Goal: Task Accomplishment & Management: Manage account settings

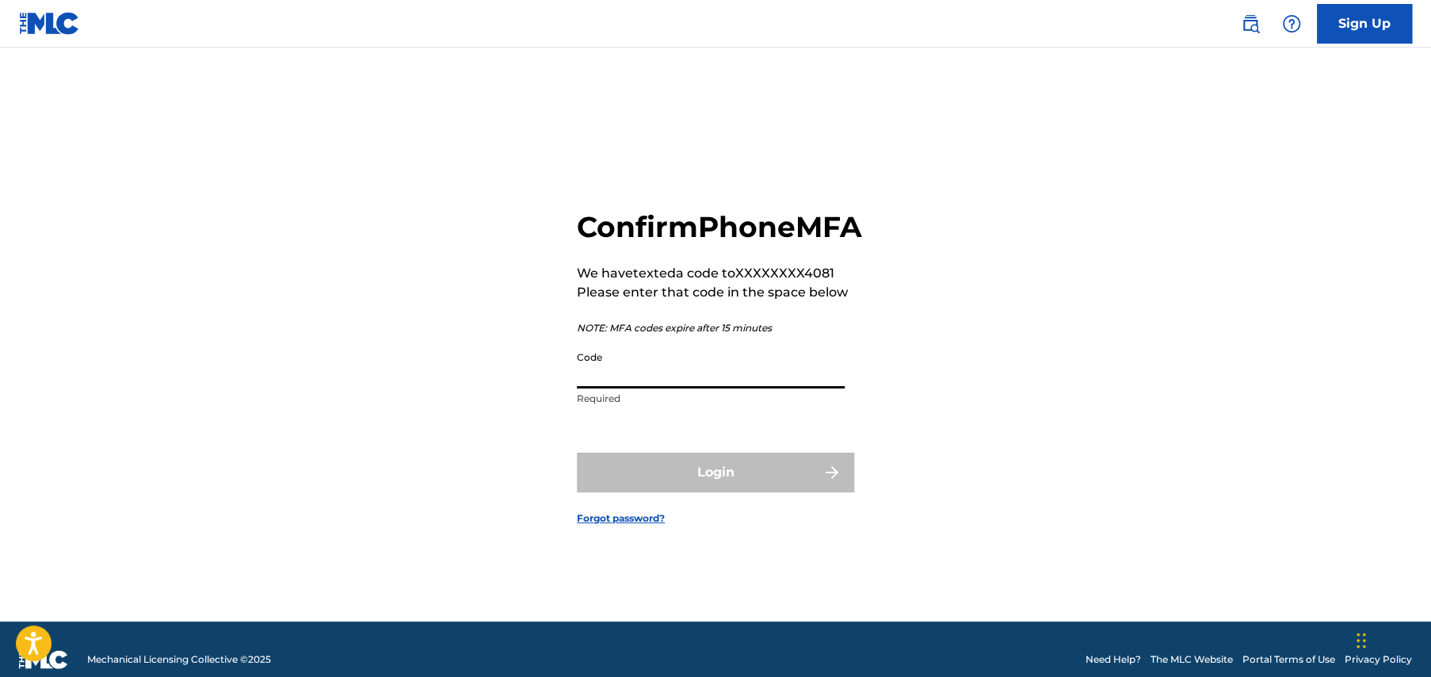
click at [599, 388] on input "Code" at bounding box center [711, 365] width 268 height 45
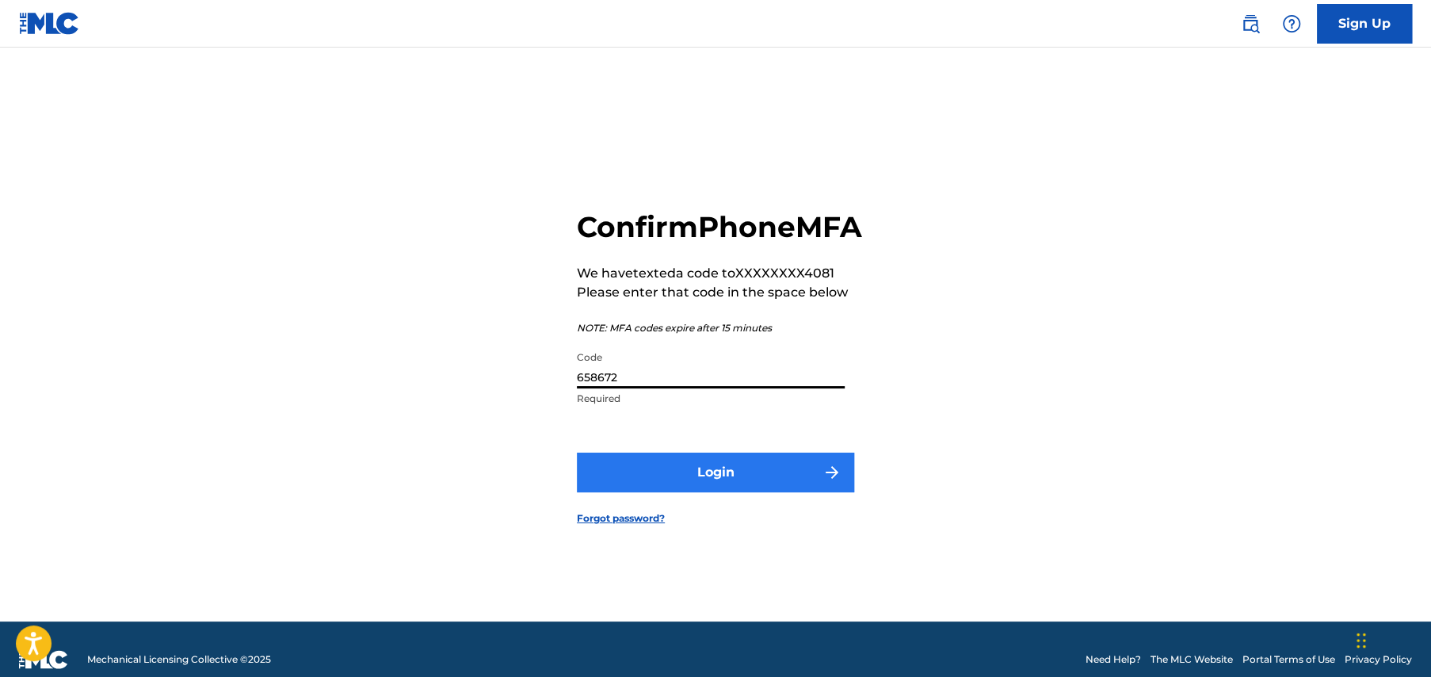
type input "658672"
click at [714, 486] on button "Login" at bounding box center [715, 473] width 277 height 40
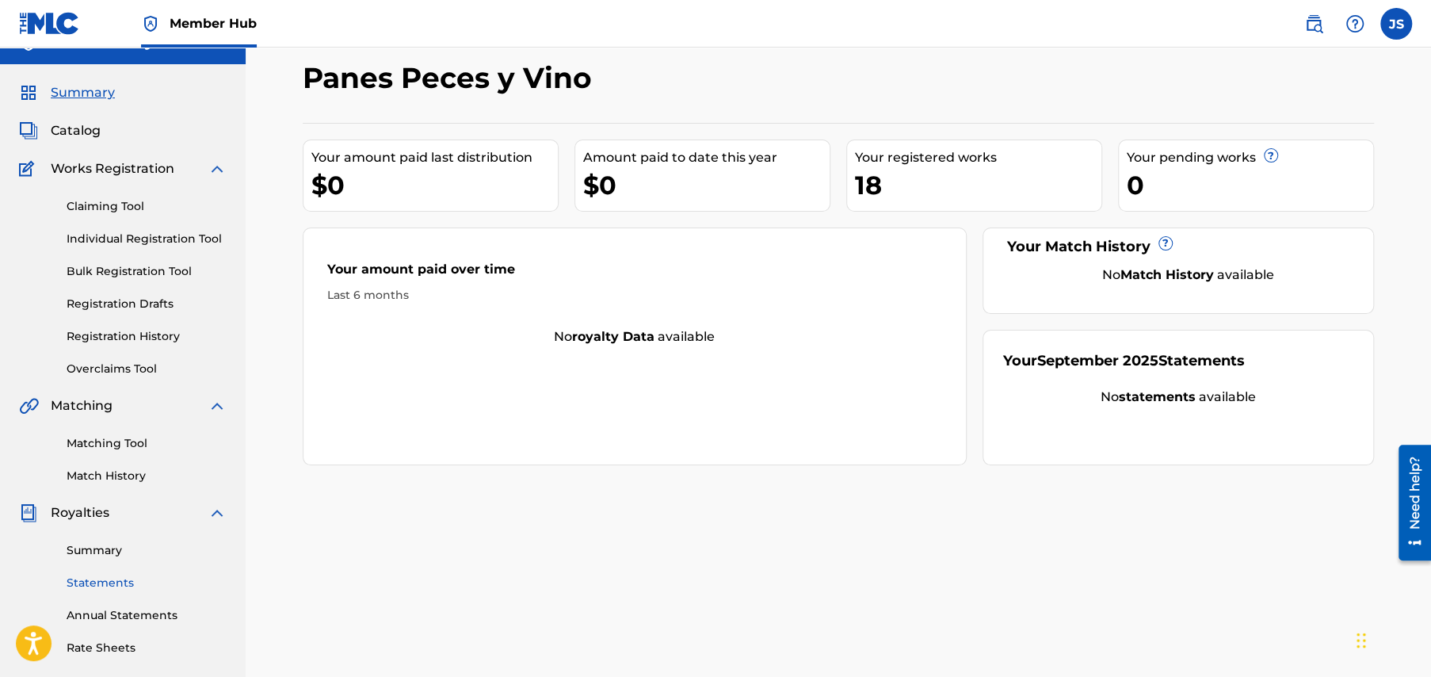
scroll to position [305, 0]
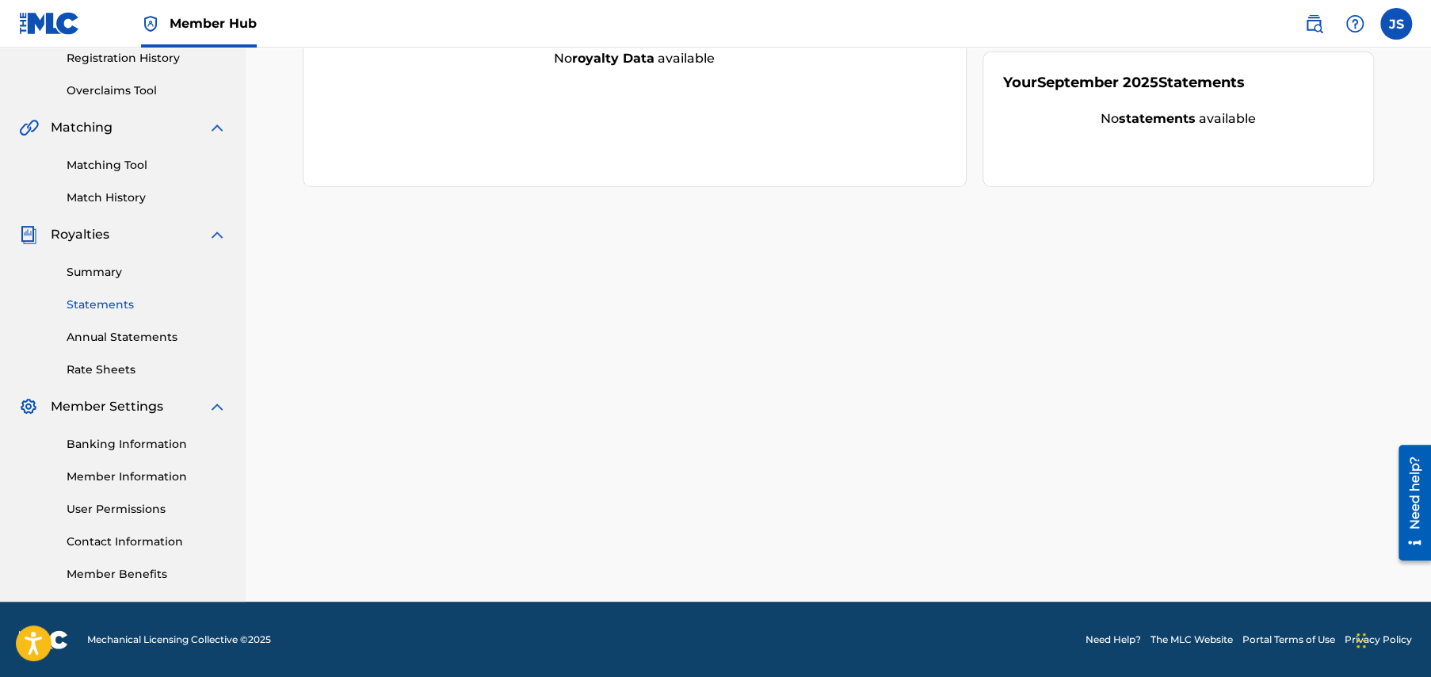
click at [98, 304] on link "Statements" at bounding box center [147, 304] width 160 height 17
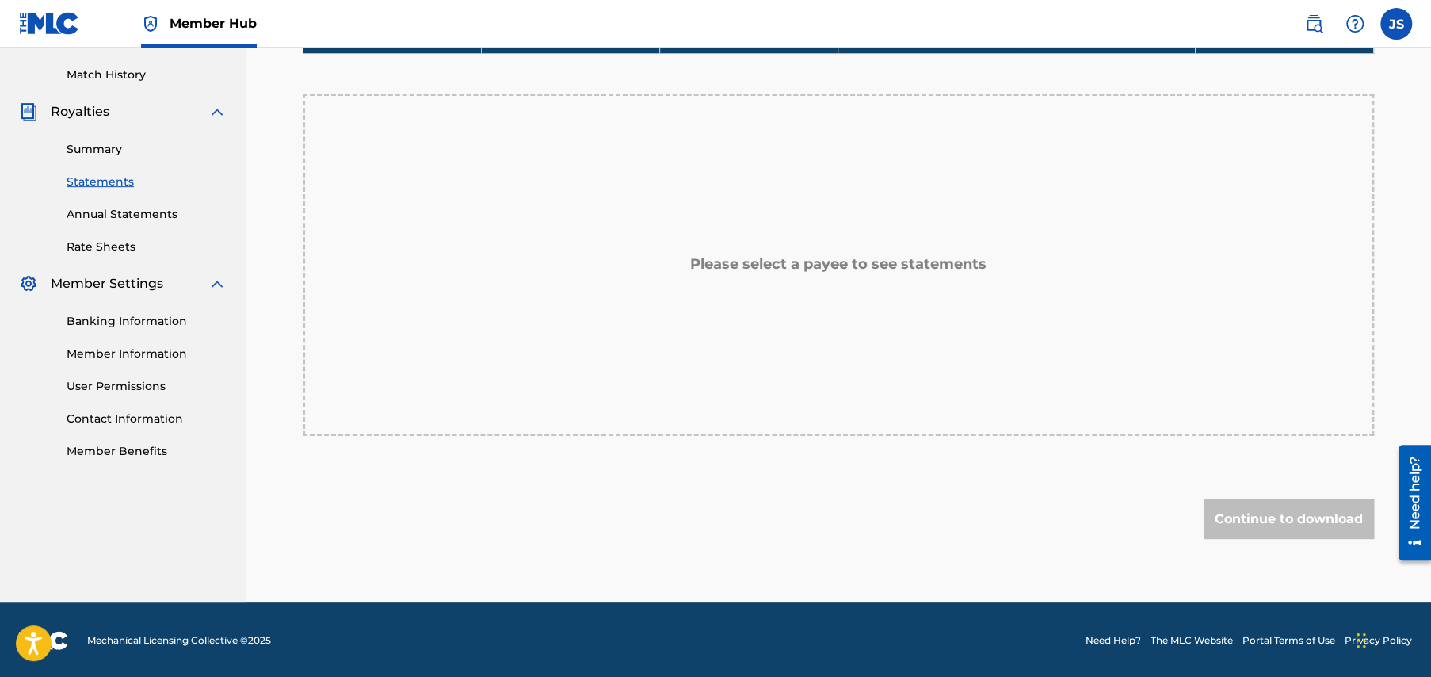
scroll to position [111, 0]
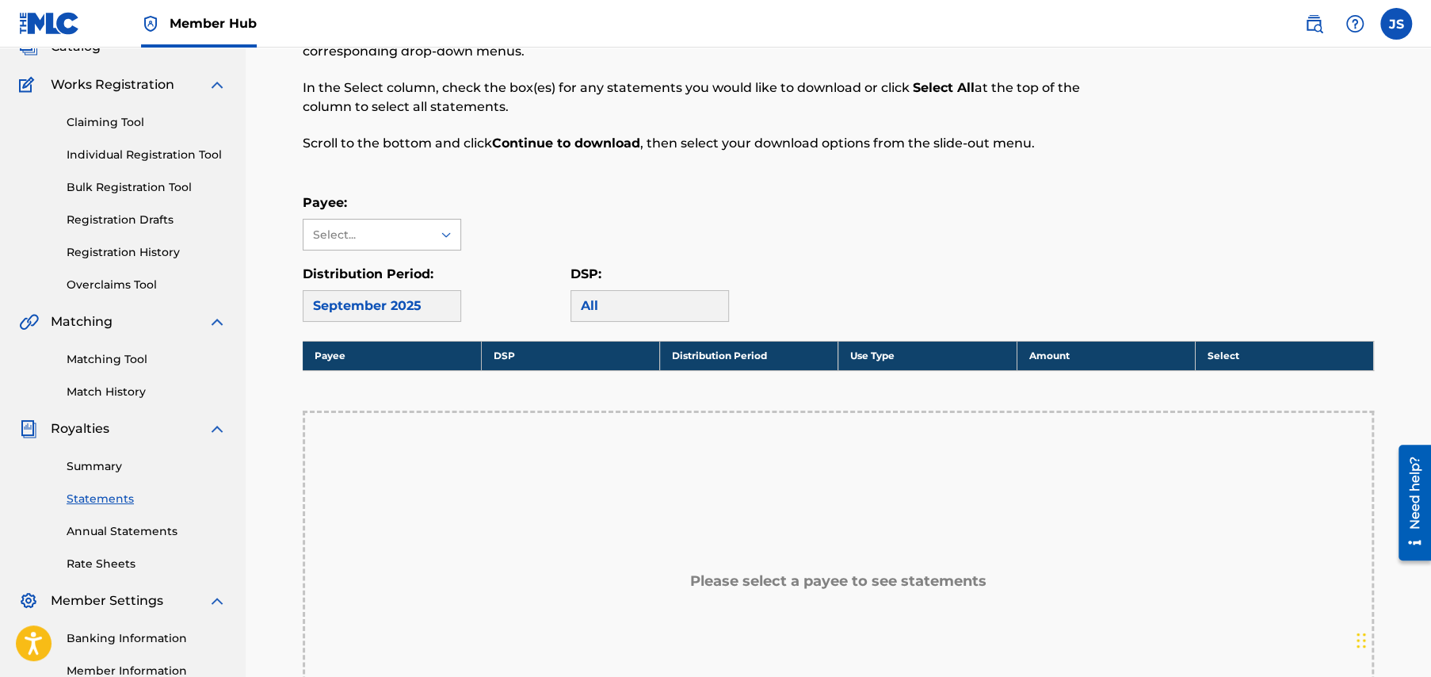
click at [445, 234] on icon at bounding box center [446, 235] width 10 height 6
click at [445, 234] on icon at bounding box center [446, 235] width 16 height 16
click at [430, 304] on div "September 2025" at bounding box center [382, 306] width 159 height 32
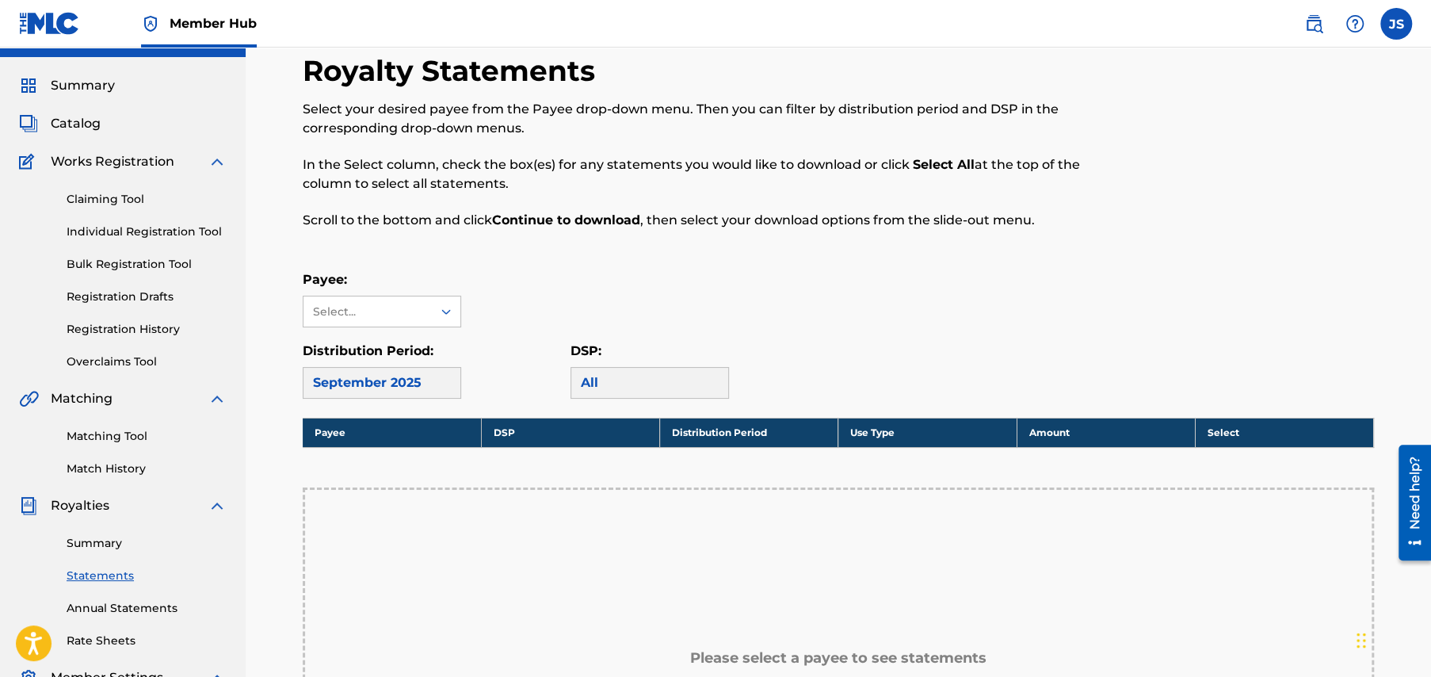
scroll to position [0, 0]
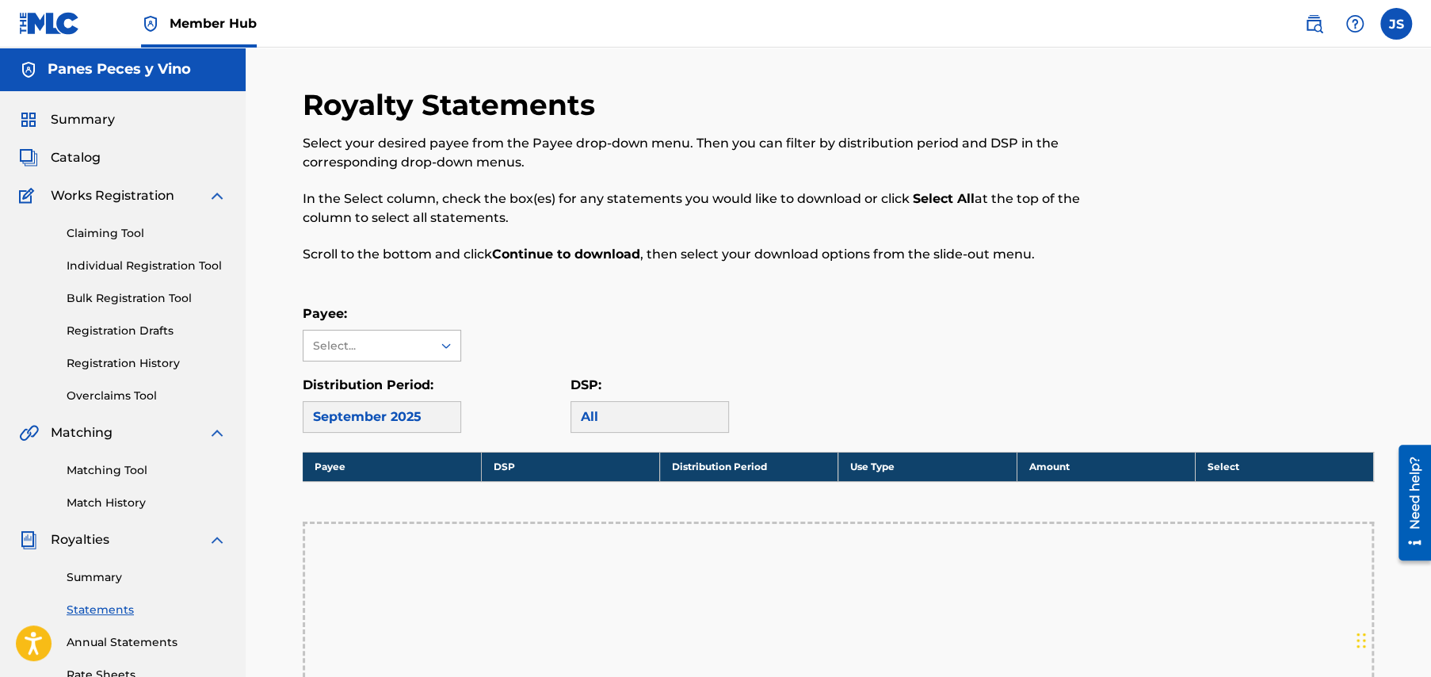
click at [439, 341] on icon at bounding box center [446, 346] width 16 height 16
click at [541, 321] on div "Payee: Select..." at bounding box center [839, 332] width 1072 height 57
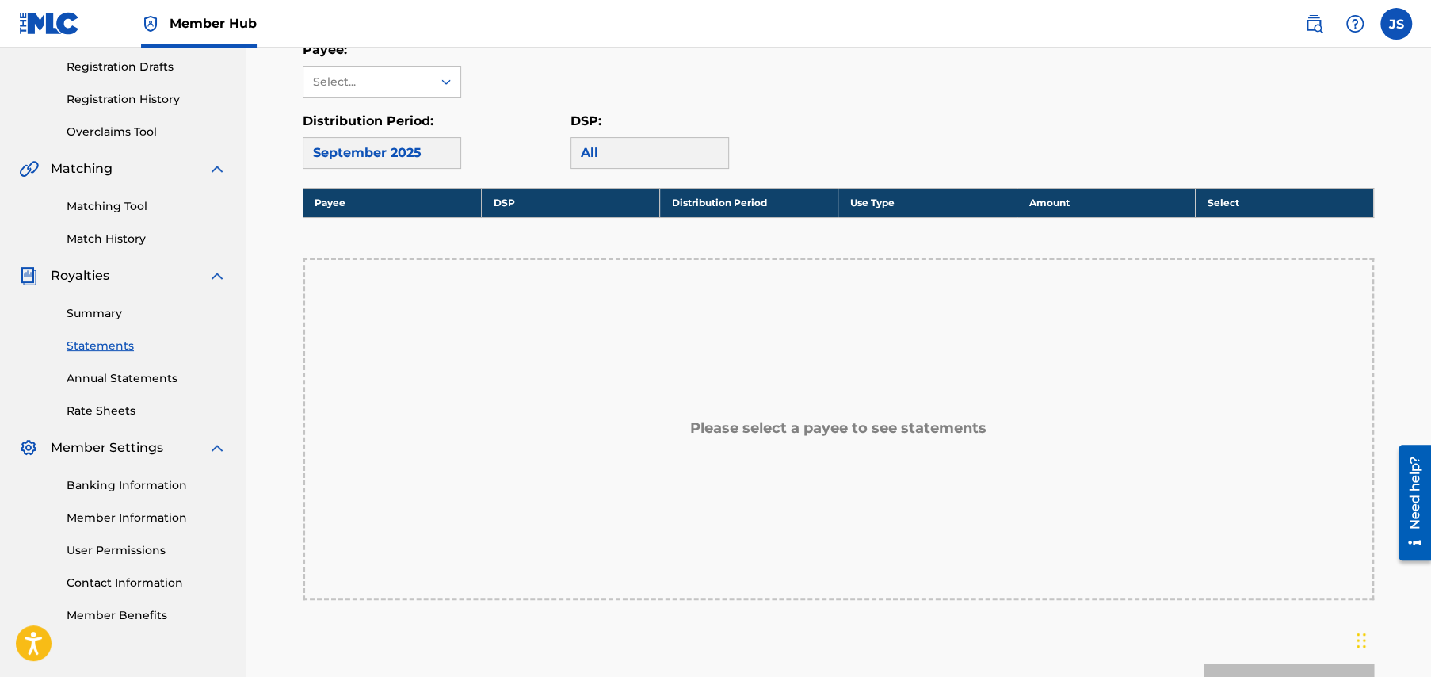
scroll to position [317, 0]
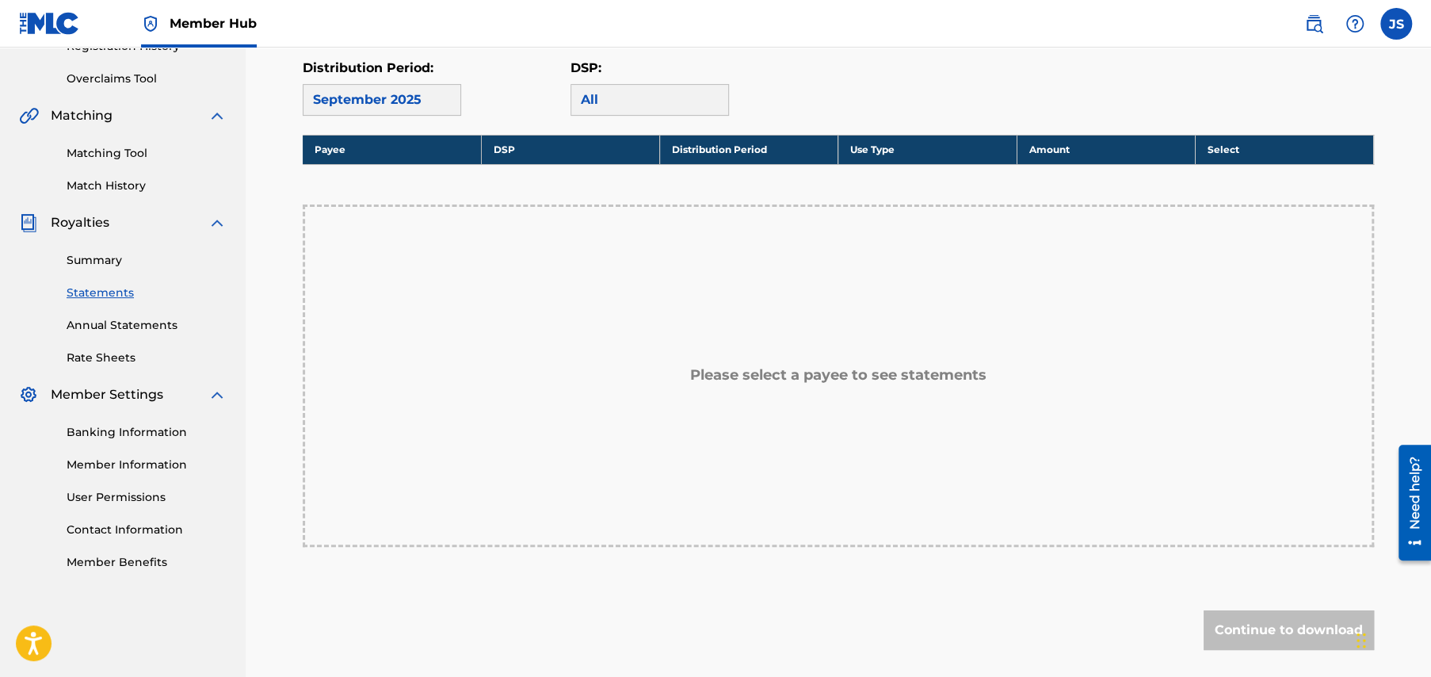
click at [147, 323] on link "Annual Statements" at bounding box center [147, 325] width 160 height 17
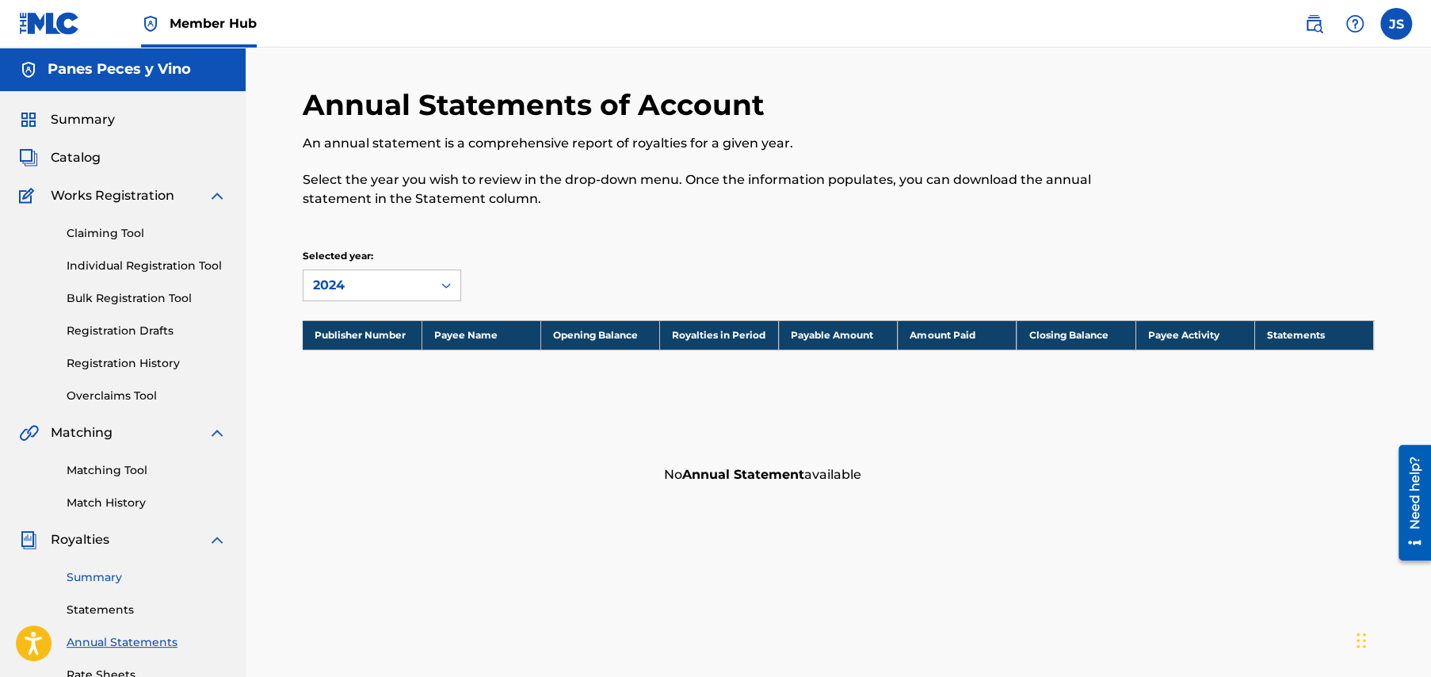
click at [91, 573] on link "Summary" at bounding box center [147, 577] width 160 height 17
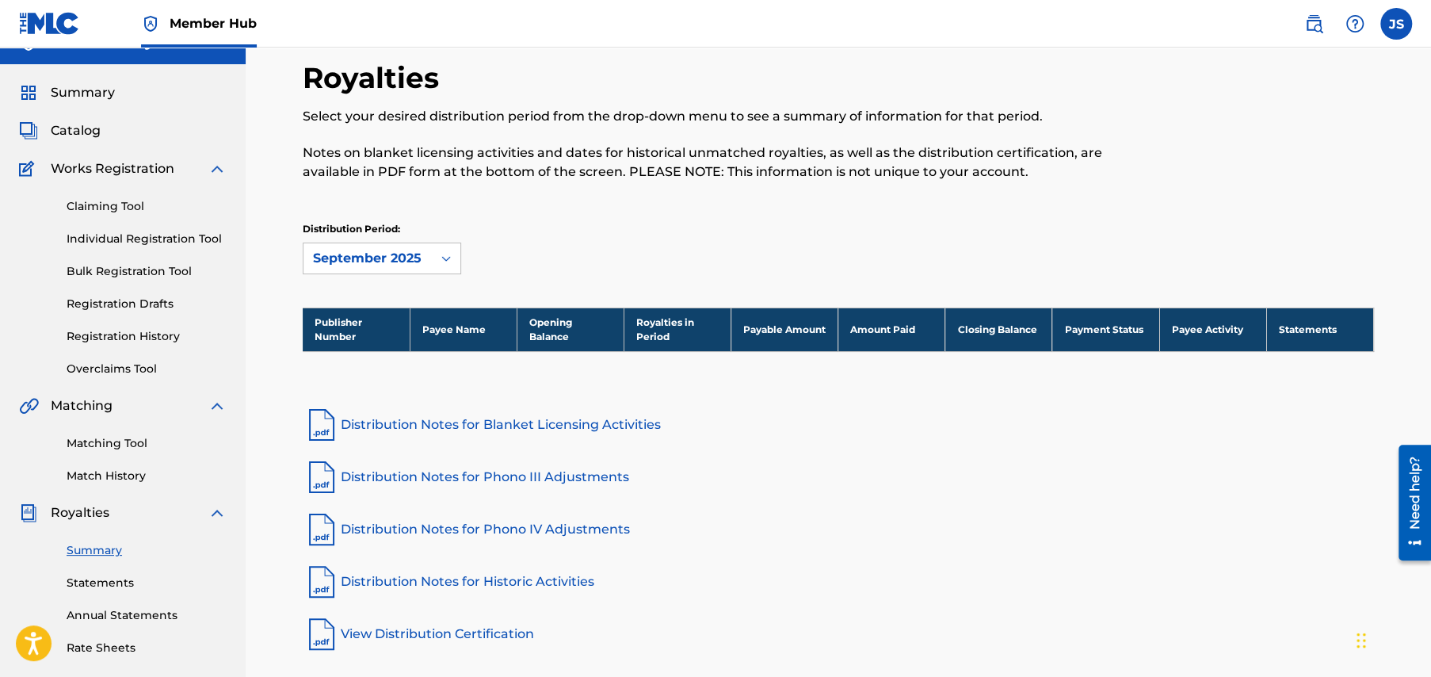
scroll to position [159, 0]
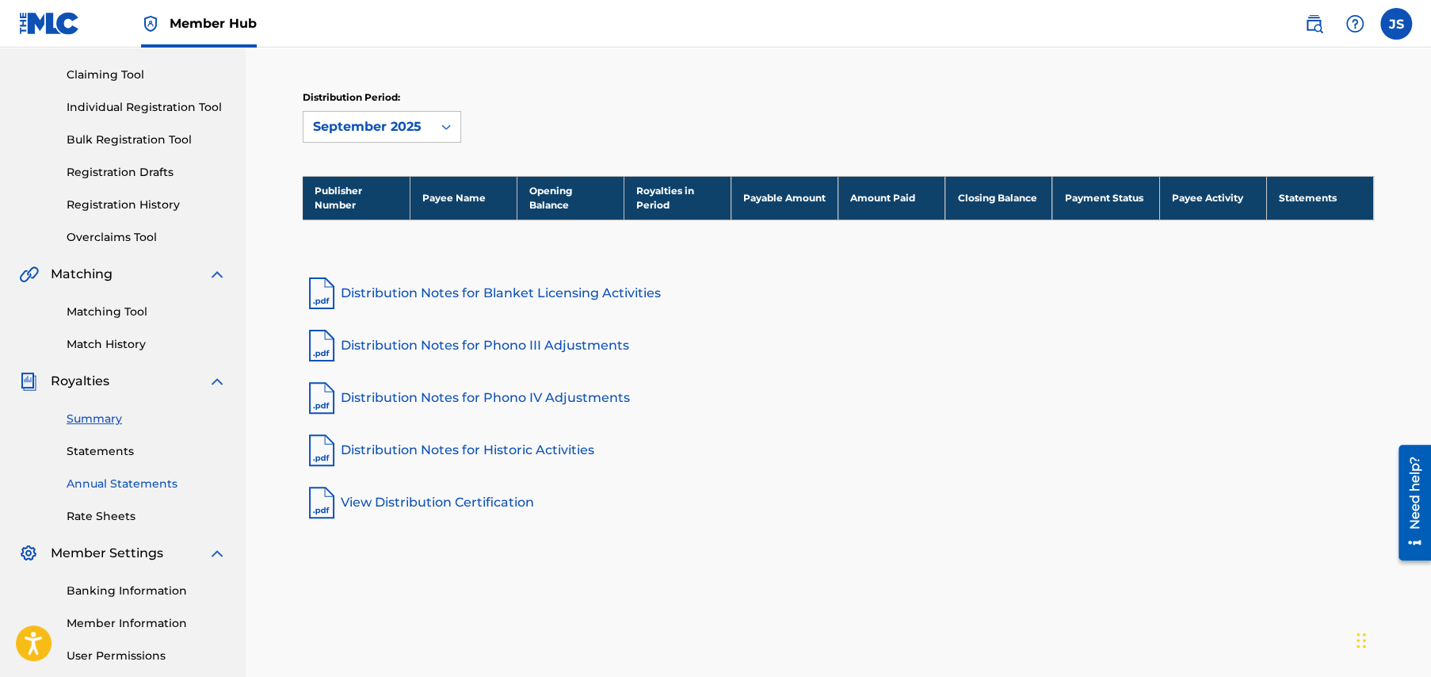
click at [116, 480] on link "Annual Statements" at bounding box center [147, 484] width 160 height 17
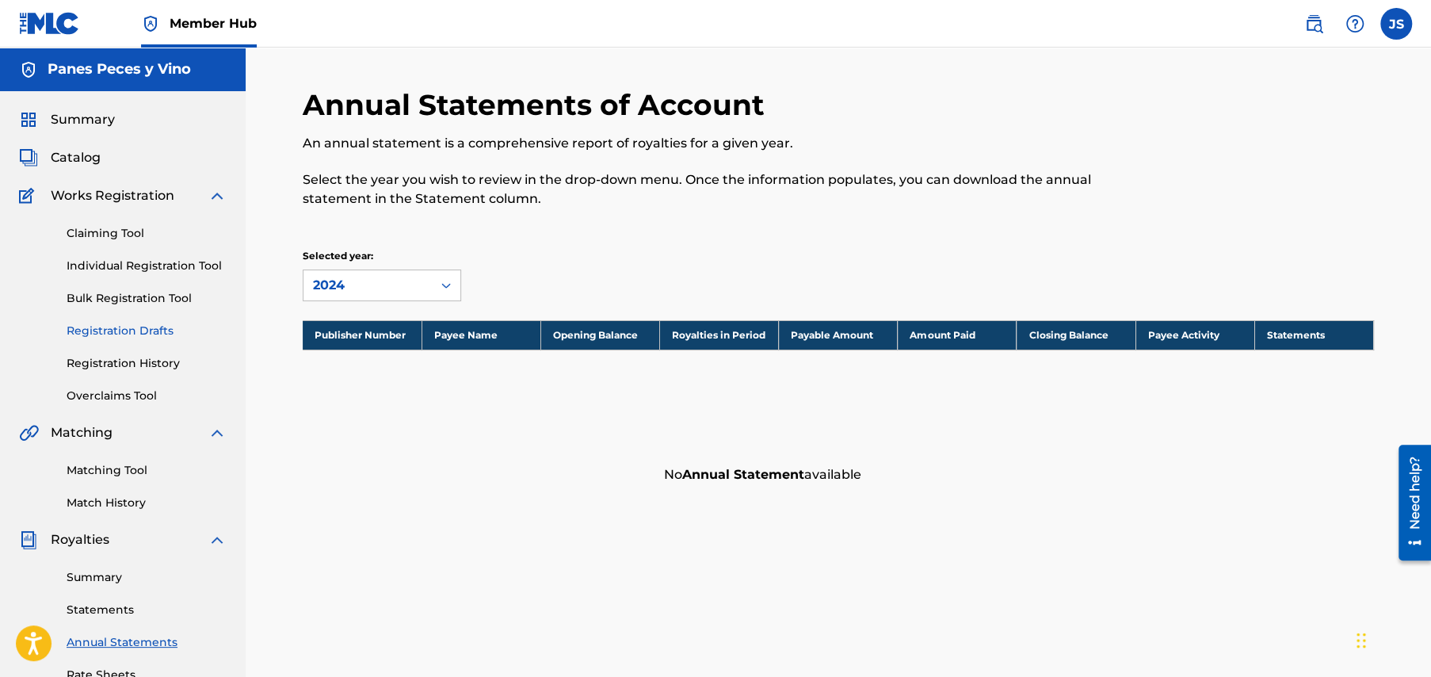
click at [107, 330] on link "Registration Drafts" at bounding box center [147, 331] width 160 height 17
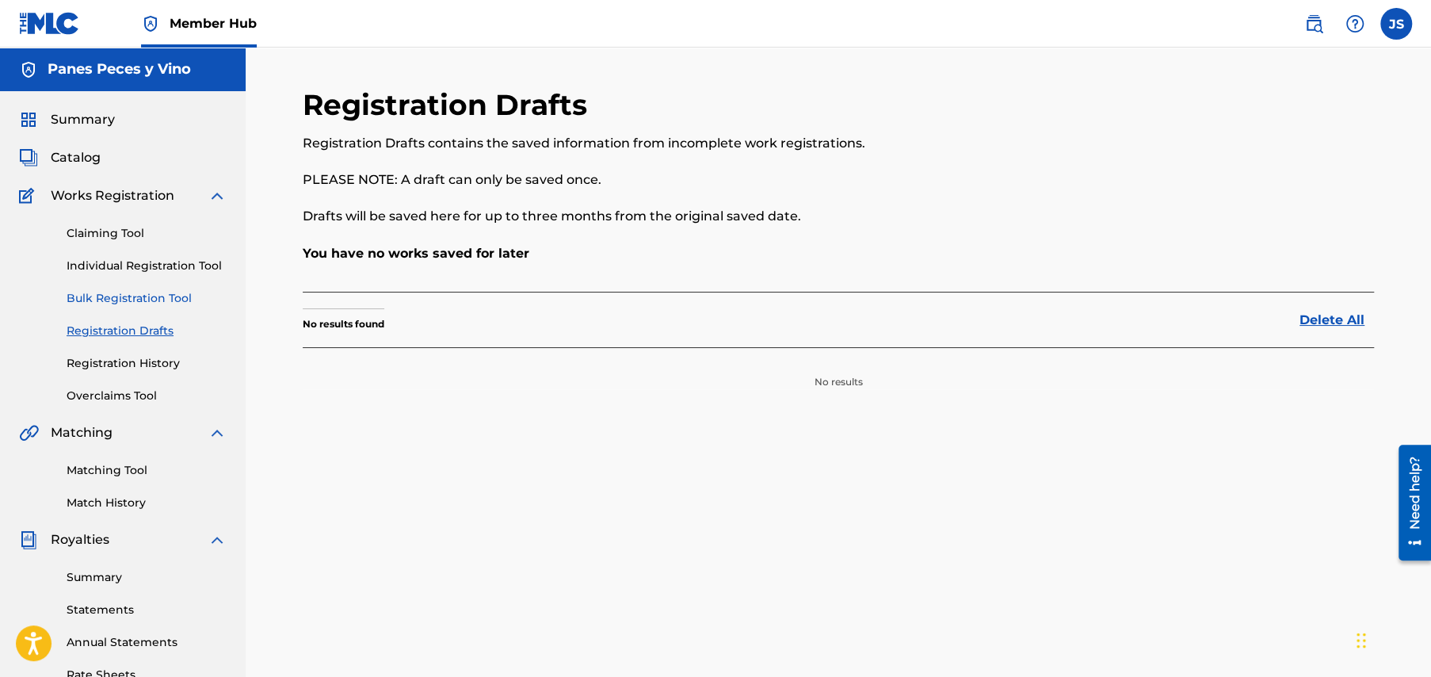
click at [125, 297] on link "Bulk Registration Tool" at bounding box center [147, 298] width 160 height 17
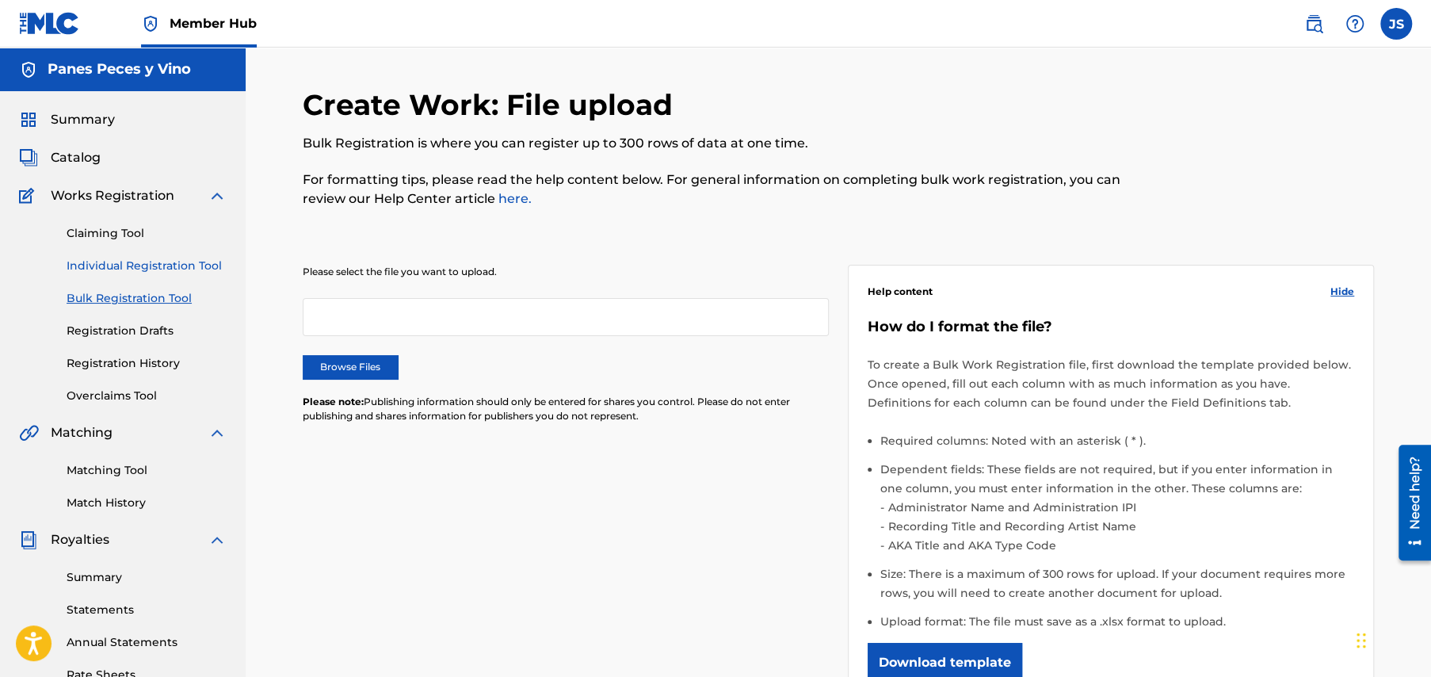
click at [139, 264] on link "Individual Registration Tool" at bounding box center [147, 266] width 160 height 17
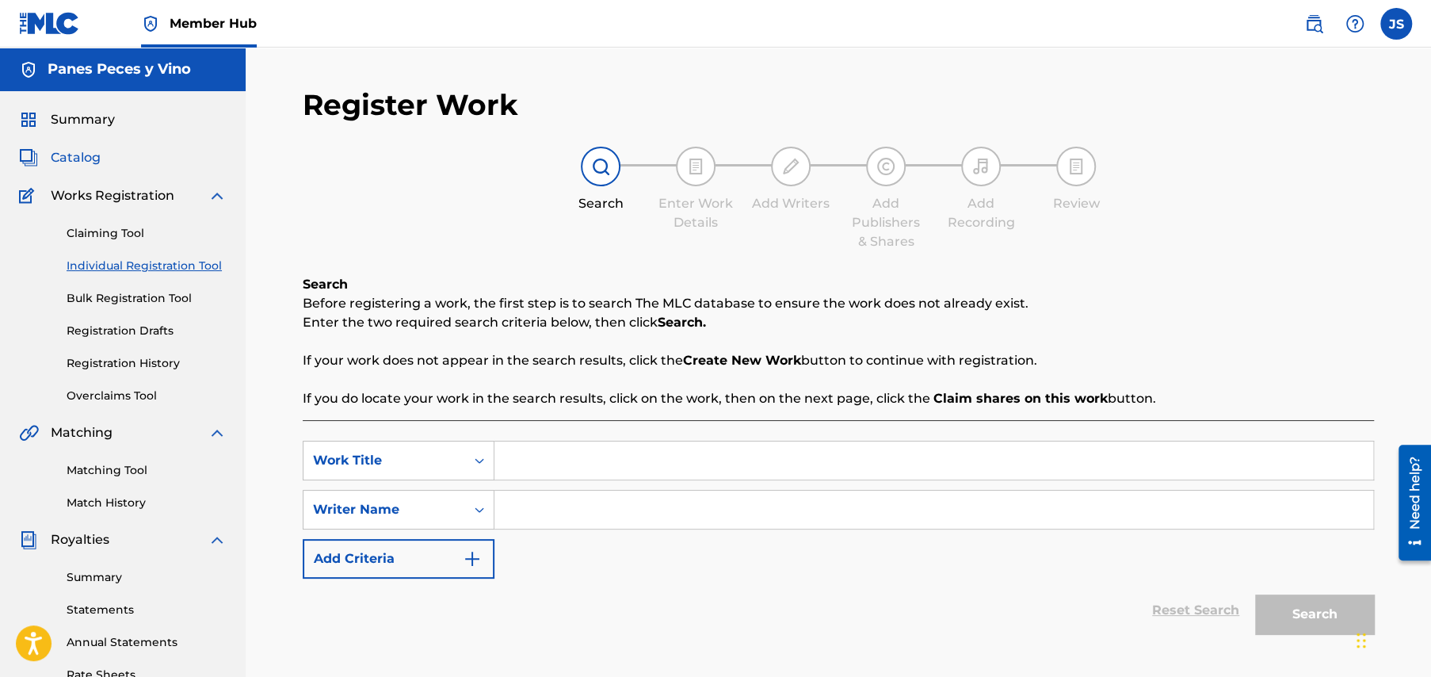
click at [84, 156] on span "Catalog" at bounding box center [76, 157] width 50 height 19
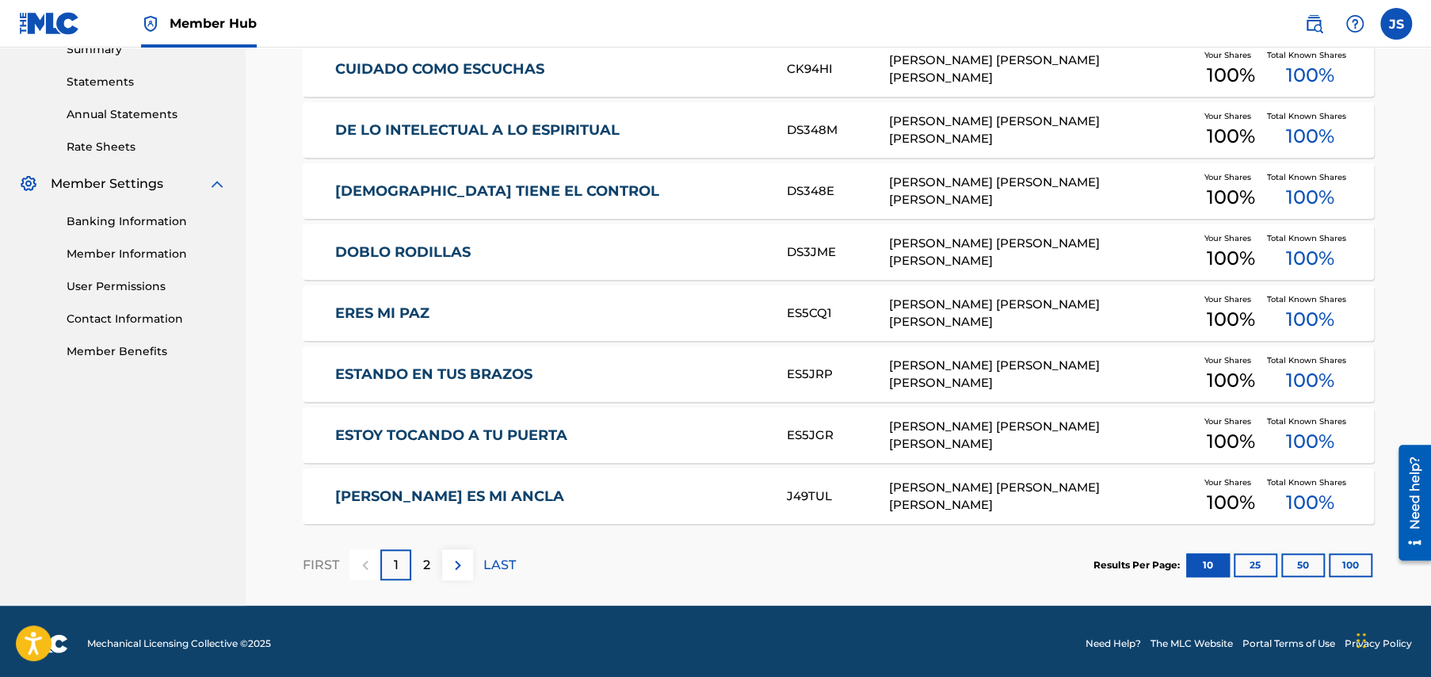
scroll to position [532, 0]
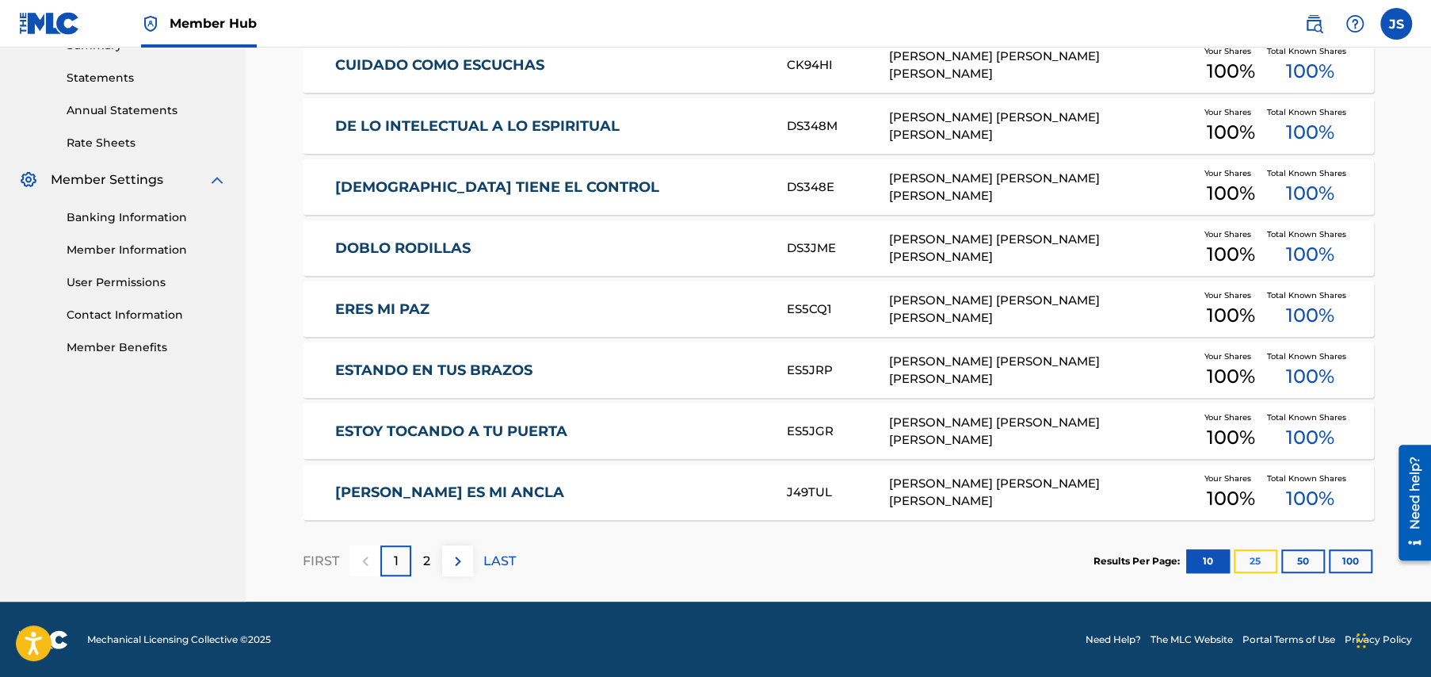
click at [1258, 559] on button "25" at bounding box center [1256, 561] width 44 height 24
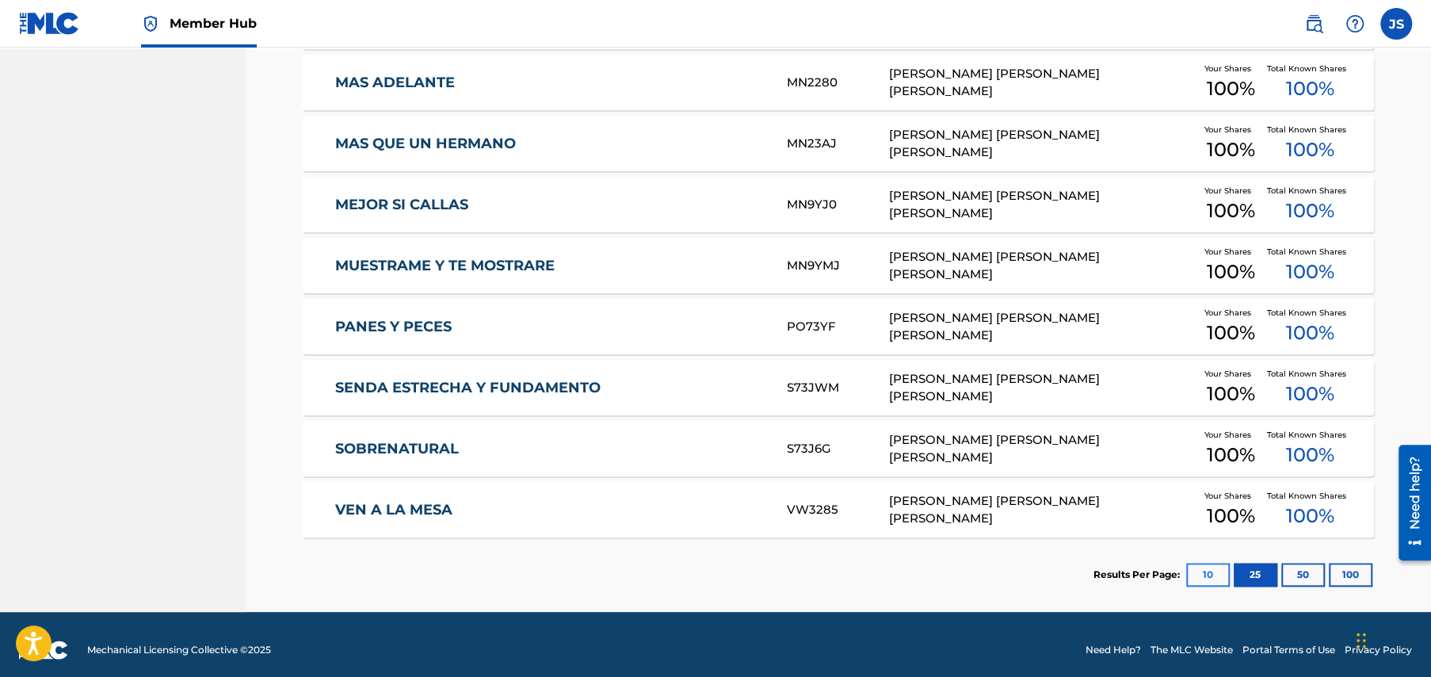
scroll to position [1013, 0]
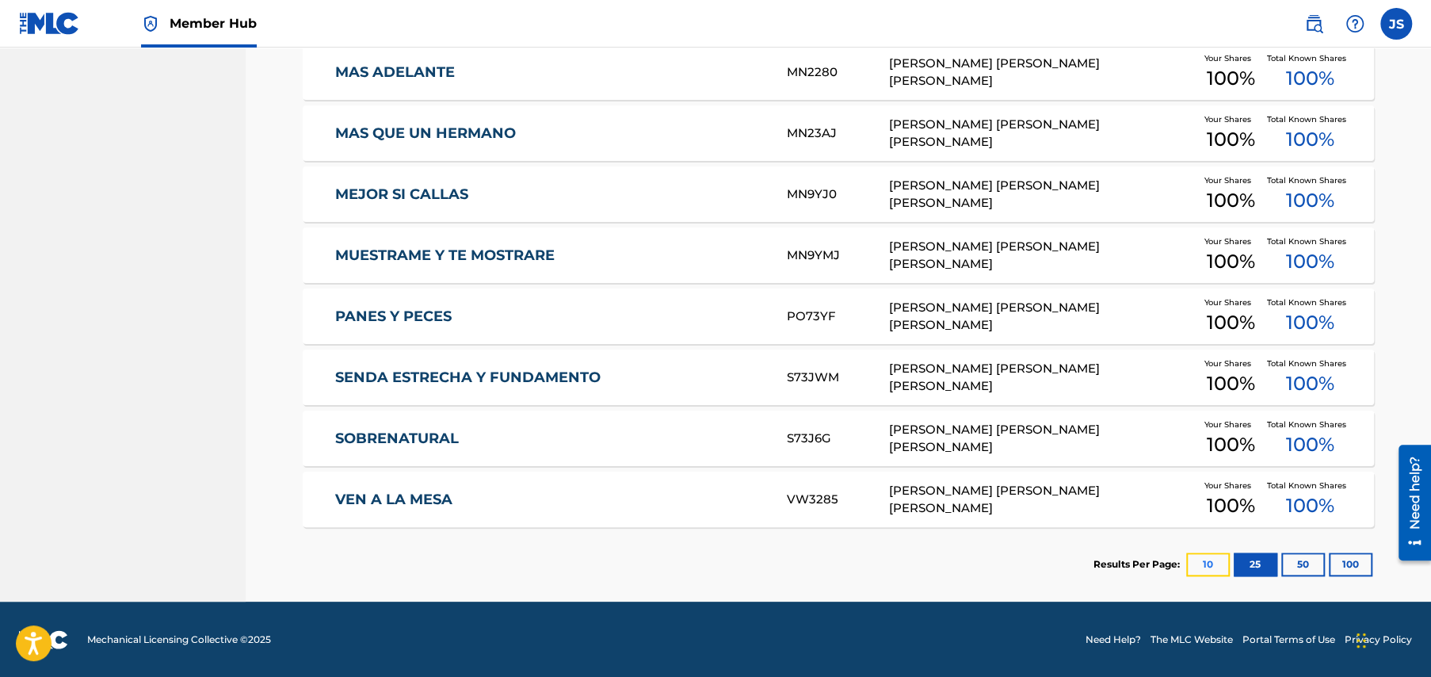
click at [1195, 562] on button "10" at bounding box center [1208, 564] width 44 height 24
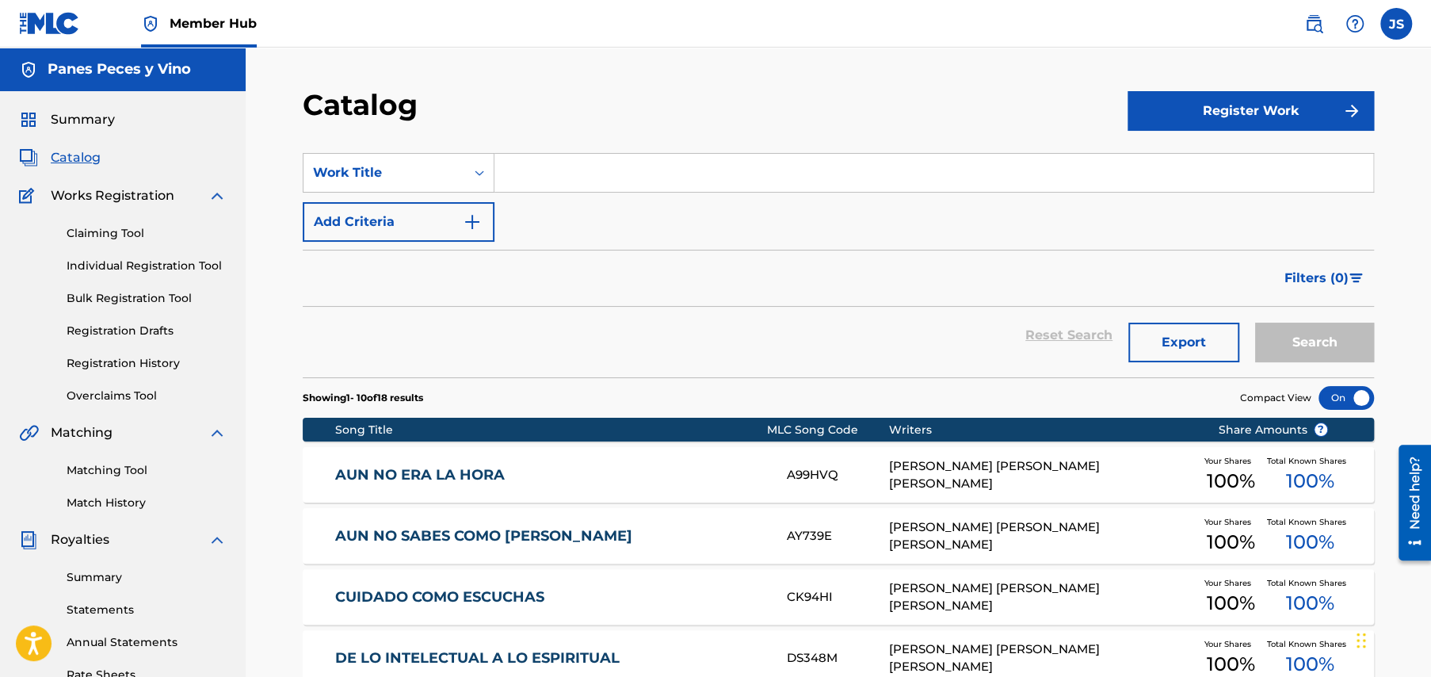
scroll to position [159, 0]
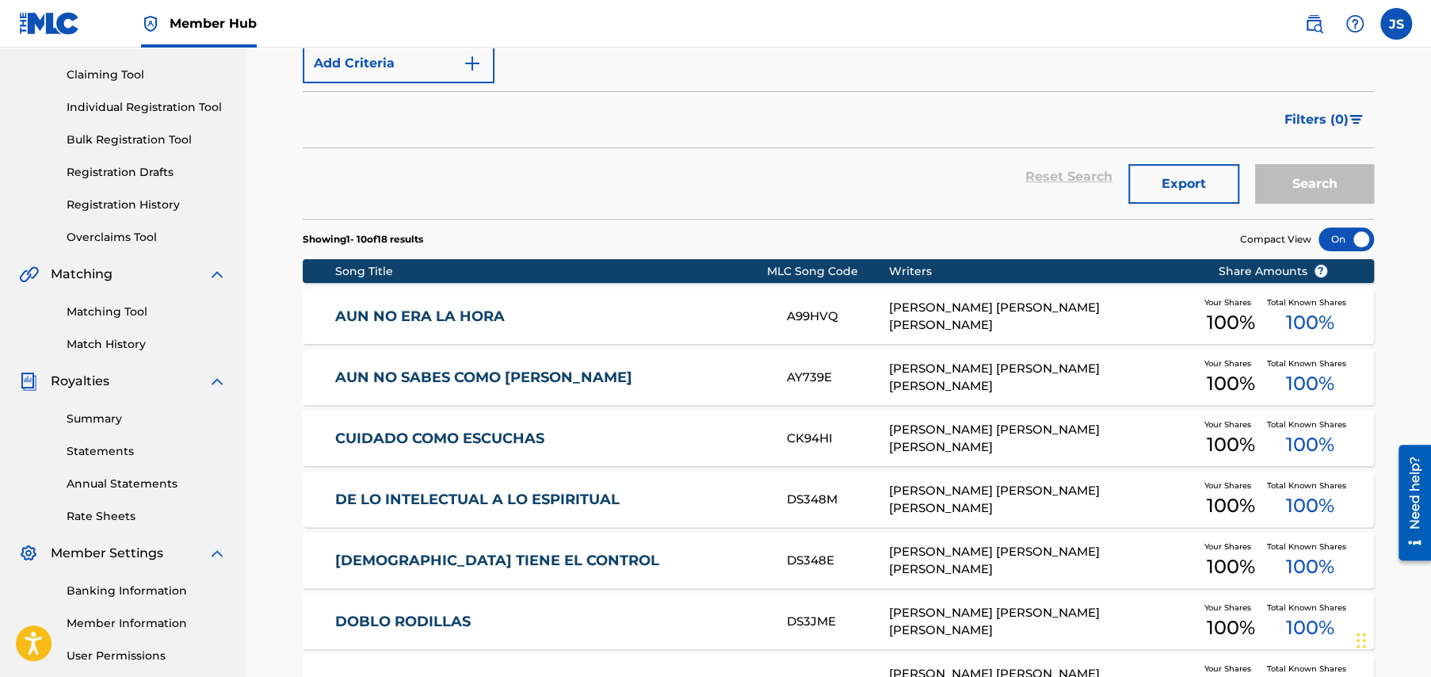
click at [403, 315] on link "AUN NO ERA LA HORA" at bounding box center [550, 317] width 431 height 18
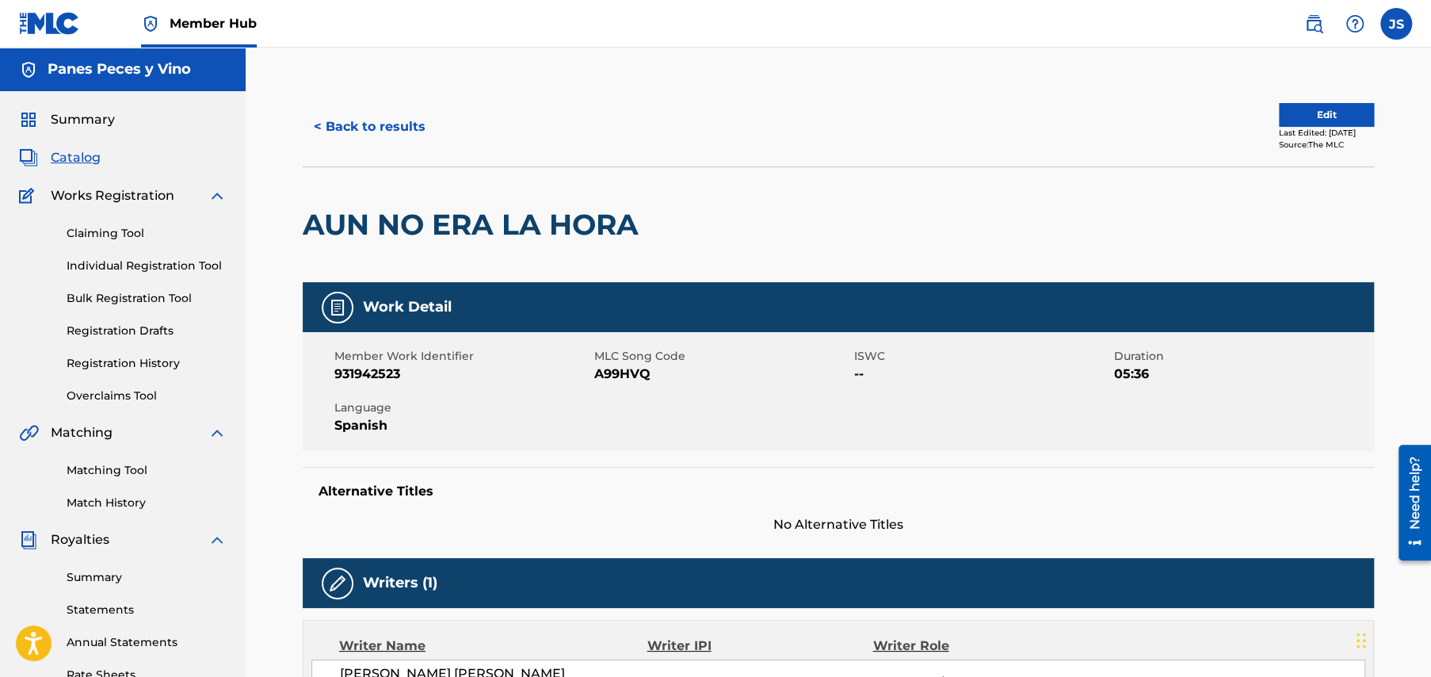
click at [78, 151] on span "Catalog" at bounding box center [76, 157] width 50 height 19
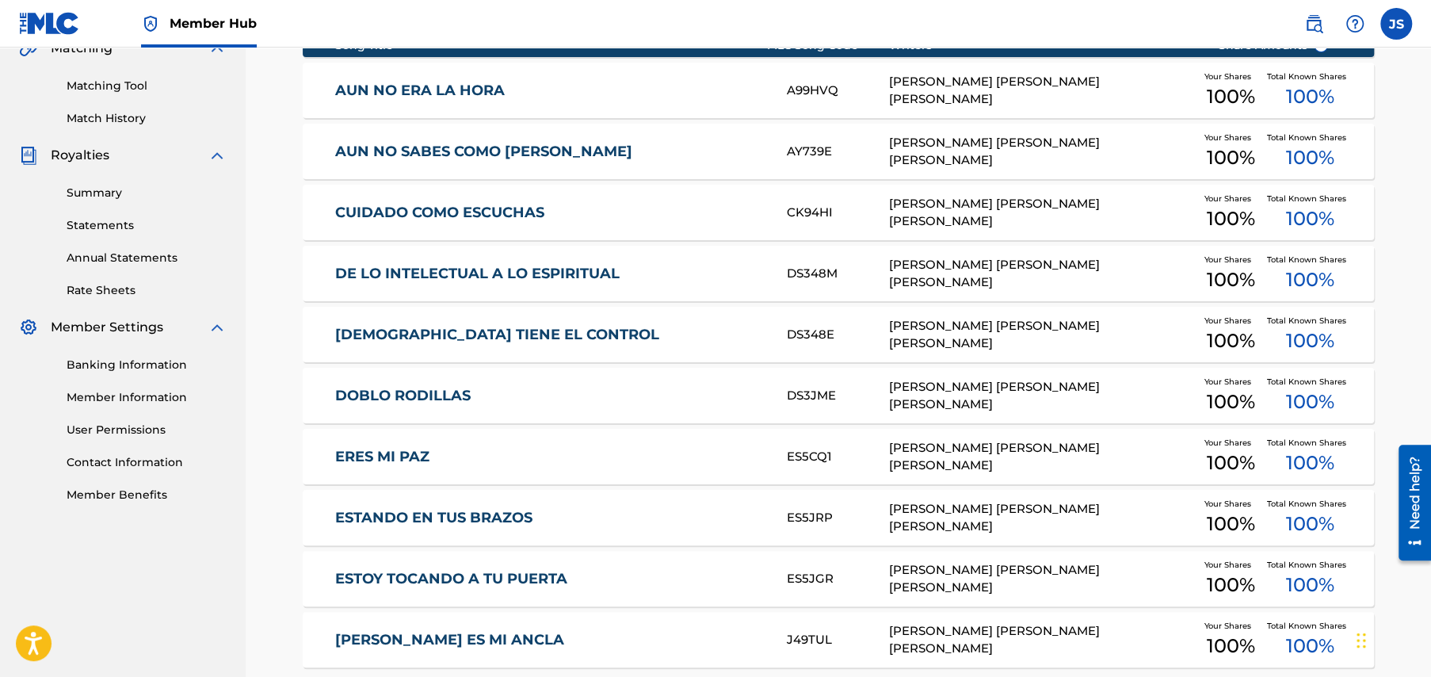
scroll to position [532, 0]
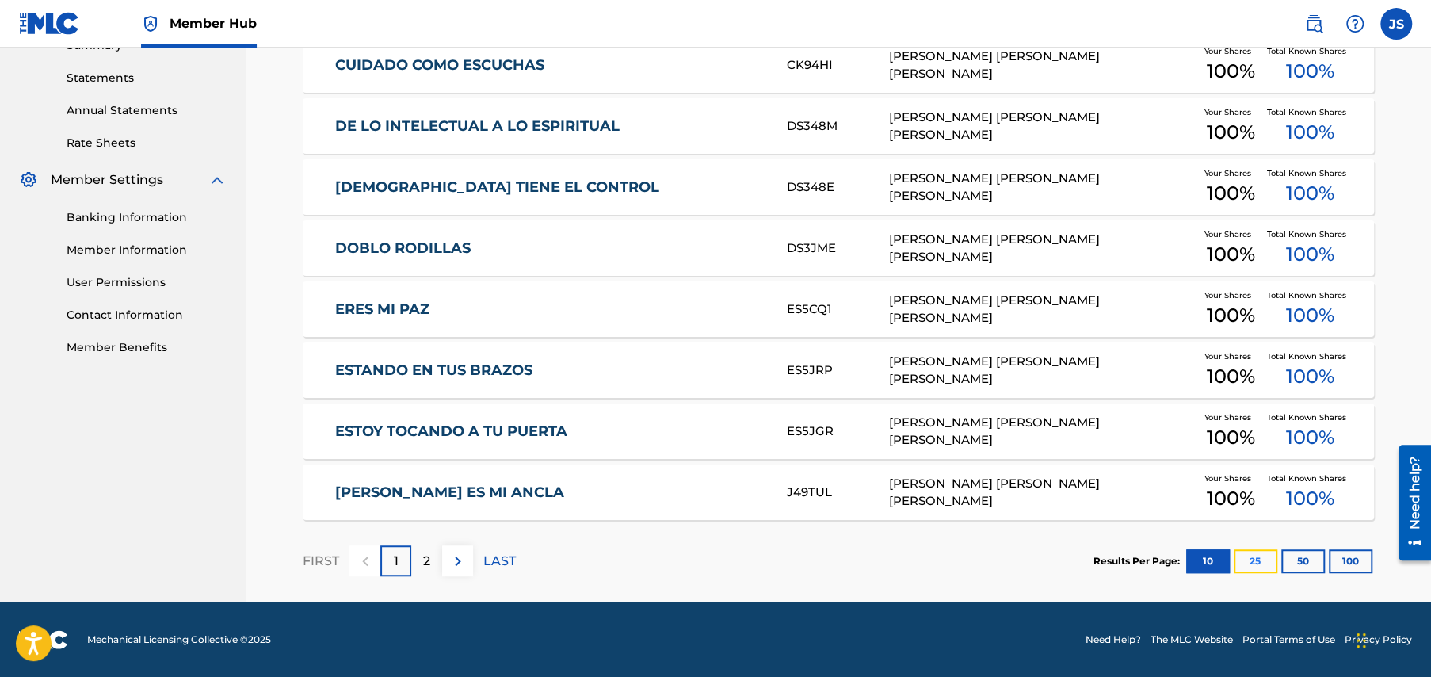
click at [1258, 559] on button "25" at bounding box center [1256, 561] width 44 height 24
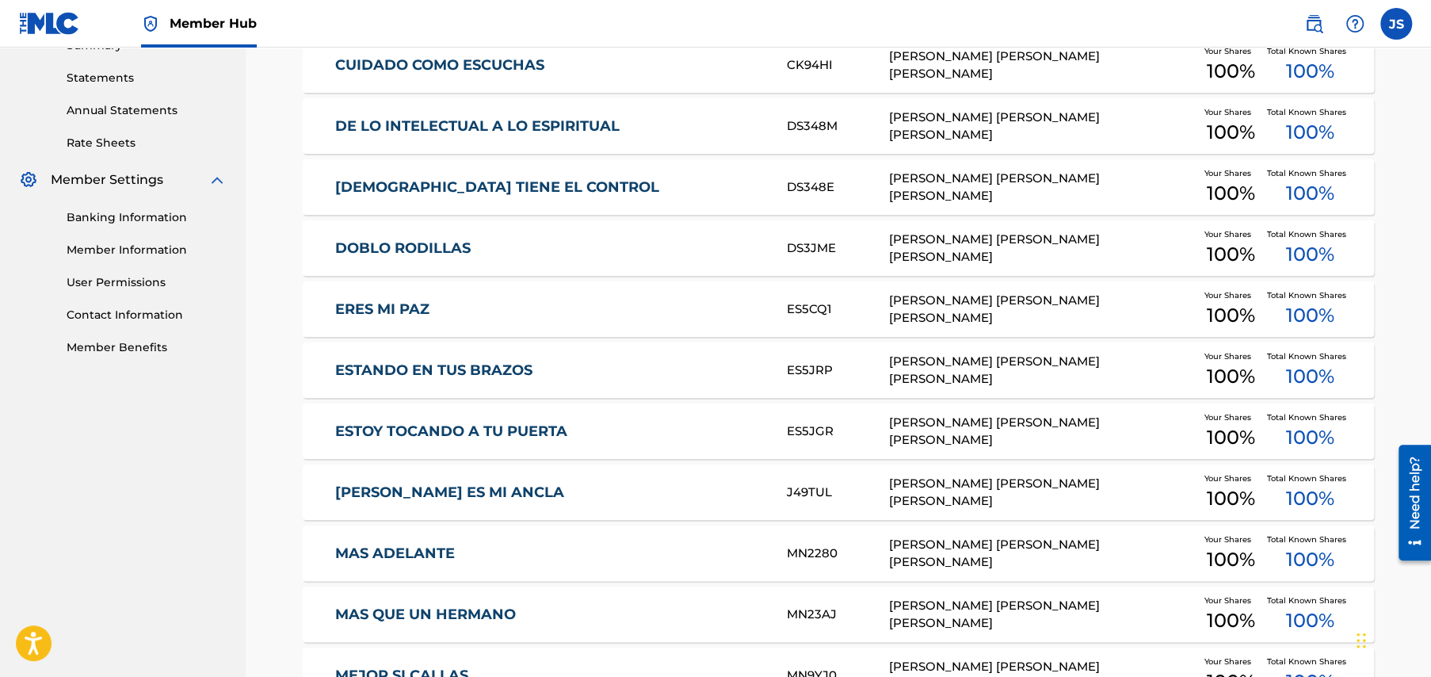
scroll to position [379, 0]
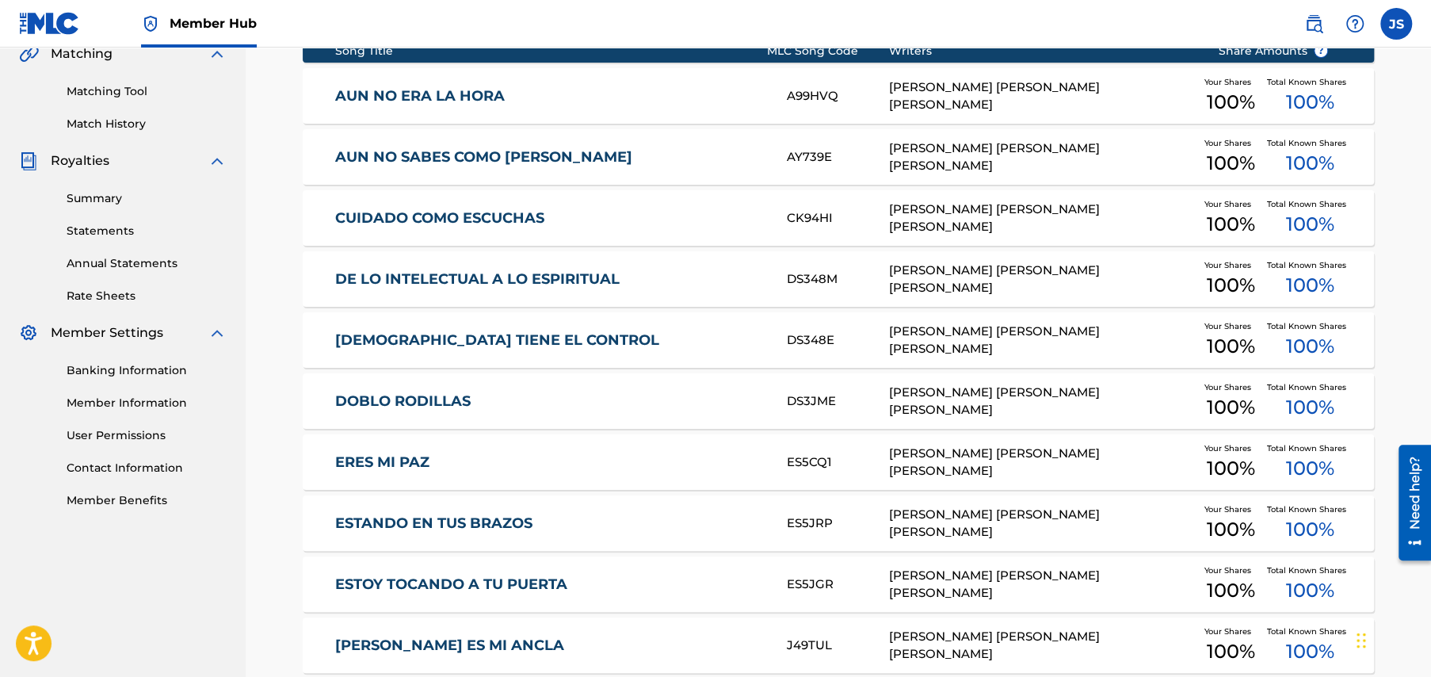
click at [468, 216] on link "CUIDADO COMO ESCUCHAS" at bounding box center [550, 218] width 431 height 18
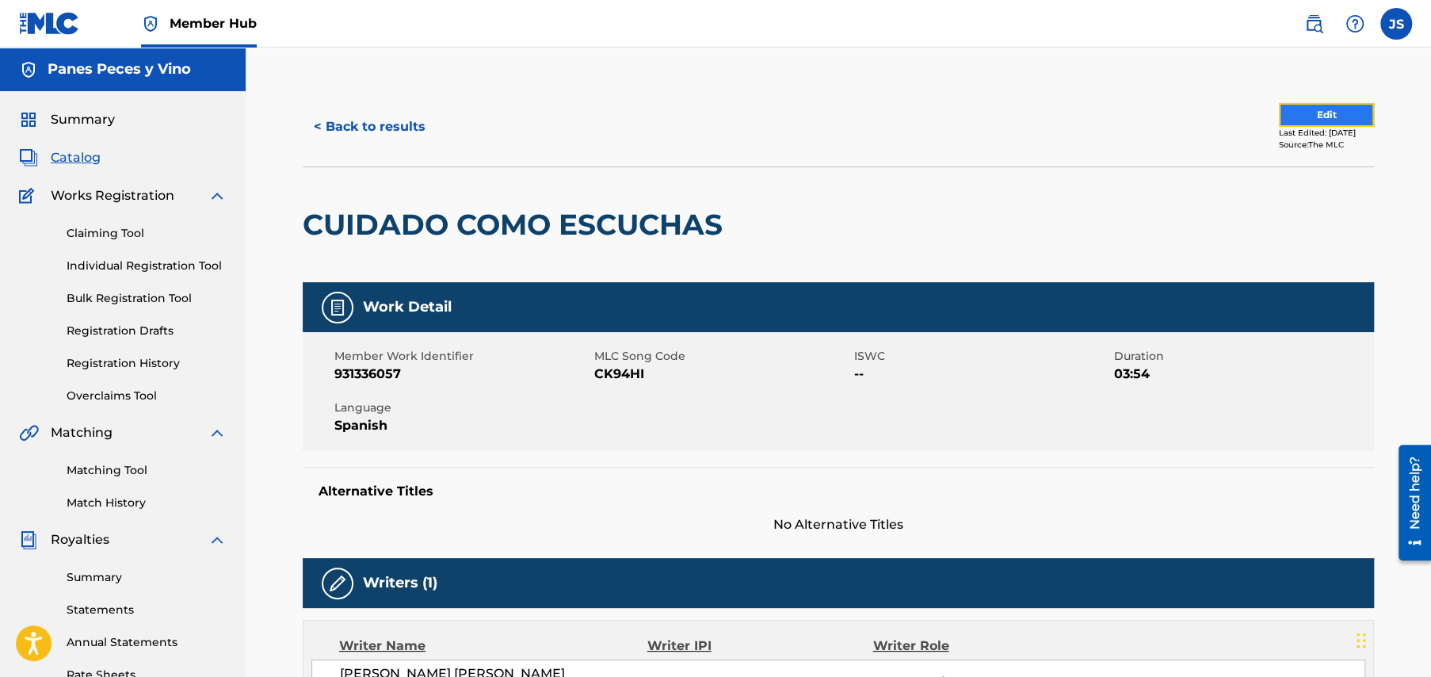
click at [1292, 113] on button "Edit" at bounding box center [1326, 115] width 95 height 24
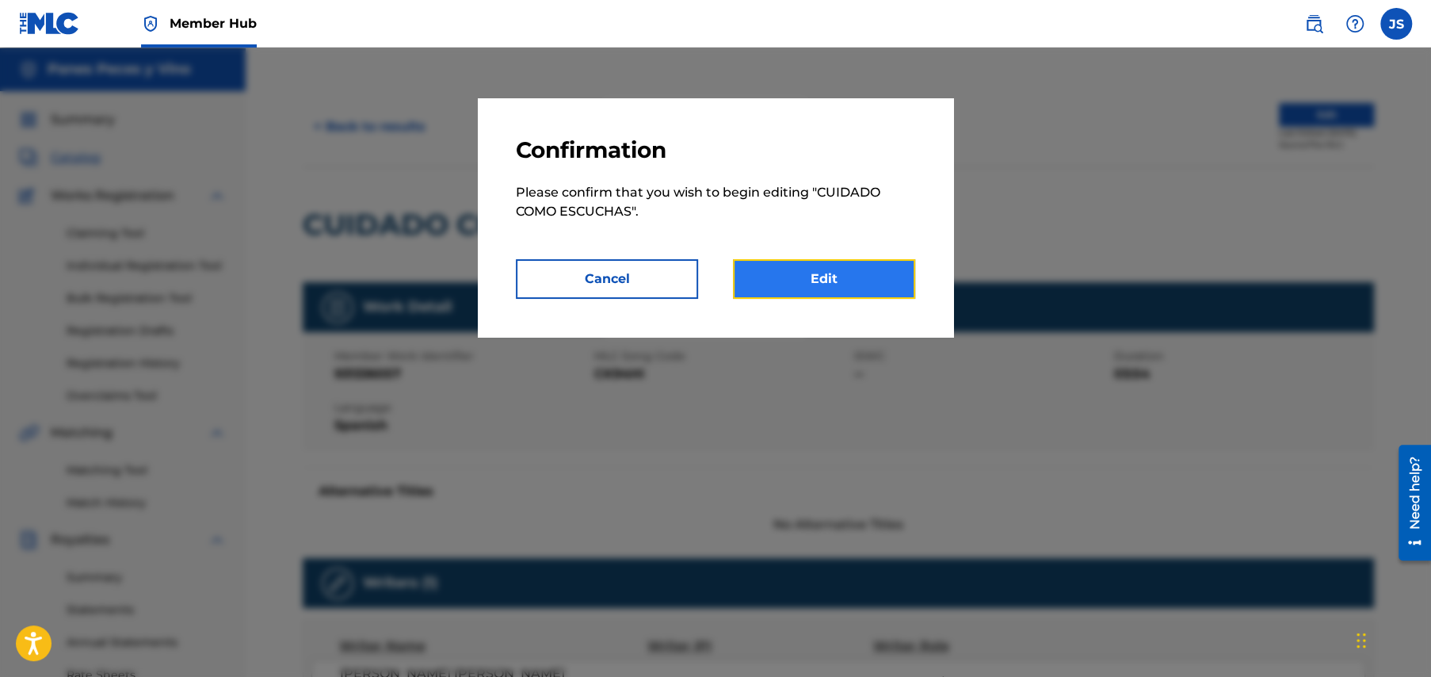
click at [837, 273] on link "Edit" at bounding box center [824, 279] width 182 height 40
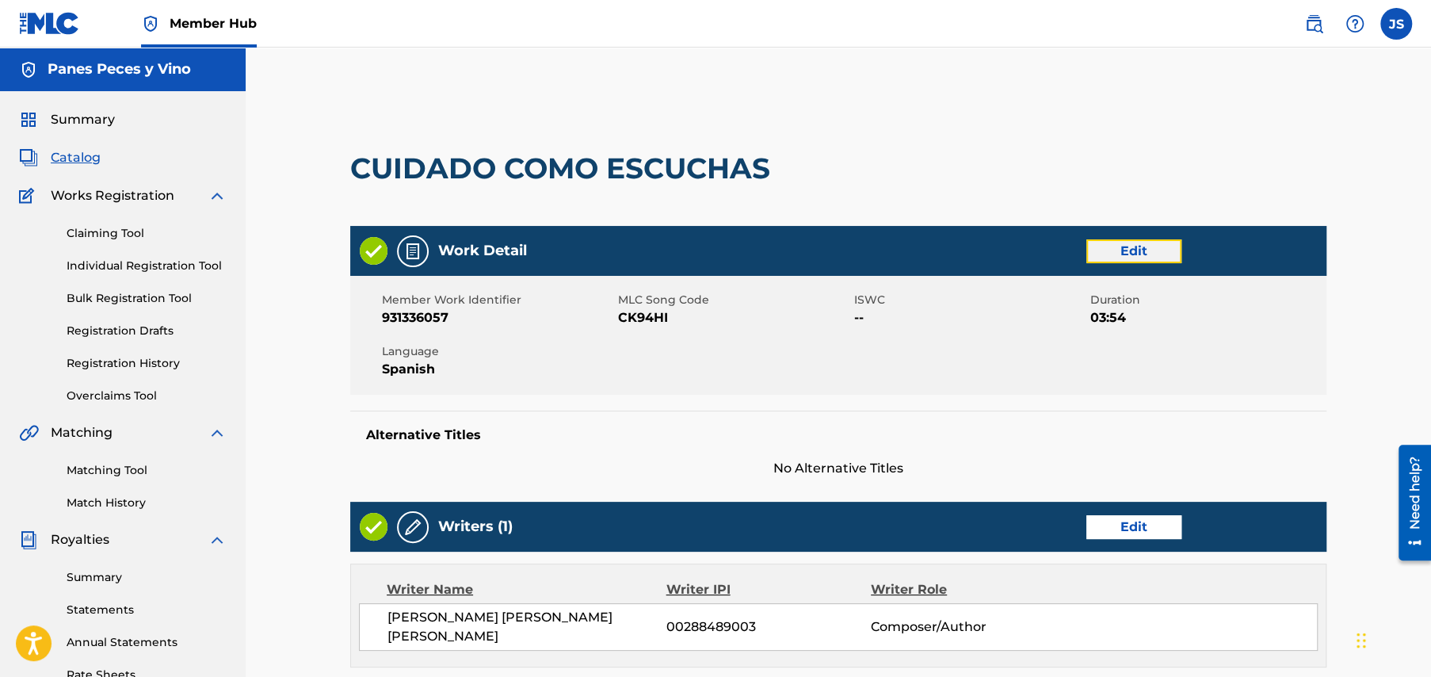
click at [1144, 248] on link "Edit" at bounding box center [1134, 251] width 95 height 24
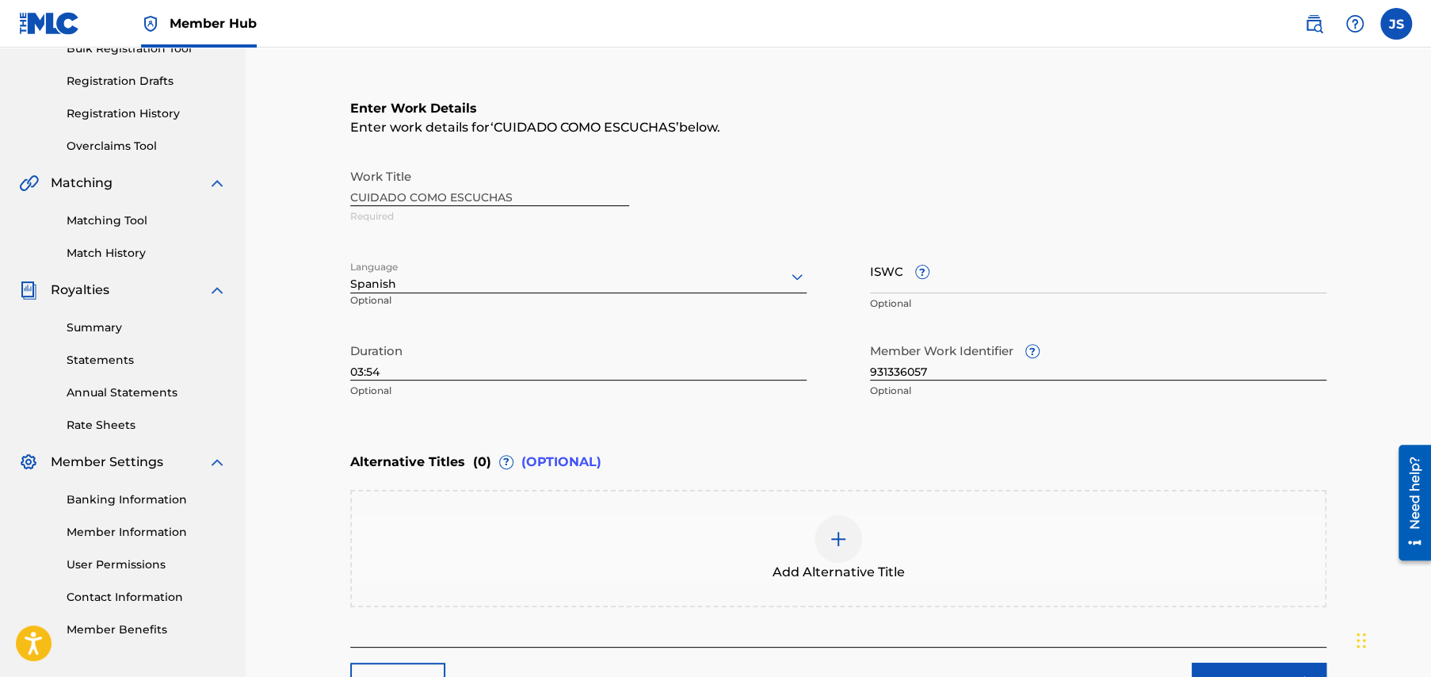
scroll to position [317, 0]
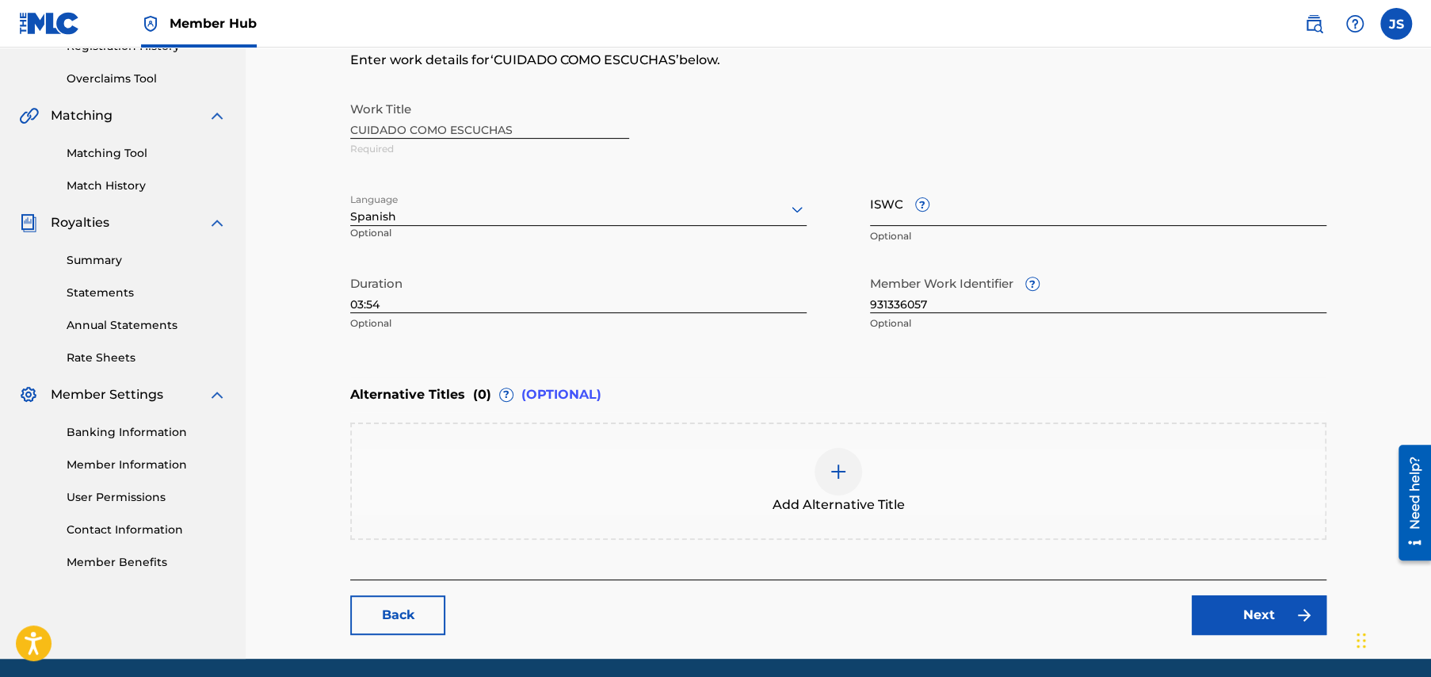
click at [877, 207] on input "ISWC ?" at bounding box center [1098, 203] width 457 height 45
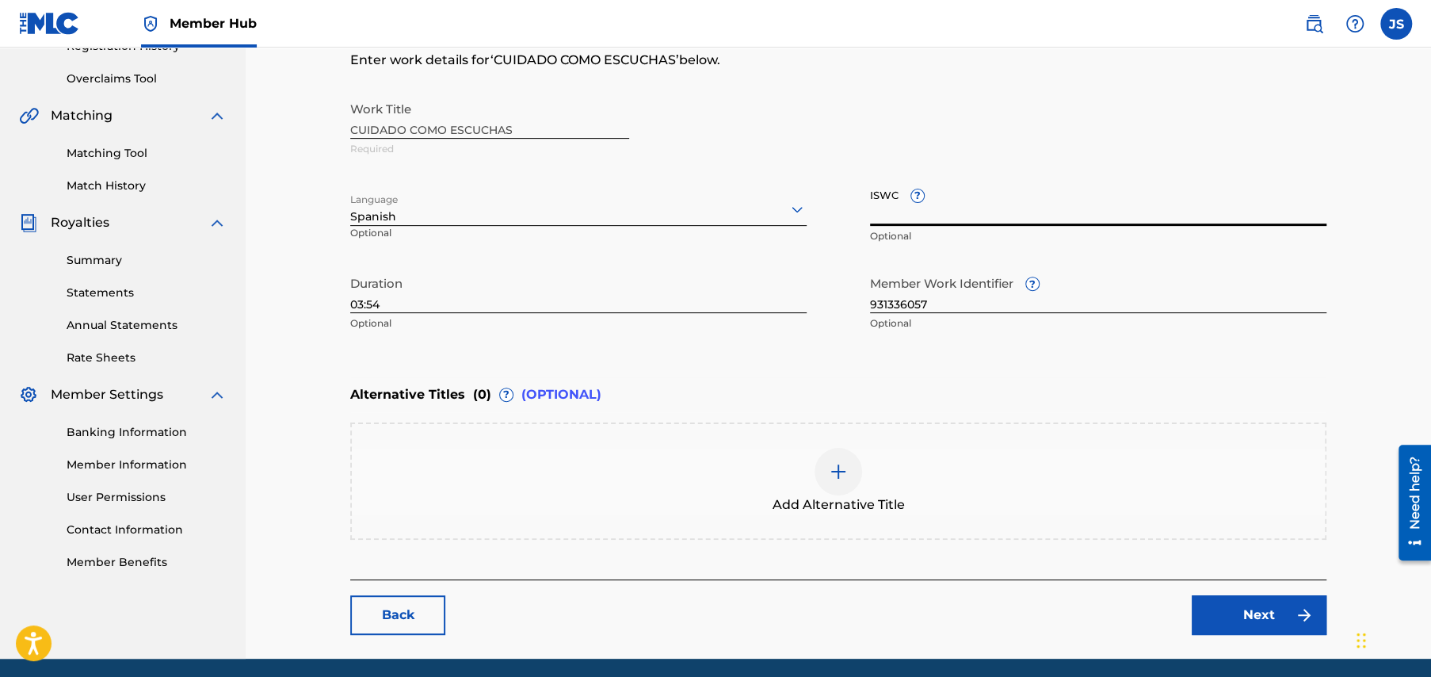
paste input "T3340864593"
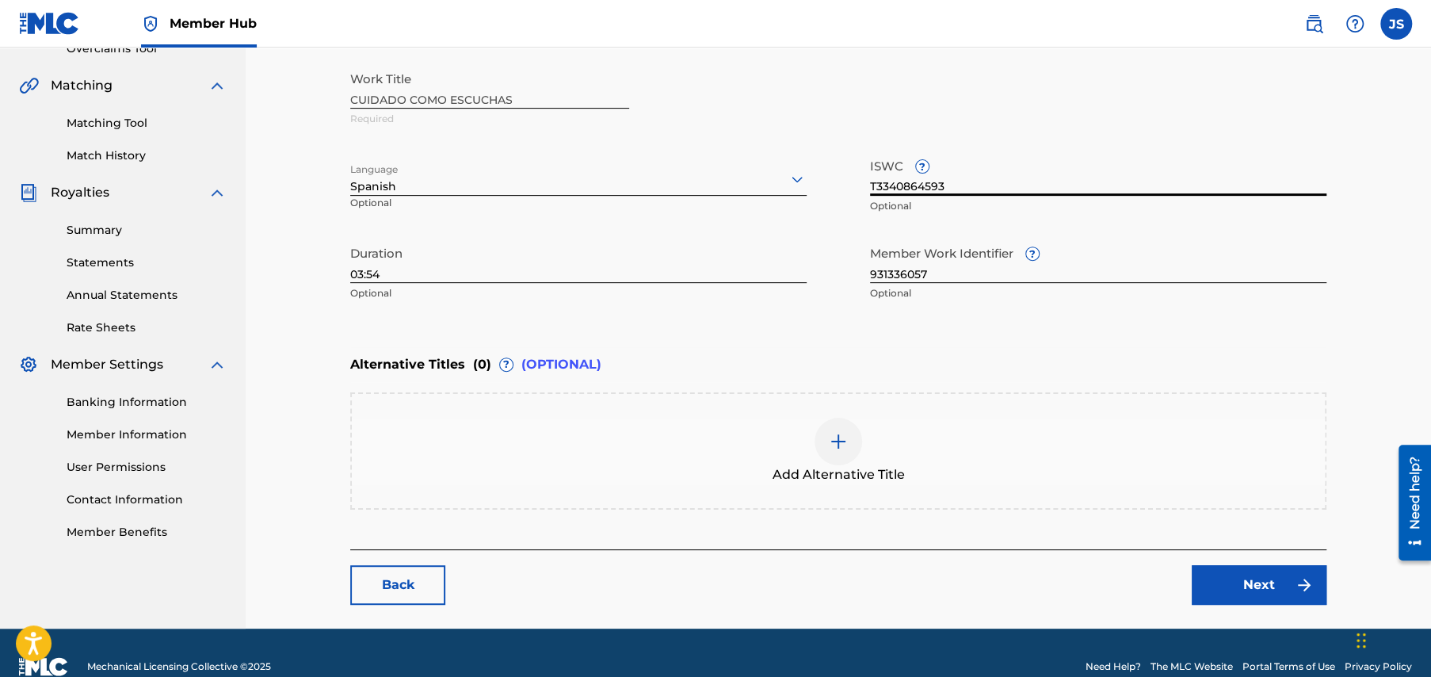
scroll to position [374, 0]
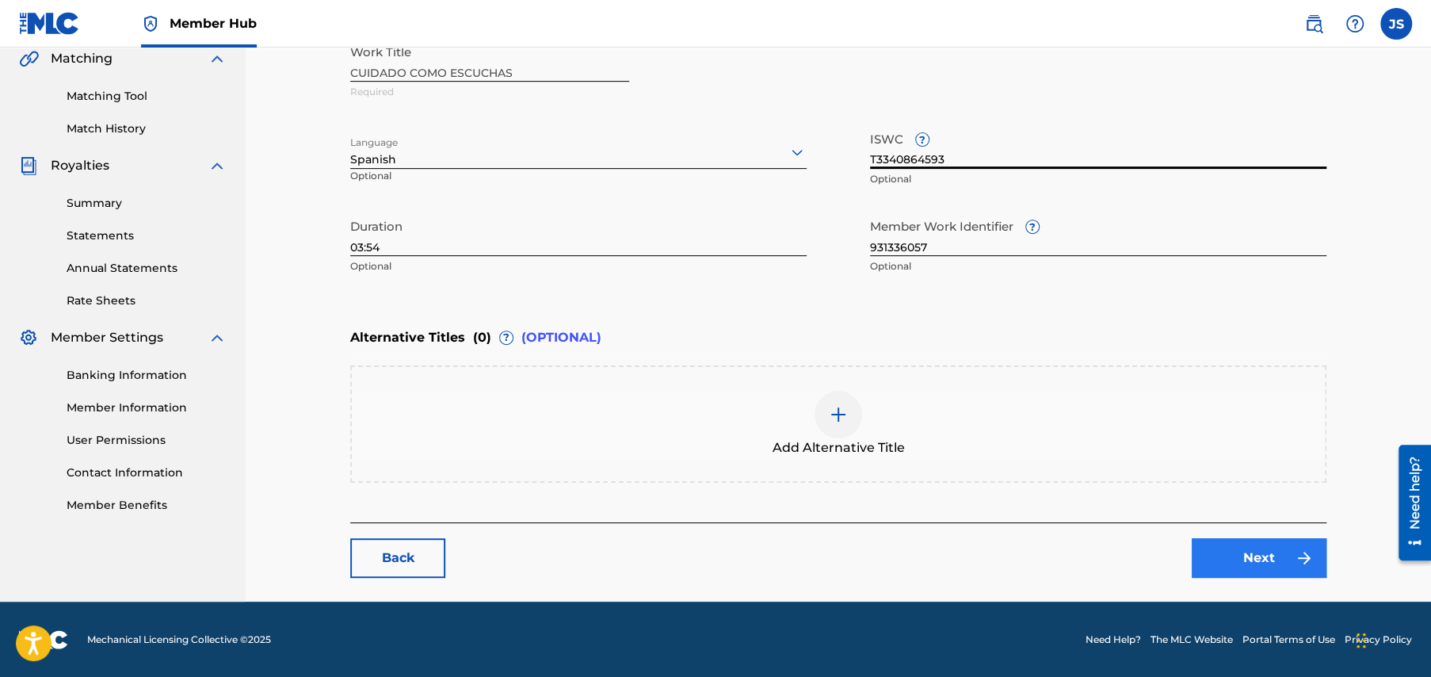
type input "T3340864593"
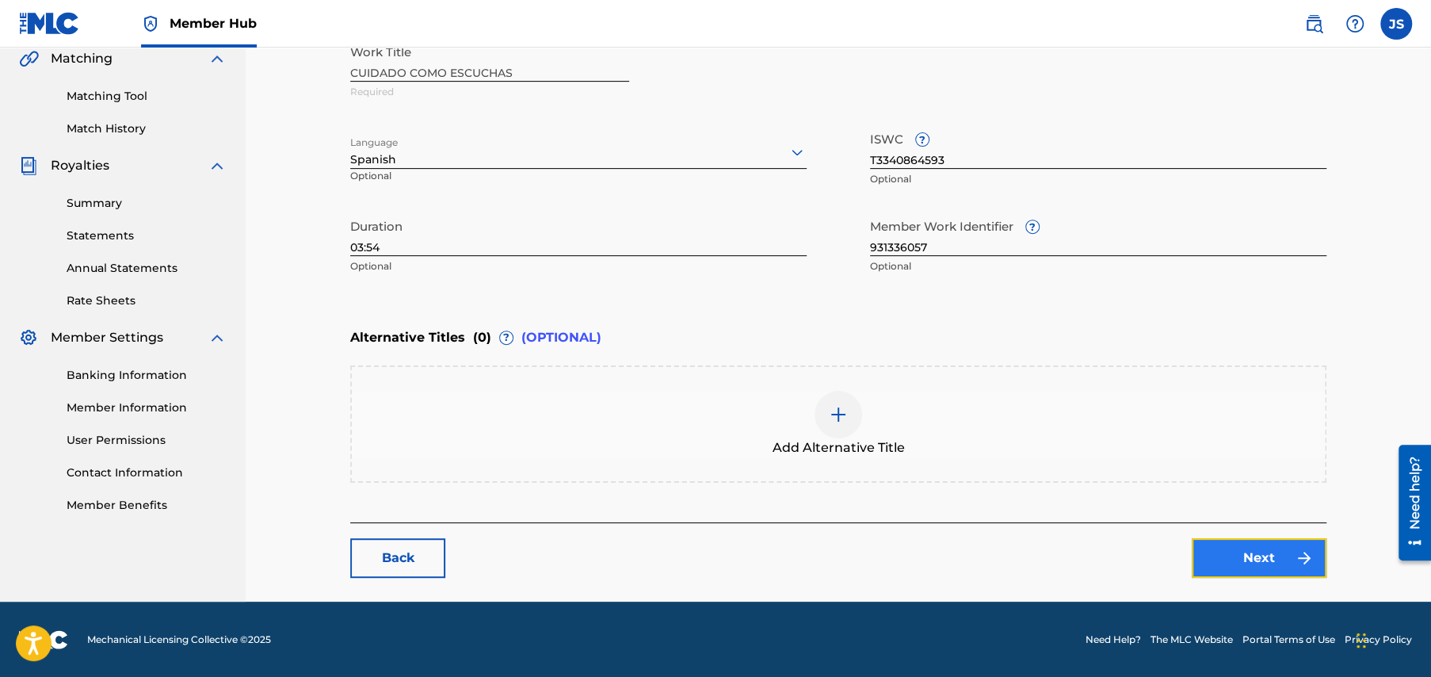
click at [1273, 552] on link "Next" at bounding box center [1259, 558] width 135 height 40
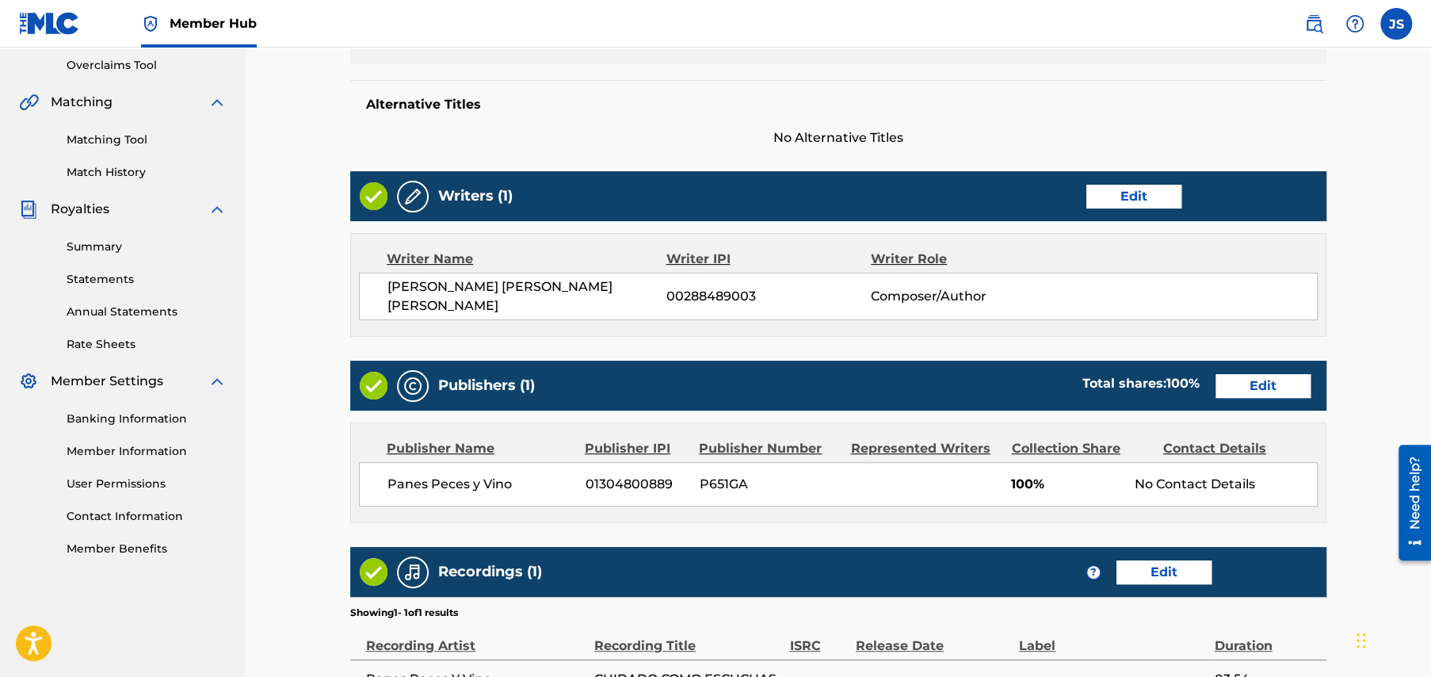
scroll to position [523, 0]
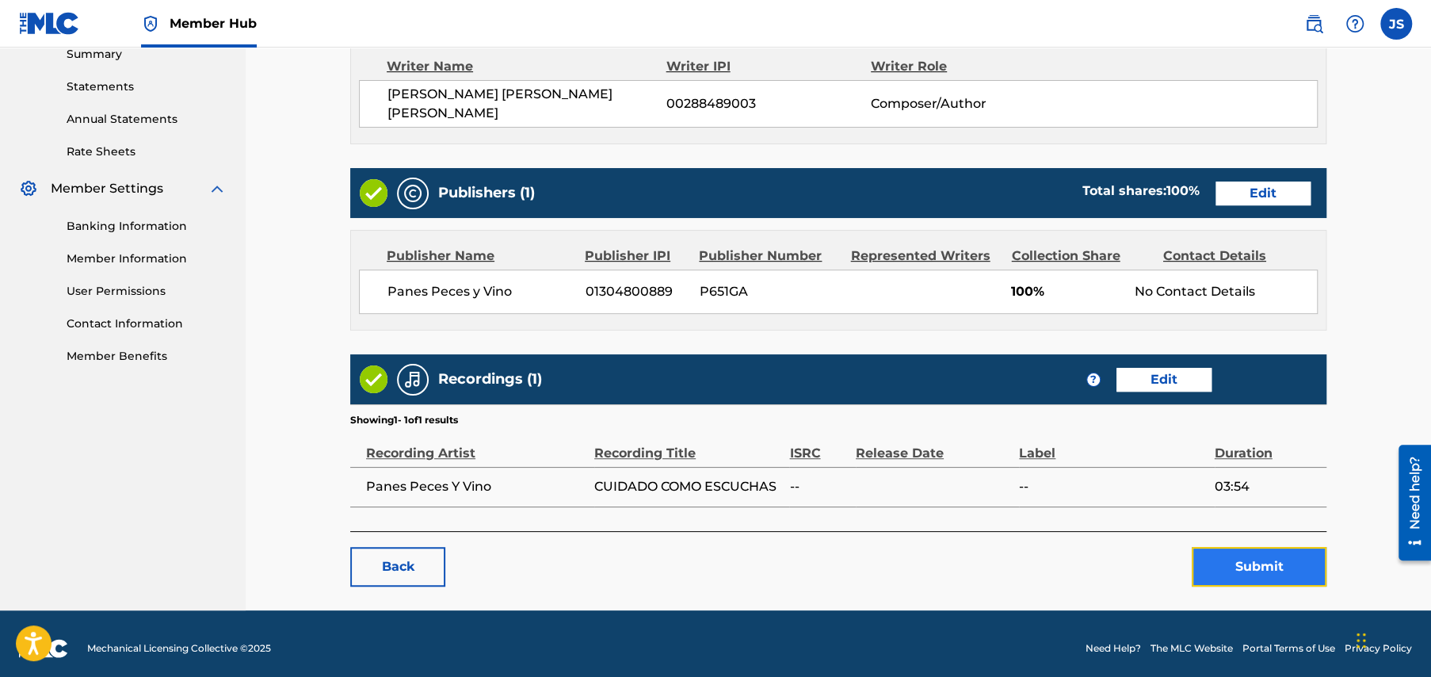
click at [1261, 554] on button "Submit" at bounding box center [1259, 567] width 135 height 40
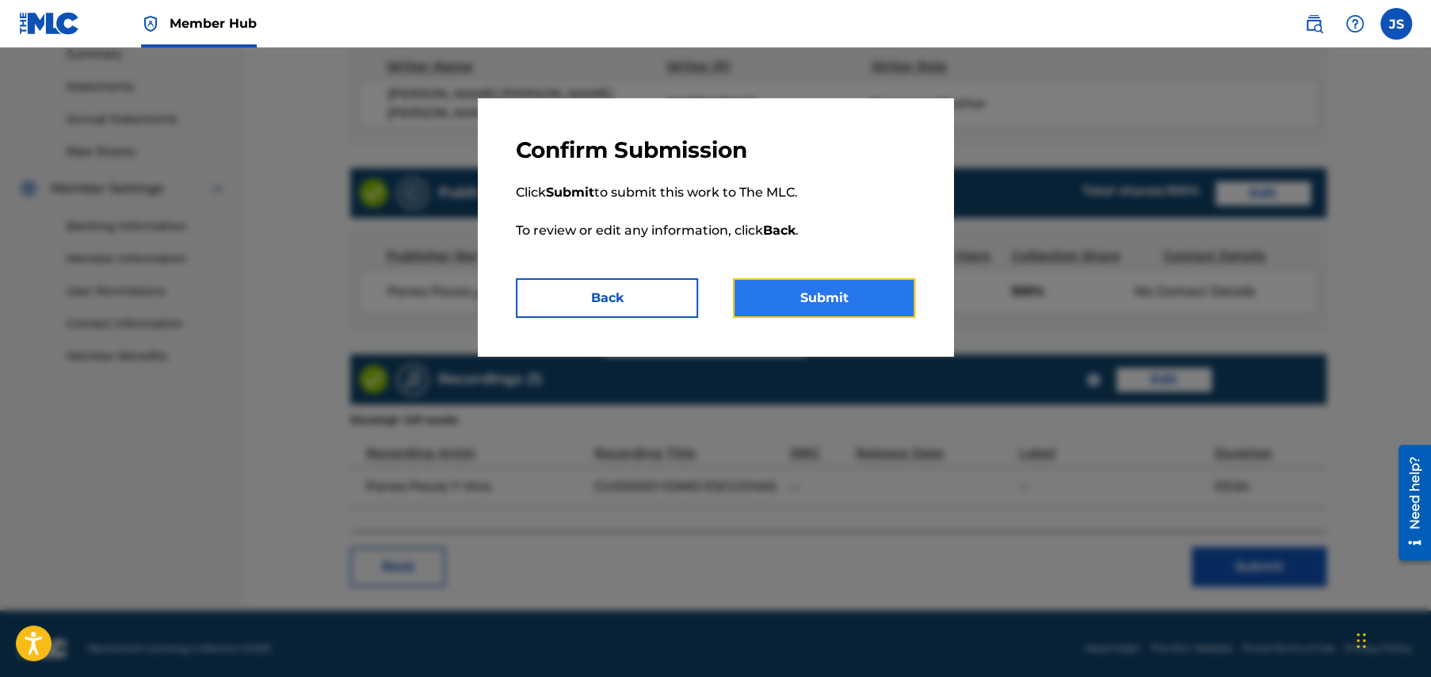
click at [808, 296] on button "Submit" at bounding box center [824, 298] width 182 height 40
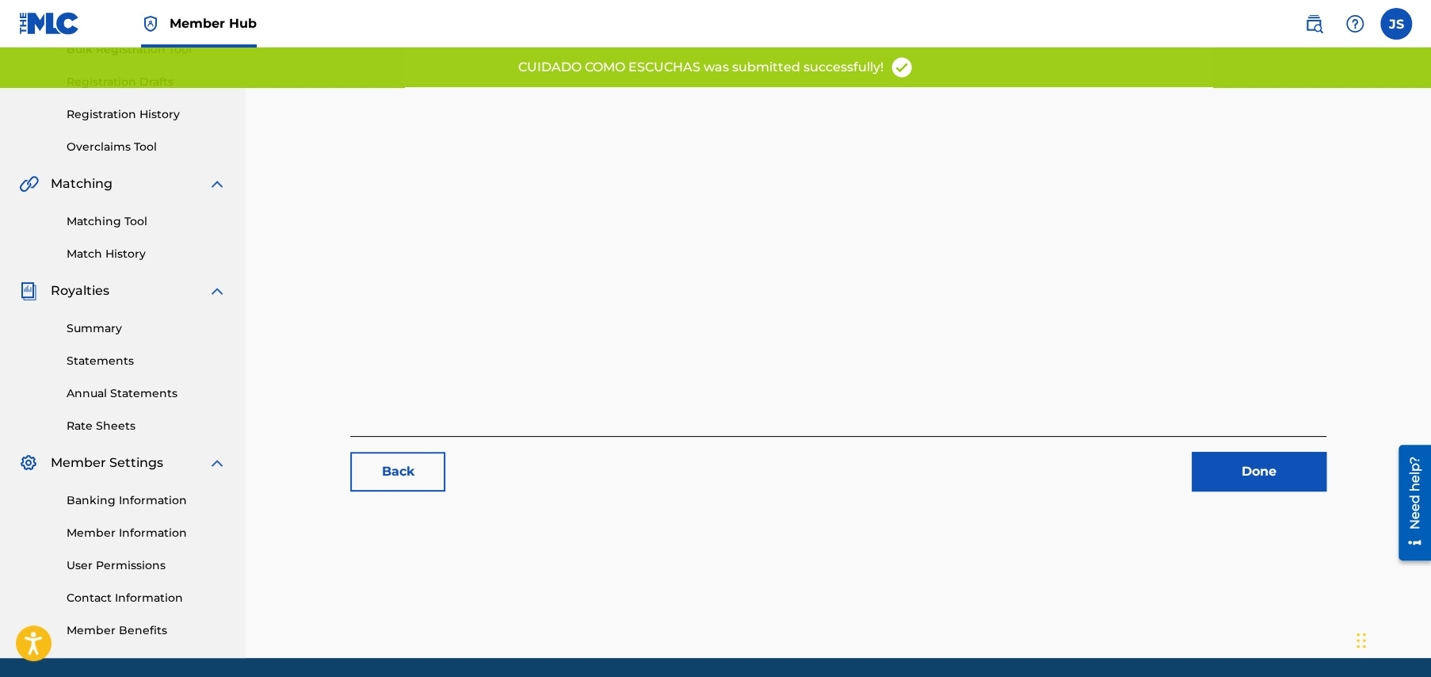
scroll to position [305, 0]
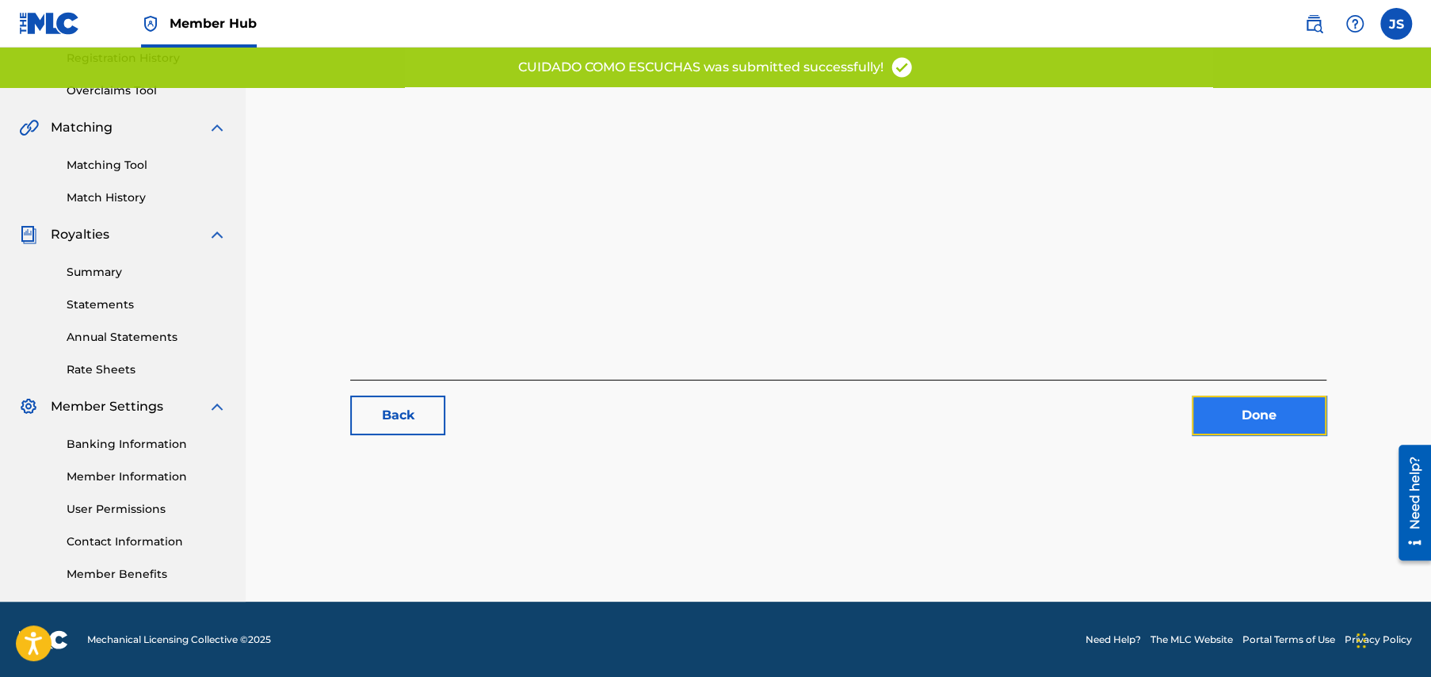
click at [1236, 415] on link "Done" at bounding box center [1259, 415] width 135 height 40
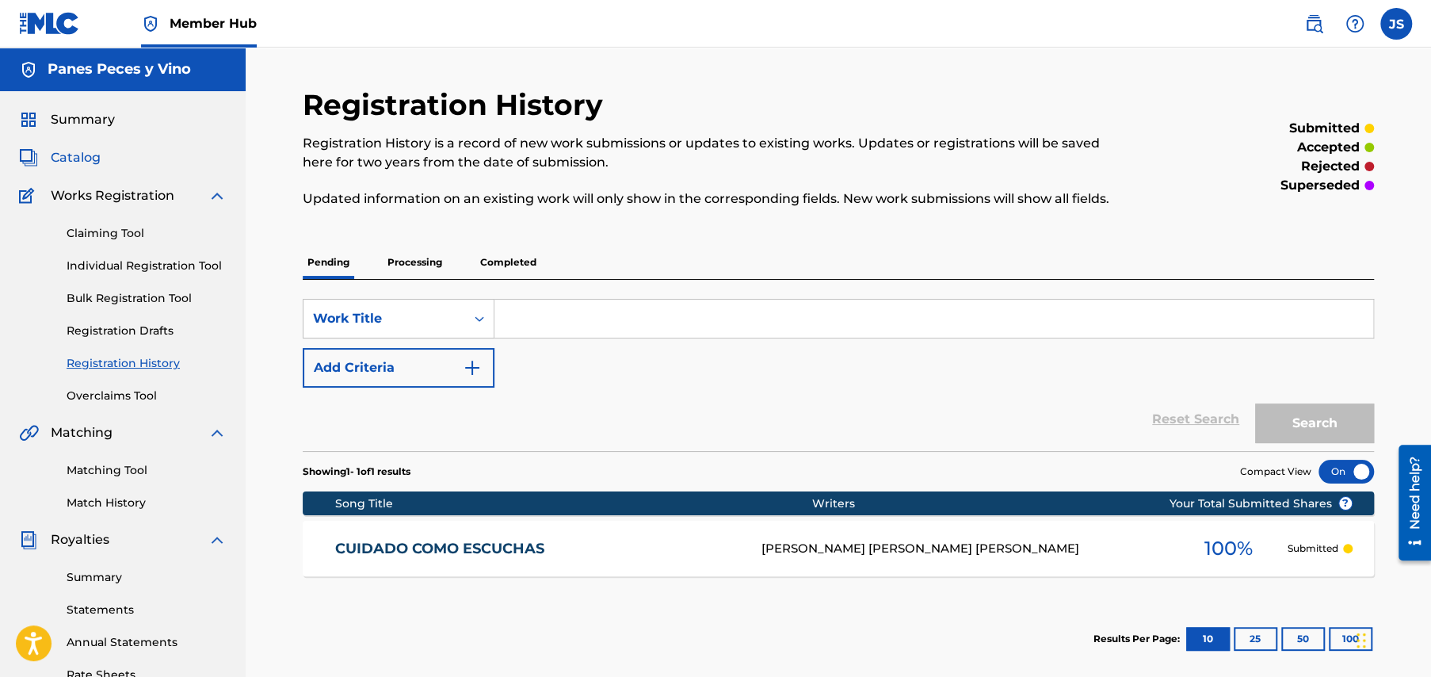
click at [85, 157] on span "Catalog" at bounding box center [76, 157] width 50 height 19
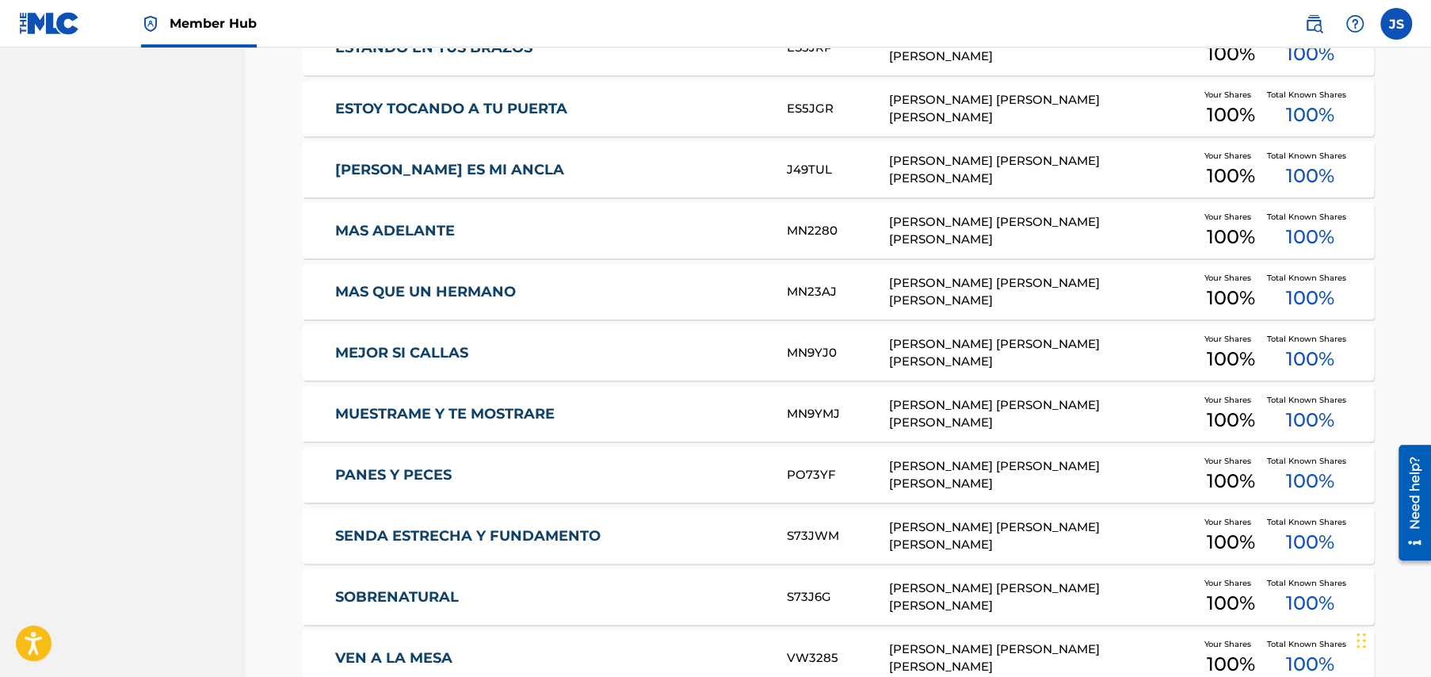
scroll to position [1013, 0]
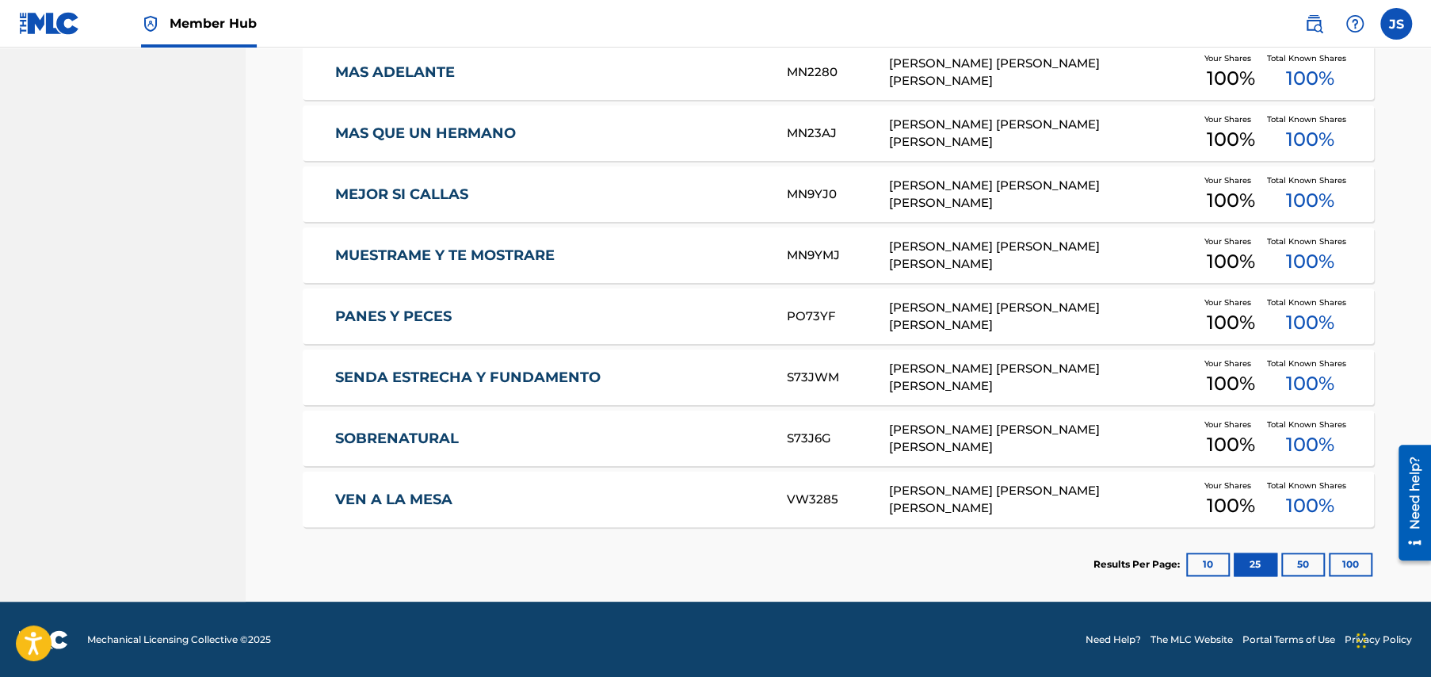
click at [407, 498] on link "VEN A LA MESA" at bounding box center [550, 500] width 431 height 18
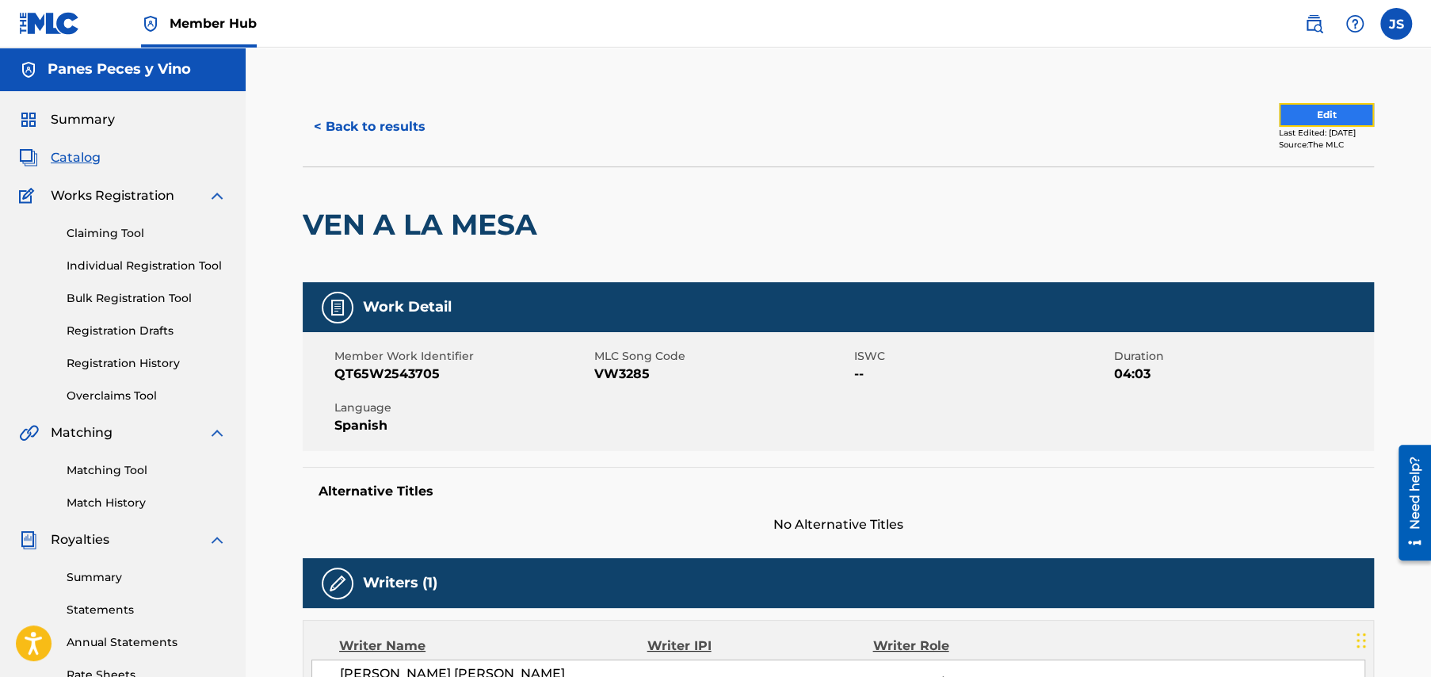
click at [1287, 113] on button "Edit" at bounding box center [1326, 115] width 95 height 24
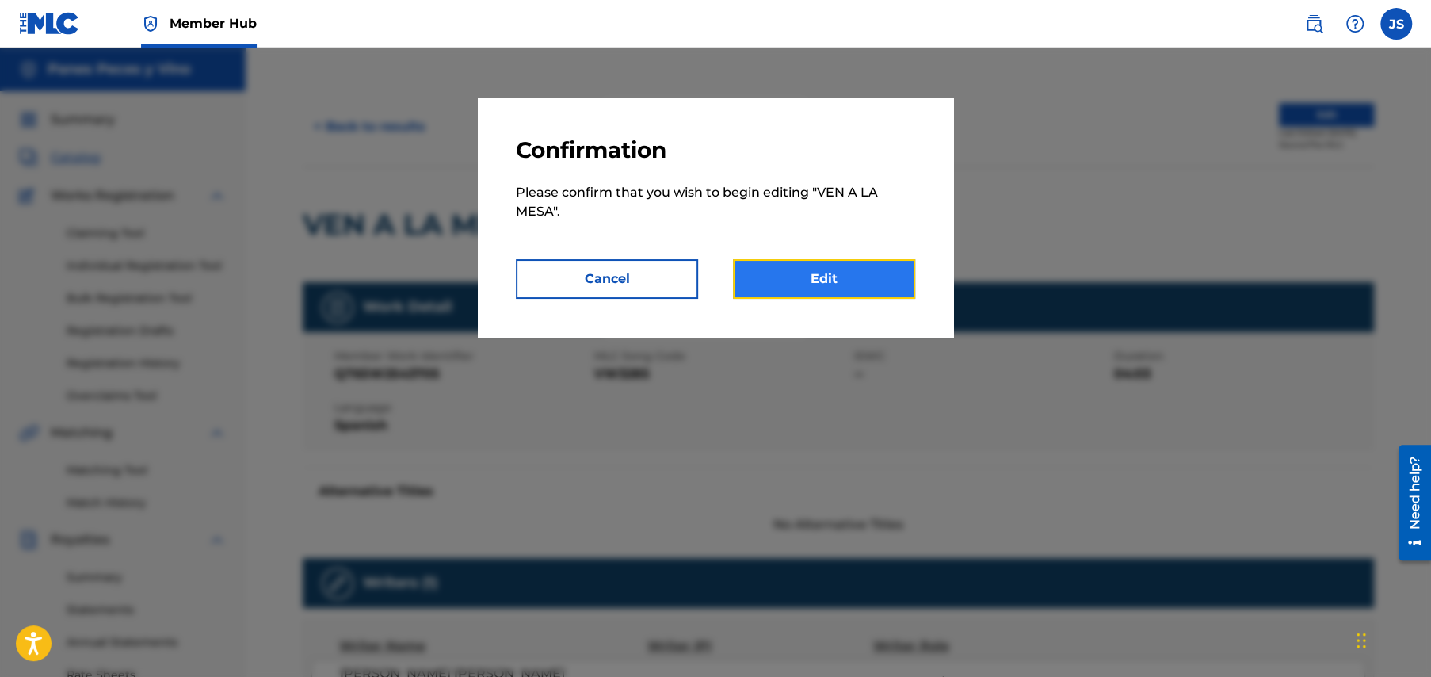
click at [826, 281] on link "Edit" at bounding box center [824, 279] width 182 height 40
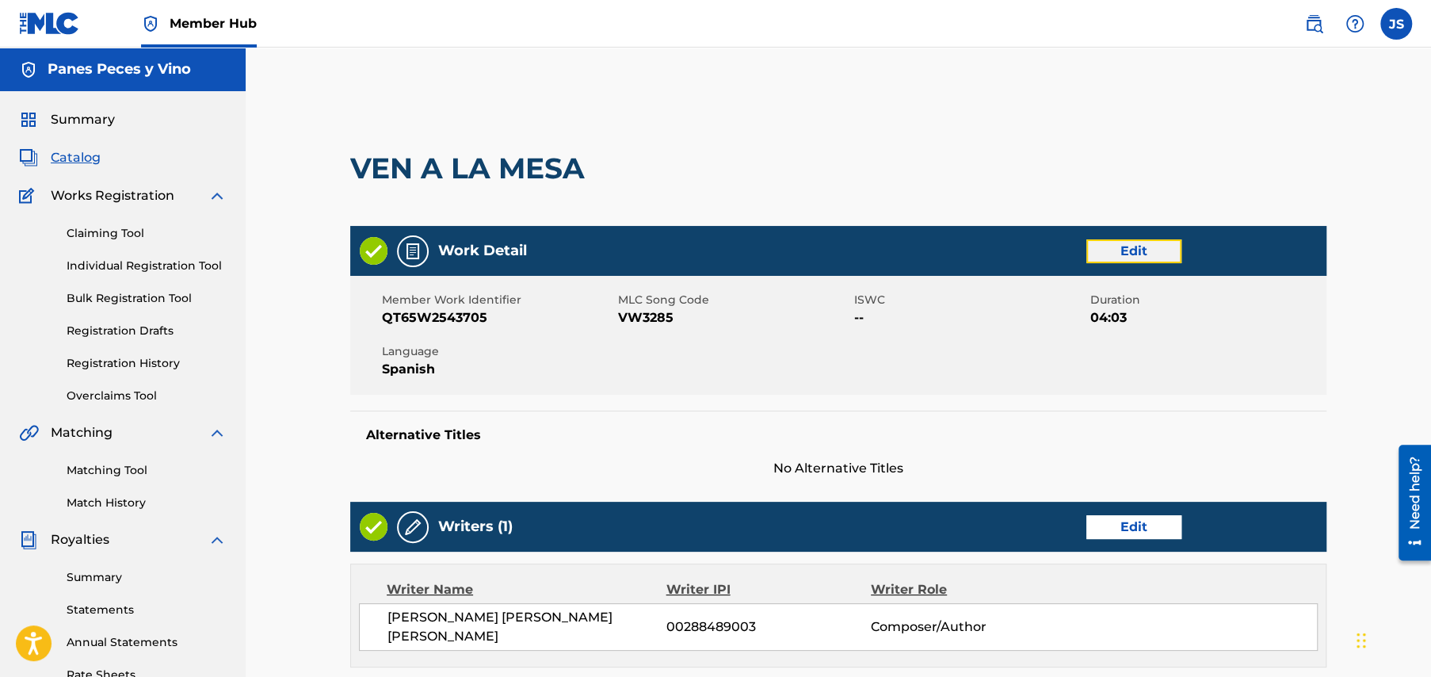
click at [1125, 247] on link "Edit" at bounding box center [1134, 251] width 95 height 24
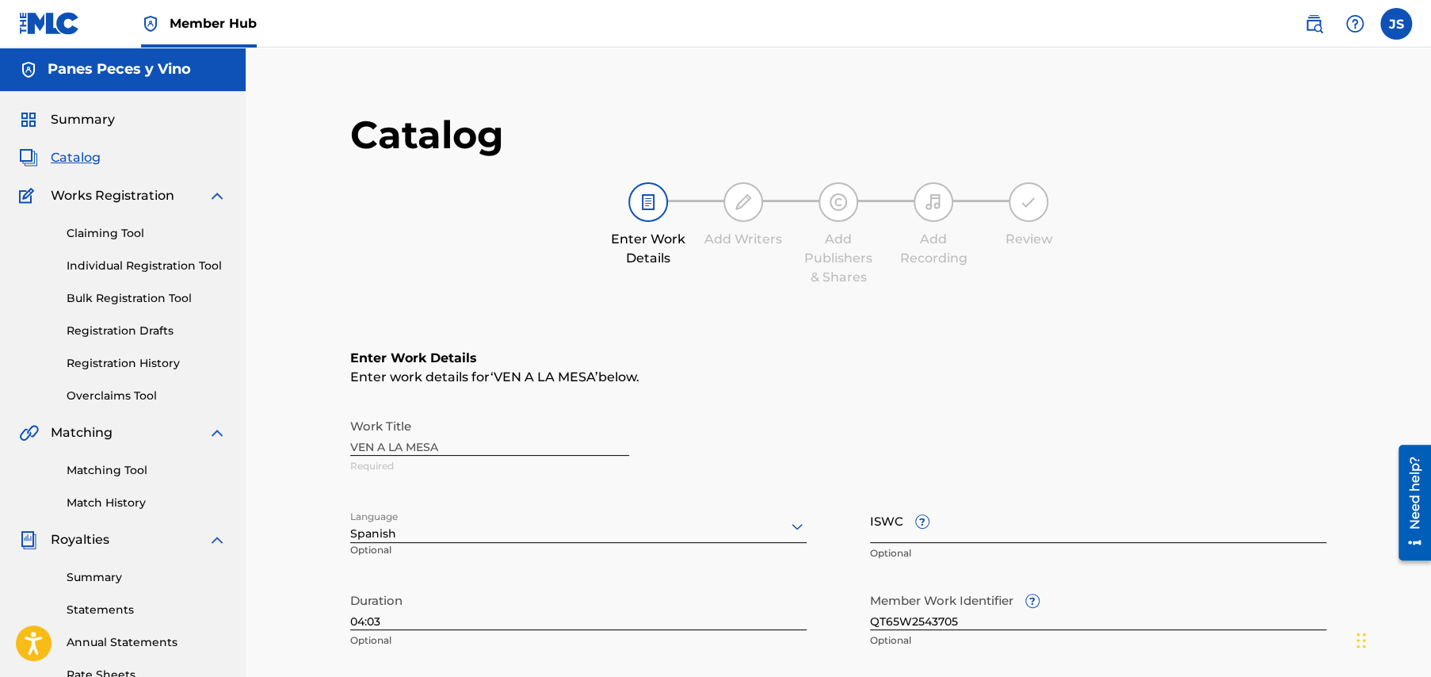
click at [875, 524] on input "ISWC ?" at bounding box center [1098, 520] width 457 height 45
paste input "T3349778134"
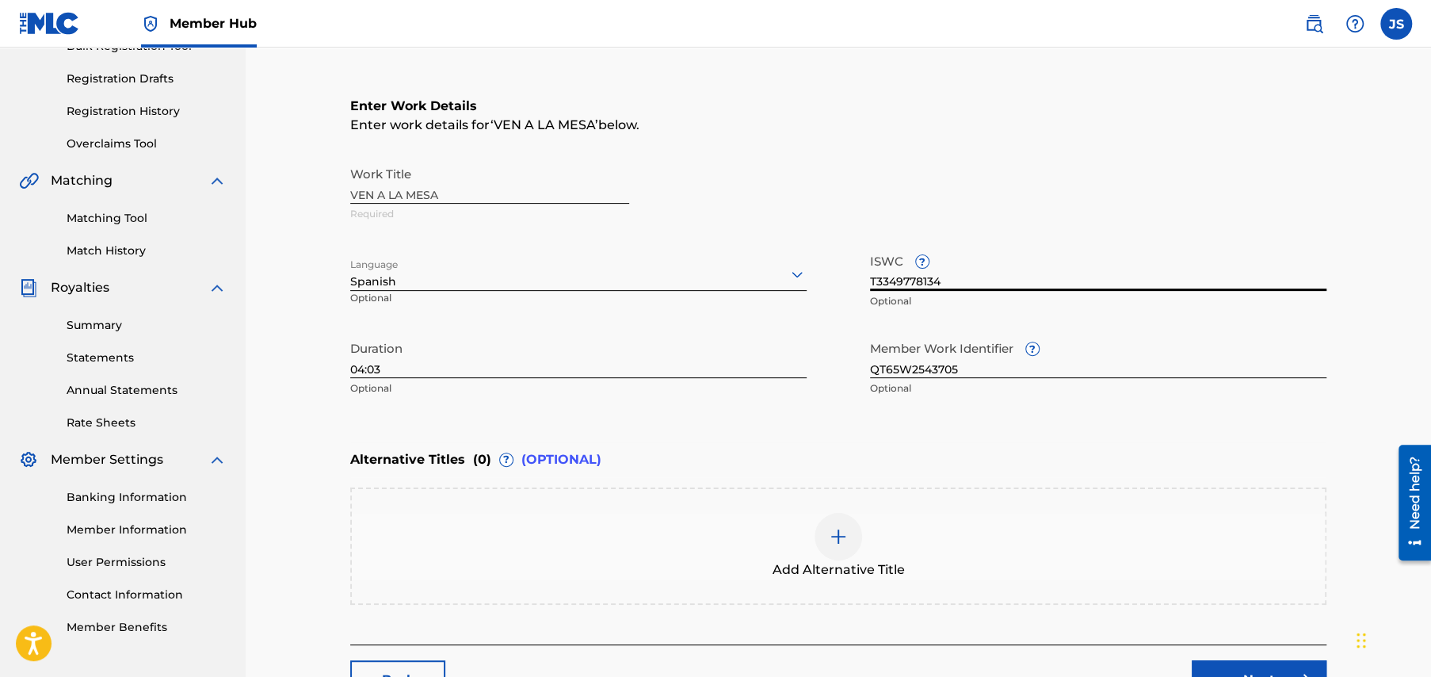
scroll to position [374, 0]
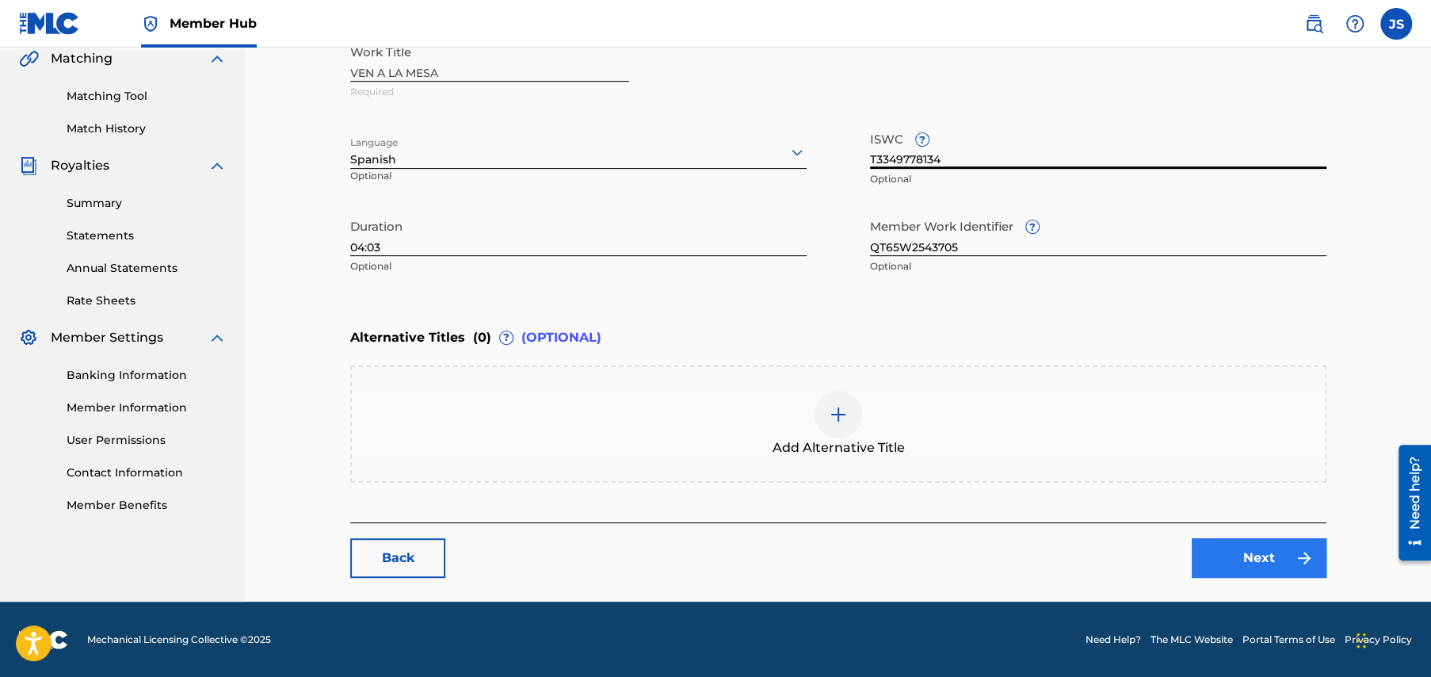
type input "T3349778134"
click at [1264, 548] on link "Next" at bounding box center [1259, 558] width 135 height 40
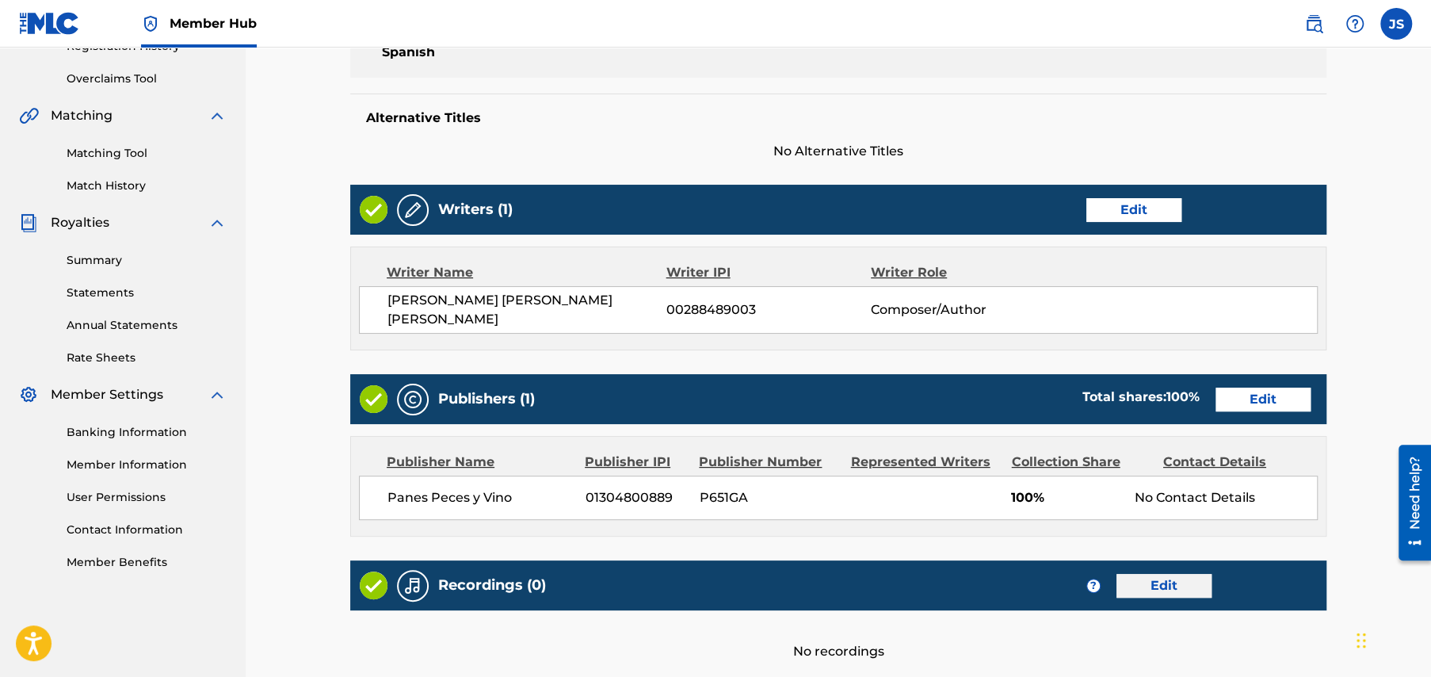
scroll to position [472, 0]
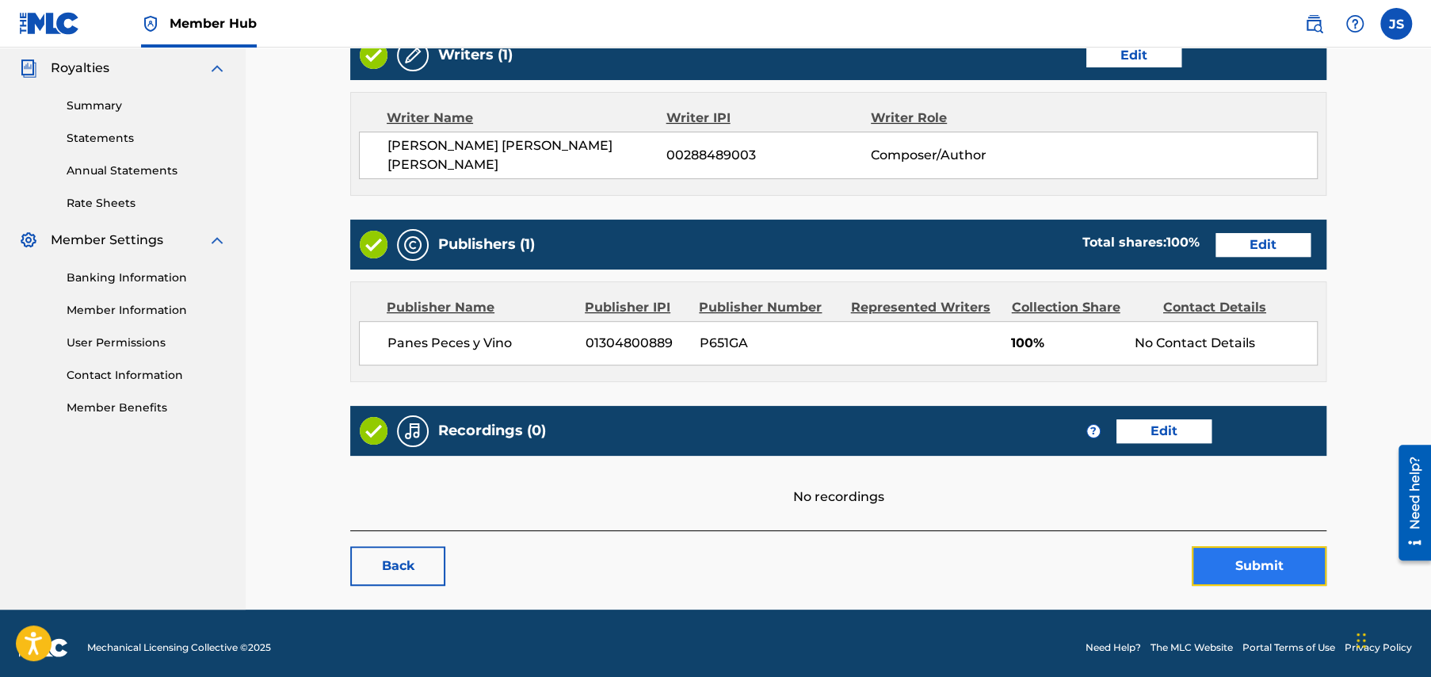
click at [1255, 556] on button "Submit" at bounding box center [1259, 566] width 135 height 40
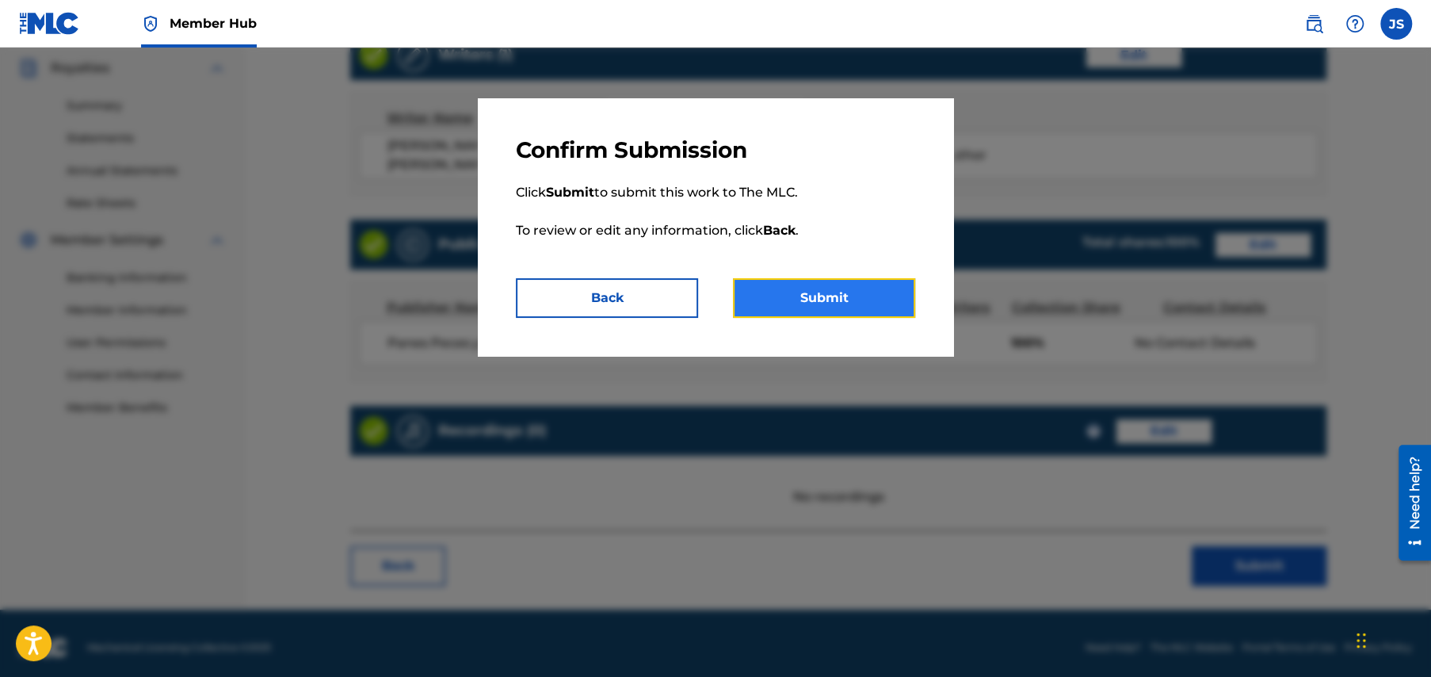
click at [819, 295] on button "Submit" at bounding box center [824, 298] width 182 height 40
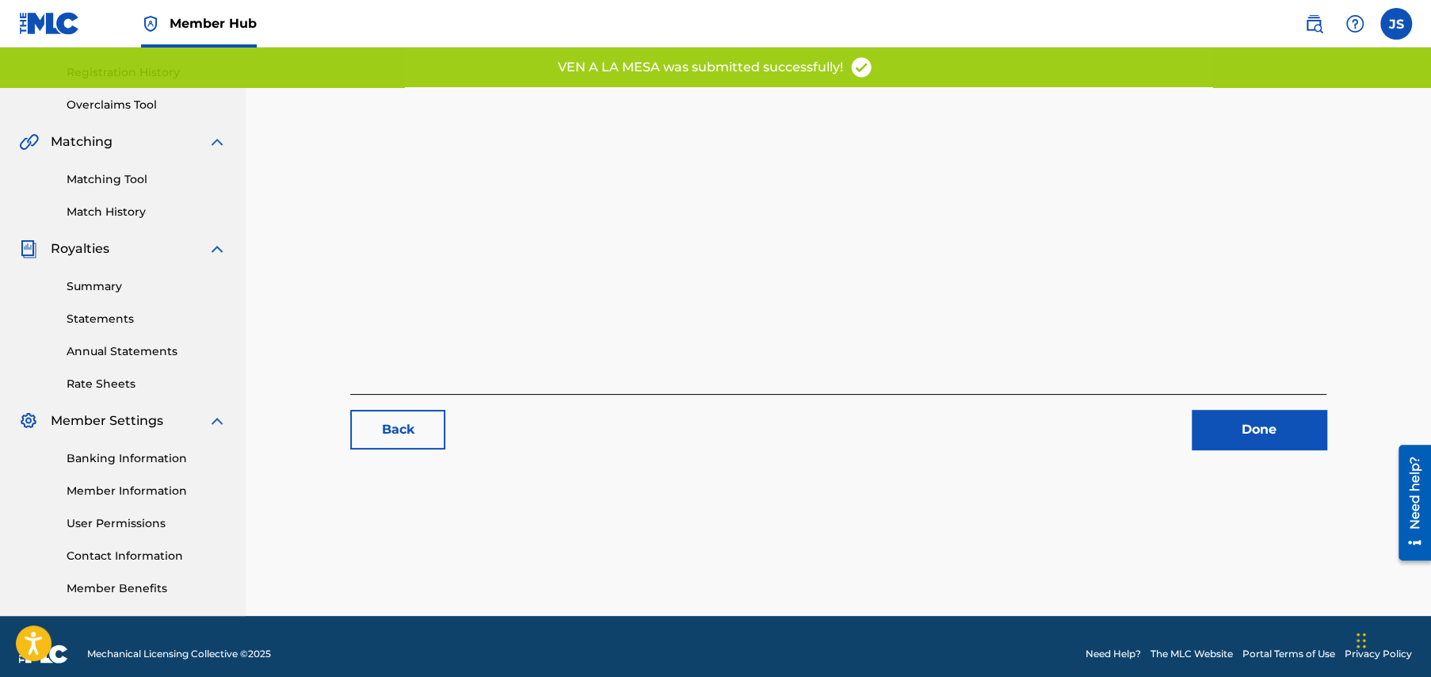
scroll to position [305, 0]
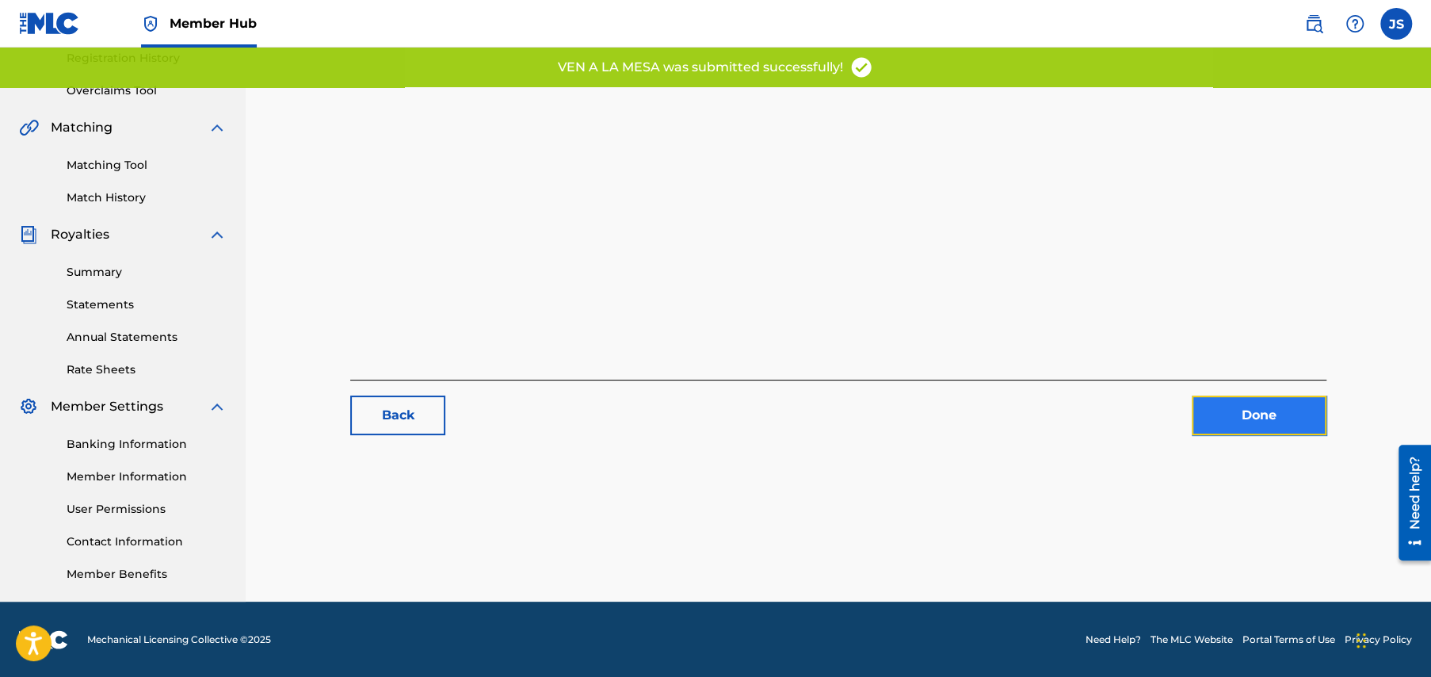
click at [1250, 419] on link "Done" at bounding box center [1259, 415] width 135 height 40
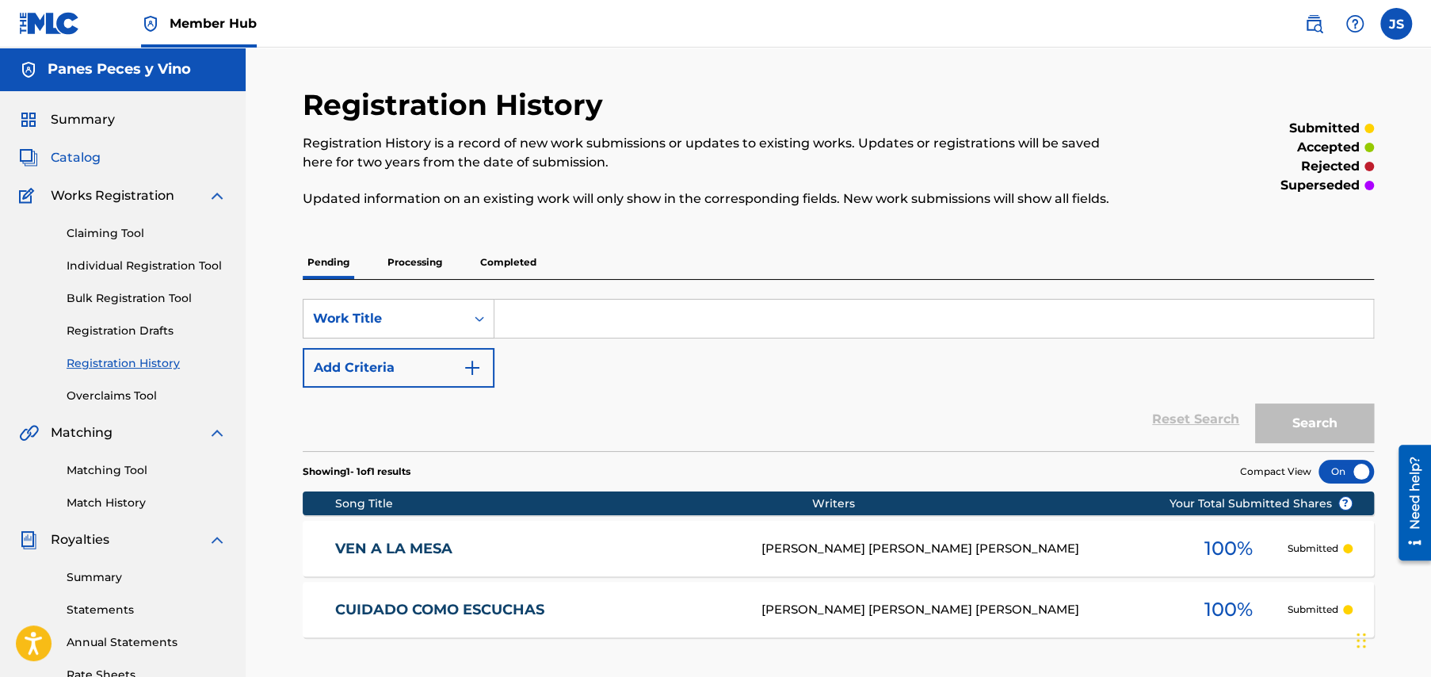
click at [74, 159] on span "Catalog" at bounding box center [76, 157] width 50 height 19
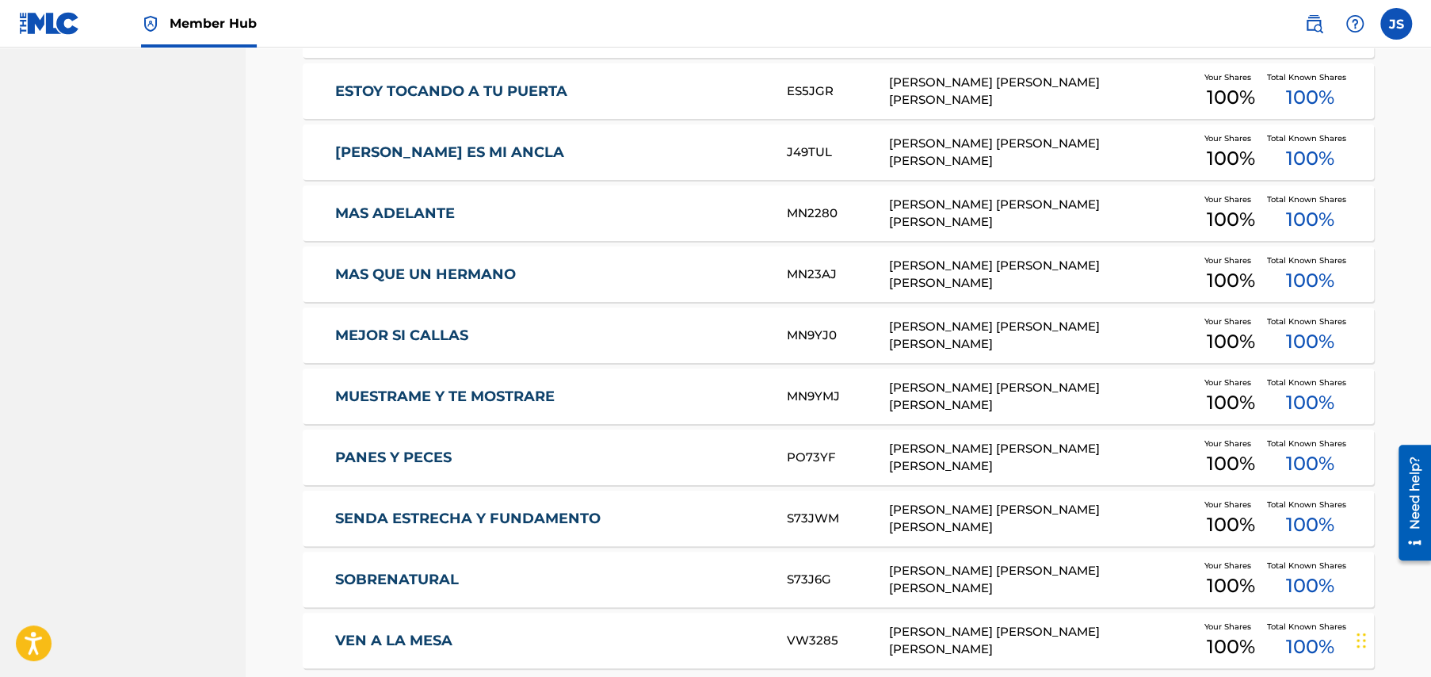
scroll to position [1013, 0]
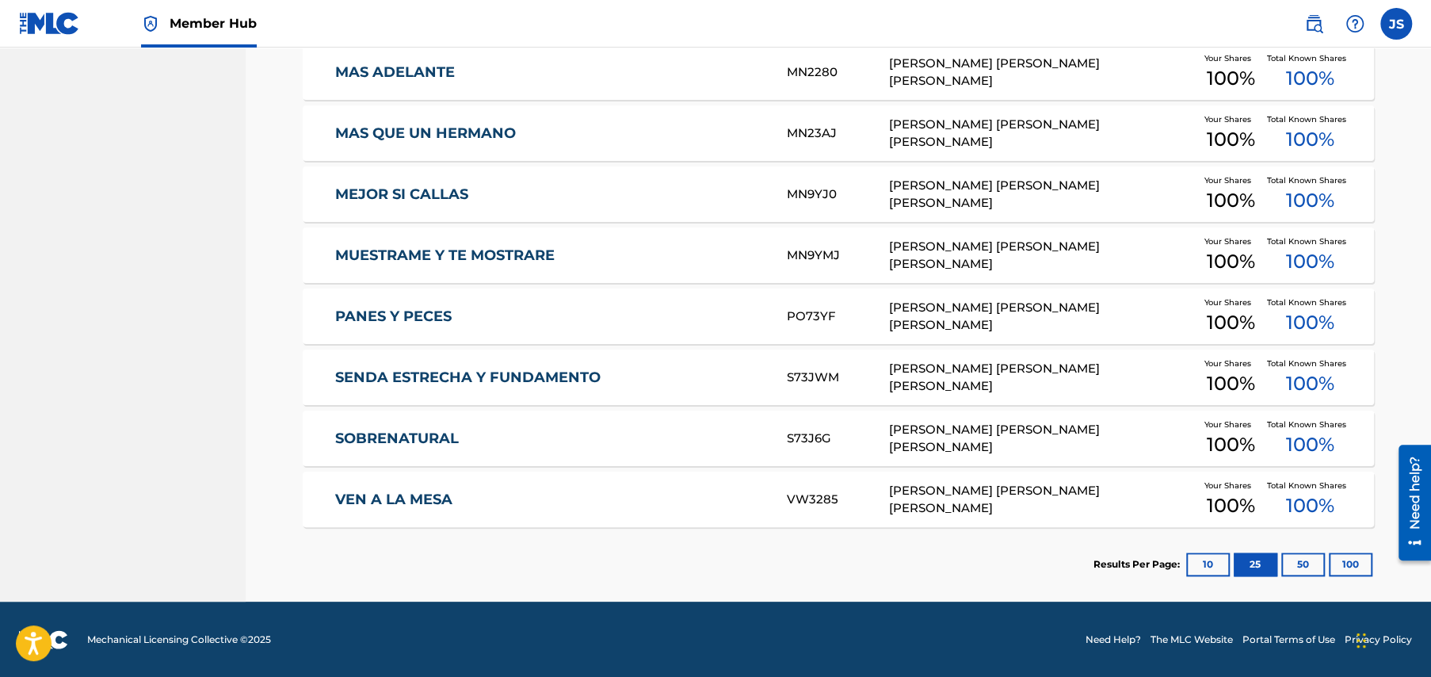
click at [393, 433] on link "SOBRENATURAL" at bounding box center [550, 439] width 431 height 18
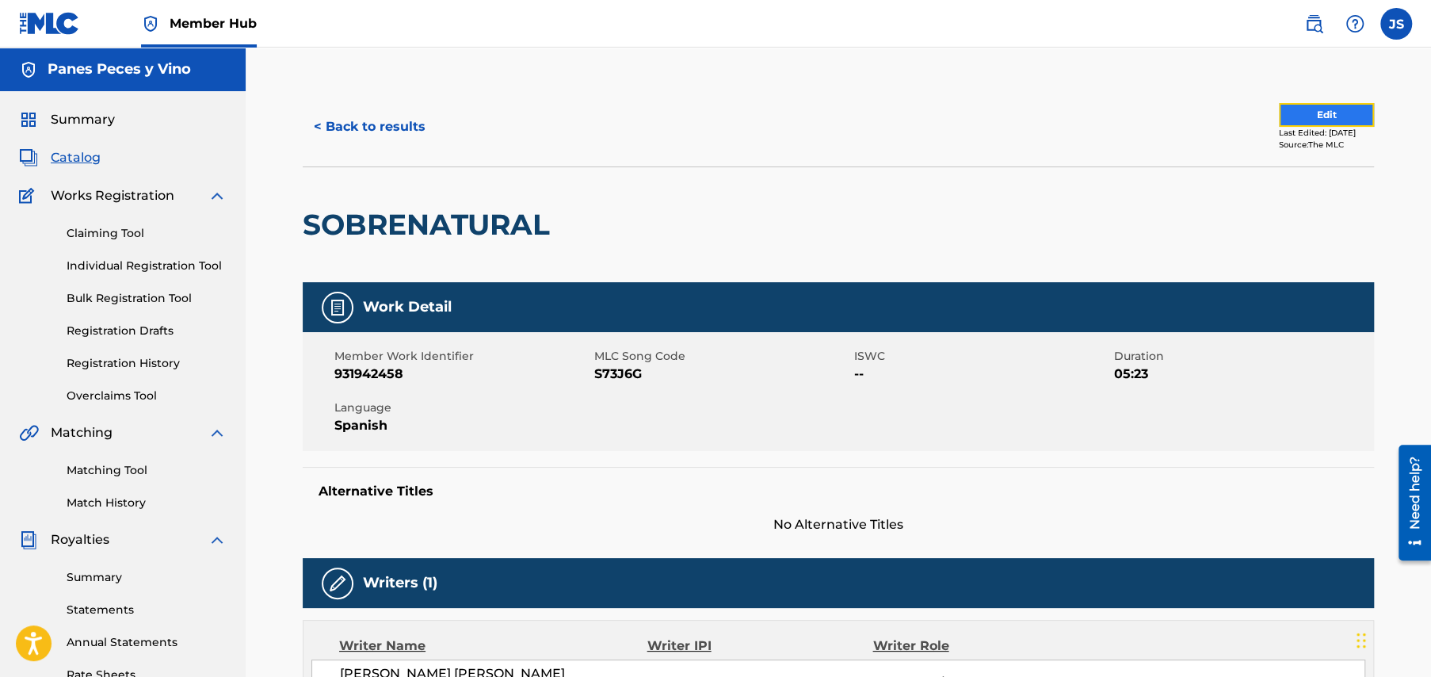
click at [1290, 109] on button "Edit" at bounding box center [1326, 115] width 95 height 24
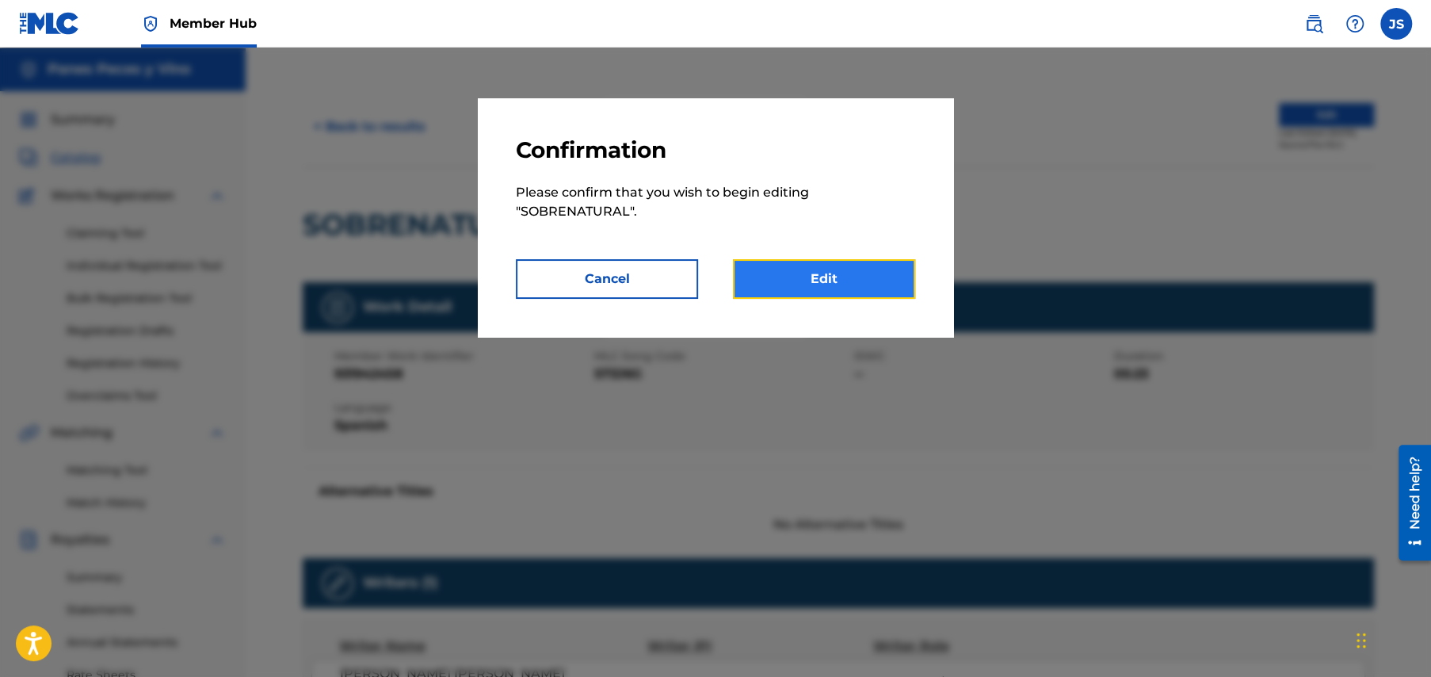
click at [828, 275] on link "Edit" at bounding box center [824, 279] width 182 height 40
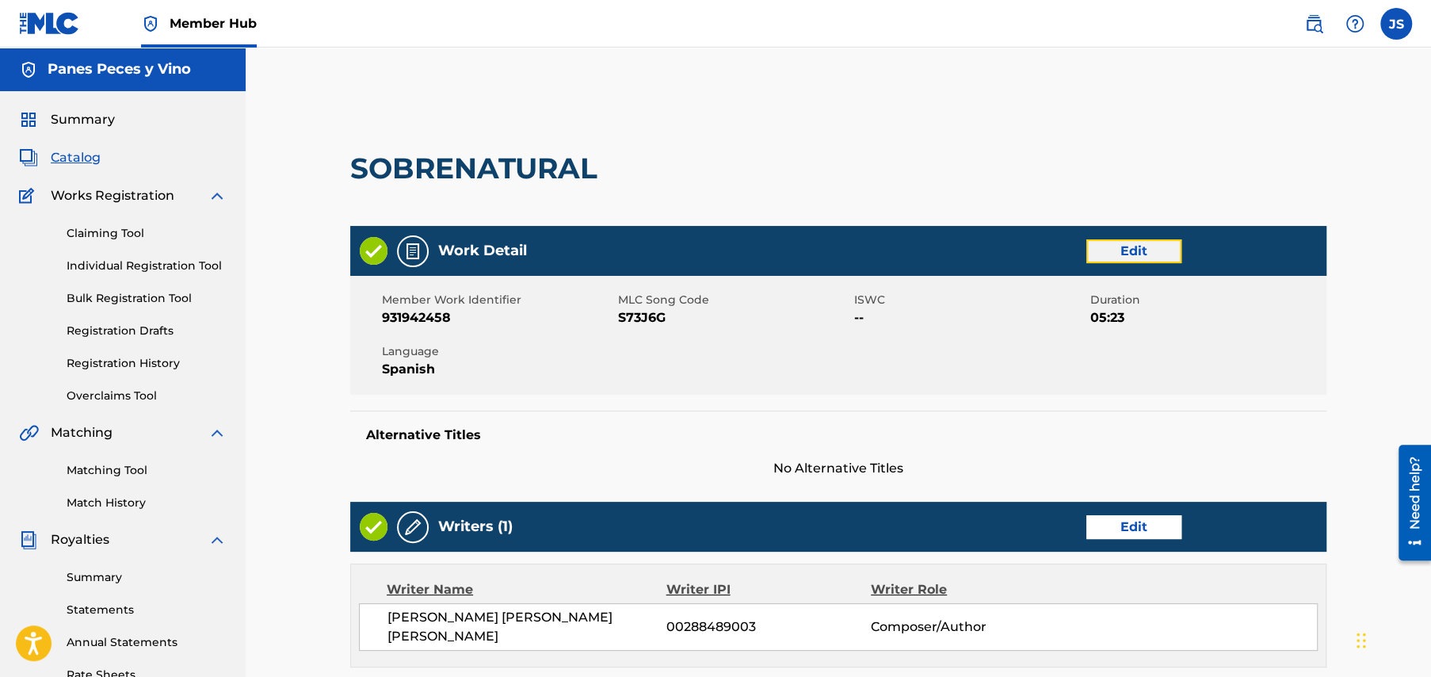
click at [1131, 246] on link "Edit" at bounding box center [1134, 251] width 95 height 24
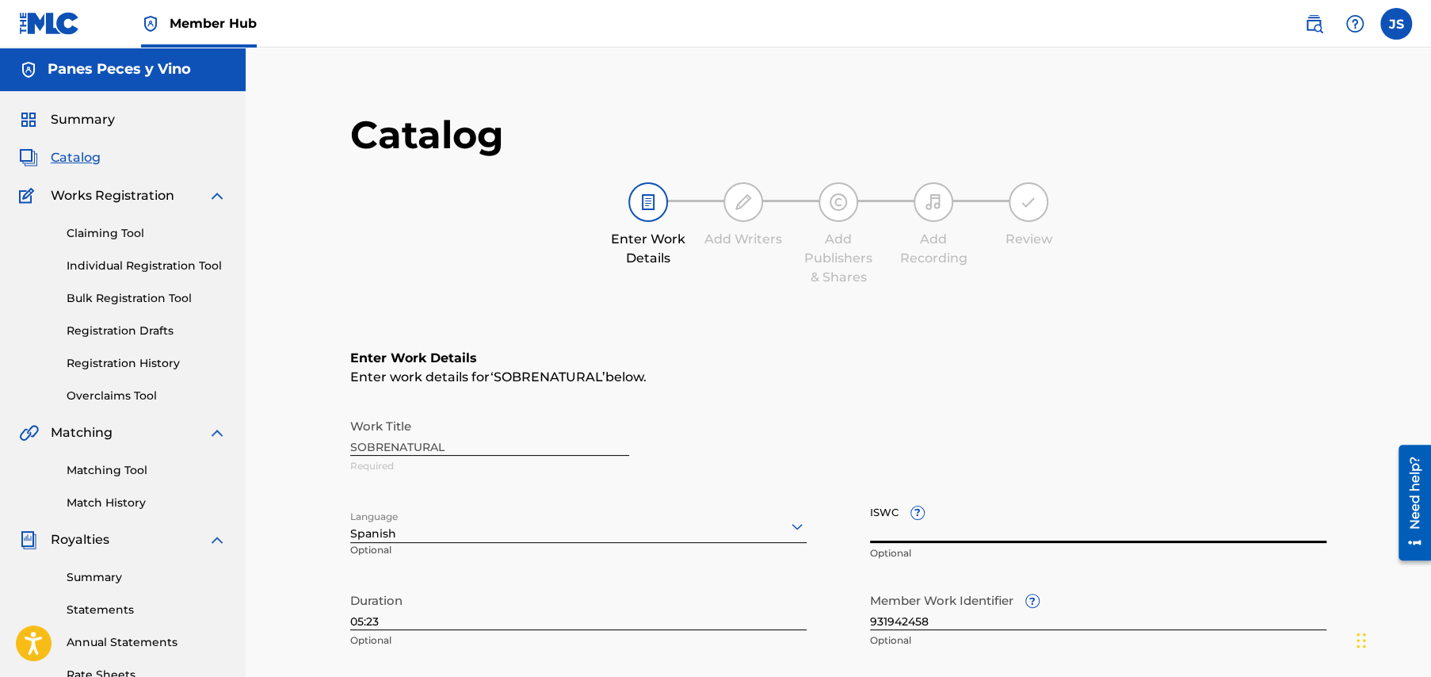
paste input "T3349778258"
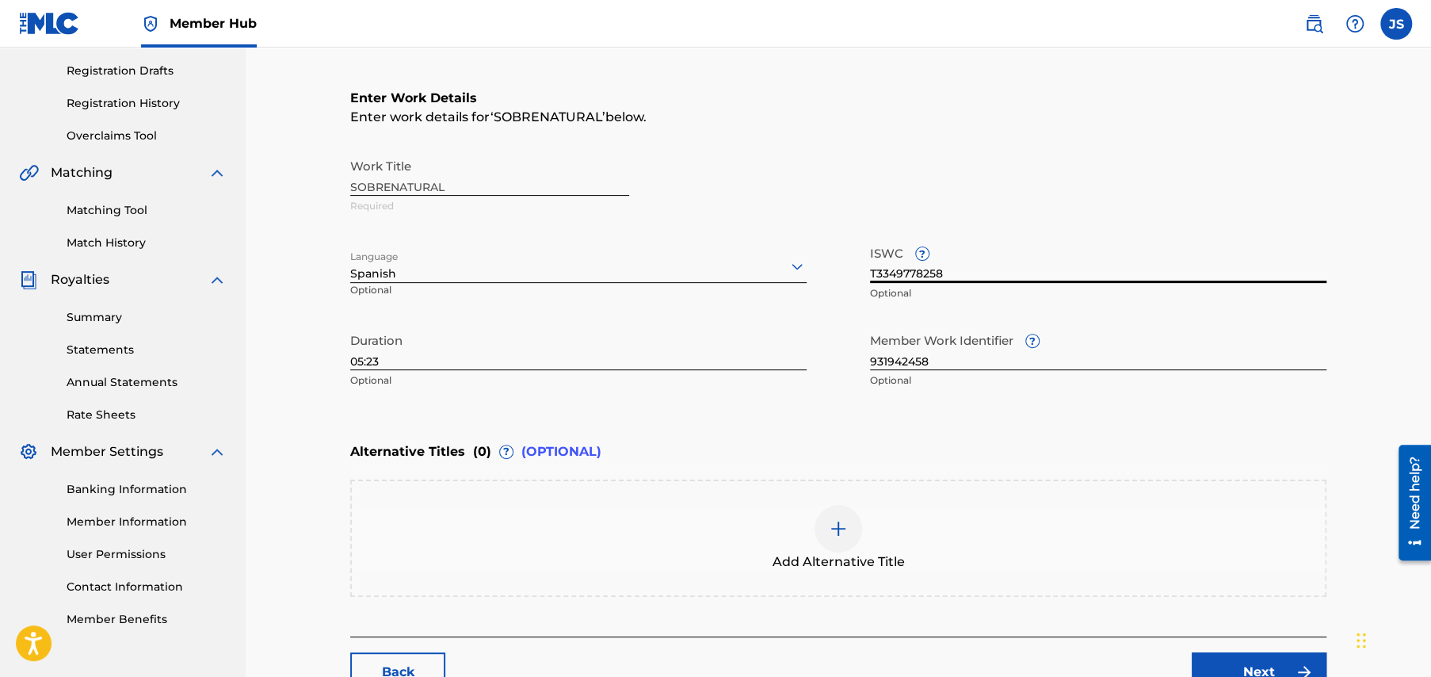
scroll to position [374, 0]
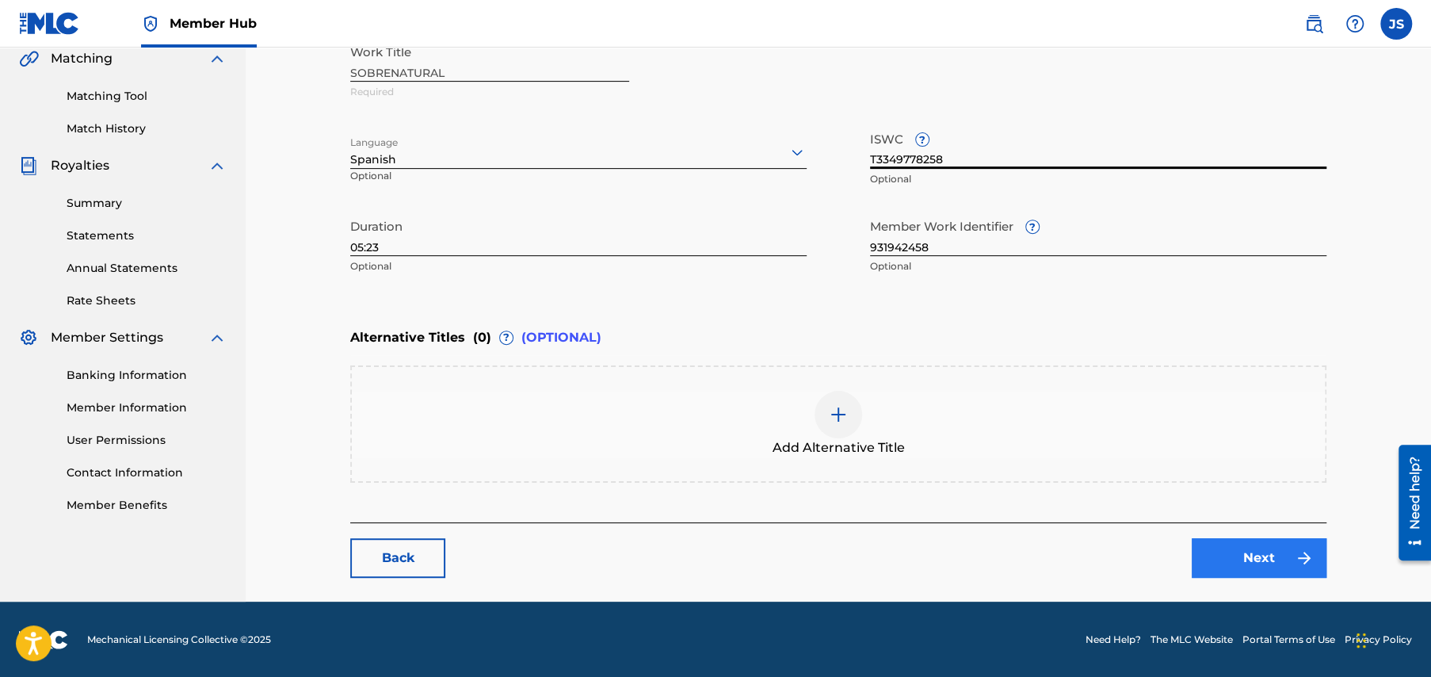
type input "T3349778258"
click at [1277, 551] on link "Next" at bounding box center [1259, 558] width 135 height 40
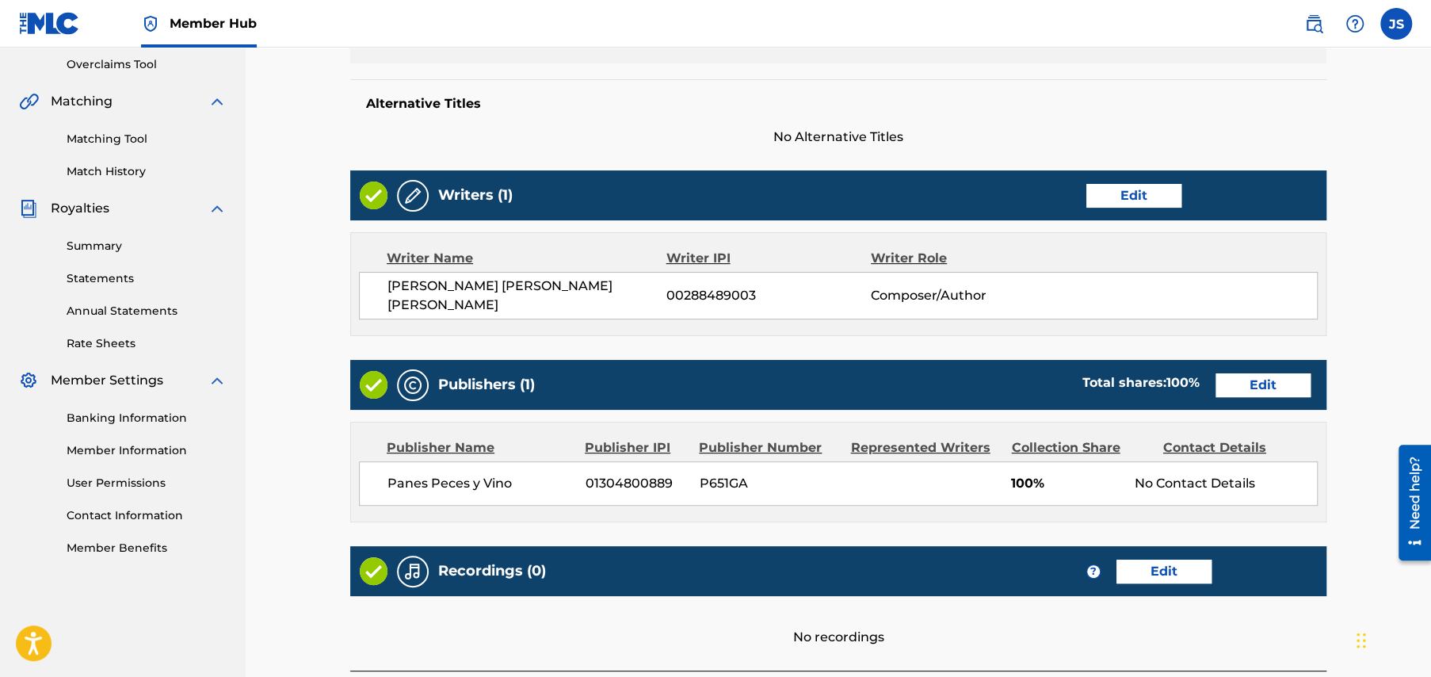
scroll to position [472, 0]
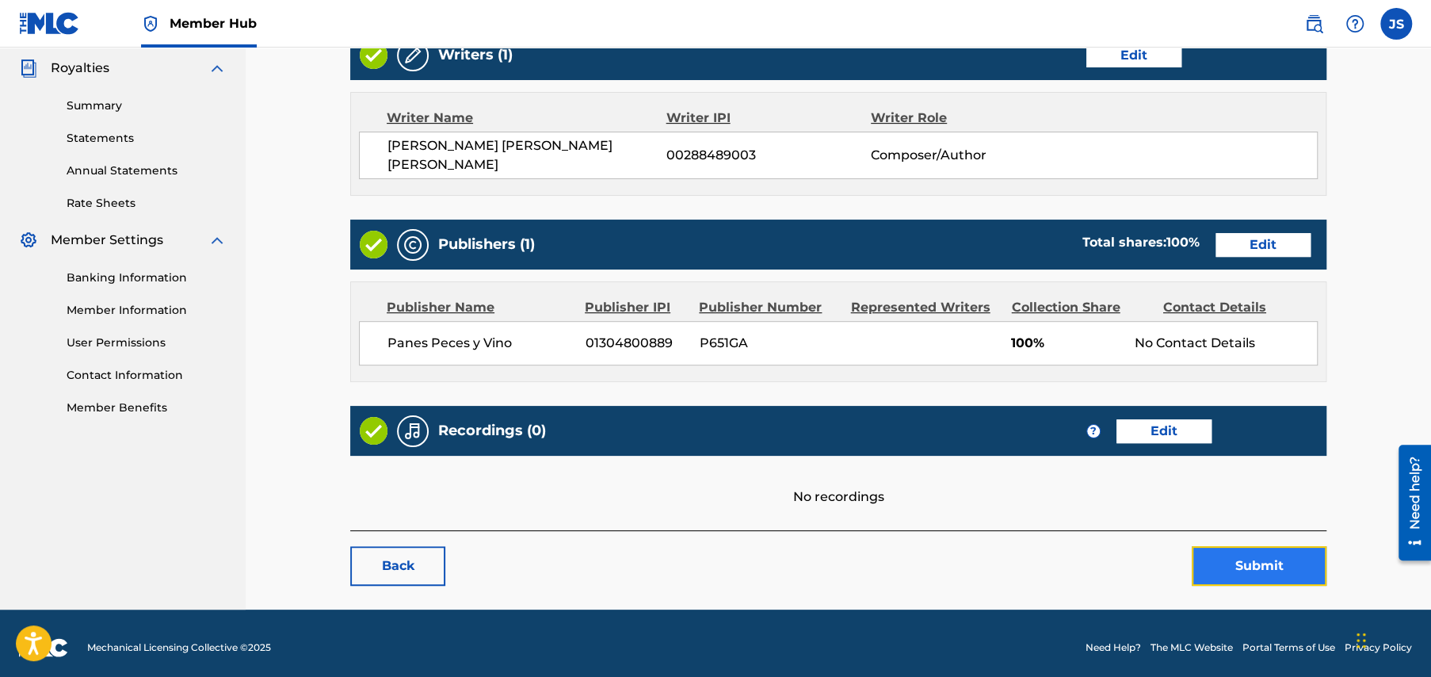
click at [1276, 556] on button "Submit" at bounding box center [1259, 566] width 135 height 40
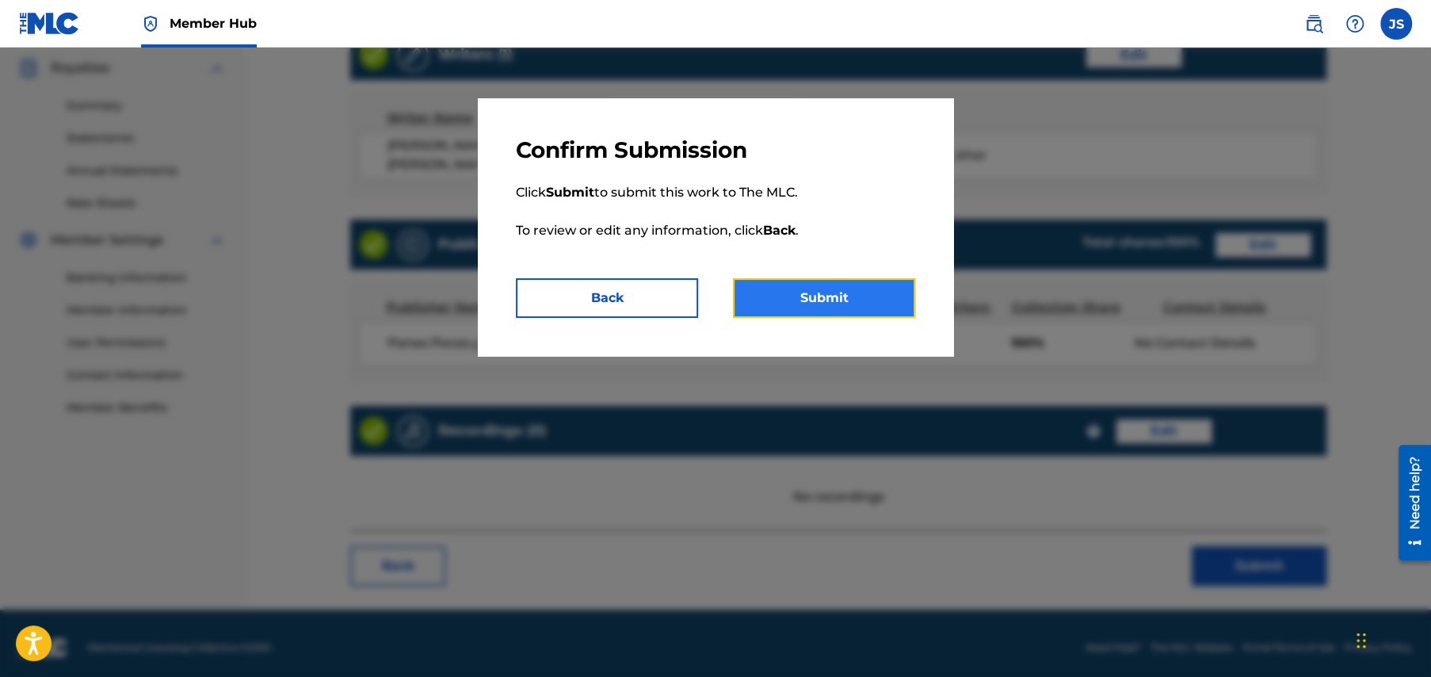
click at [828, 300] on button "Submit" at bounding box center [824, 298] width 182 height 40
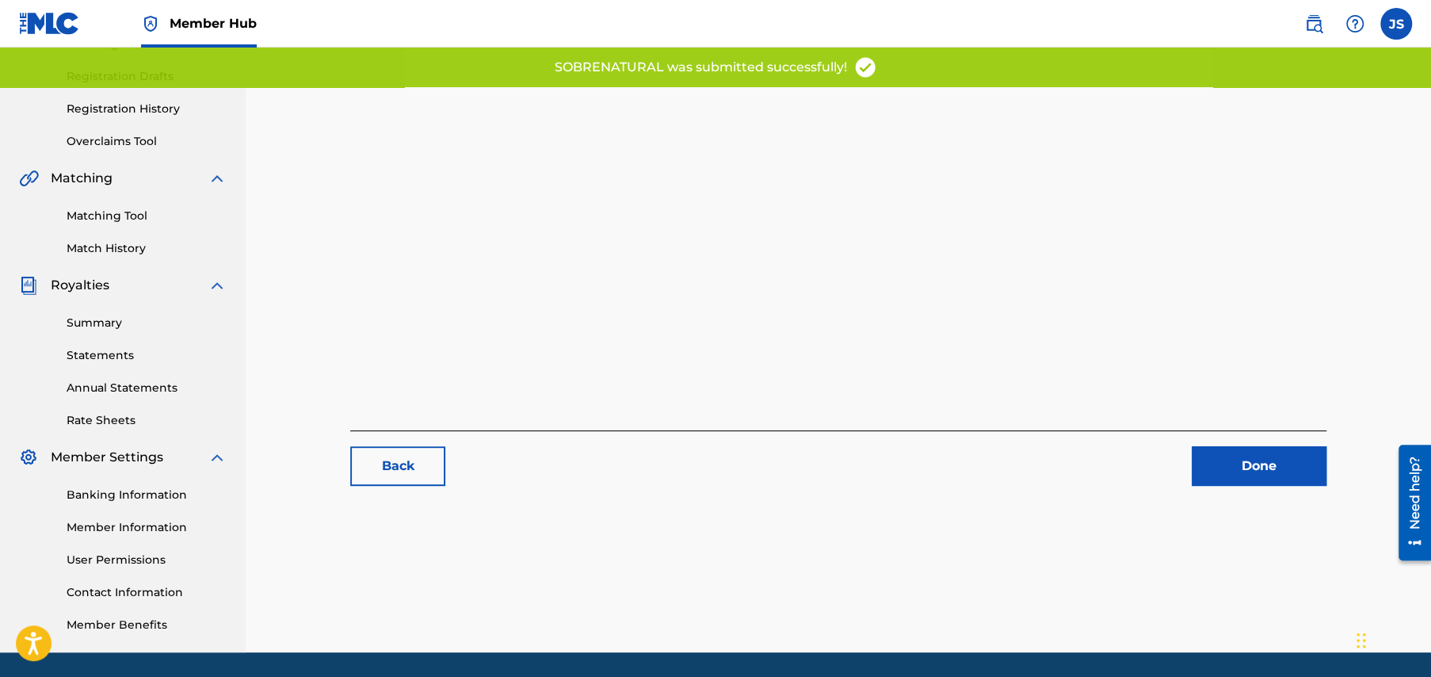
scroll to position [305, 0]
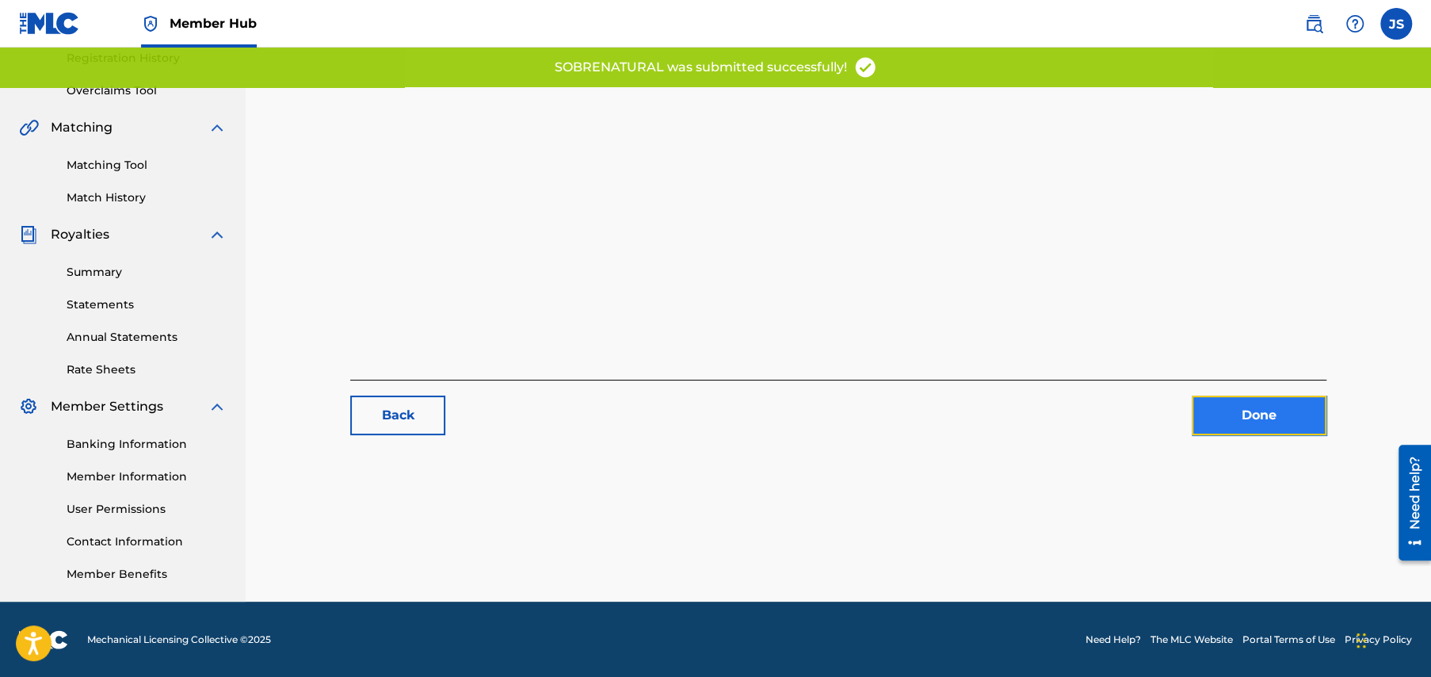
click at [1255, 411] on link "Done" at bounding box center [1259, 415] width 135 height 40
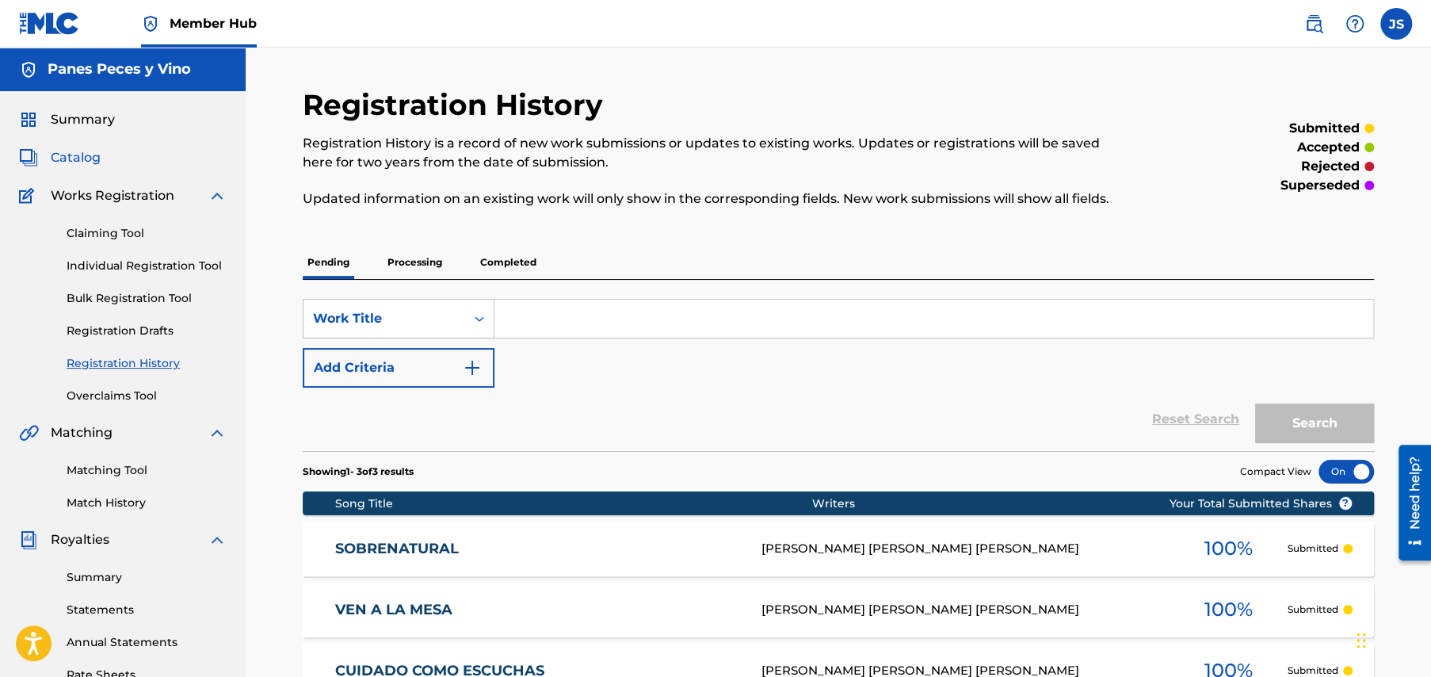
click at [83, 158] on span "Catalog" at bounding box center [76, 157] width 50 height 19
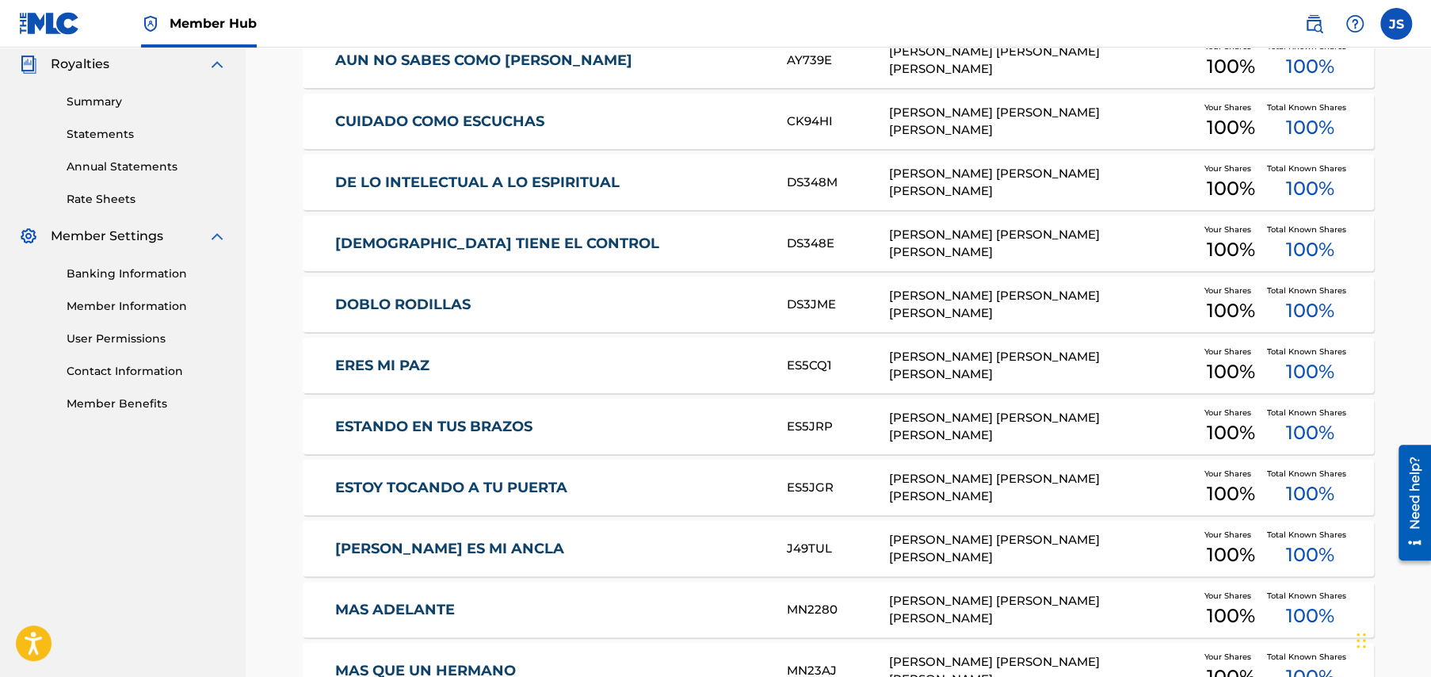
scroll to position [951, 0]
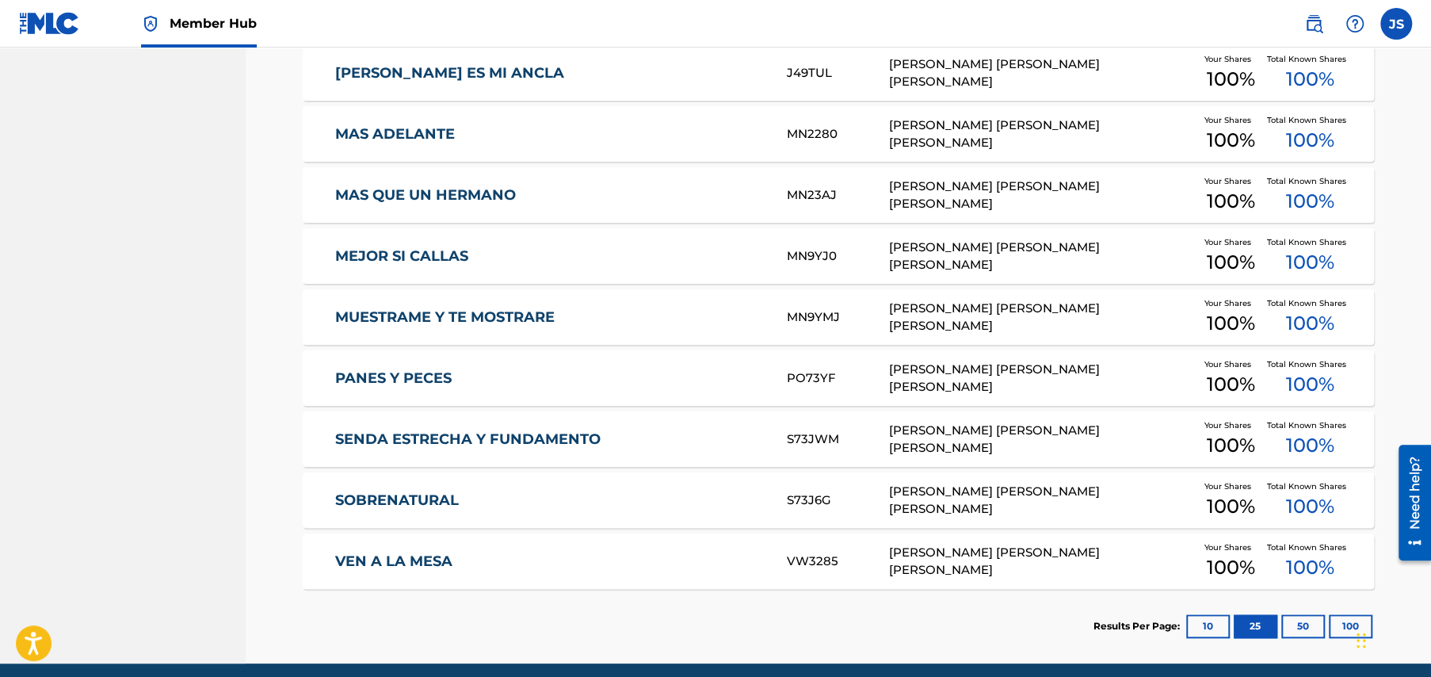
click at [456, 437] on link "SENDA ESTRECHA Y FUNDAMENTO" at bounding box center [550, 439] width 431 height 18
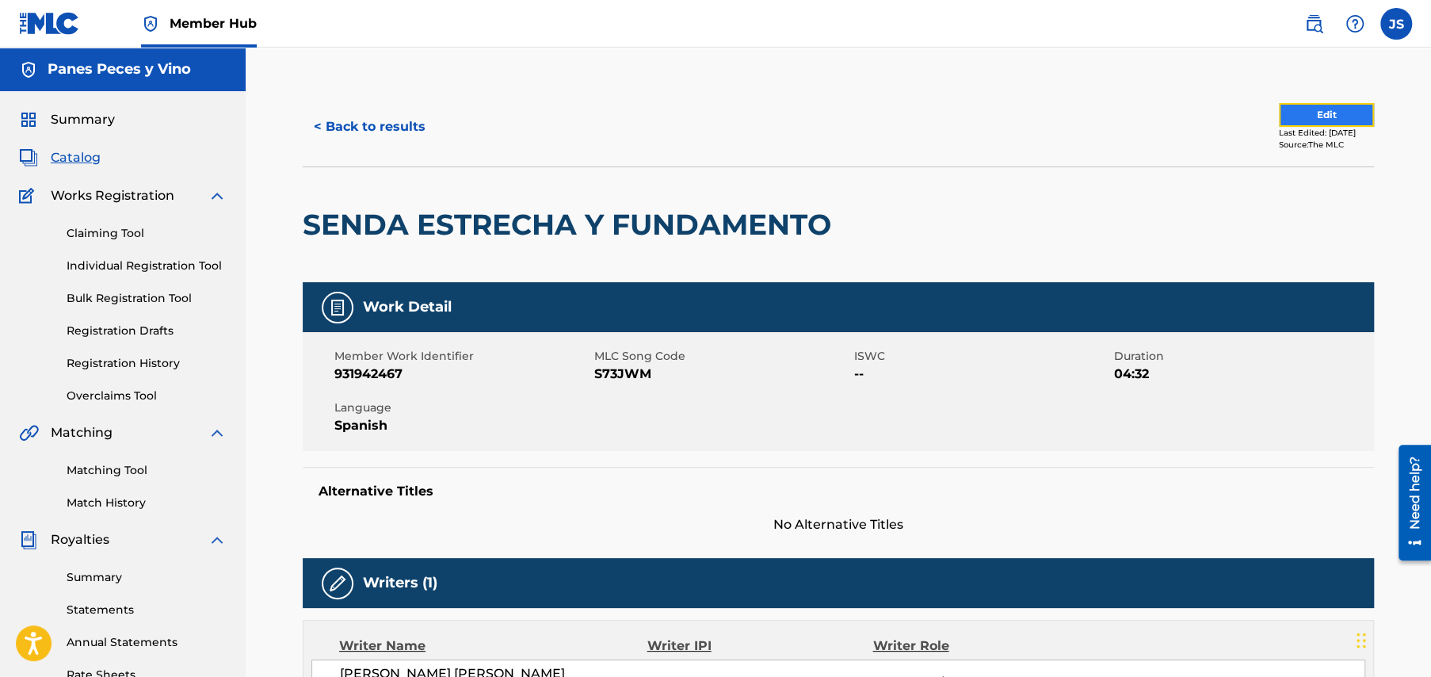
click at [1279, 115] on button "Edit" at bounding box center [1326, 115] width 95 height 24
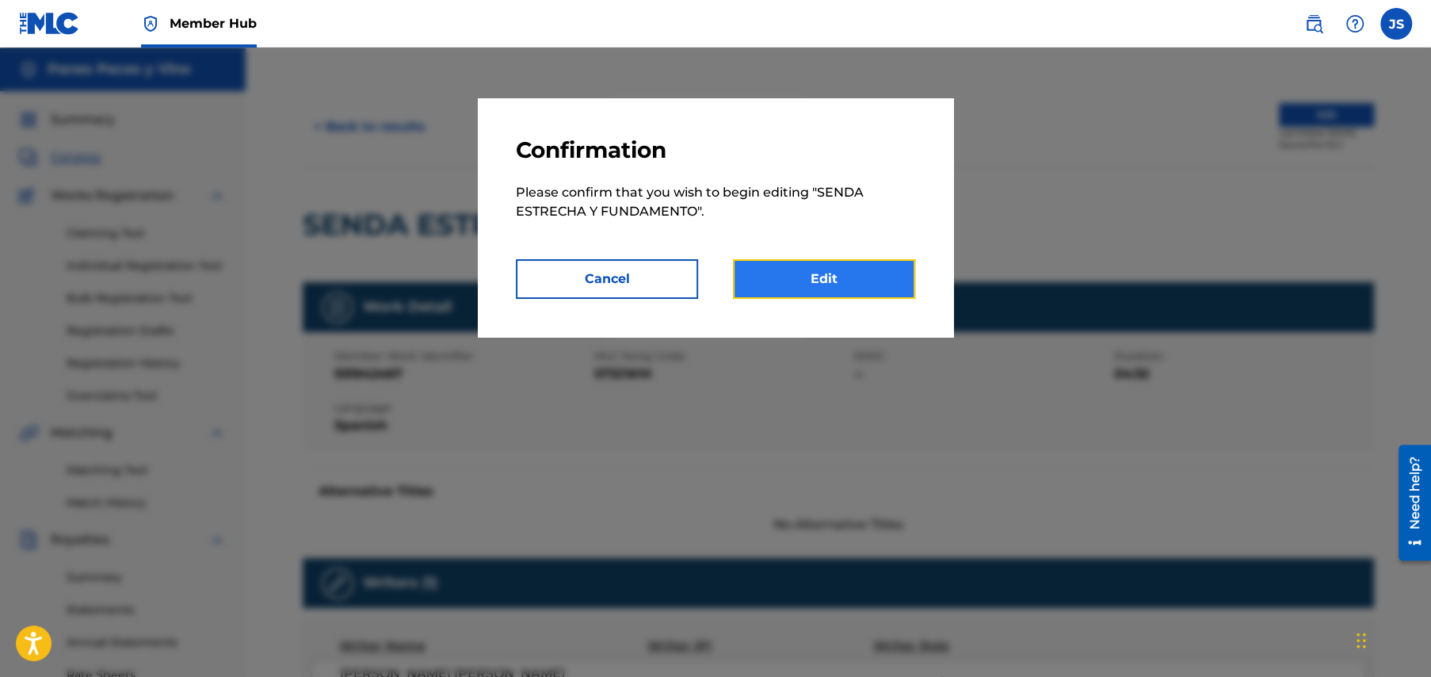
click at [825, 271] on link "Edit" at bounding box center [824, 279] width 182 height 40
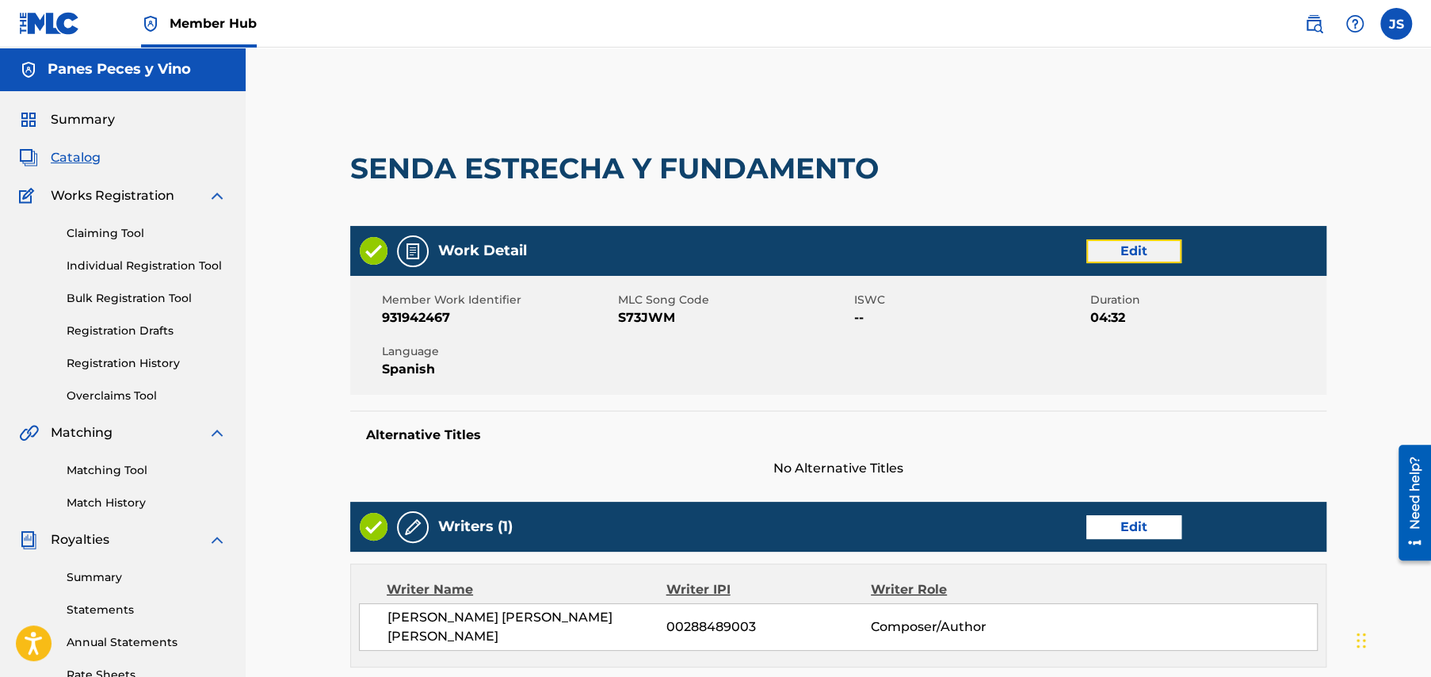
click at [1135, 245] on link "Edit" at bounding box center [1134, 251] width 95 height 24
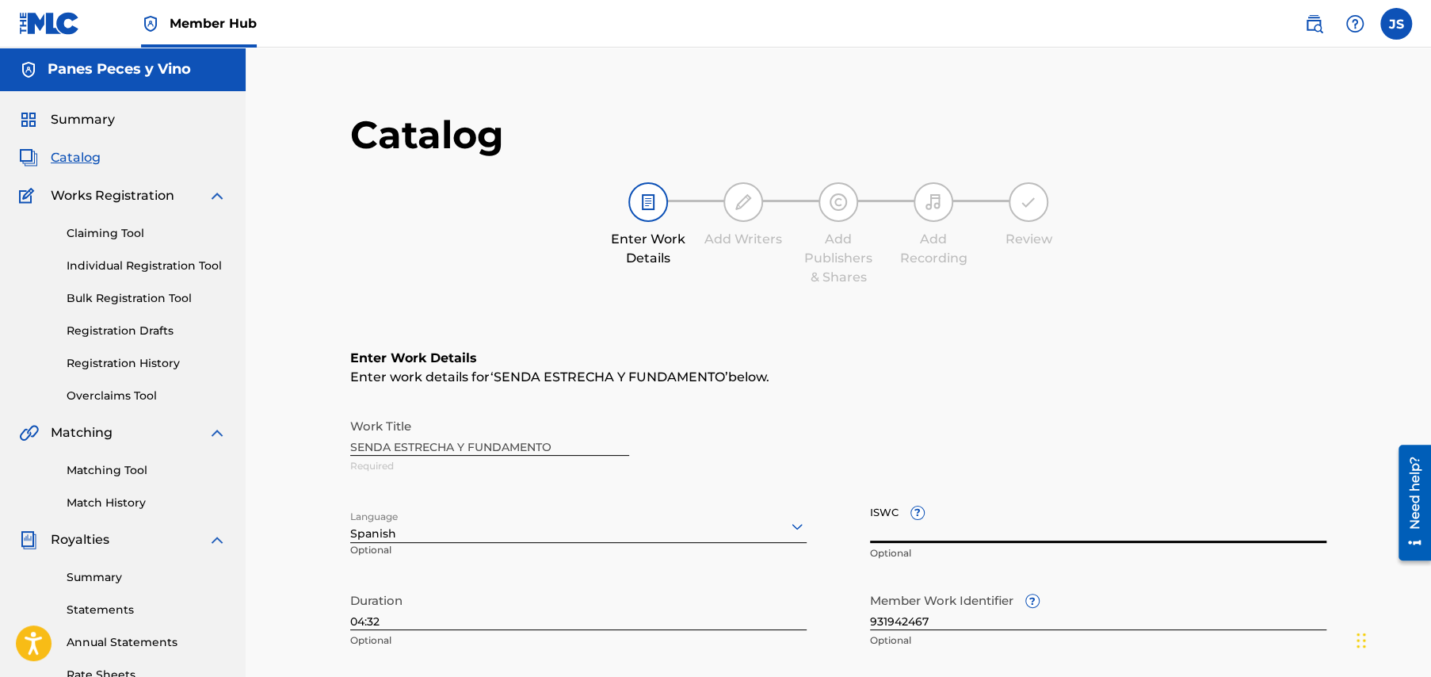
paste input "T3349777959"
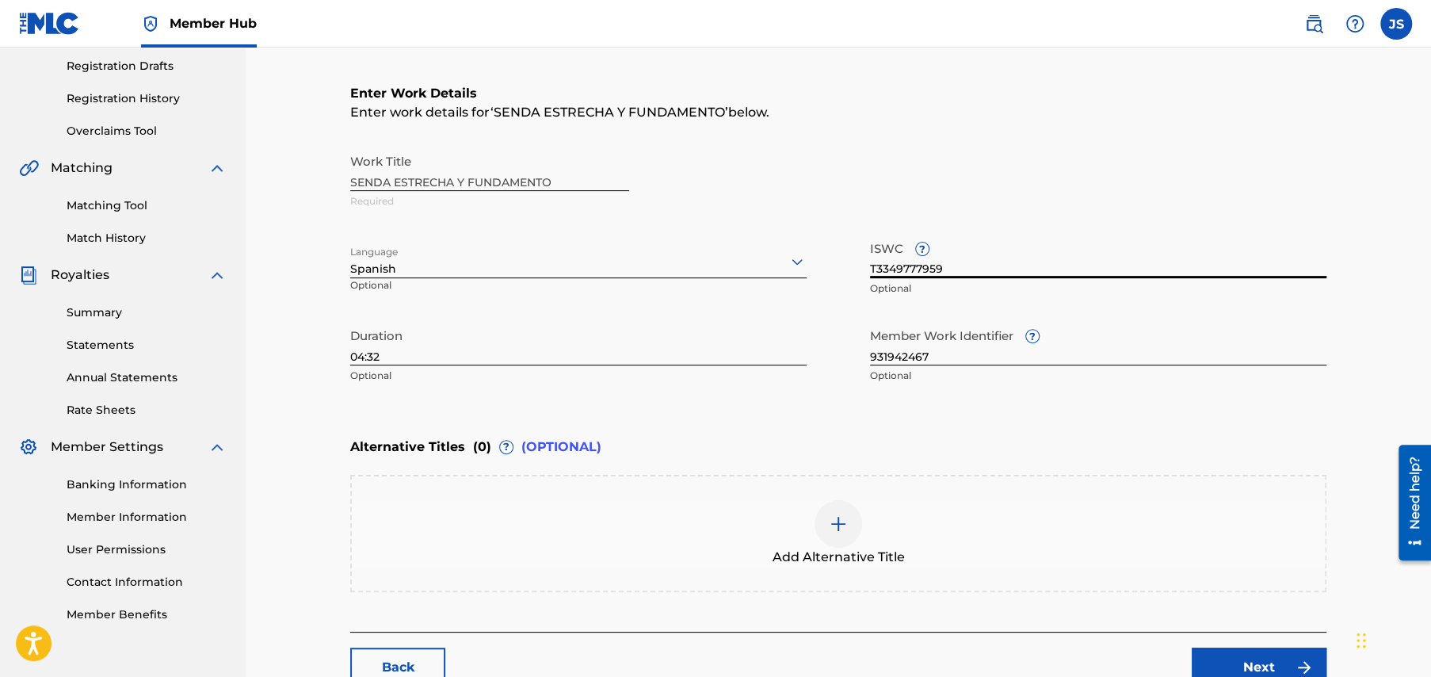
scroll to position [317, 0]
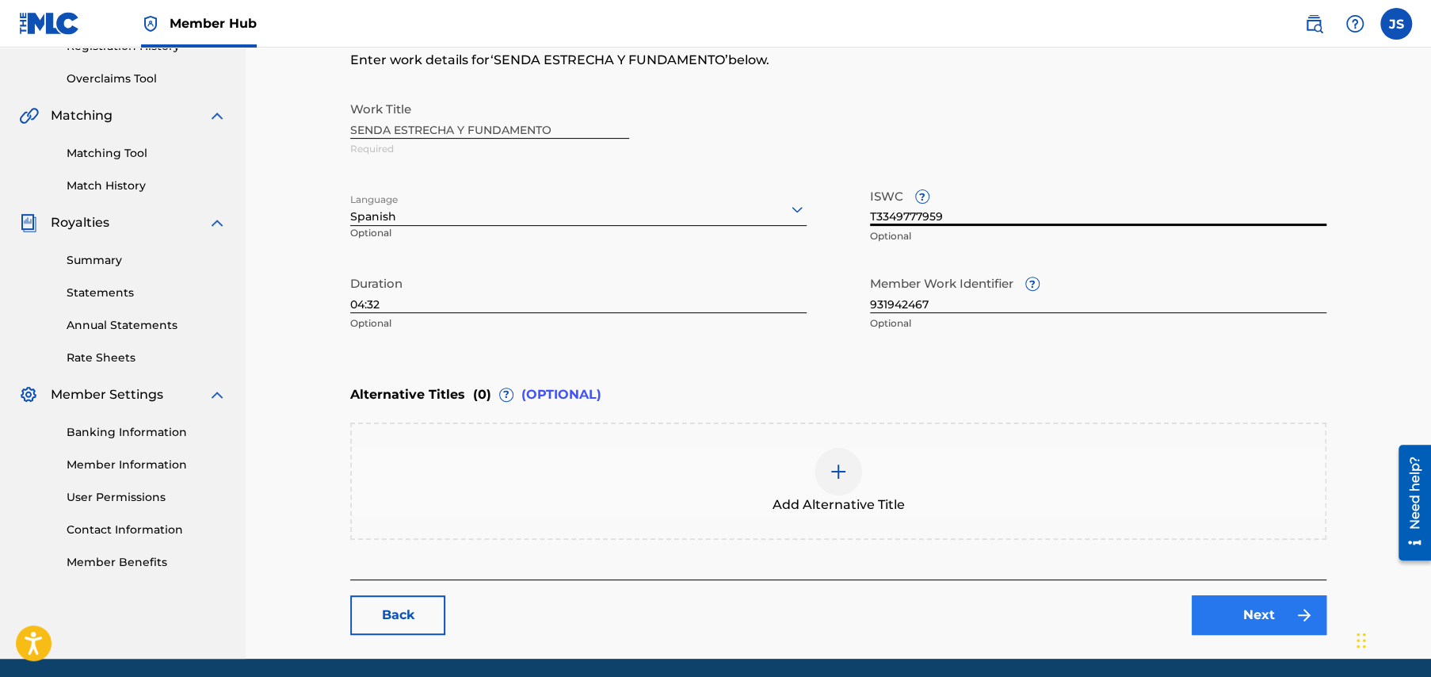
type input "T3349777959"
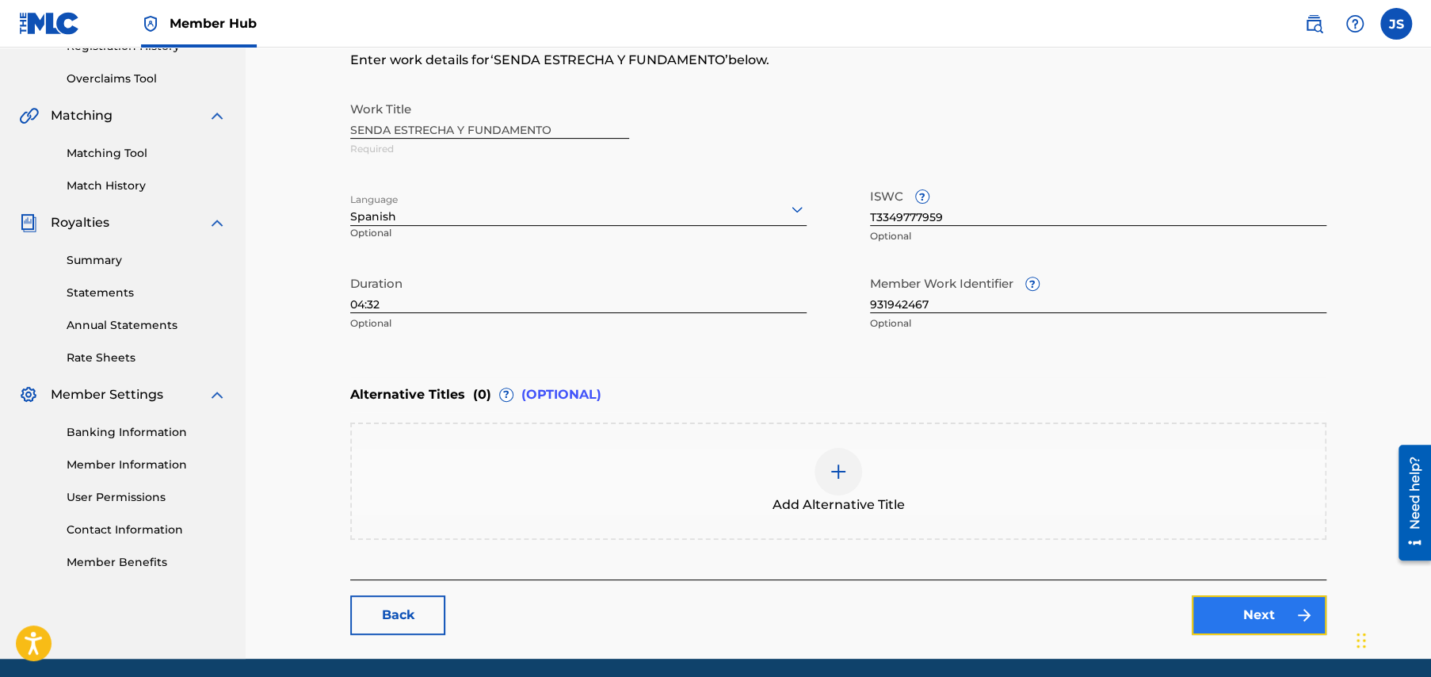
click at [1251, 612] on link "Next" at bounding box center [1259, 615] width 135 height 40
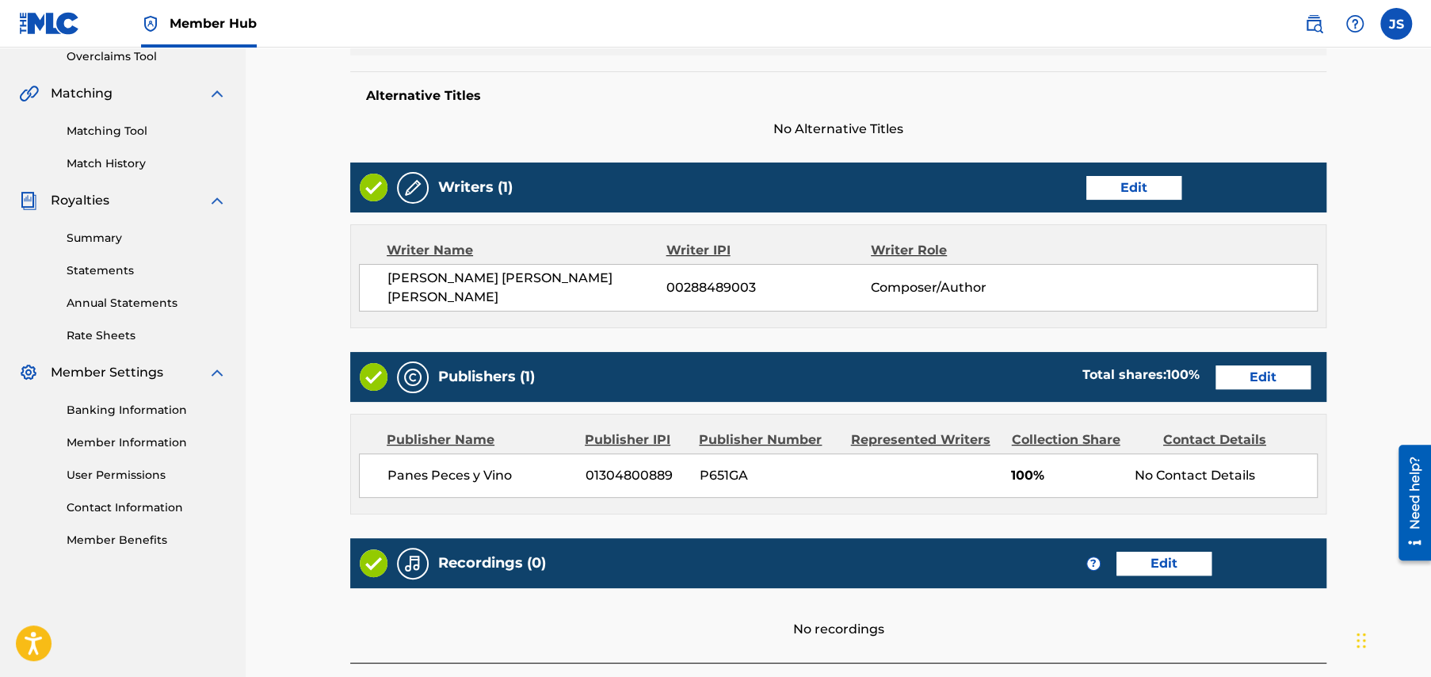
scroll to position [472, 0]
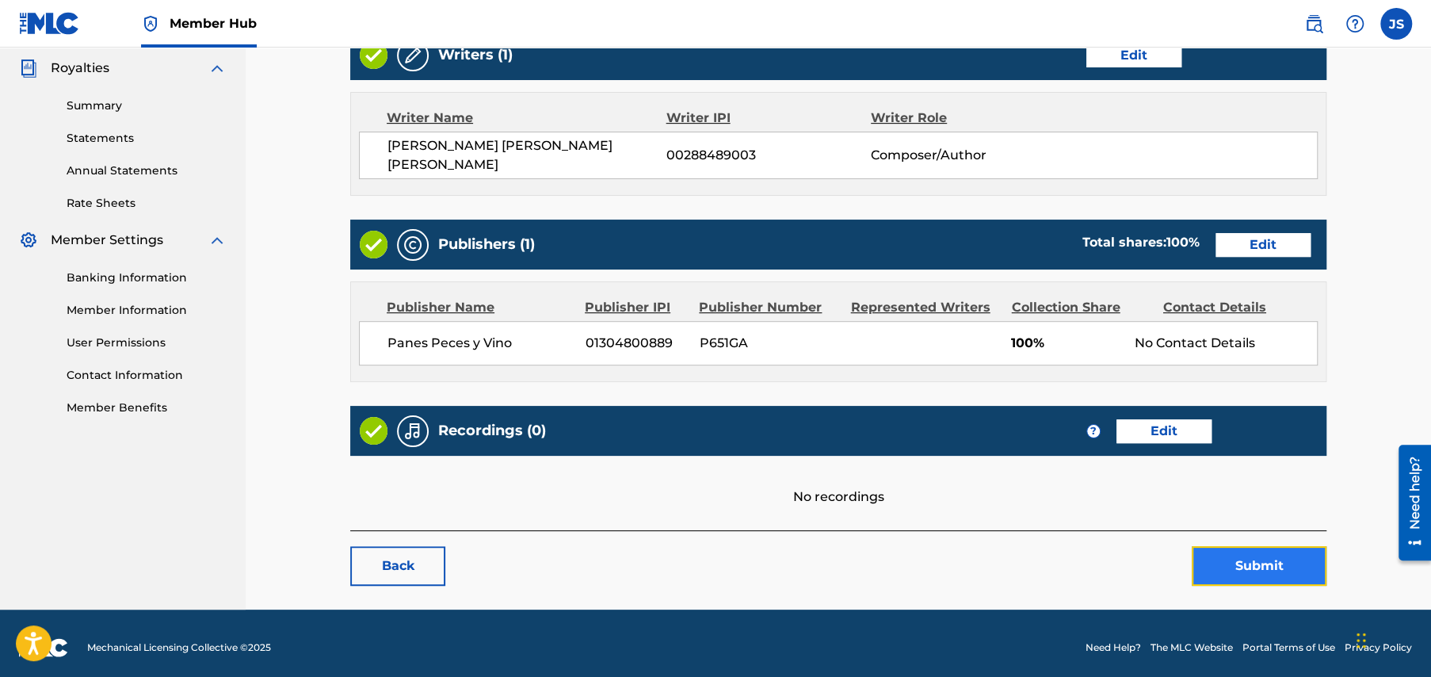
click at [1266, 564] on button "Submit" at bounding box center [1259, 566] width 135 height 40
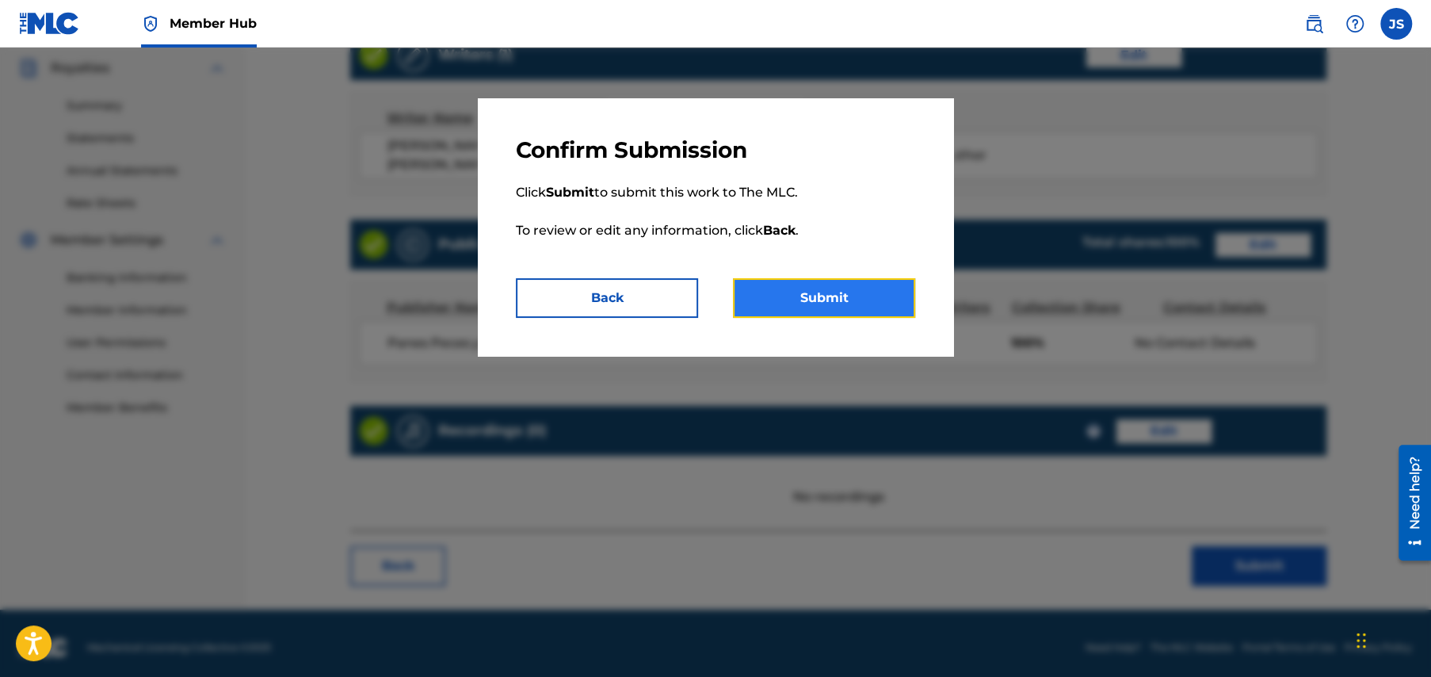
click at [853, 298] on button "Submit" at bounding box center [824, 298] width 182 height 40
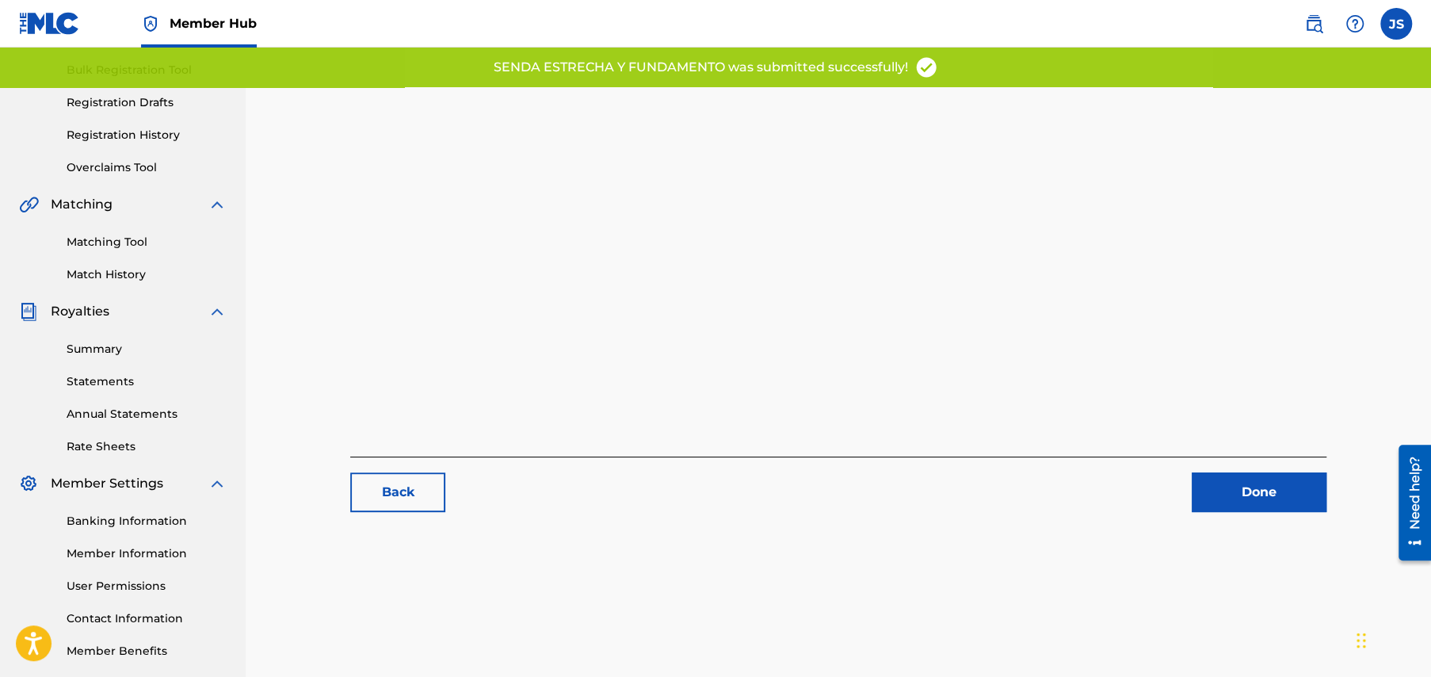
scroll to position [305, 0]
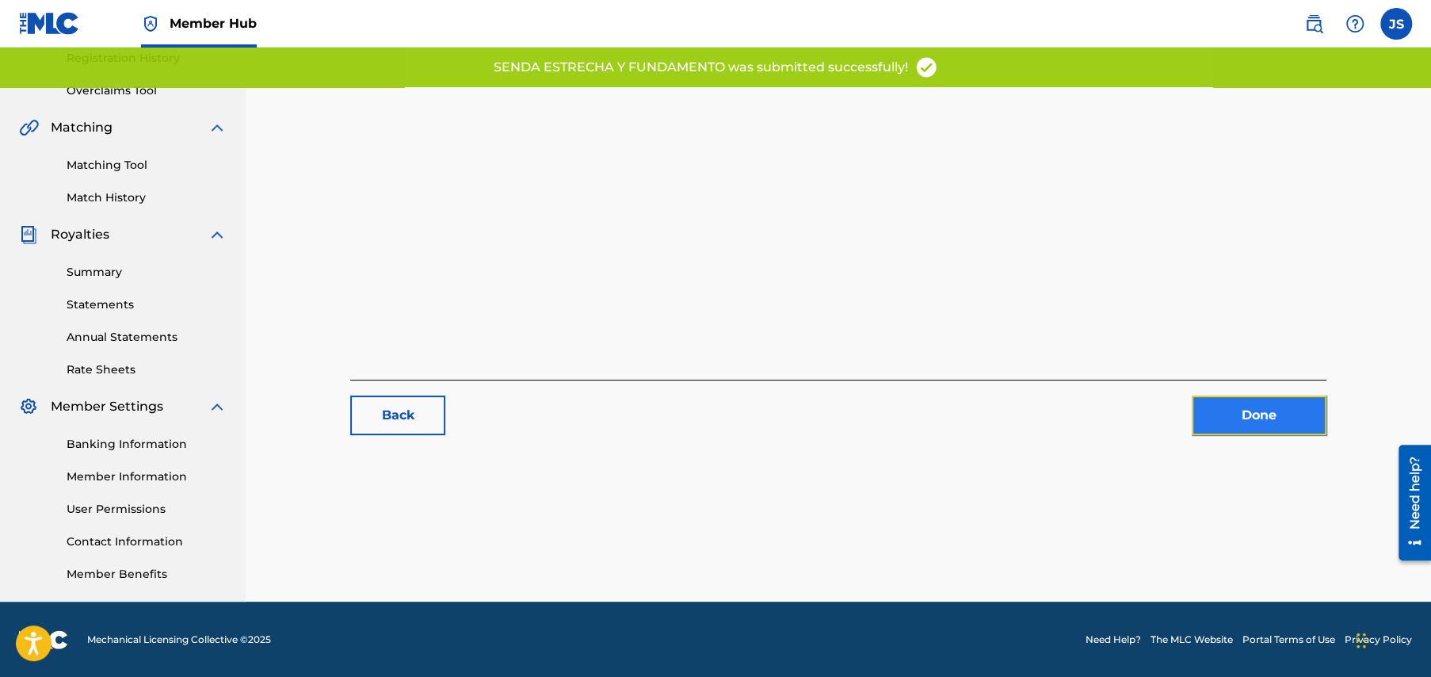
click at [1267, 411] on link "Done" at bounding box center [1259, 415] width 135 height 40
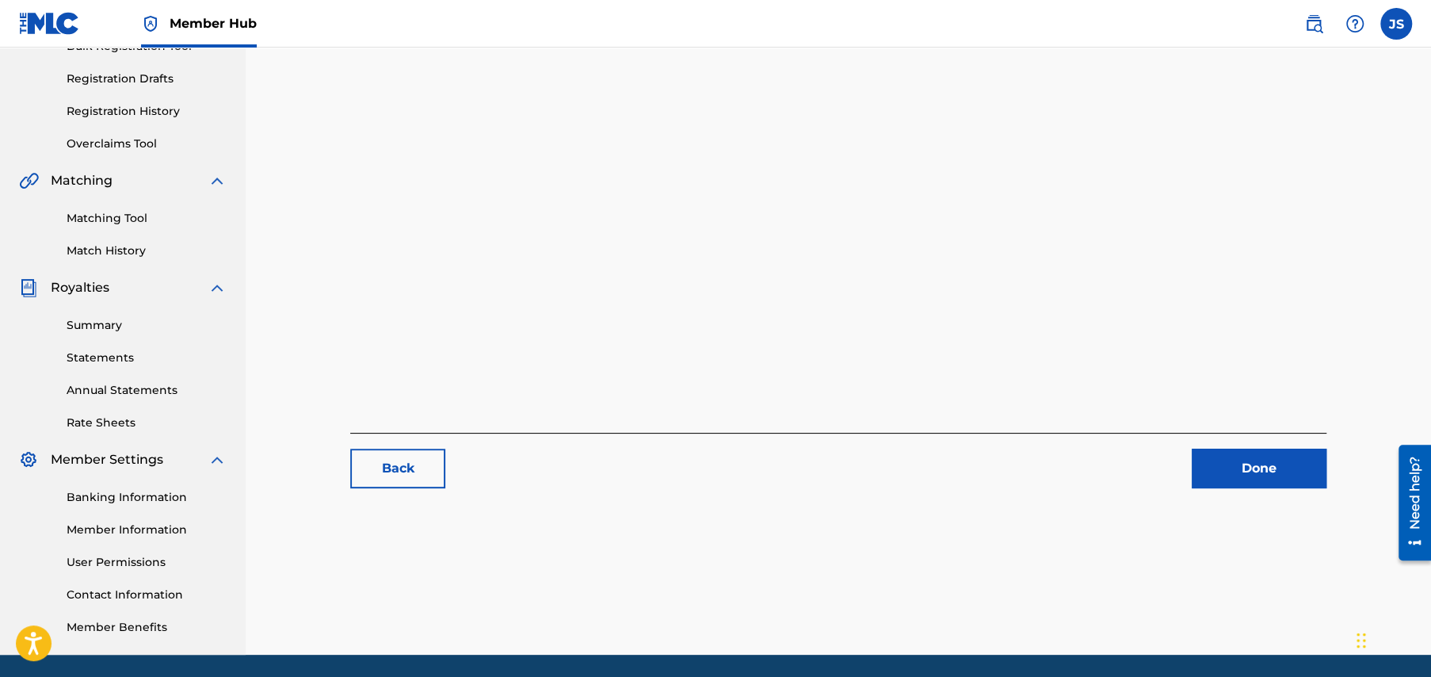
scroll to position [305, 0]
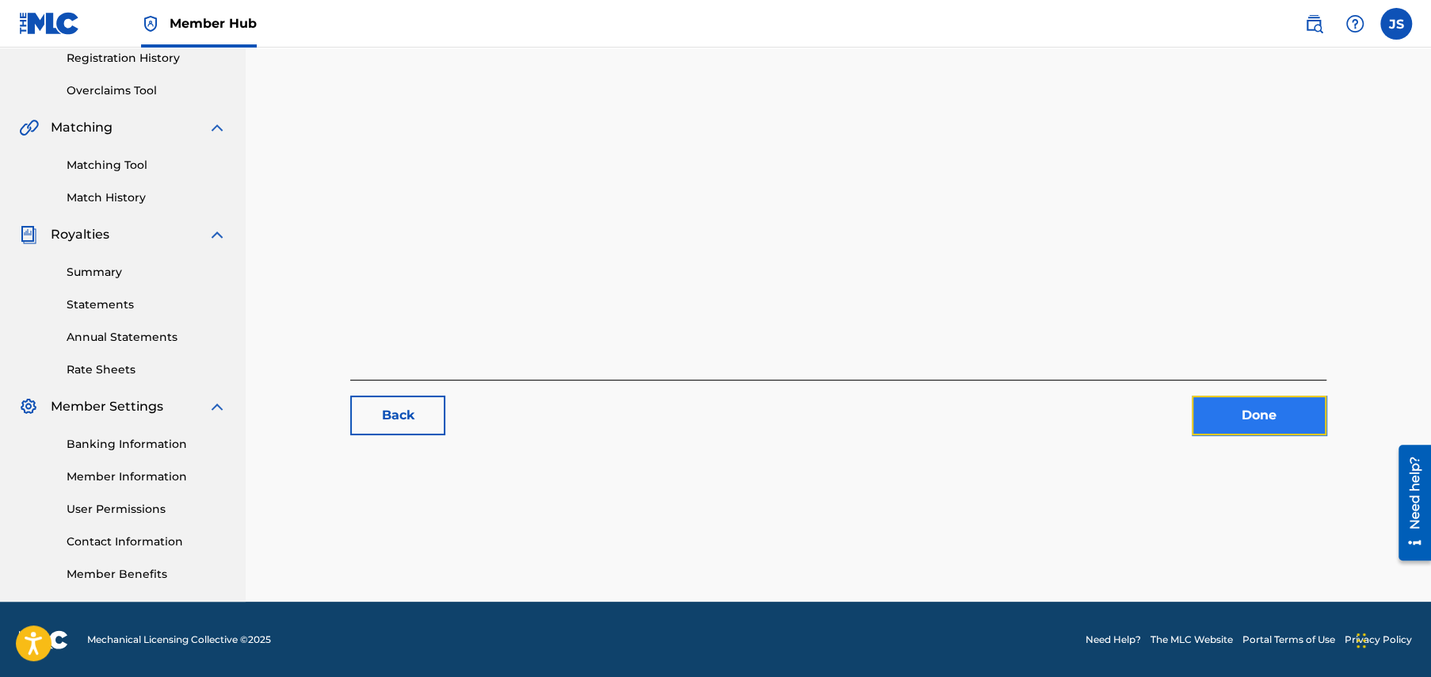
click at [1267, 417] on link "Done" at bounding box center [1259, 415] width 135 height 40
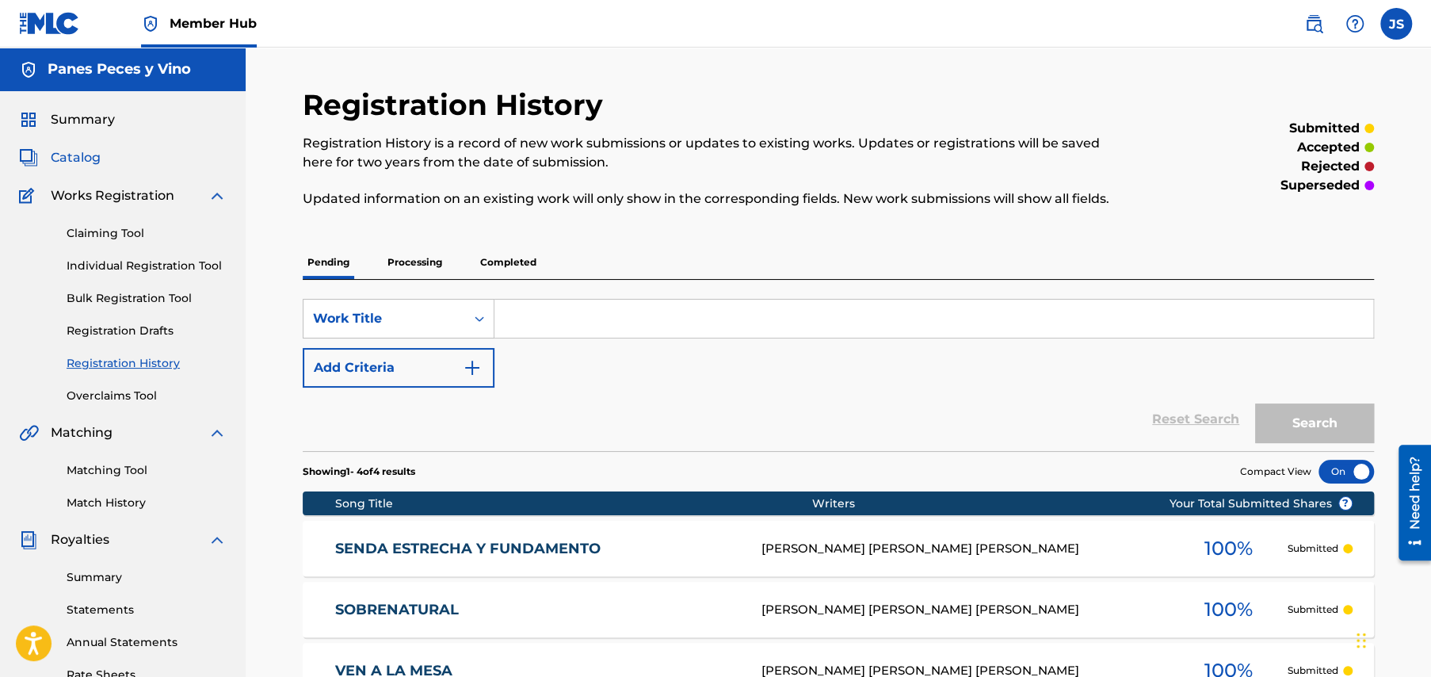
click at [56, 153] on span "Catalog" at bounding box center [76, 157] width 50 height 19
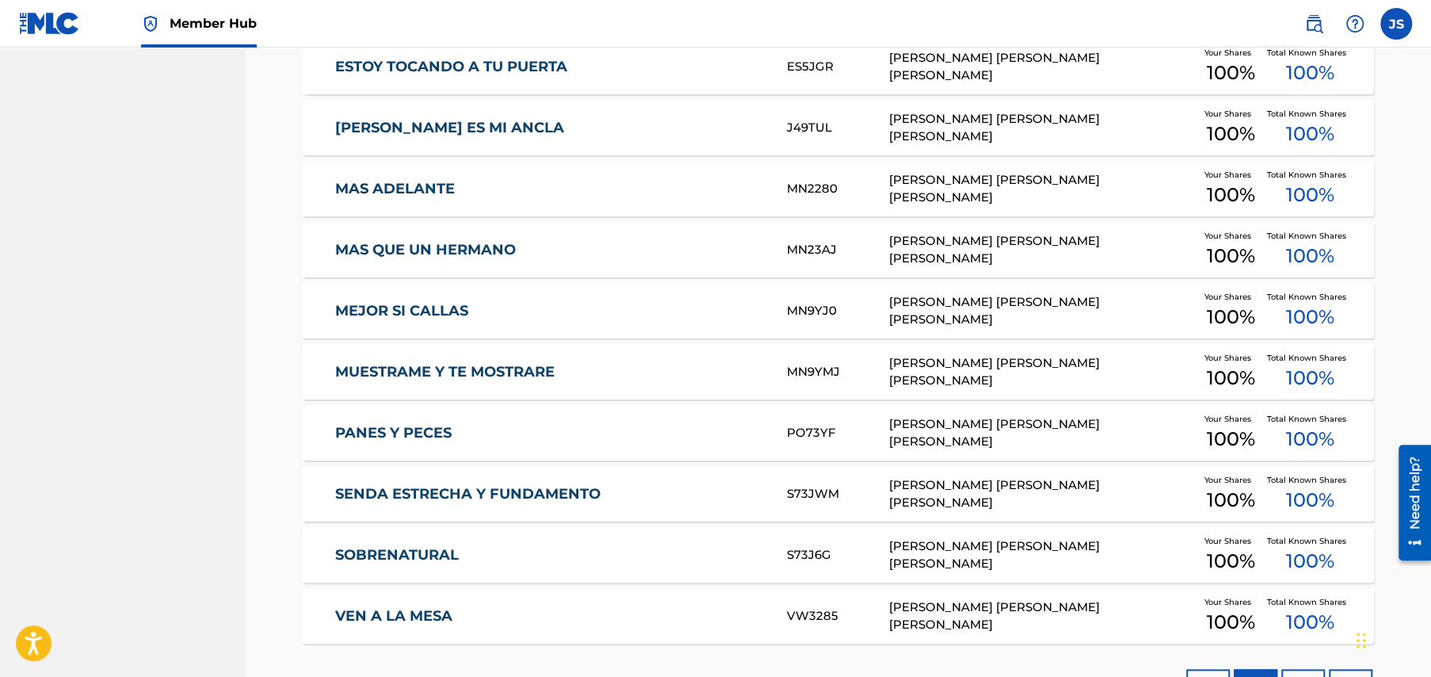
scroll to position [1013, 0]
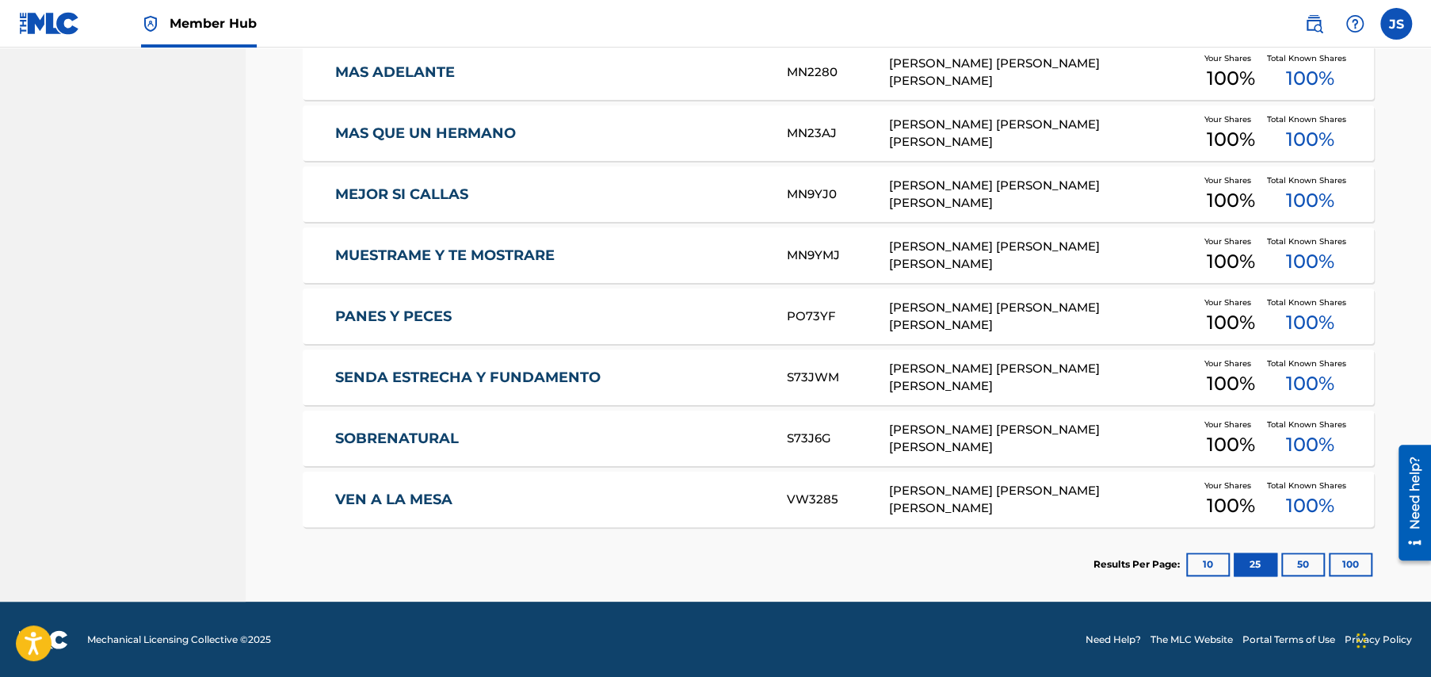
click at [400, 313] on link "PANES Y PECES" at bounding box center [550, 317] width 431 height 18
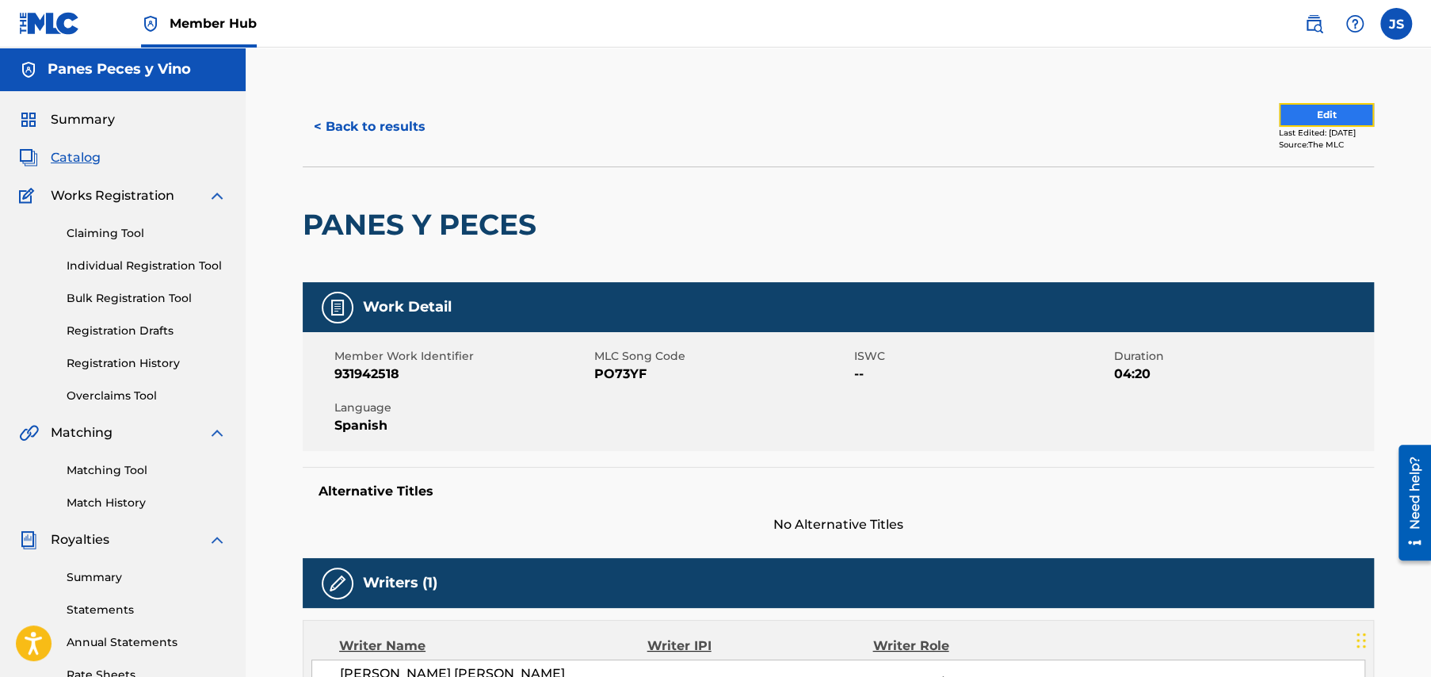
click at [1282, 109] on button "Edit" at bounding box center [1326, 115] width 95 height 24
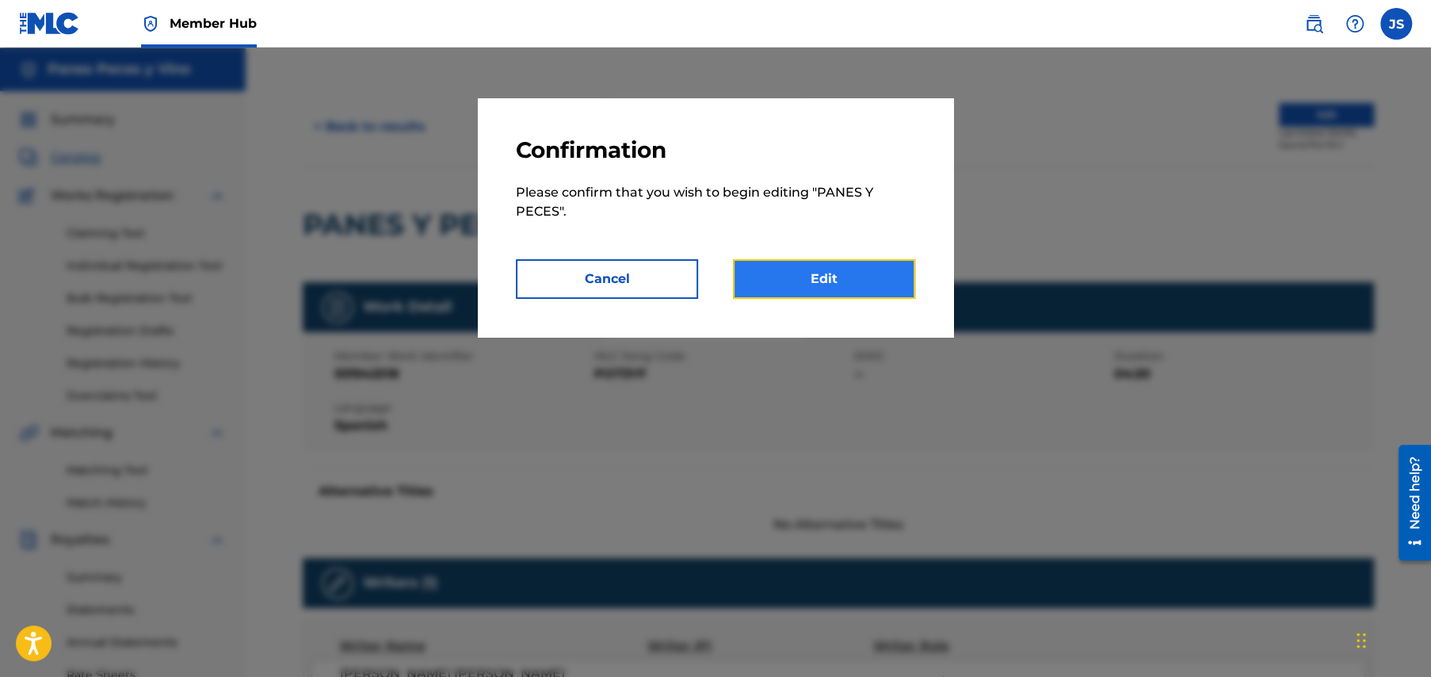
click at [839, 279] on link "Edit" at bounding box center [824, 279] width 182 height 40
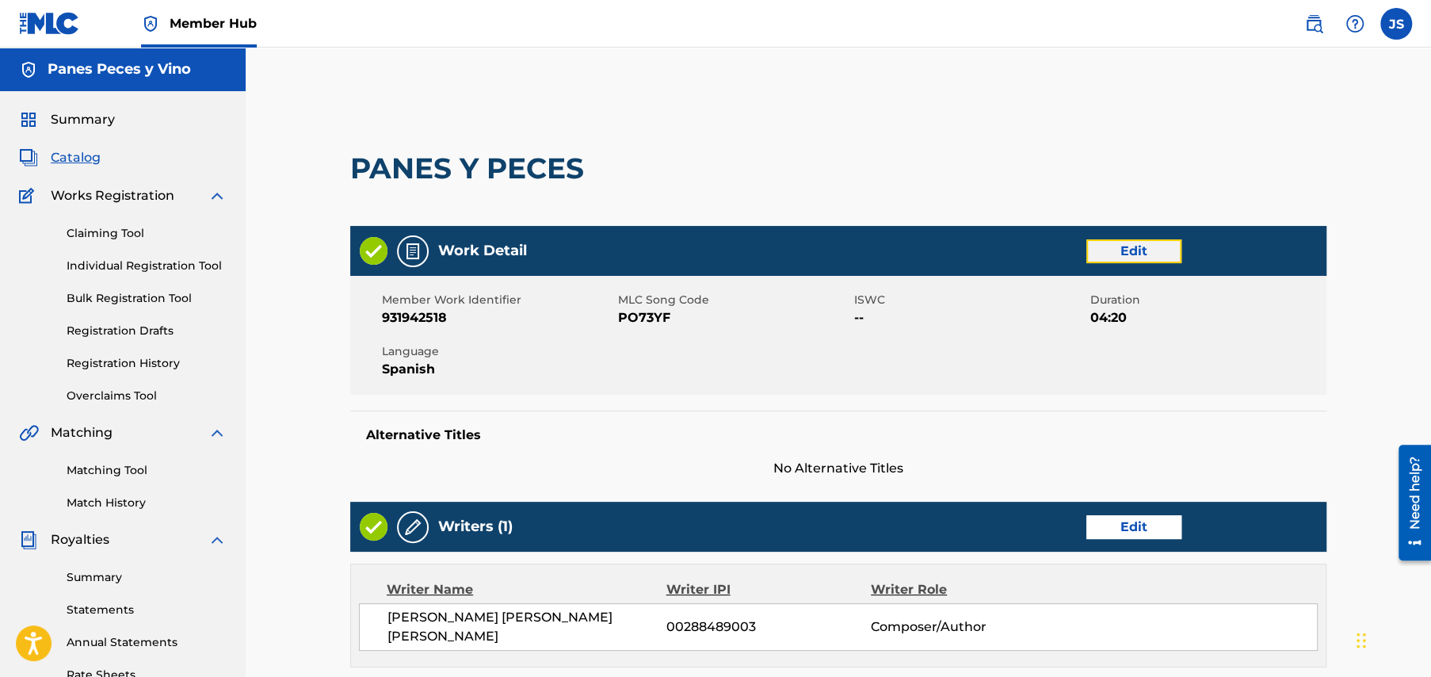
click at [1118, 249] on link "Edit" at bounding box center [1134, 251] width 95 height 24
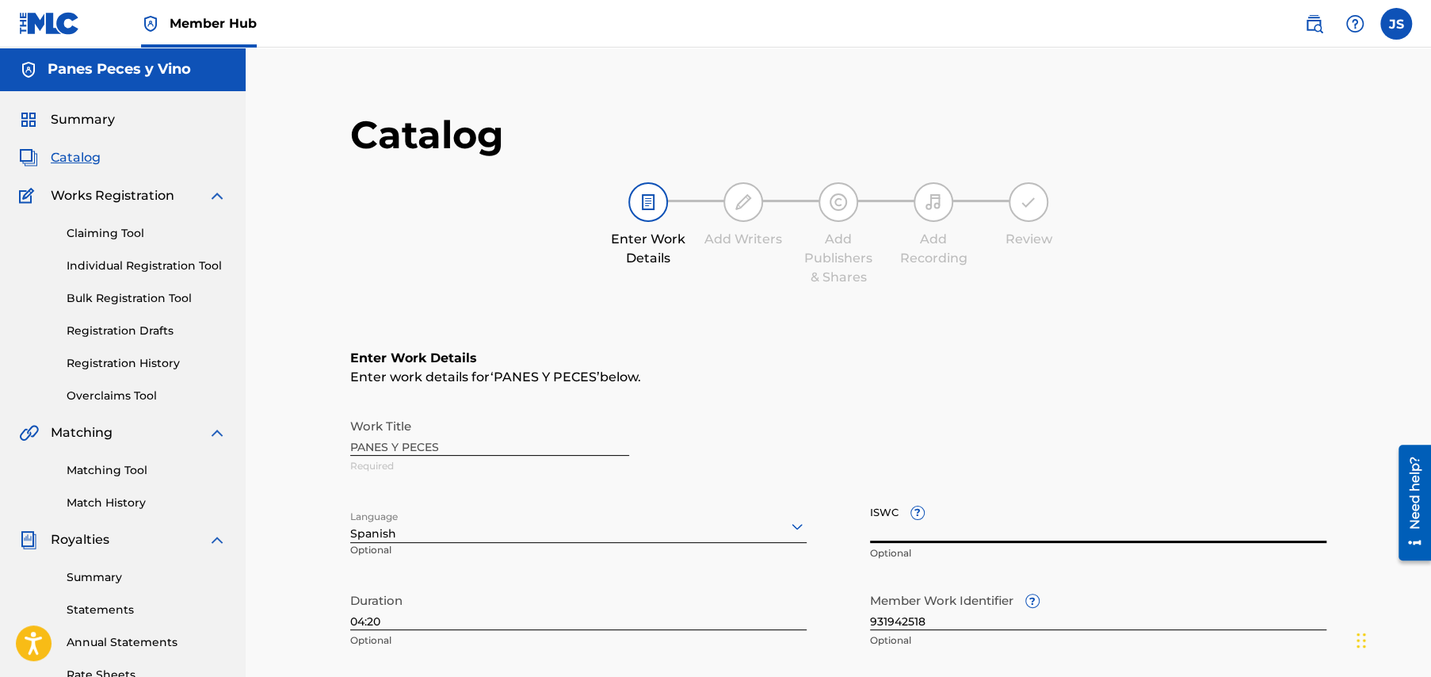
paste input "T3349777551"
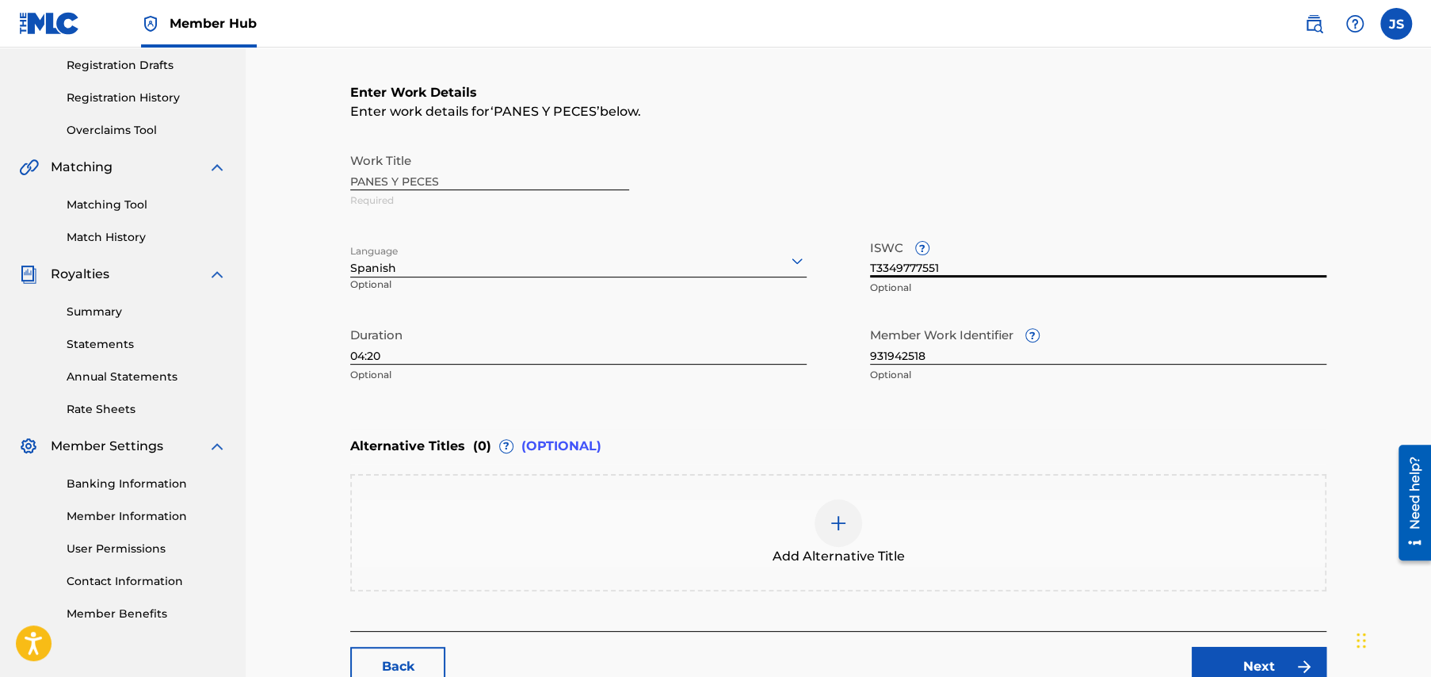
scroll to position [317, 0]
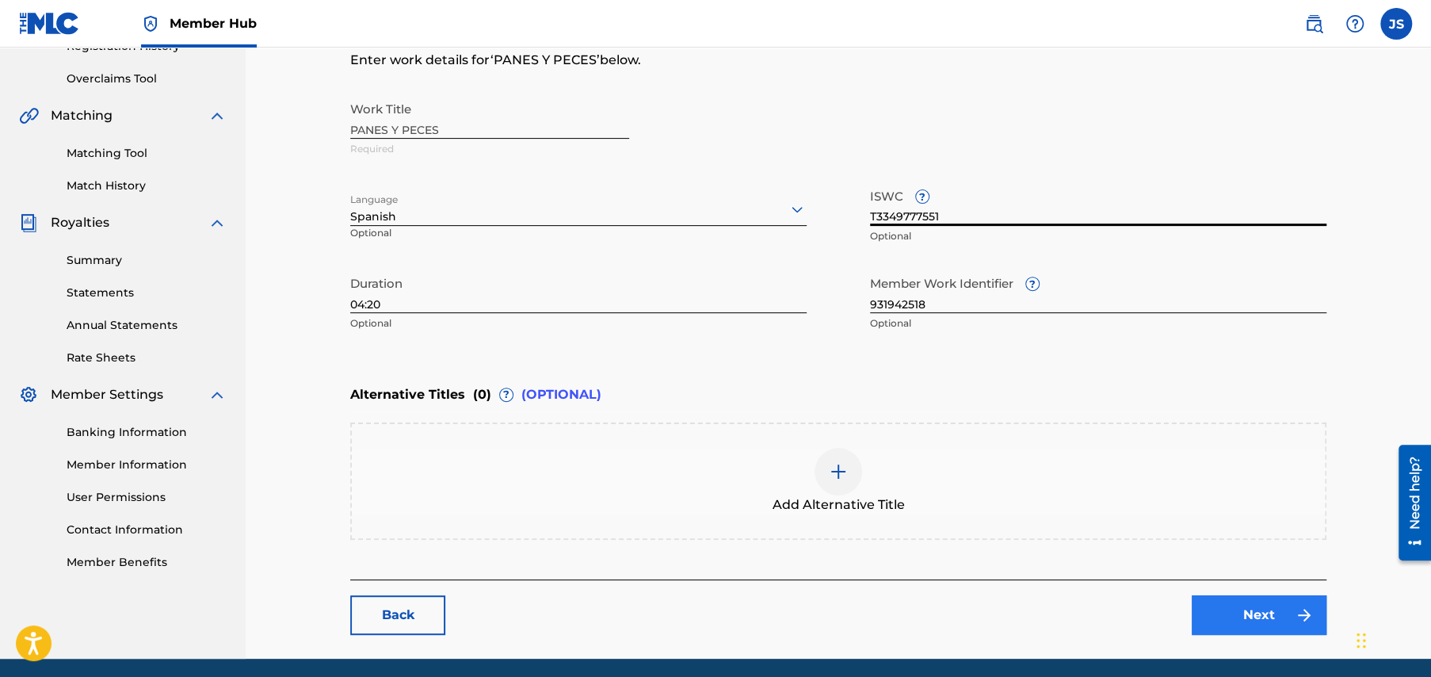
type input "T3349777551"
click at [1254, 613] on link "Next" at bounding box center [1259, 615] width 135 height 40
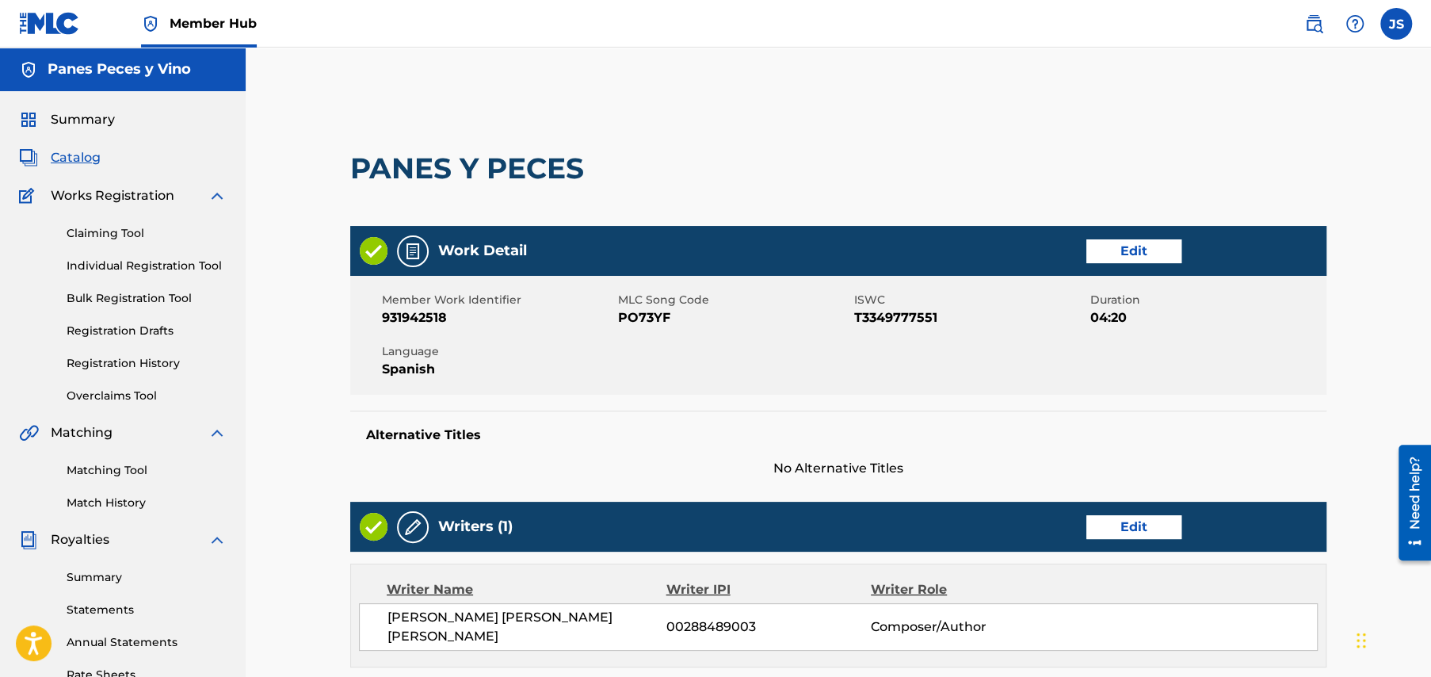
scroll to position [472, 0]
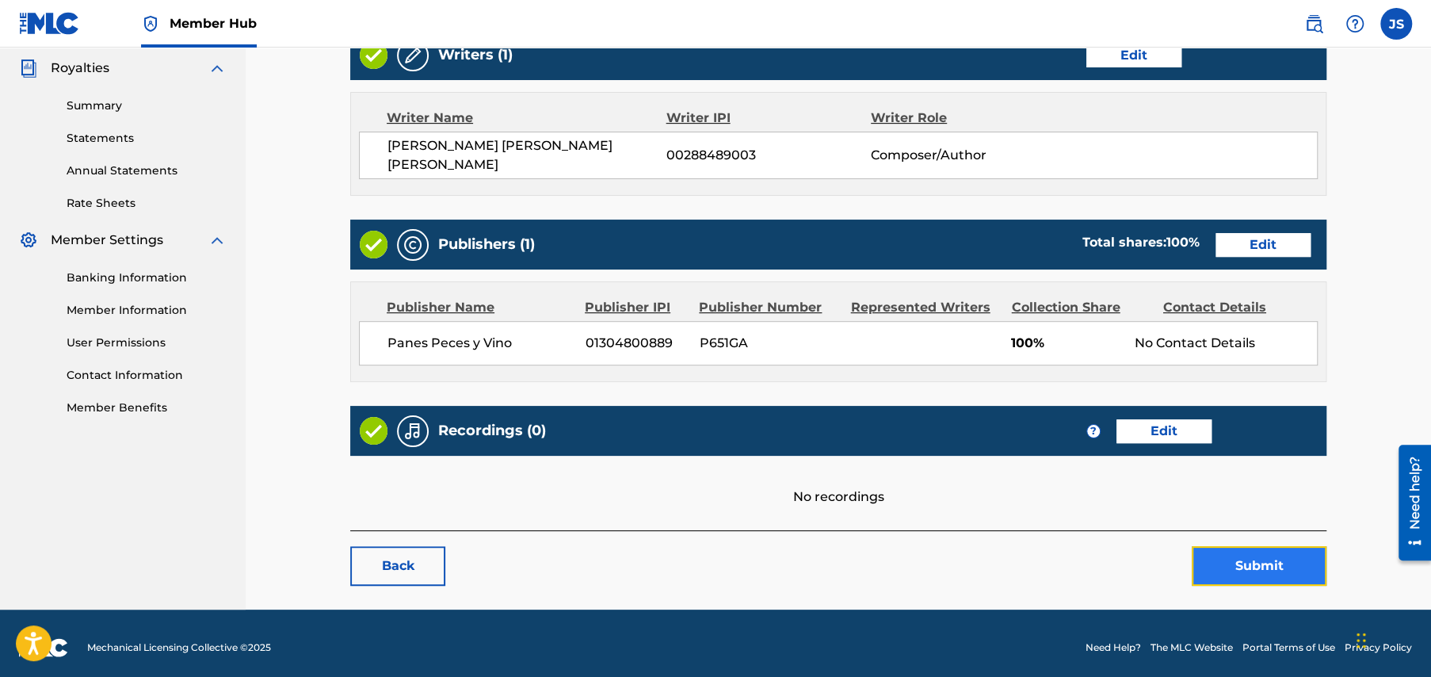
click at [1269, 552] on button "Submit" at bounding box center [1259, 566] width 135 height 40
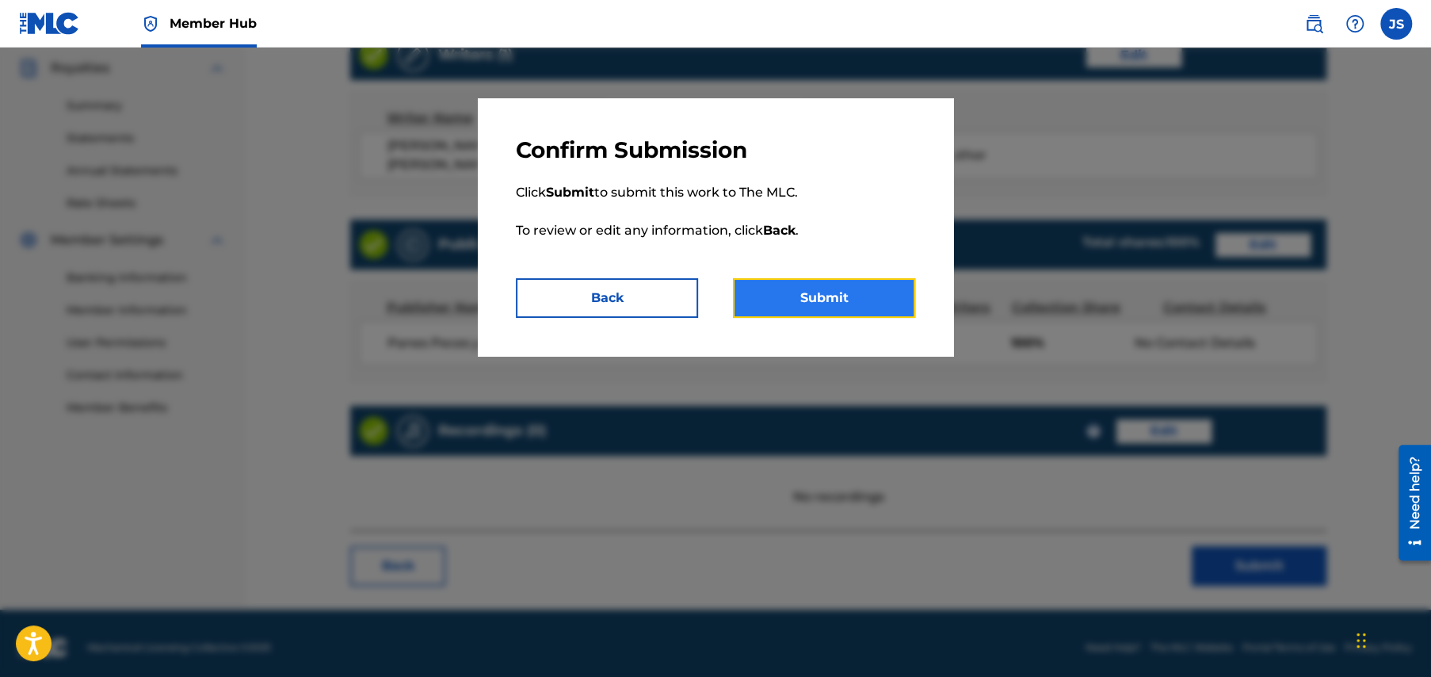
click at [823, 300] on button "Submit" at bounding box center [824, 298] width 182 height 40
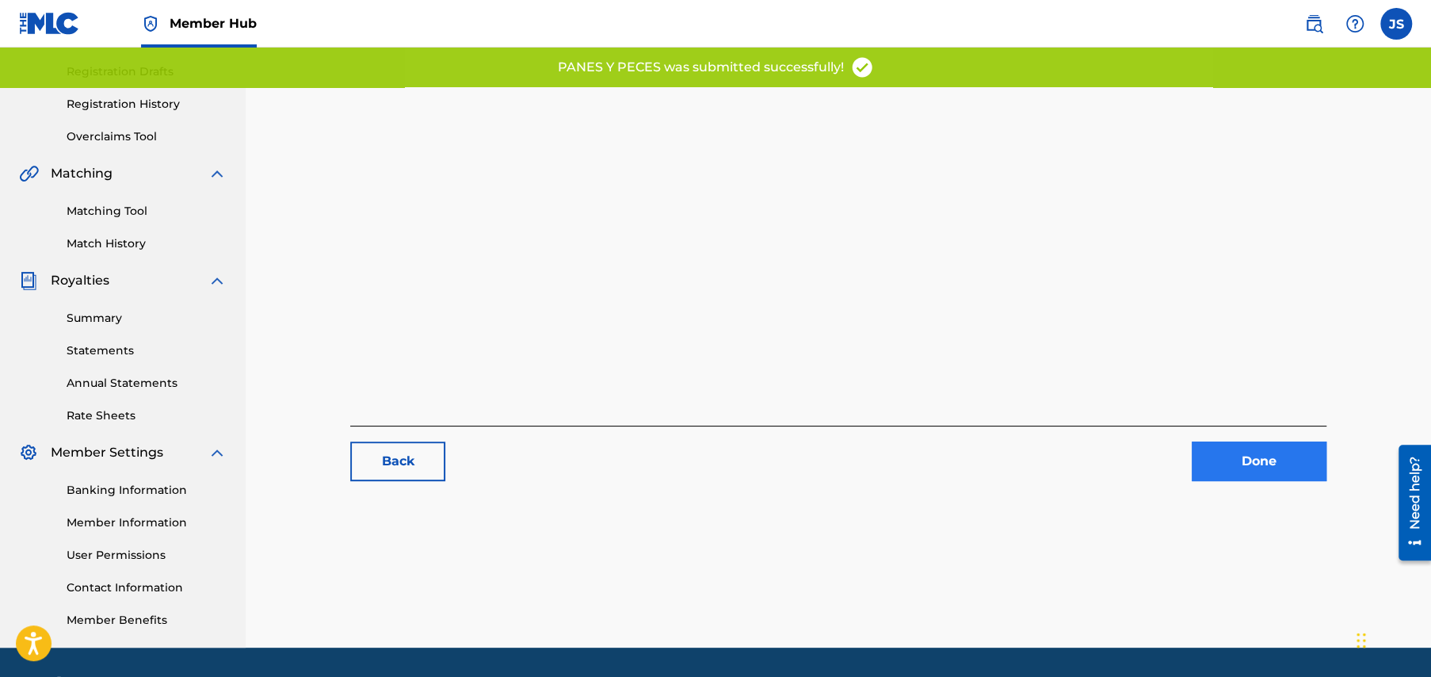
scroll to position [305, 0]
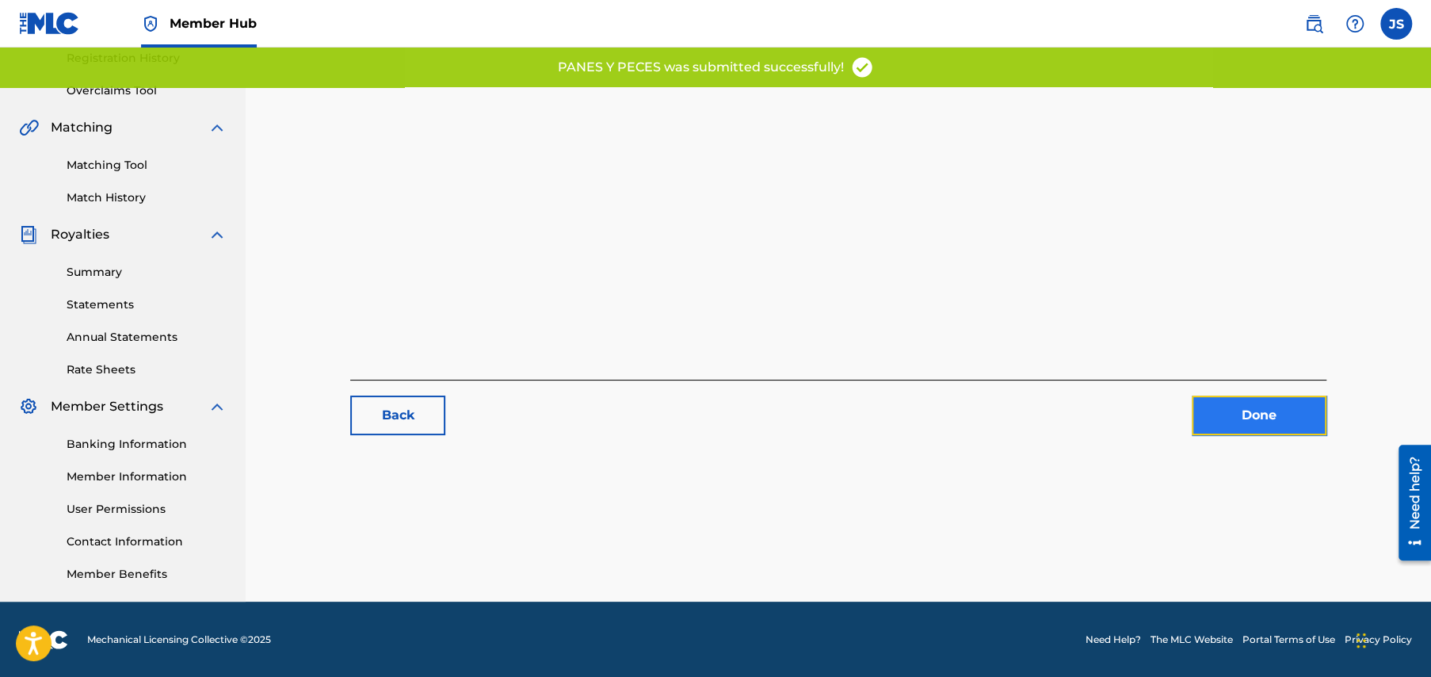
click at [1277, 418] on link "Done" at bounding box center [1259, 415] width 135 height 40
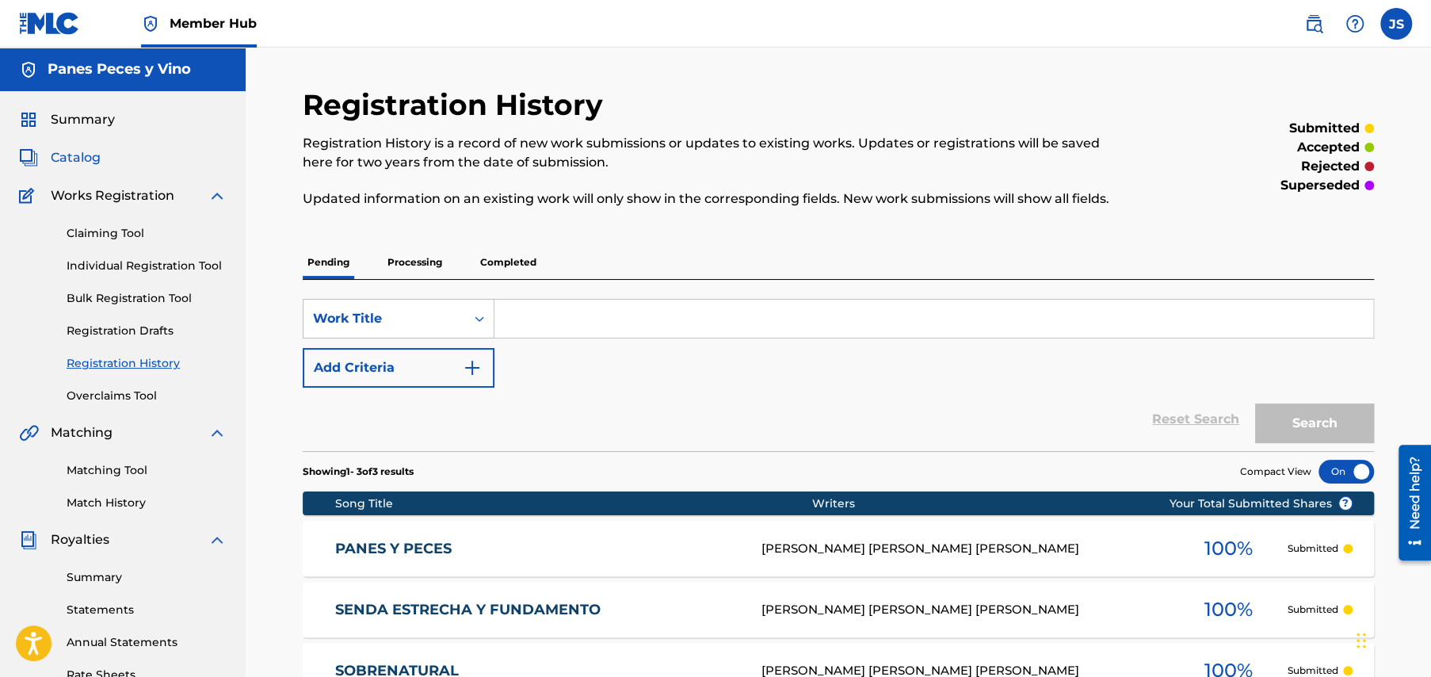
click at [71, 155] on span "Catalog" at bounding box center [76, 157] width 50 height 19
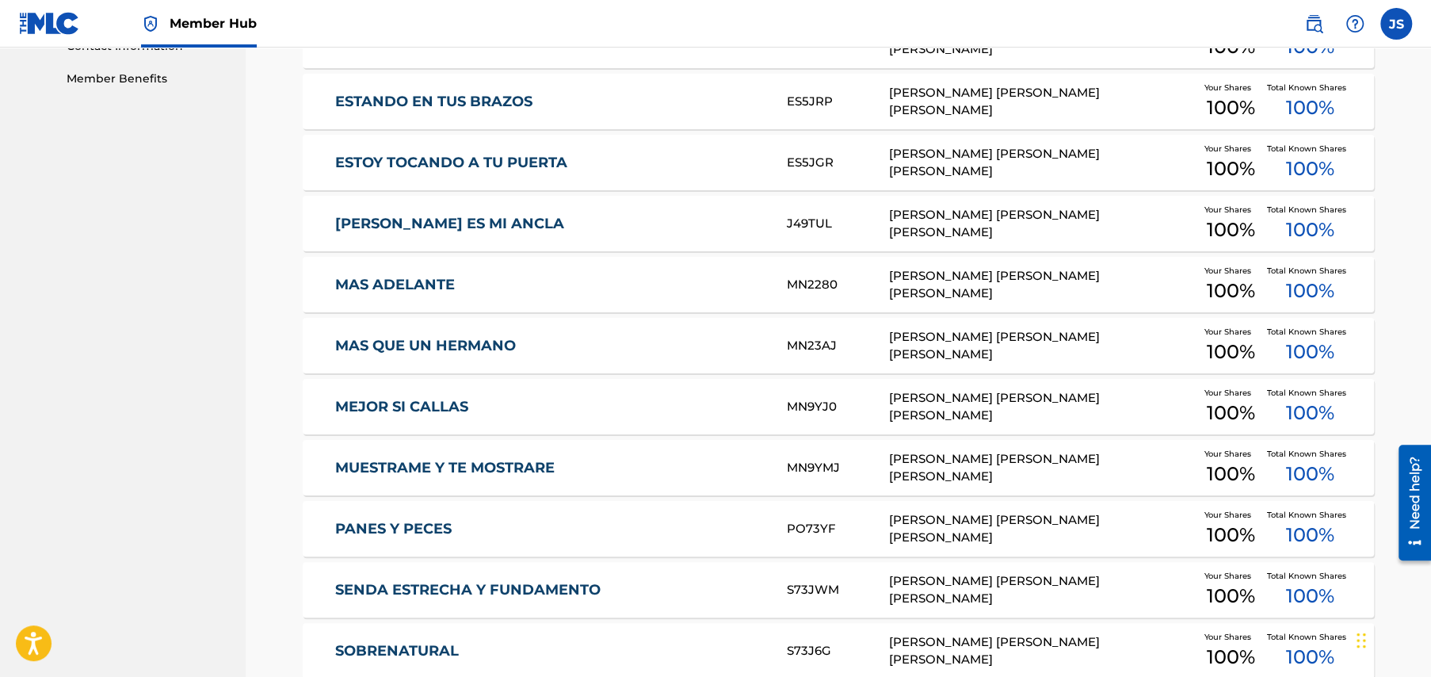
scroll to position [951, 0]
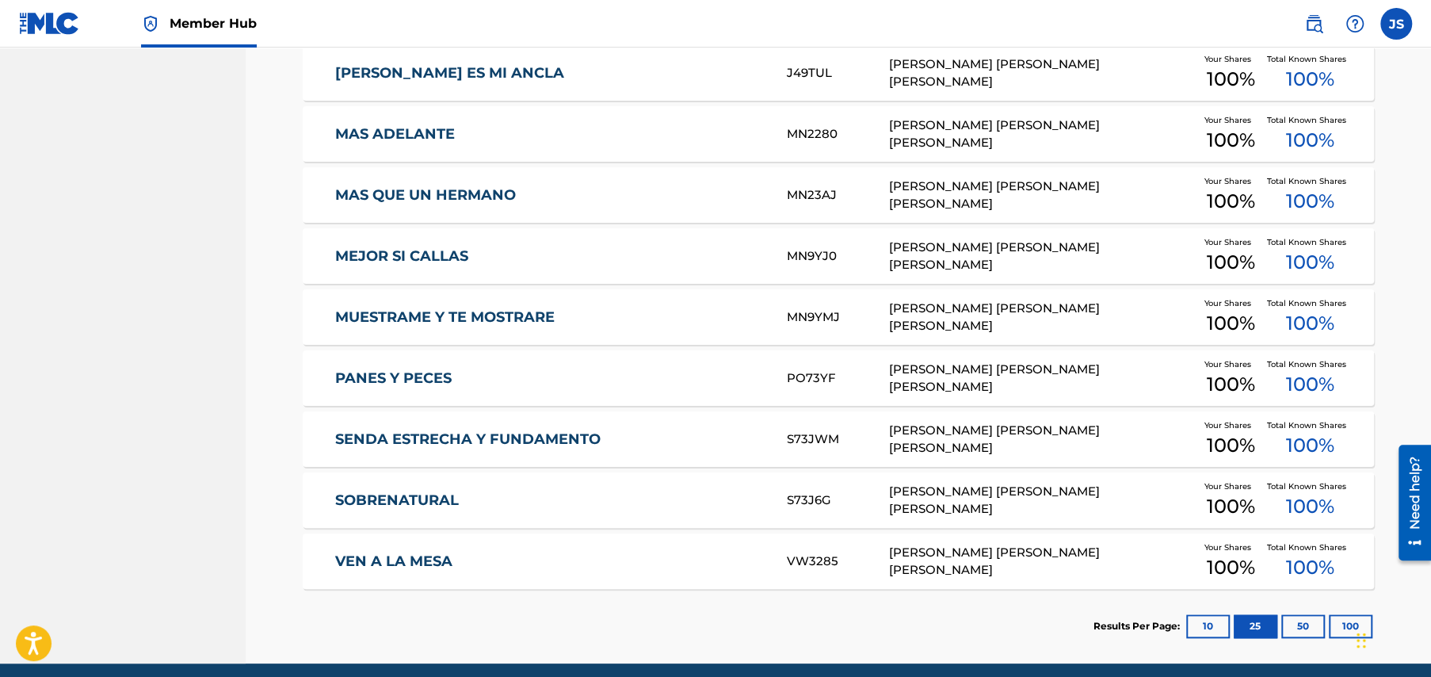
click at [420, 311] on link "MUESTRAME Y TE MOSTRARE" at bounding box center [550, 317] width 431 height 18
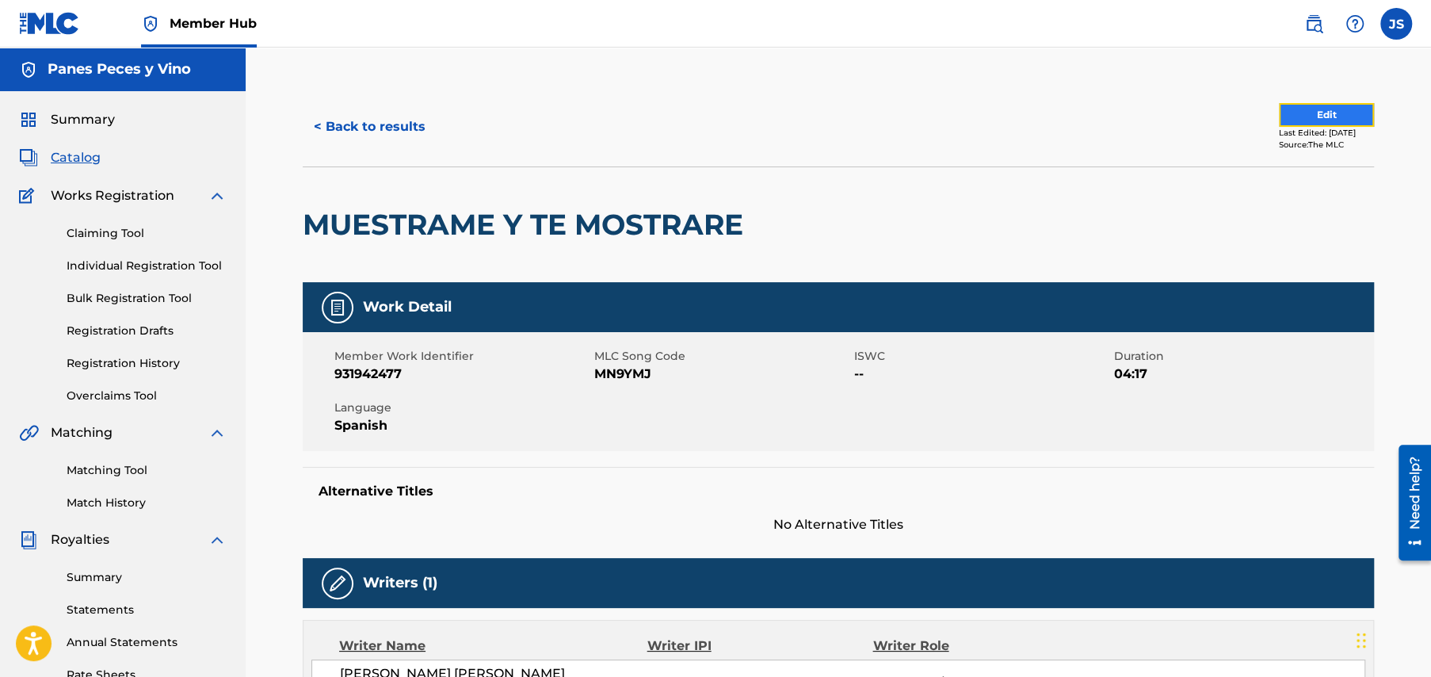
click at [1287, 115] on button "Edit" at bounding box center [1326, 115] width 95 height 24
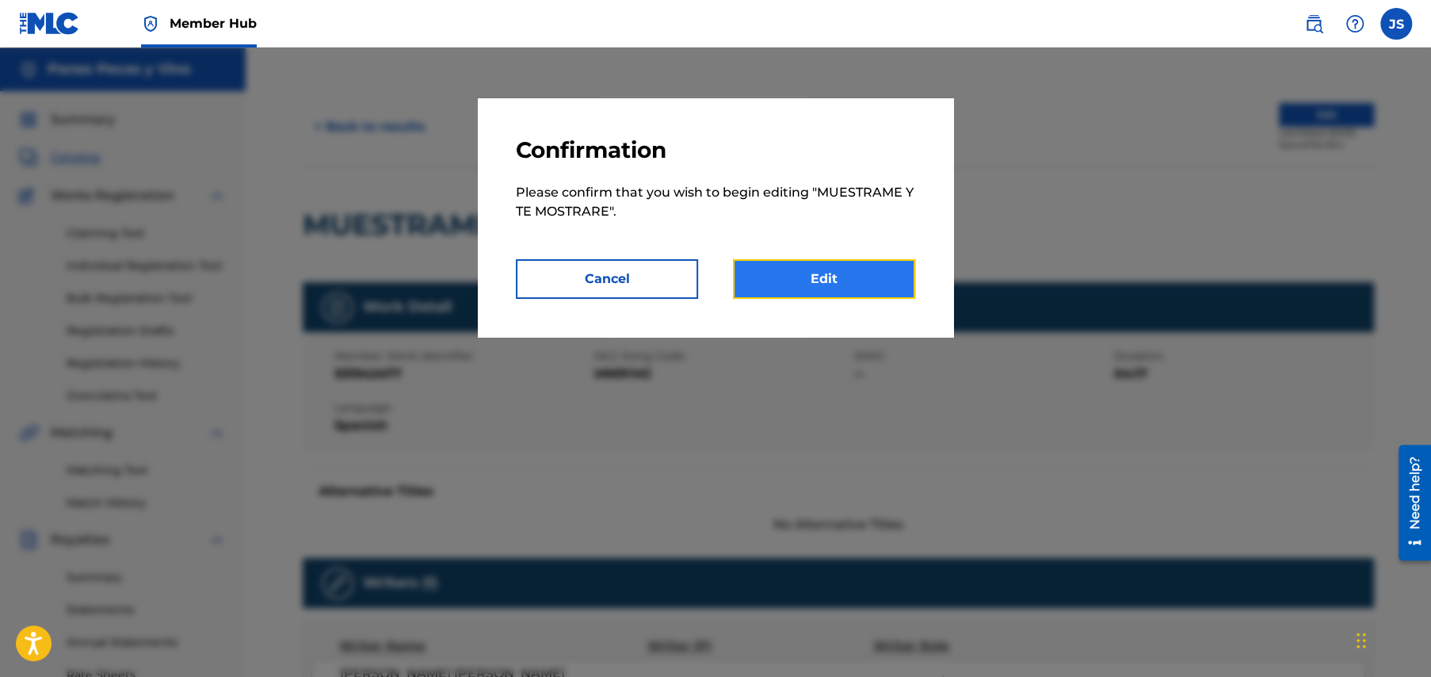
click at [808, 276] on link "Edit" at bounding box center [824, 279] width 182 height 40
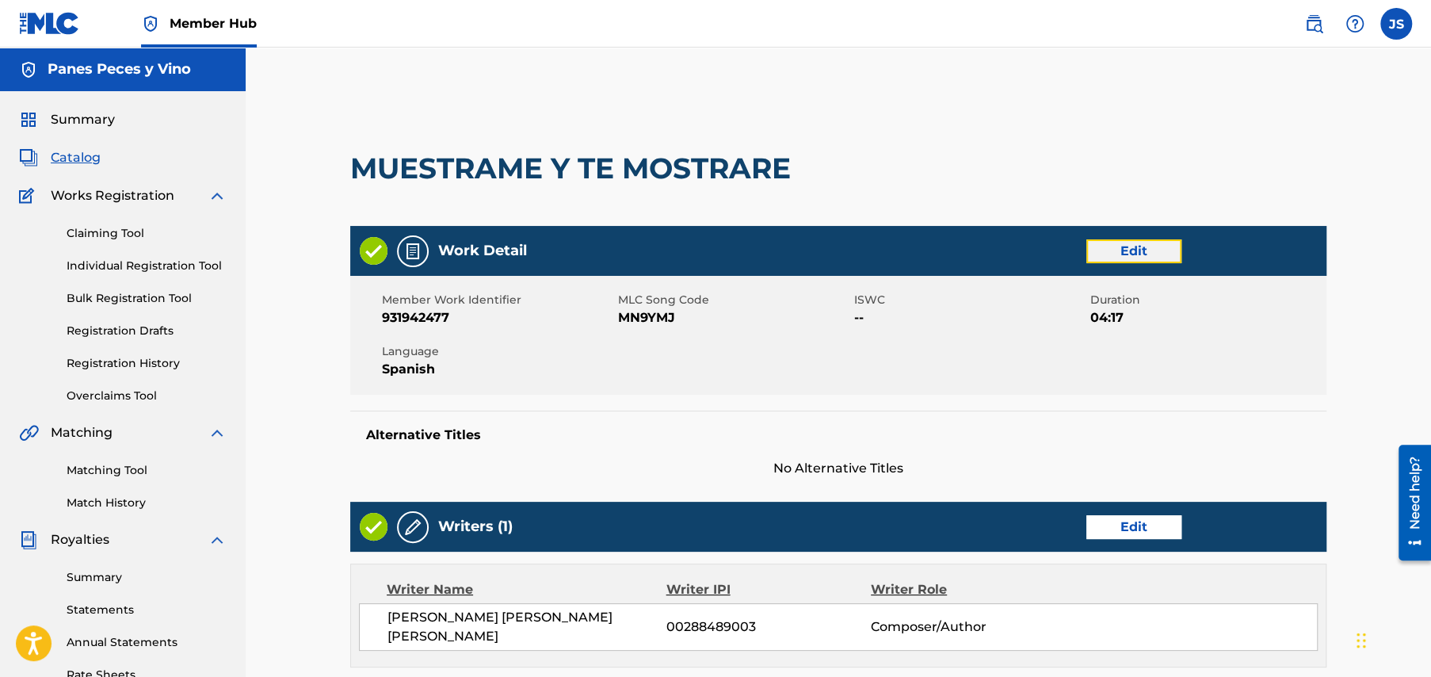
click at [1121, 250] on link "Edit" at bounding box center [1134, 251] width 95 height 24
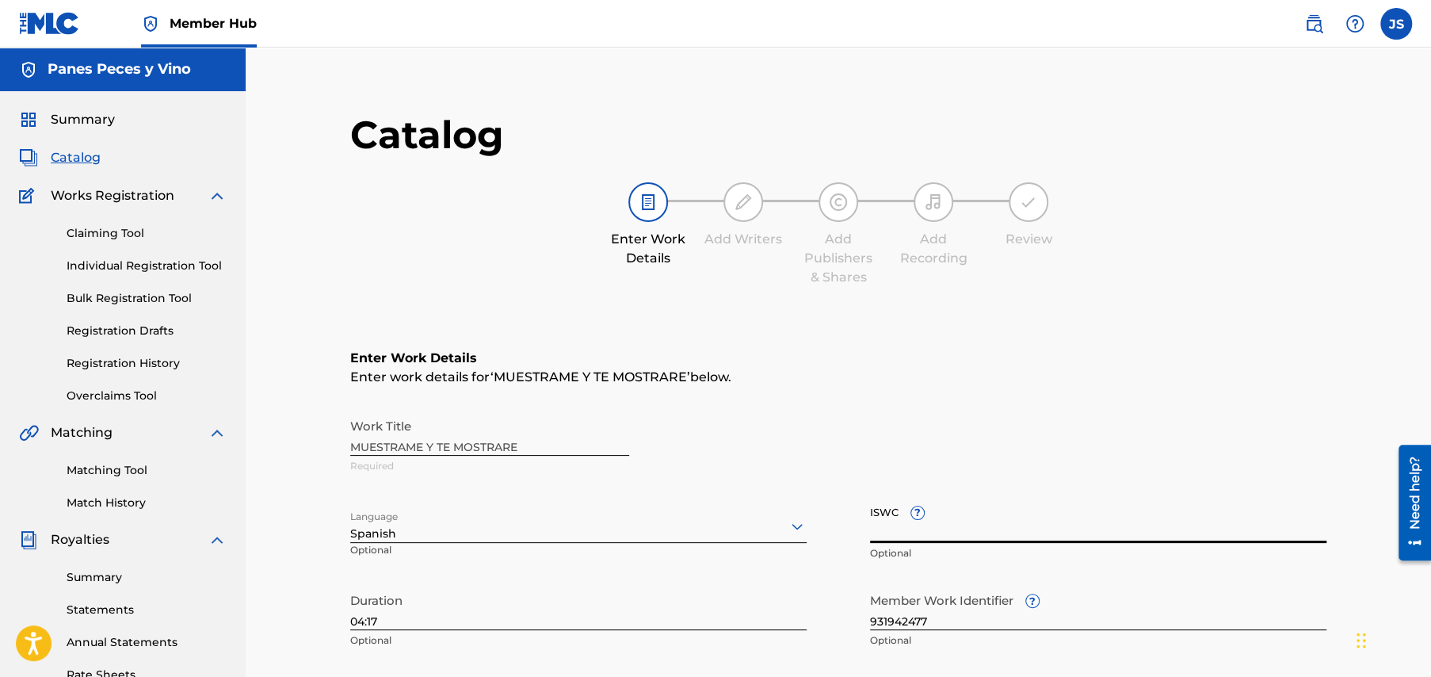
paste input "T3349778247"
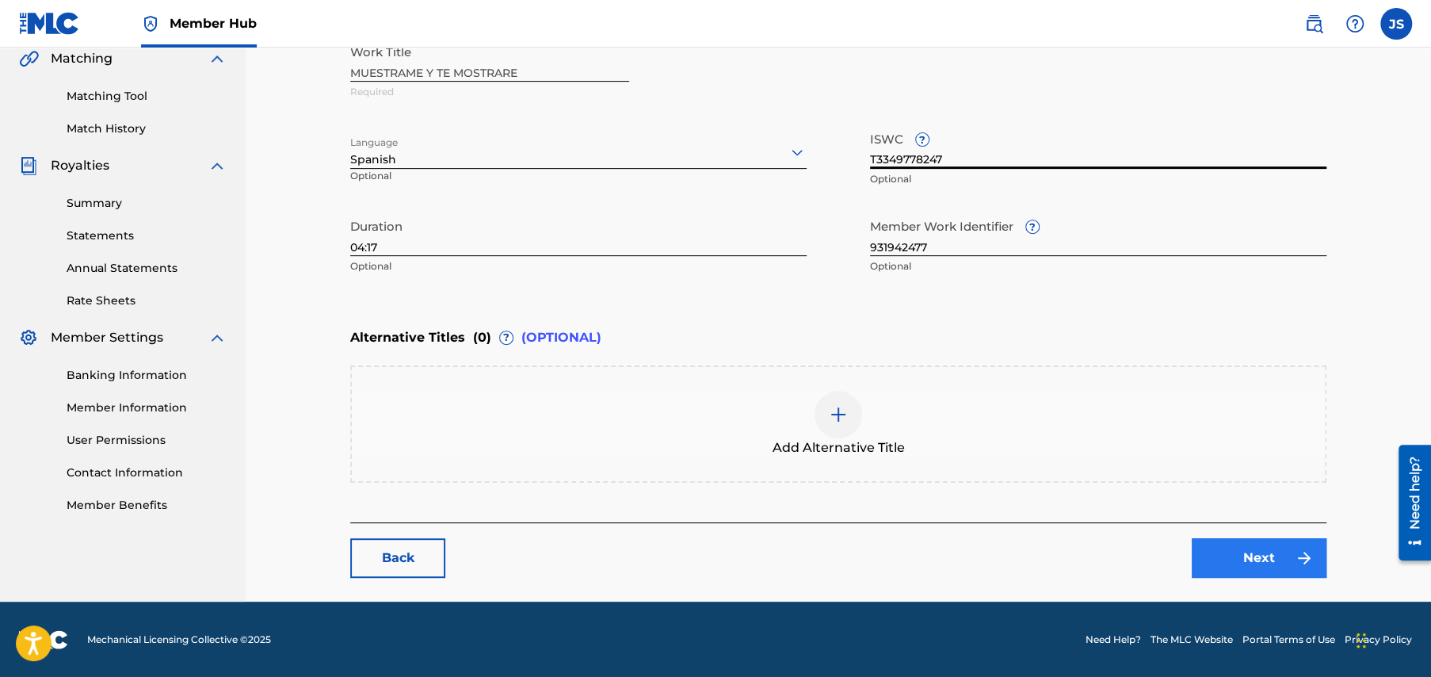
type input "T3349778247"
click at [1255, 557] on link "Next" at bounding box center [1259, 558] width 135 height 40
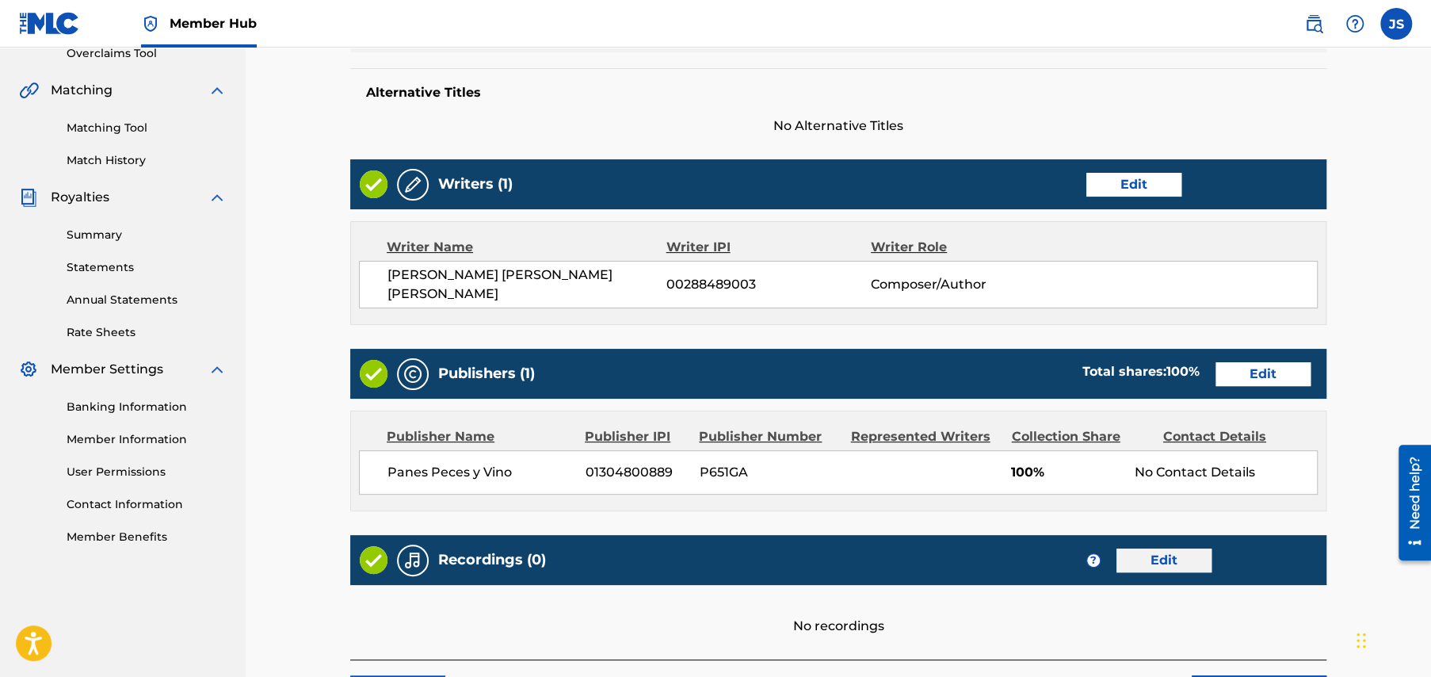
scroll to position [472, 0]
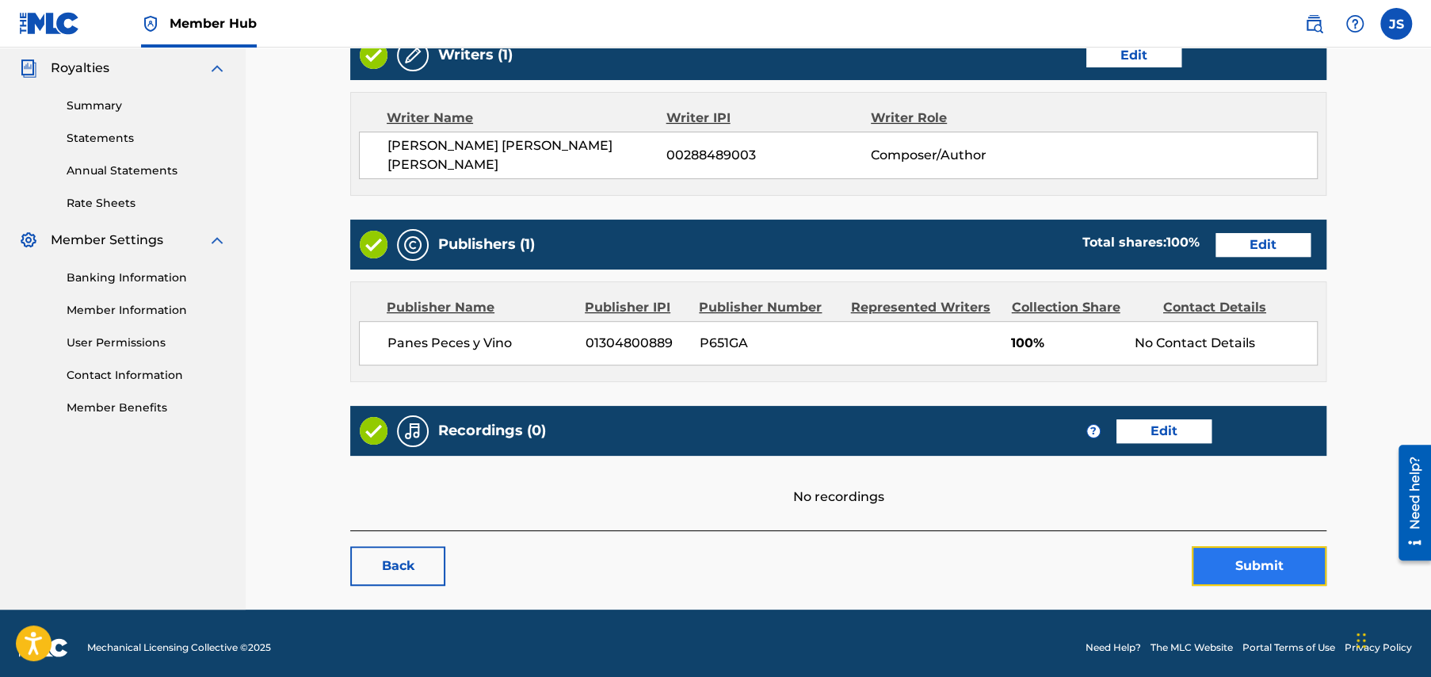
click at [1238, 558] on button "Submit" at bounding box center [1259, 566] width 135 height 40
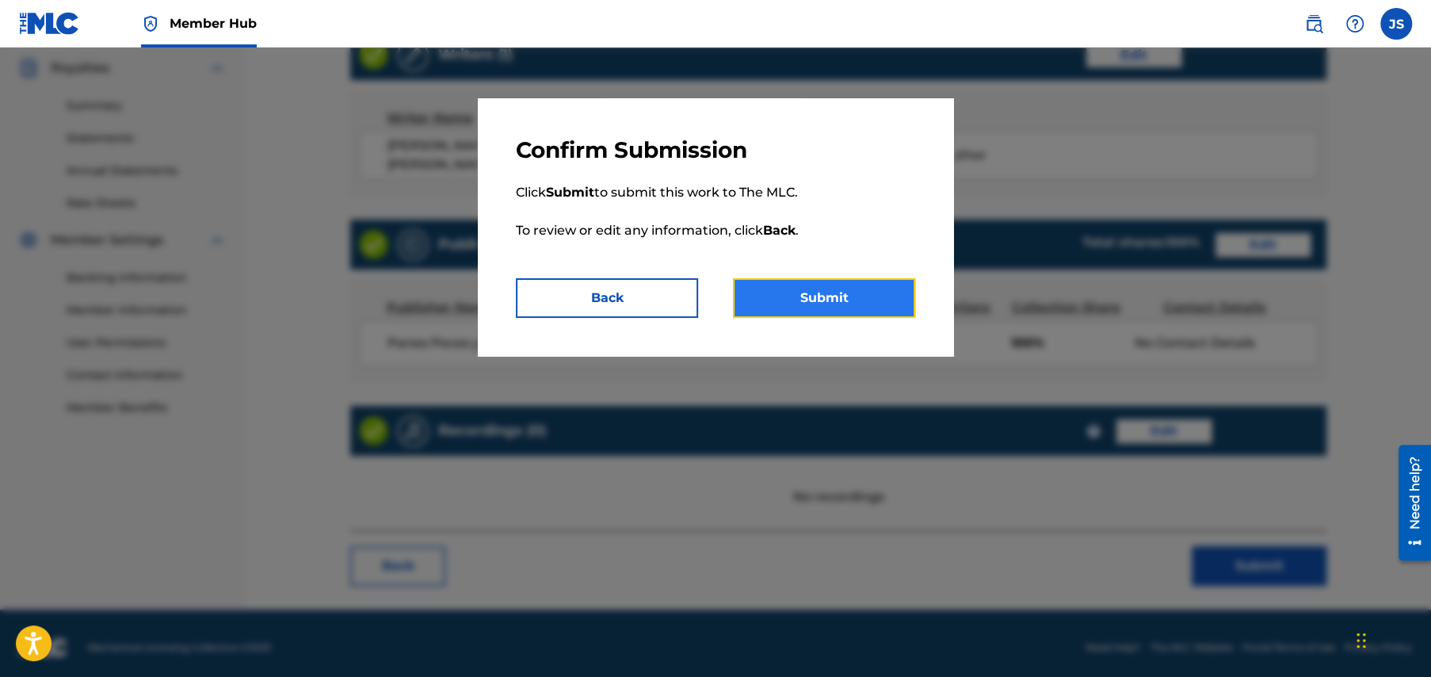
click at [840, 304] on button "Submit" at bounding box center [824, 298] width 182 height 40
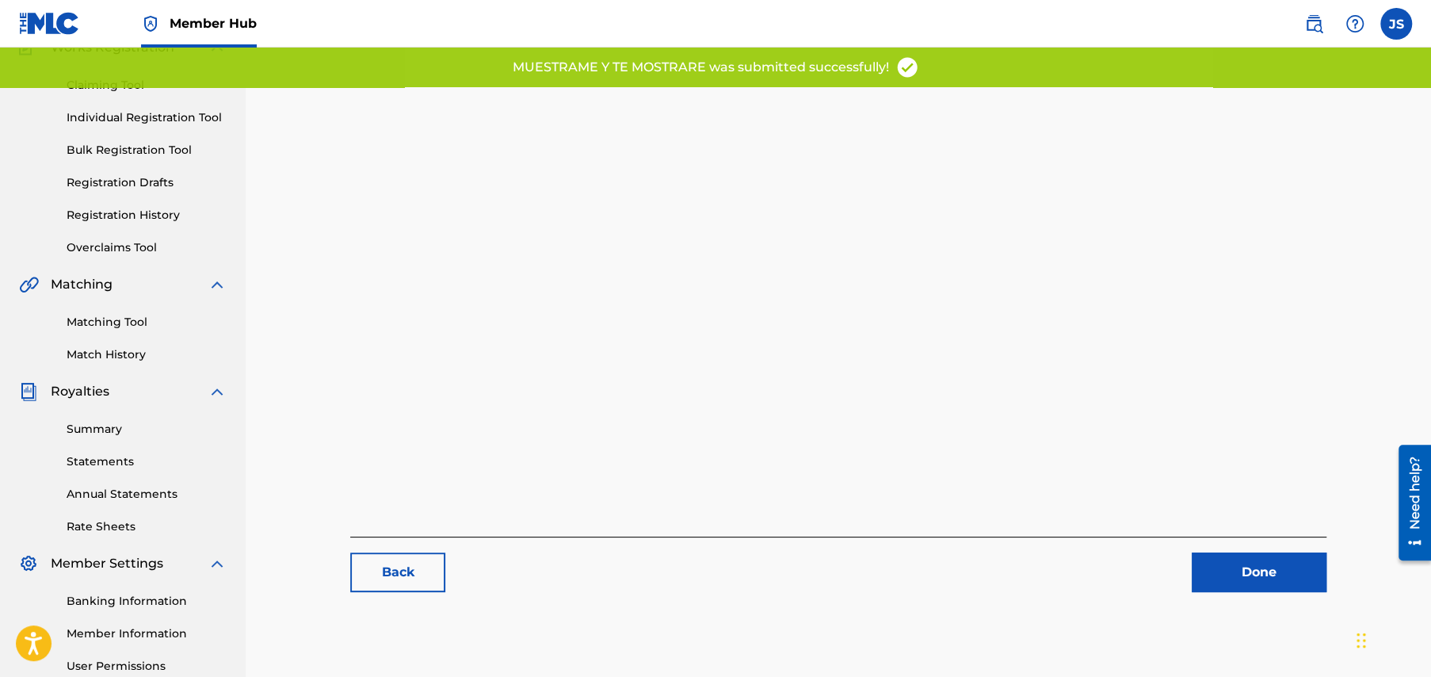
scroll to position [305, 0]
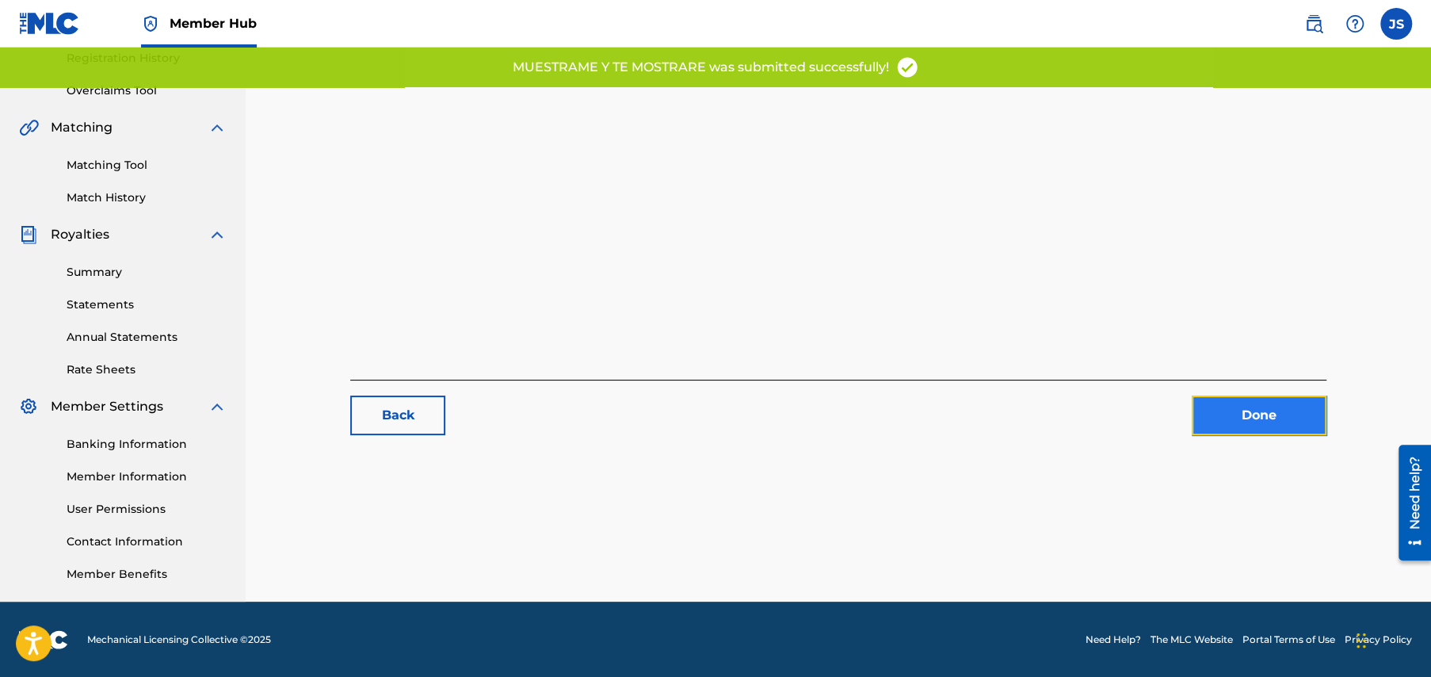
click at [1263, 410] on link "Done" at bounding box center [1259, 415] width 135 height 40
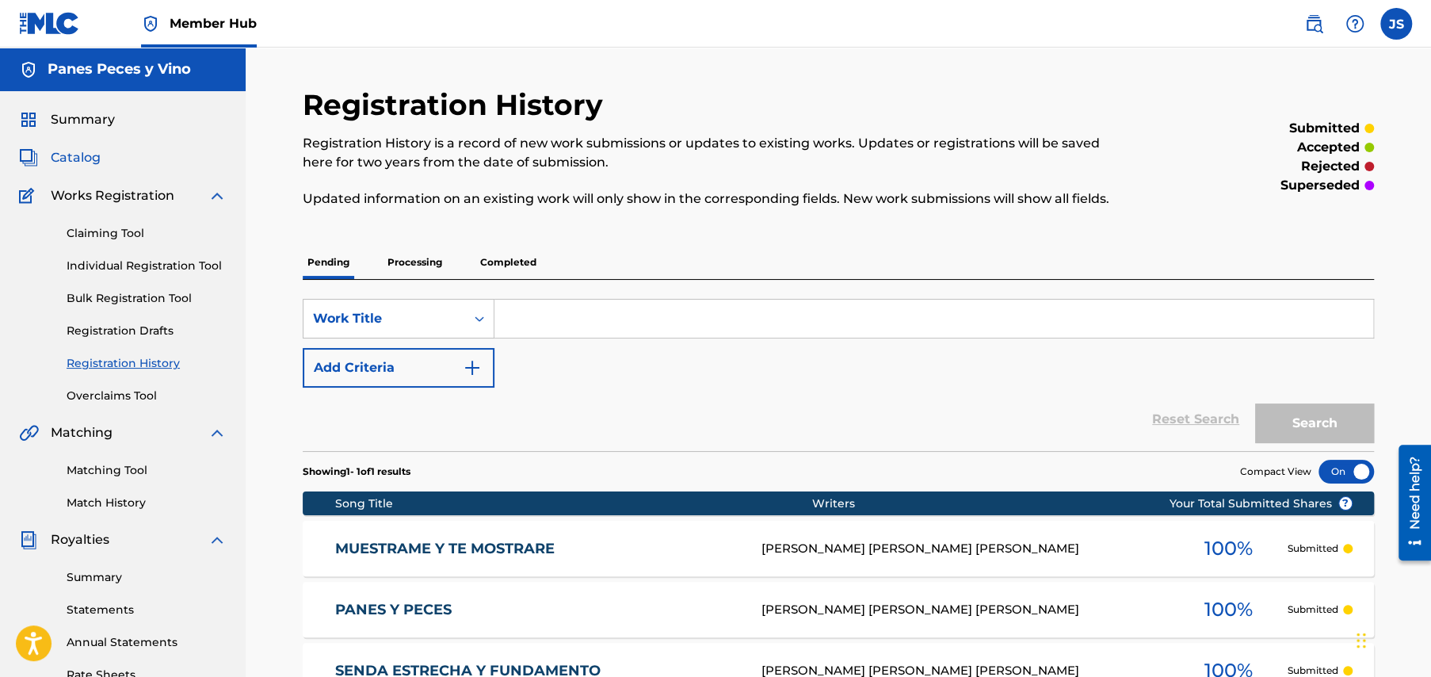
click at [70, 157] on span "Catalog" at bounding box center [76, 157] width 50 height 19
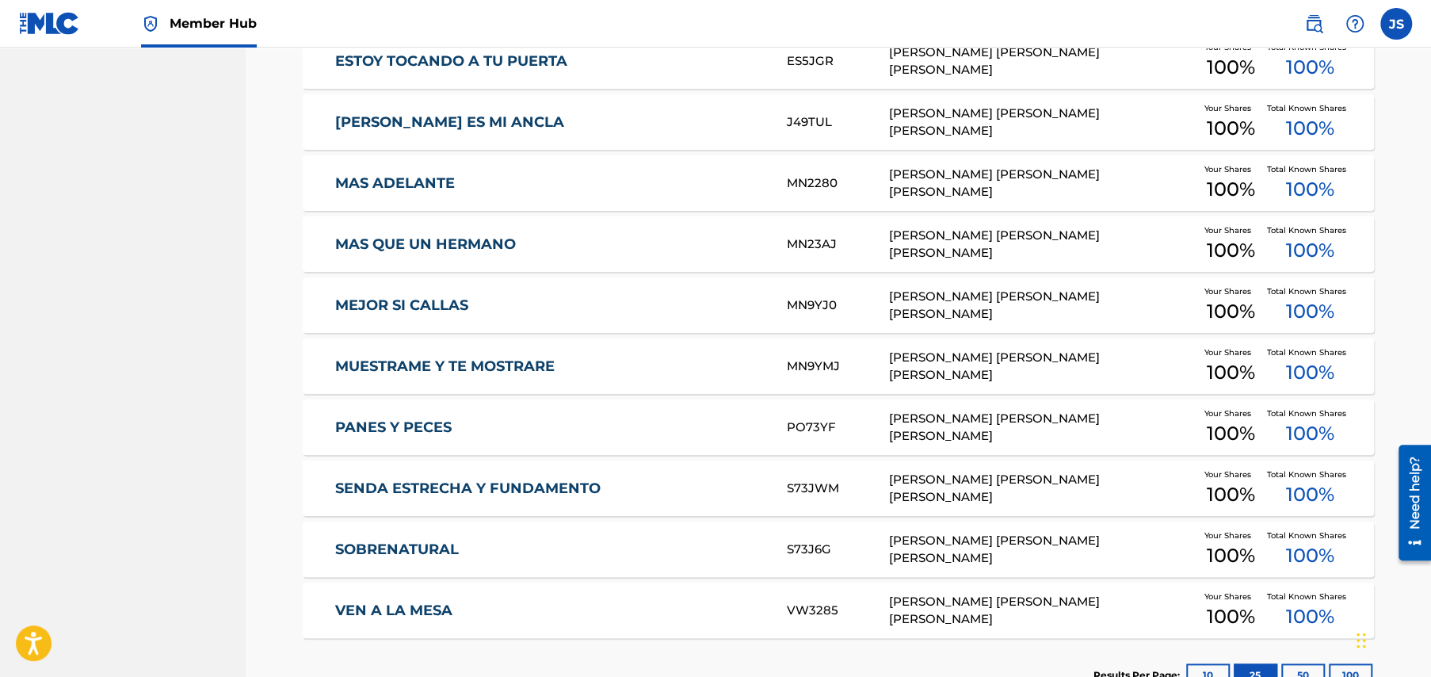
scroll to position [951, 0]
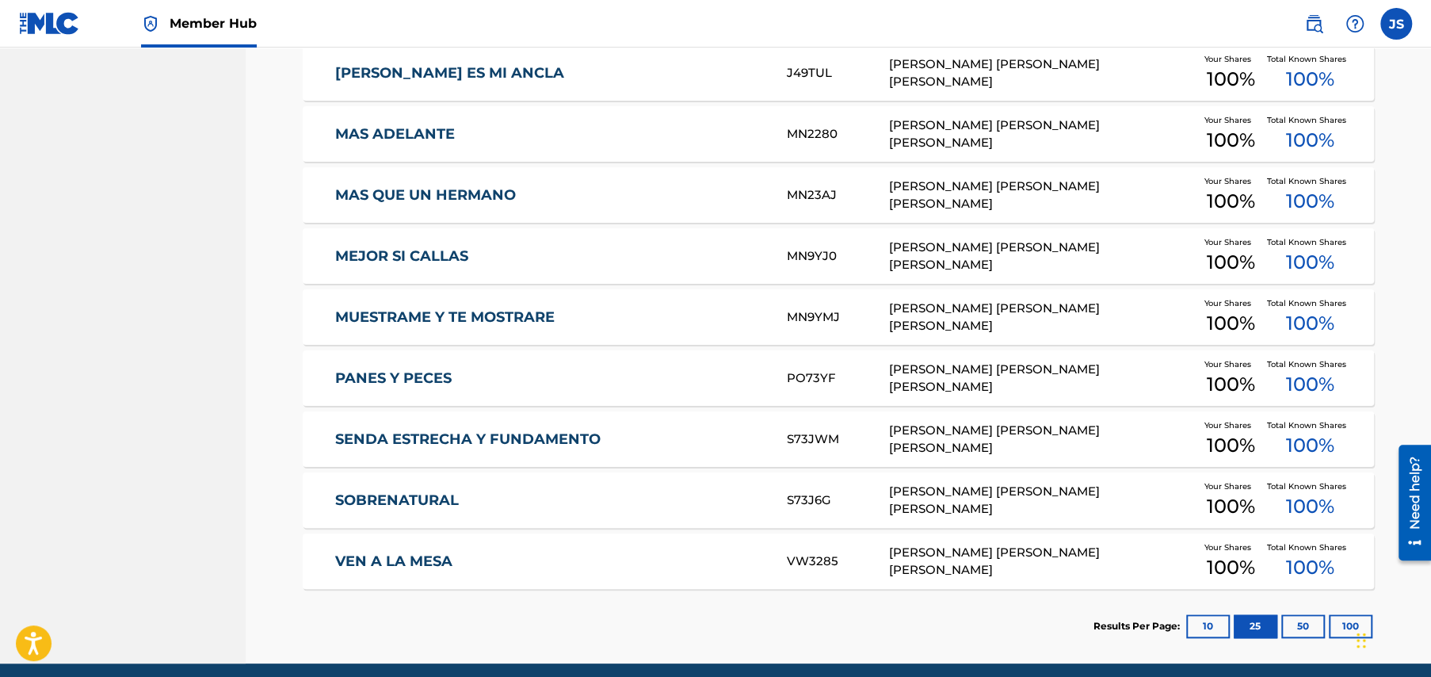
click at [415, 252] on link "MEJOR SI CALLAS" at bounding box center [550, 256] width 431 height 18
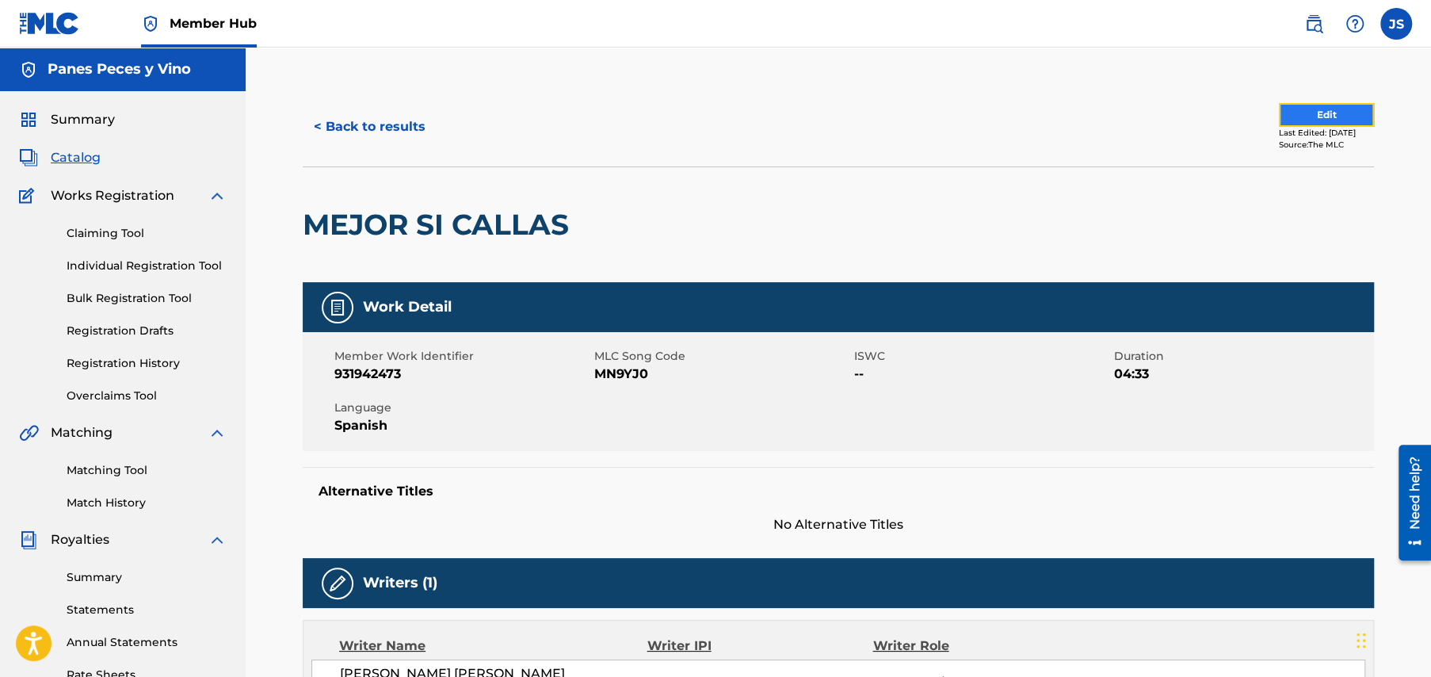
click at [1286, 112] on button "Edit" at bounding box center [1326, 115] width 95 height 24
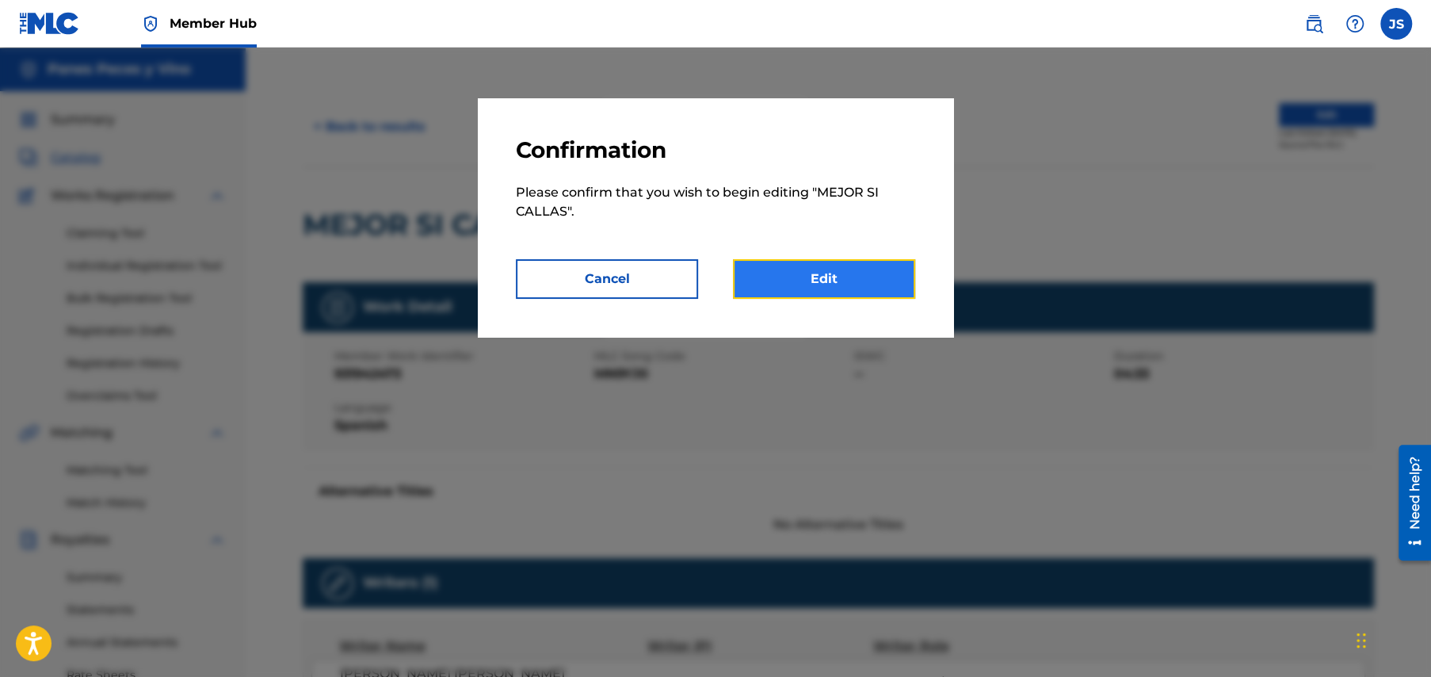
click at [845, 281] on link "Edit" at bounding box center [824, 279] width 182 height 40
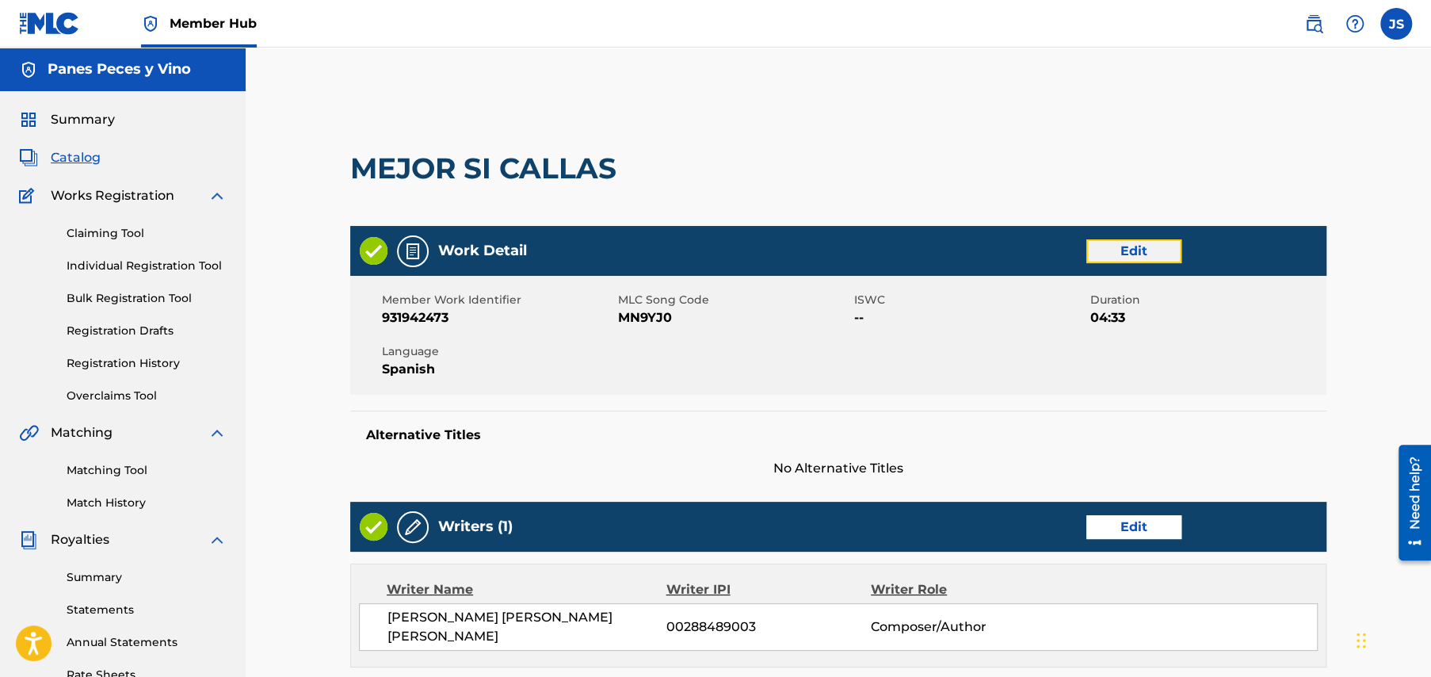
click at [1137, 246] on link "Edit" at bounding box center [1134, 251] width 95 height 24
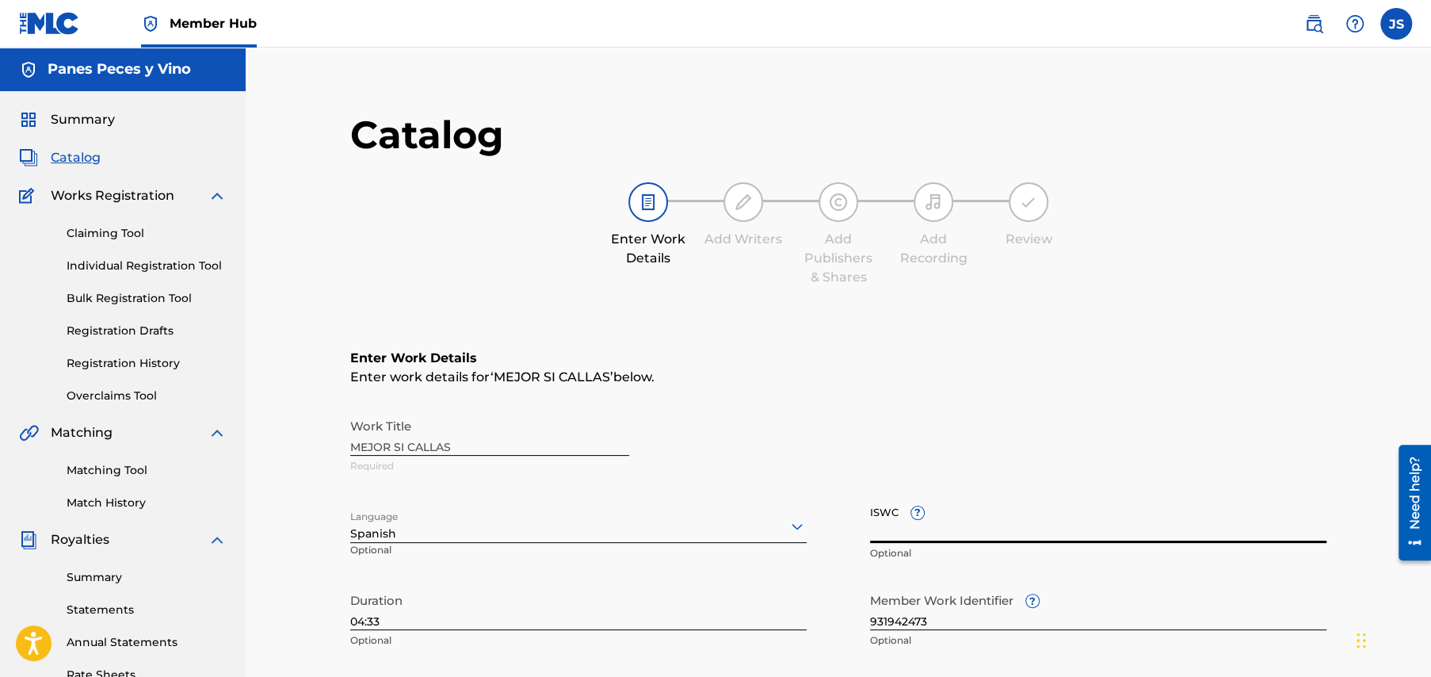
paste input "T3349778372"
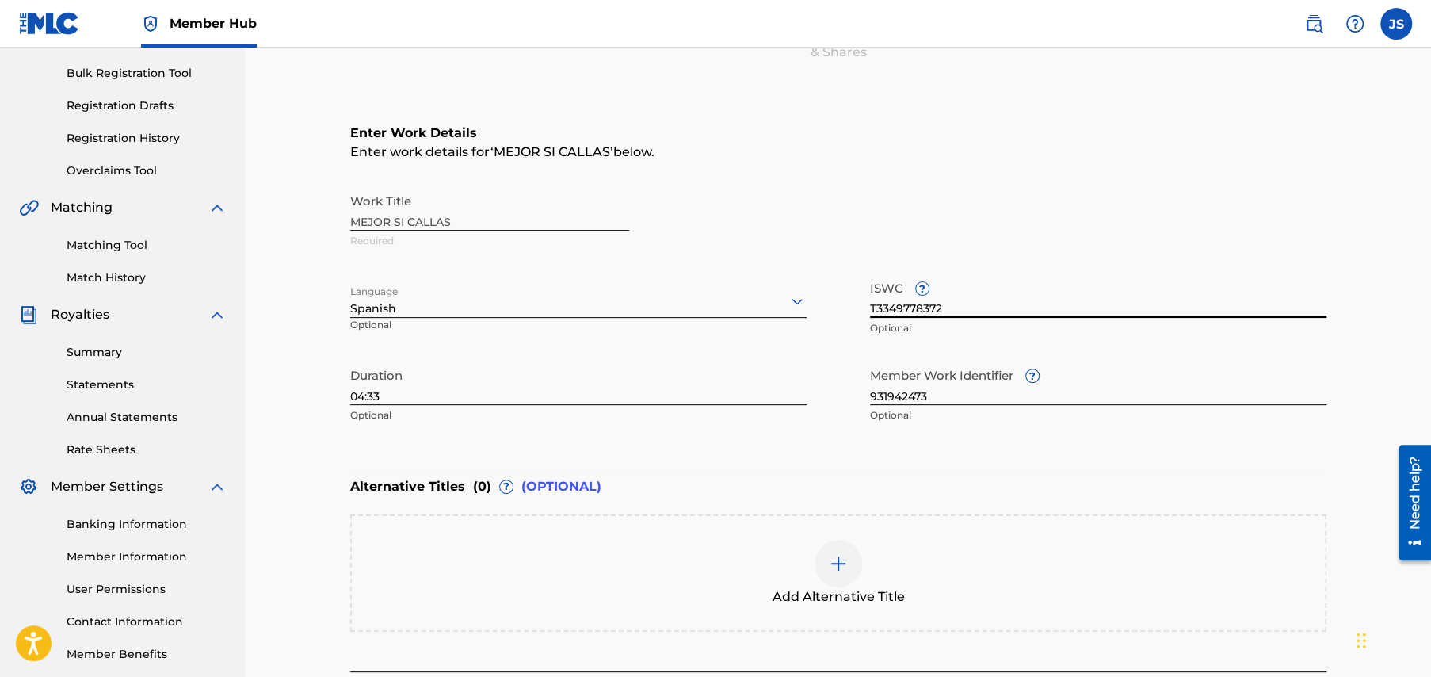
scroll to position [317, 0]
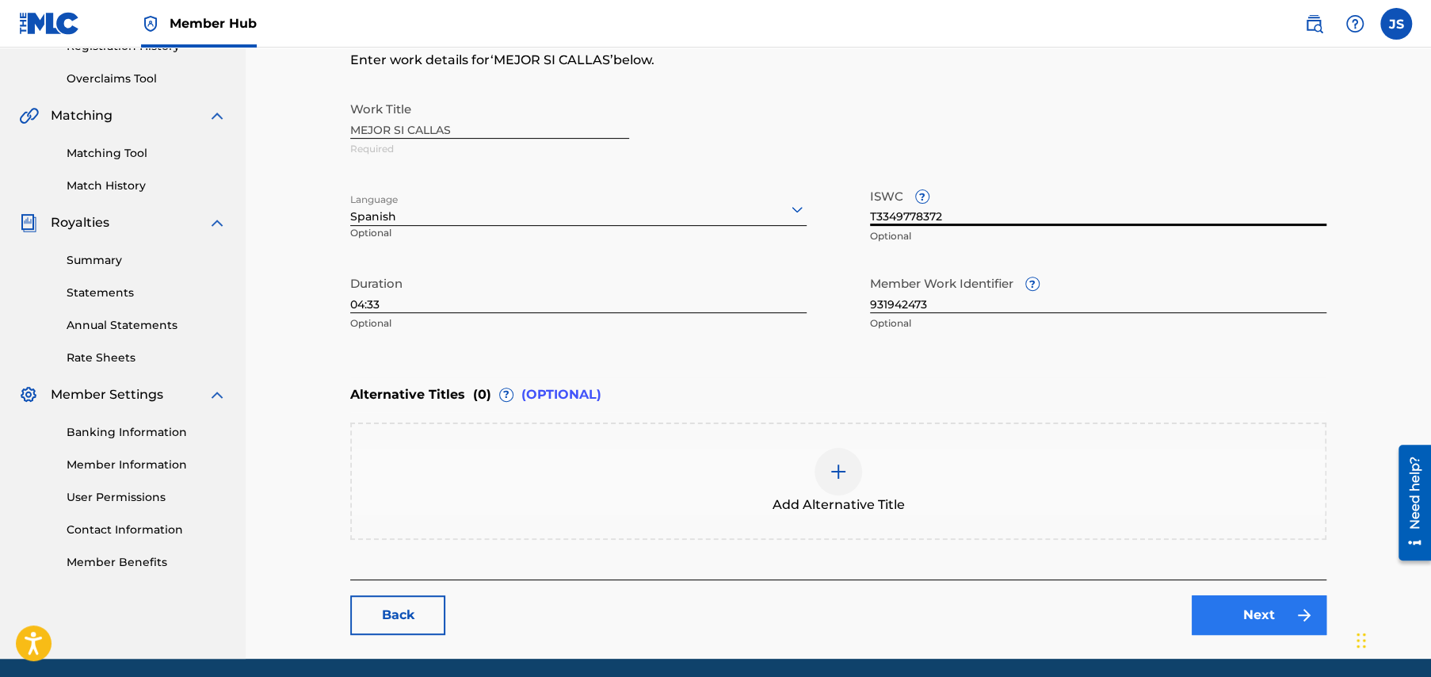
type input "T3349778372"
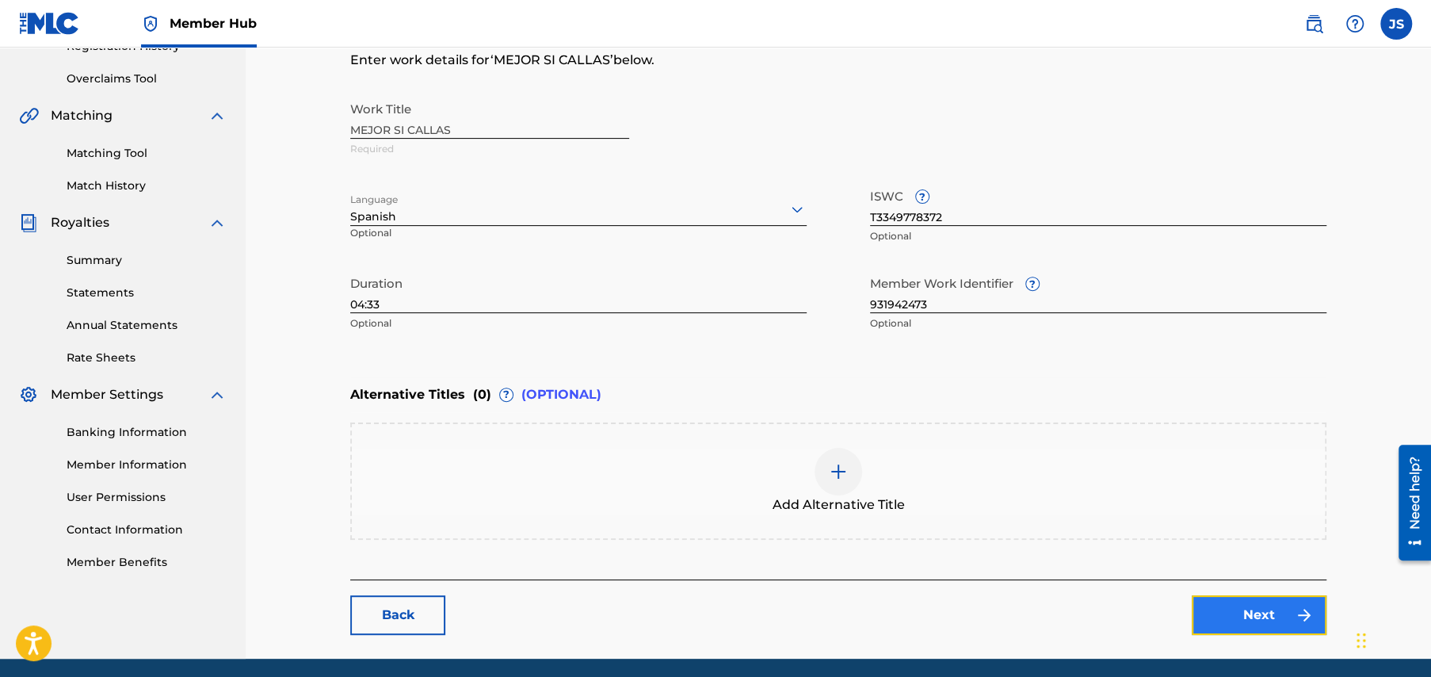
click at [1259, 607] on link "Next" at bounding box center [1259, 615] width 135 height 40
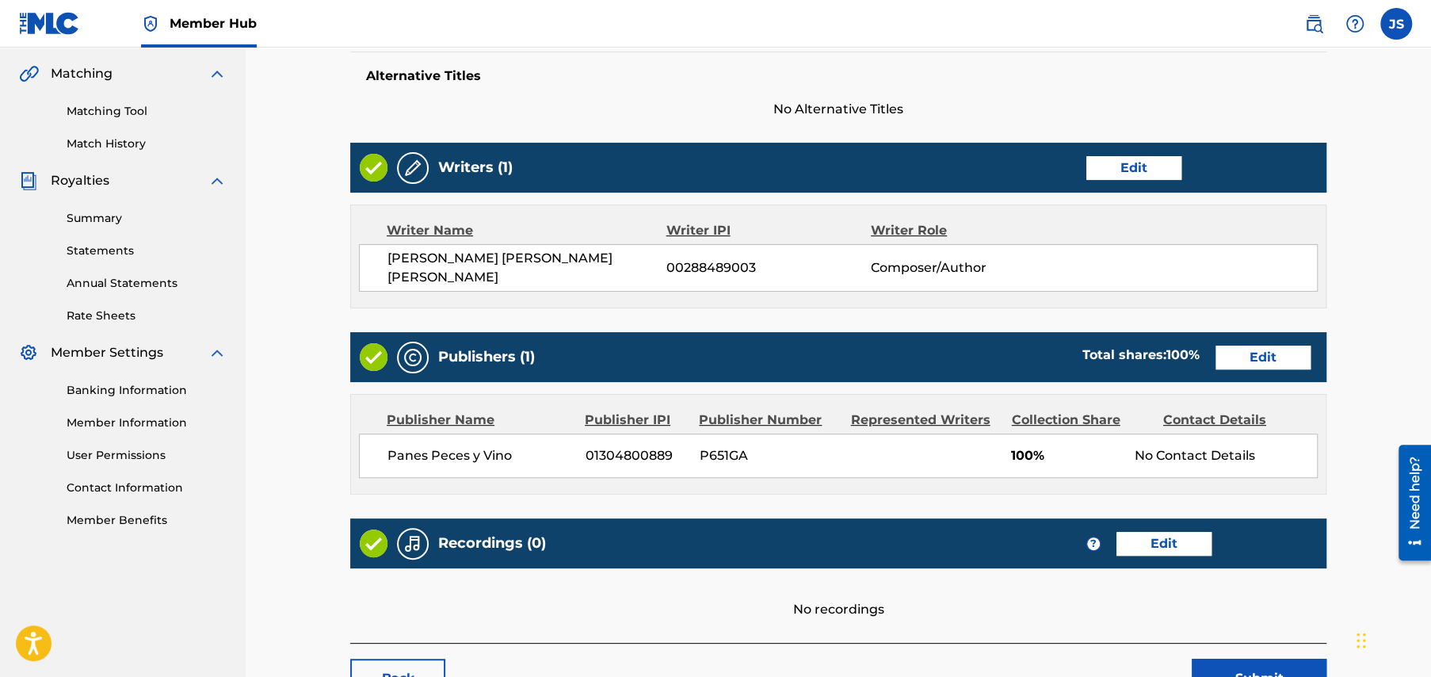
scroll to position [472, 0]
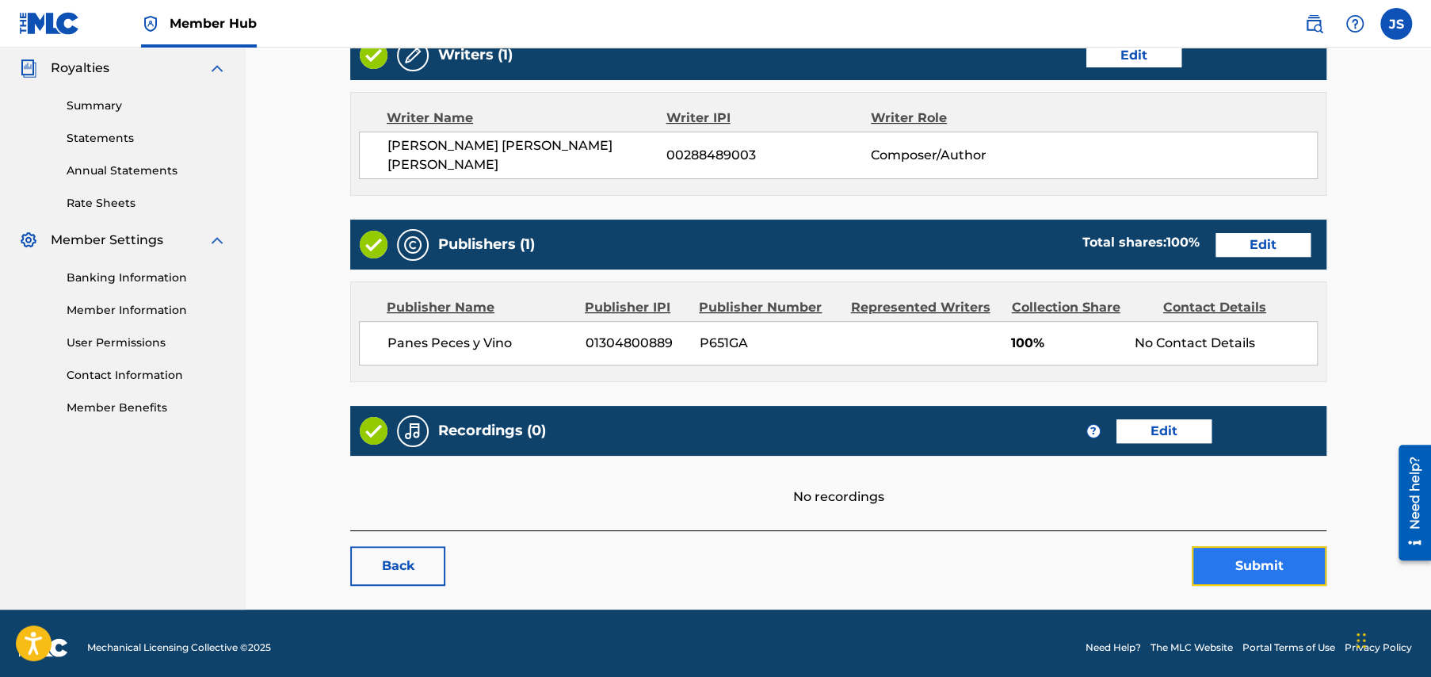
click at [1264, 552] on button "Submit" at bounding box center [1259, 566] width 135 height 40
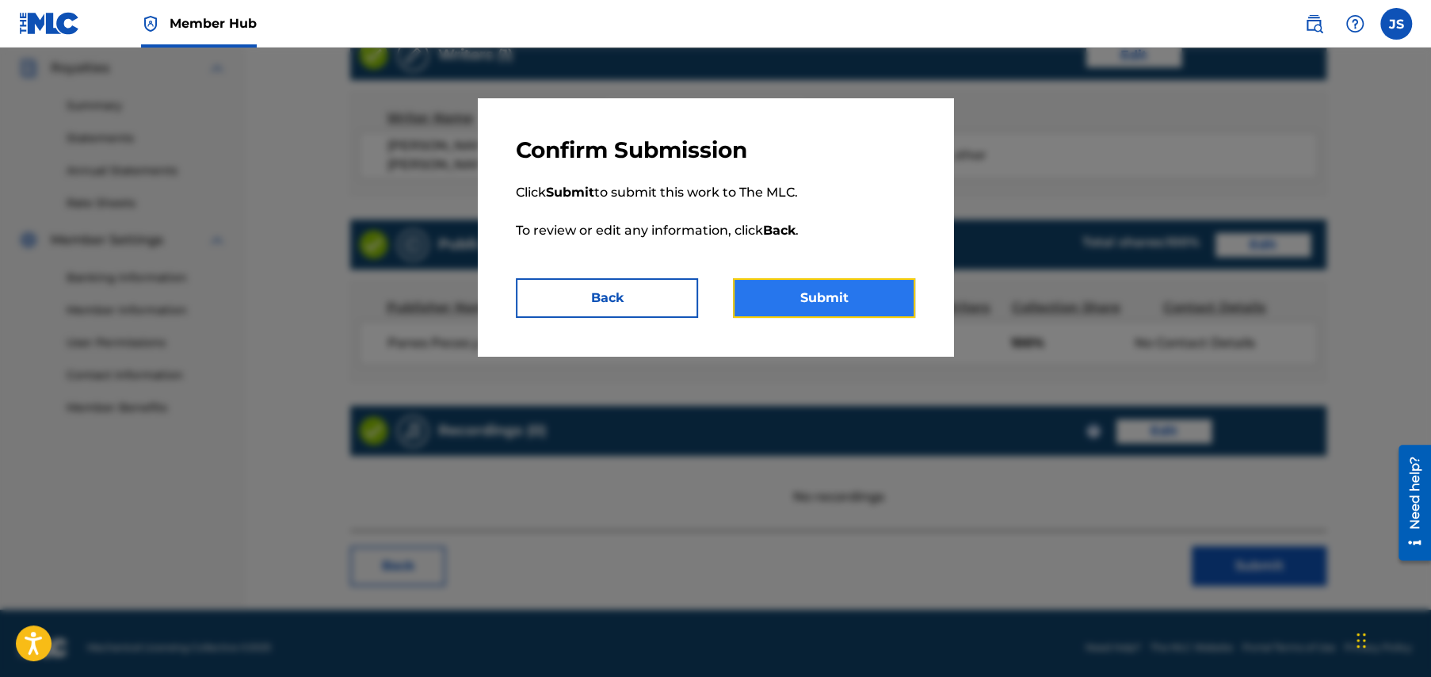
click at [846, 296] on button "Submit" at bounding box center [824, 298] width 182 height 40
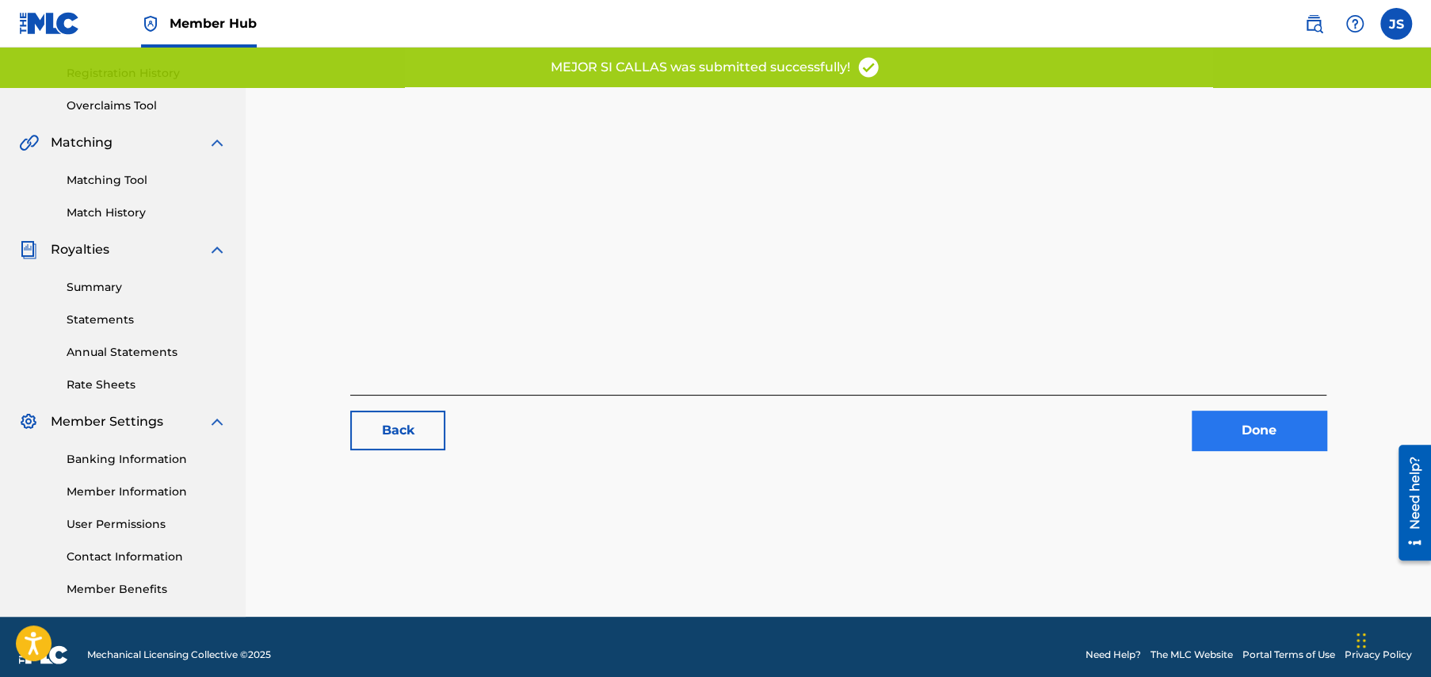
scroll to position [305, 0]
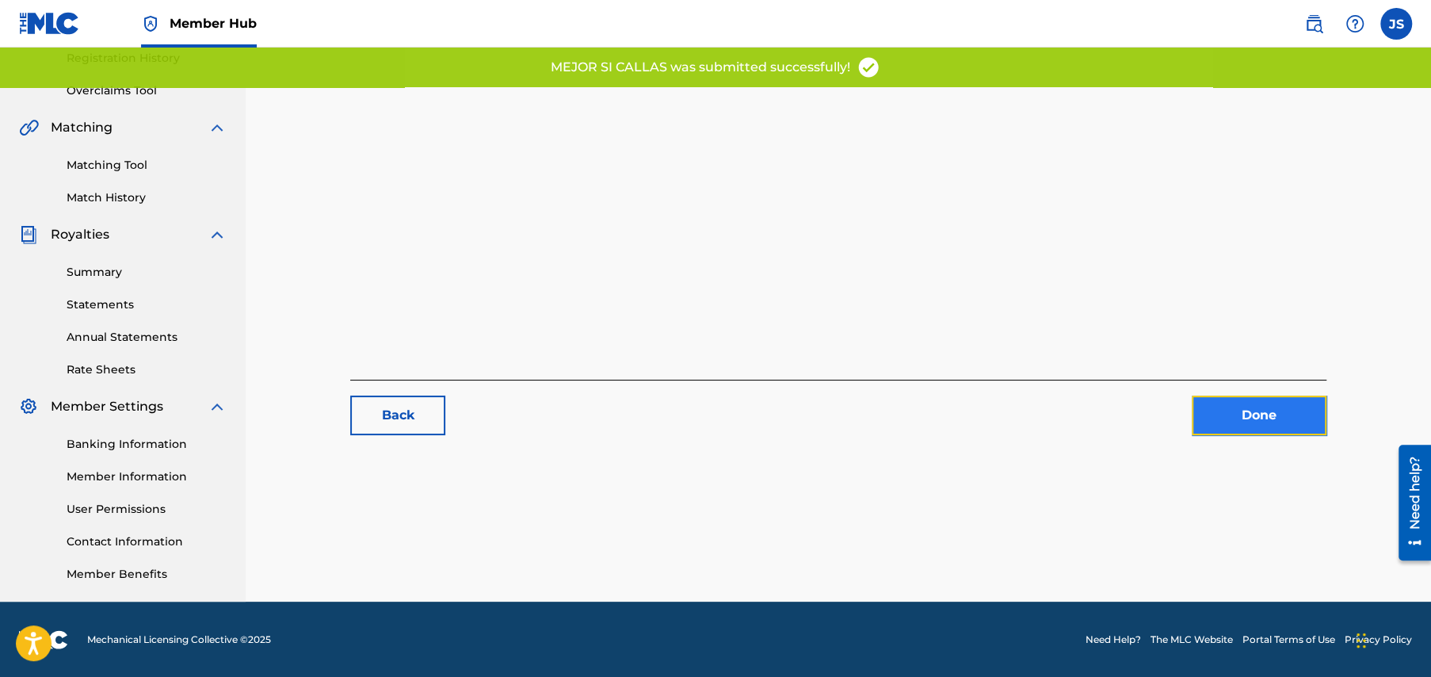
click at [1240, 414] on link "Done" at bounding box center [1259, 415] width 135 height 40
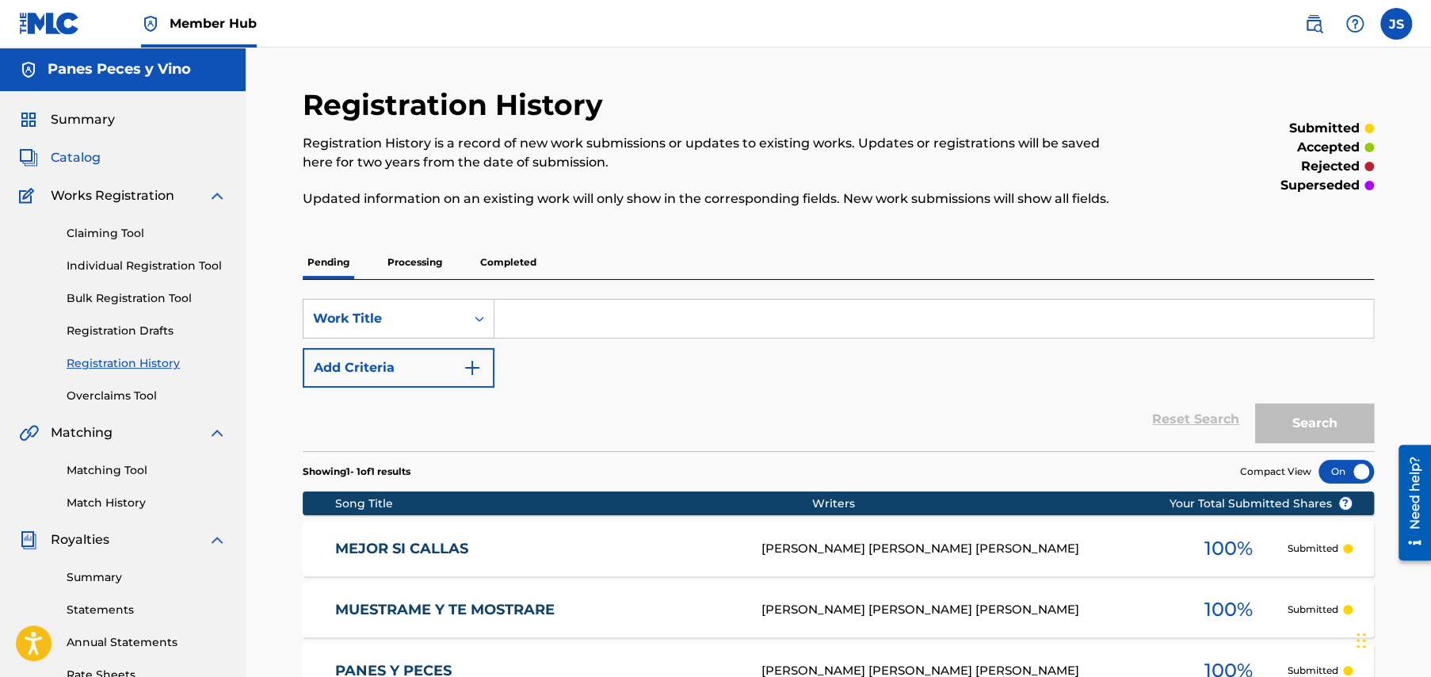
click at [65, 157] on span "Catalog" at bounding box center [76, 157] width 50 height 19
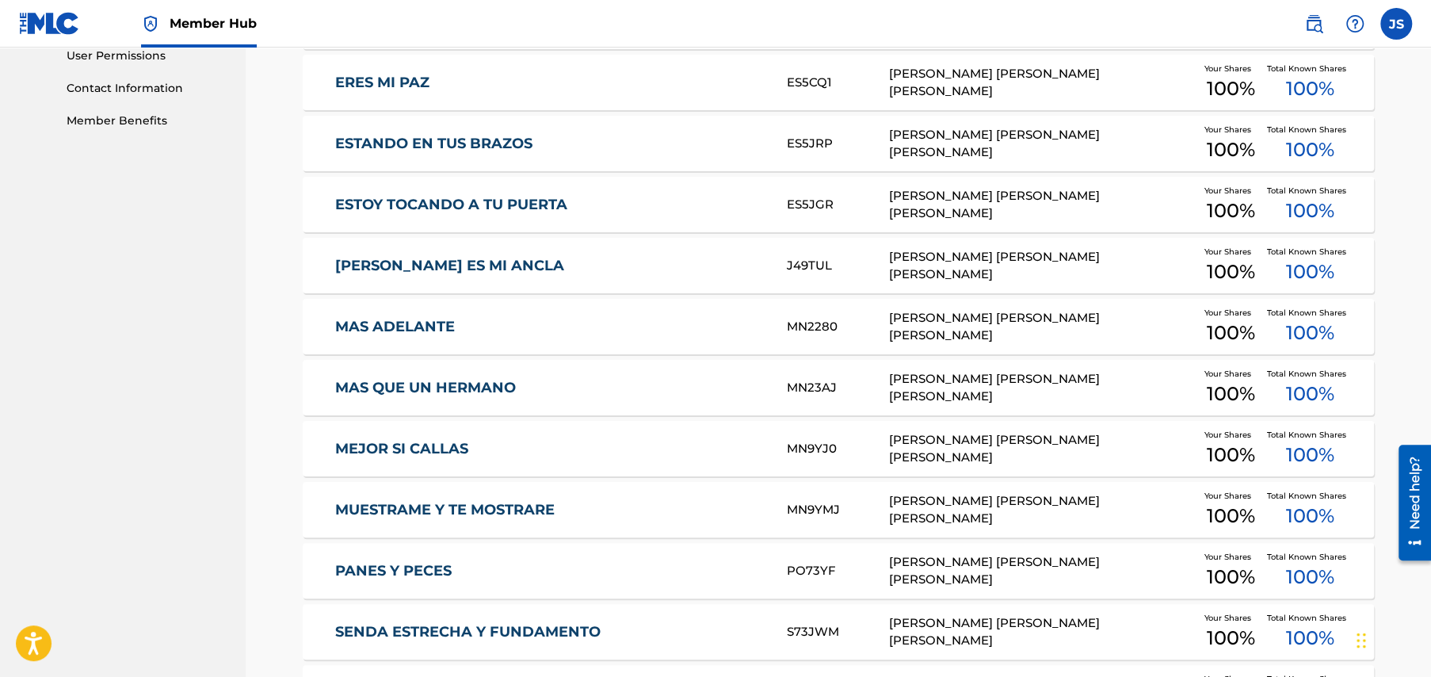
scroll to position [793, 0]
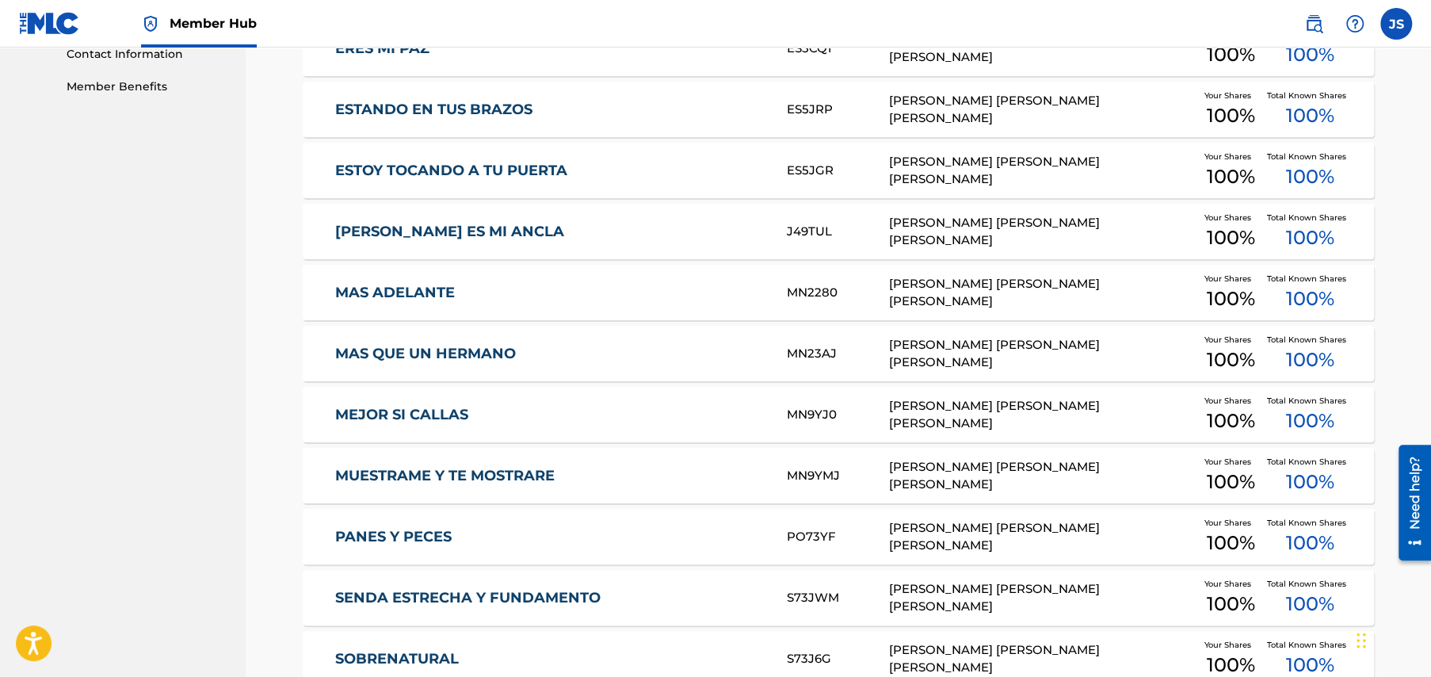
click at [456, 352] on link "MAS QUE UN HERMANO" at bounding box center [550, 354] width 431 height 18
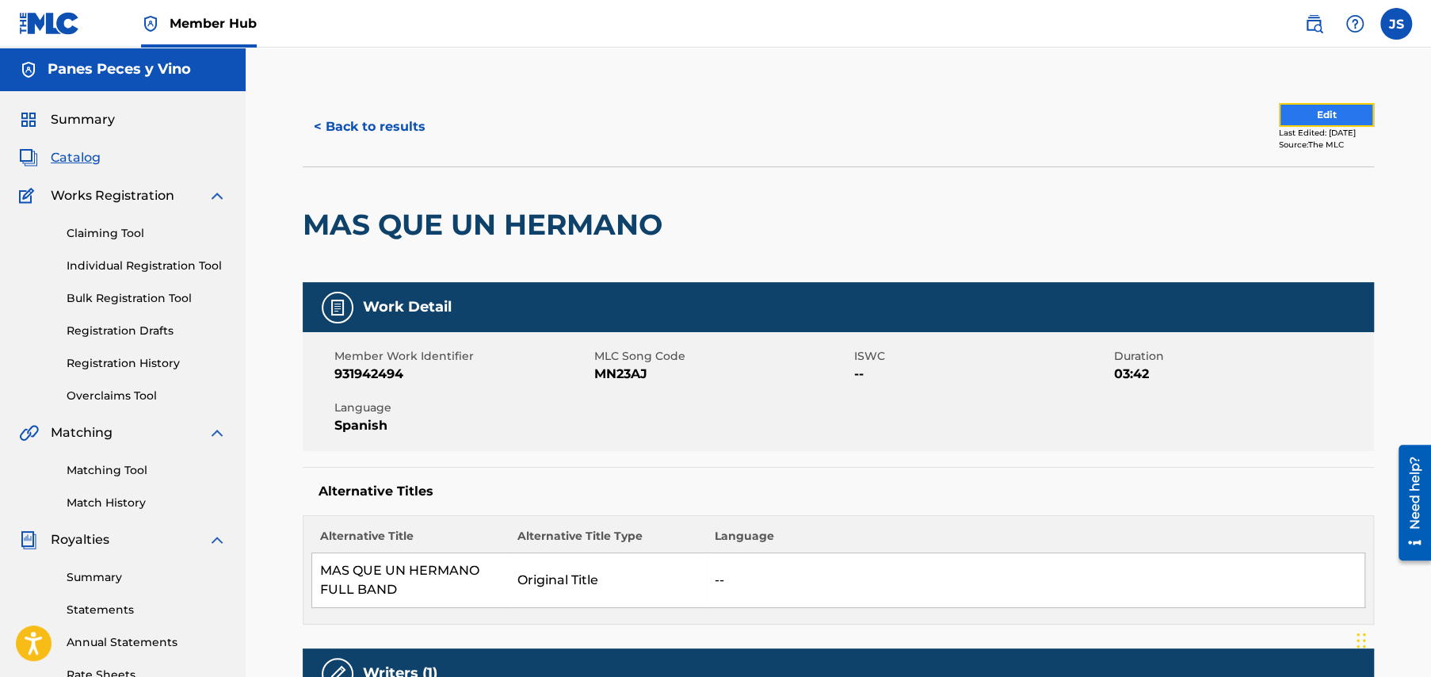
click at [1292, 109] on button "Edit" at bounding box center [1326, 115] width 95 height 24
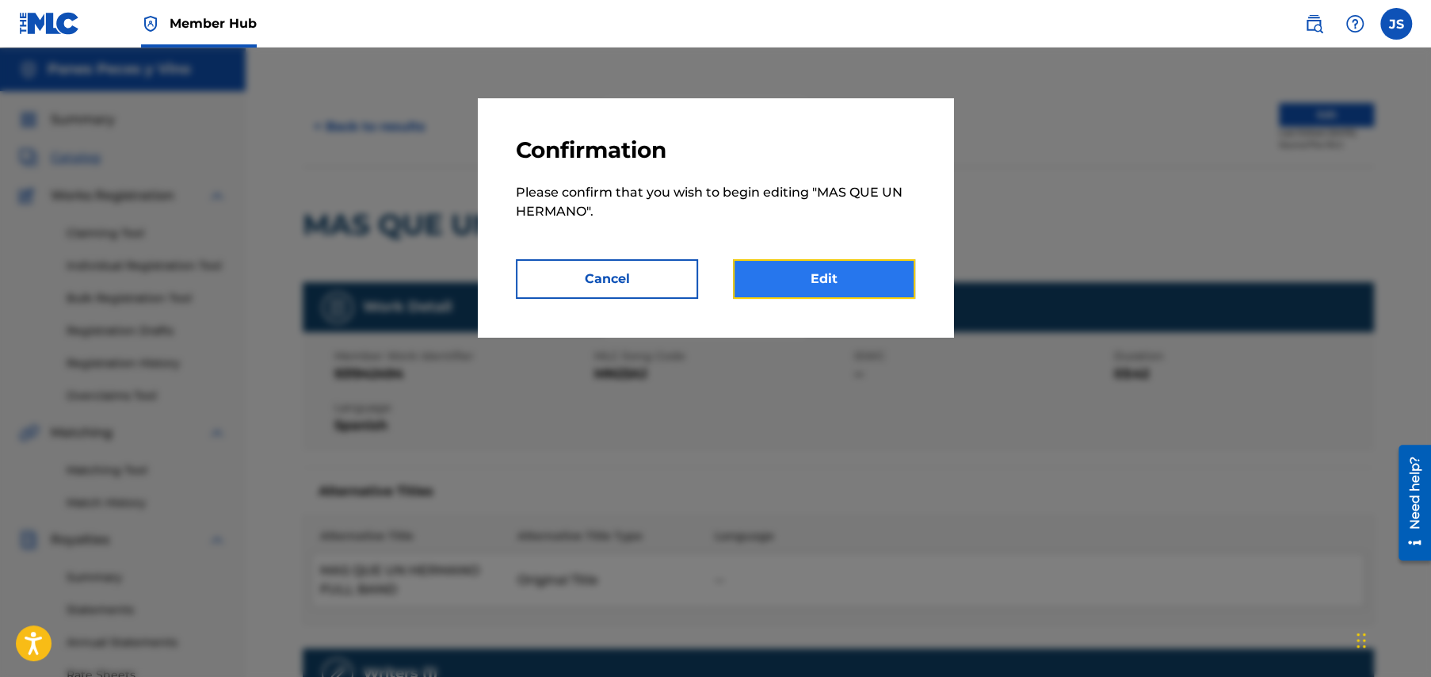
click at [808, 273] on link "Edit" at bounding box center [824, 279] width 182 height 40
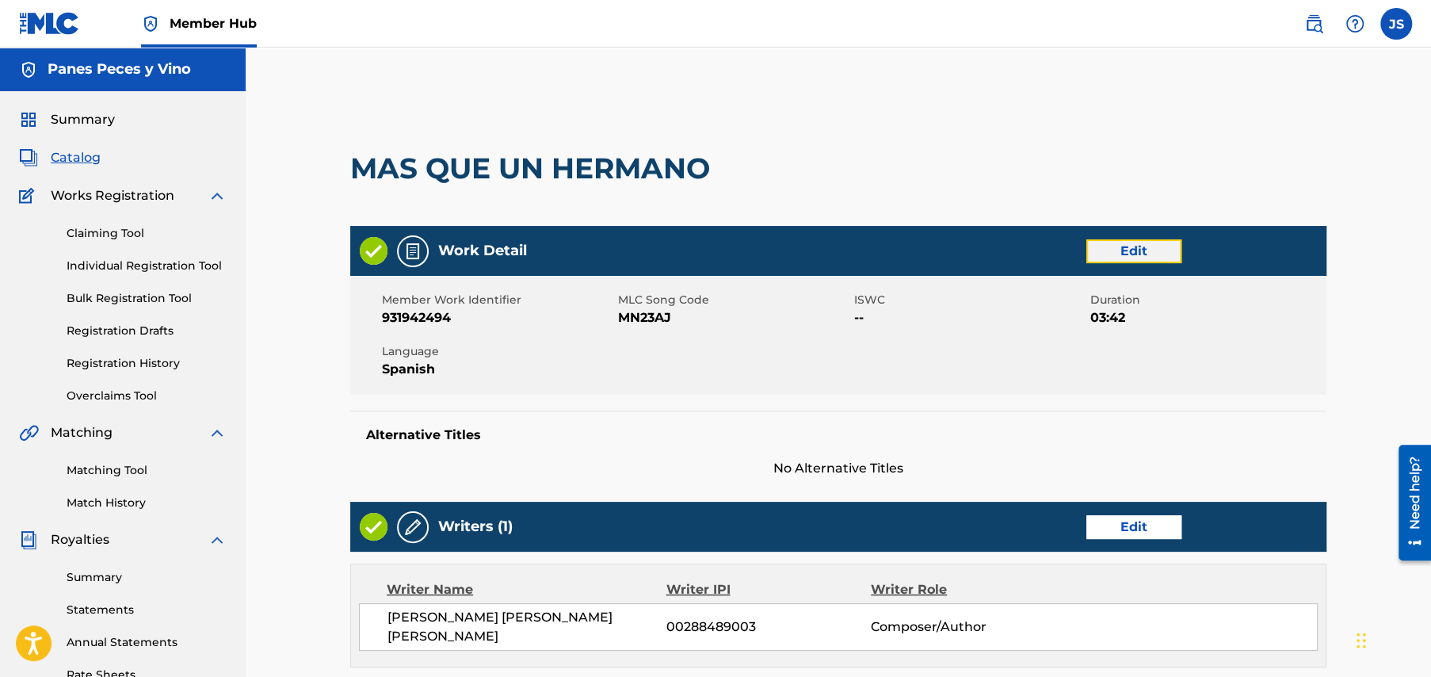
click at [1143, 246] on link "Edit" at bounding box center [1134, 251] width 95 height 24
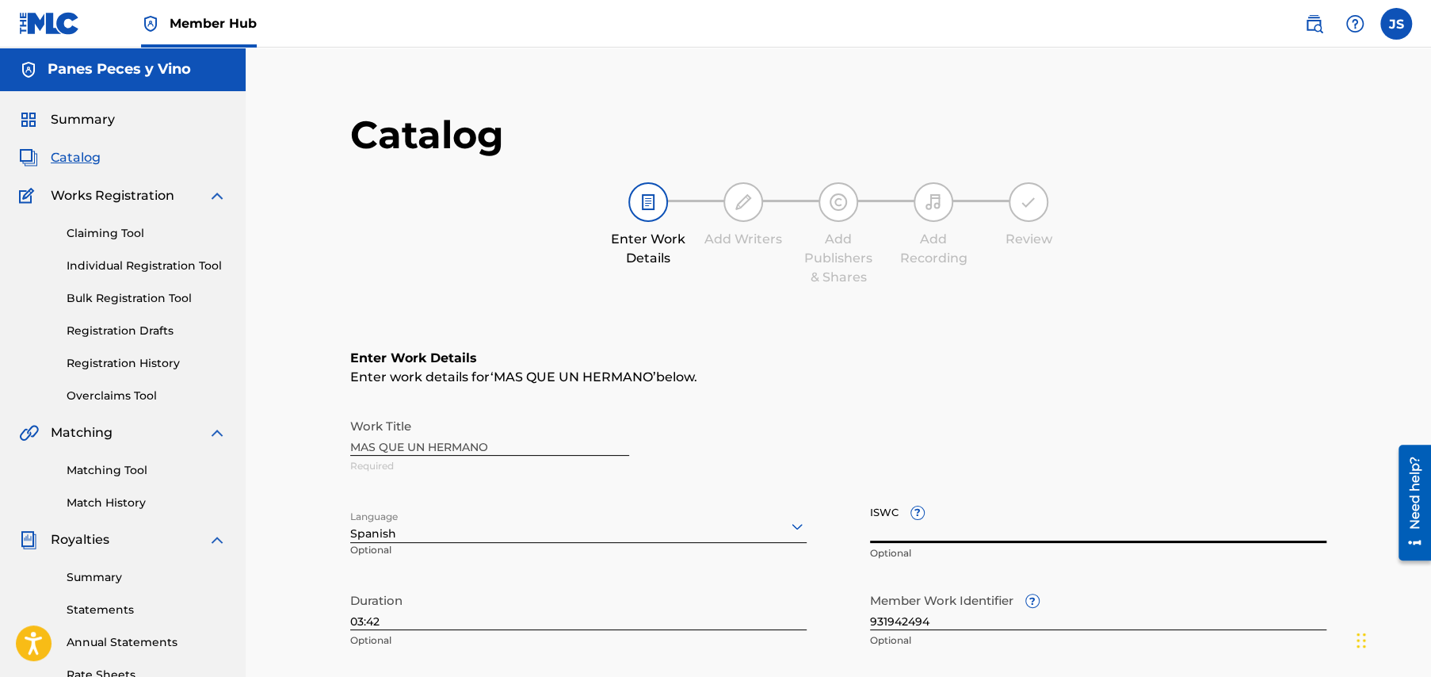
click at [873, 527] on input "ISWC ?" at bounding box center [1098, 520] width 457 height 45
paste input "T3349767364"
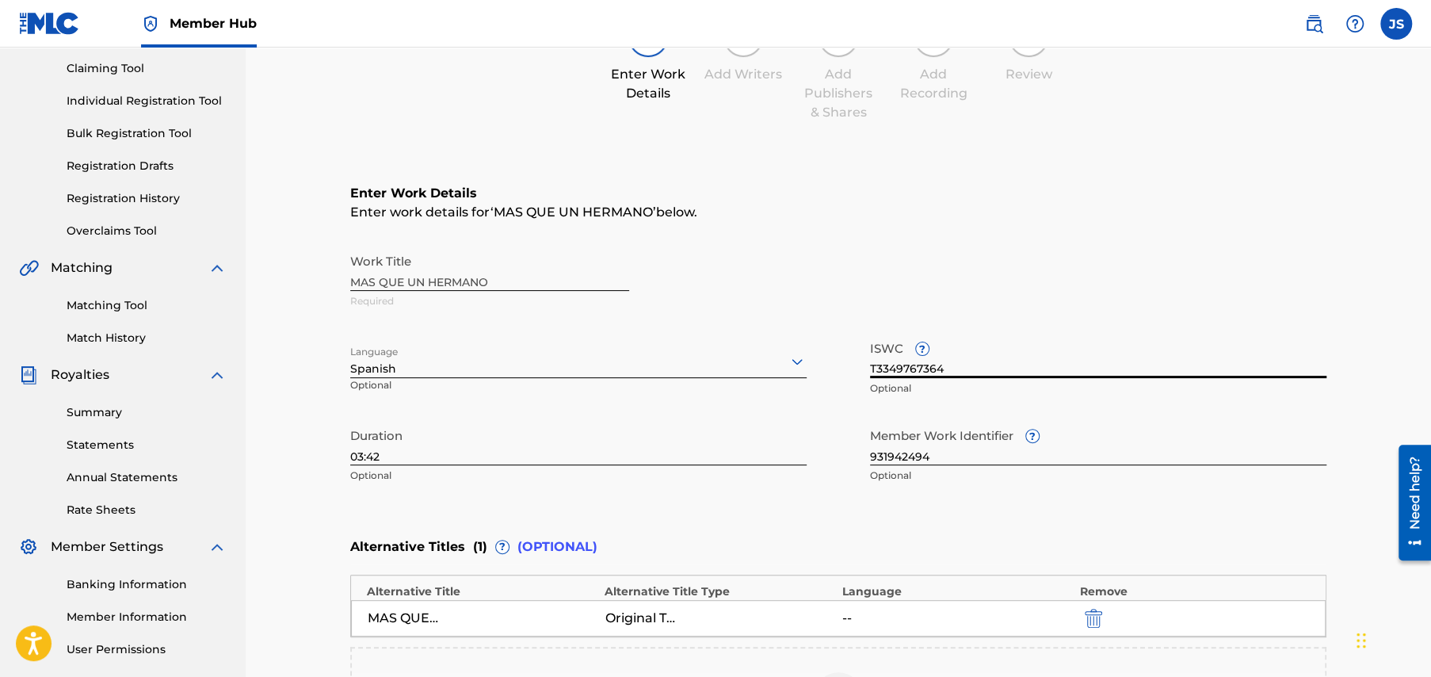
scroll to position [446, 0]
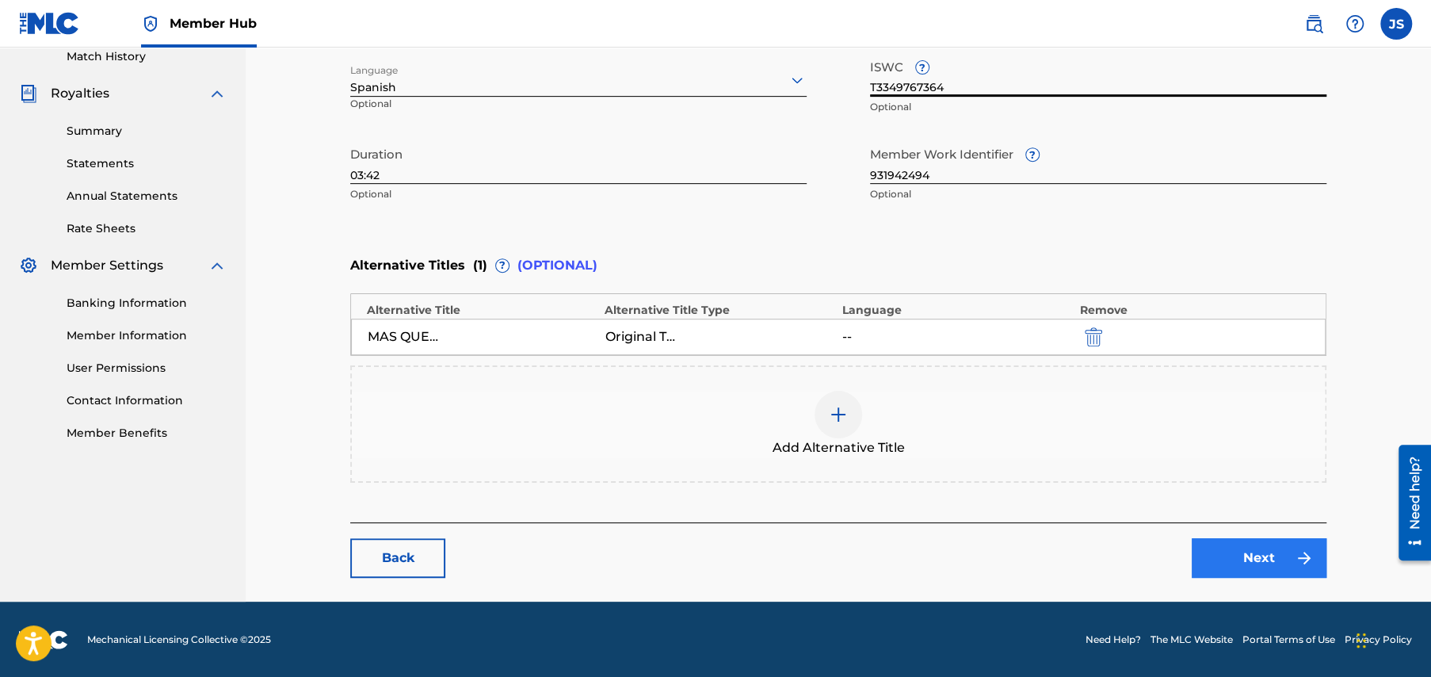
type input "T3349767364"
click at [1267, 556] on link "Next" at bounding box center [1259, 558] width 135 height 40
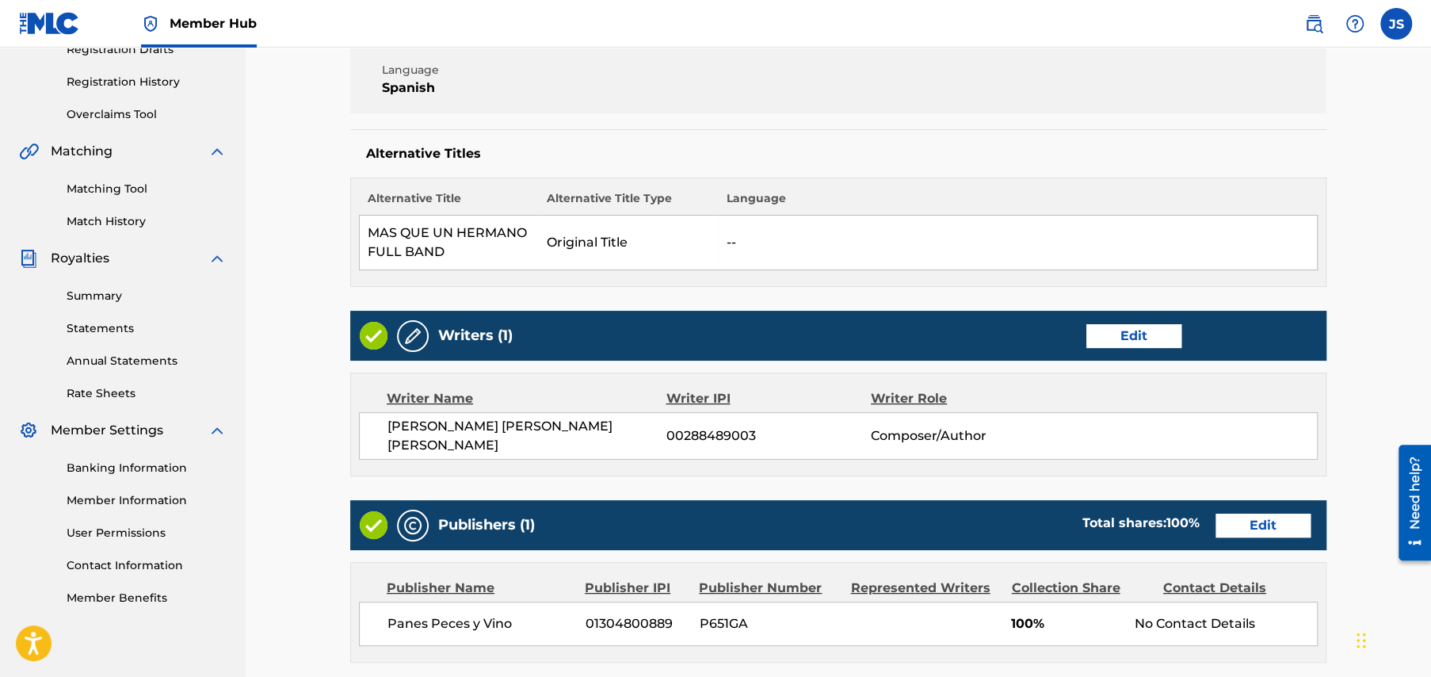
scroll to position [562, 0]
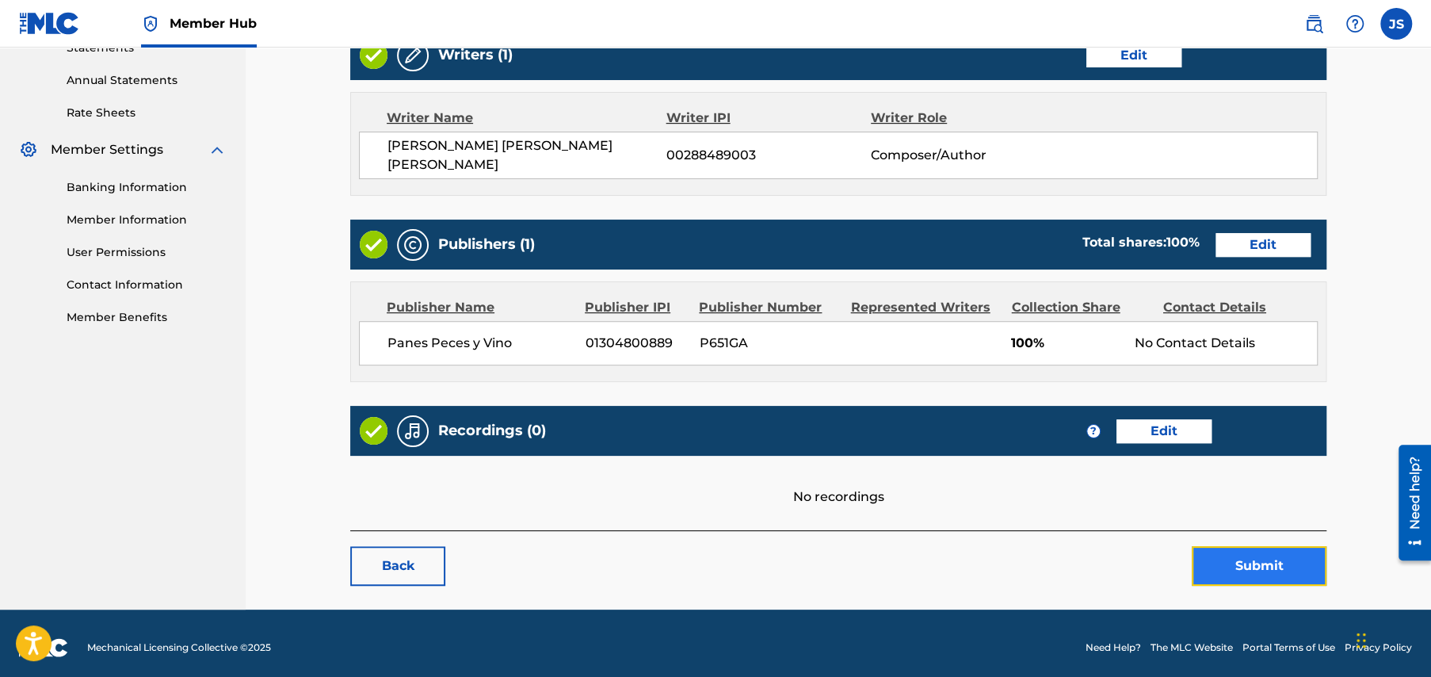
click at [1265, 560] on button "Submit" at bounding box center [1259, 566] width 135 height 40
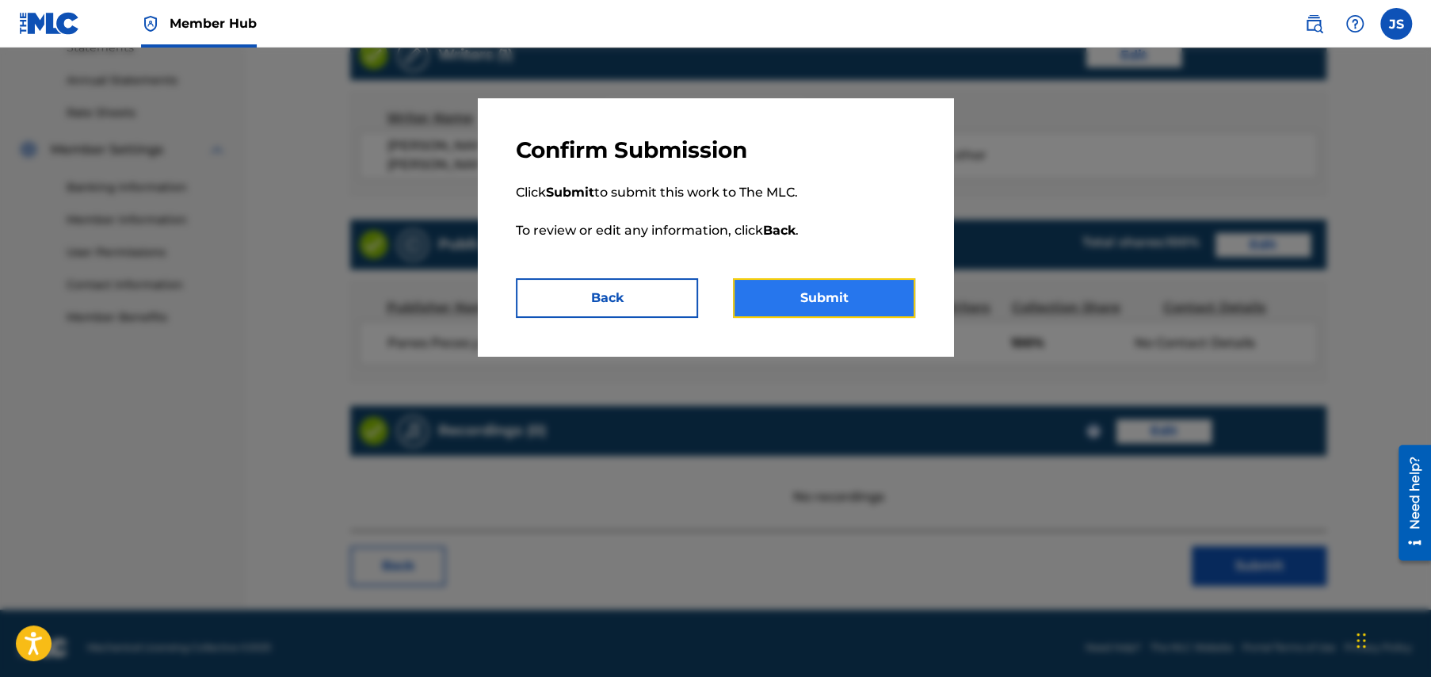
click at [843, 300] on button "Submit" at bounding box center [824, 298] width 182 height 40
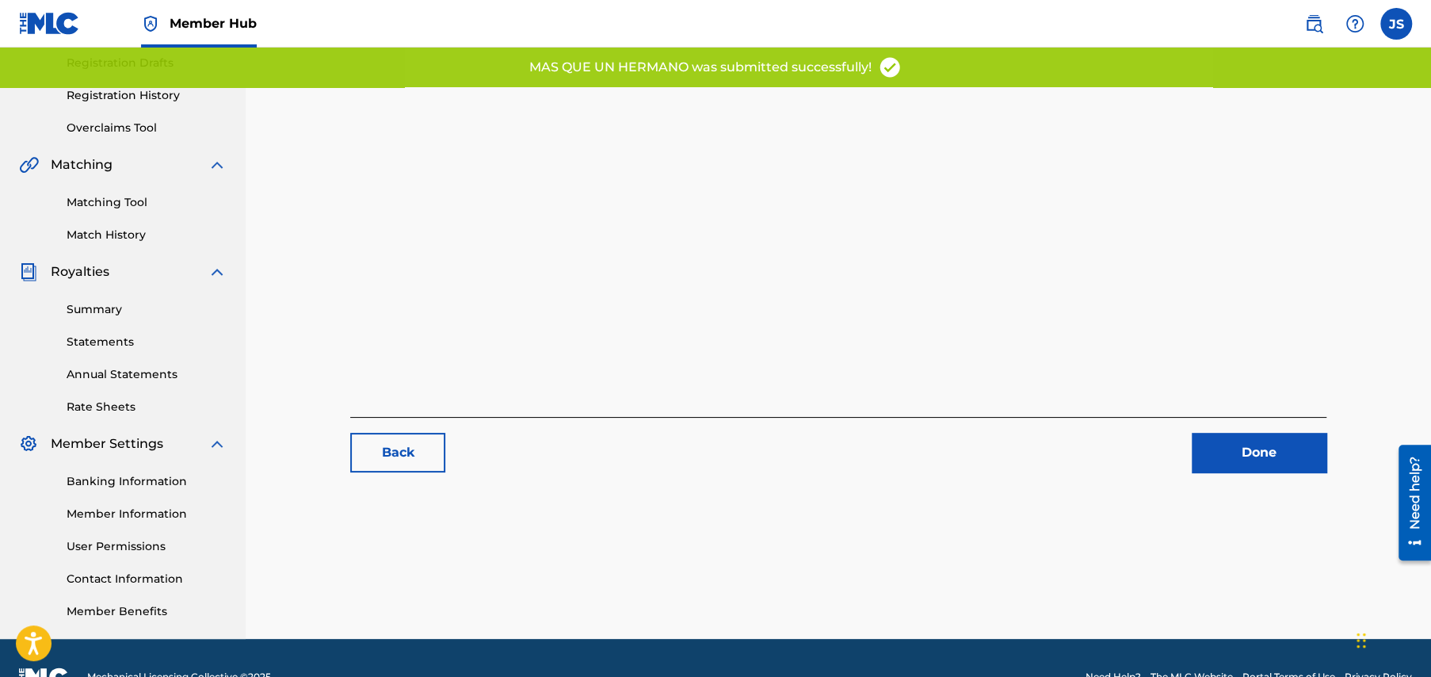
scroll to position [305, 0]
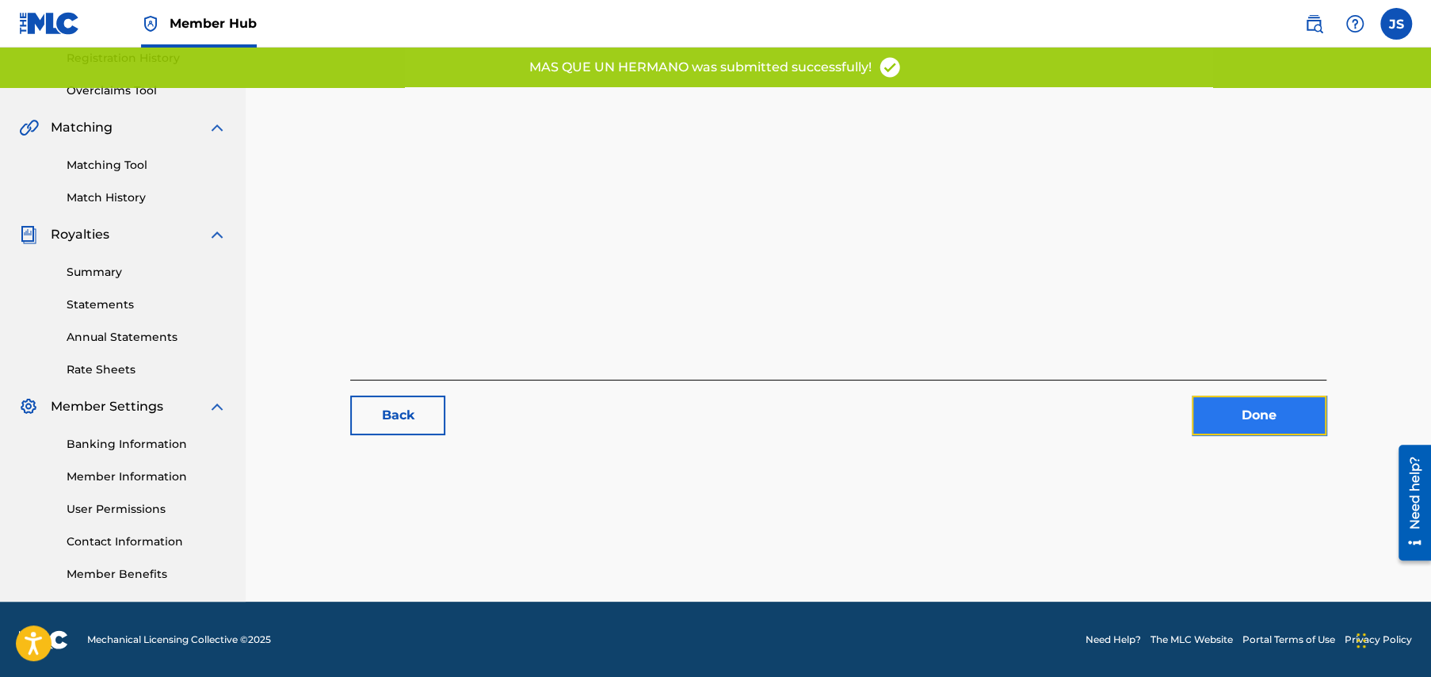
click at [1255, 421] on link "Done" at bounding box center [1259, 415] width 135 height 40
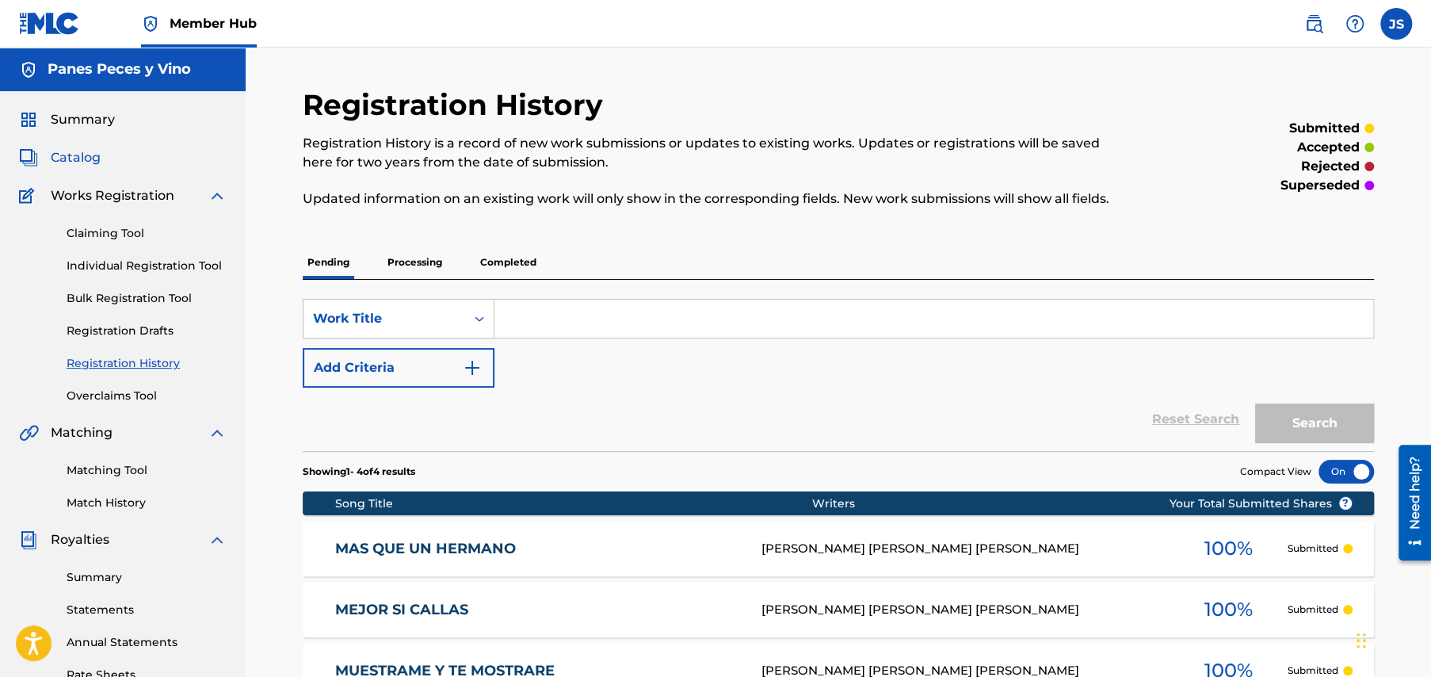
click at [66, 158] on span "Catalog" at bounding box center [76, 157] width 50 height 19
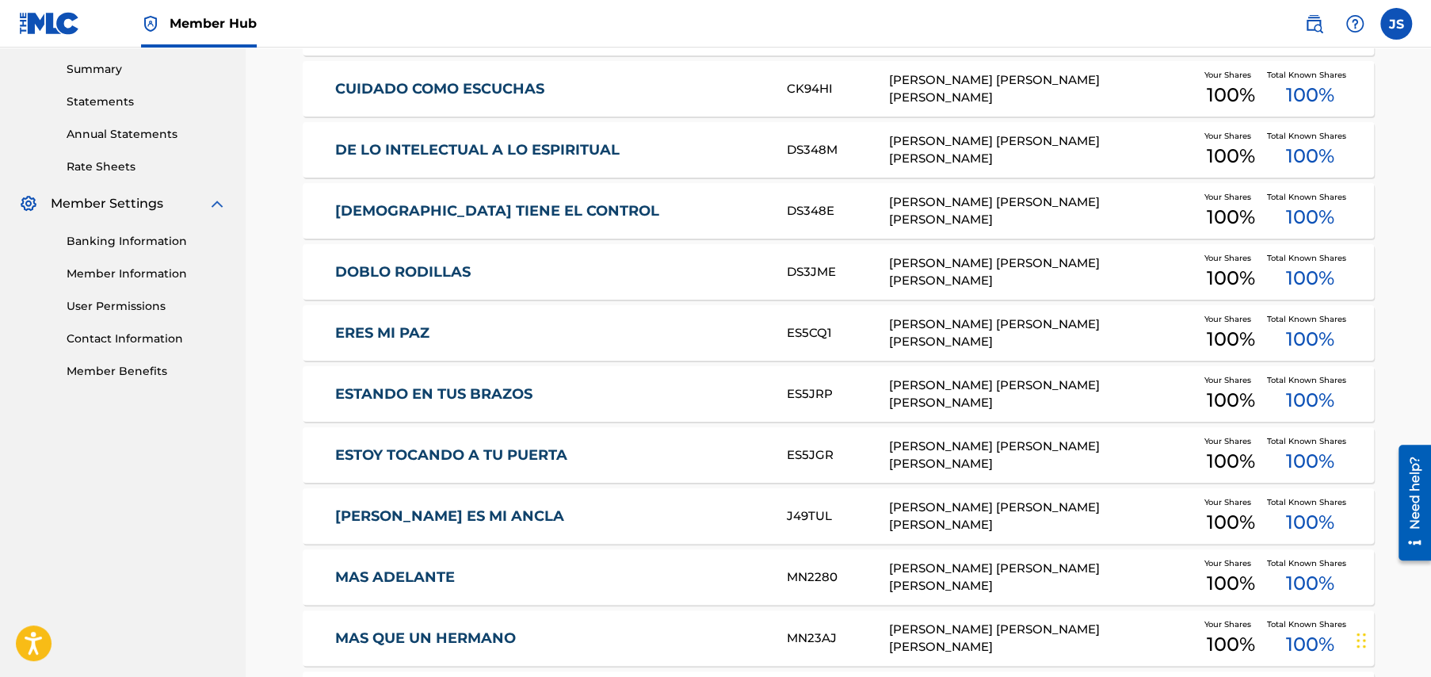
scroll to position [634, 0]
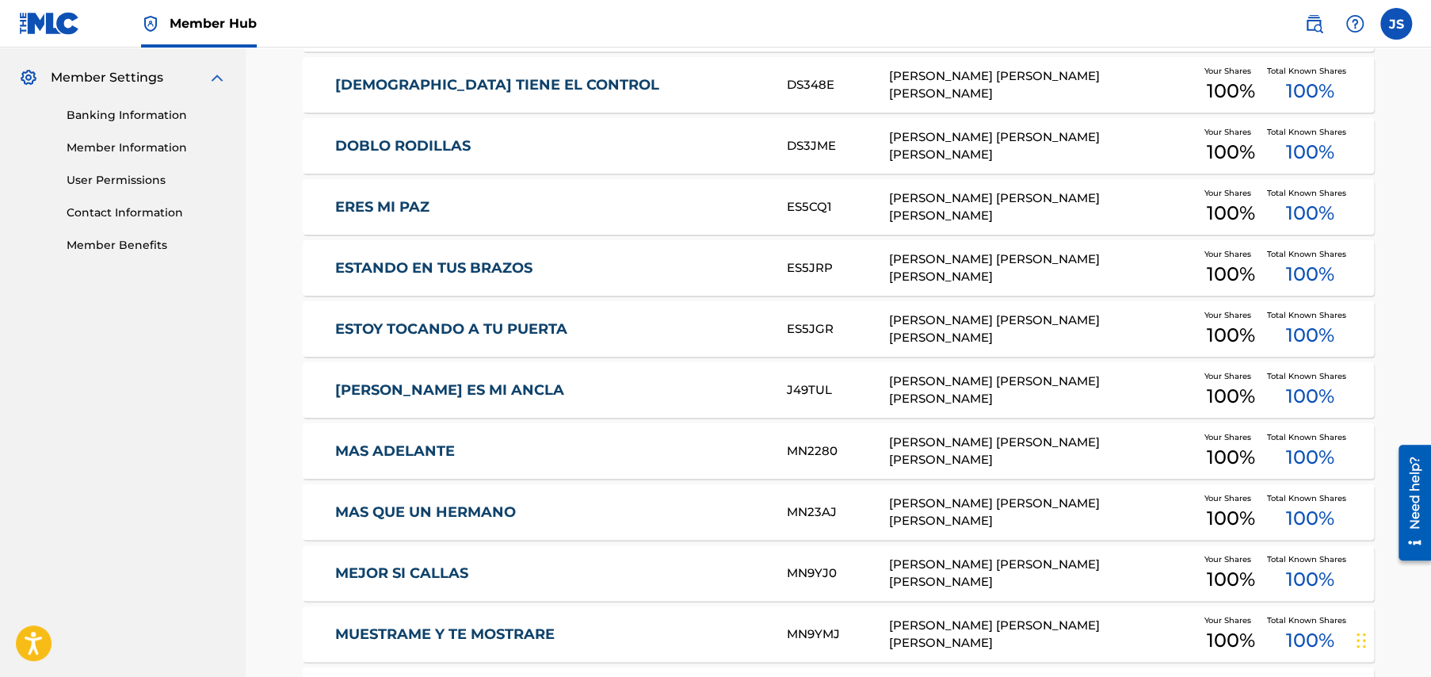
click at [418, 449] on link "MAS ADELANTE" at bounding box center [550, 451] width 431 height 18
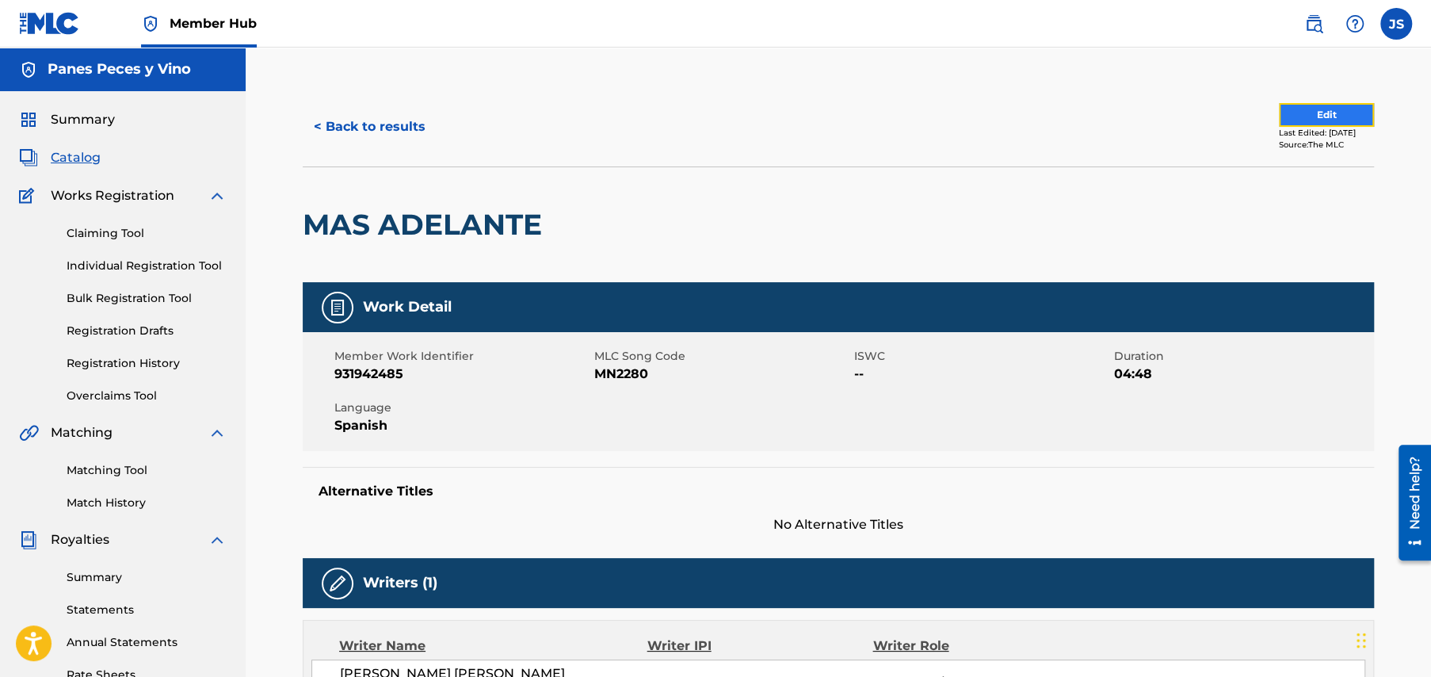
click at [1294, 109] on button "Edit" at bounding box center [1326, 115] width 95 height 24
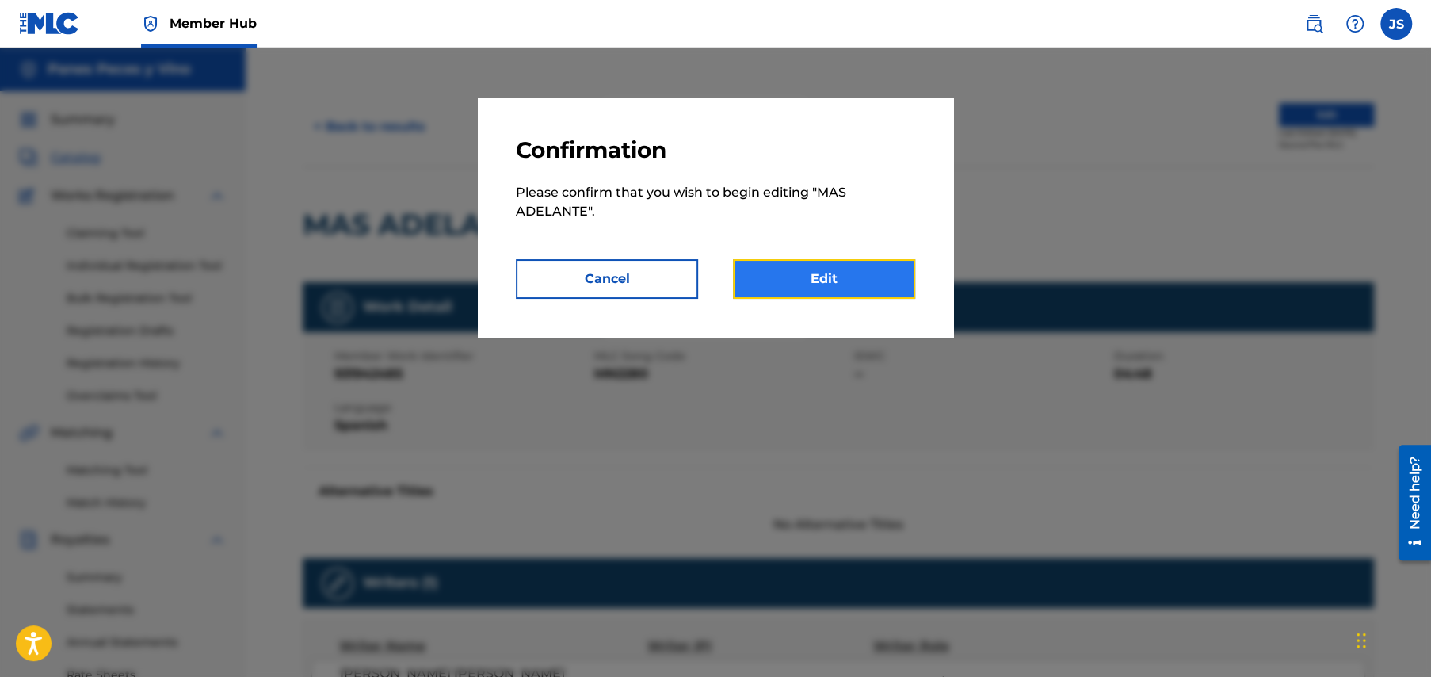
click at [800, 279] on link "Edit" at bounding box center [824, 279] width 182 height 40
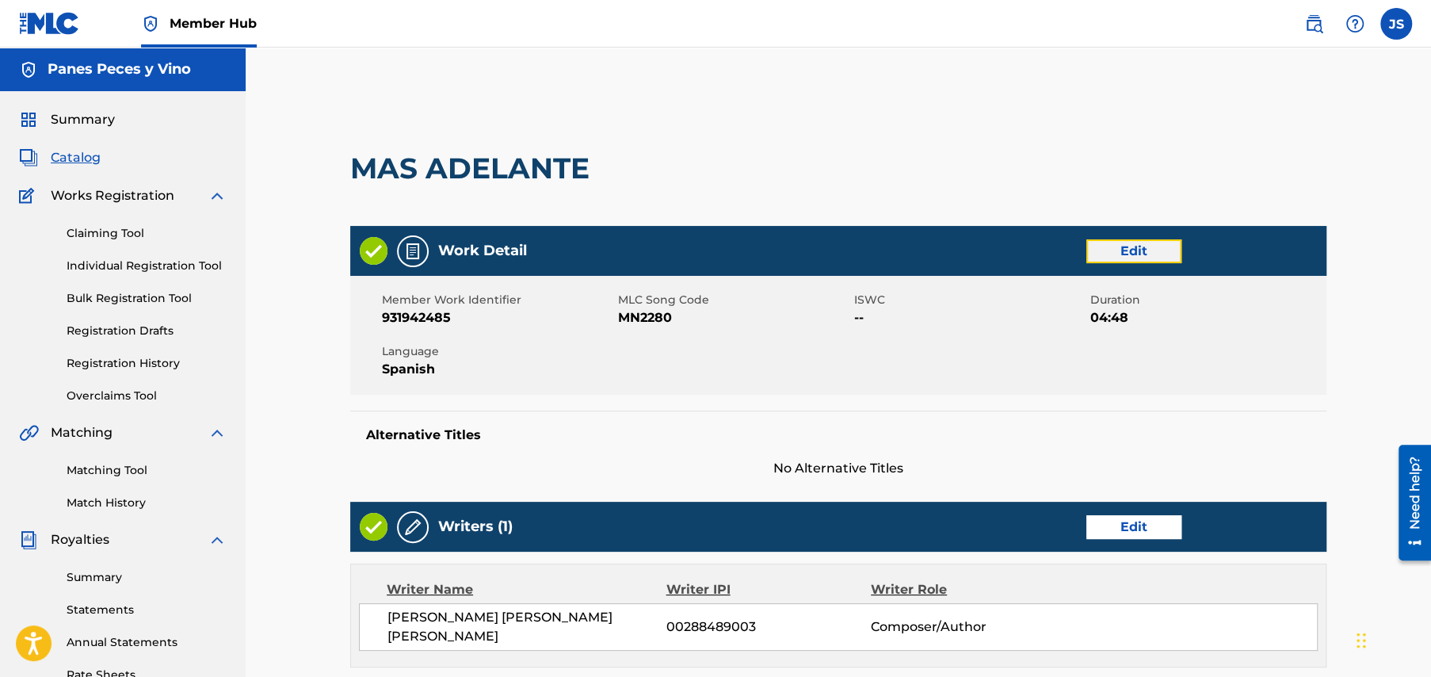
click at [1141, 247] on link "Edit" at bounding box center [1134, 251] width 95 height 24
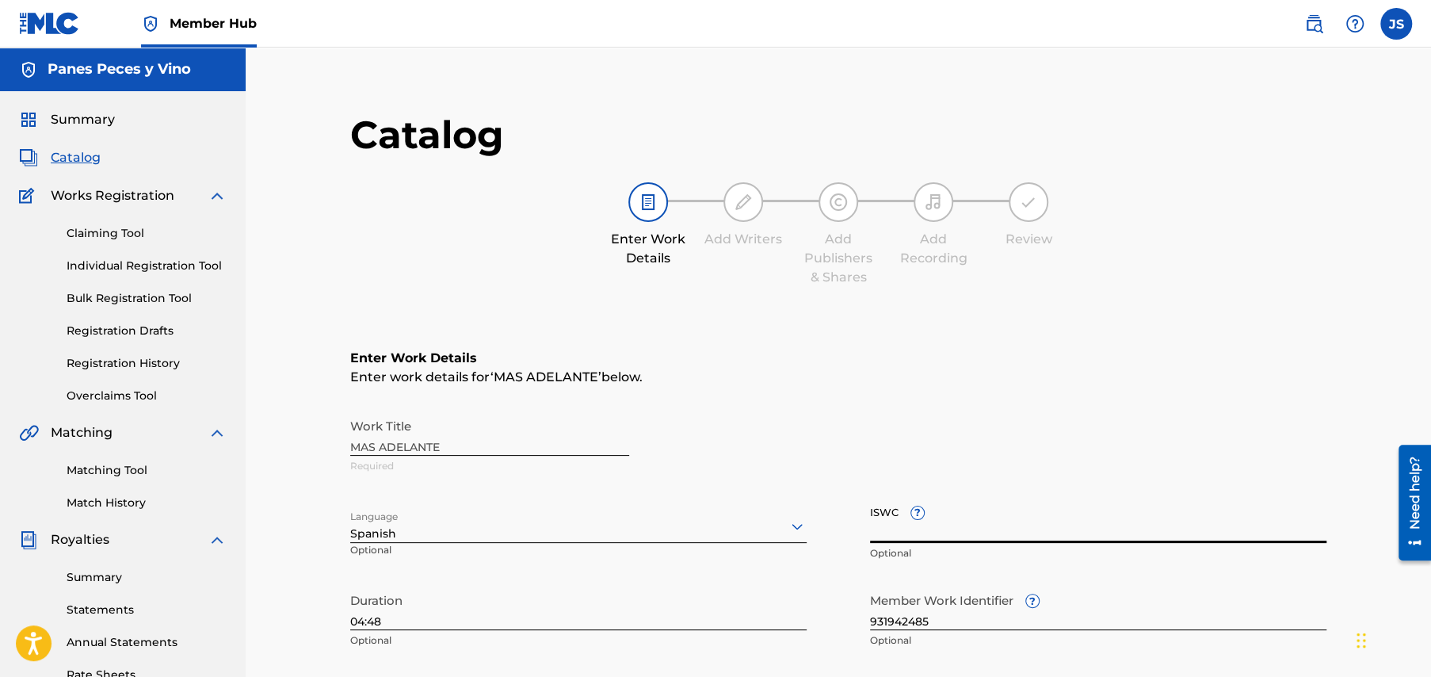
paste input "T3349777846"
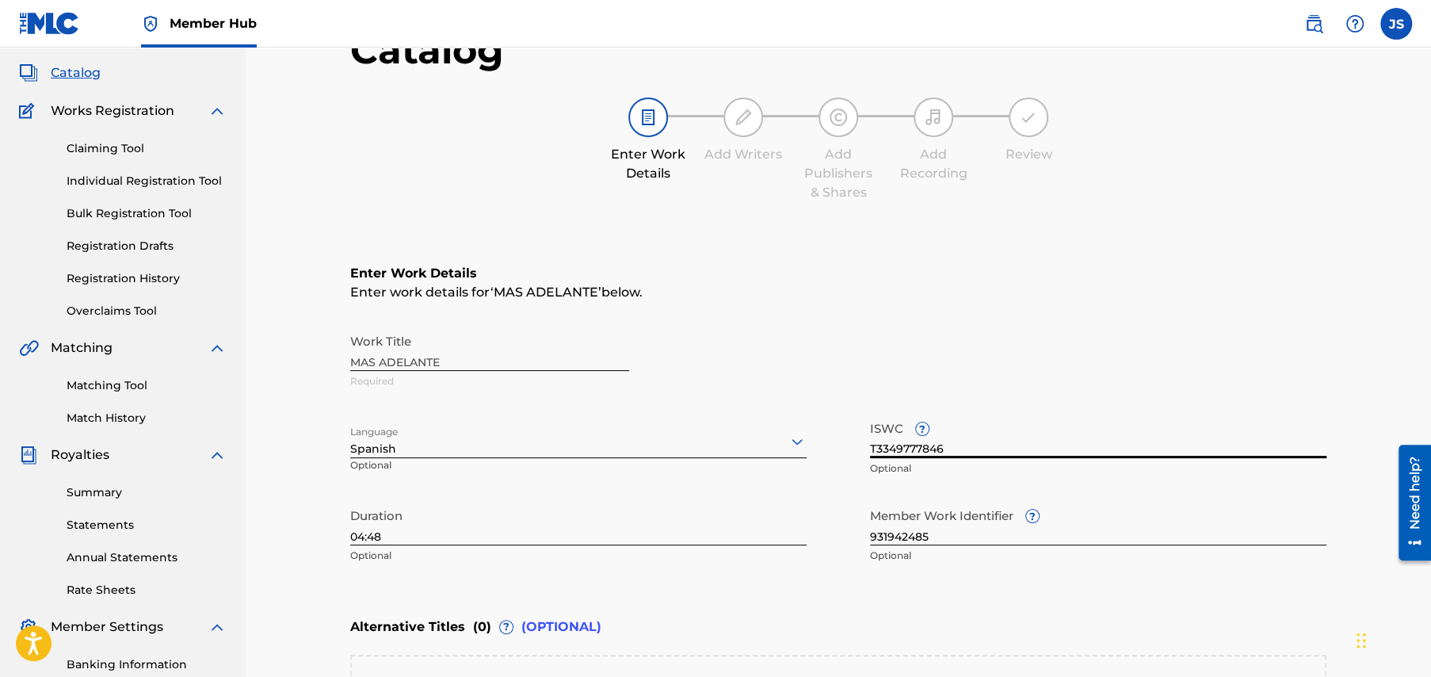
scroll to position [317, 0]
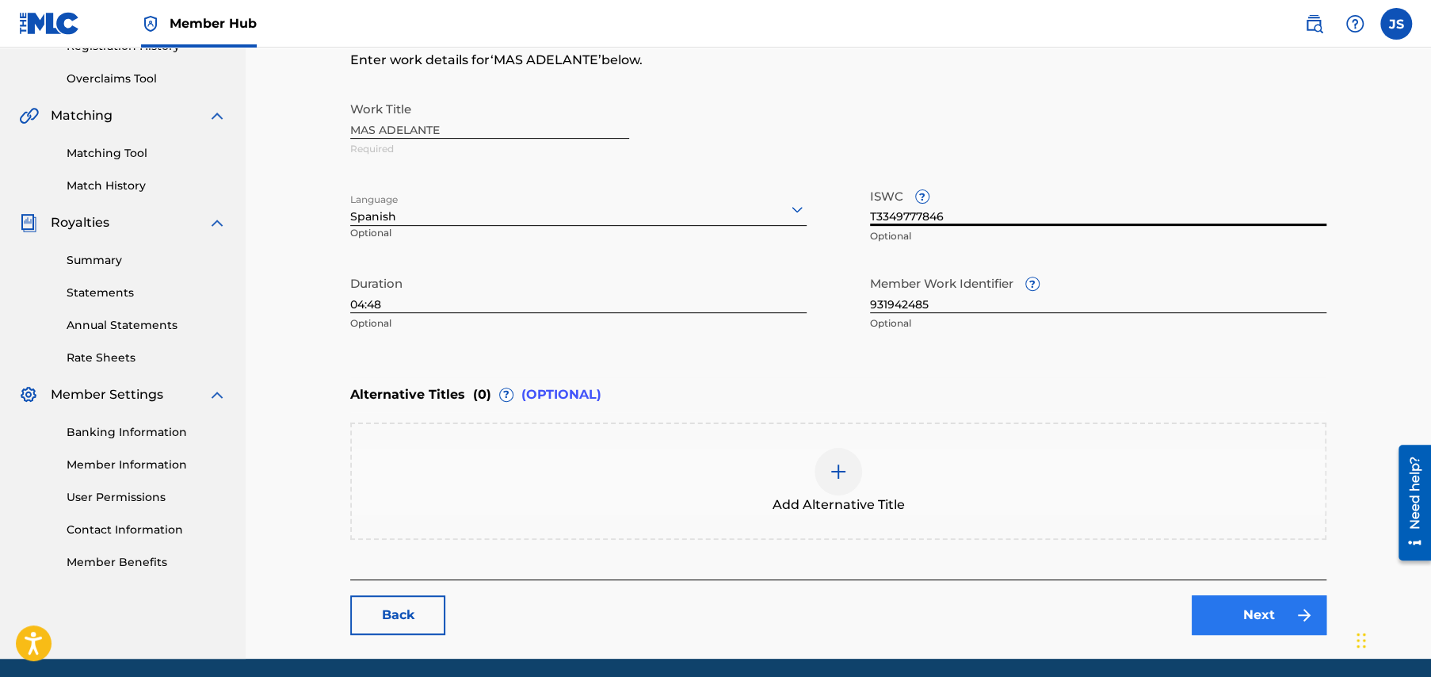
type input "T3349777846"
click at [1253, 609] on link "Next" at bounding box center [1259, 615] width 135 height 40
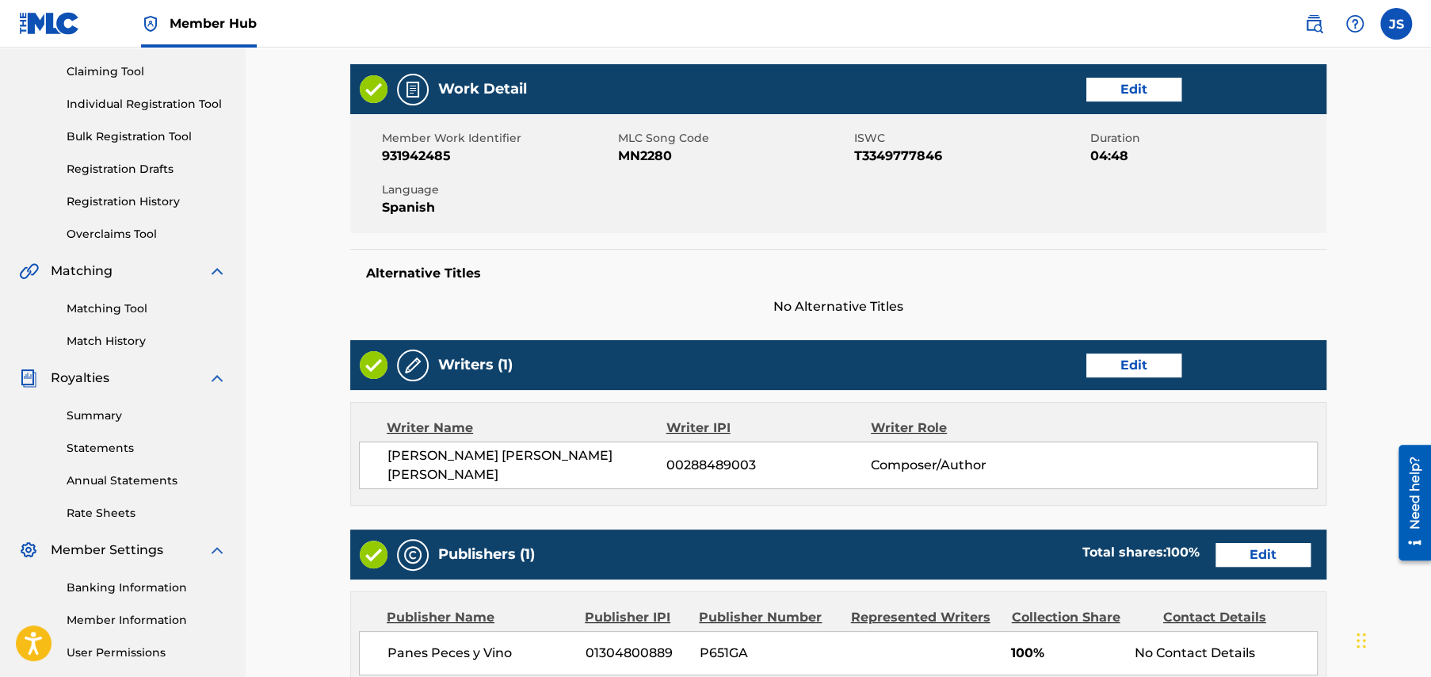
scroll to position [472, 0]
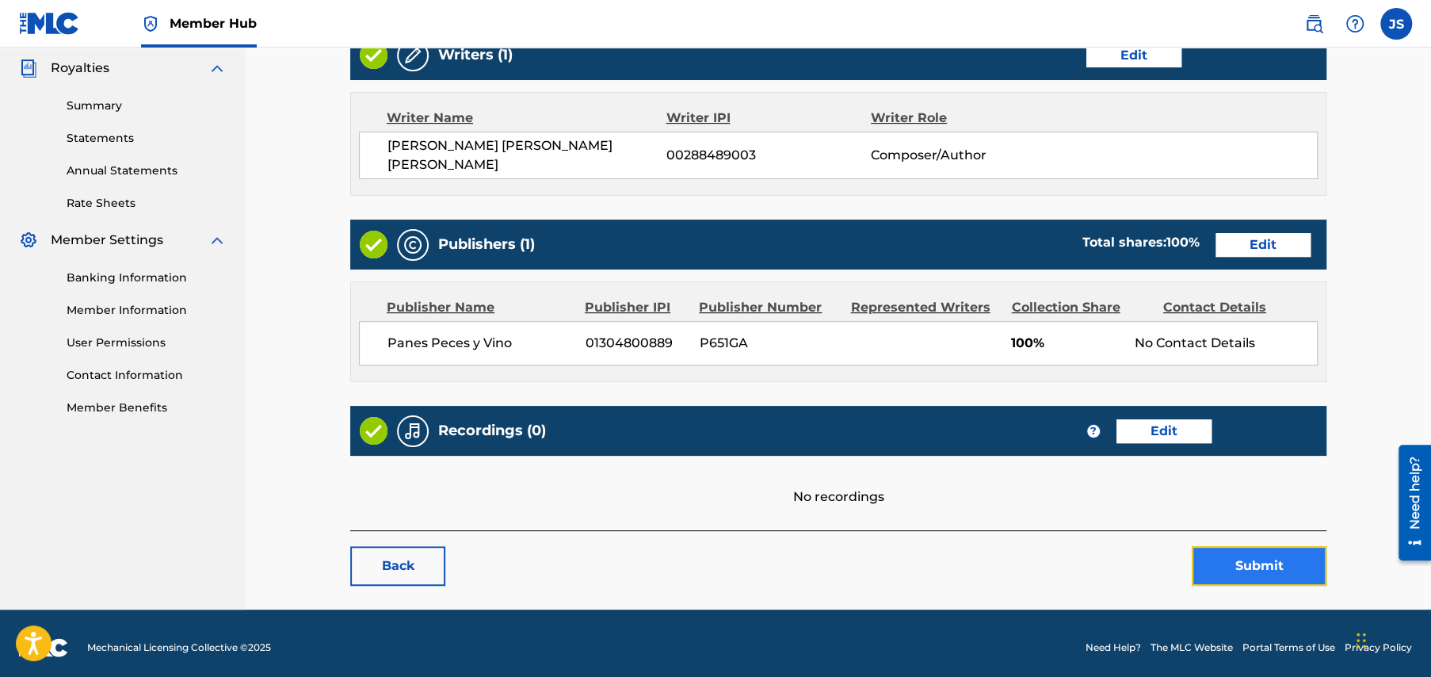
click at [1249, 551] on button "Submit" at bounding box center [1259, 566] width 135 height 40
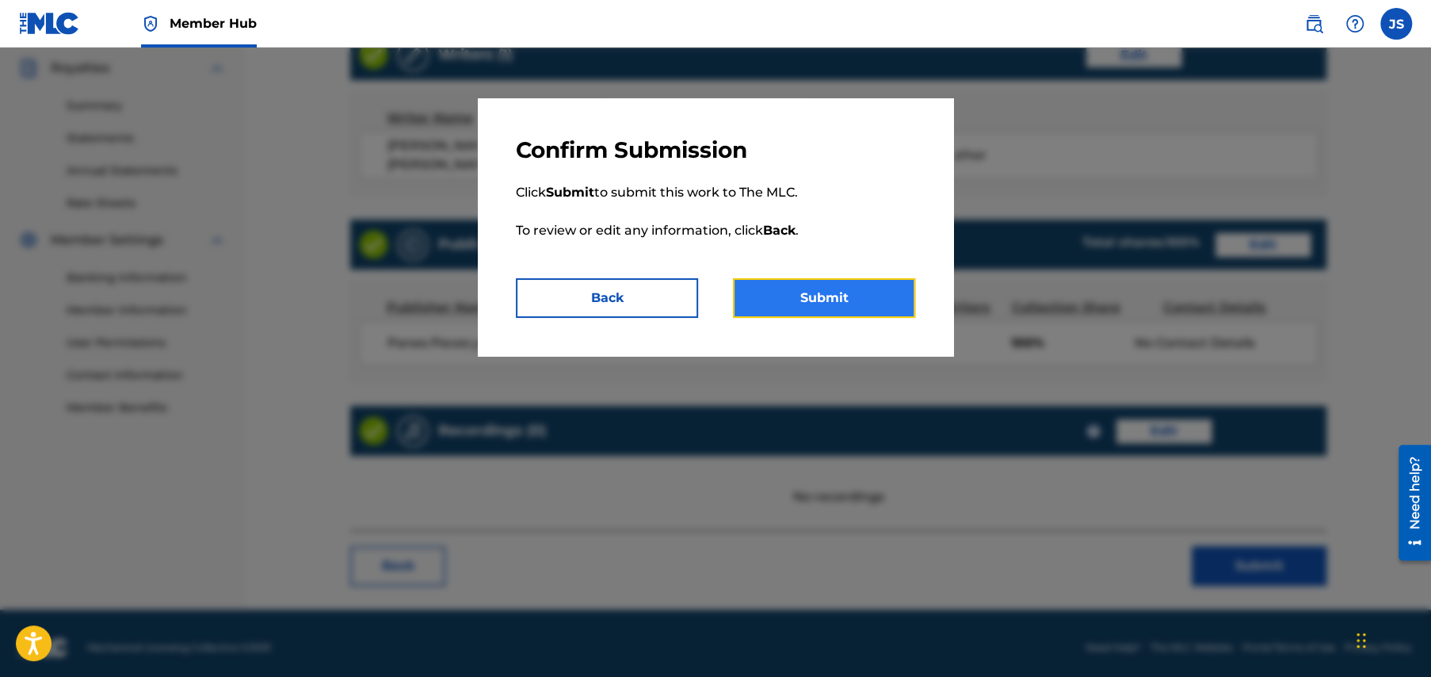
click at [819, 301] on button "Submit" at bounding box center [824, 298] width 182 height 40
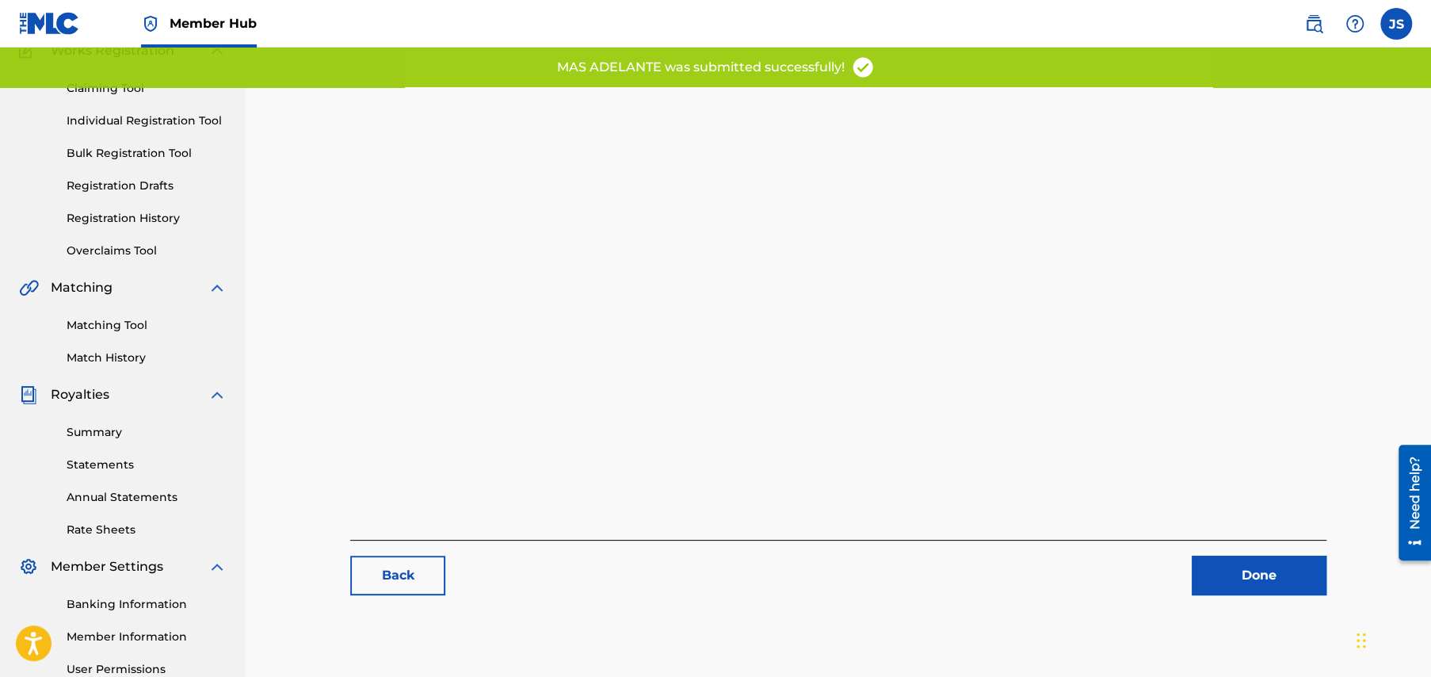
scroll to position [305, 0]
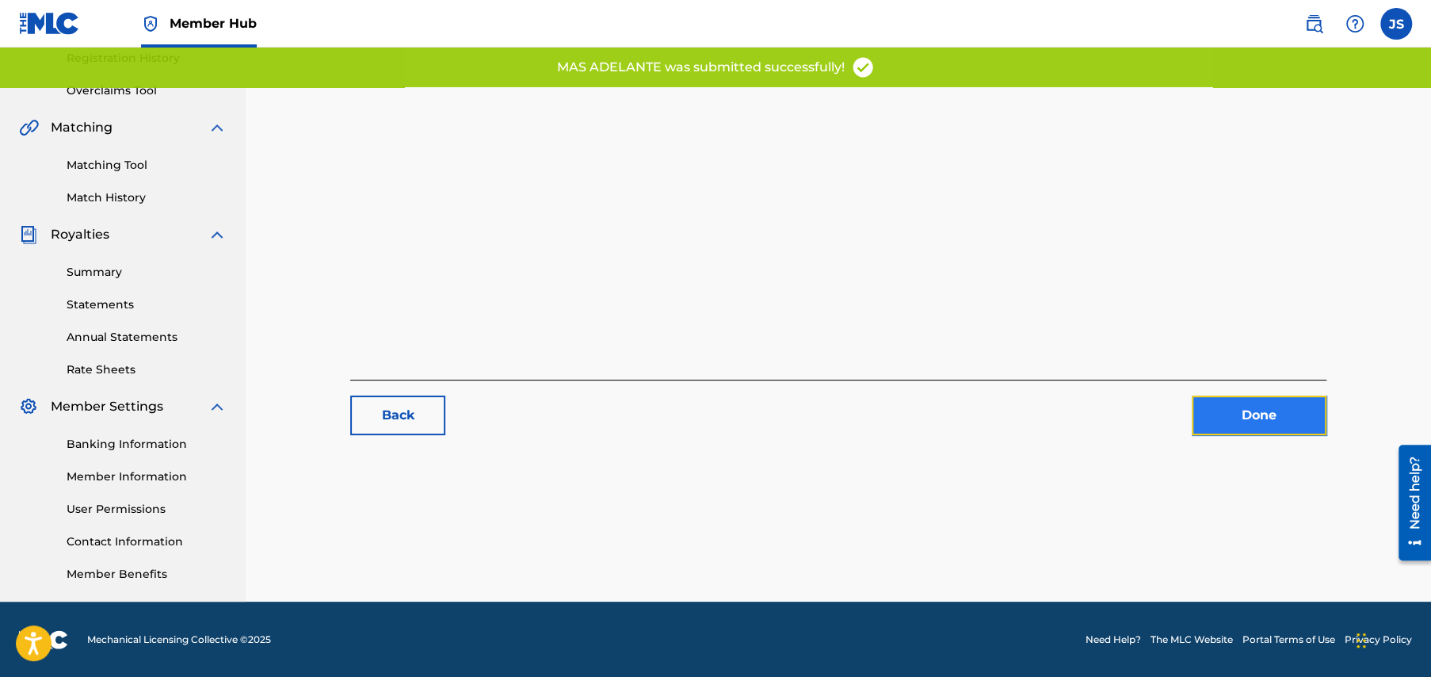
click at [1253, 417] on link "Done" at bounding box center [1259, 415] width 135 height 40
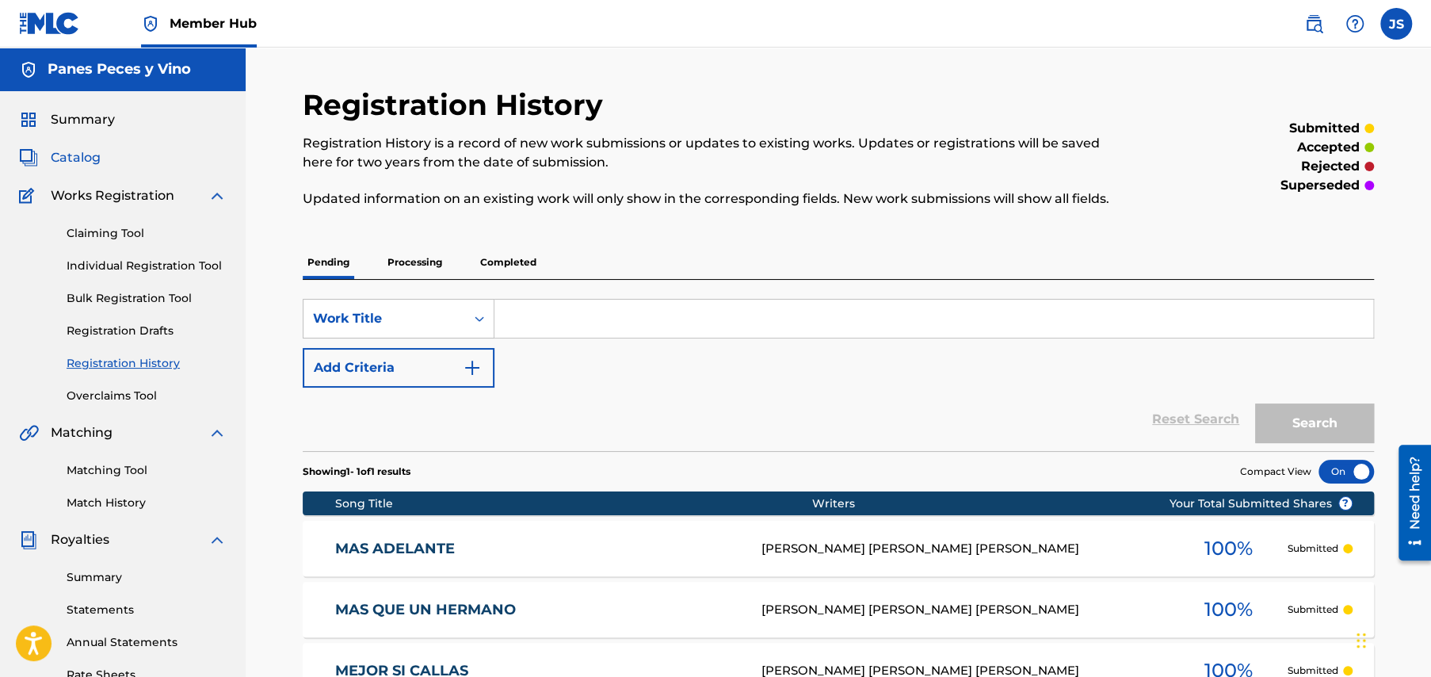
click at [78, 155] on span "Catalog" at bounding box center [76, 157] width 50 height 19
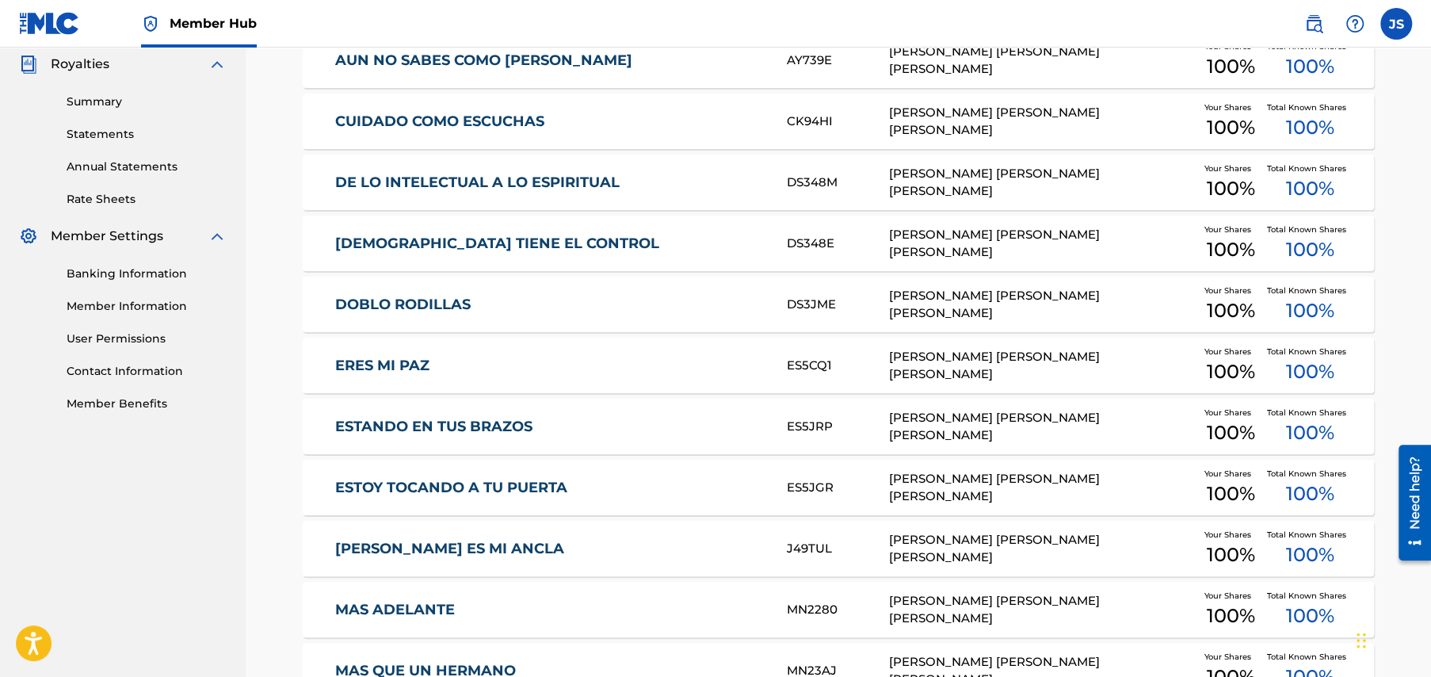
scroll to position [634, 0]
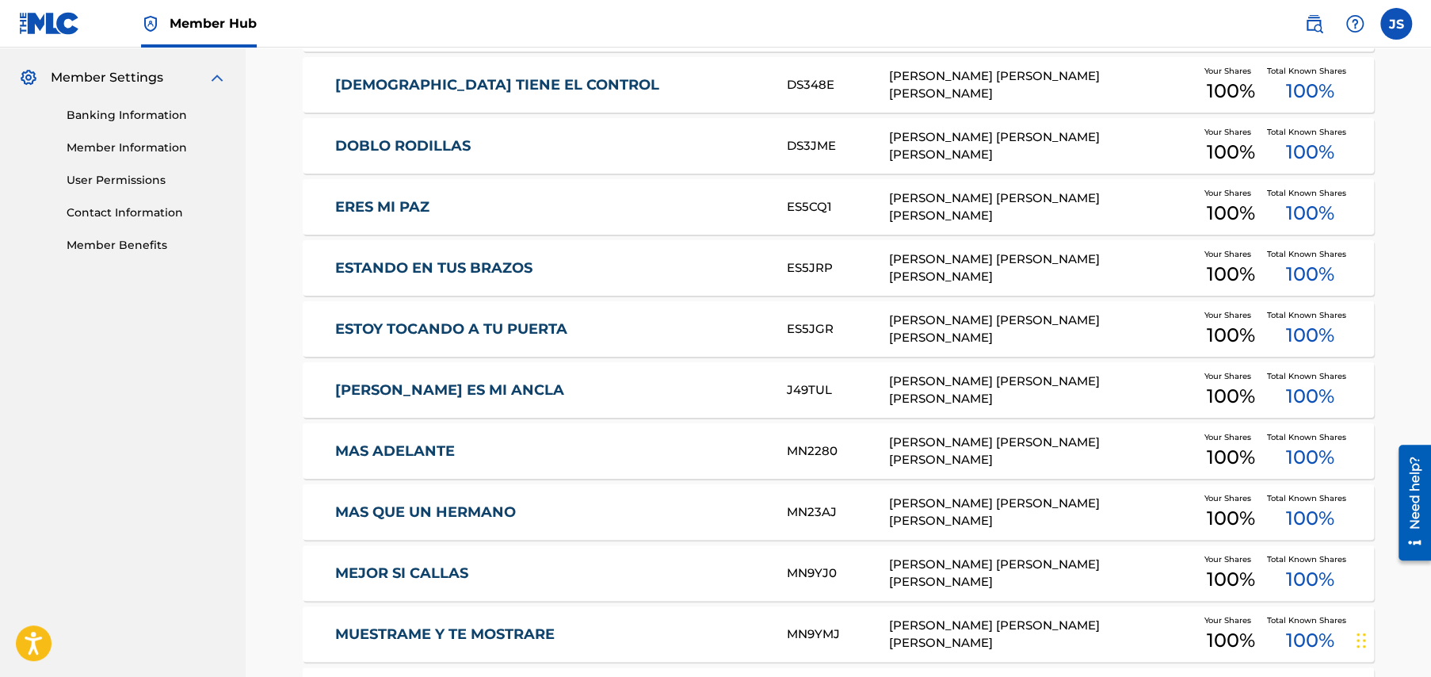
click at [416, 386] on link "[PERSON_NAME] ES MI ANCLA" at bounding box center [550, 390] width 431 height 18
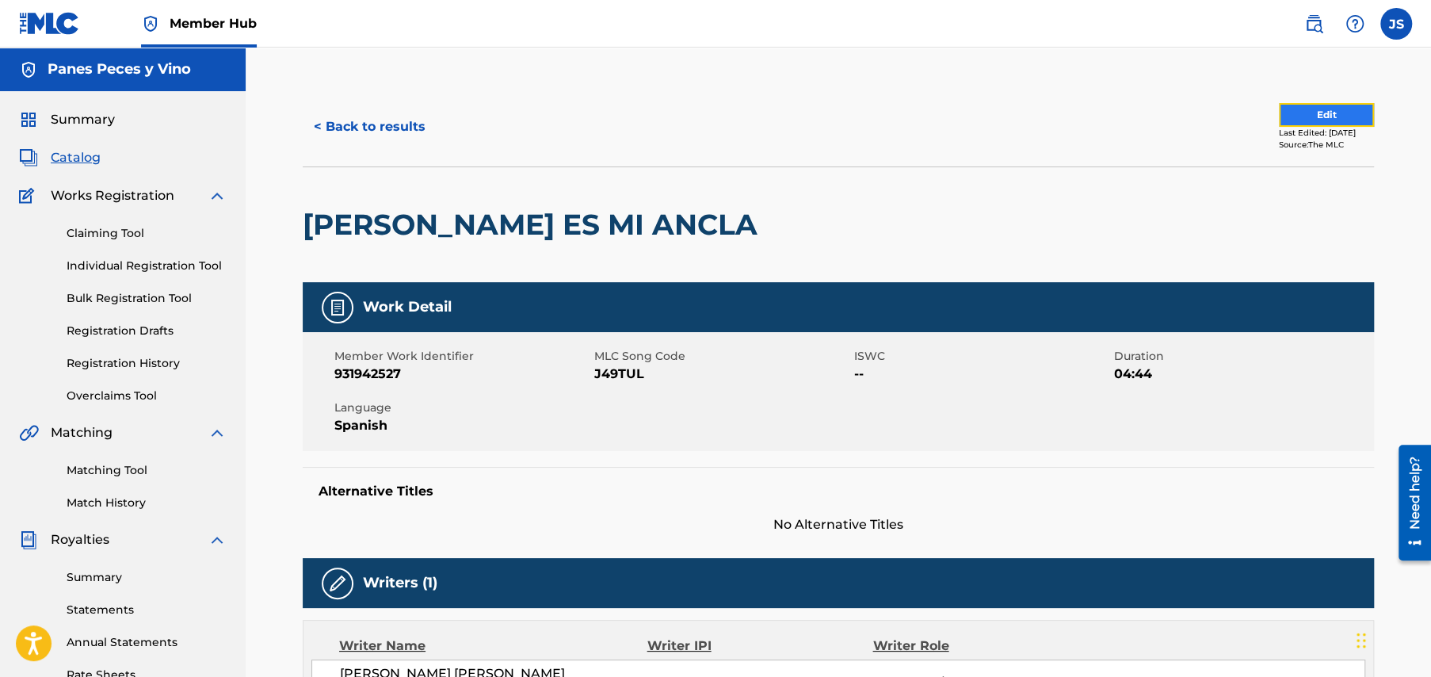
click at [1287, 116] on button "Edit" at bounding box center [1326, 115] width 95 height 24
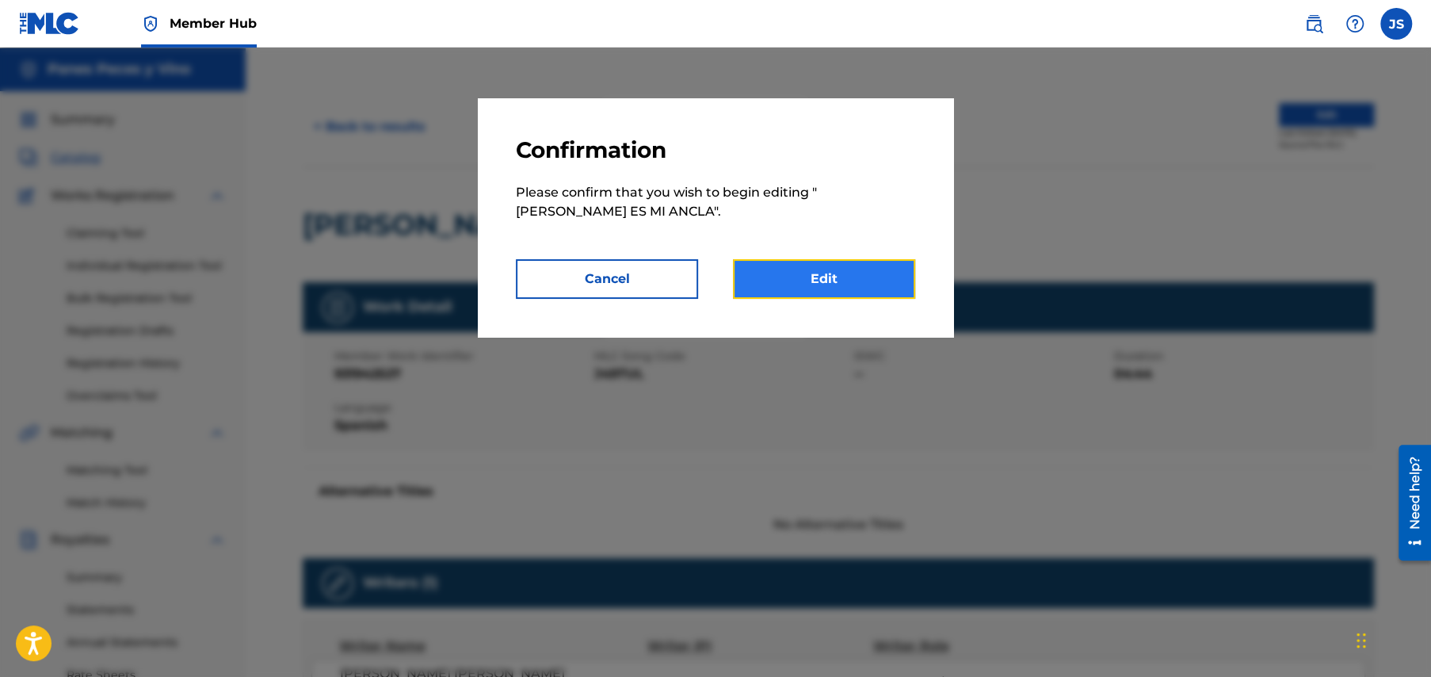
click at [831, 282] on link "Edit" at bounding box center [824, 279] width 182 height 40
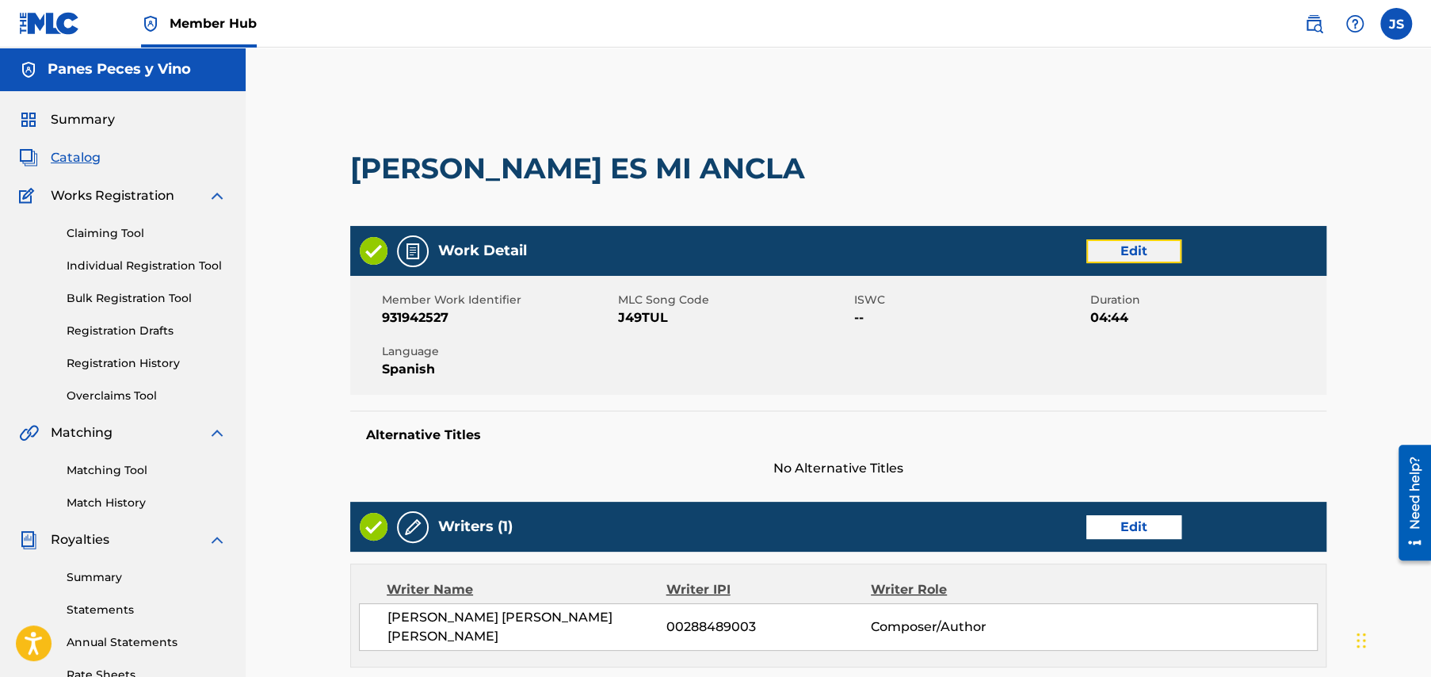
click at [1136, 248] on link "Edit" at bounding box center [1134, 251] width 95 height 24
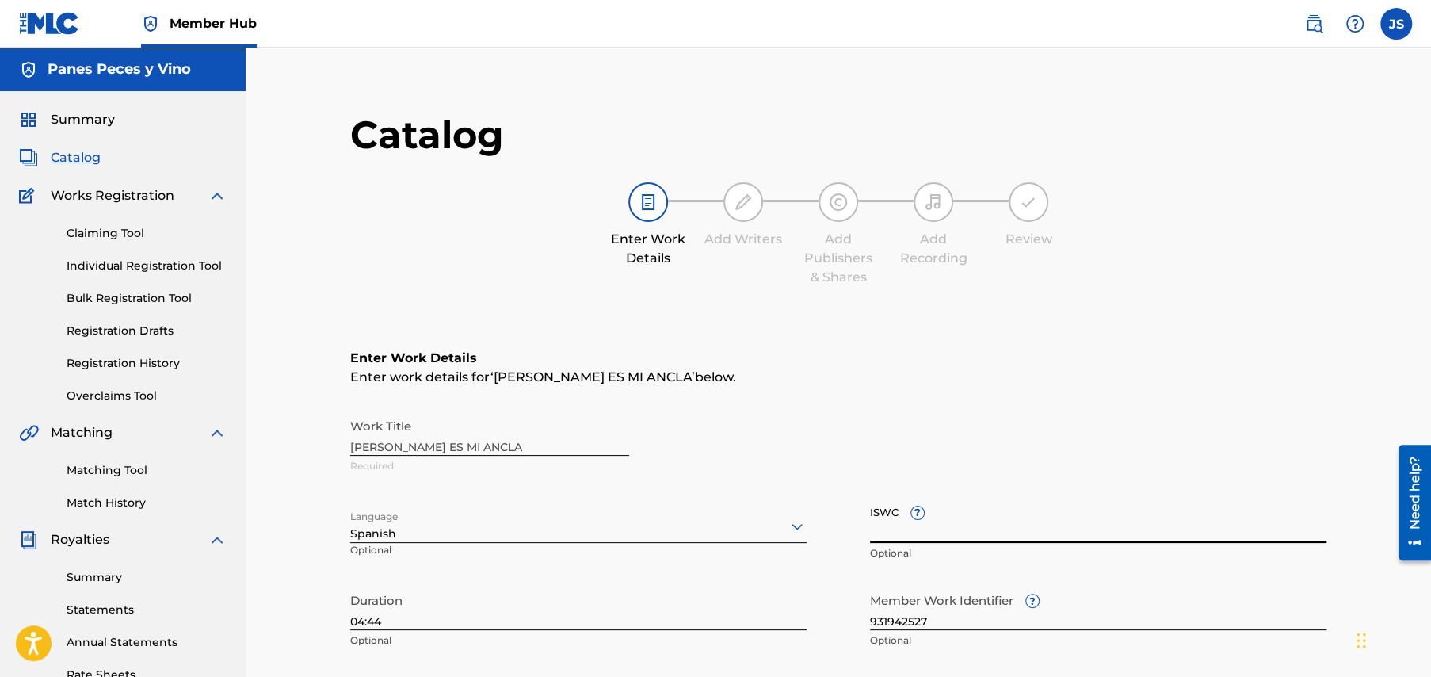
click at [872, 525] on input "ISWC ?" at bounding box center [1098, 520] width 457 height 45
paste input "T3349777595"
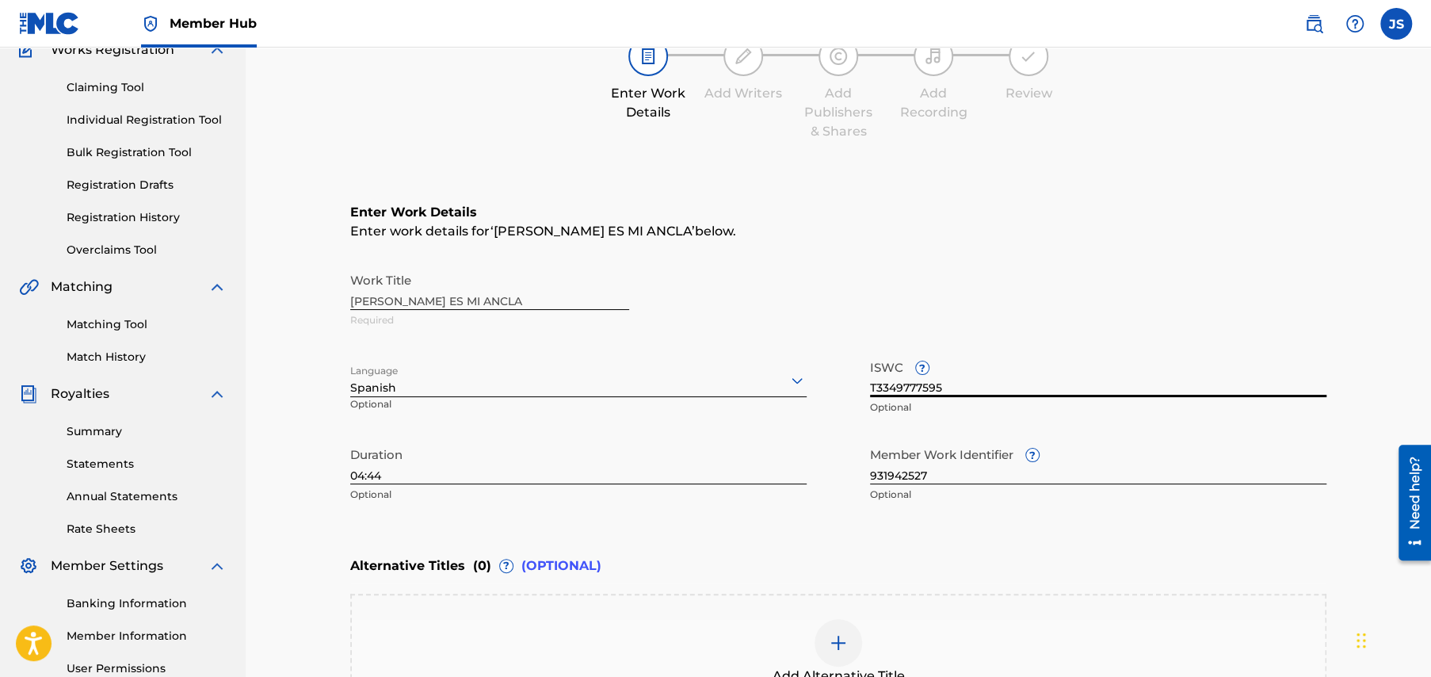
scroll to position [374, 0]
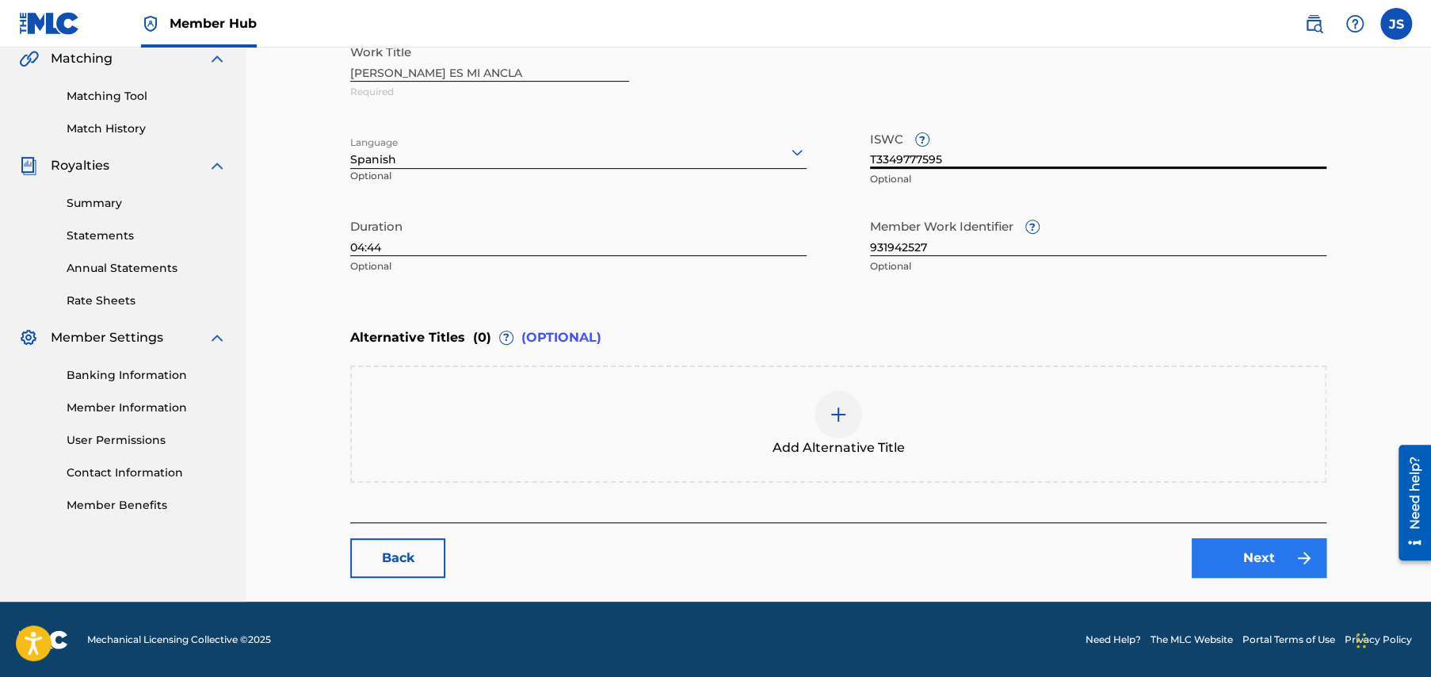
type input "T3349777595"
click at [1253, 552] on link "Next" at bounding box center [1259, 558] width 135 height 40
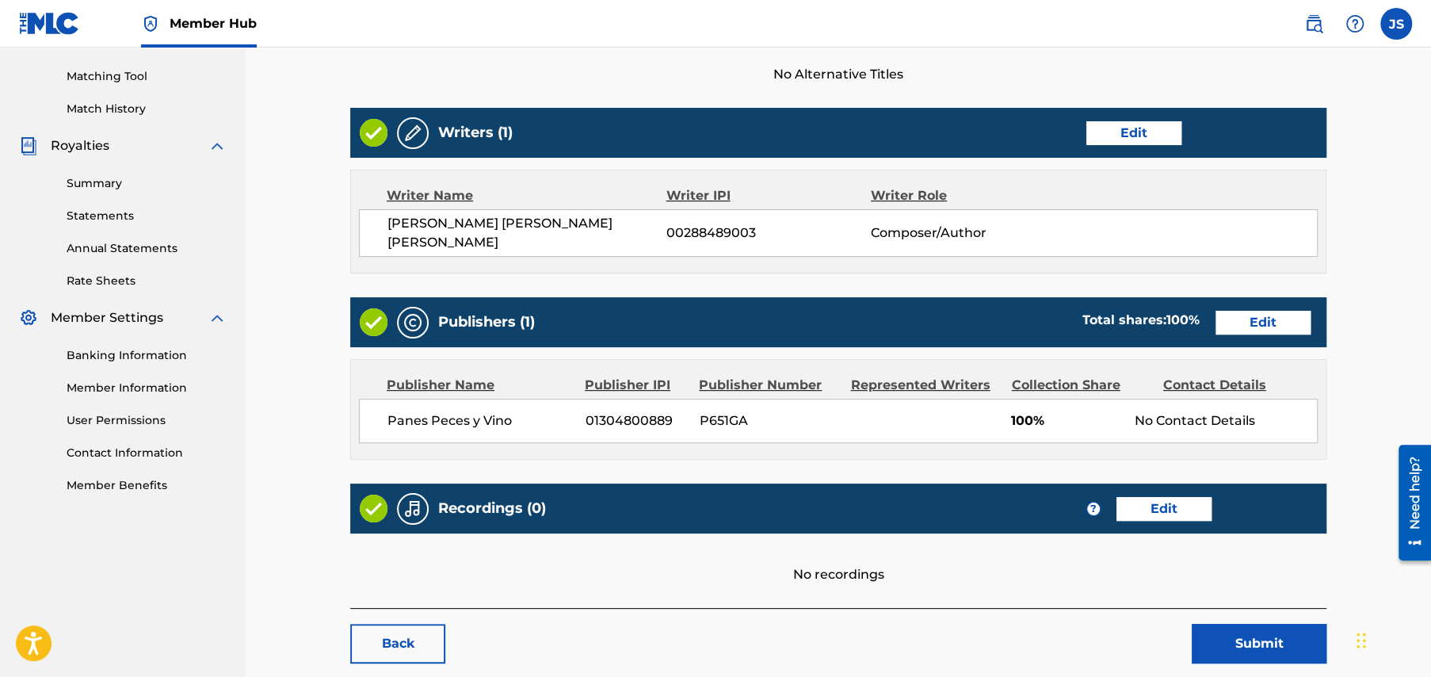
scroll to position [472, 0]
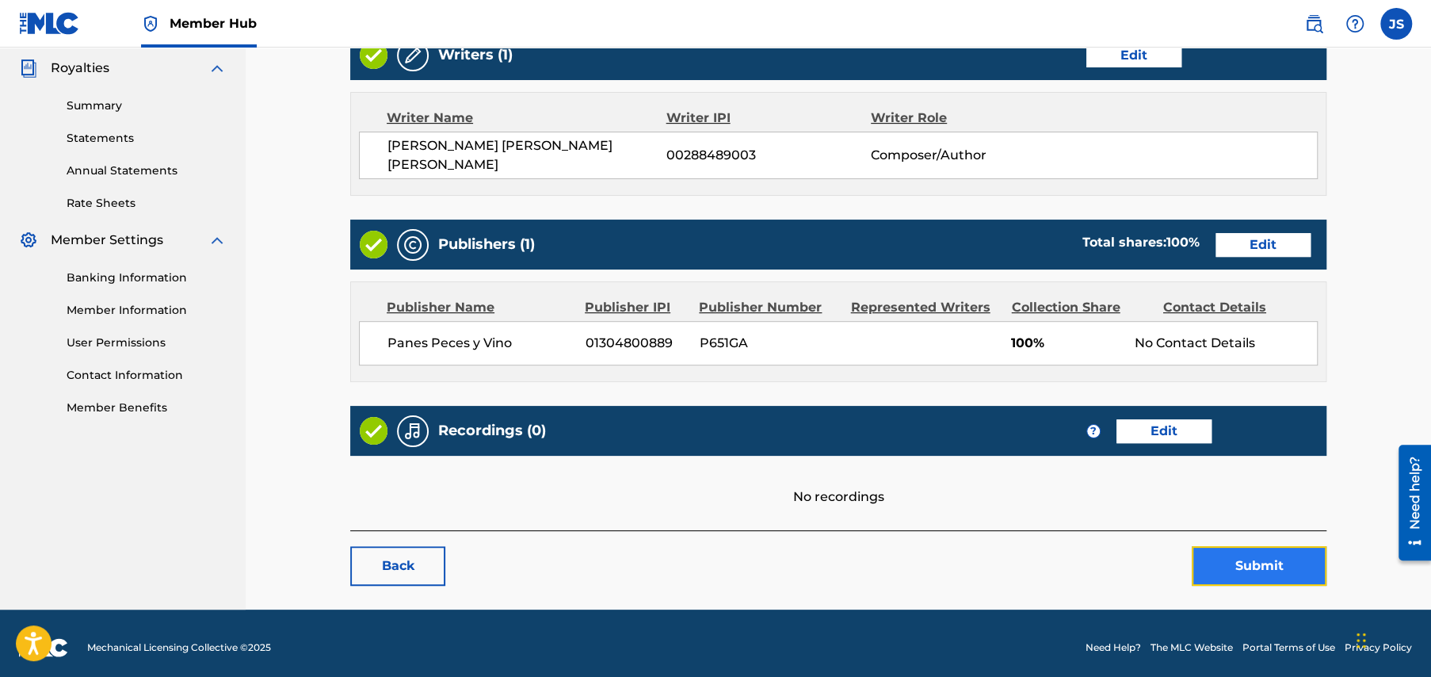
click at [1259, 559] on button "Submit" at bounding box center [1259, 566] width 135 height 40
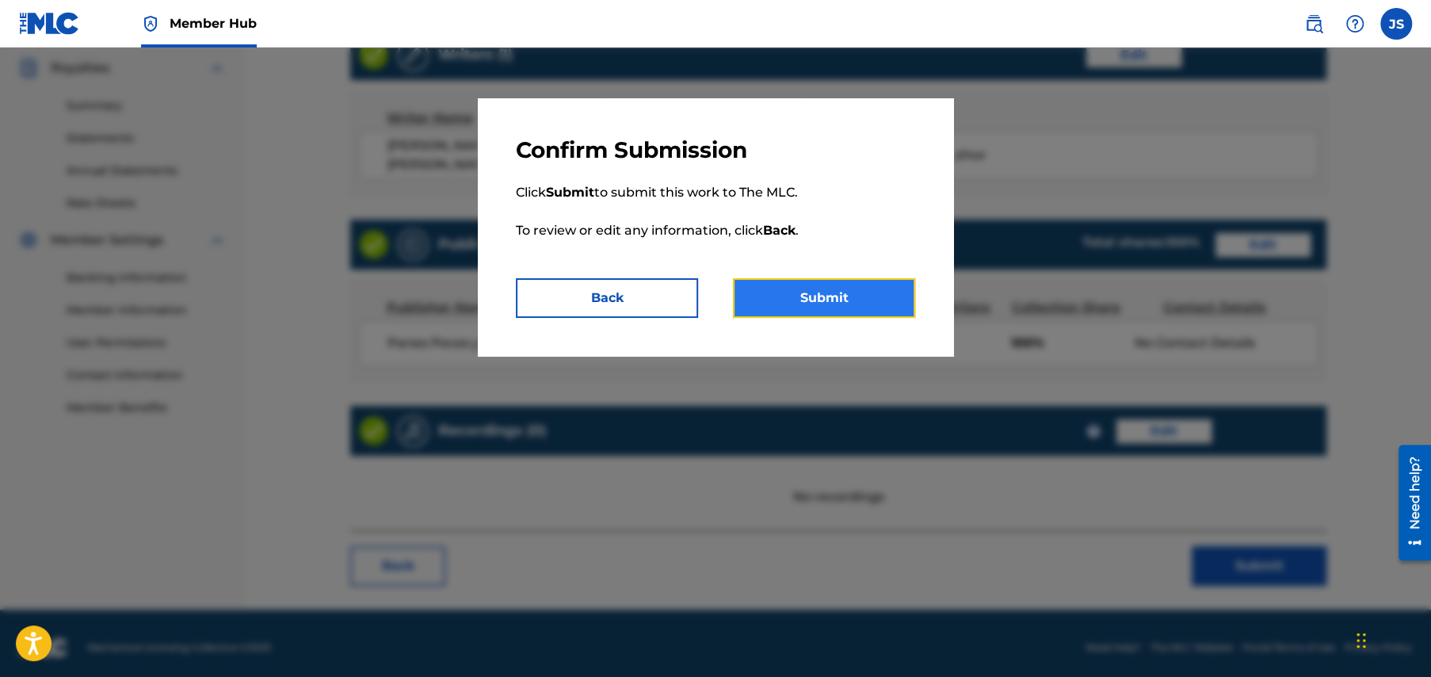
click at [841, 303] on button "Submit" at bounding box center [824, 298] width 182 height 40
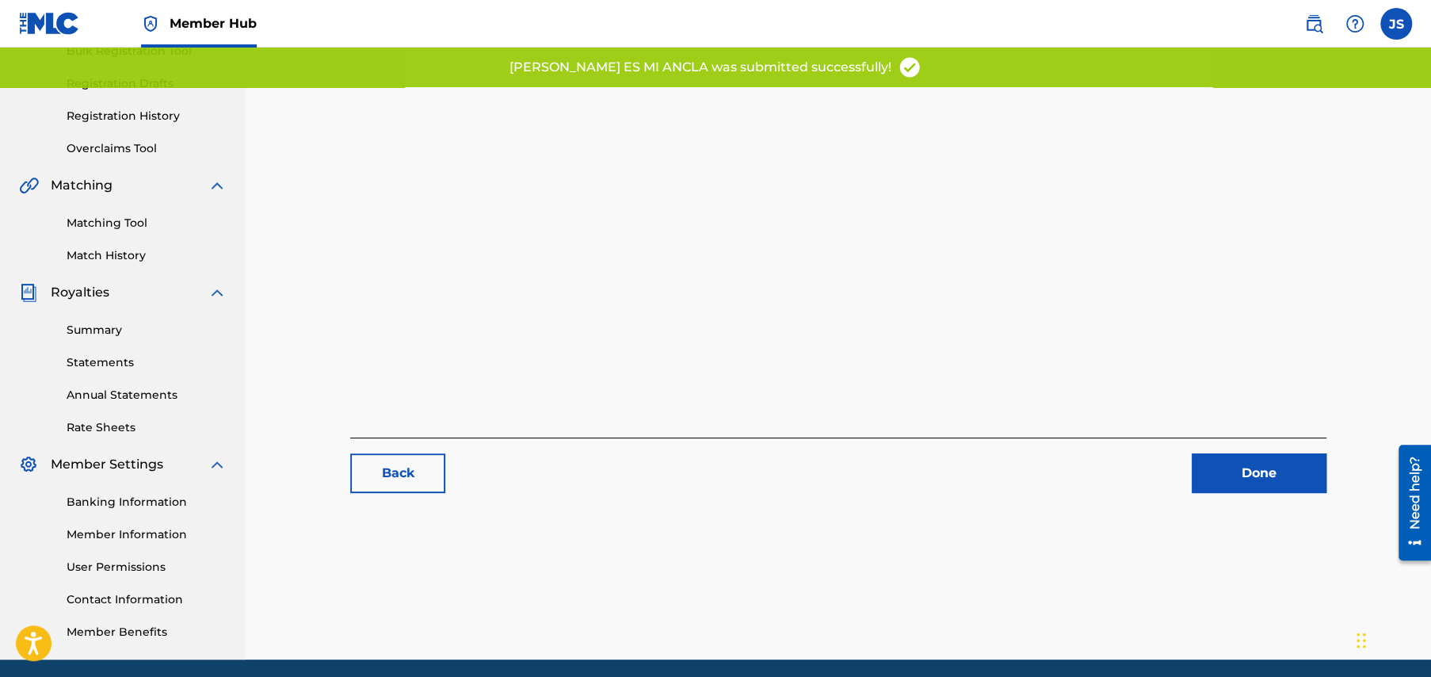
scroll to position [305, 0]
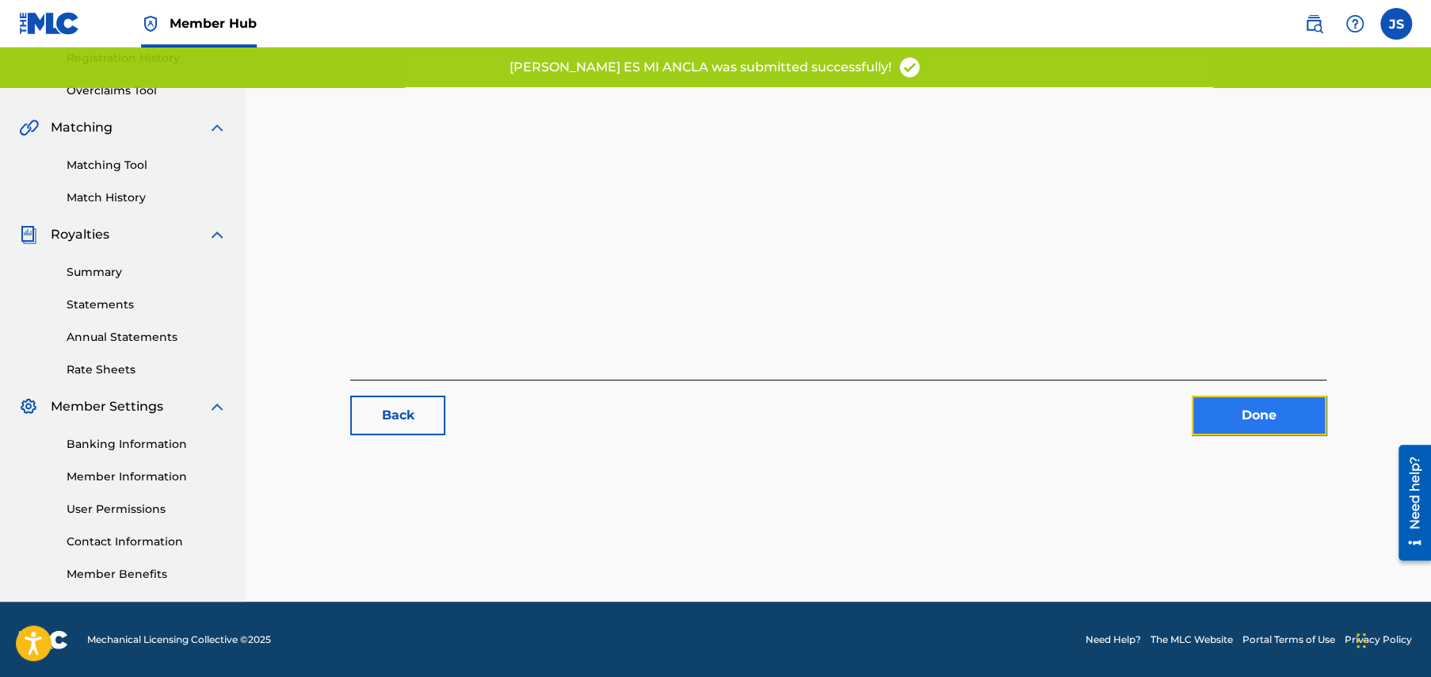
click at [1265, 410] on link "Done" at bounding box center [1259, 415] width 135 height 40
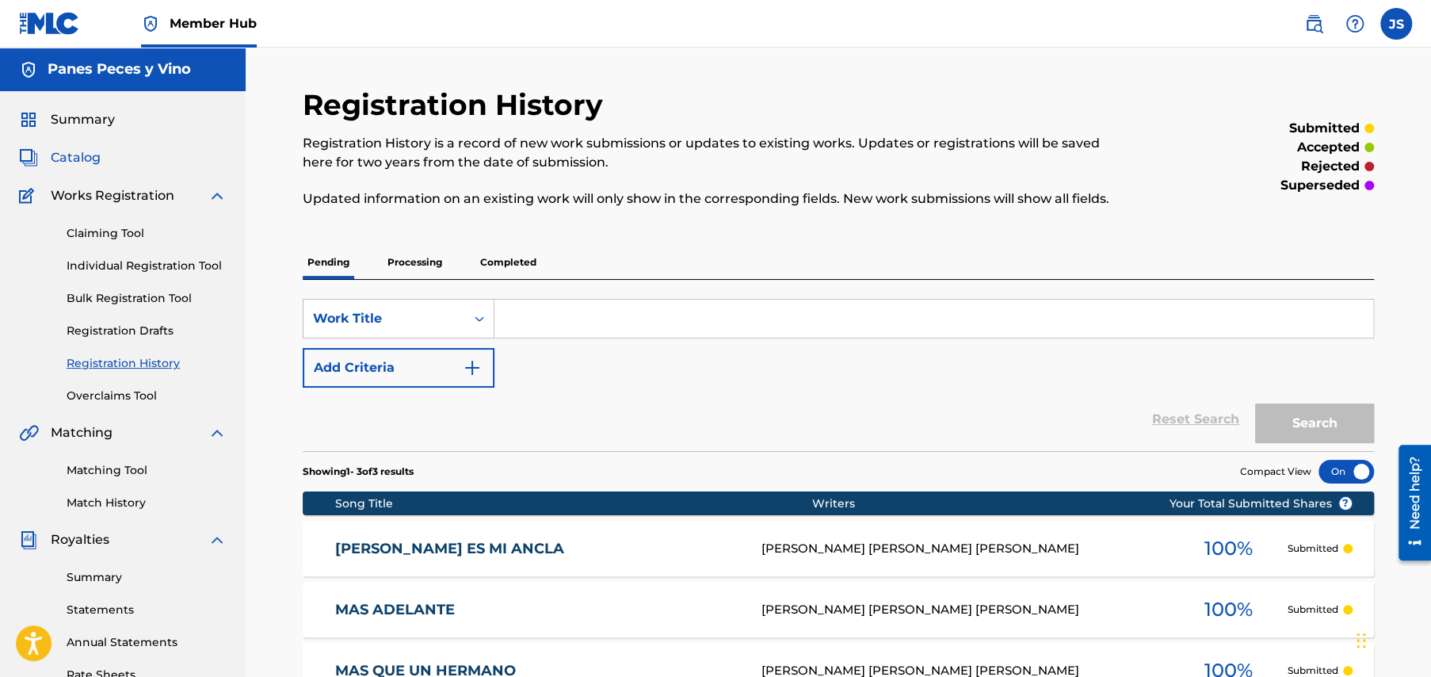
click at [87, 159] on span "Catalog" at bounding box center [76, 157] width 50 height 19
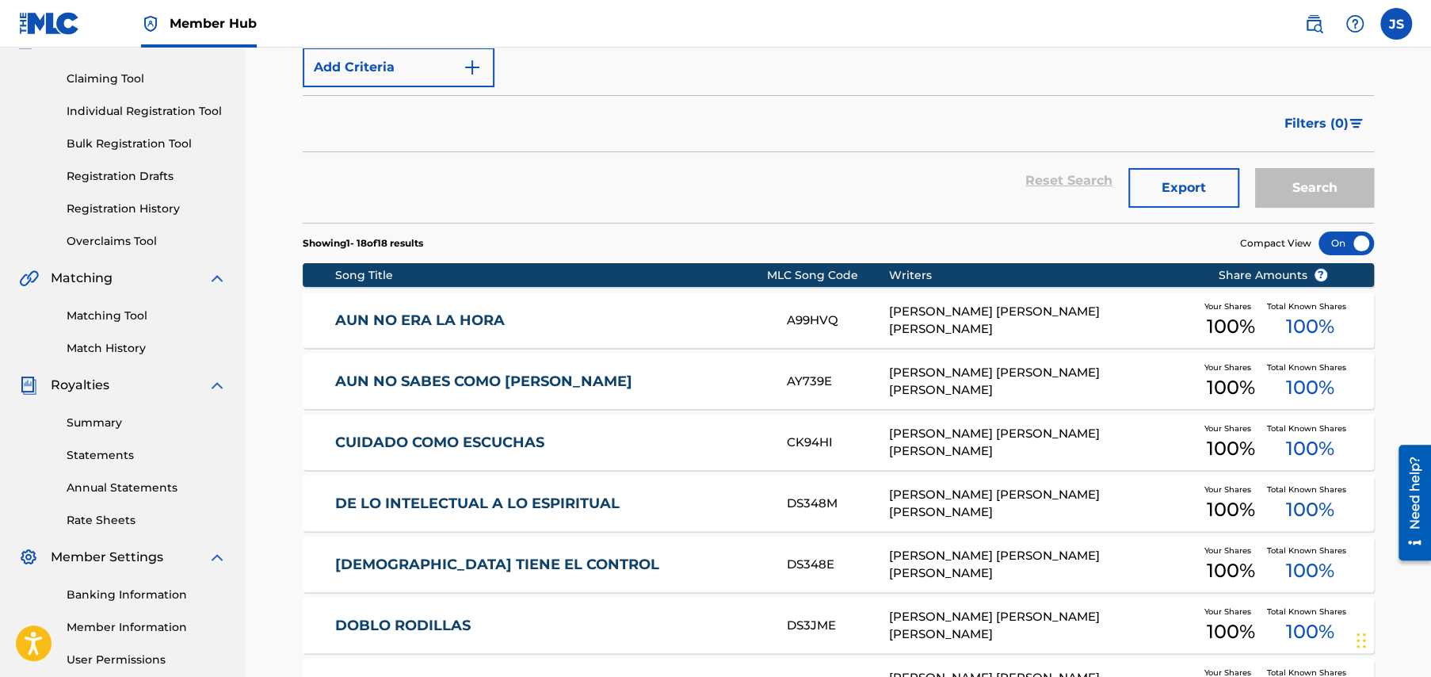
scroll to position [476, 0]
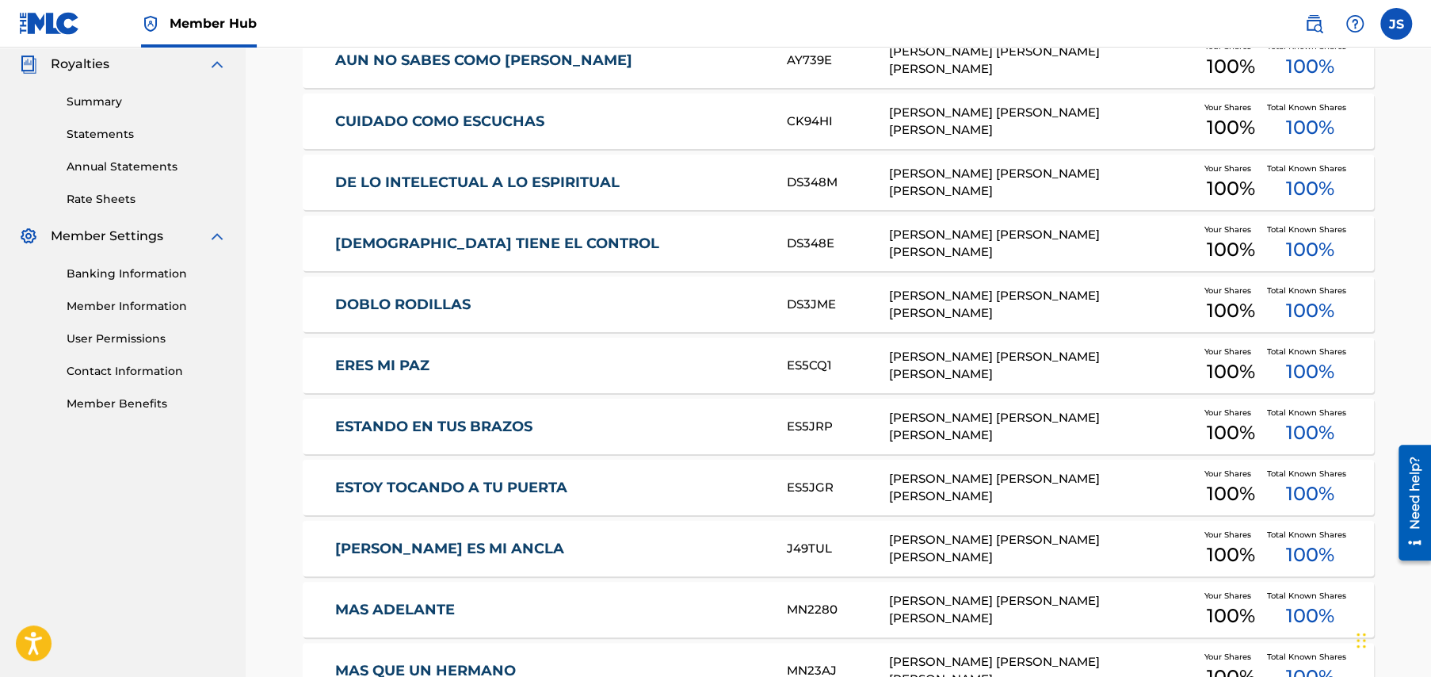
click at [449, 485] on link "ESTOY TOCANDO A TU PUERTA" at bounding box center [550, 488] width 431 height 18
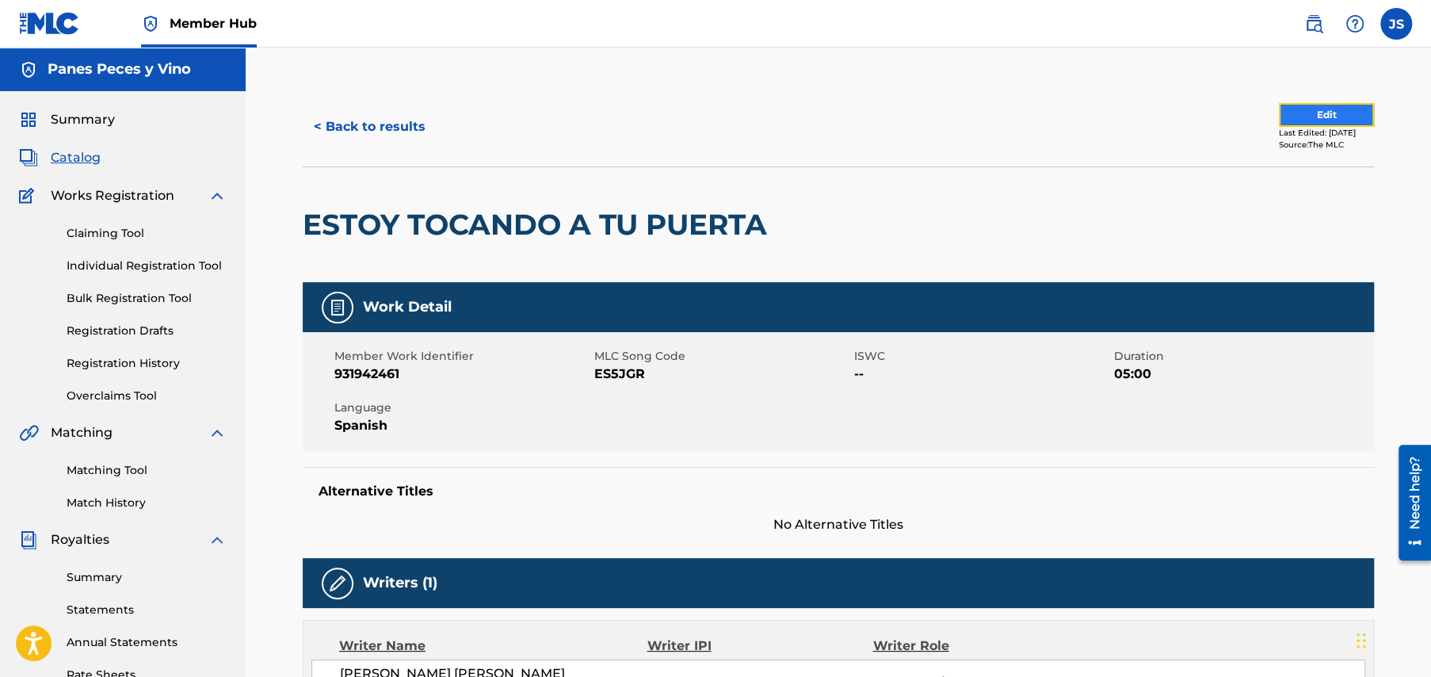
click at [1293, 115] on button "Edit" at bounding box center [1326, 115] width 95 height 24
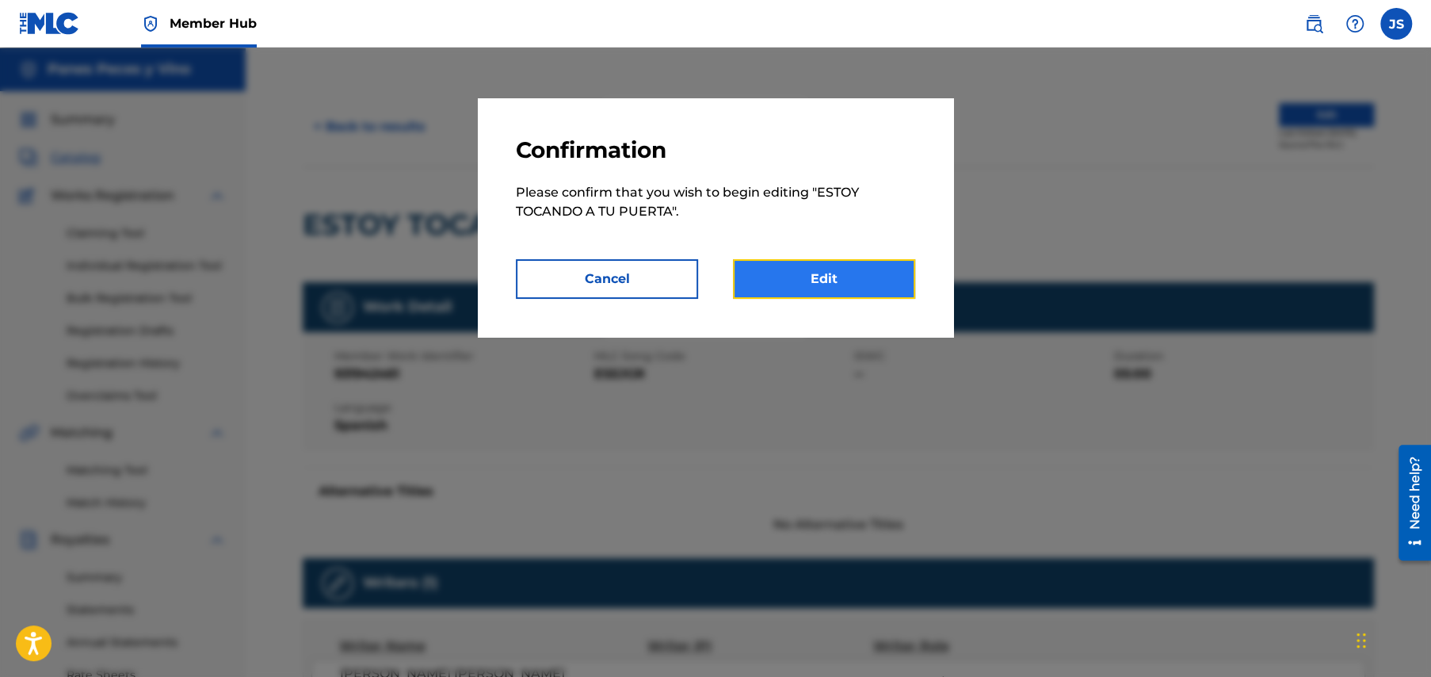
click at [835, 278] on link "Edit" at bounding box center [824, 279] width 182 height 40
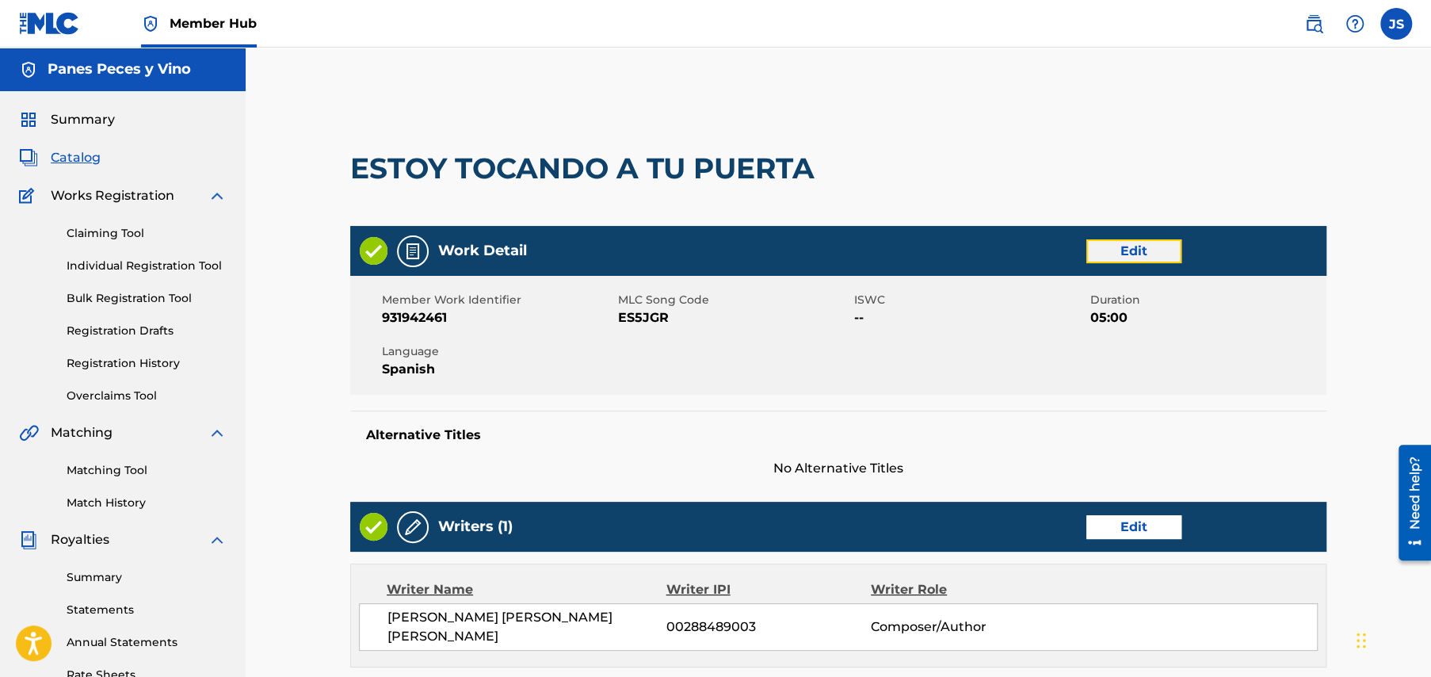
click at [1136, 250] on link "Edit" at bounding box center [1134, 251] width 95 height 24
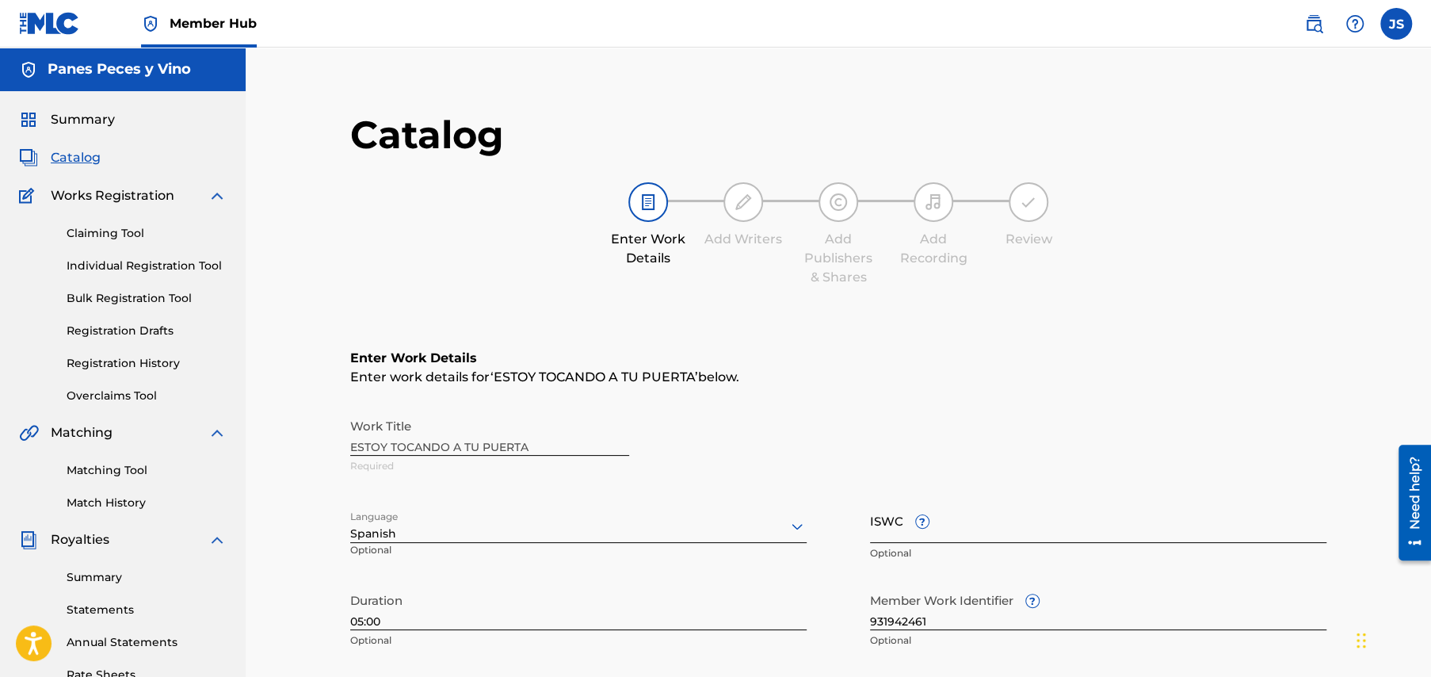
click at [873, 524] on input "ISWC ?" at bounding box center [1098, 520] width 457 height 45
paste input "T3349778087"
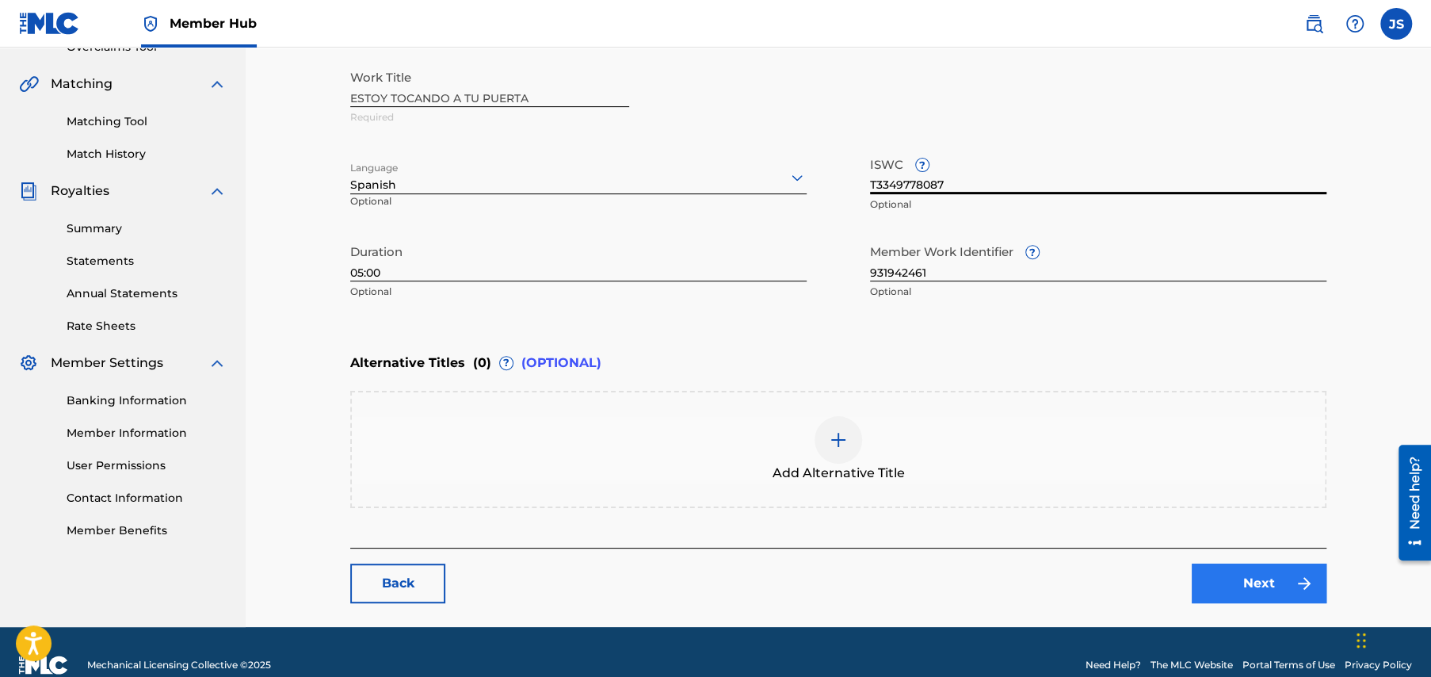
scroll to position [374, 0]
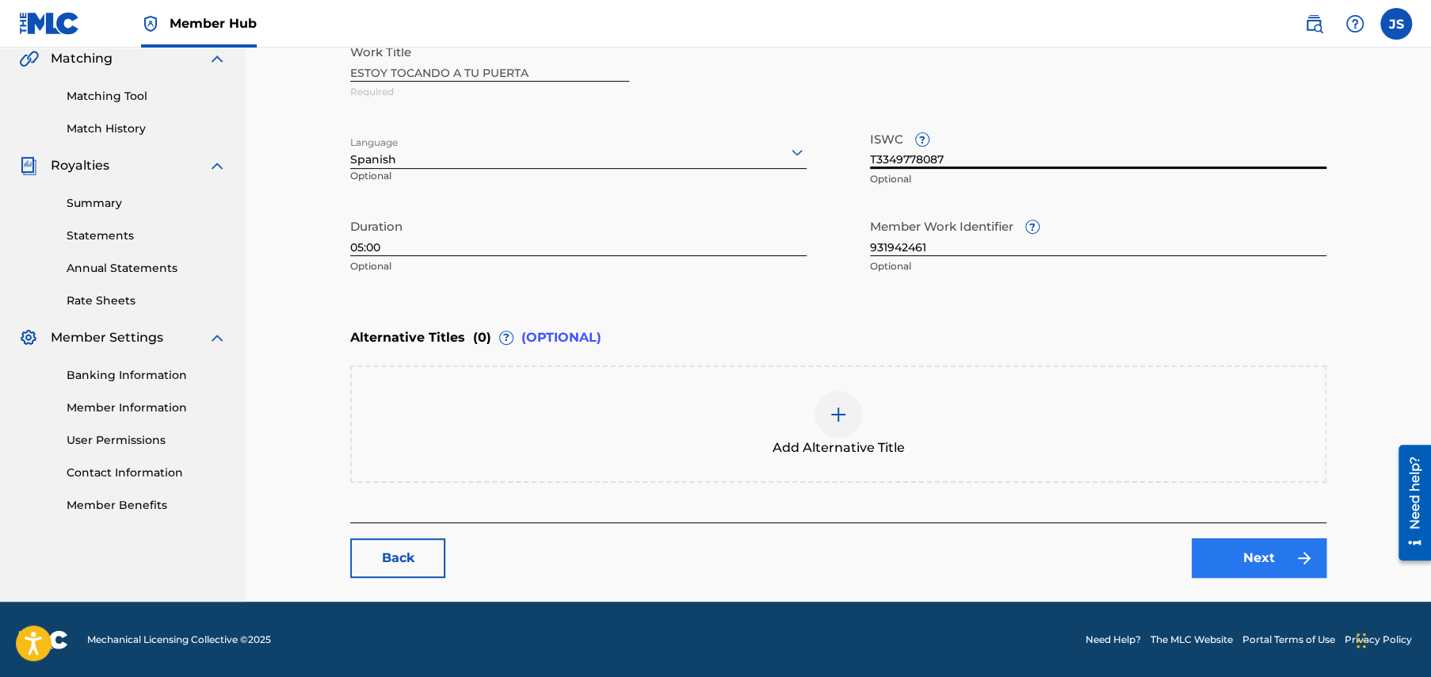
type input "T3349778087"
click at [1271, 556] on link "Next" at bounding box center [1259, 558] width 135 height 40
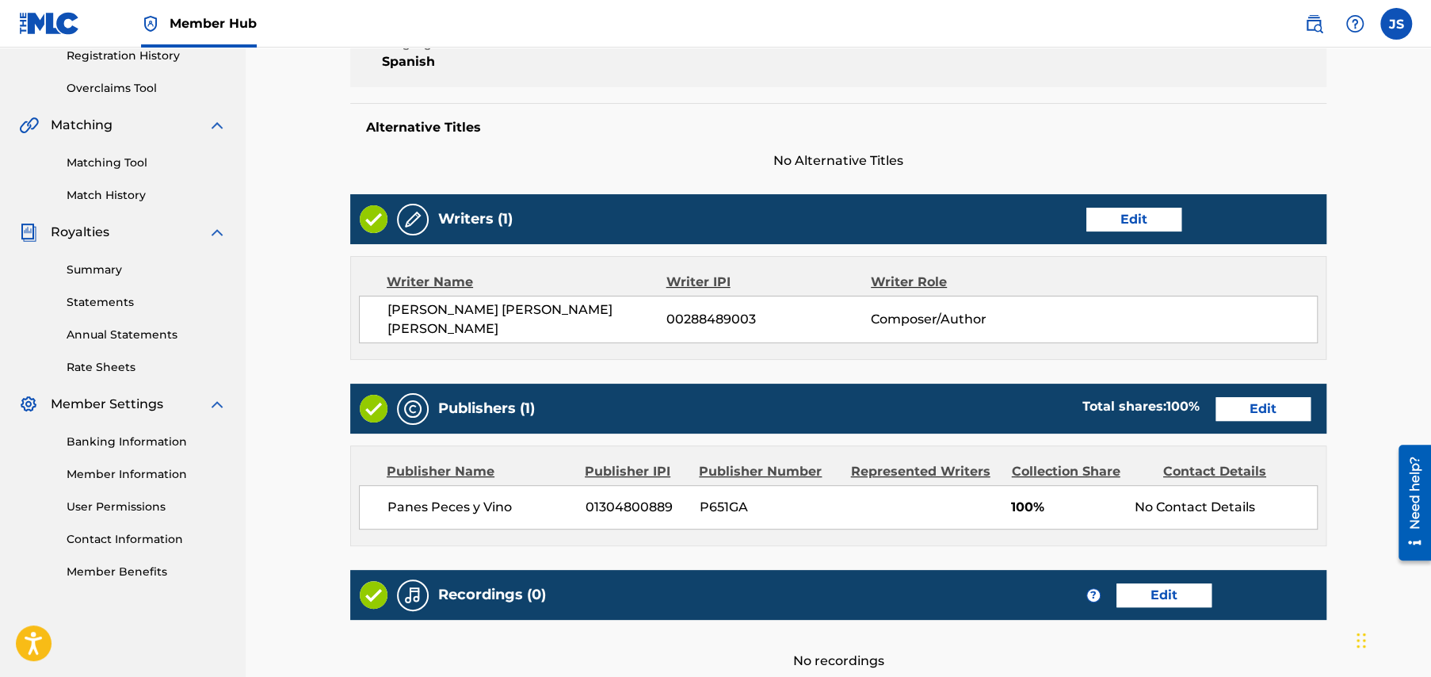
scroll to position [472, 0]
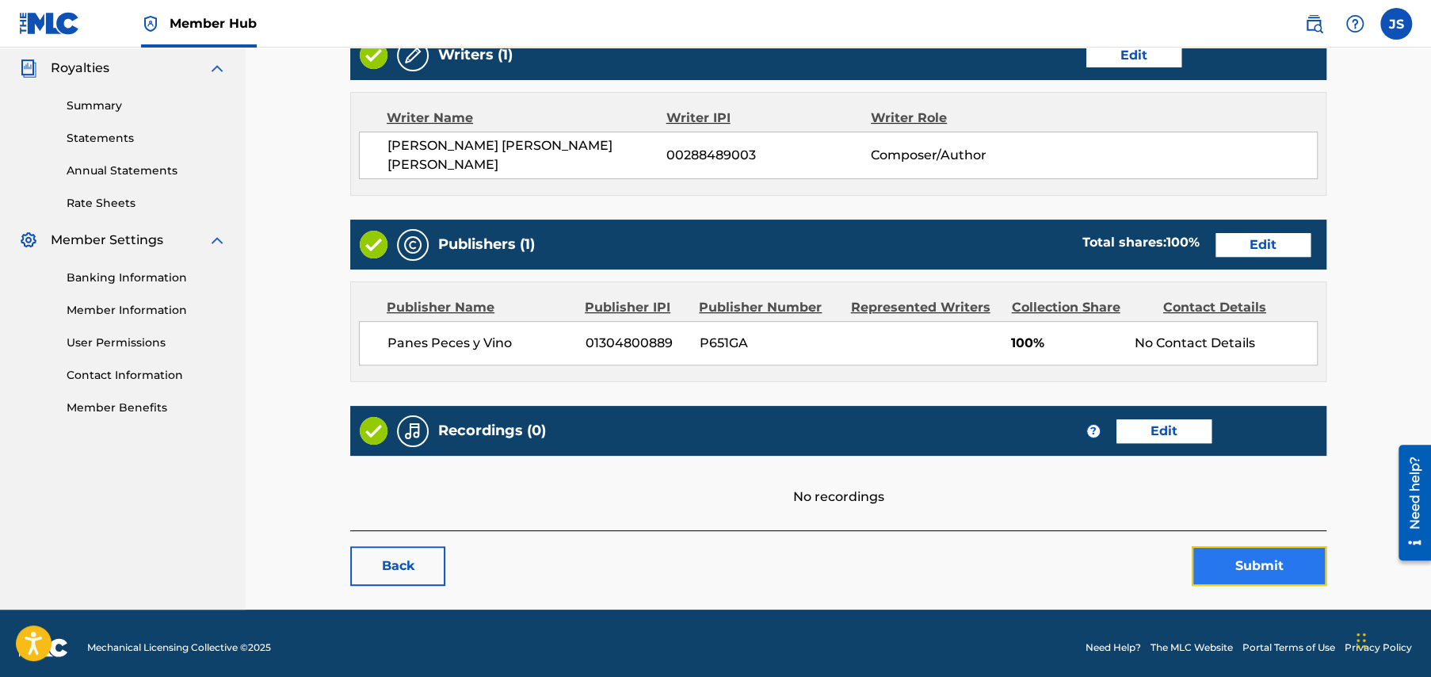
click at [1268, 555] on button "Submit" at bounding box center [1259, 566] width 135 height 40
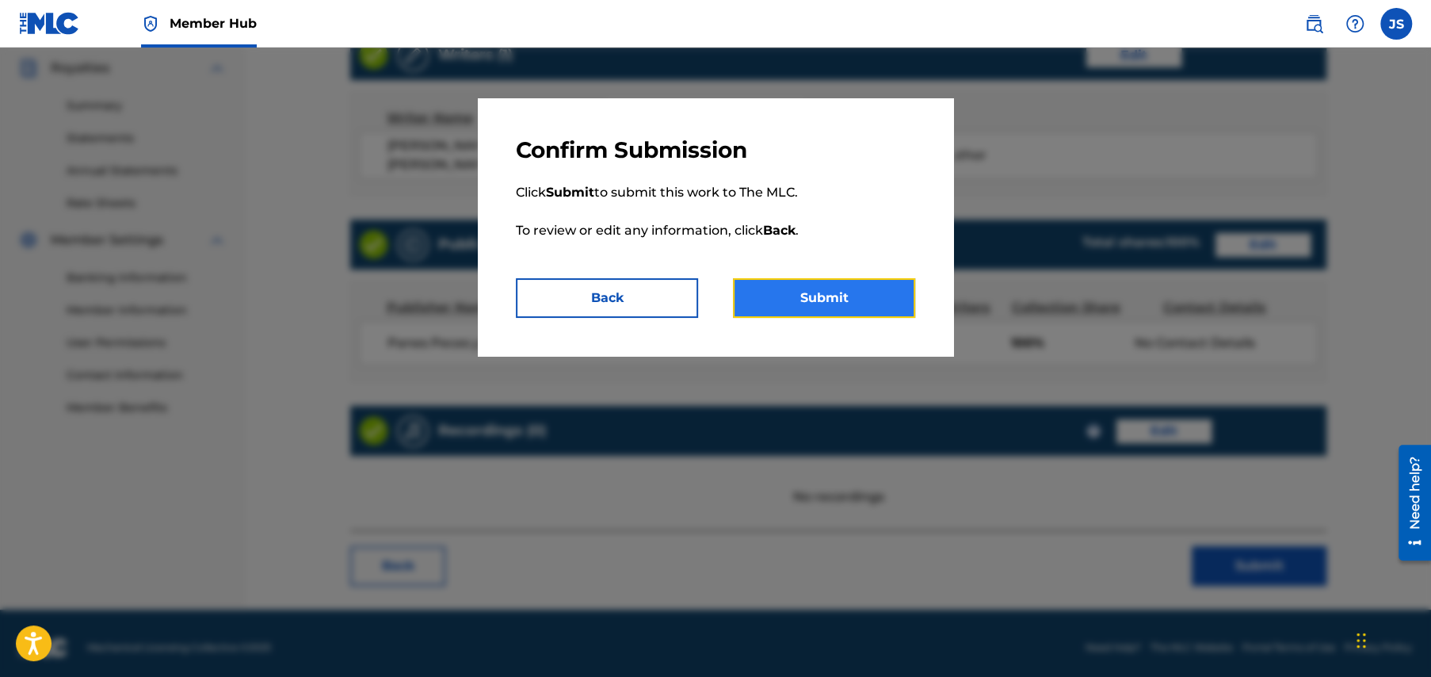
click at [810, 299] on button "Submit" at bounding box center [824, 298] width 182 height 40
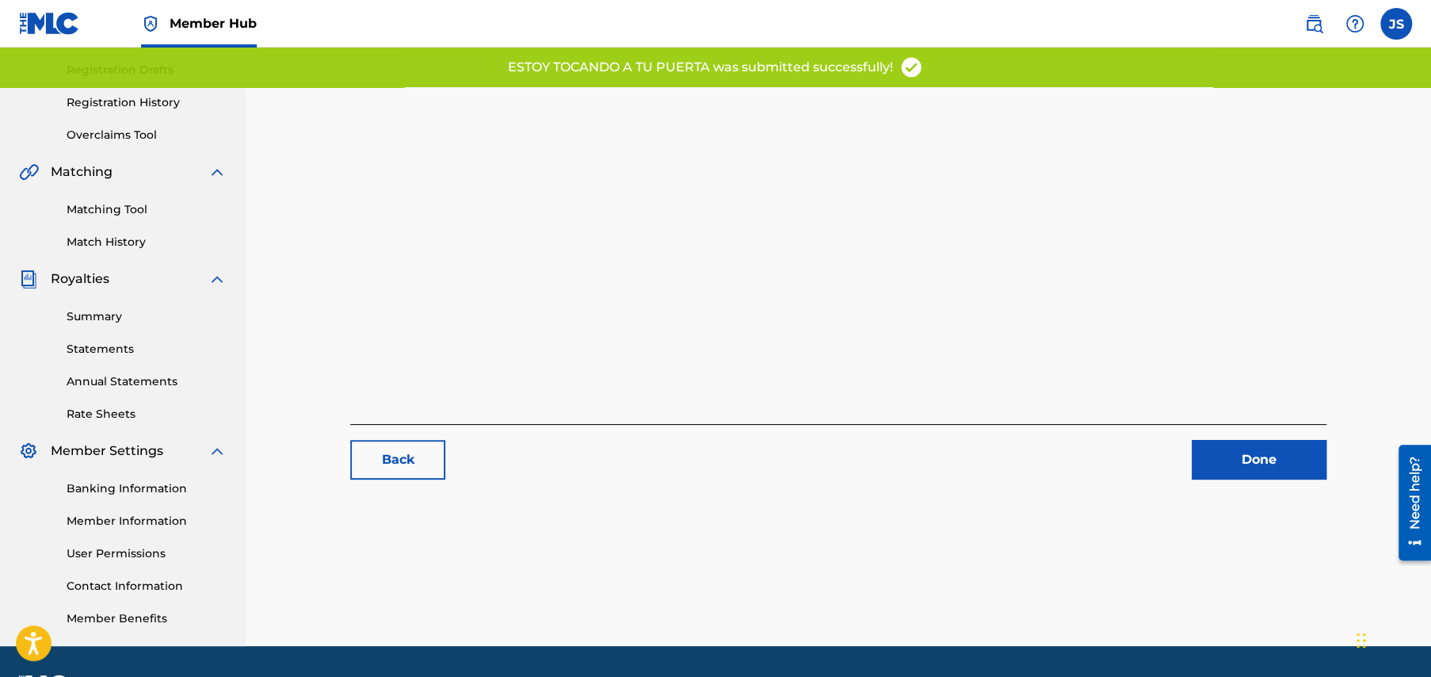
scroll to position [305, 0]
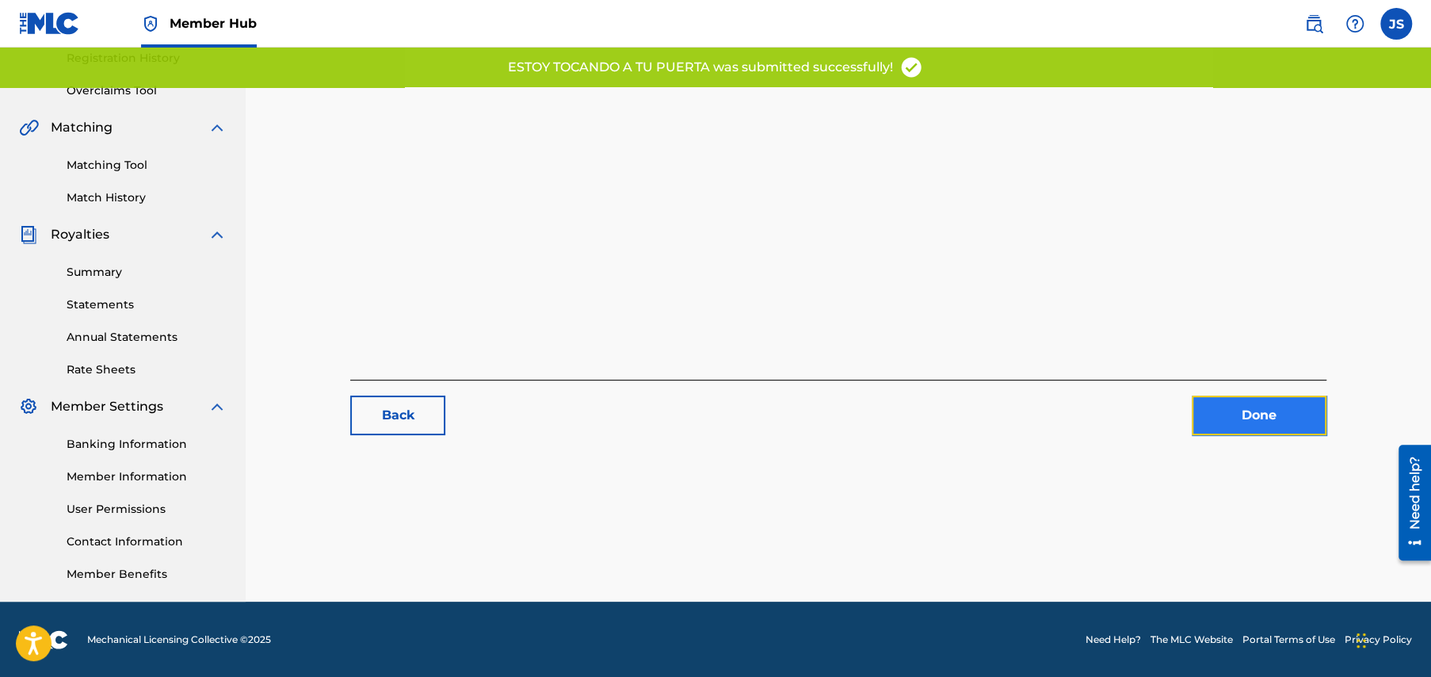
click at [1259, 415] on link "Done" at bounding box center [1259, 415] width 135 height 40
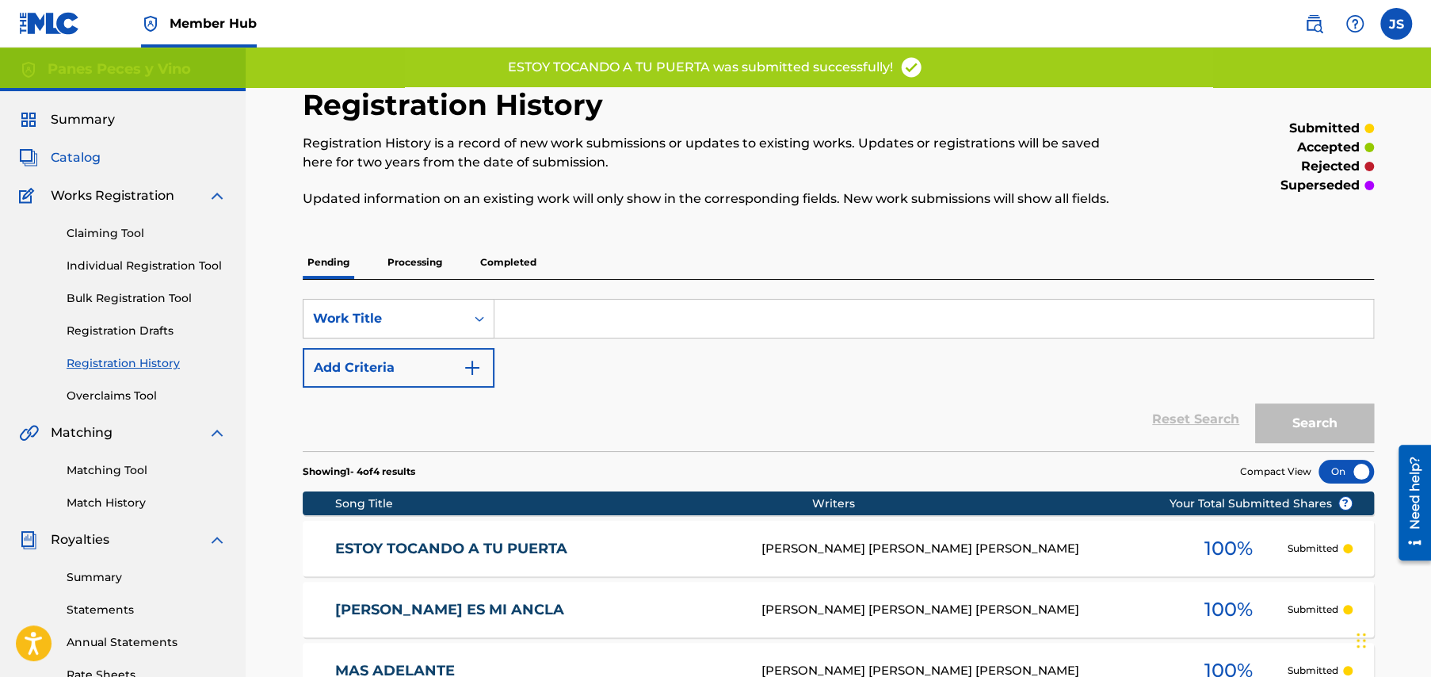
click at [86, 150] on span "Catalog" at bounding box center [76, 157] width 50 height 19
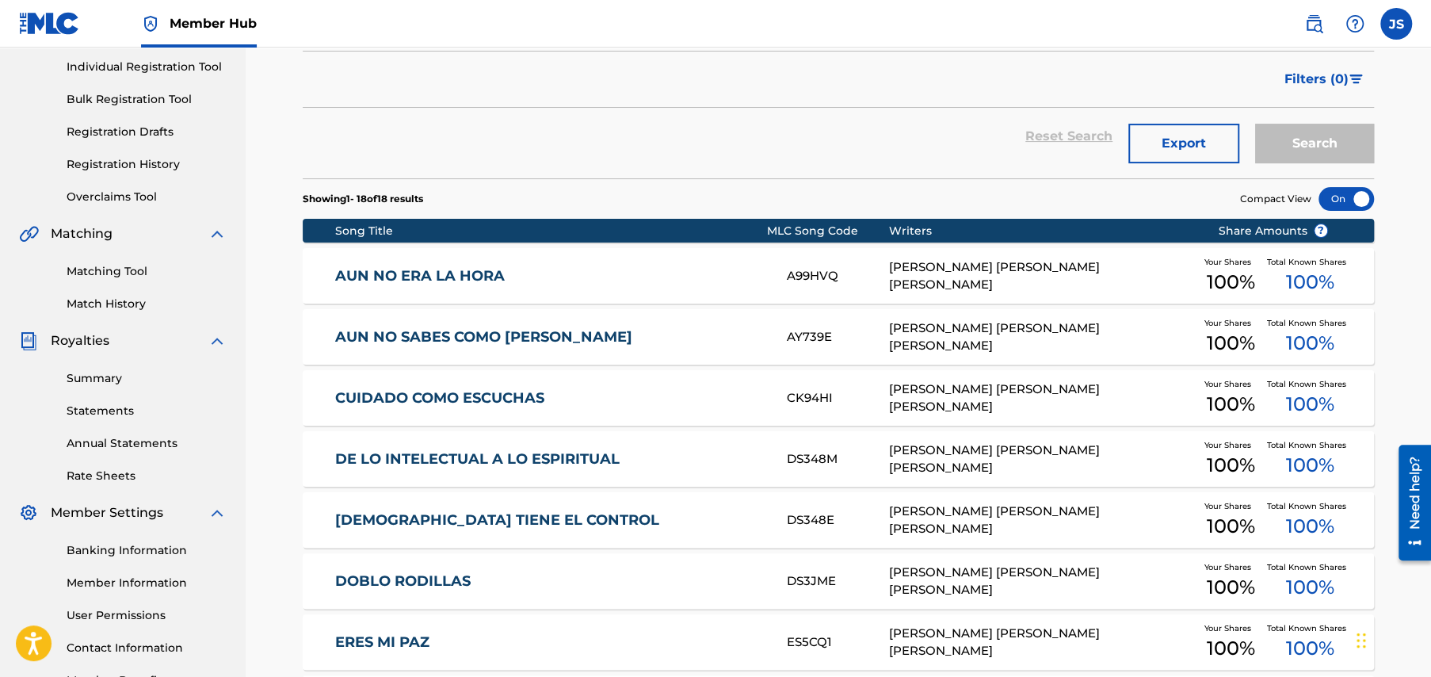
scroll to position [476, 0]
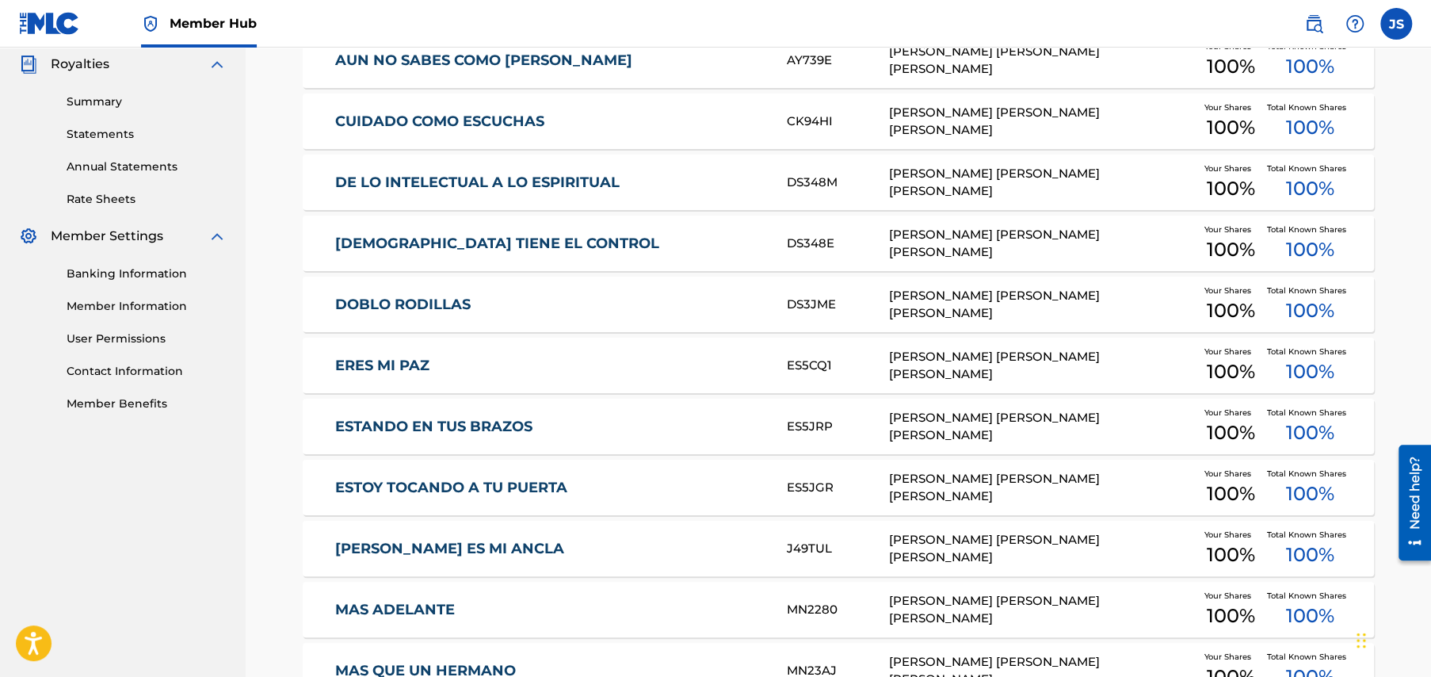
click at [450, 422] on link "ESTANDO EN TUS BRAZOS" at bounding box center [550, 427] width 431 height 18
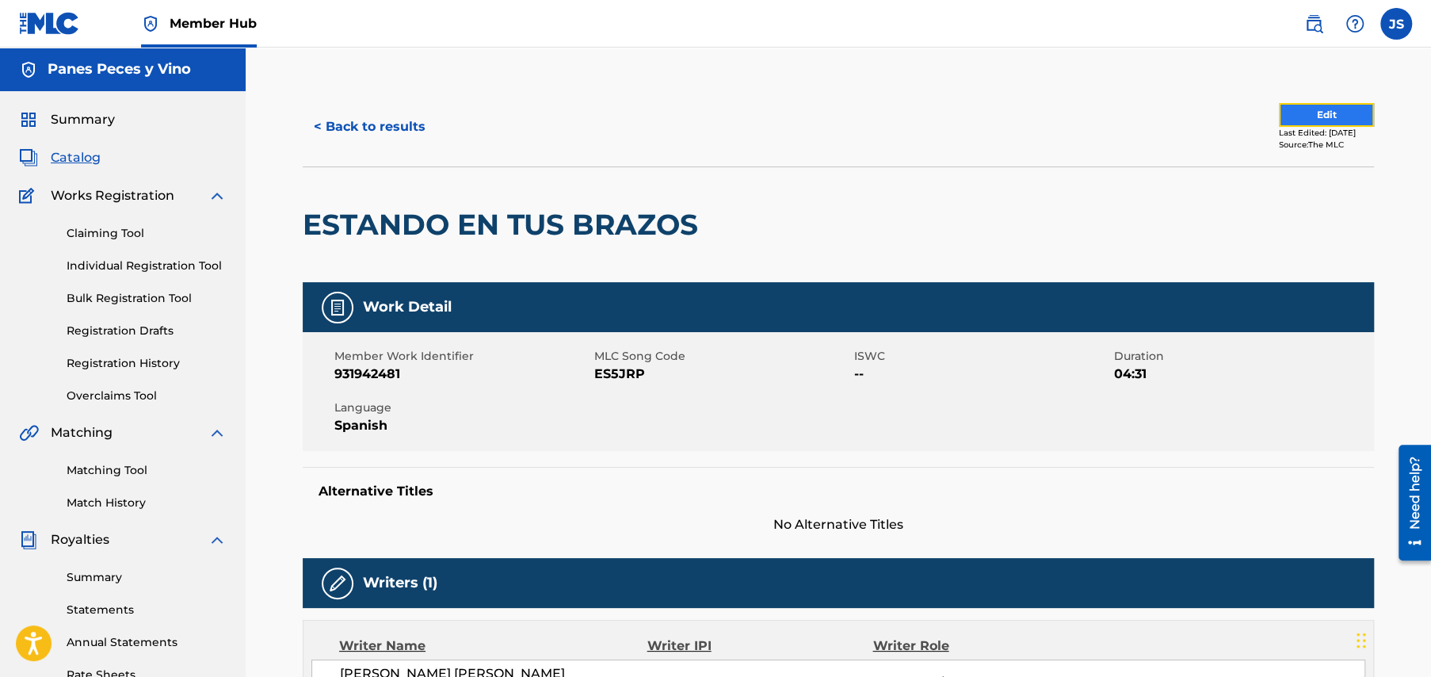
click at [1297, 115] on button "Edit" at bounding box center [1326, 115] width 95 height 24
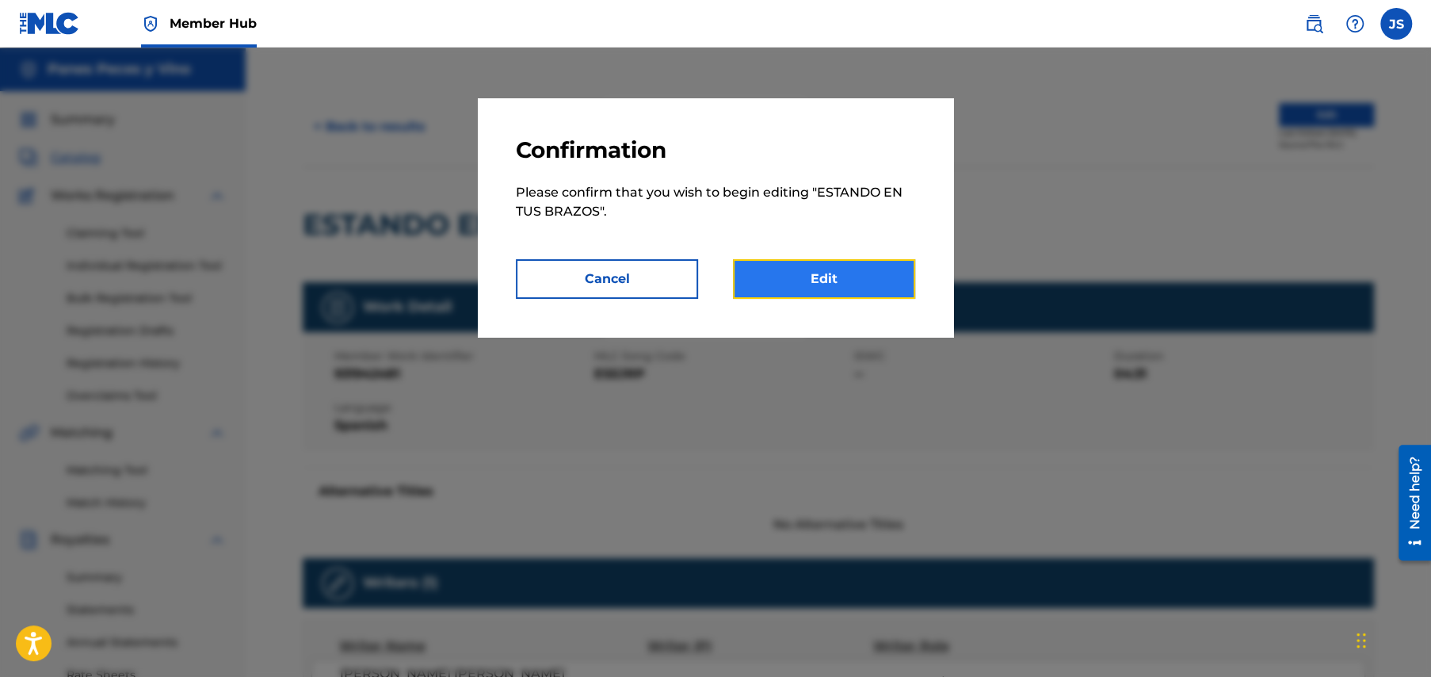
click at [832, 279] on link "Edit" at bounding box center [824, 279] width 182 height 40
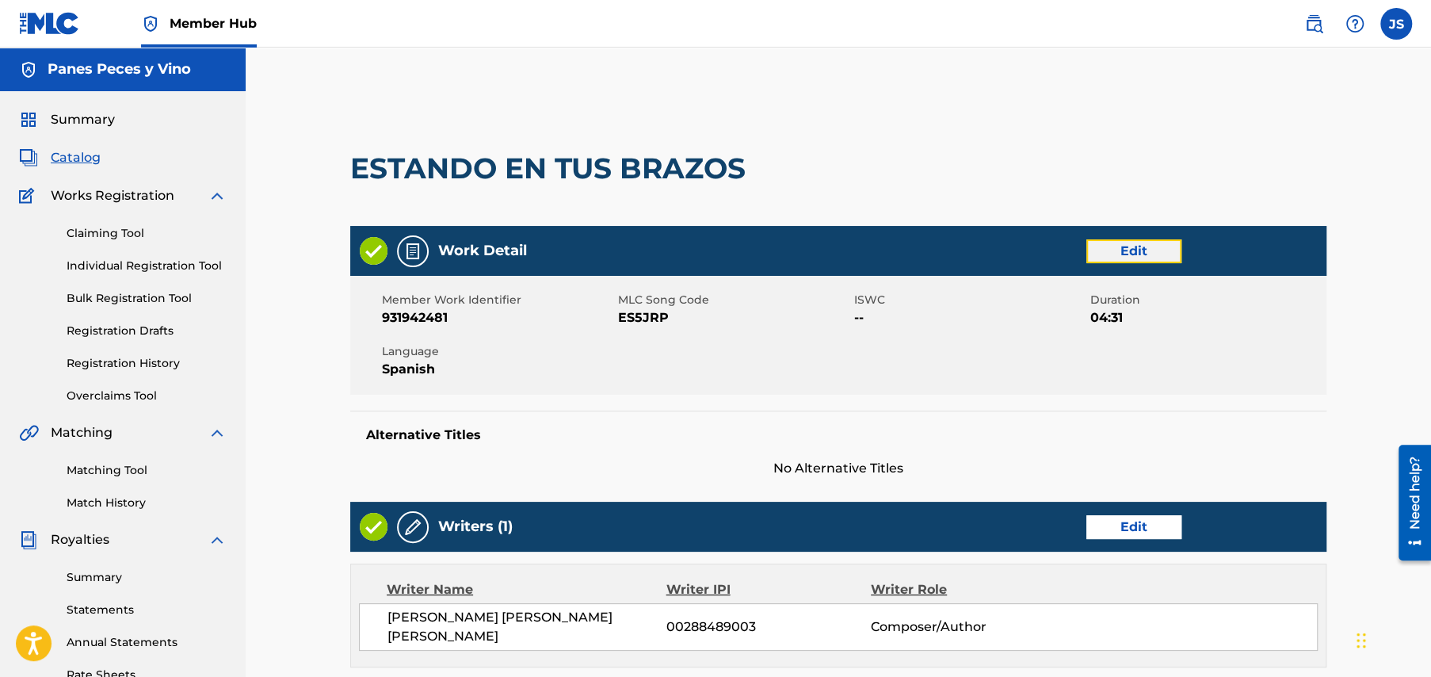
click at [1123, 254] on link "Edit" at bounding box center [1134, 251] width 95 height 24
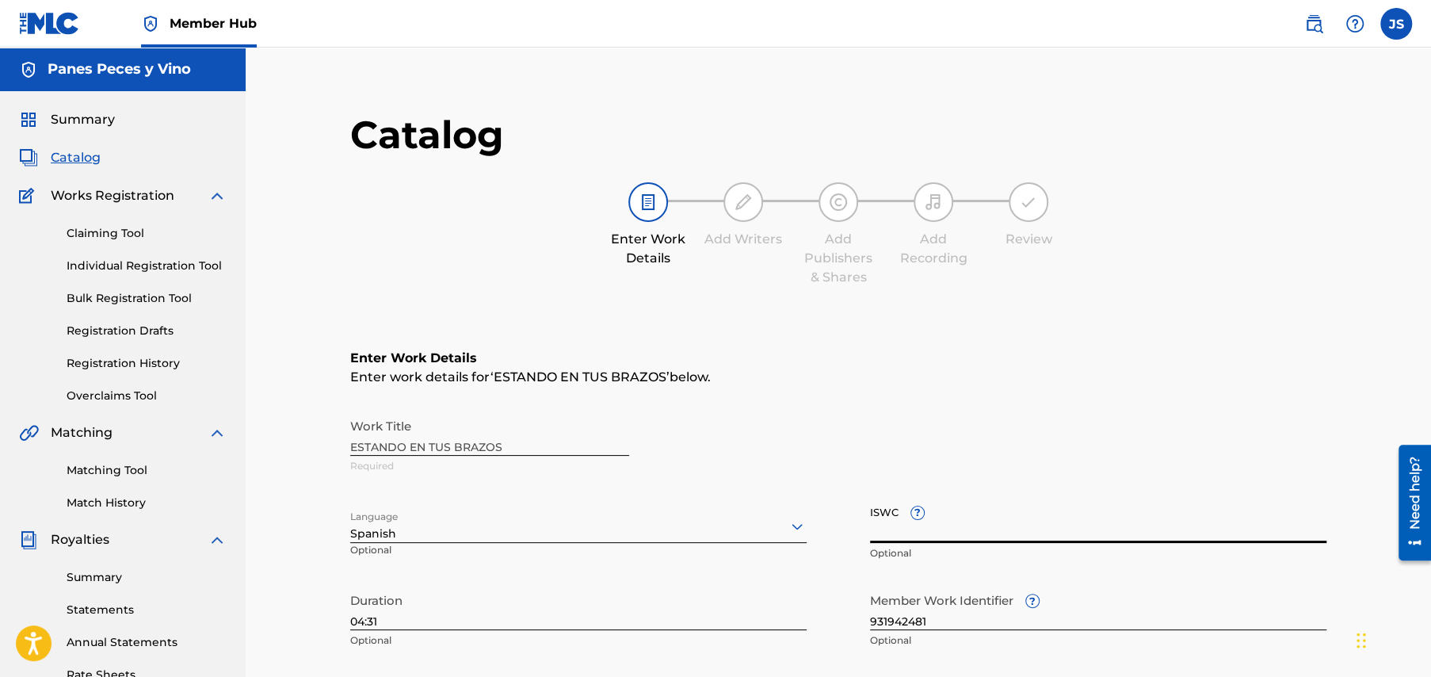
paste input "T3349778076"
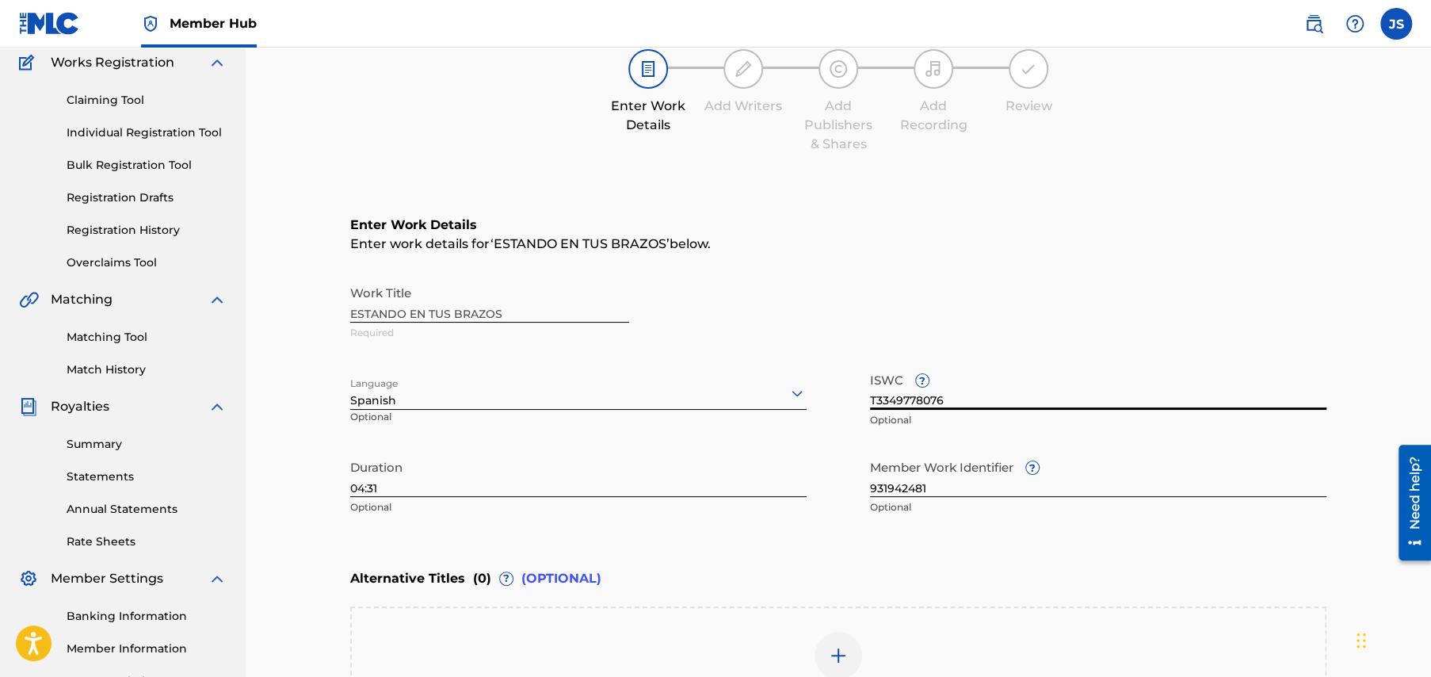
scroll to position [374, 0]
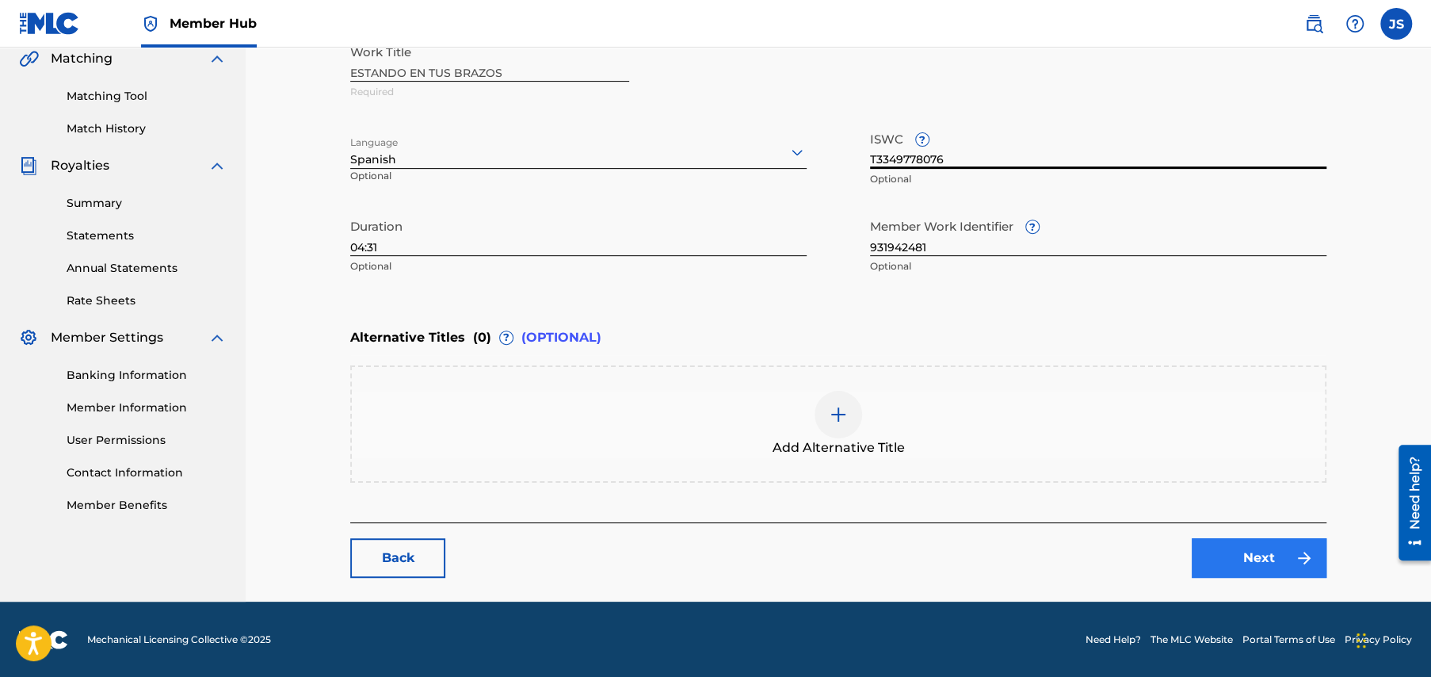
type input "T3349778076"
click at [1258, 560] on link "Next" at bounding box center [1259, 558] width 135 height 40
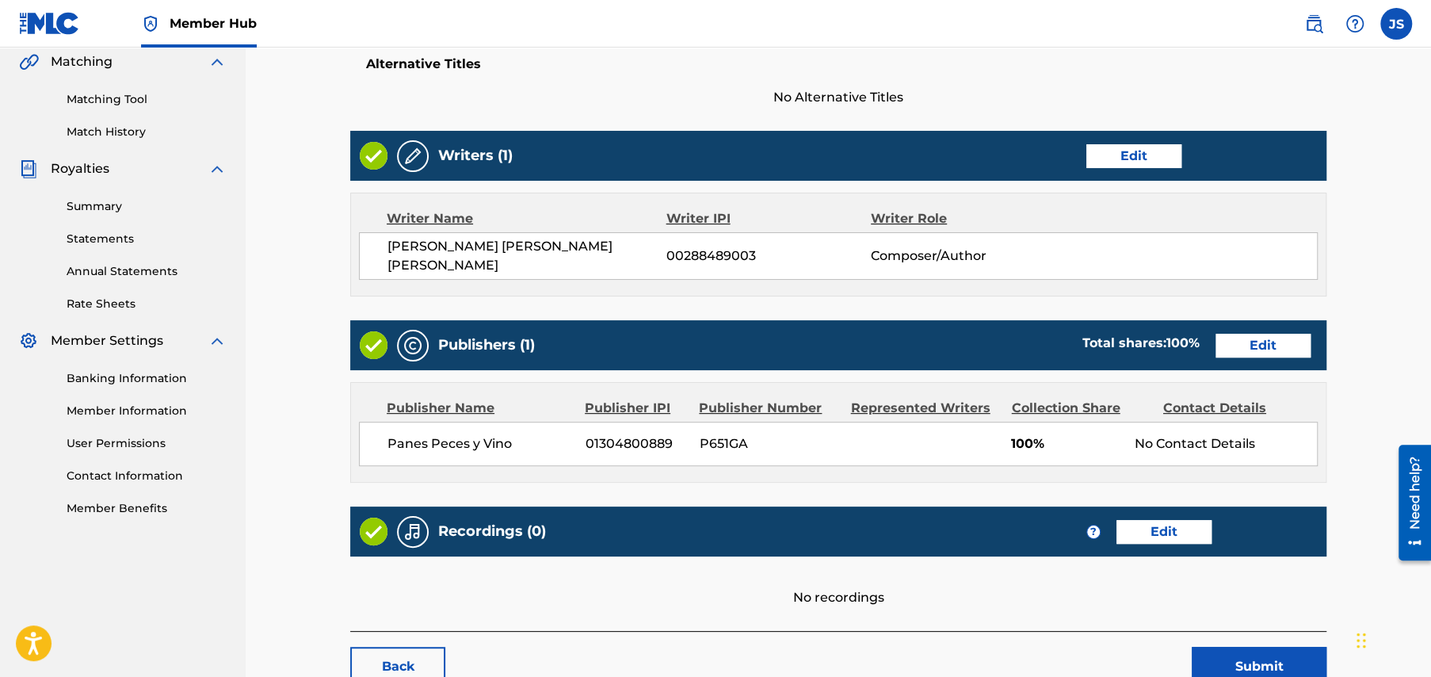
scroll to position [472, 0]
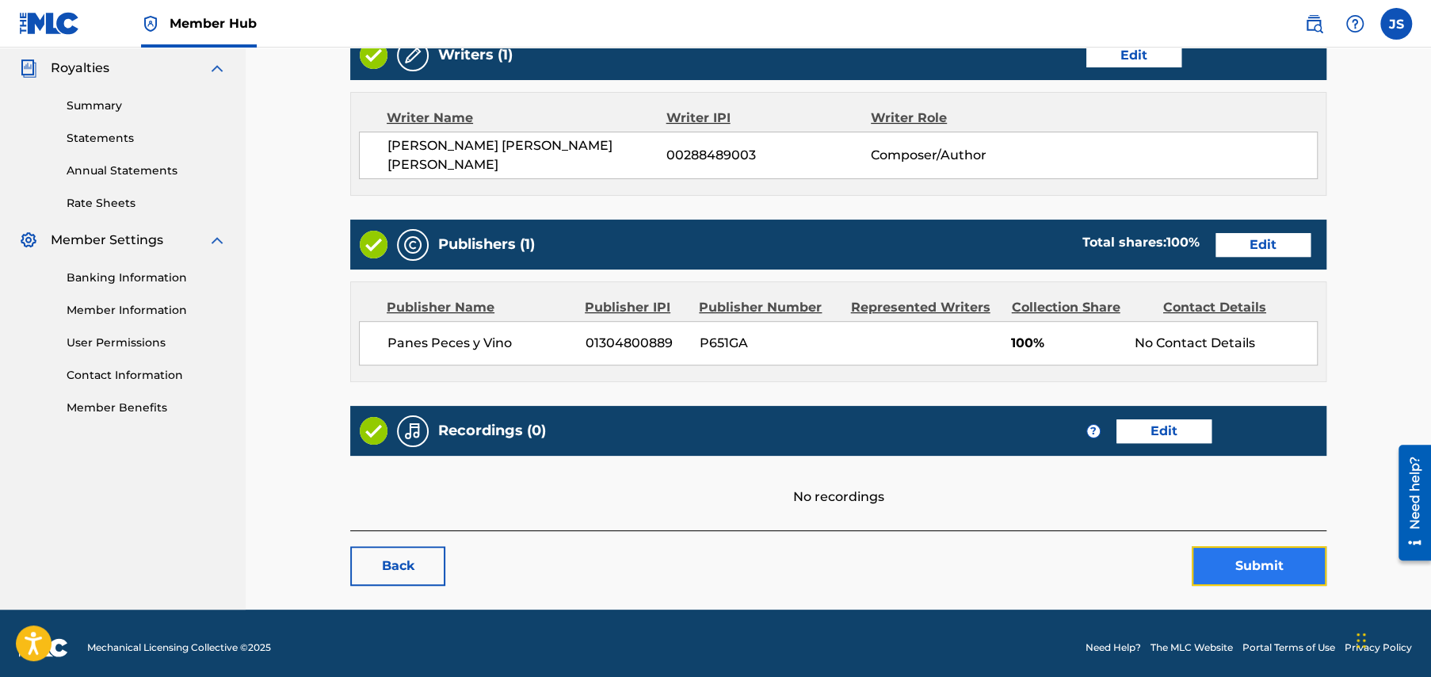
click at [1251, 560] on button "Submit" at bounding box center [1259, 566] width 135 height 40
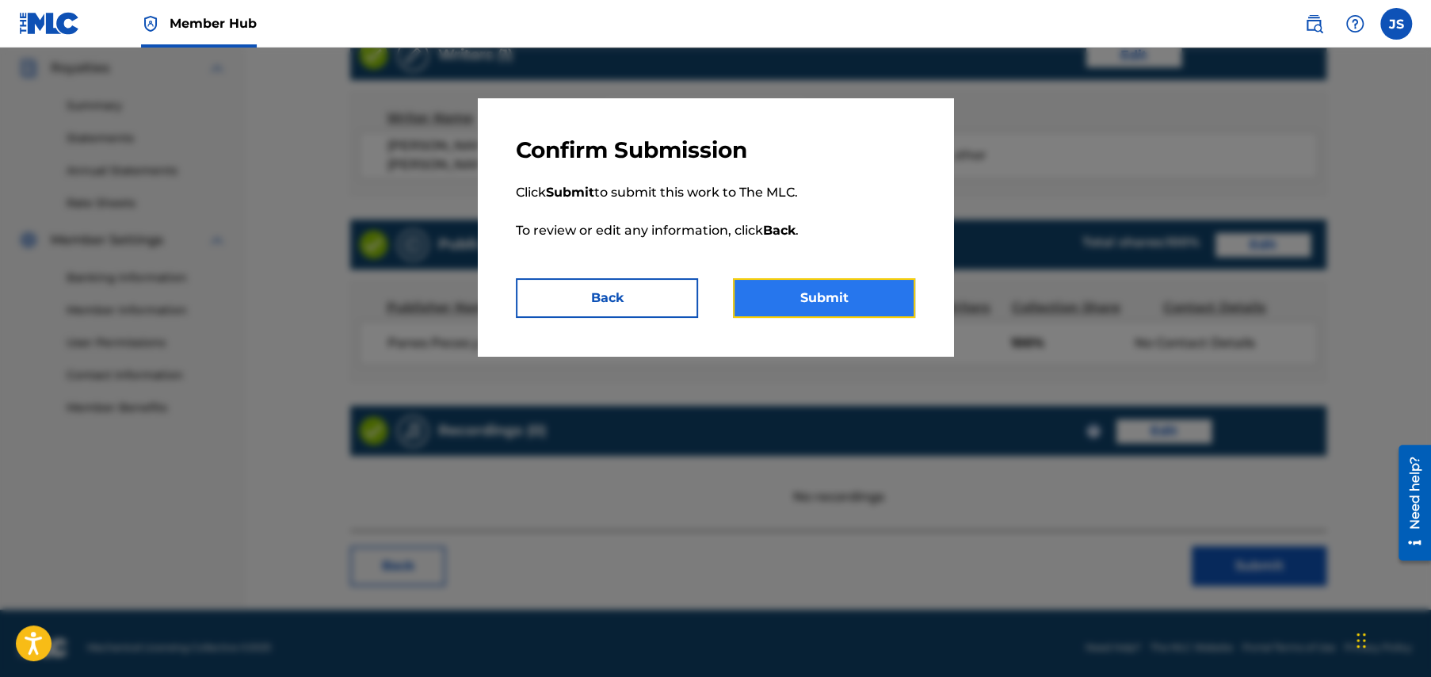
click at [805, 299] on button "Submit" at bounding box center [824, 298] width 182 height 40
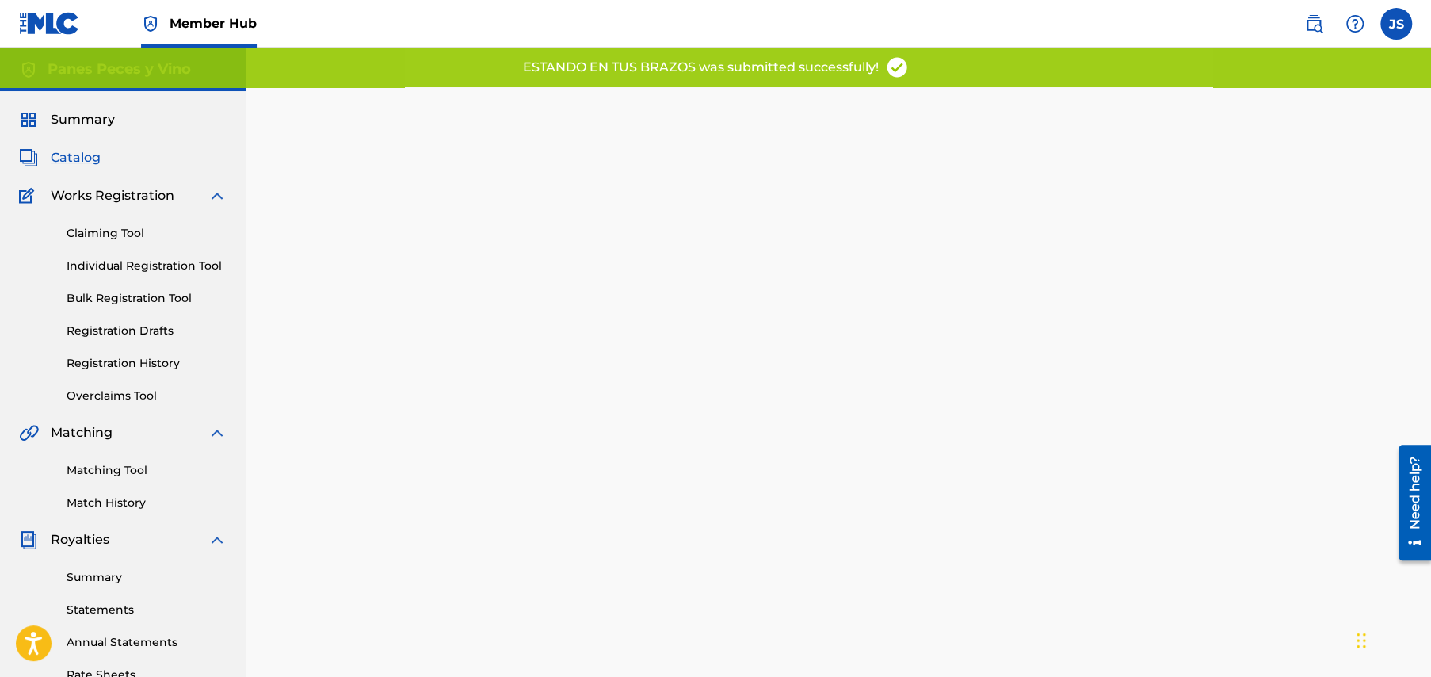
scroll to position [305, 0]
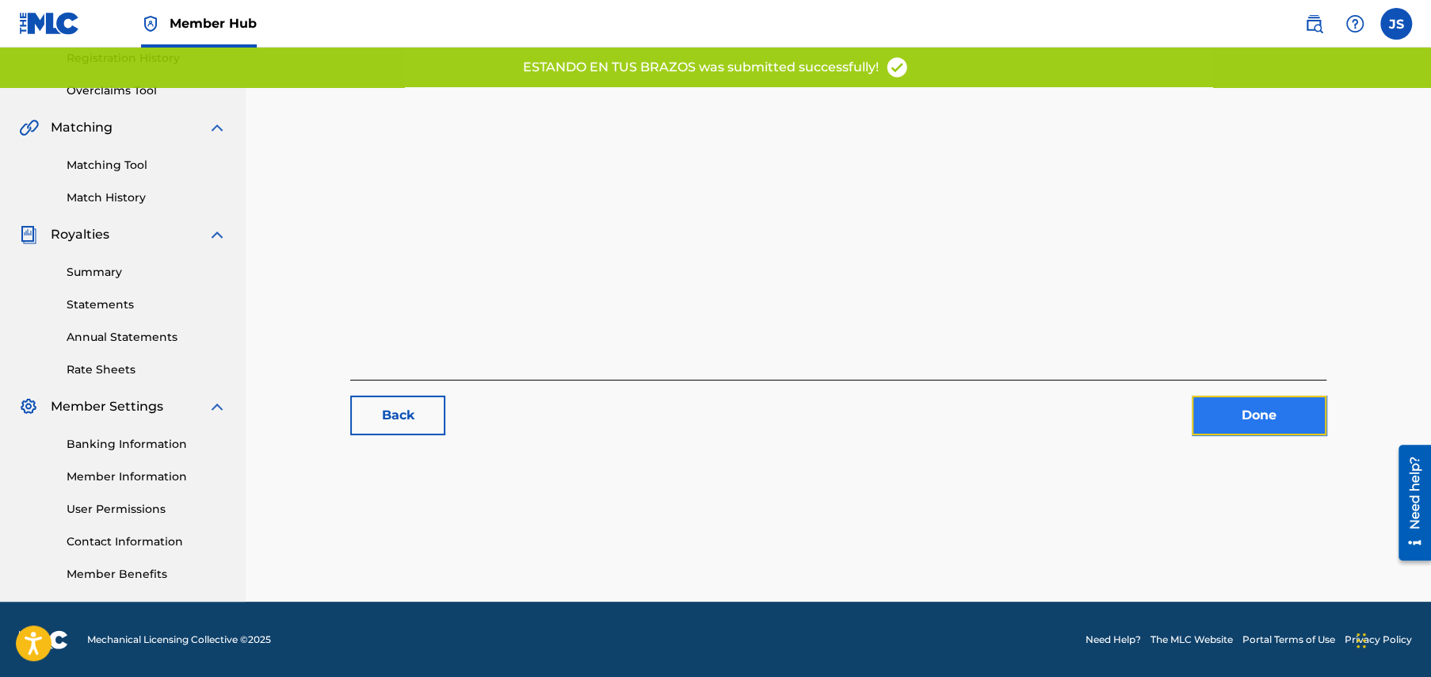
click at [1256, 417] on link "Done" at bounding box center [1259, 415] width 135 height 40
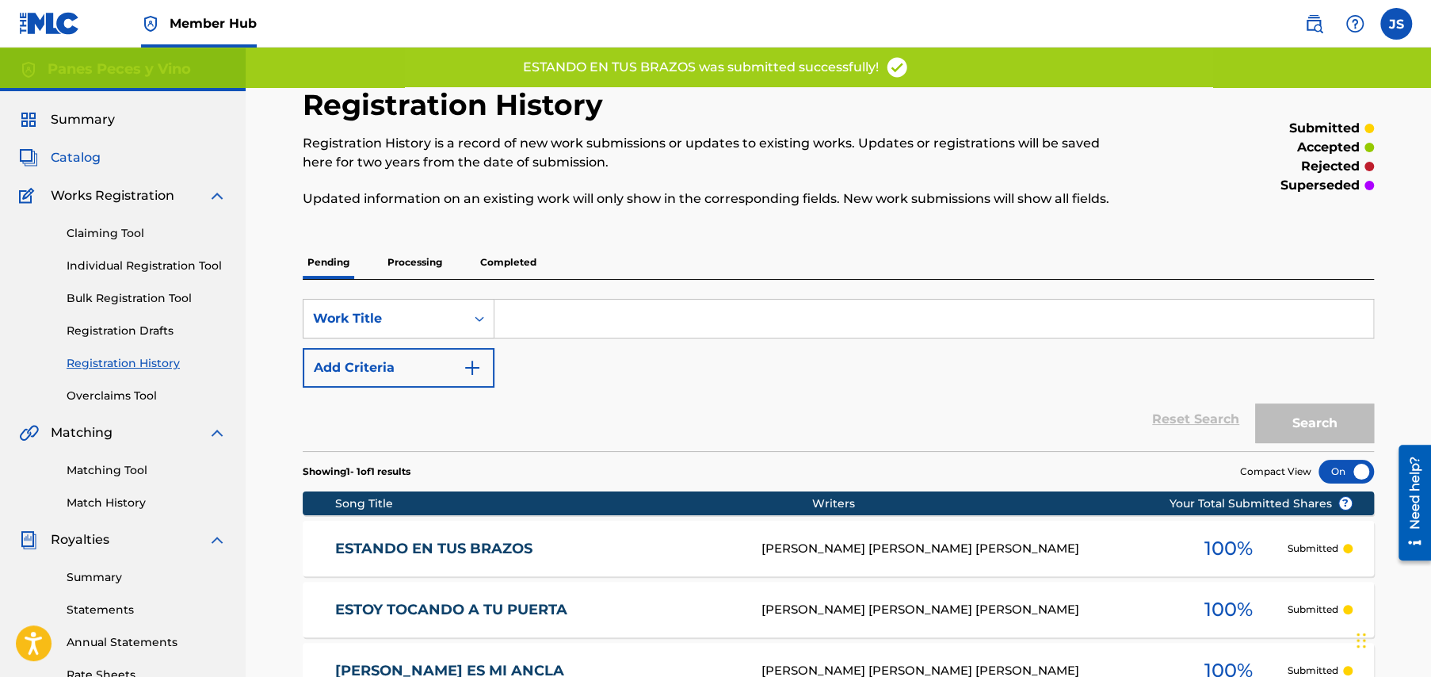
click at [77, 157] on span "Catalog" at bounding box center [76, 157] width 50 height 19
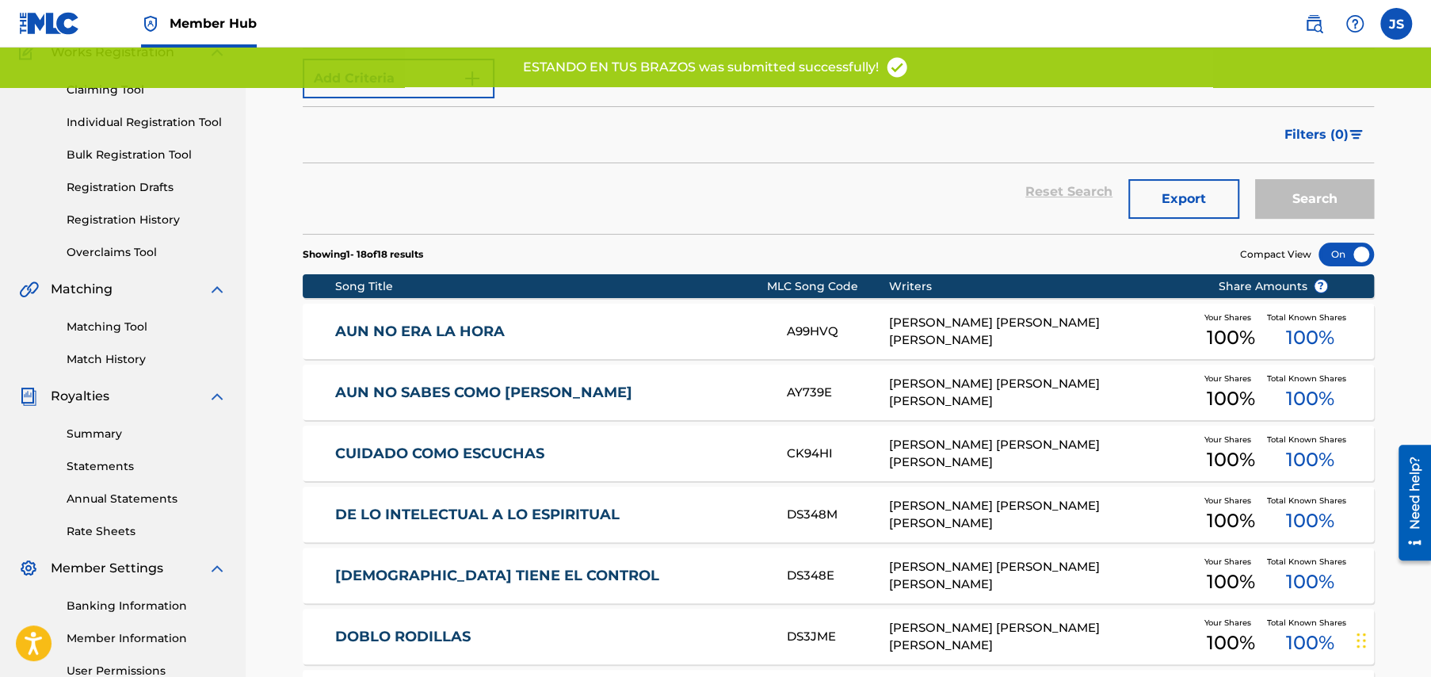
scroll to position [476, 0]
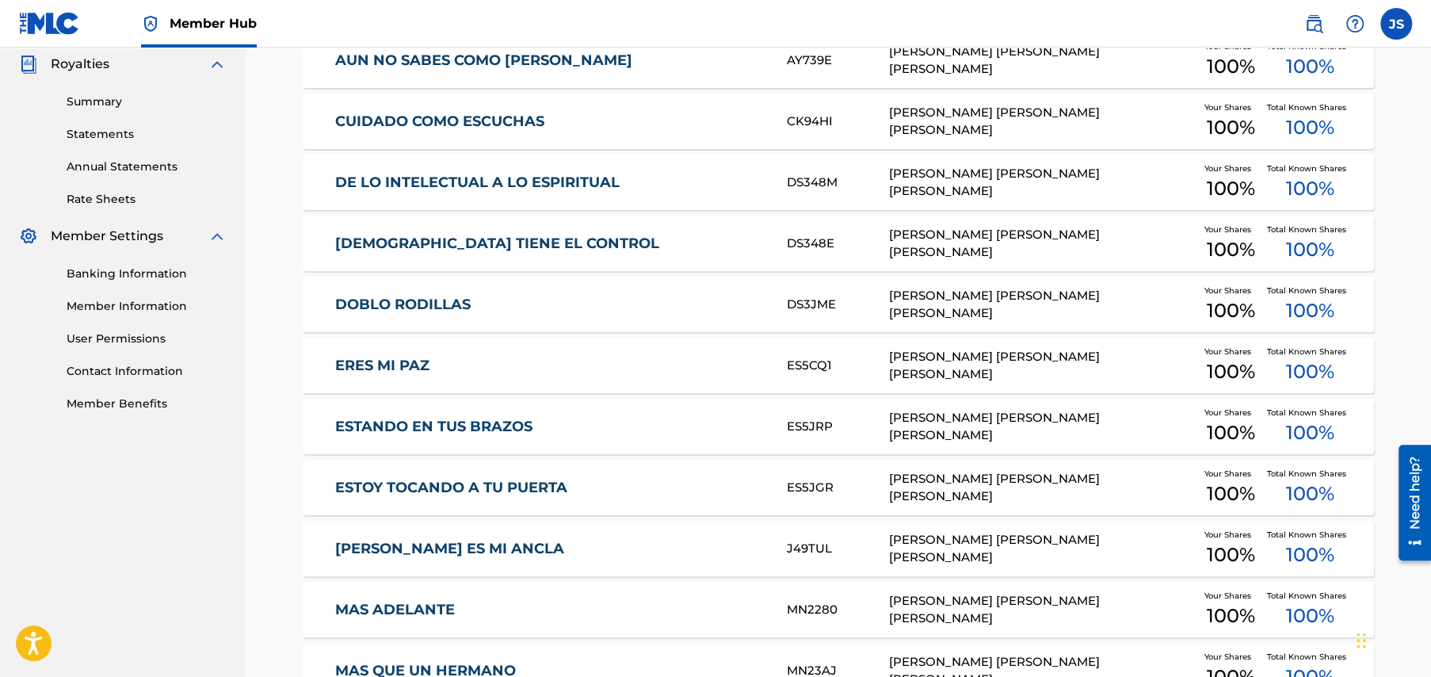
click at [375, 366] on link "ERES MI PAZ" at bounding box center [550, 366] width 431 height 18
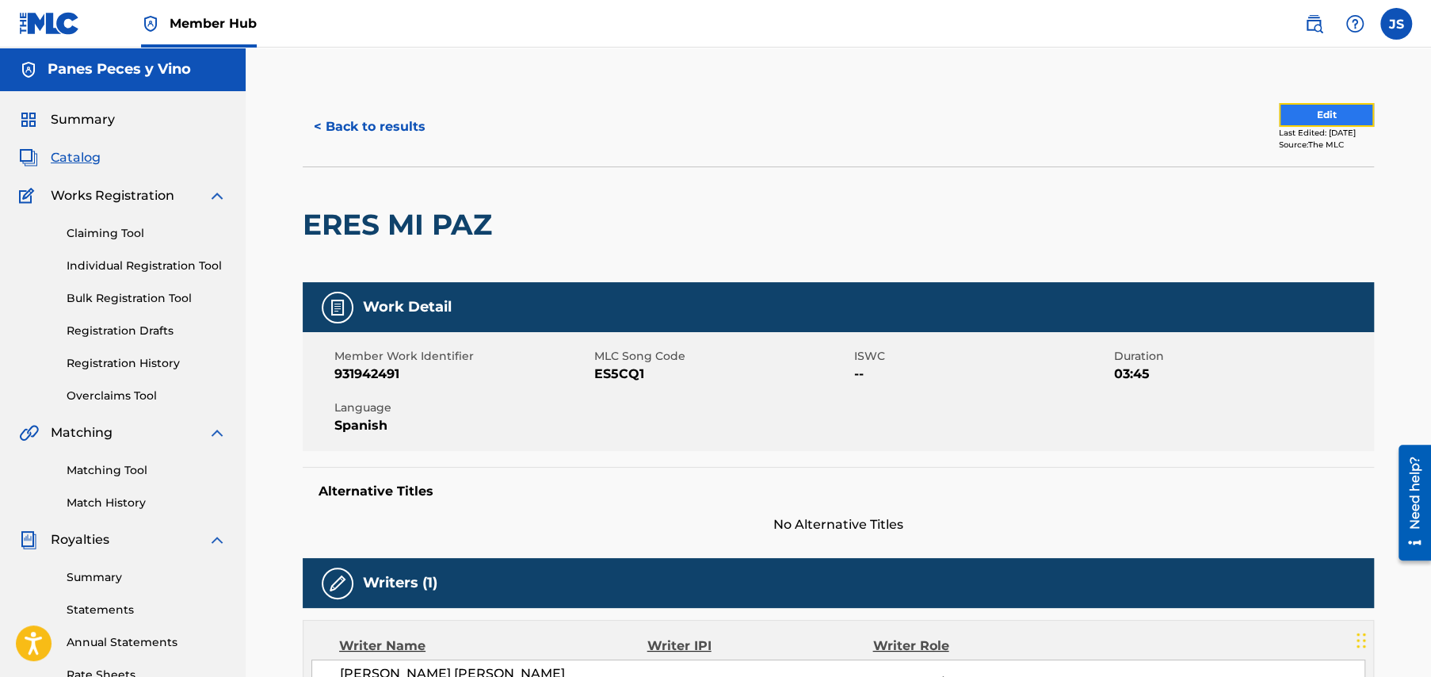
click at [1297, 115] on button "Edit" at bounding box center [1326, 115] width 95 height 24
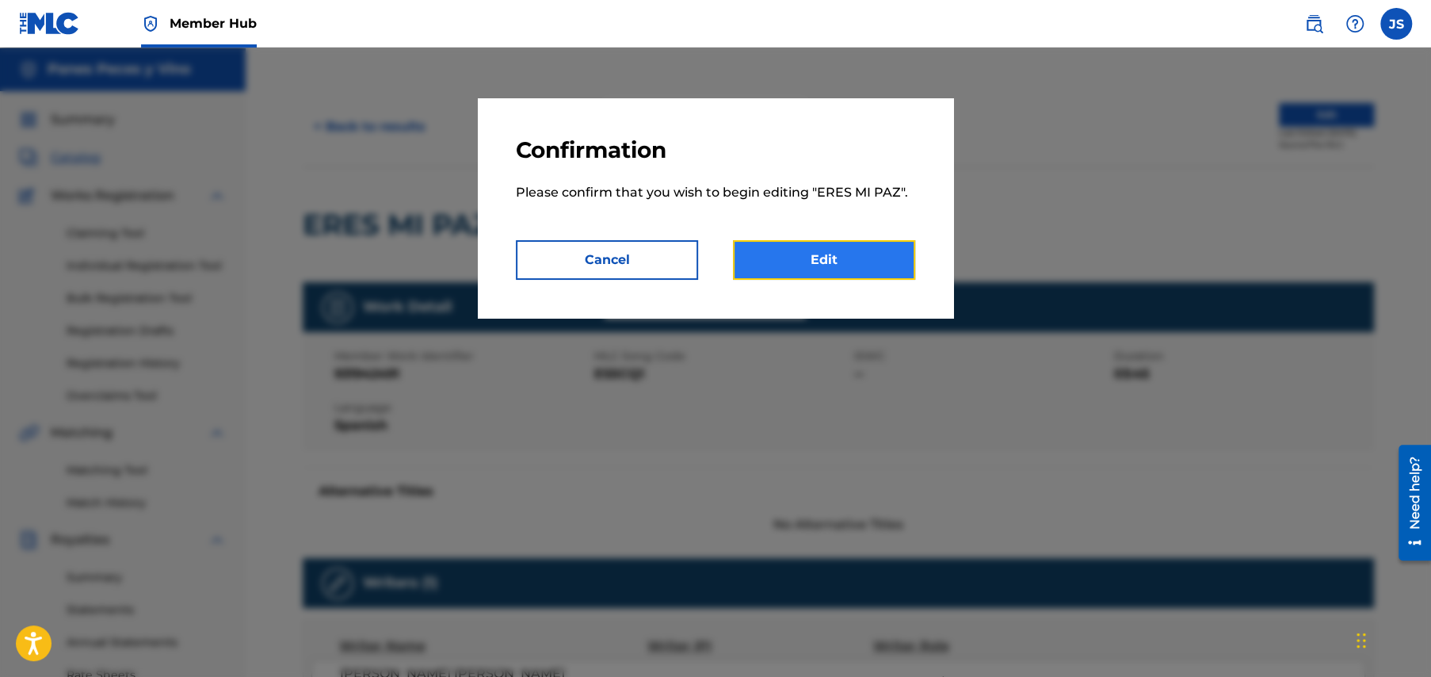
click at [830, 261] on link "Edit" at bounding box center [824, 260] width 182 height 40
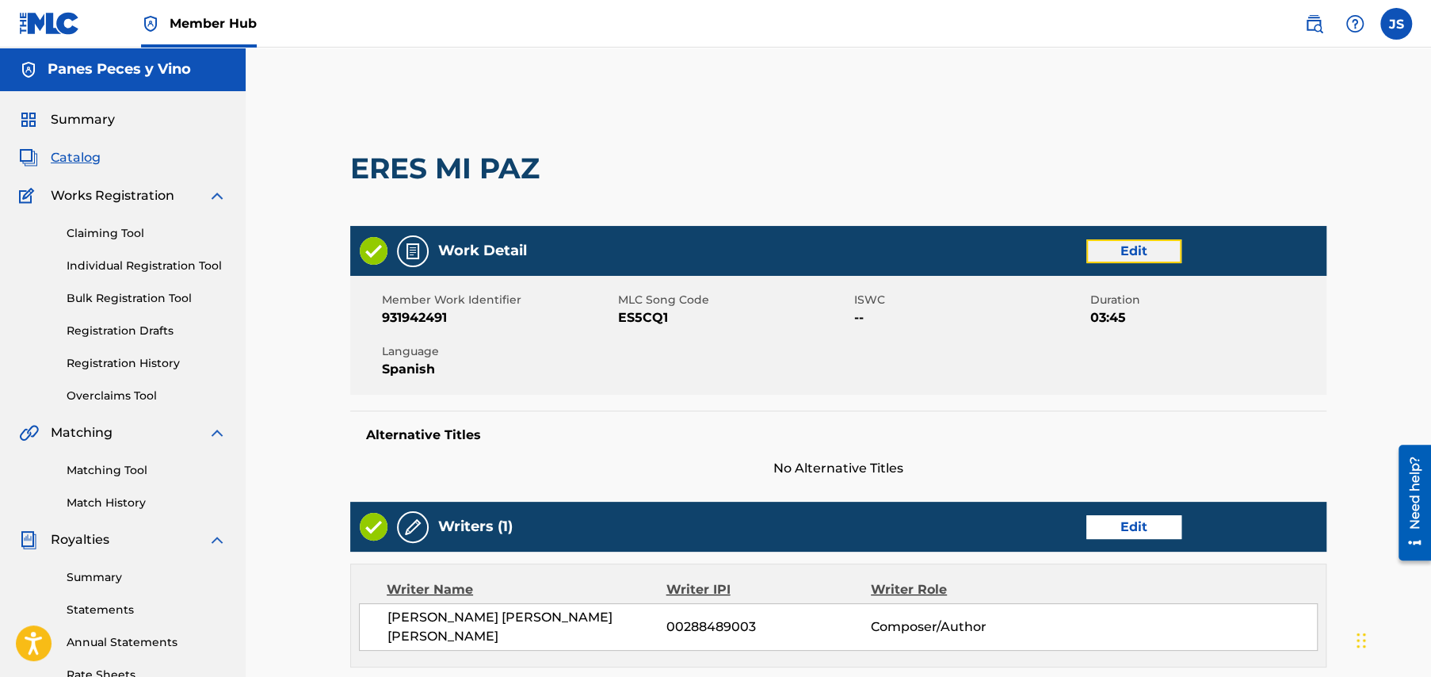
click at [1134, 247] on link "Edit" at bounding box center [1134, 251] width 95 height 24
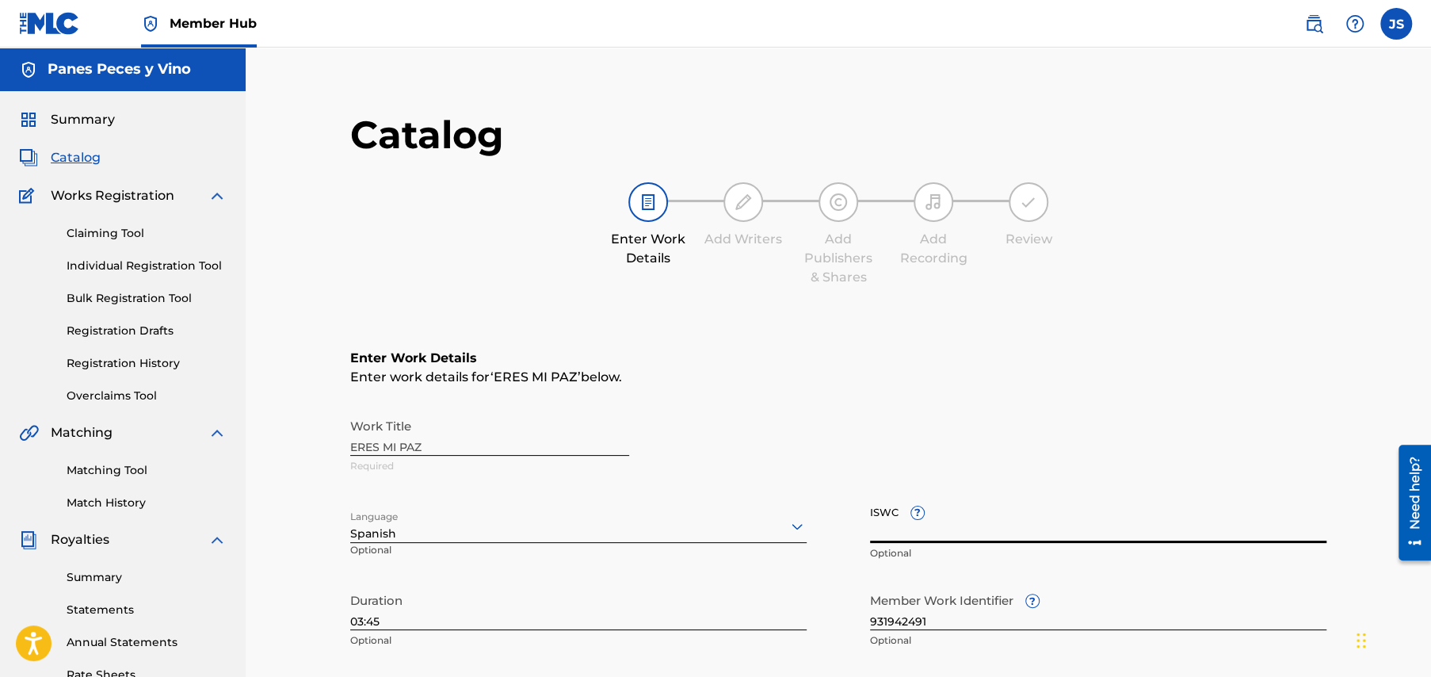
paste input "T3349767002"
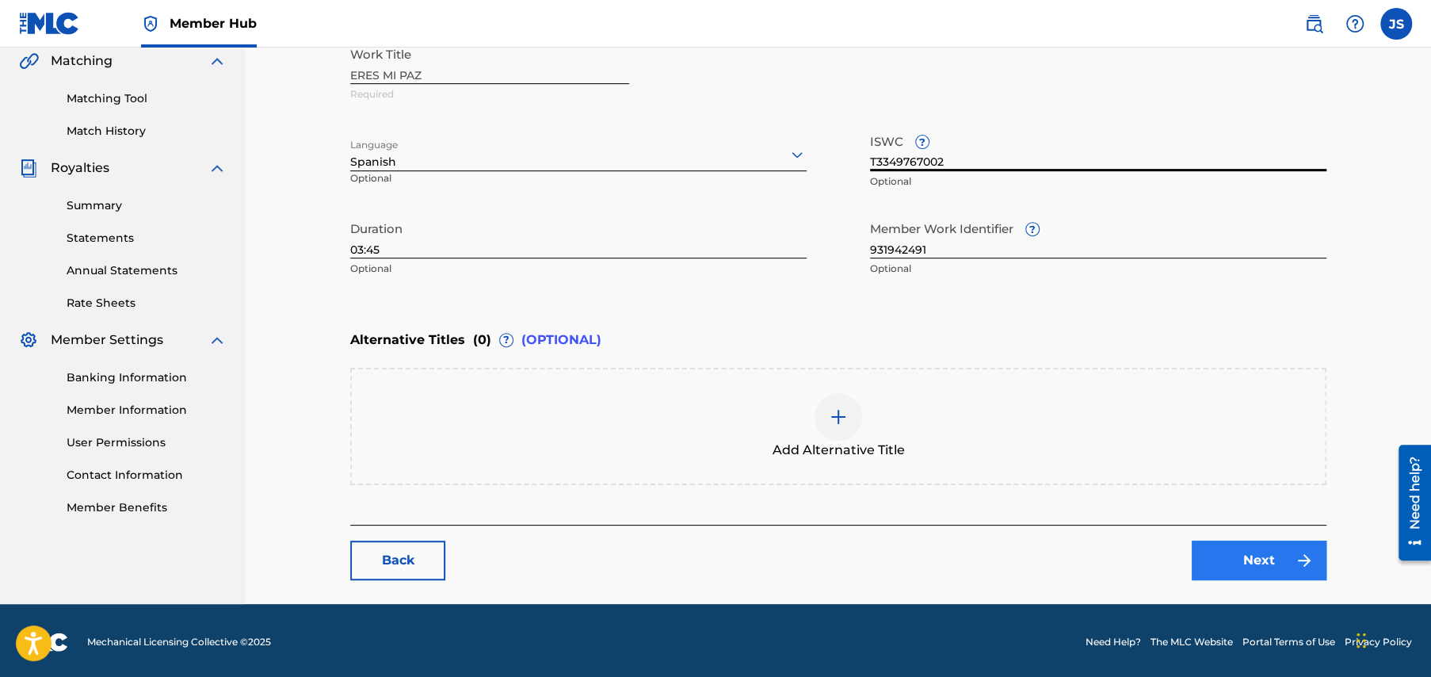
scroll to position [374, 0]
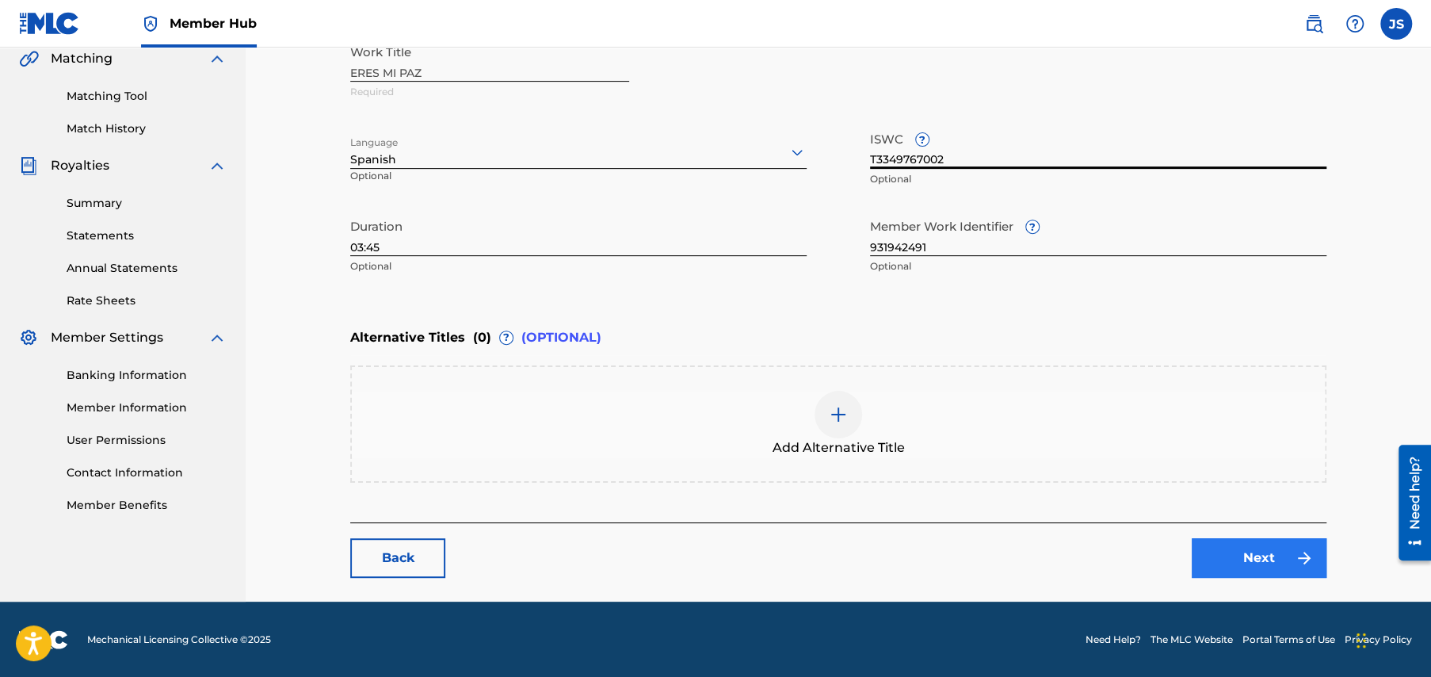
type input "T3349767002"
click at [1270, 554] on link "Next" at bounding box center [1259, 558] width 135 height 40
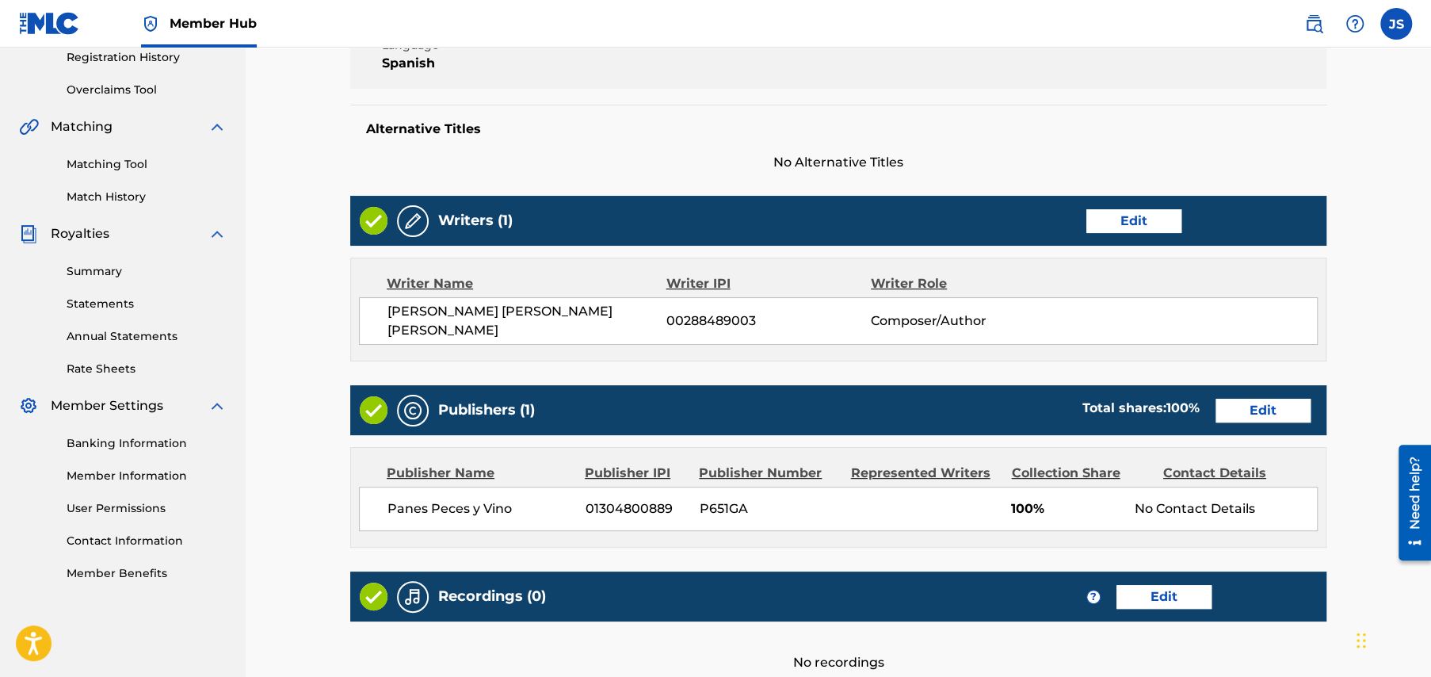
scroll to position [472, 0]
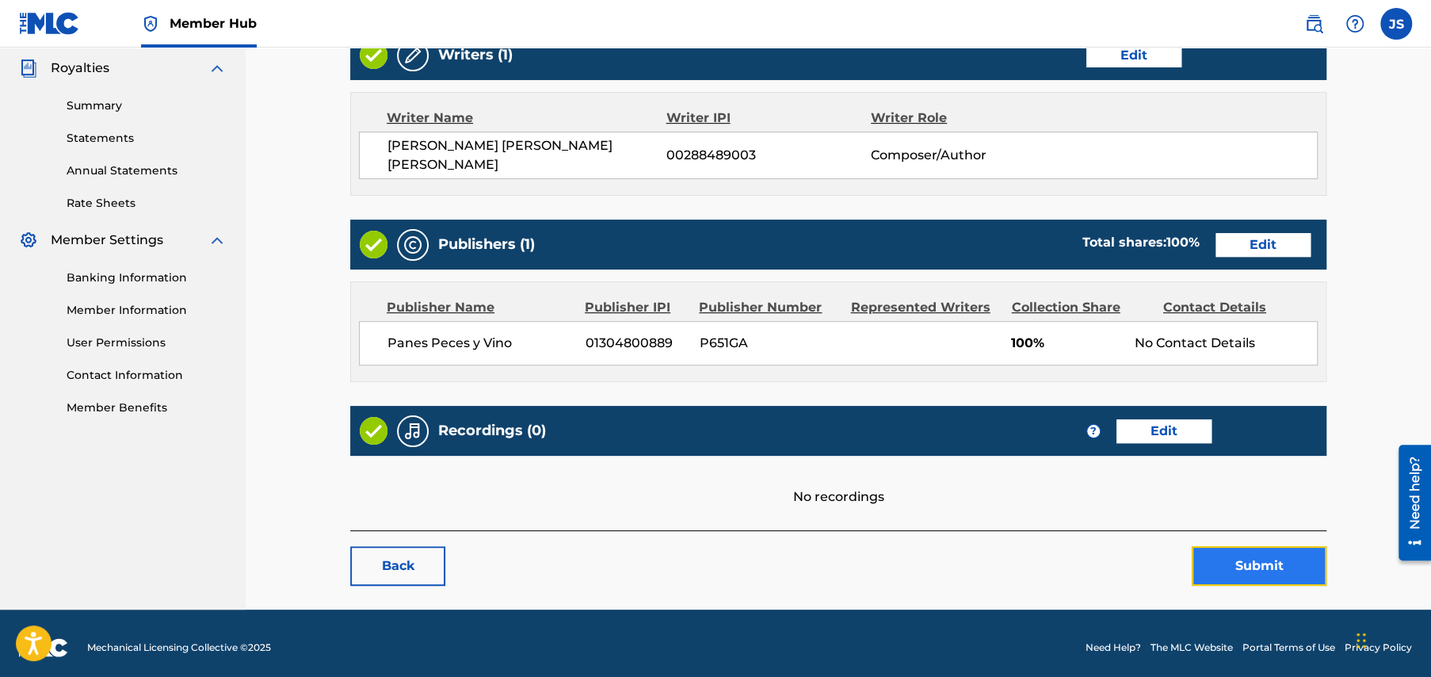
click at [1252, 556] on button "Submit" at bounding box center [1259, 566] width 135 height 40
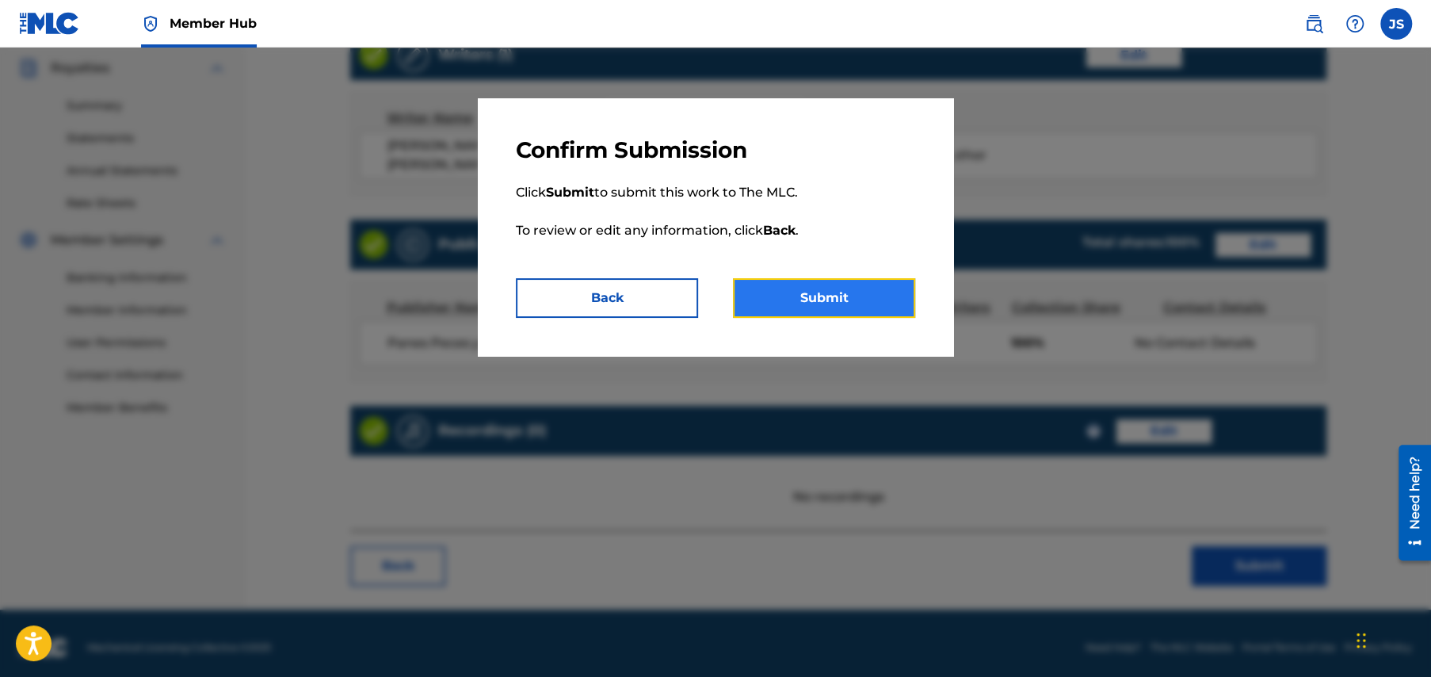
click at [849, 300] on button "Submit" at bounding box center [824, 298] width 182 height 40
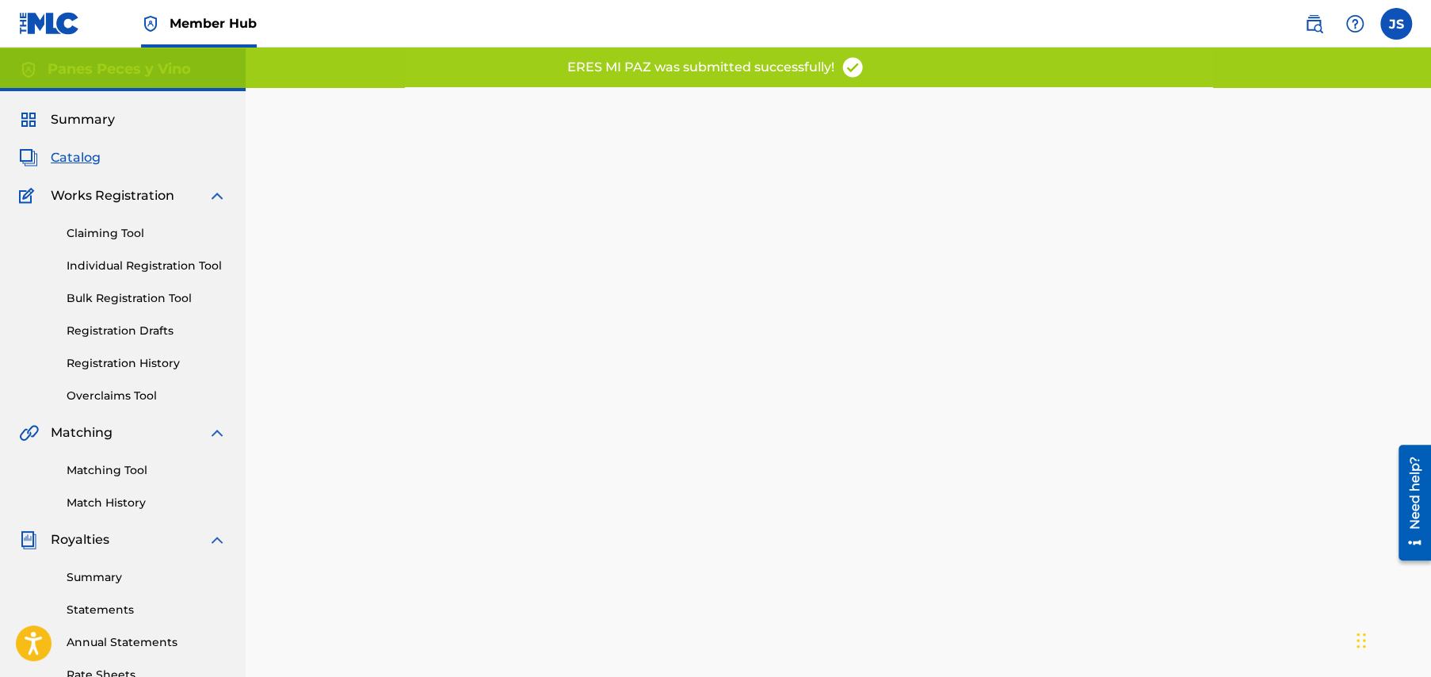
scroll to position [305, 0]
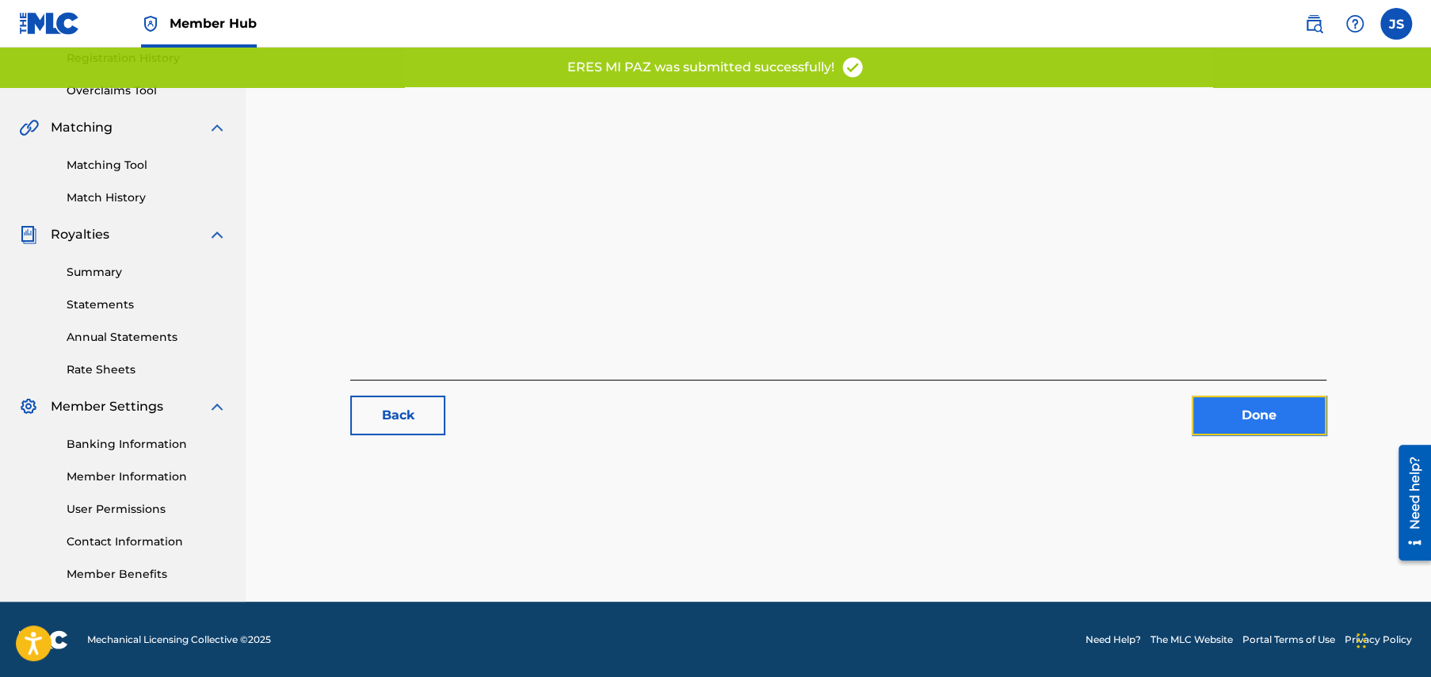
click at [1245, 411] on link "Done" at bounding box center [1259, 415] width 135 height 40
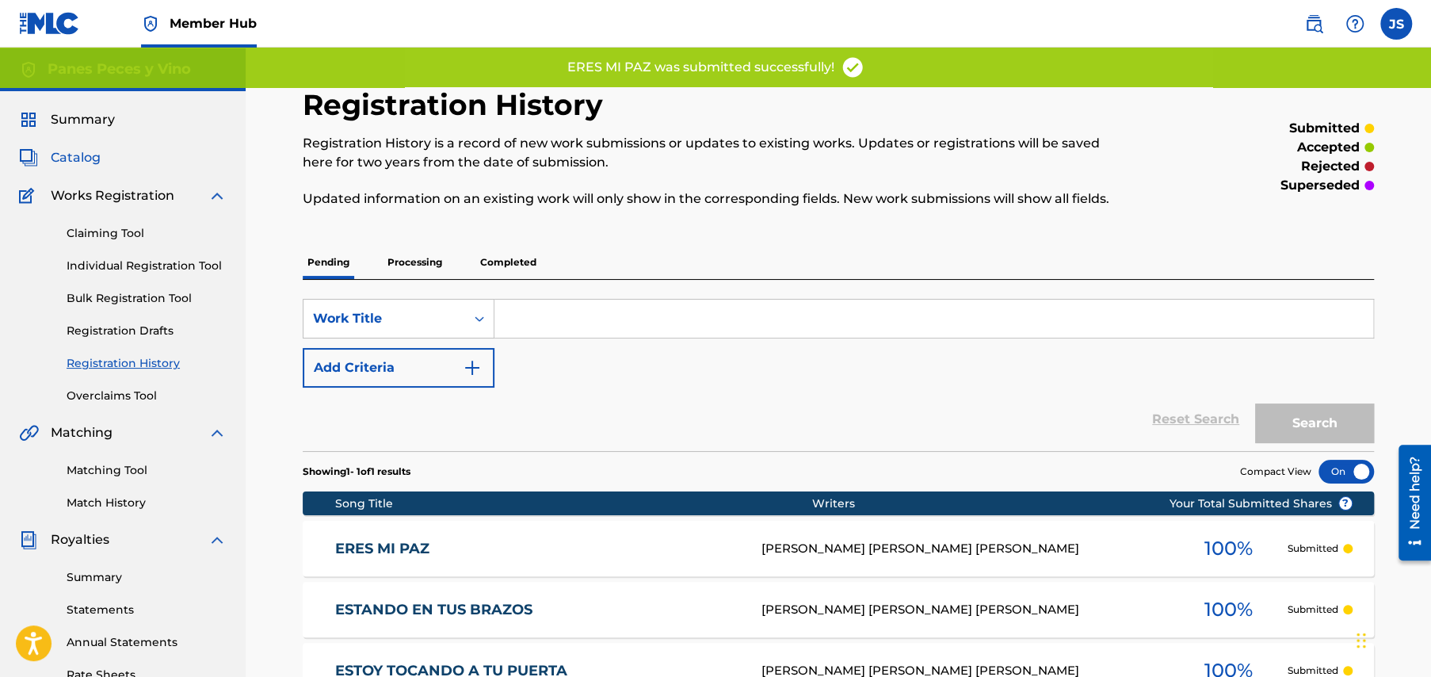
click at [81, 156] on span "Catalog" at bounding box center [76, 157] width 50 height 19
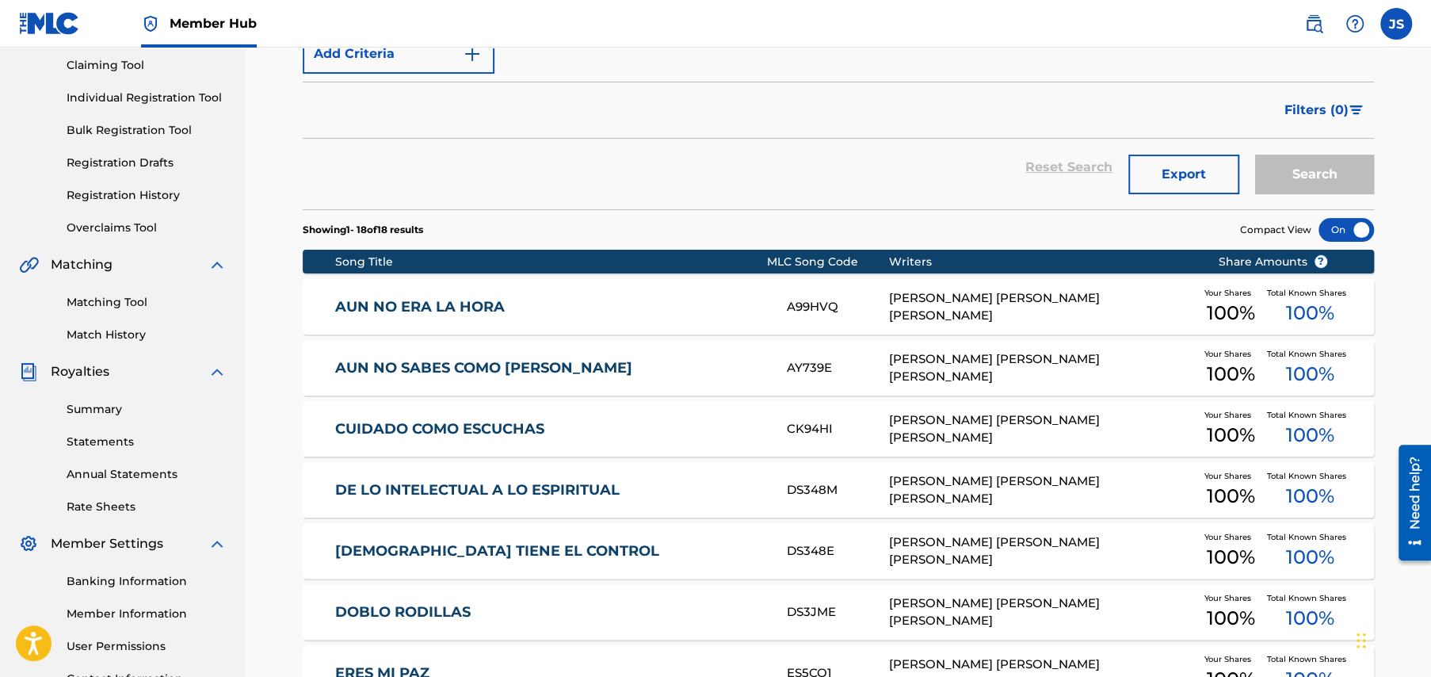
scroll to position [317, 0]
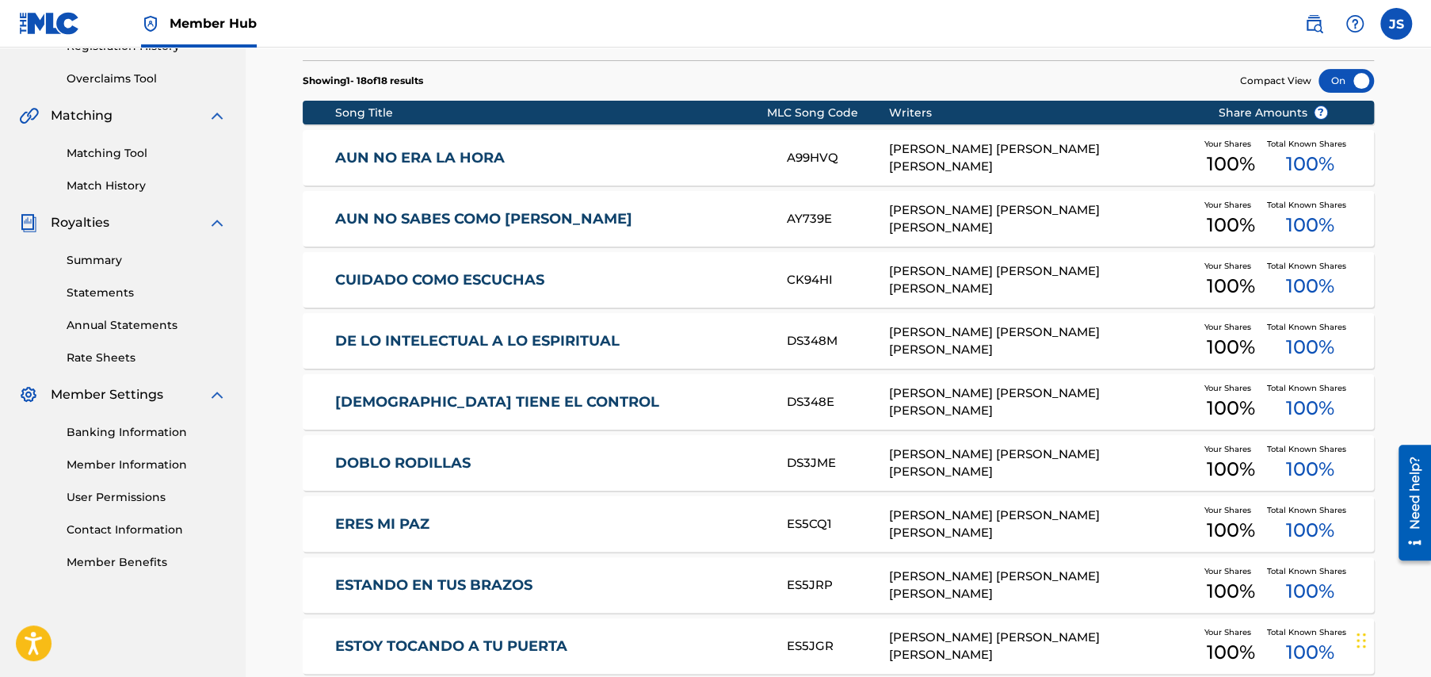
click at [428, 460] on link "DOBLO RODILLAS" at bounding box center [550, 463] width 431 height 18
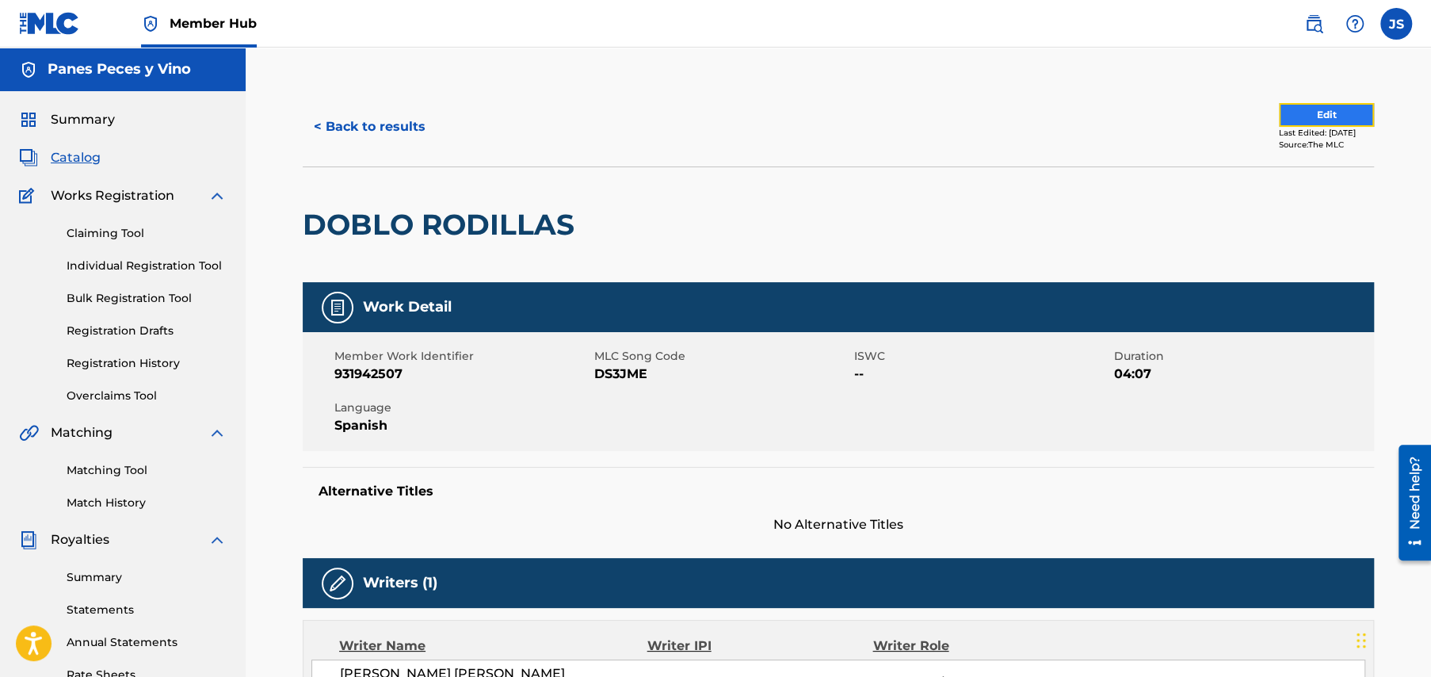
click at [1284, 110] on button "Edit" at bounding box center [1326, 115] width 95 height 24
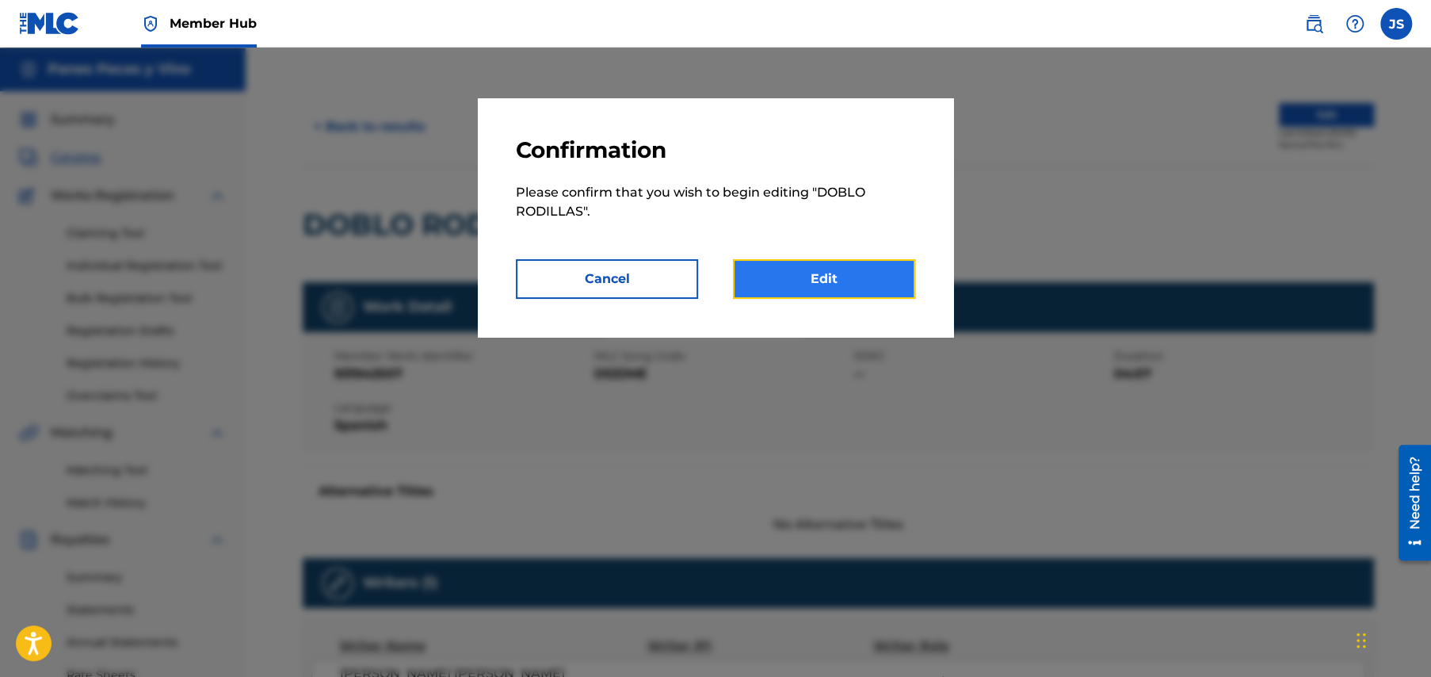
click at [799, 281] on link "Edit" at bounding box center [824, 279] width 182 height 40
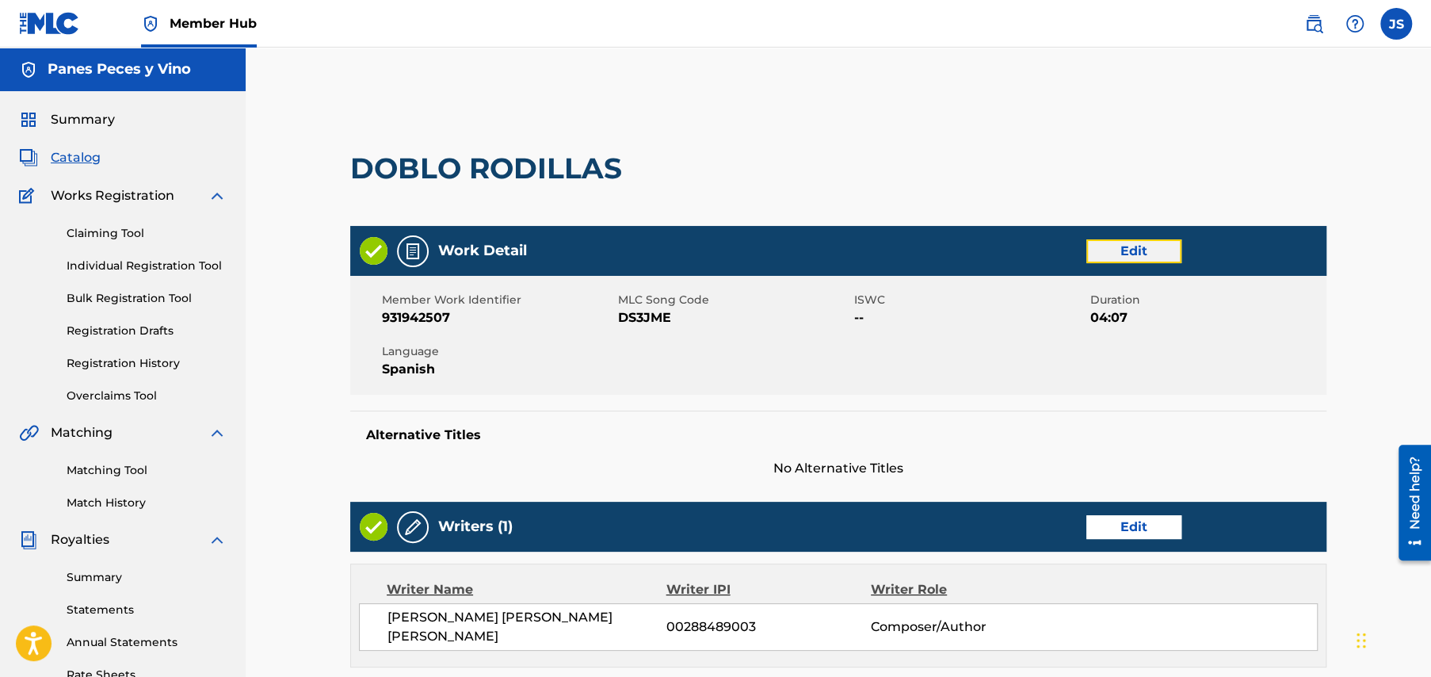
click at [1136, 247] on link "Edit" at bounding box center [1134, 251] width 95 height 24
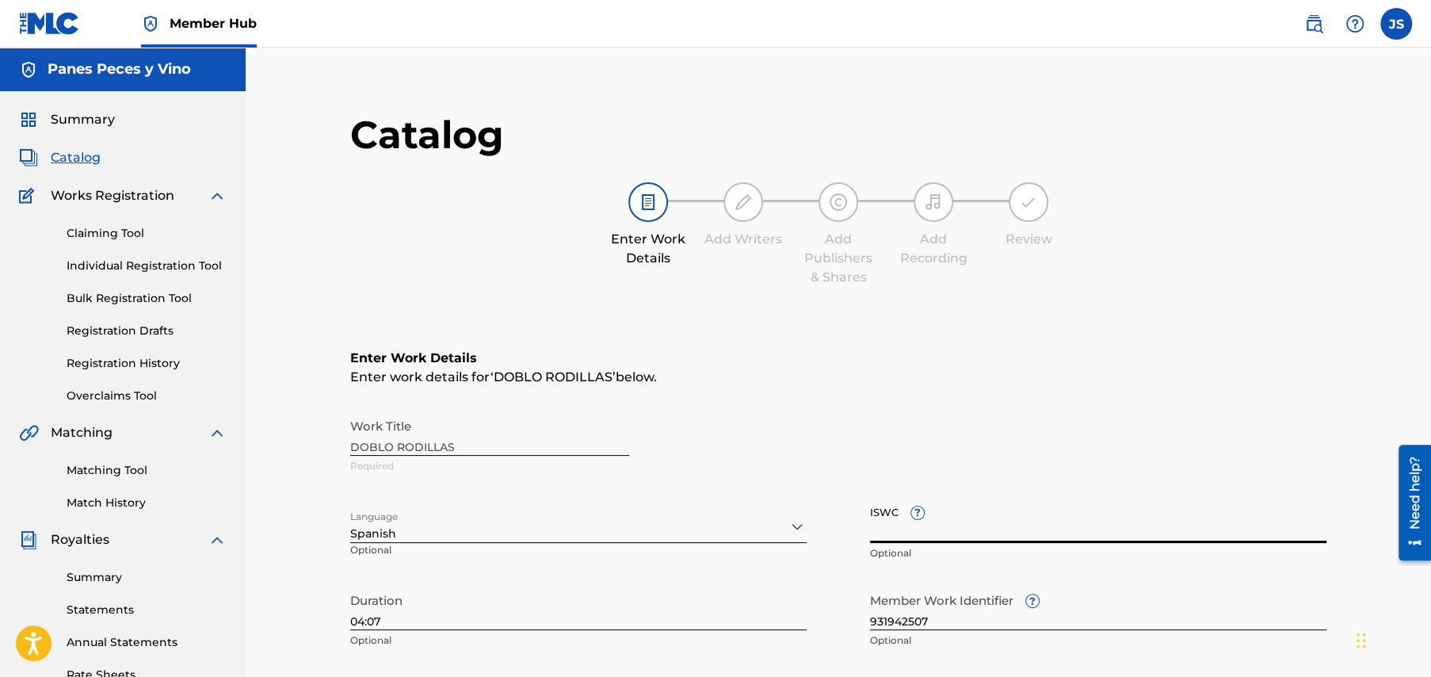
paste input "T3349777664"
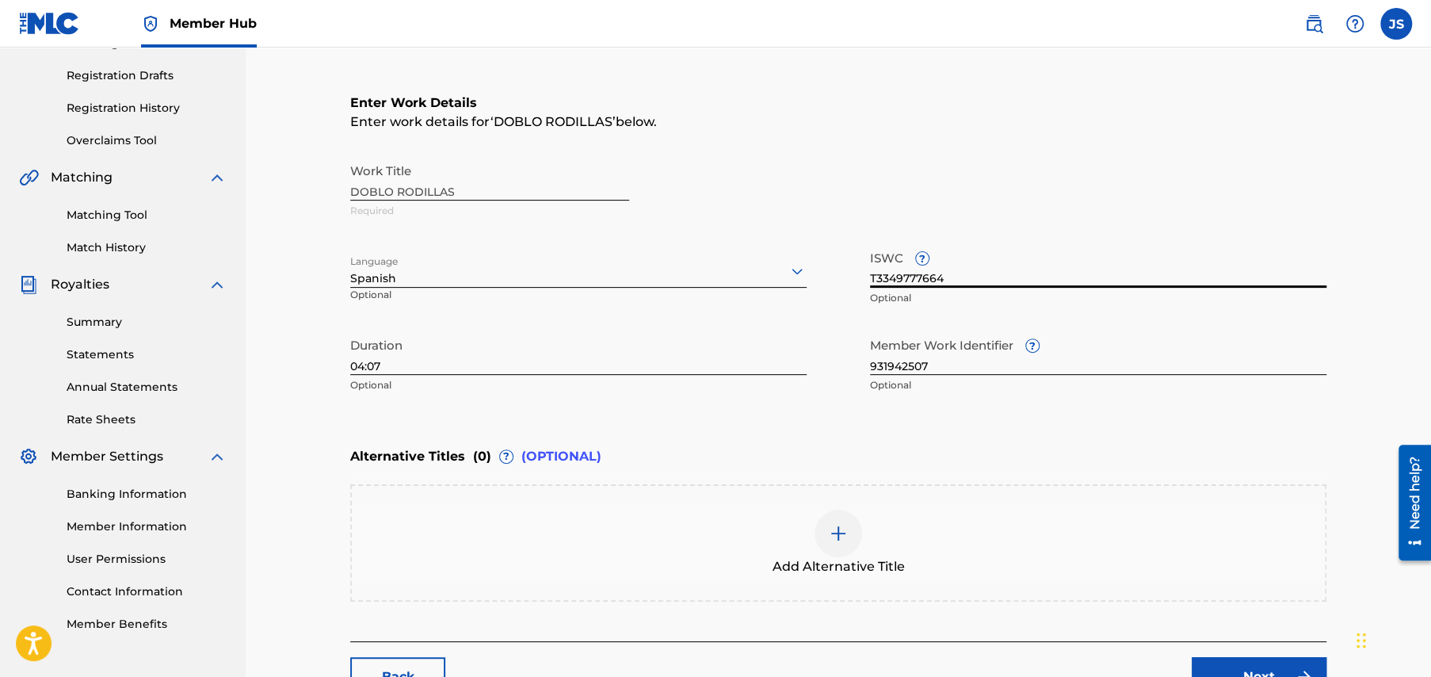
scroll to position [374, 0]
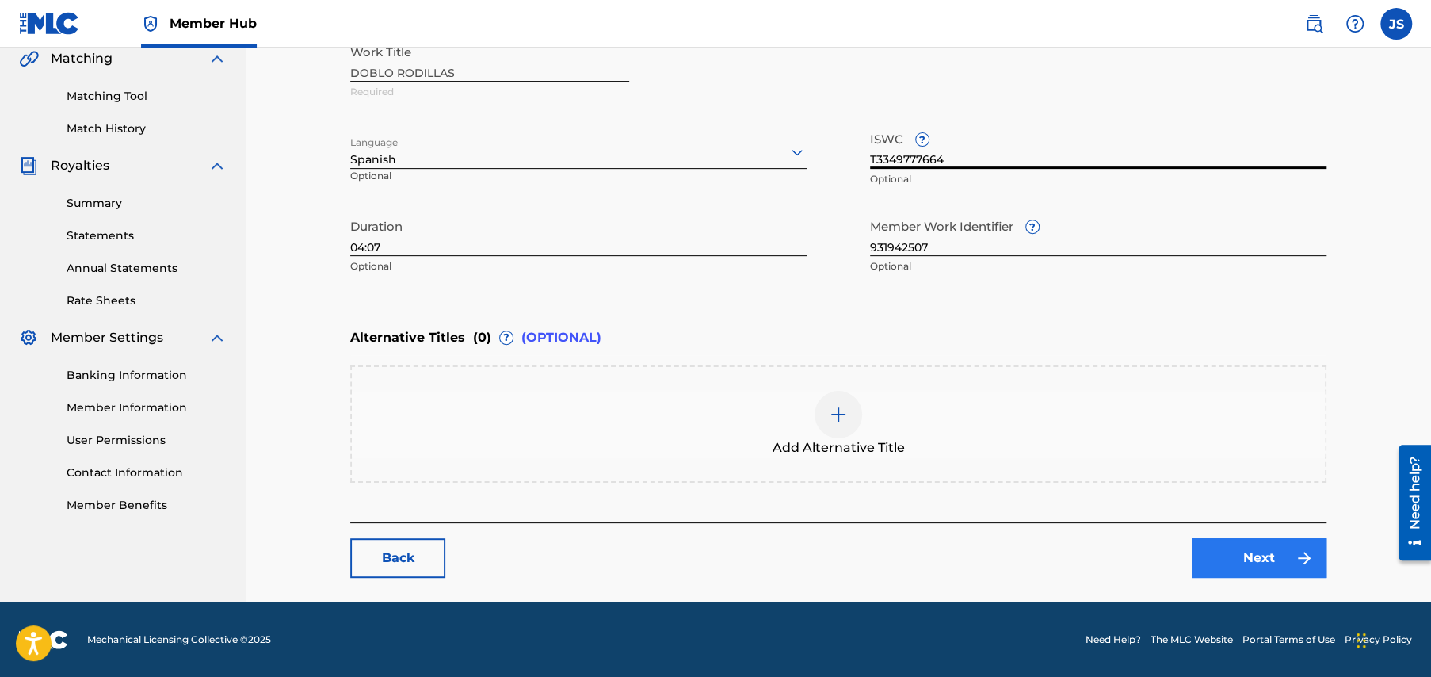
type input "T3349777664"
click at [1260, 552] on link "Next" at bounding box center [1259, 558] width 135 height 40
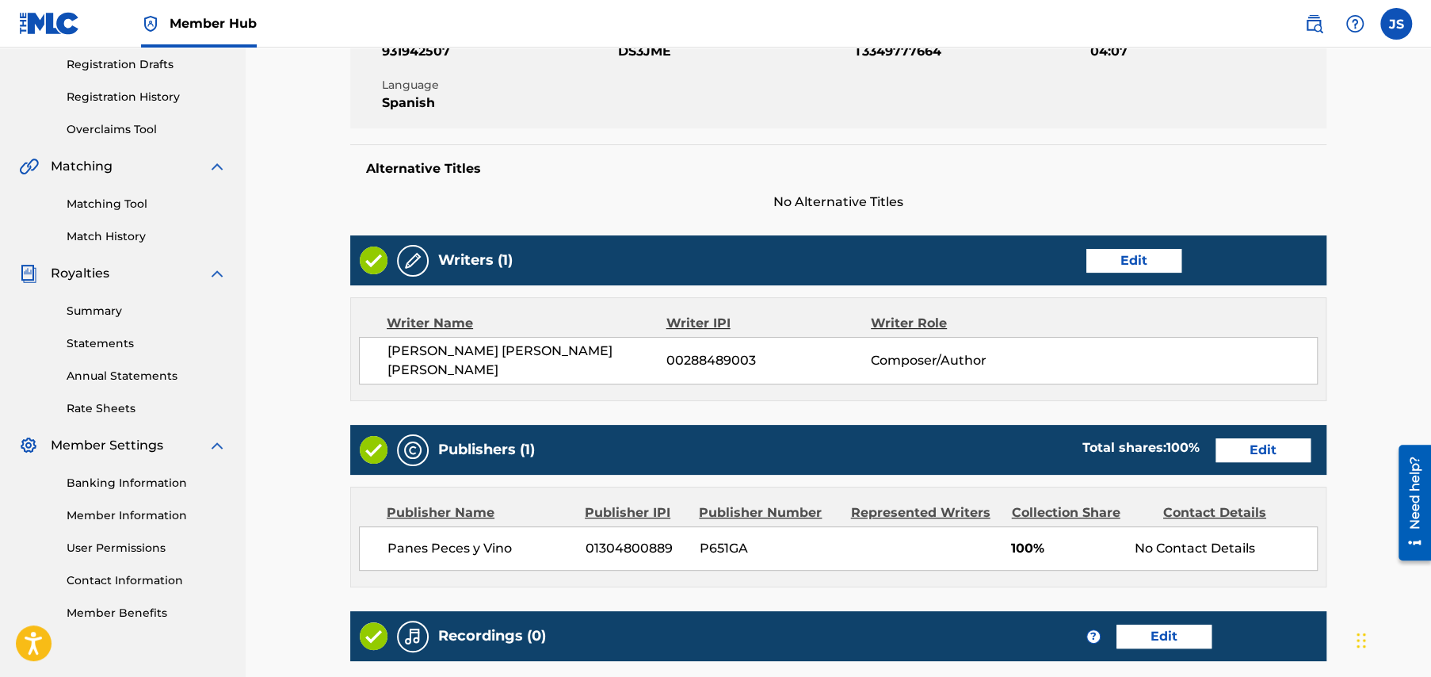
scroll to position [472, 0]
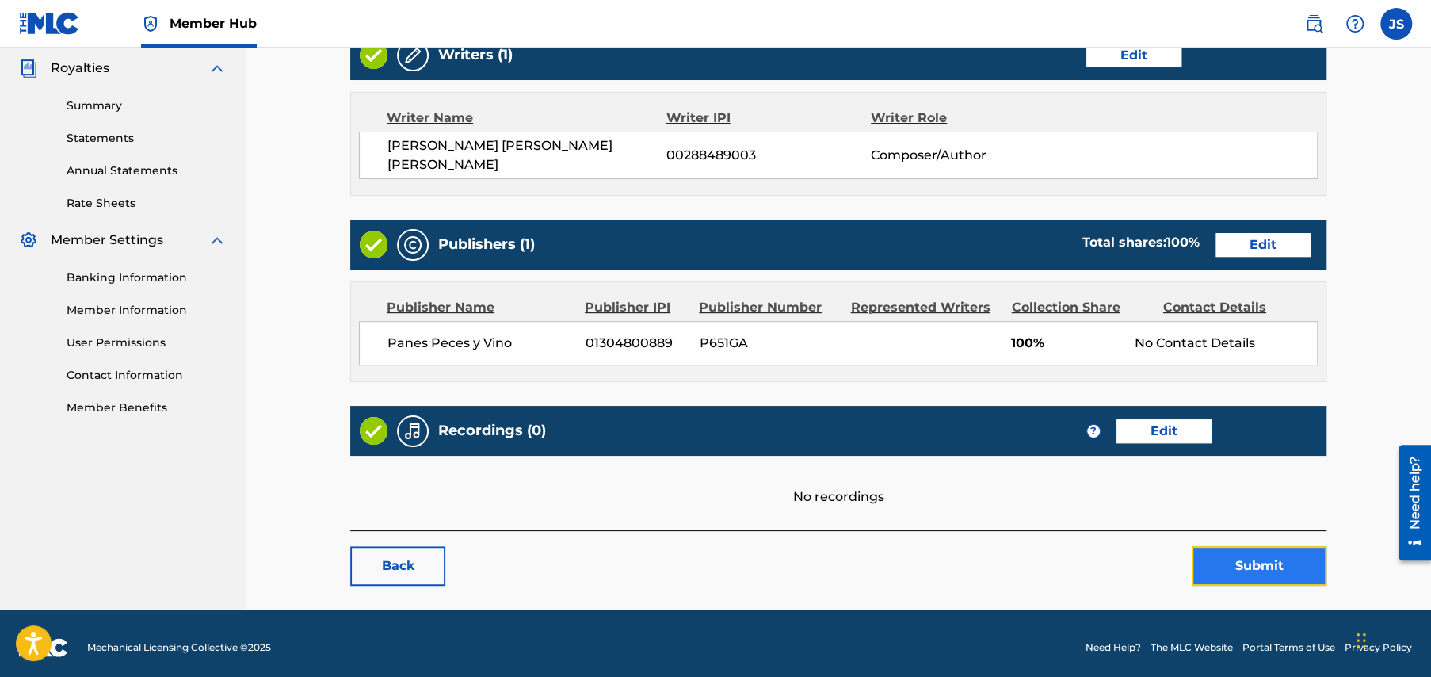
click at [1248, 557] on button "Submit" at bounding box center [1259, 566] width 135 height 40
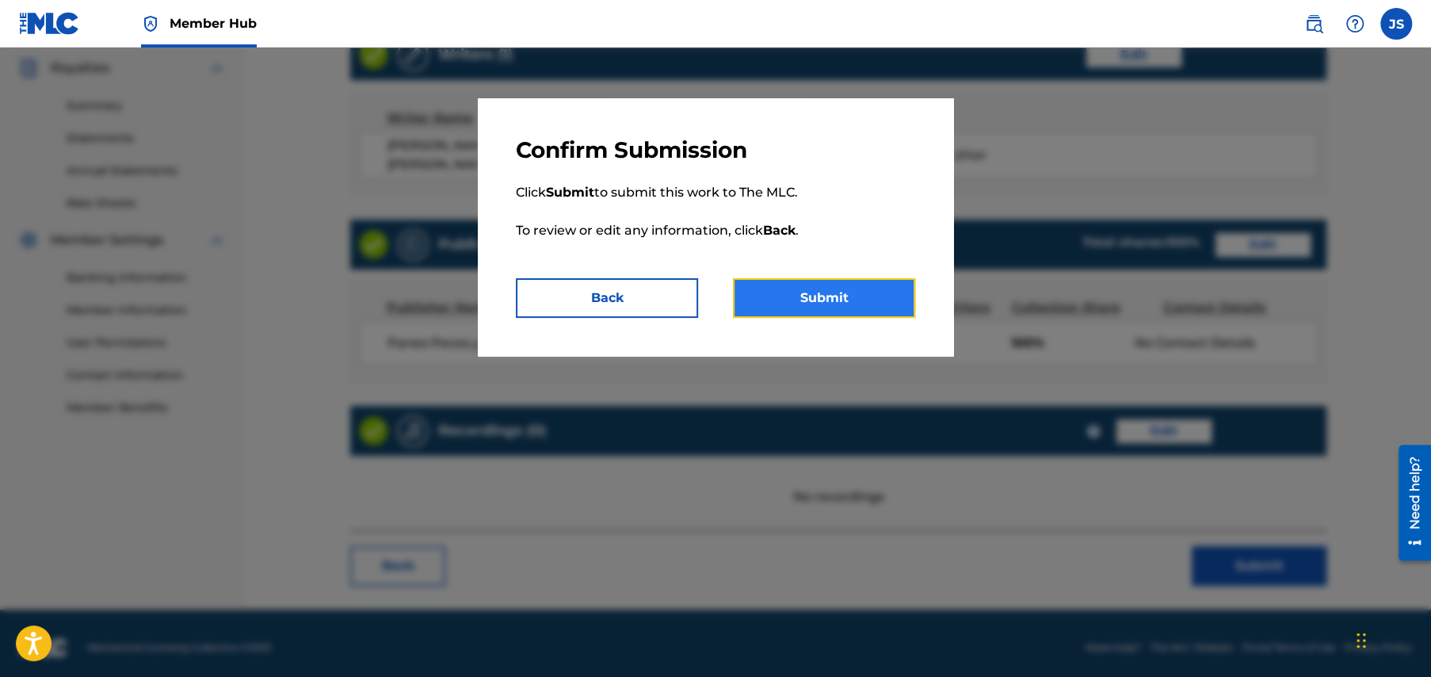
click at [825, 305] on button "Submit" at bounding box center [824, 298] width 182 height 40
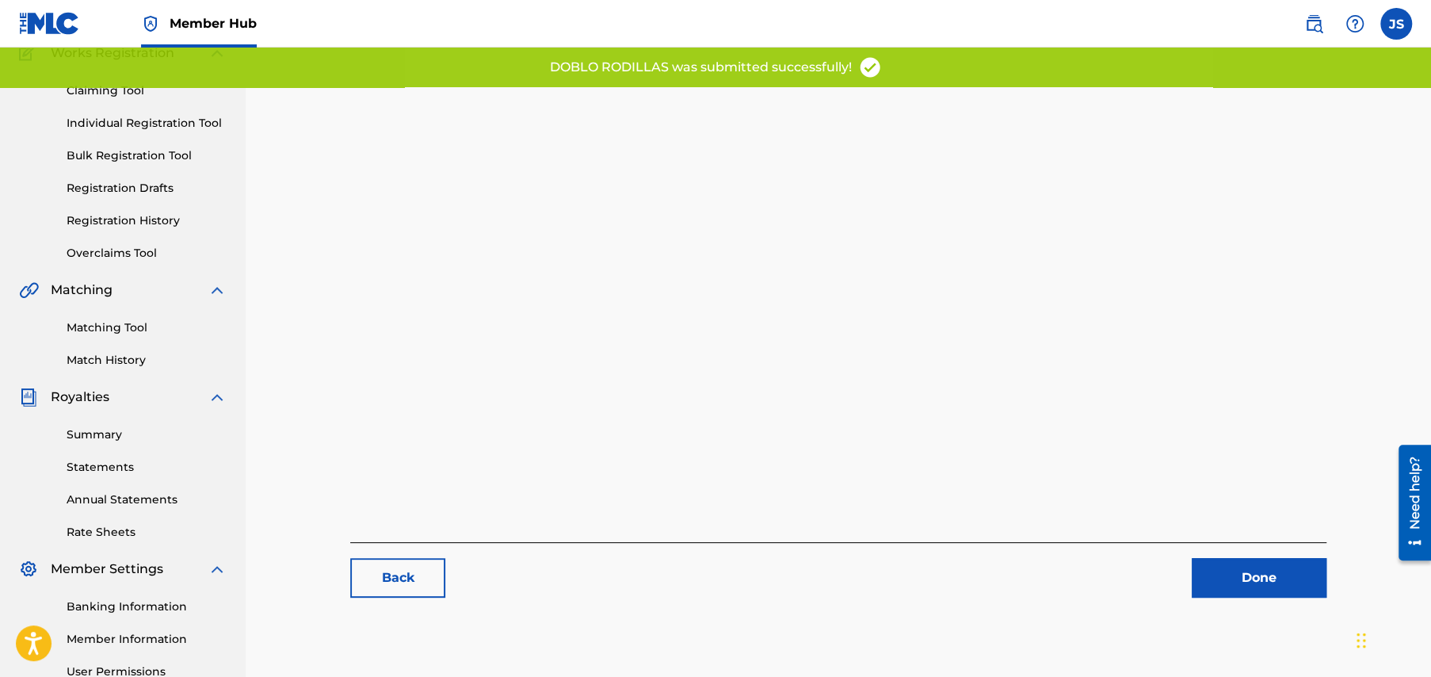
scroll to position [305, 0]
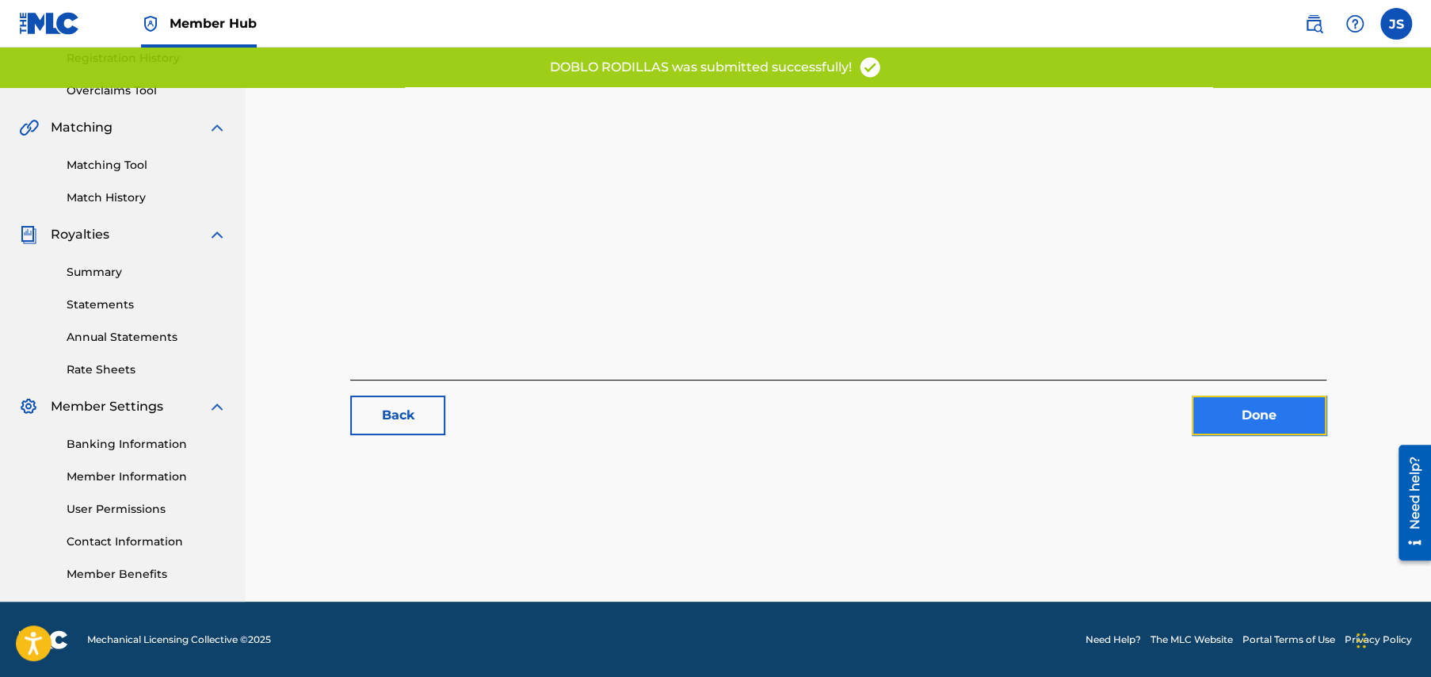
click at [1240, 415] on link "Done" at bounding box center [1259, 415] width 135 height 40
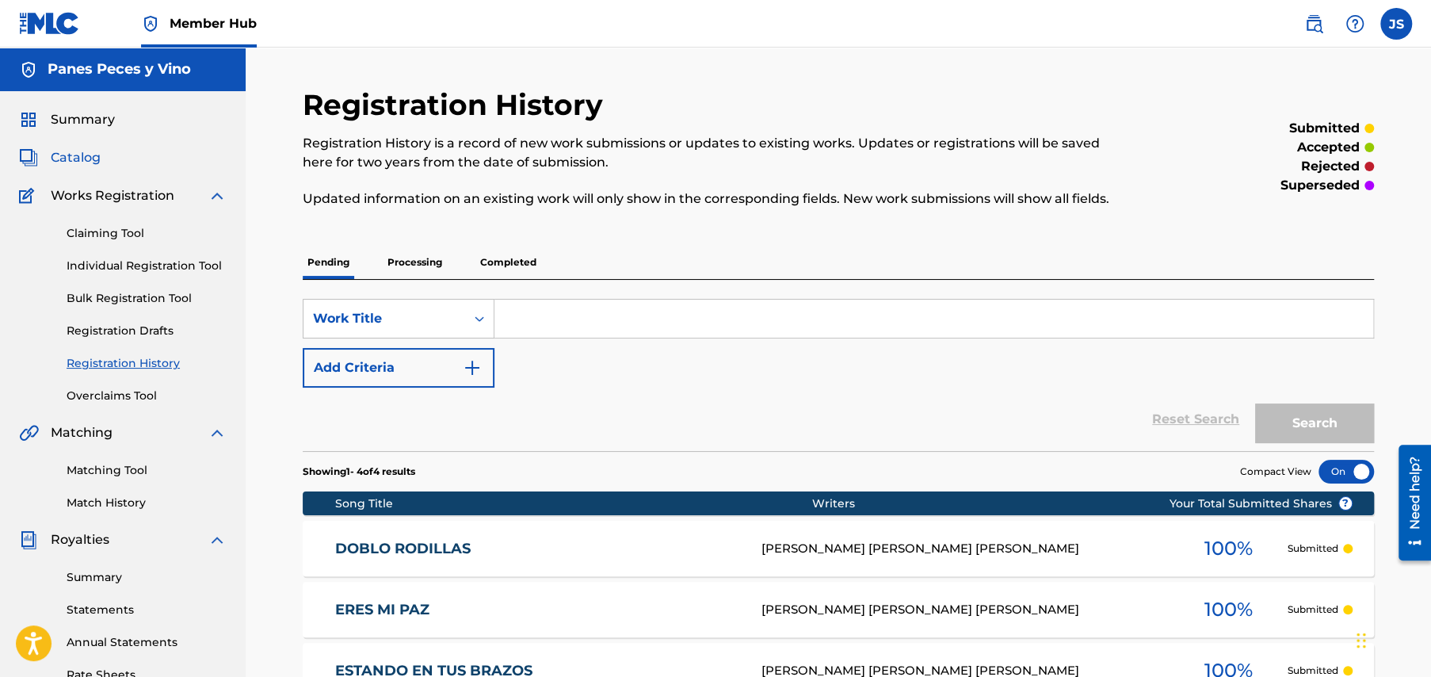
click at [73, 155] on span "Catalog" at bounding box center [76, 157] width 50 height 19
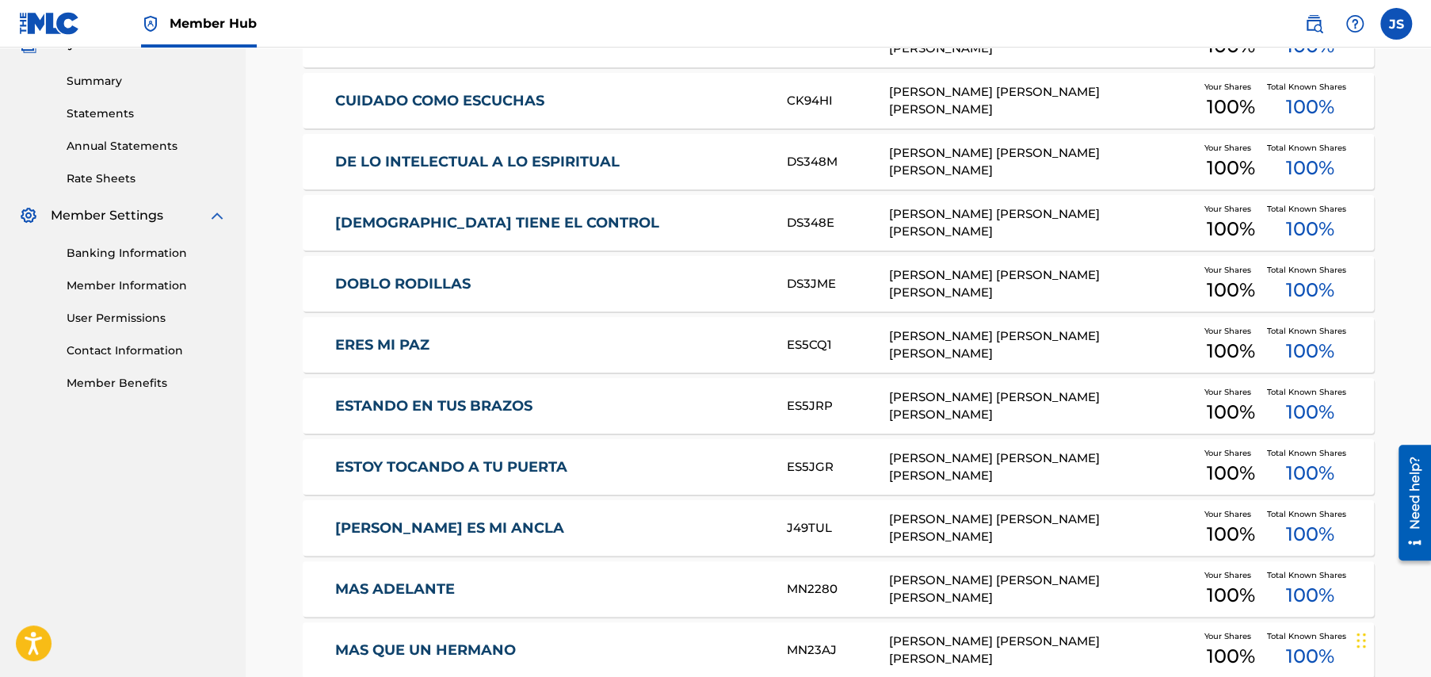
scroll to position [634, 0]
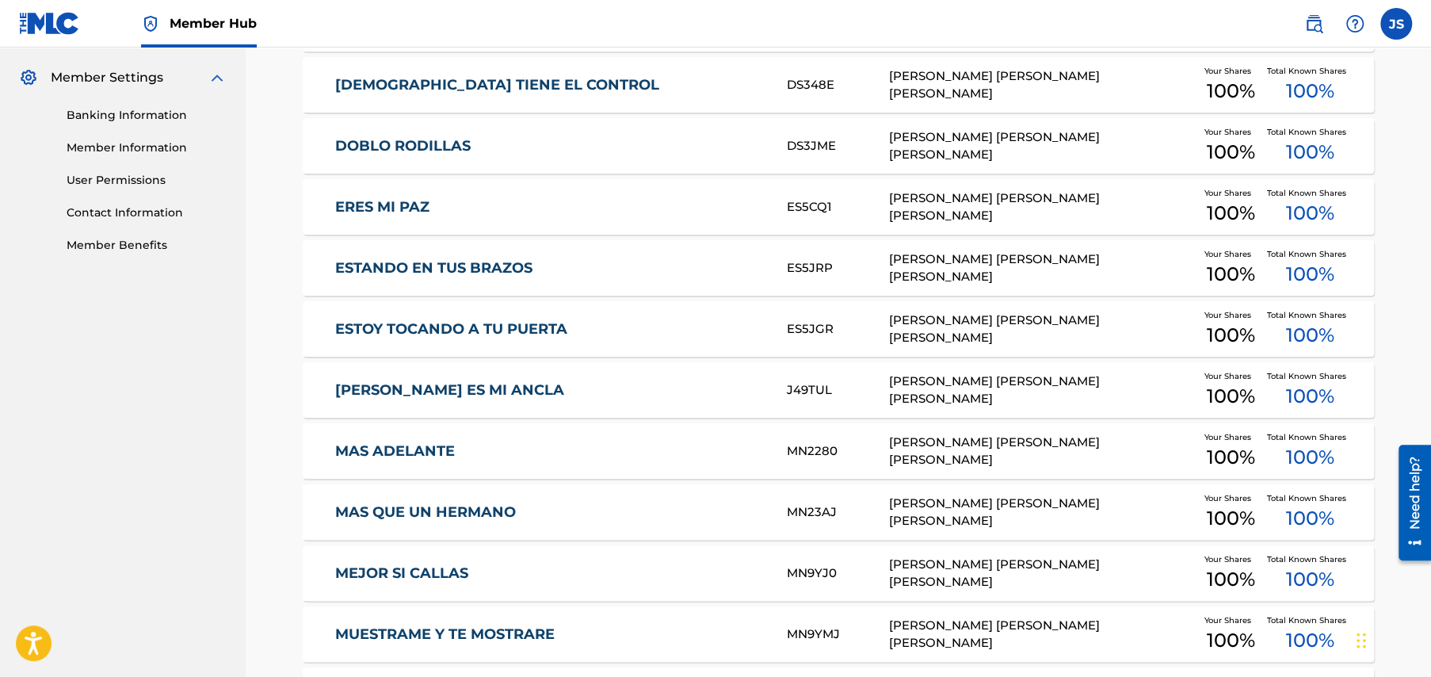
click at [446, 264] on link "ESTANDO EN TUS BRAZOS" at bounding box center [550, 268] width 431 height 18
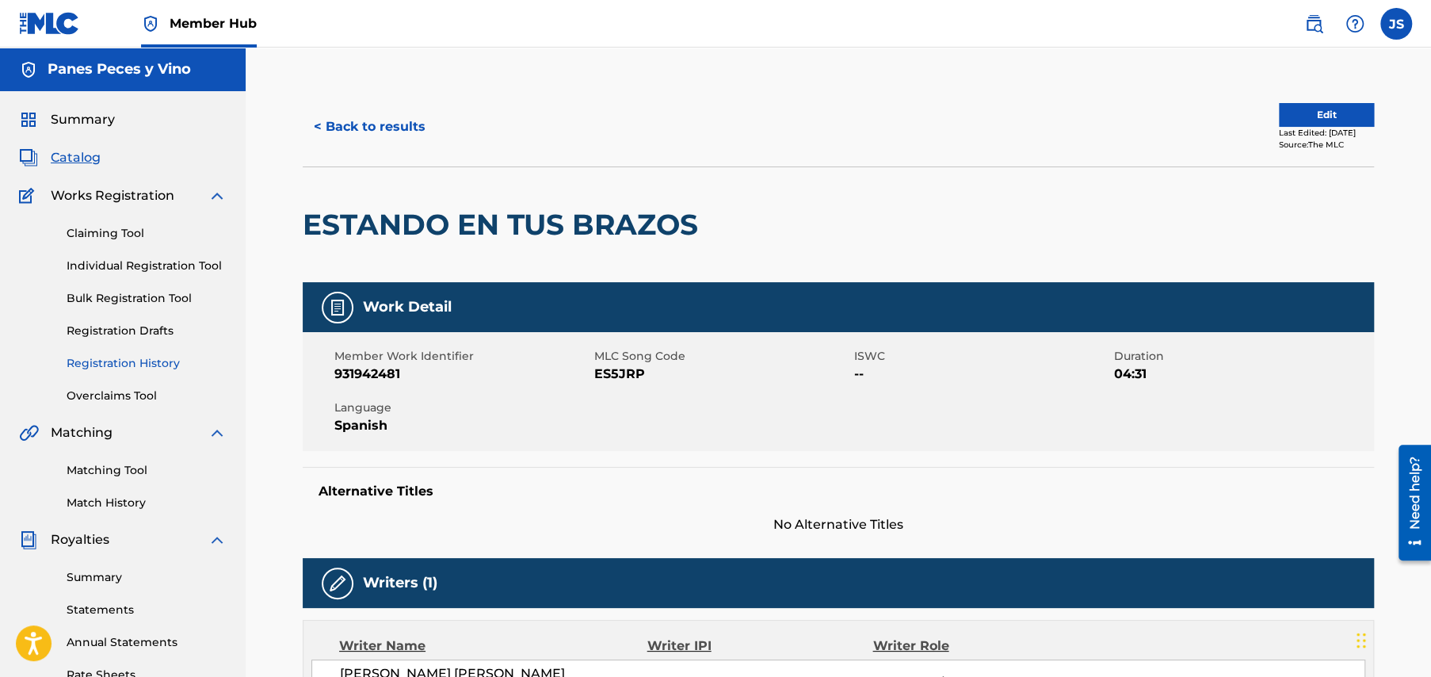
click at [128, 359] on link "Registration History" at bounding box center [147, 363] width 160 height 17
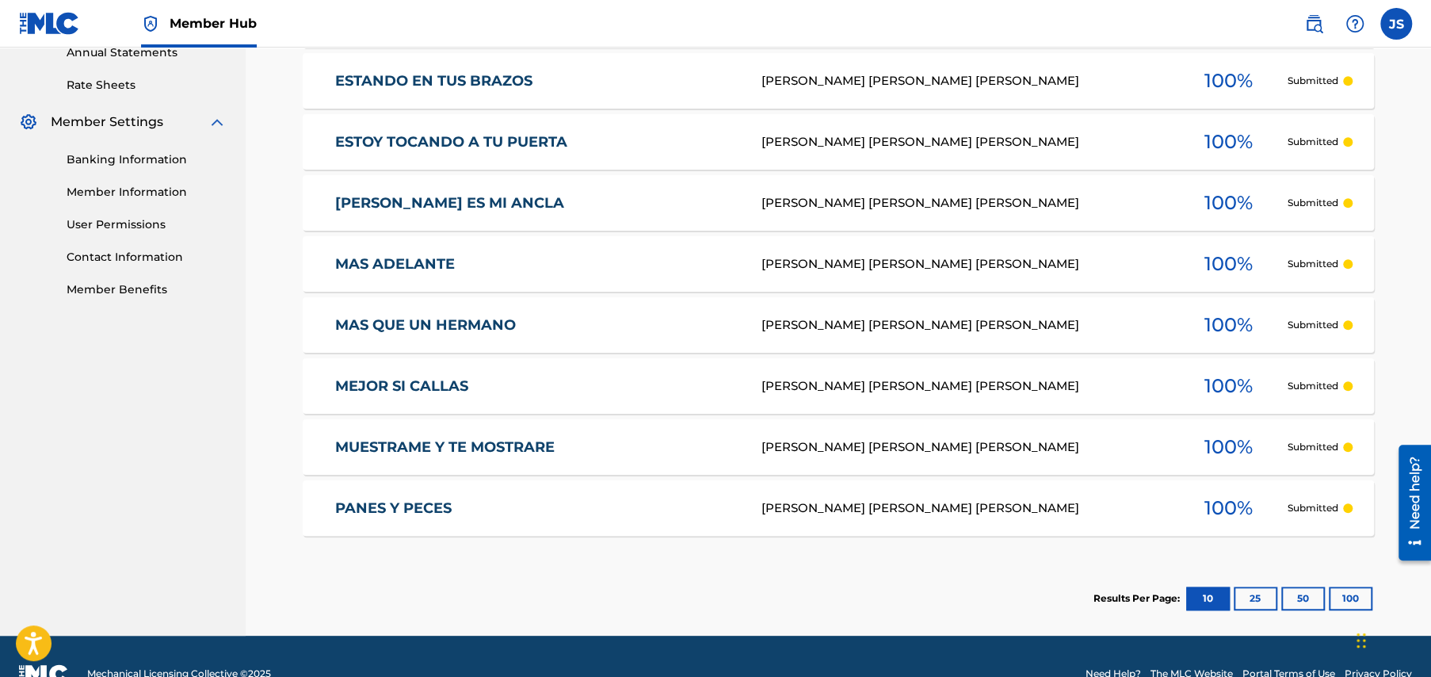
scroll to position [624, 0]
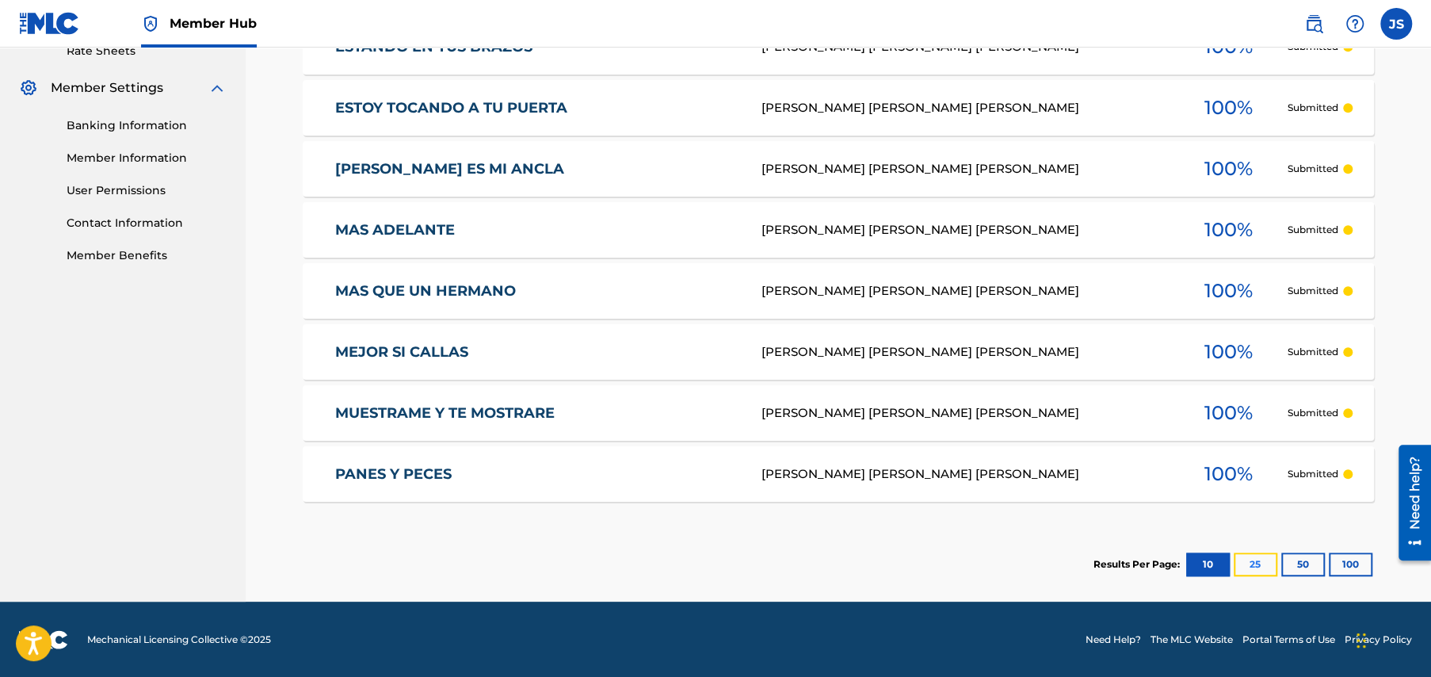
click at [1252, 559] on button "25" at bounding box center [1256, 564] width 44 height 24
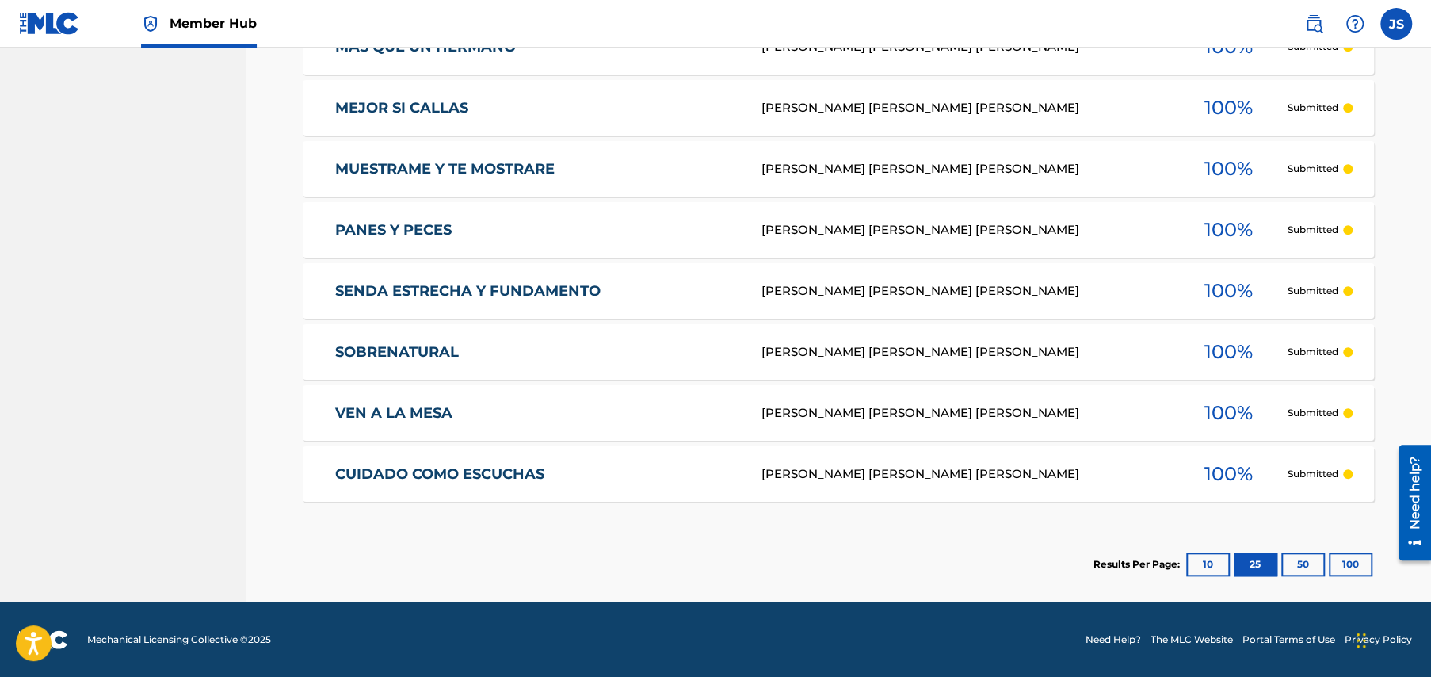
scroll to position [75, 0]
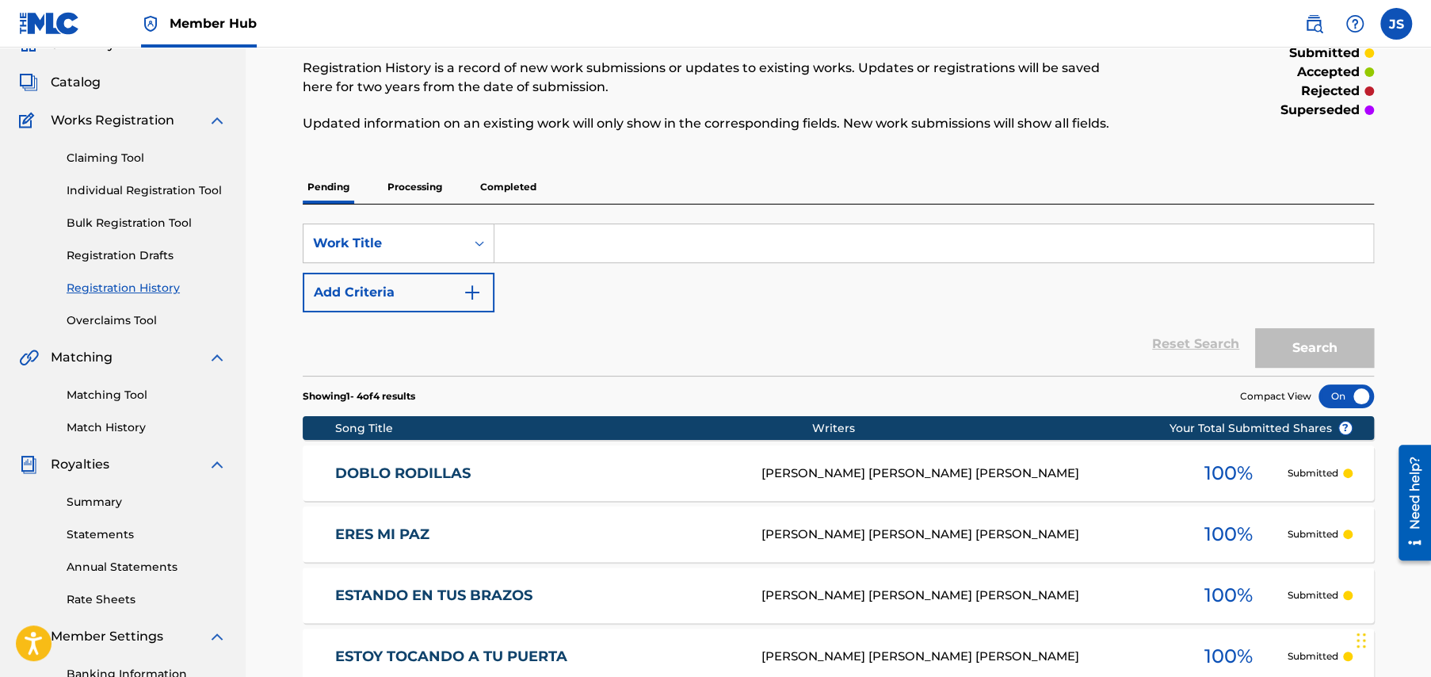
click at [418, 182] on p "Processing" at bounding box center [415, 186] width 64 height 33
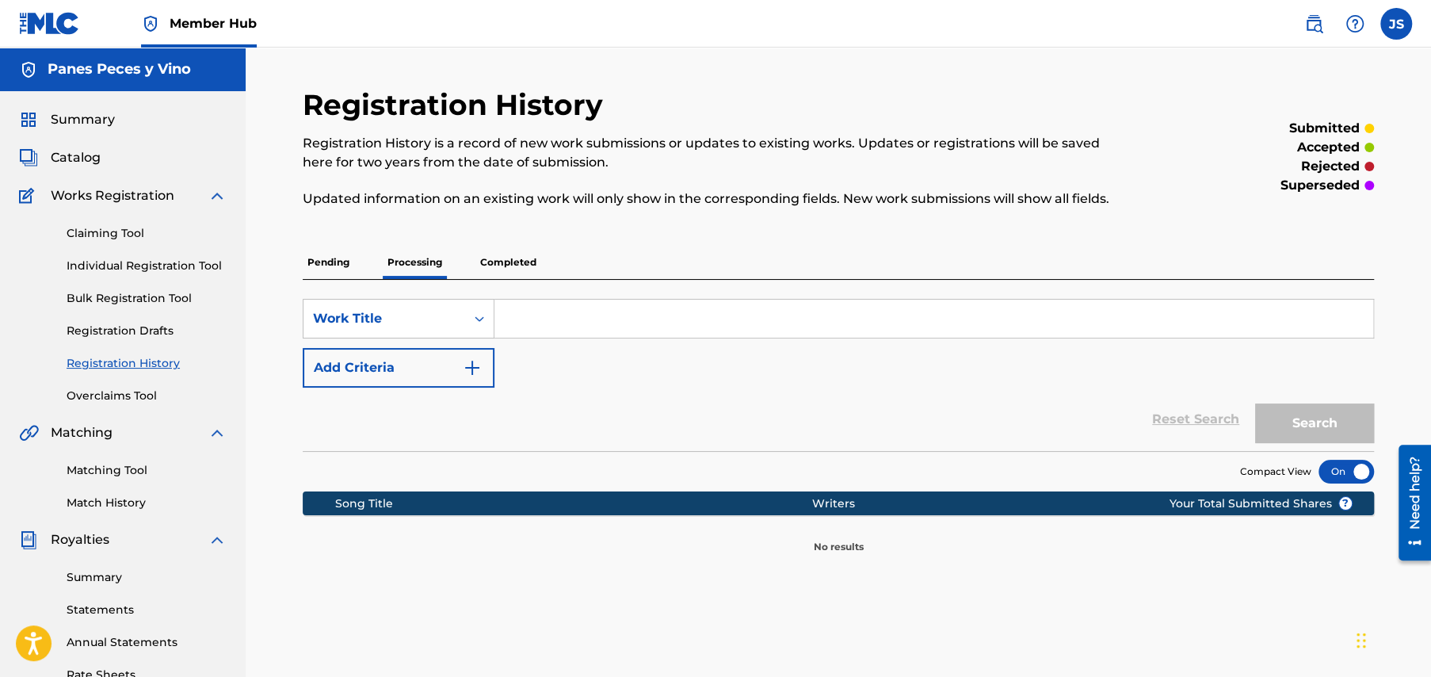
click at [507, 264] on p "Completed" at bounding box center [509, 262] width 66 height 33
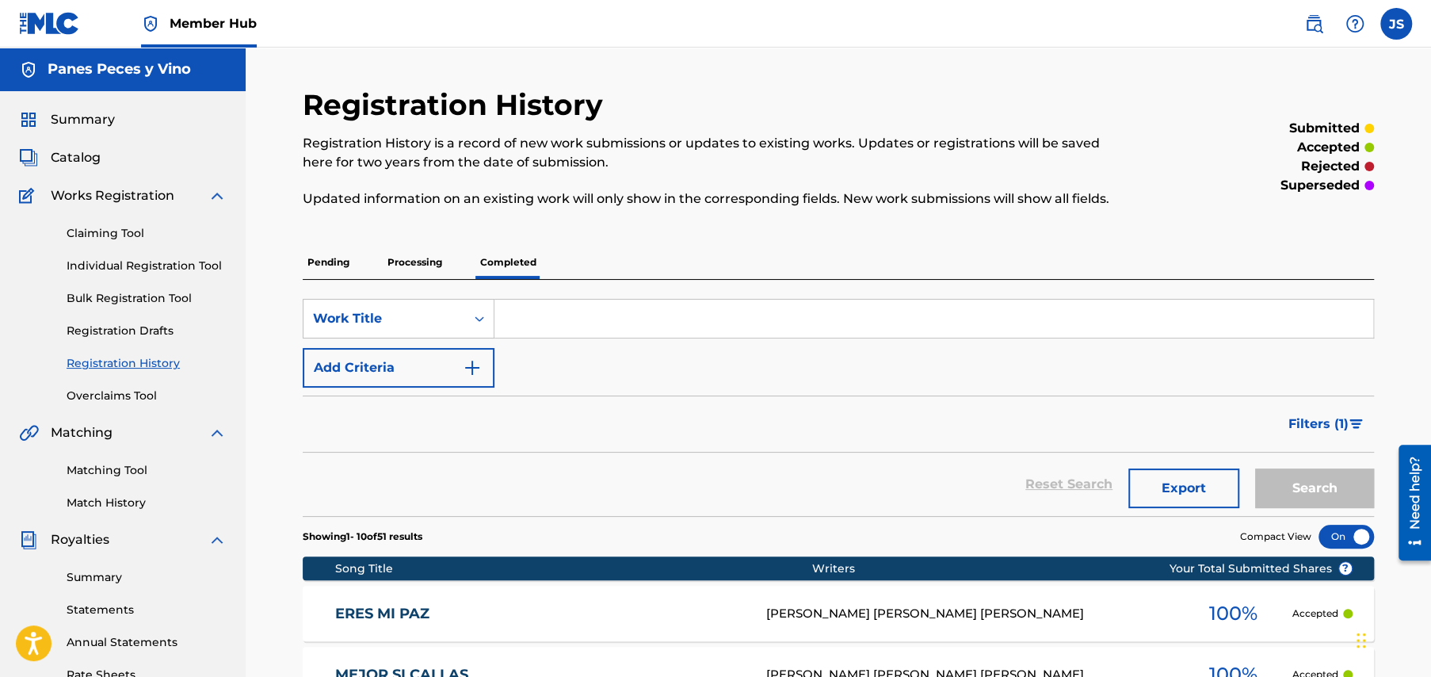
click at [321, 265] on p "Pending" at bounding box center [329, 262] width 52 height 33
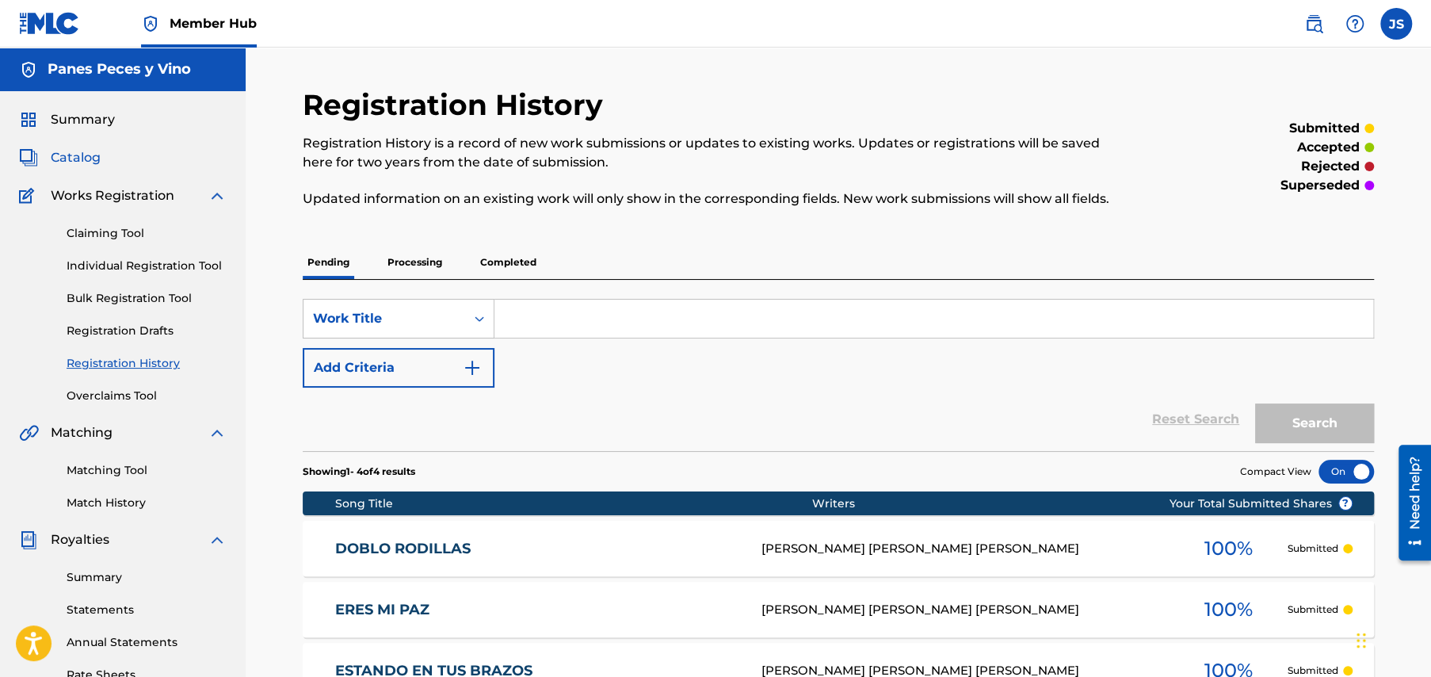
click at [79, 152] on span "Catalog" at bounding box center [76, 157] width 50 height 19
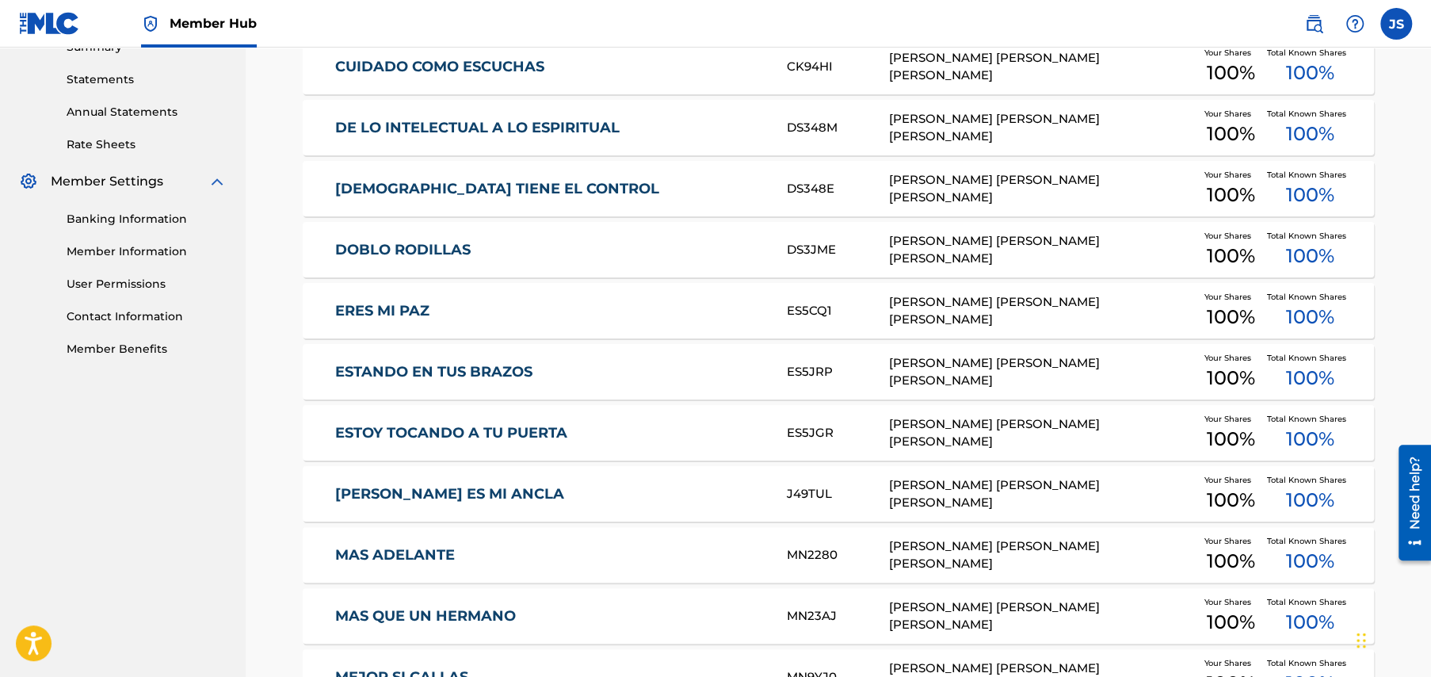
scroll to position [476, 0]
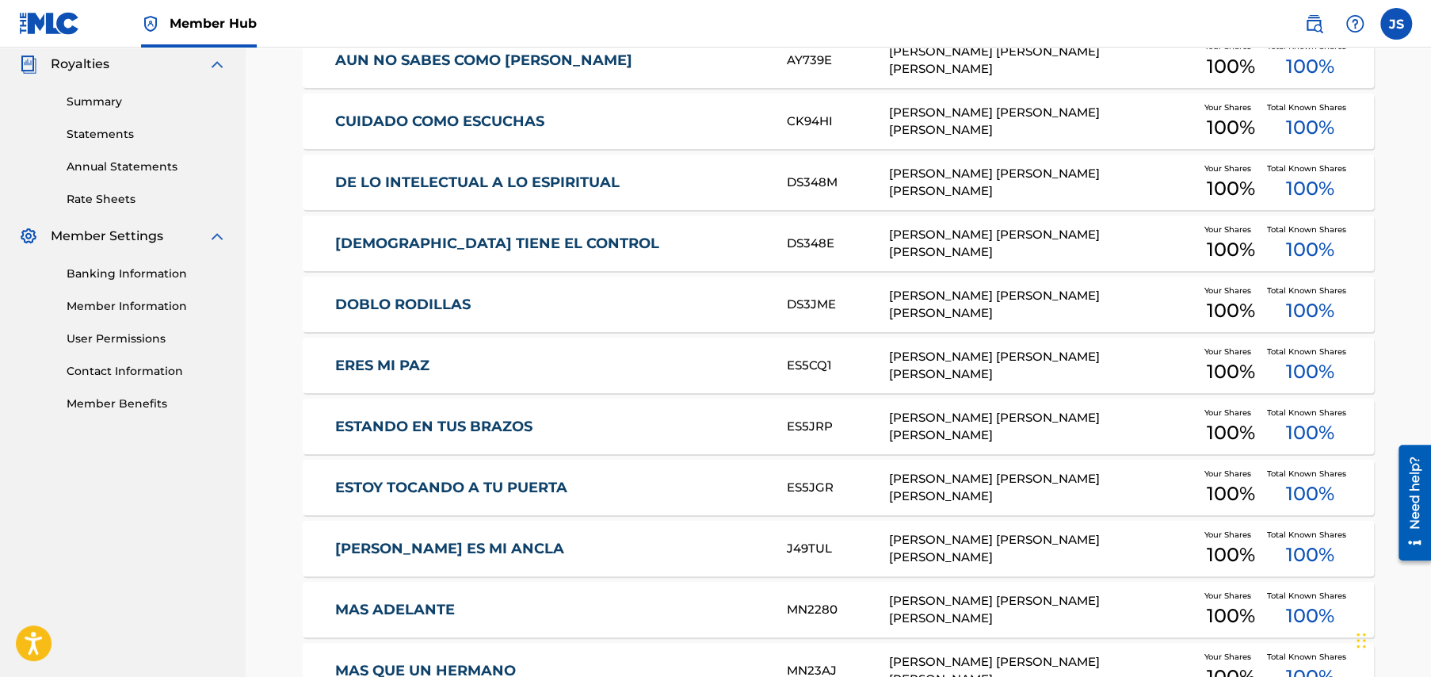
click at [426, 235] on link "[DEMOGRAPHIC_DATA] TIENE EL CONTROL" at bounding box center [550, 244] width 431 height 18
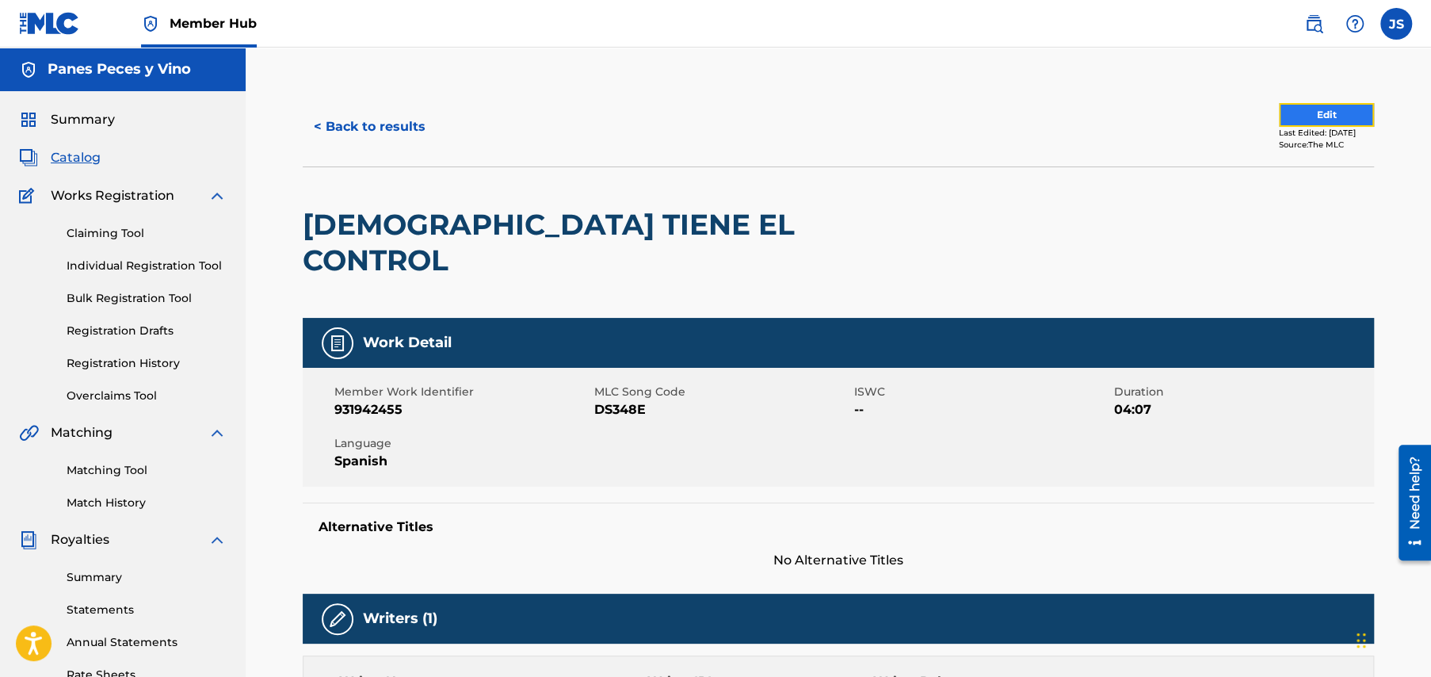
click at [1286, 115] on button "Edit" at bounding box center [1326, 115] width 95 height 24
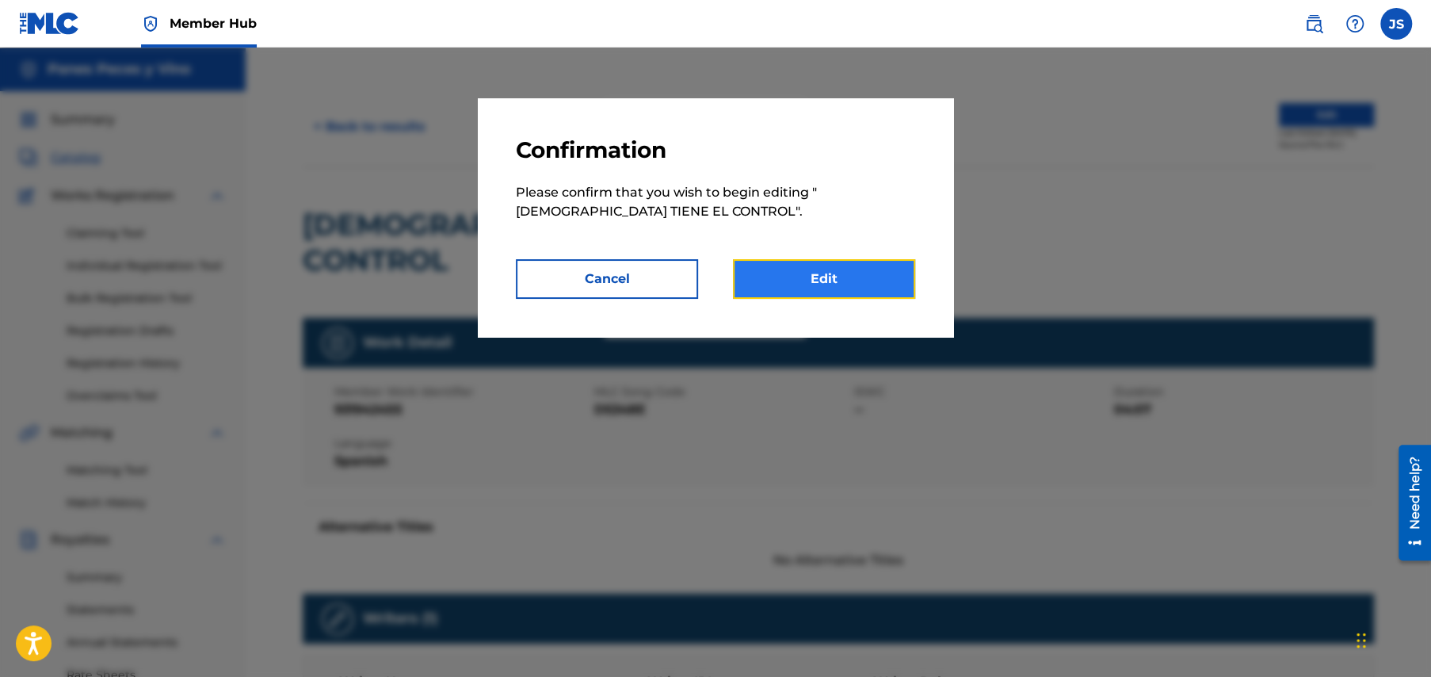
click at [823, 273] on link "Edit" at bounding box center [824, 279] width 182 height 40
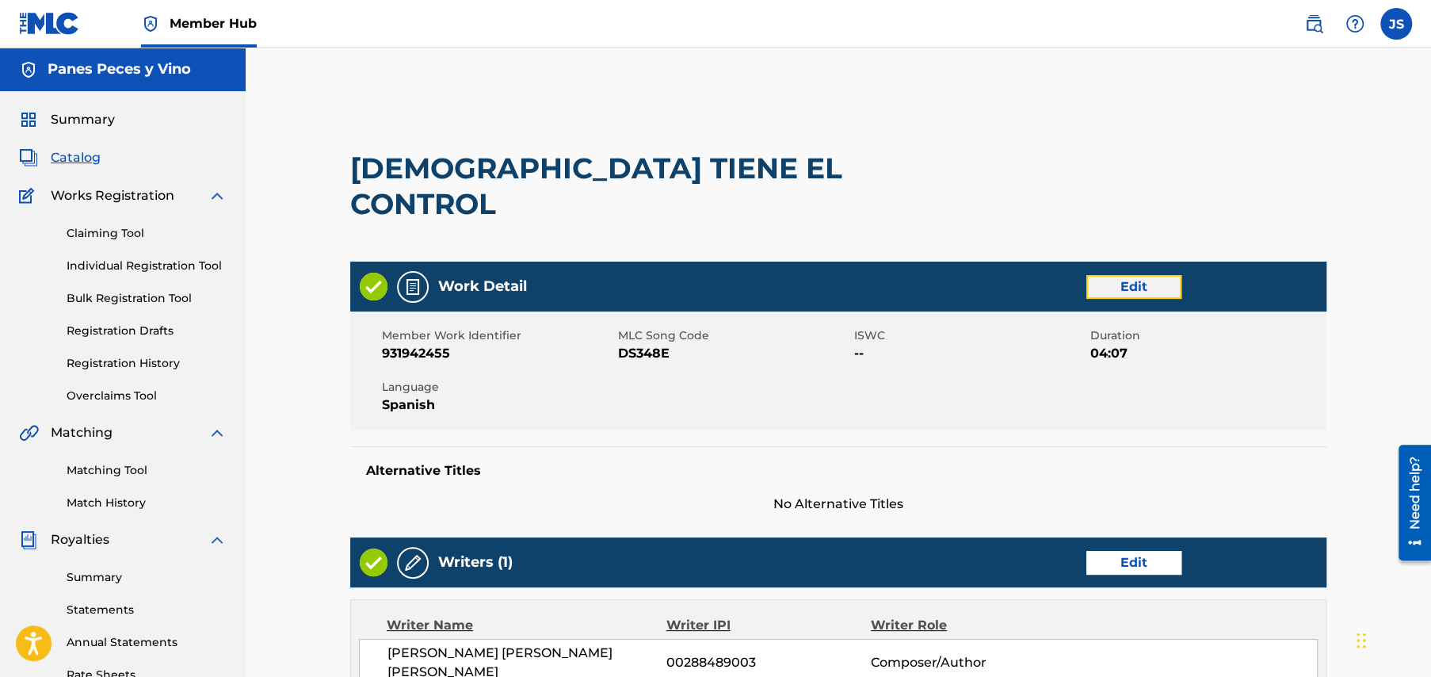
click at [1138, 275] on link "Edit" at bounding box center [1134, 287] width 95 height 24
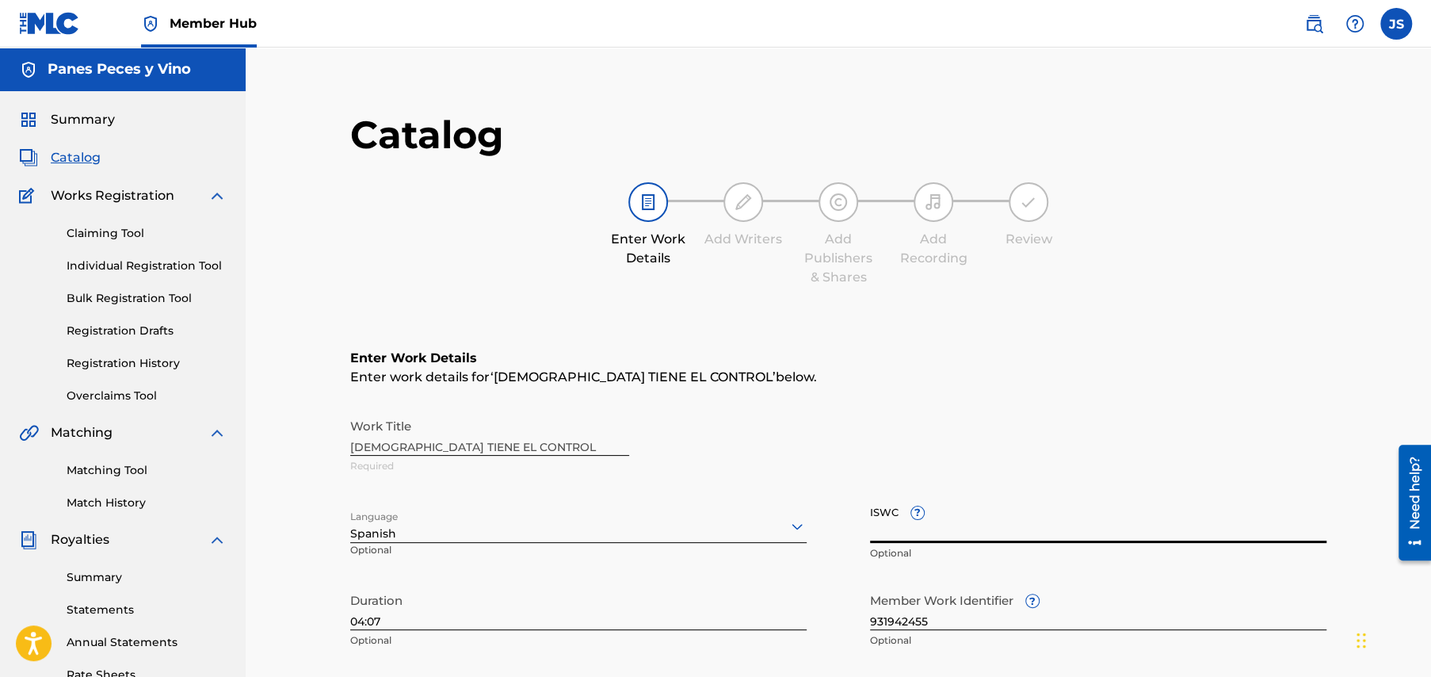
paste input "T3349778112"
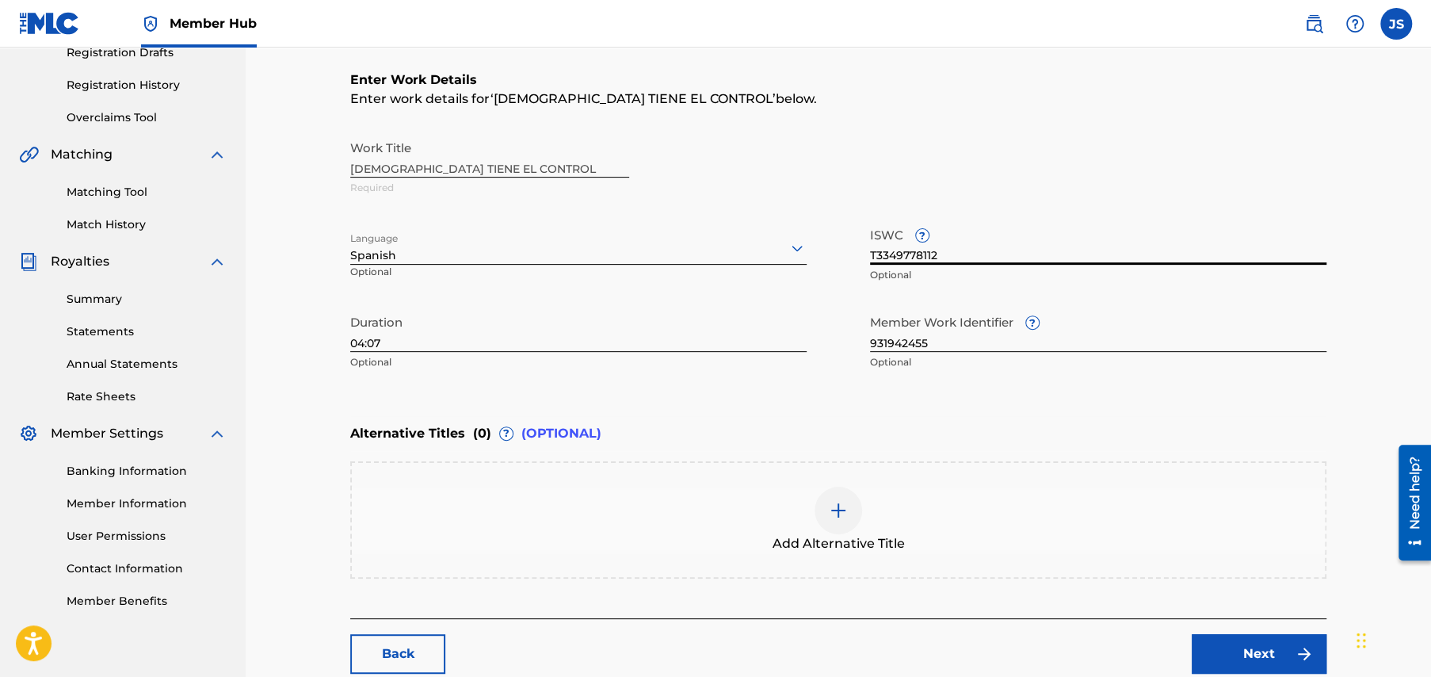
scroll to position [374, 0]
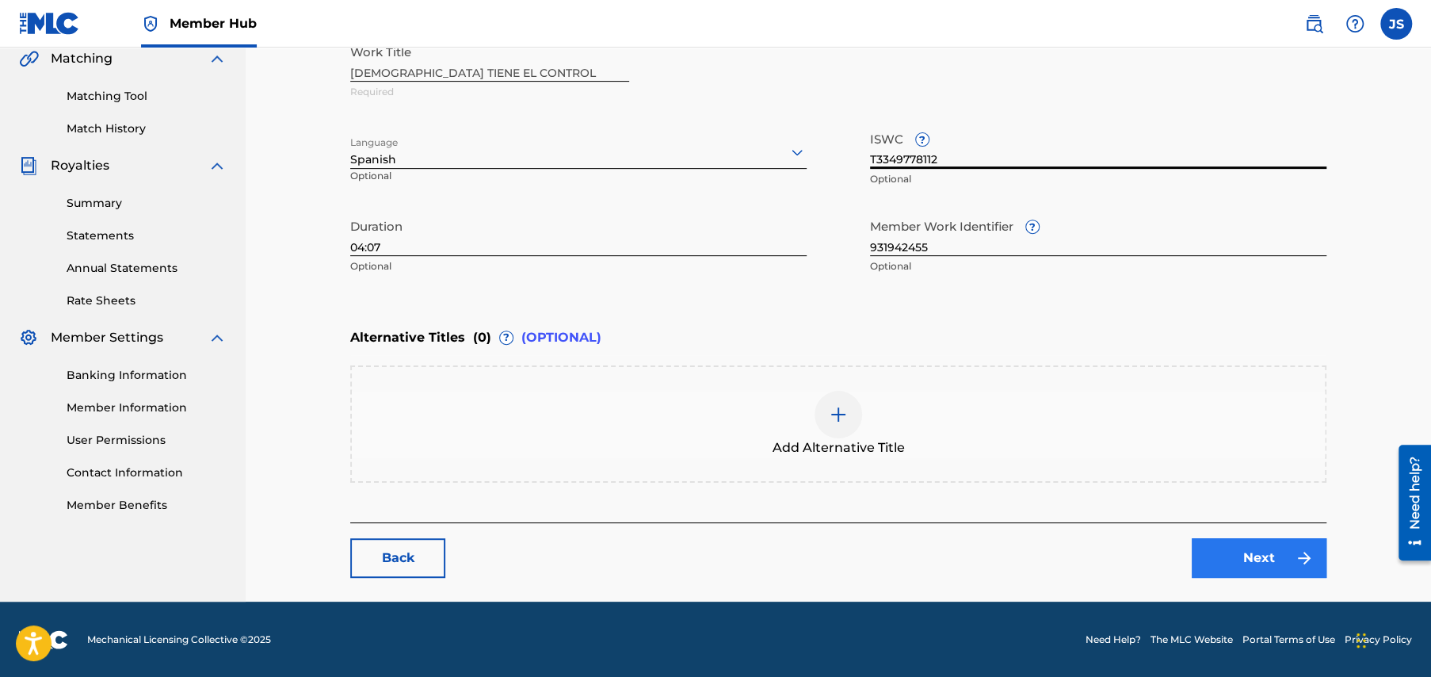
type input "T3349778112"
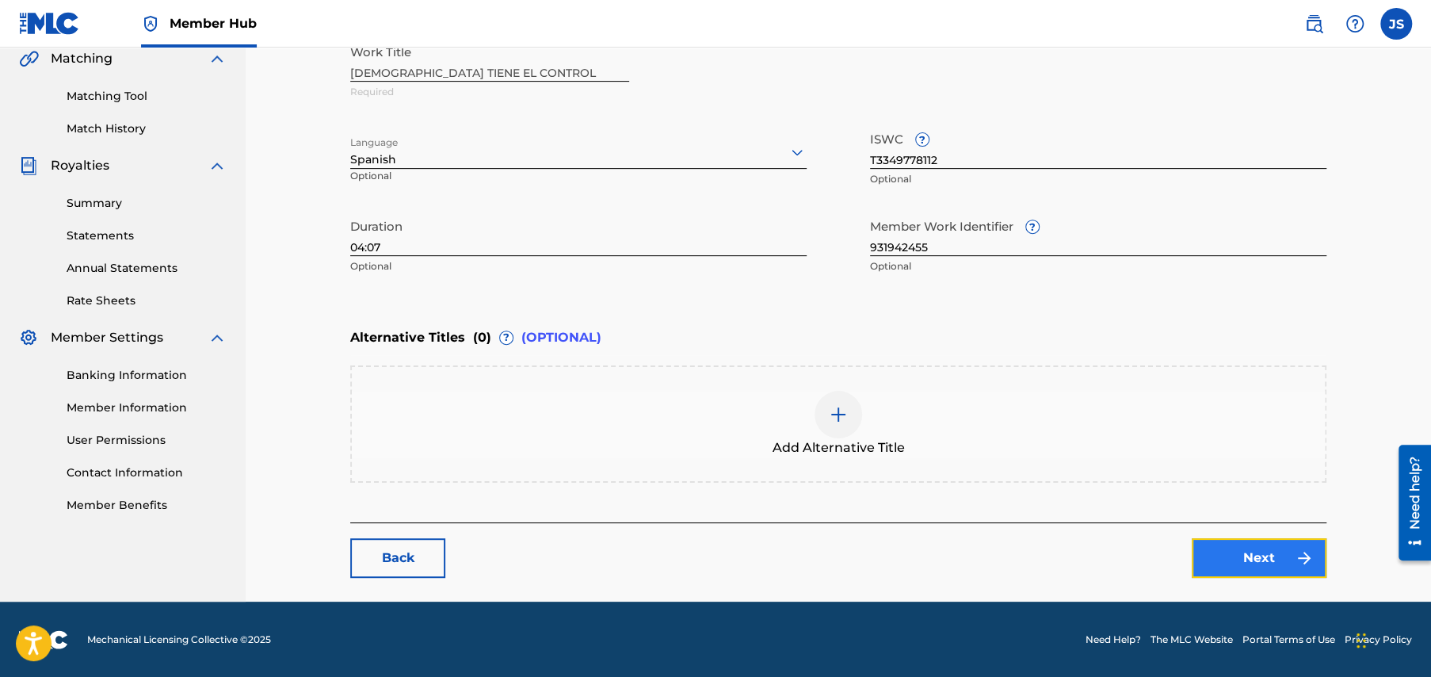
click at [1258, 554] on link "Next" at bounding box center [1259, 558] width 135 height 40
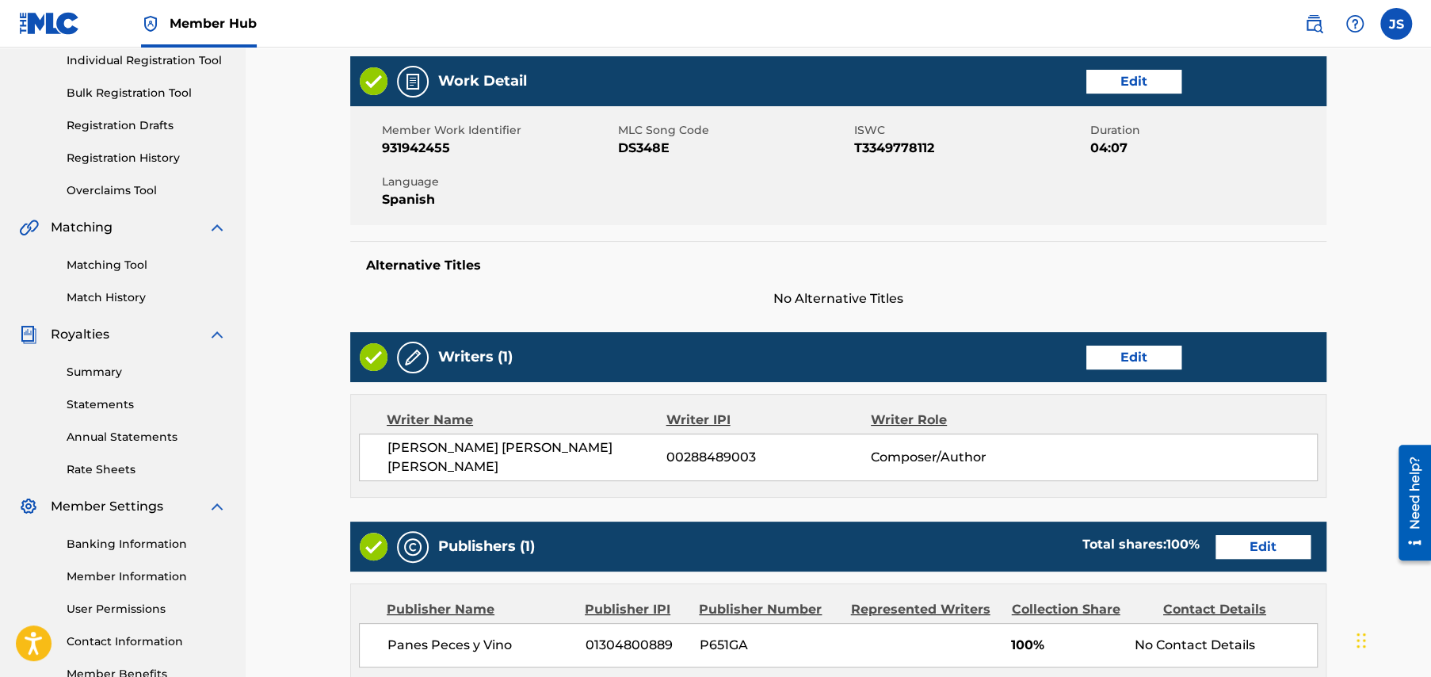
scroll to position [472, 0]
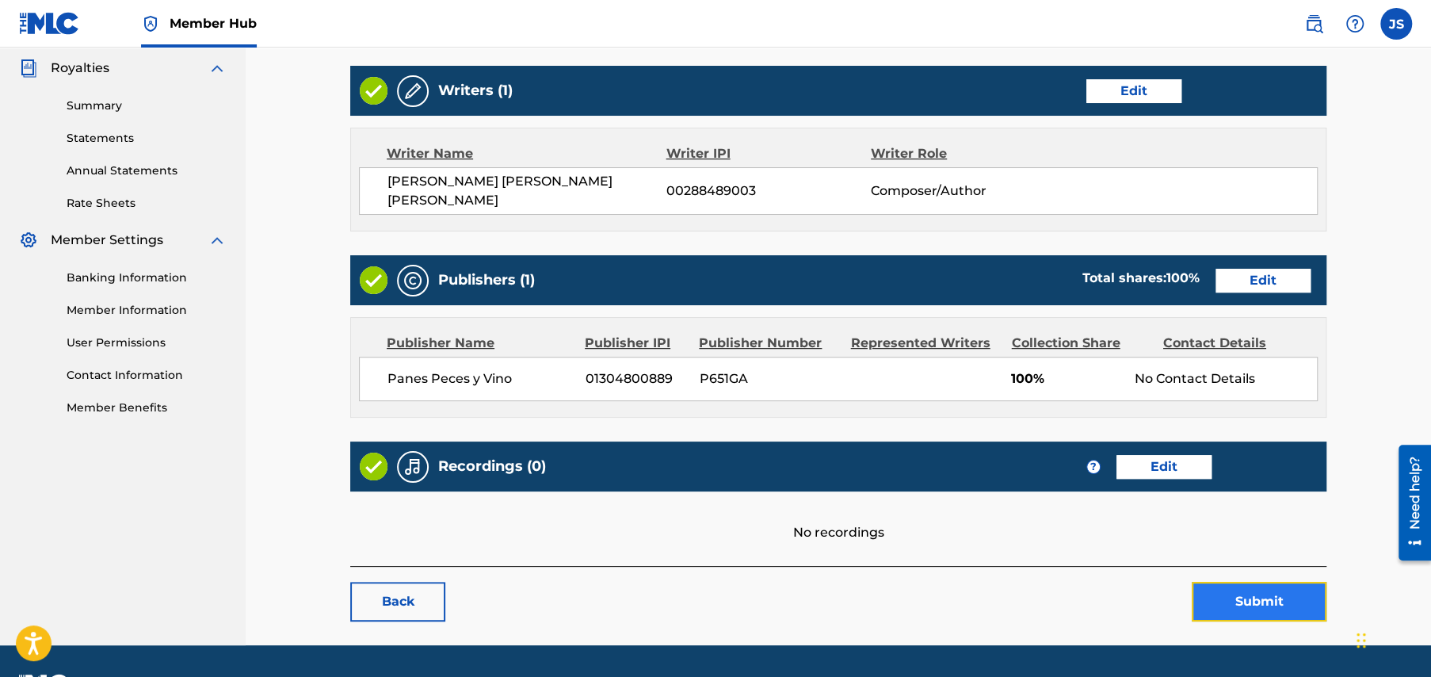
click at [1255, 582] on button "Submit" at bounding box center [1259, 602] width 135 height 40
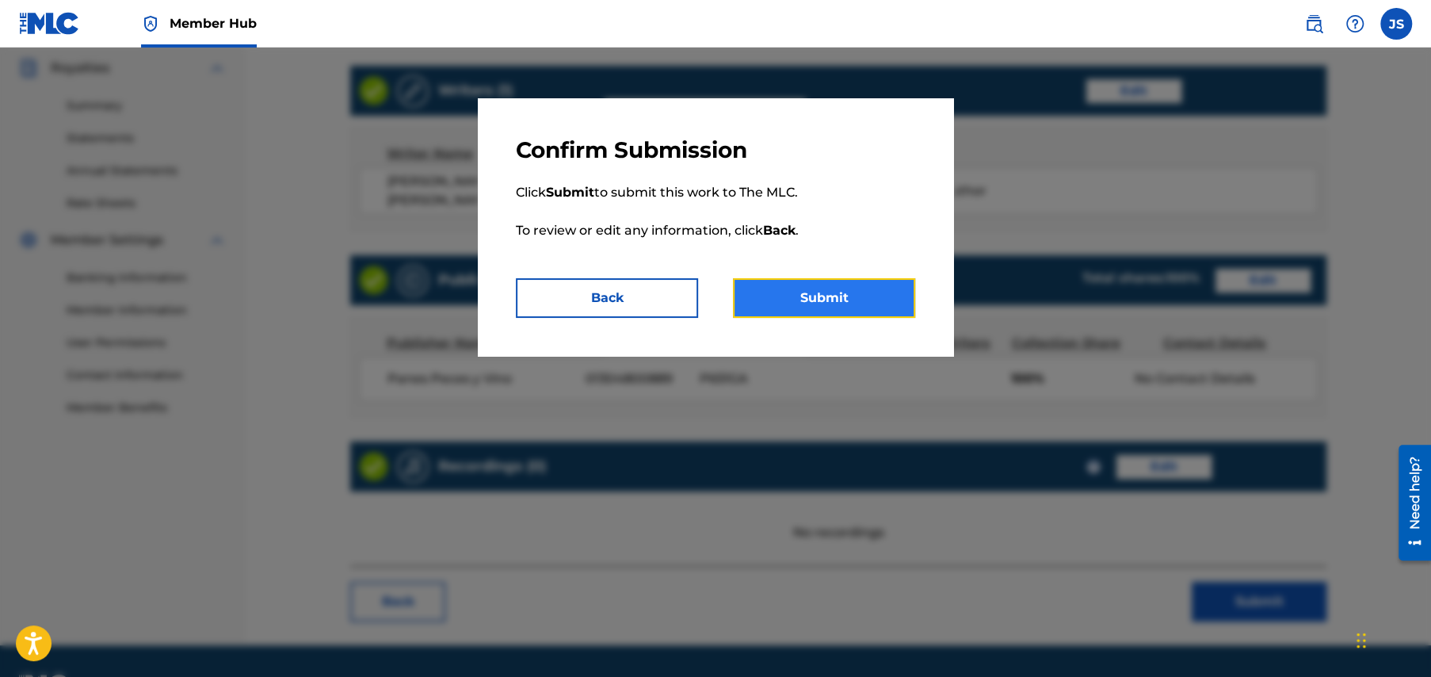
click at [835, 300] on button "Submit" at bounding box center [824, 298] width 182 height 40
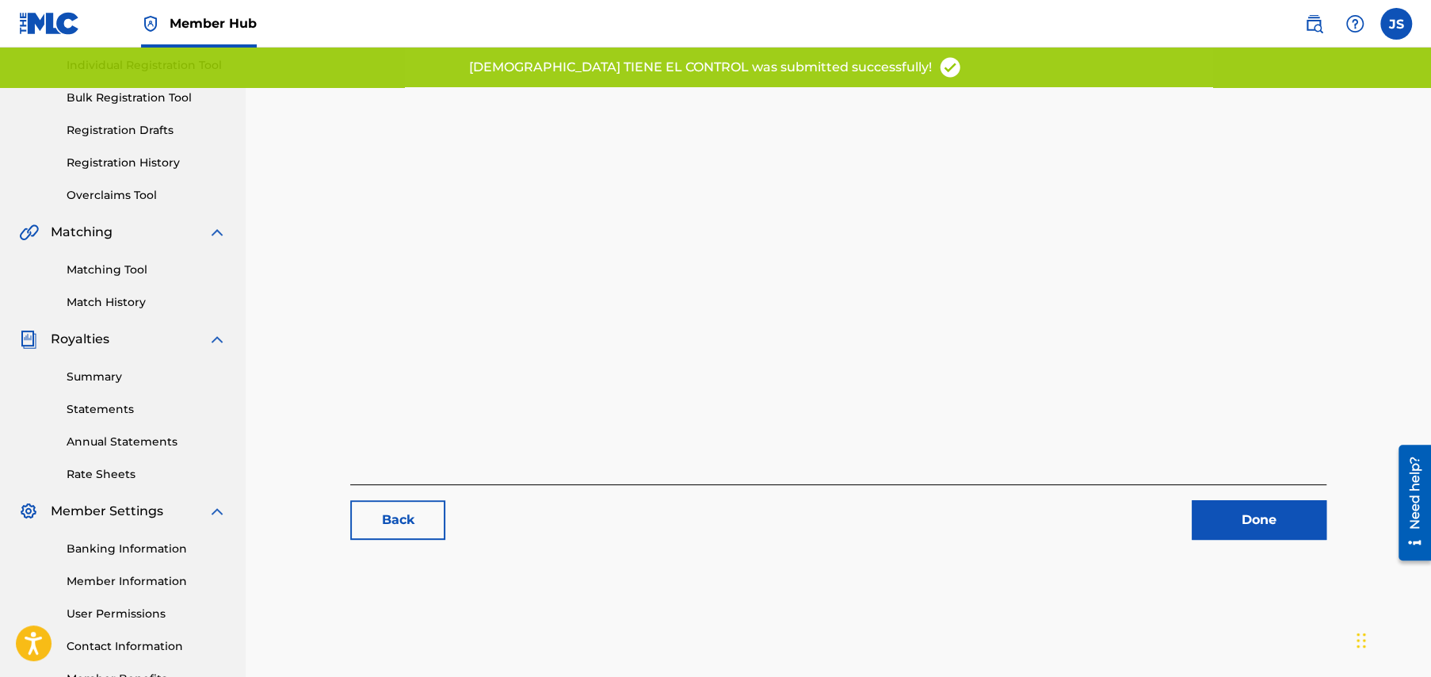
scroll to position [305, 0]
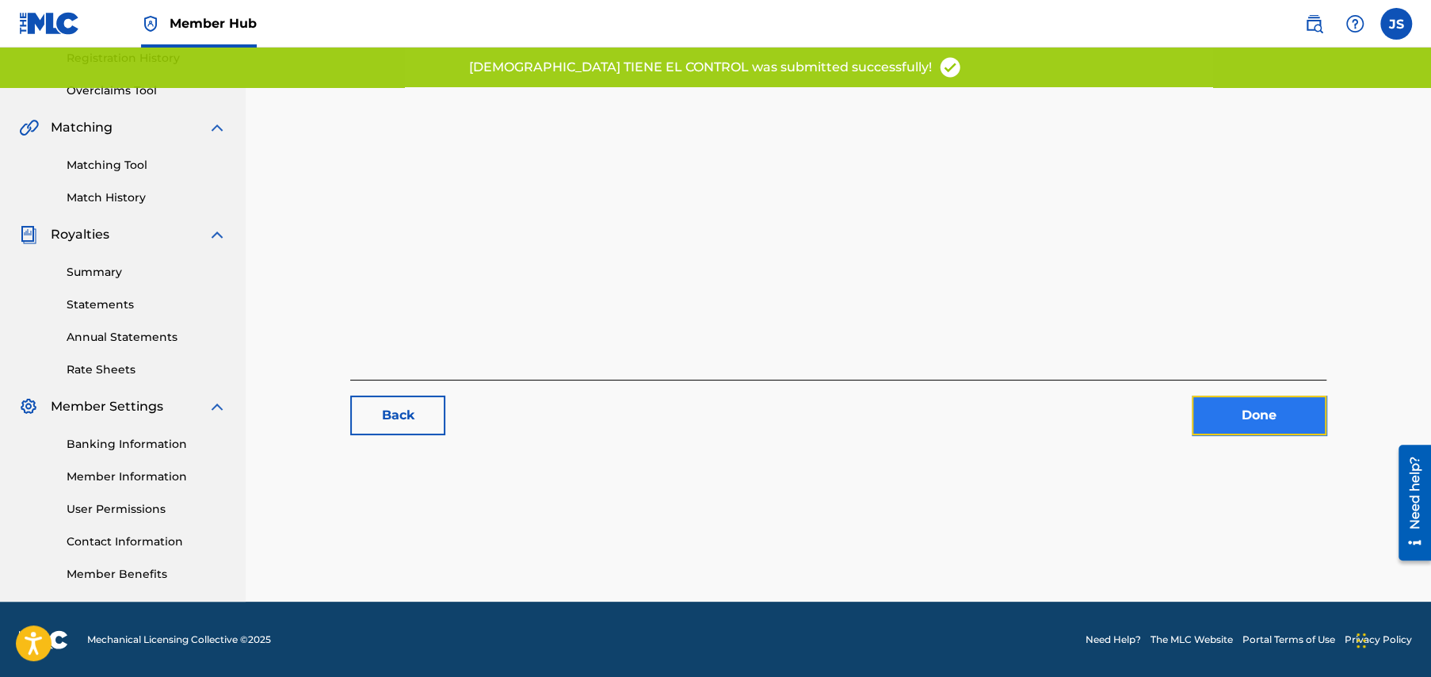
click at [1240, 411] on link "Done" at bounding box center [1259, 415] width 135 height 40
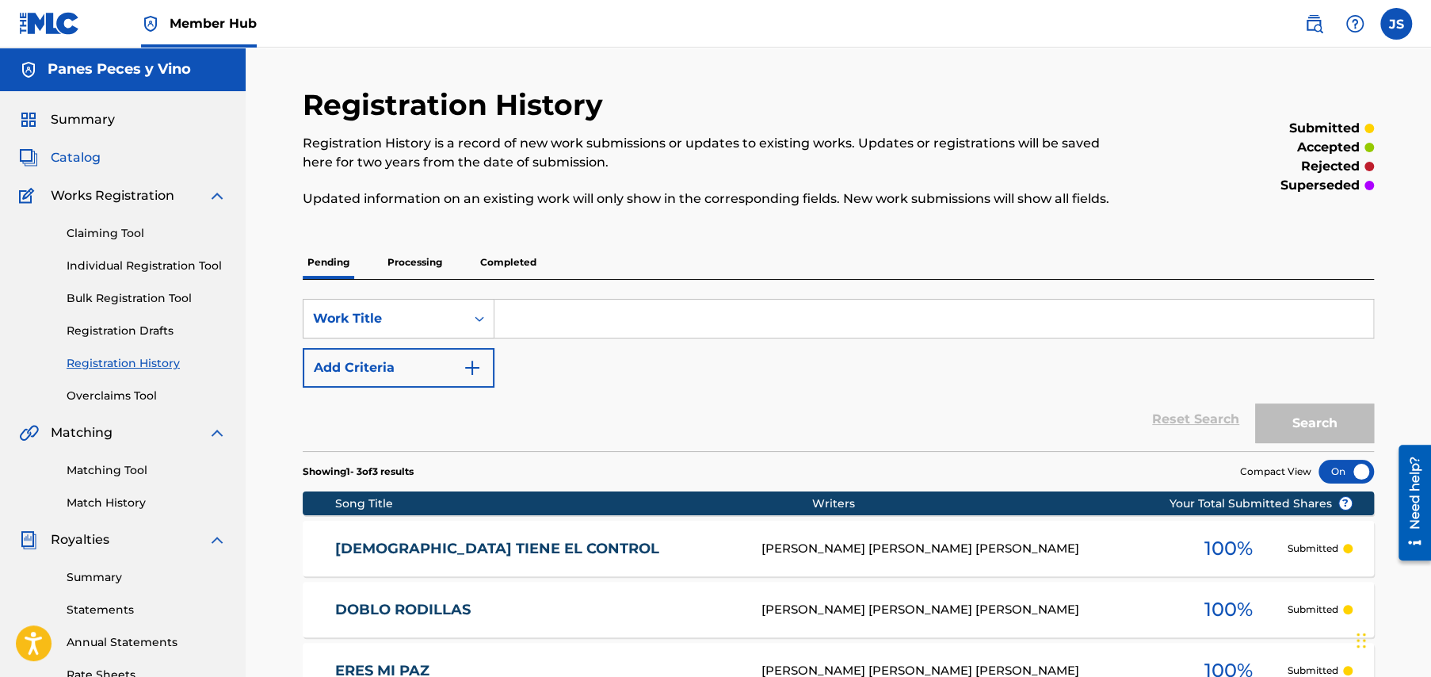
click at [82, 157] on span "Catalog" at bounding box center [76, 157] width 50 height 19
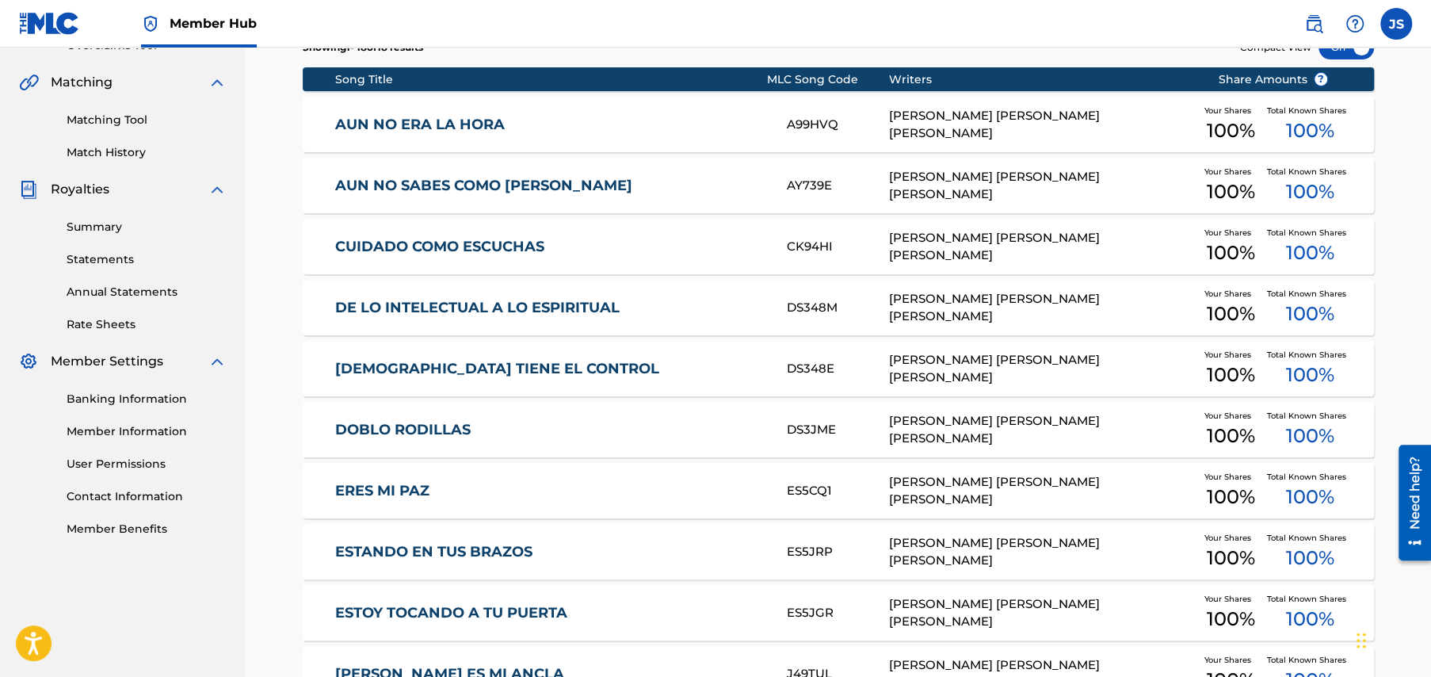
scroll to position [476, 0]
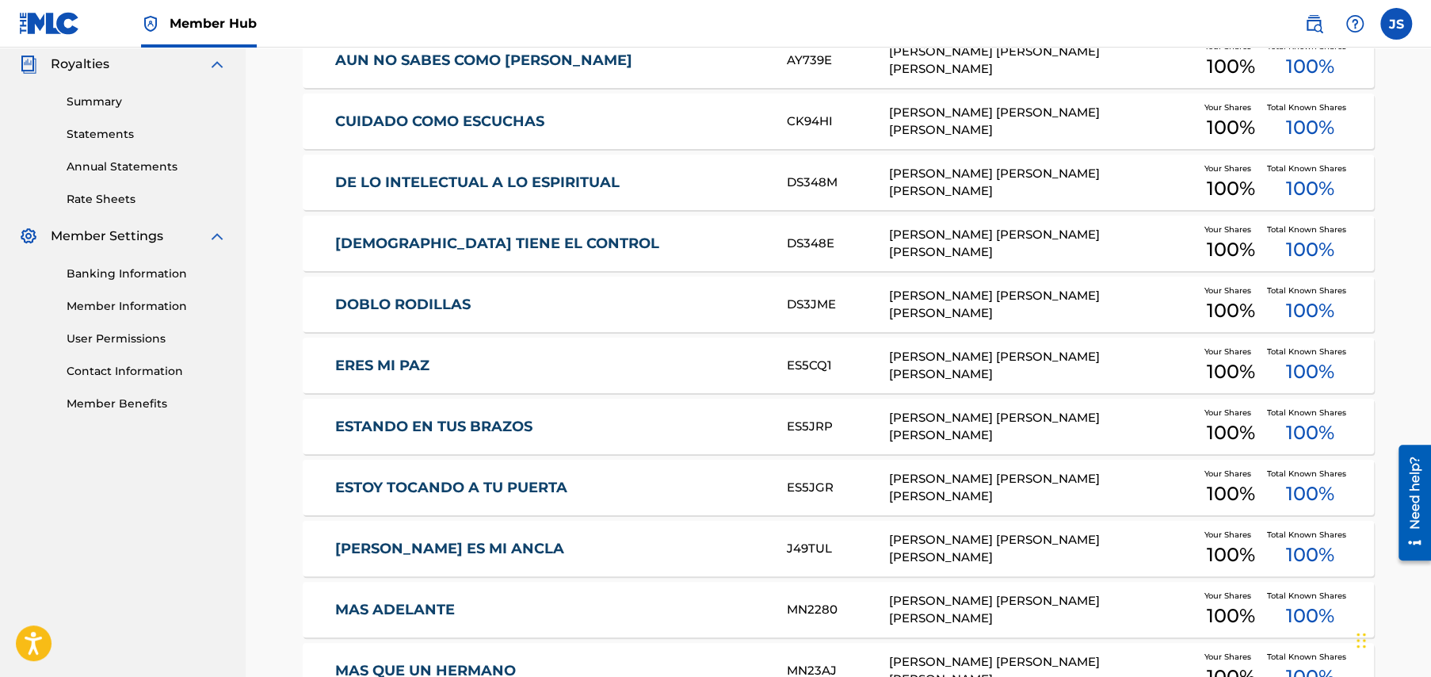
click at [448, 178] on link "DE LO INTELECTUAL A LO ESPIRITUAL" at bounding box center [550, 183] width 431 height 18
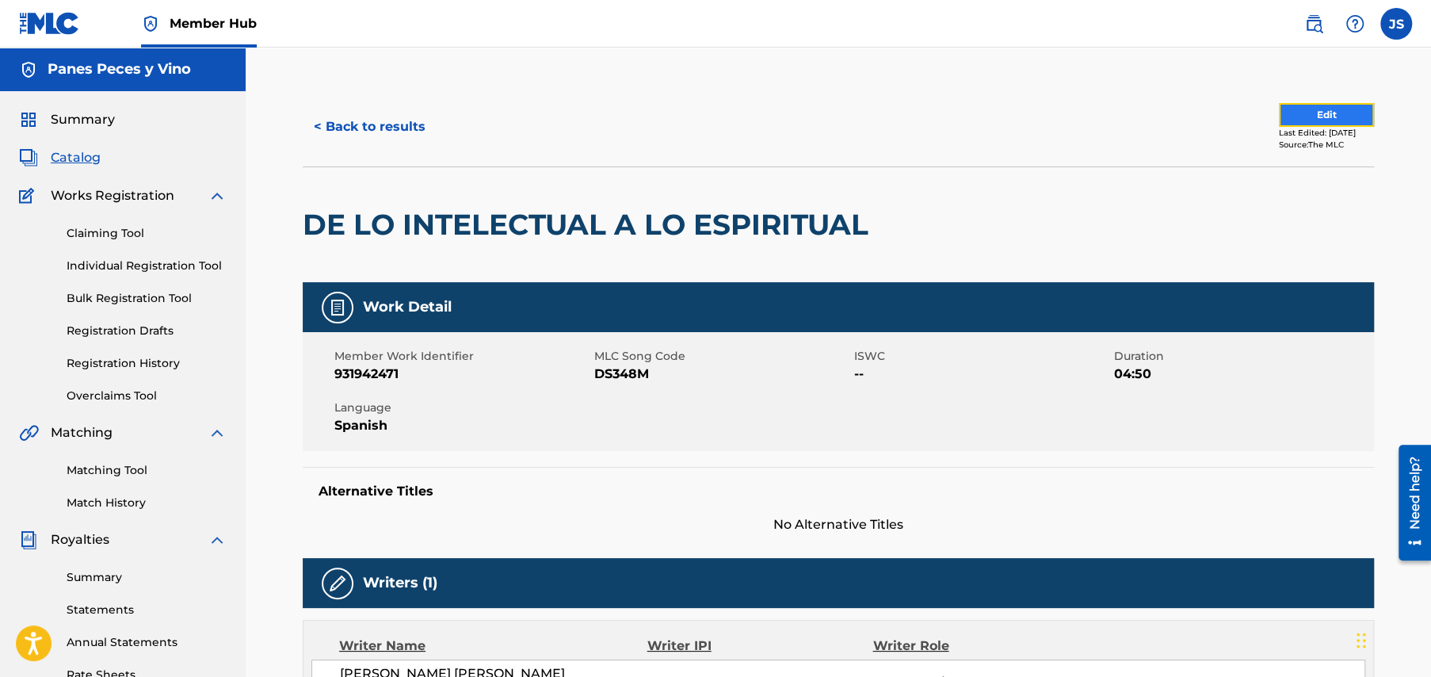
click at [1284, 112] on button "Edit" at bounding box center [1326, 115] width 95 height 24
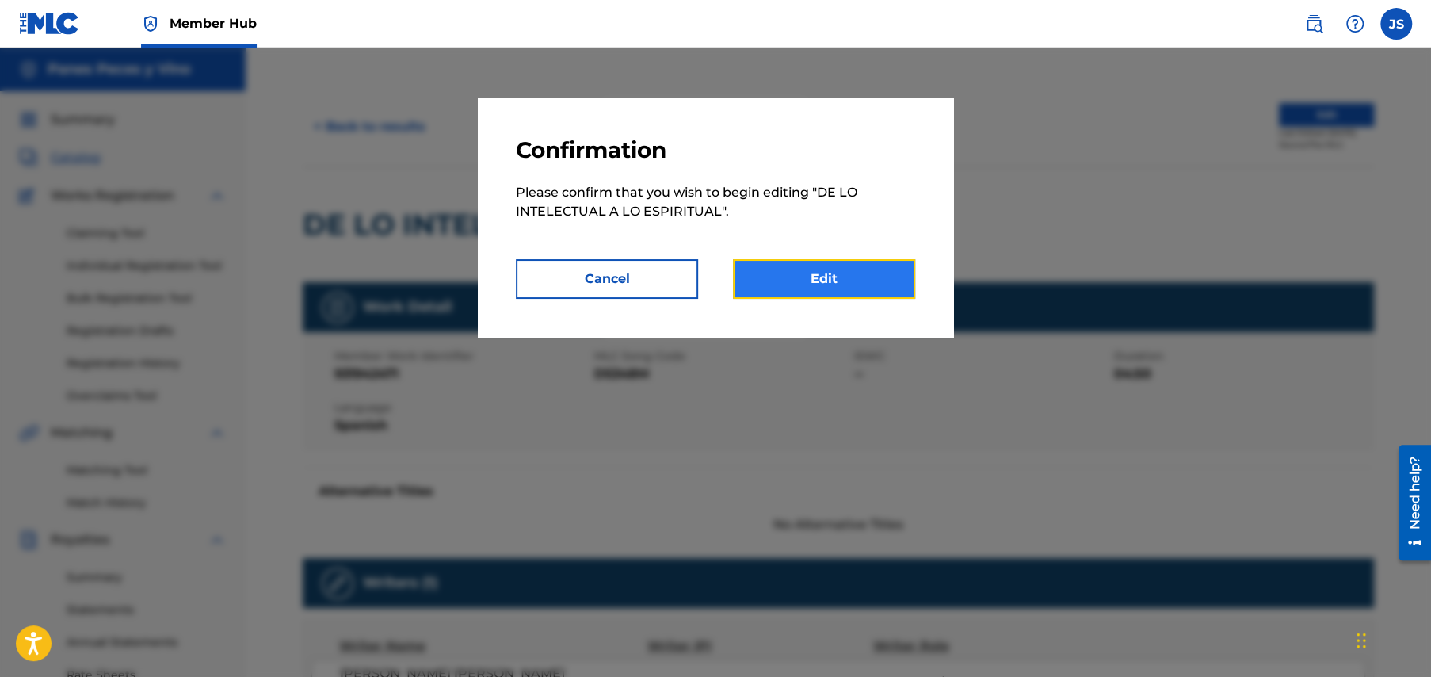
click at [805, 279] on link "Edit" at bounding box center [824, 279] width 182 height 40
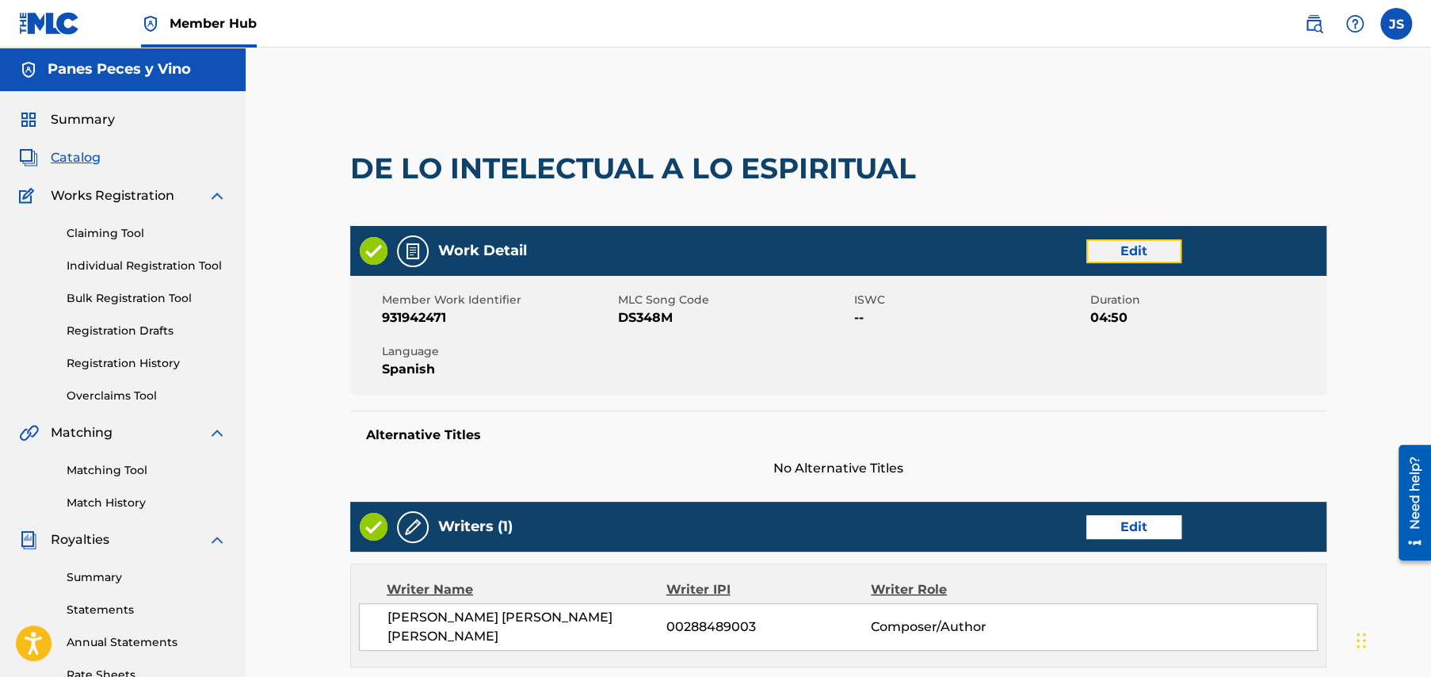
click at [1136, 251] on link "Edit" at bounding box center [1134, 251] width 95 height 24
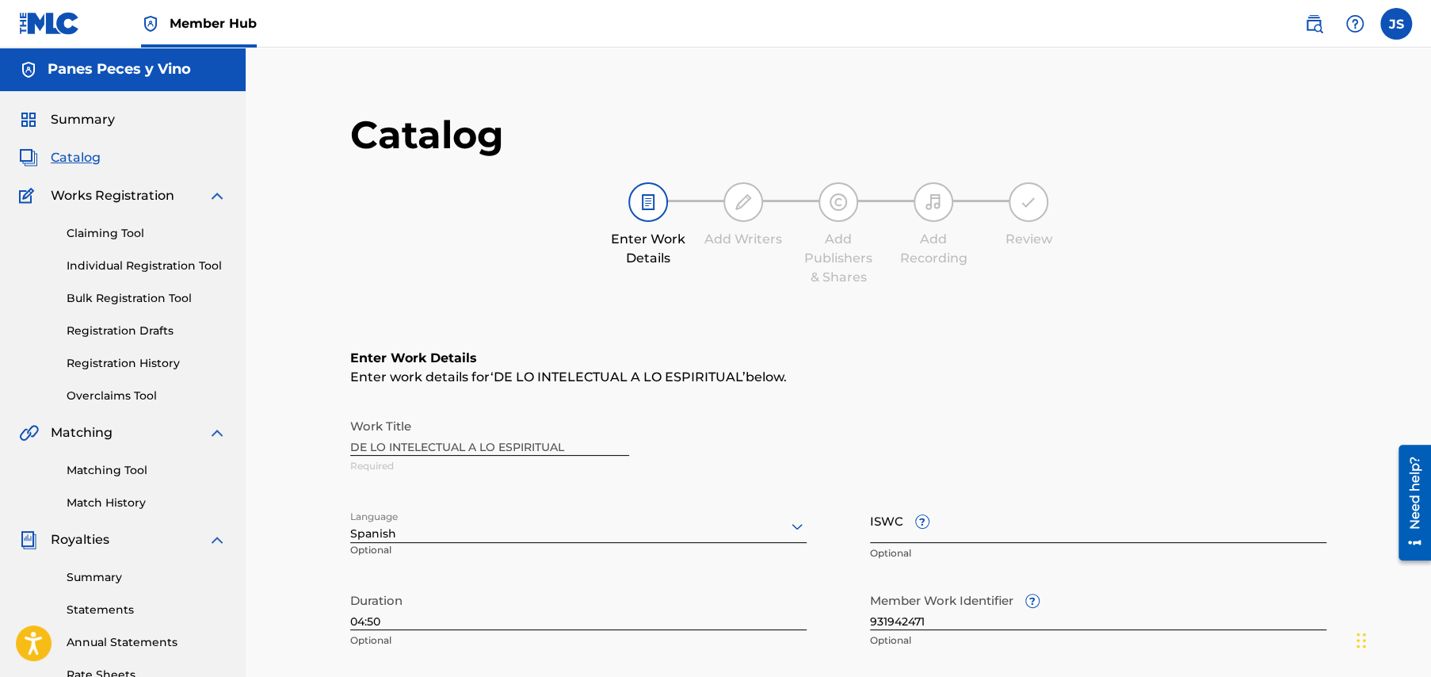
click at [875, 532] on input "ISWC ?" at bounding box center [1098, 520] width 457 height 45
paste input "T3349778543"
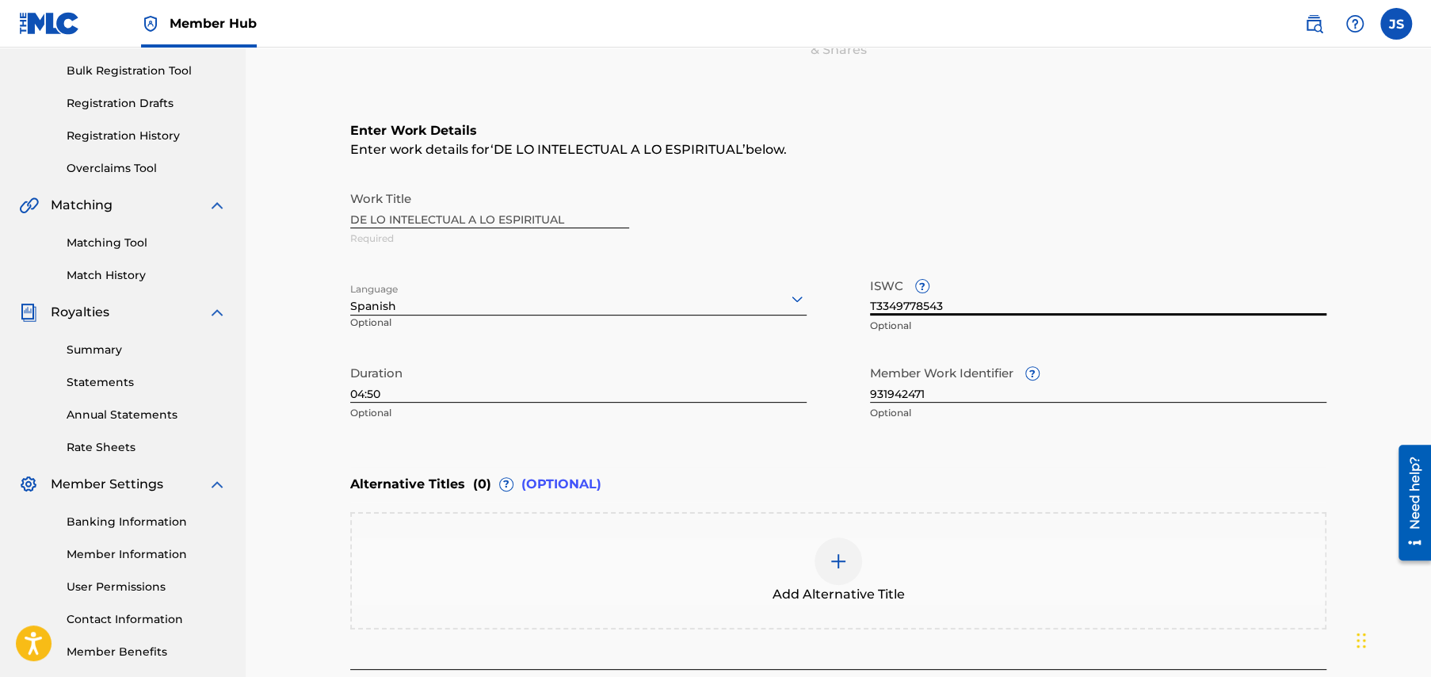
scroll to position [374, 0]
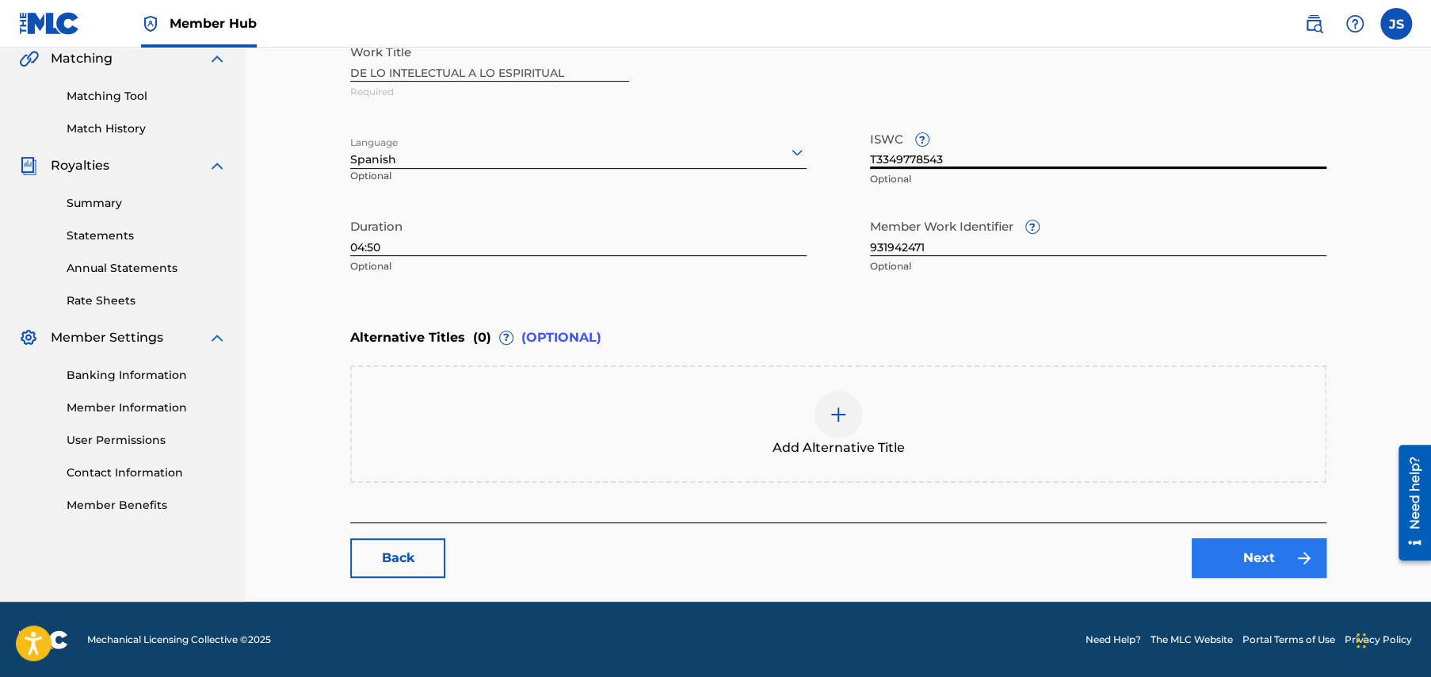
type input "T3349778543"
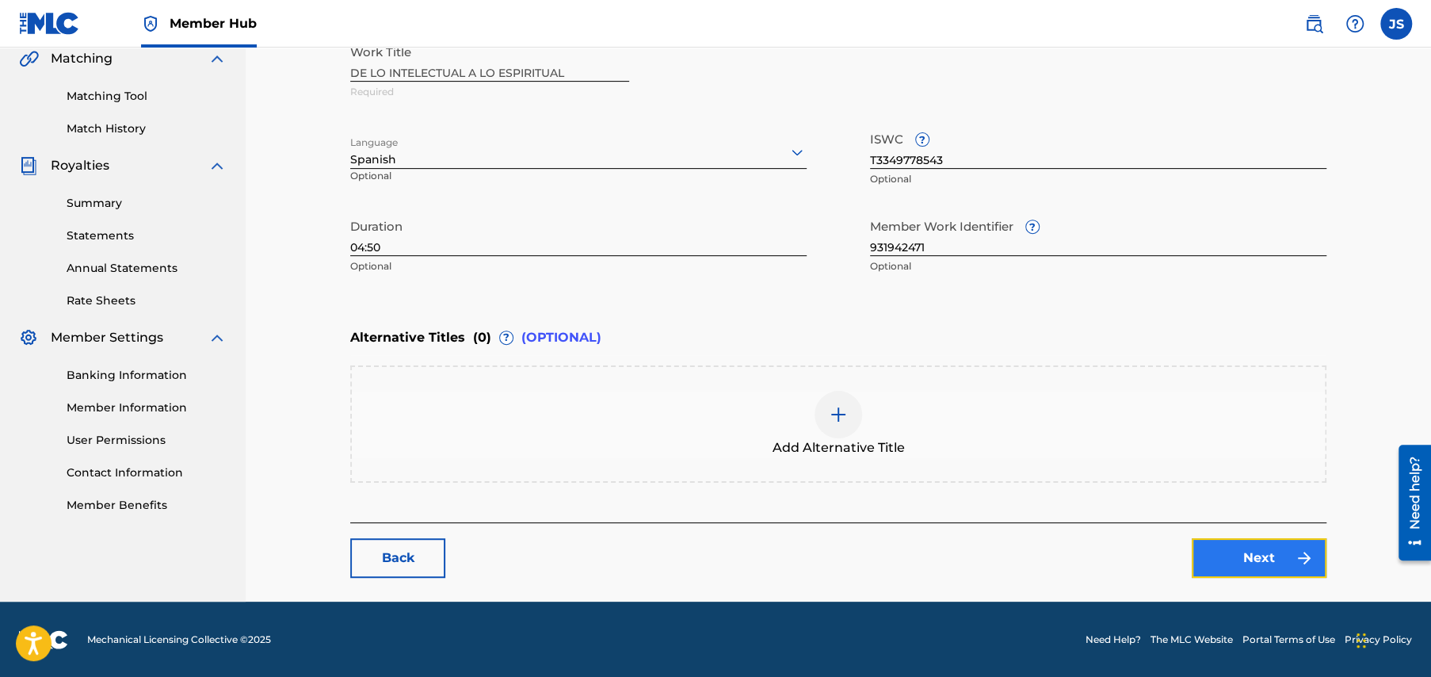
click at [1273, 559] on link "Next" at bounding box center [1259, 558] width 135 height 40
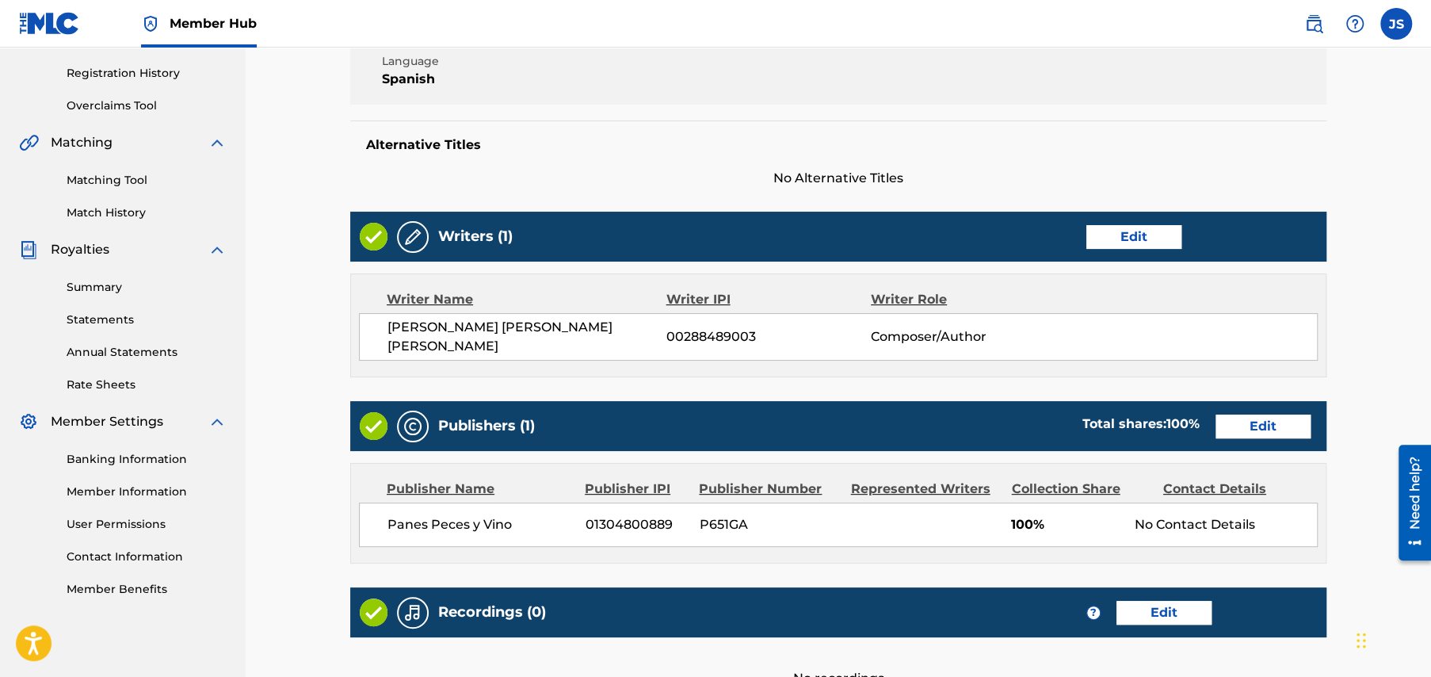
scroll to position [472, 0]
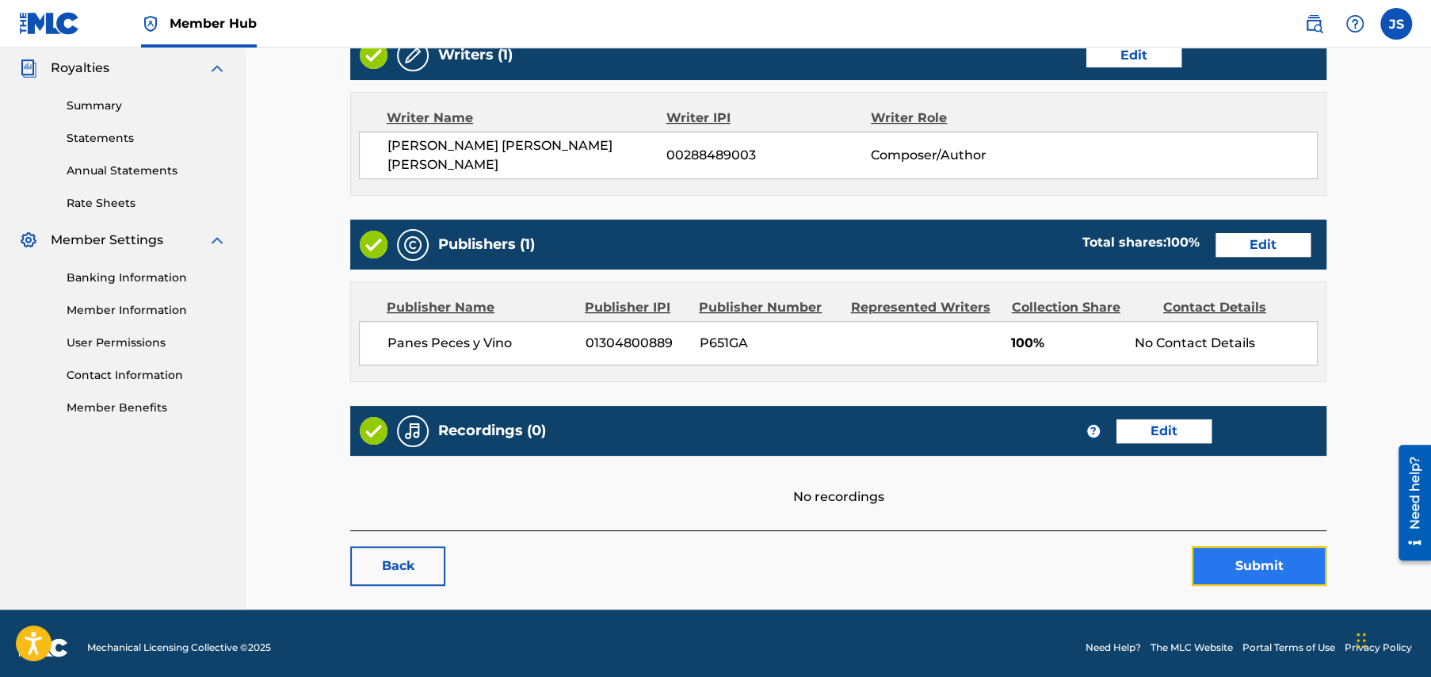
click at [1255, 556] on button "Submit" at bounding box center [1259, 566] width 135 height 40
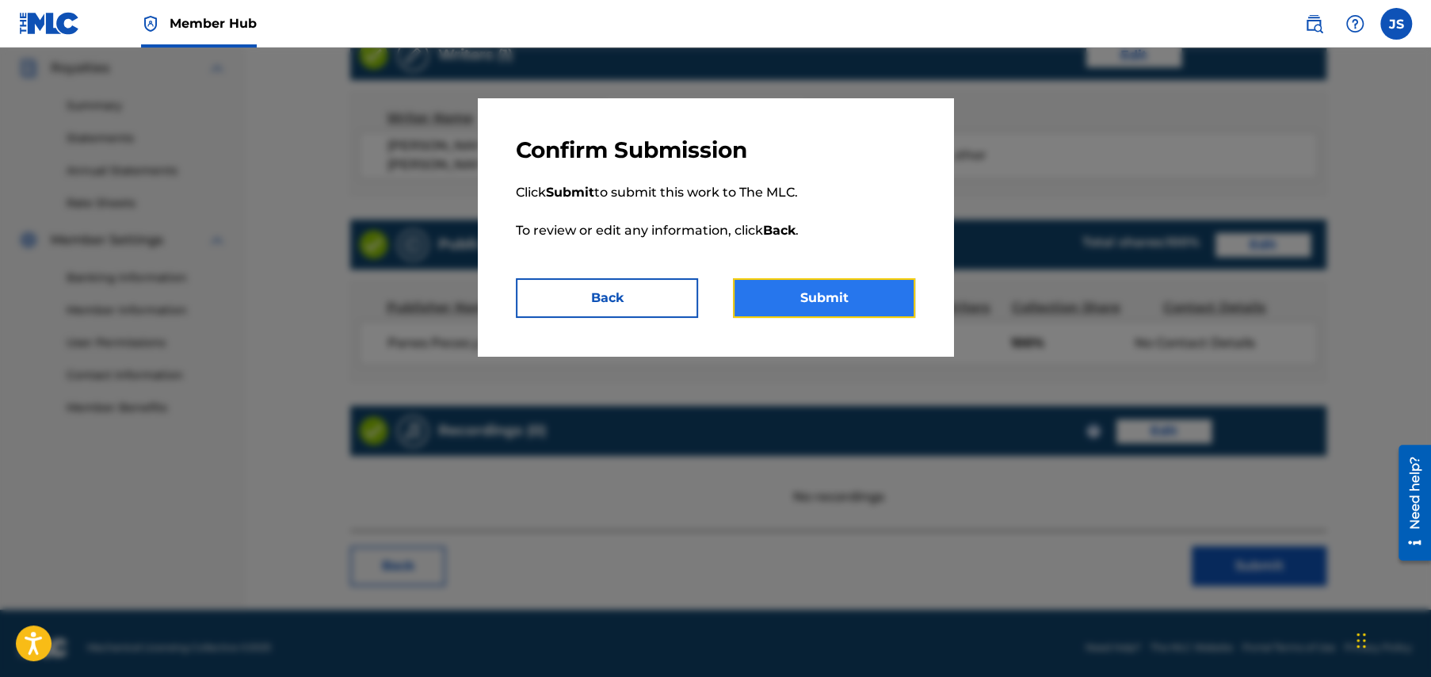
click at [829, 298] on button "Submit" at bounding box center [824, 298] width 182 height 40
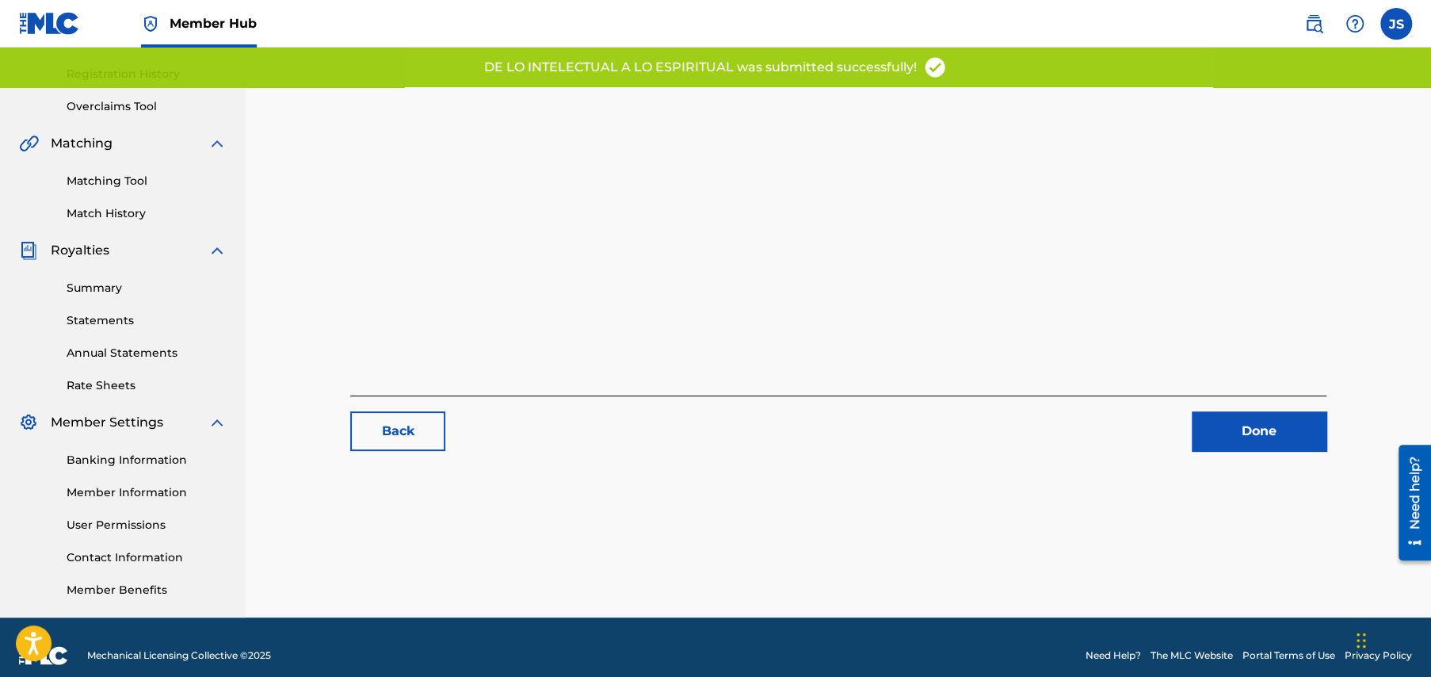
scroll to position [305, 0]
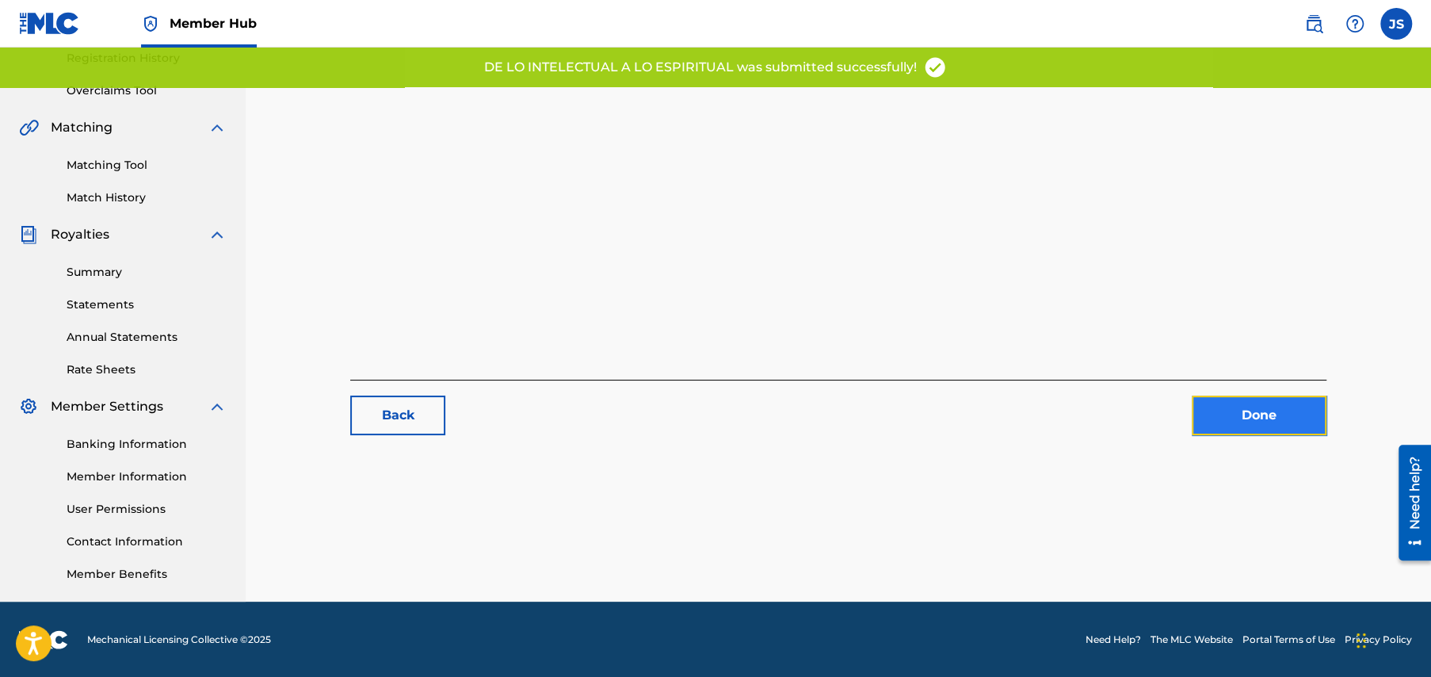
click at [1255, 414] on link "Done" at bounding box center [1259, 415] width 135 height 40
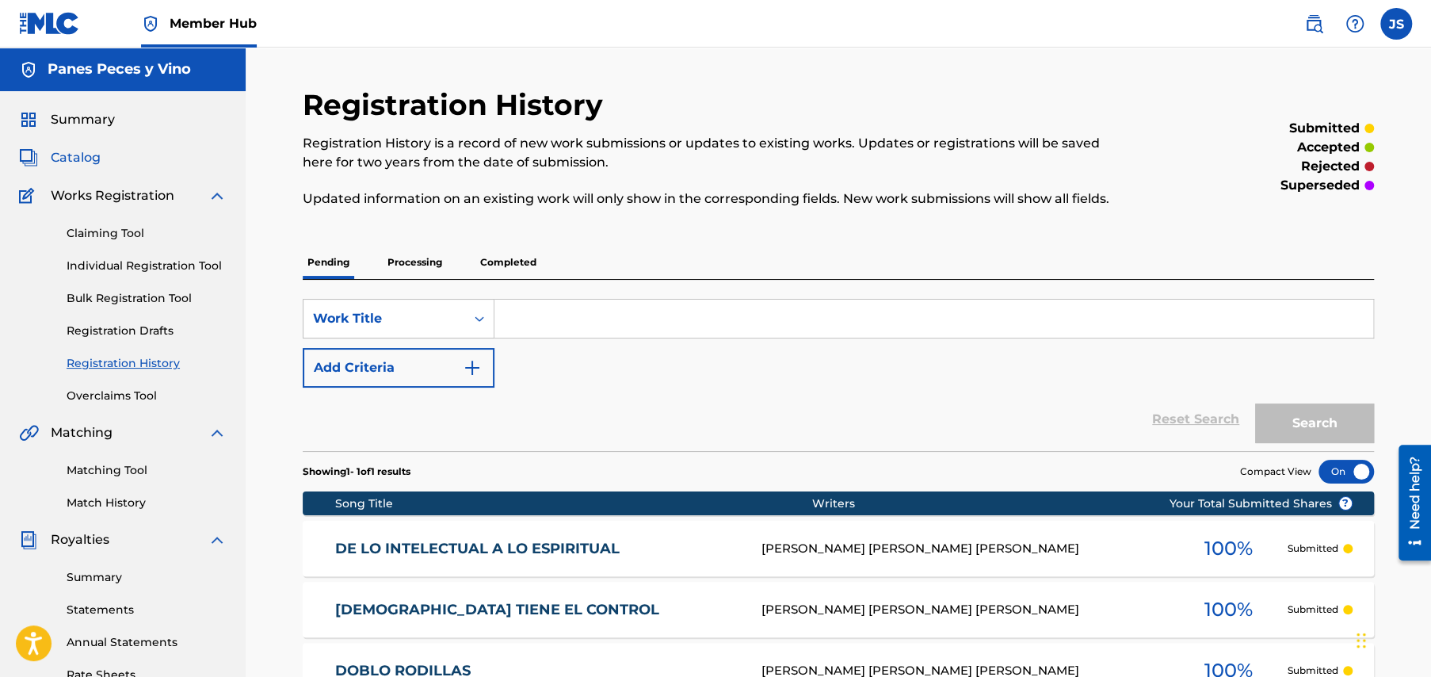
click at [79, 150] on span "Catalog" at bounding box center [76, 157] width 50 height 19
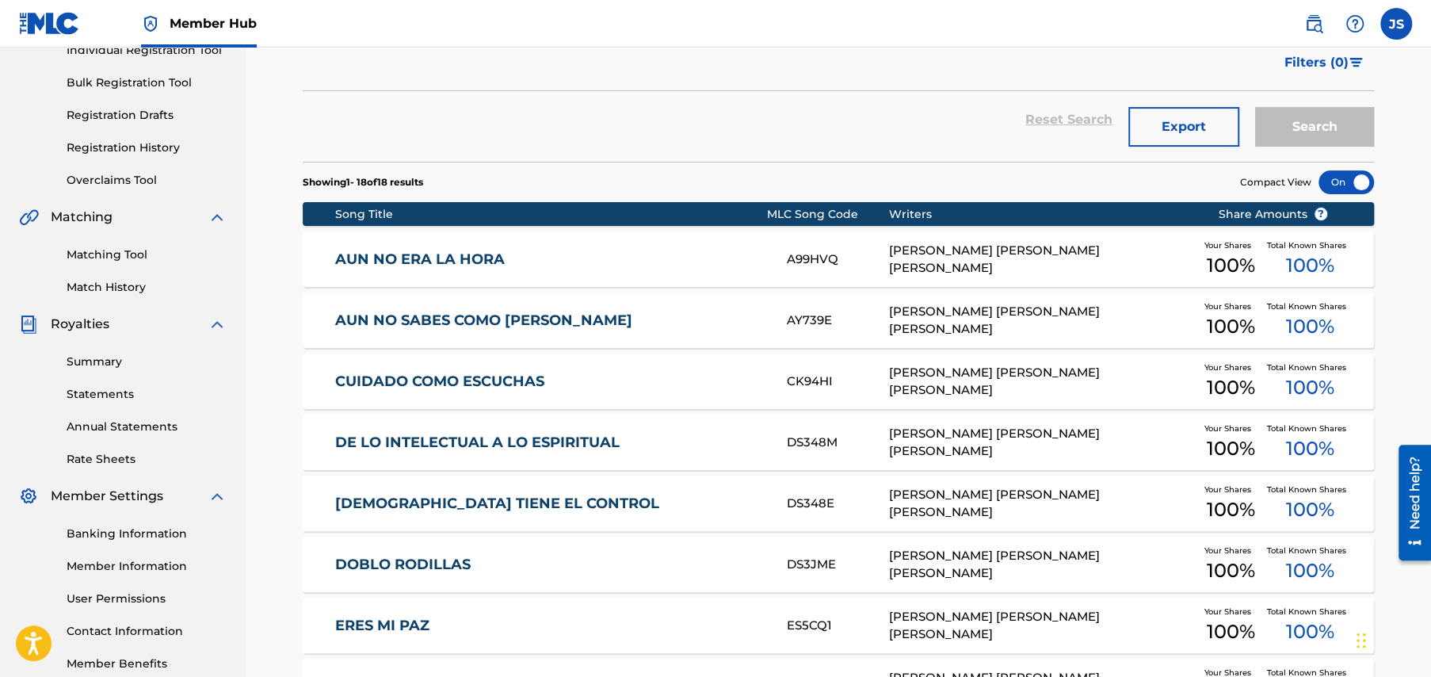
scroll to position [317, 0]
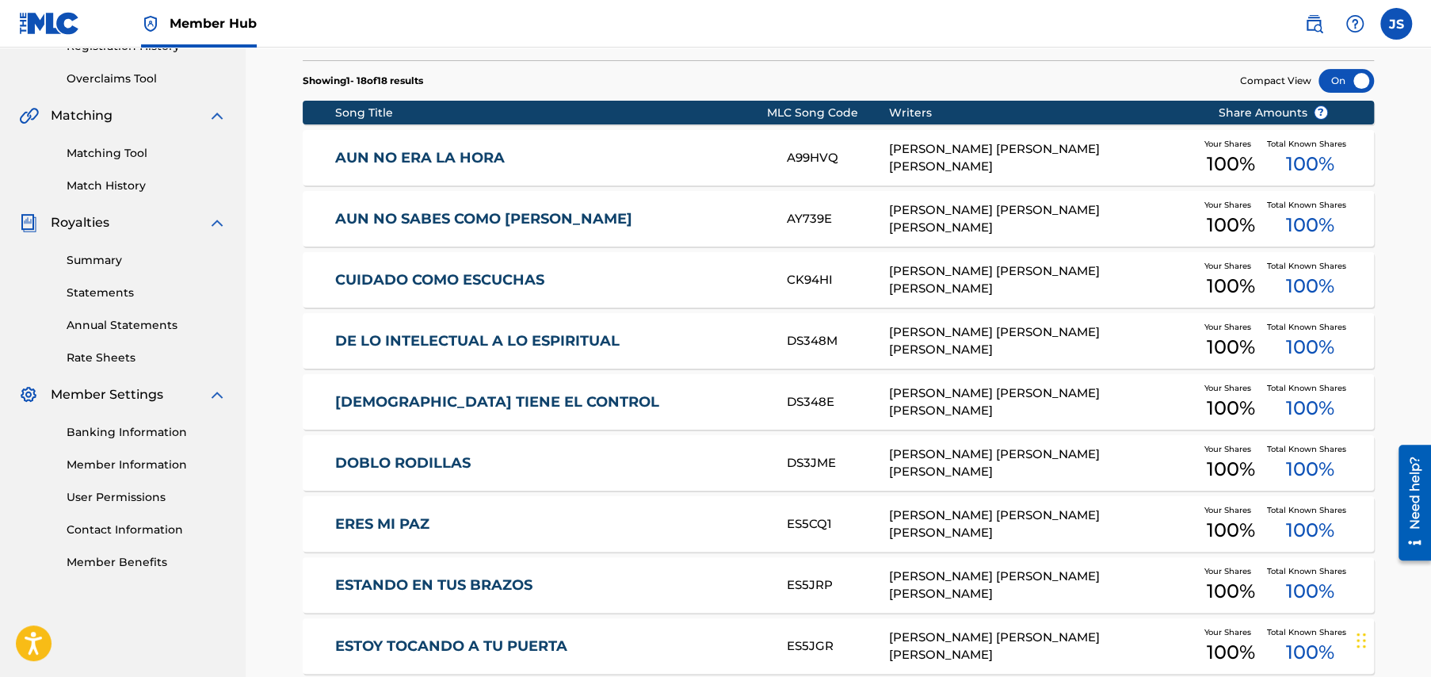
click at [423, 215] on link "AUN NO SABES COMO [PERSON_NAME]" at bounding box center [550, 219] width 431 height 18
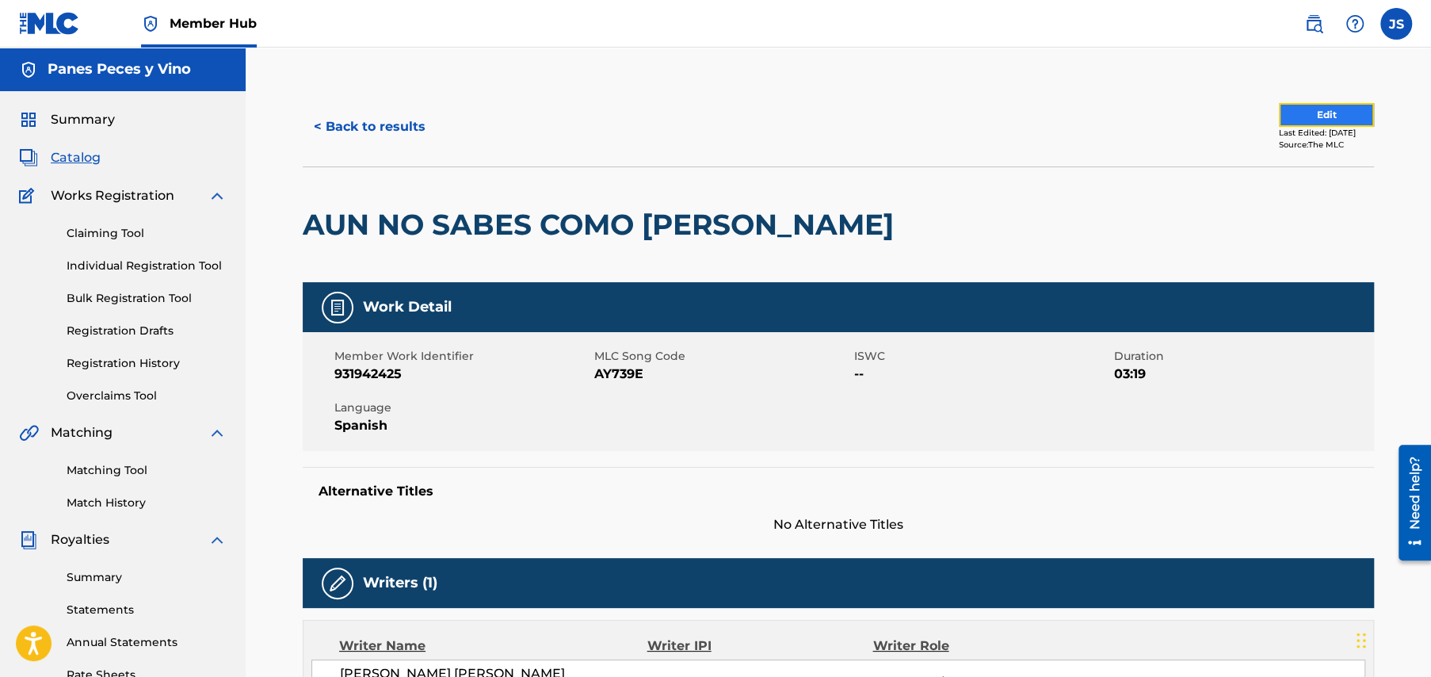
click at [1285, 113] on button "Edit" at bounding box center [1326, 115] width 95 height 24
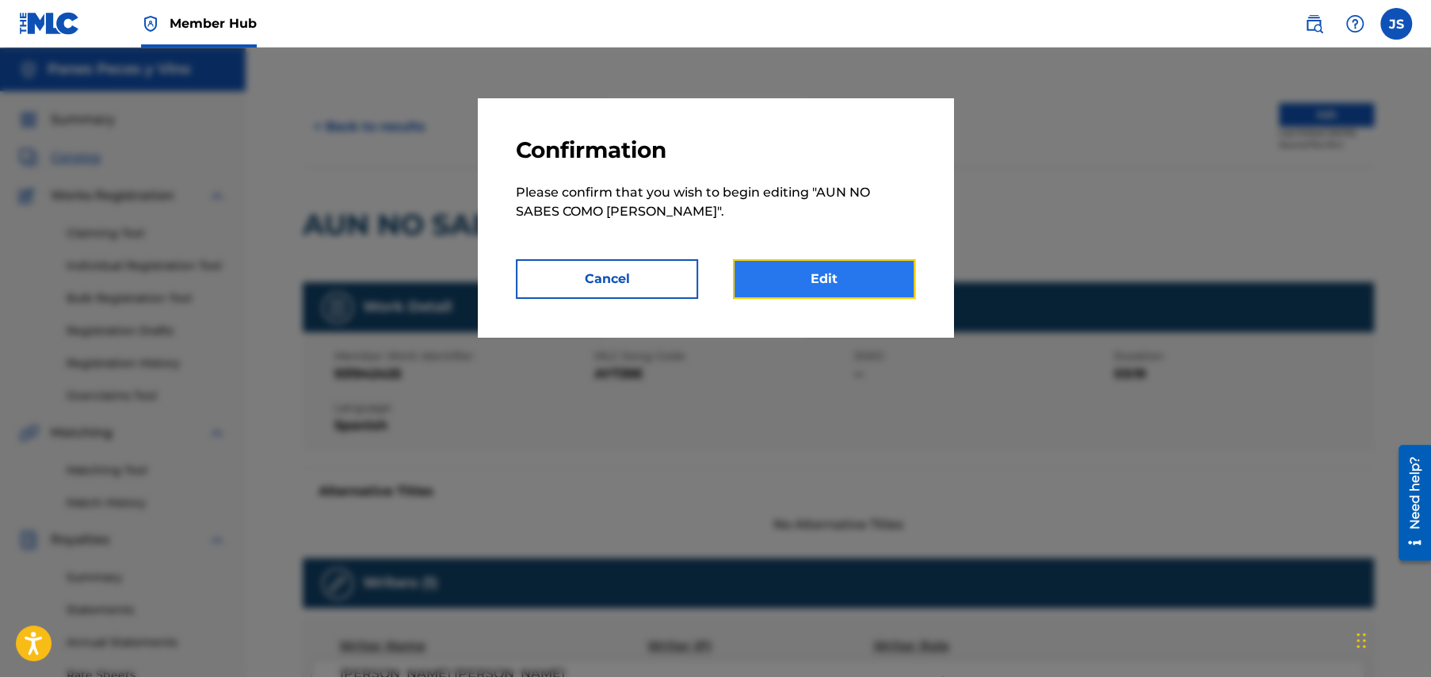
click at [833, 277] on link "Edit" at bounding box center [824, 279] width 182 height 40
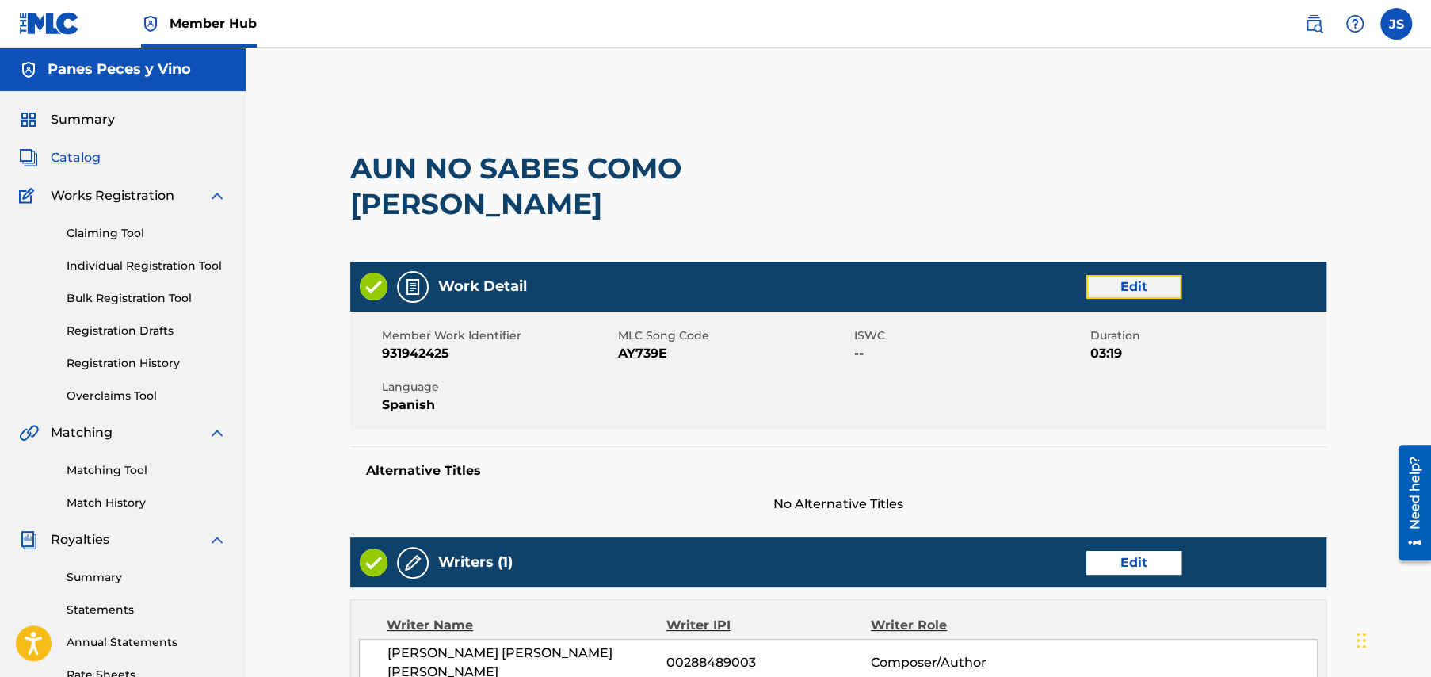
click at [1129, 275] on link "Edit" at bounding box center [1134, 287] width 95 height 24
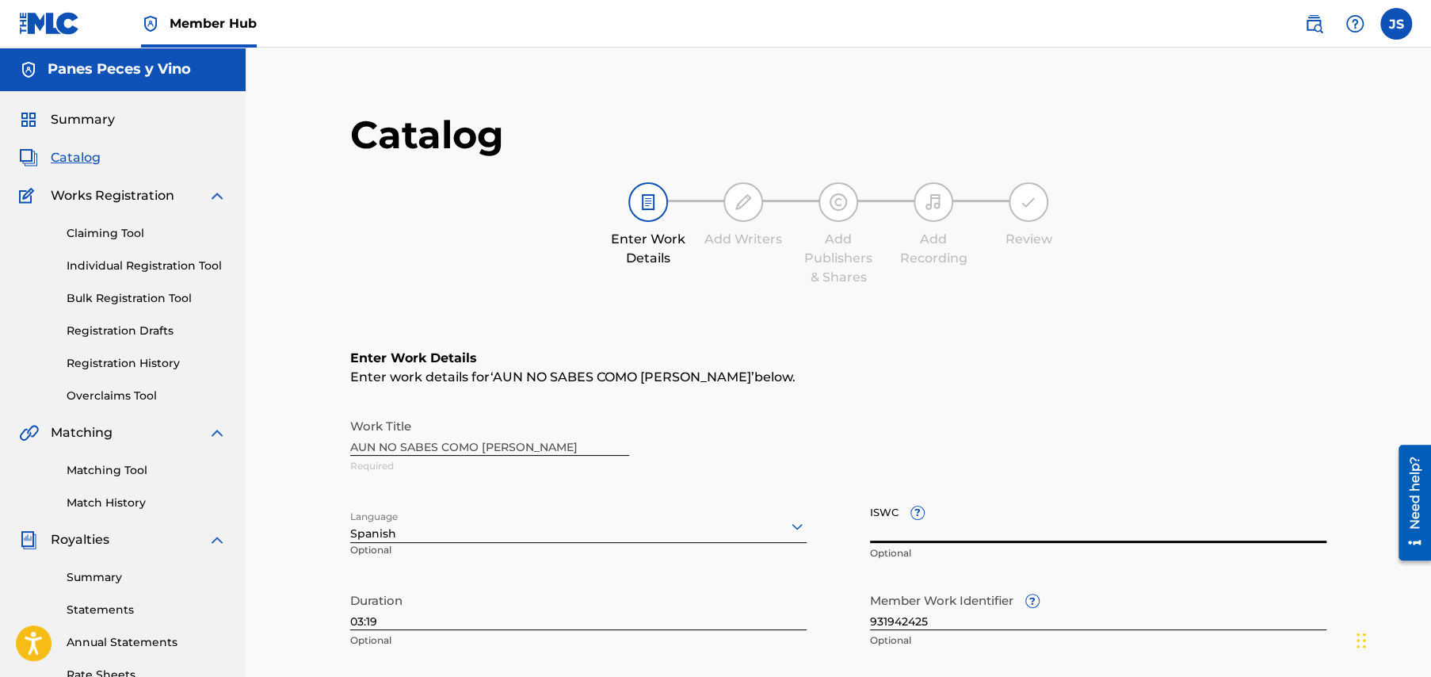
paste input "T3349778361"
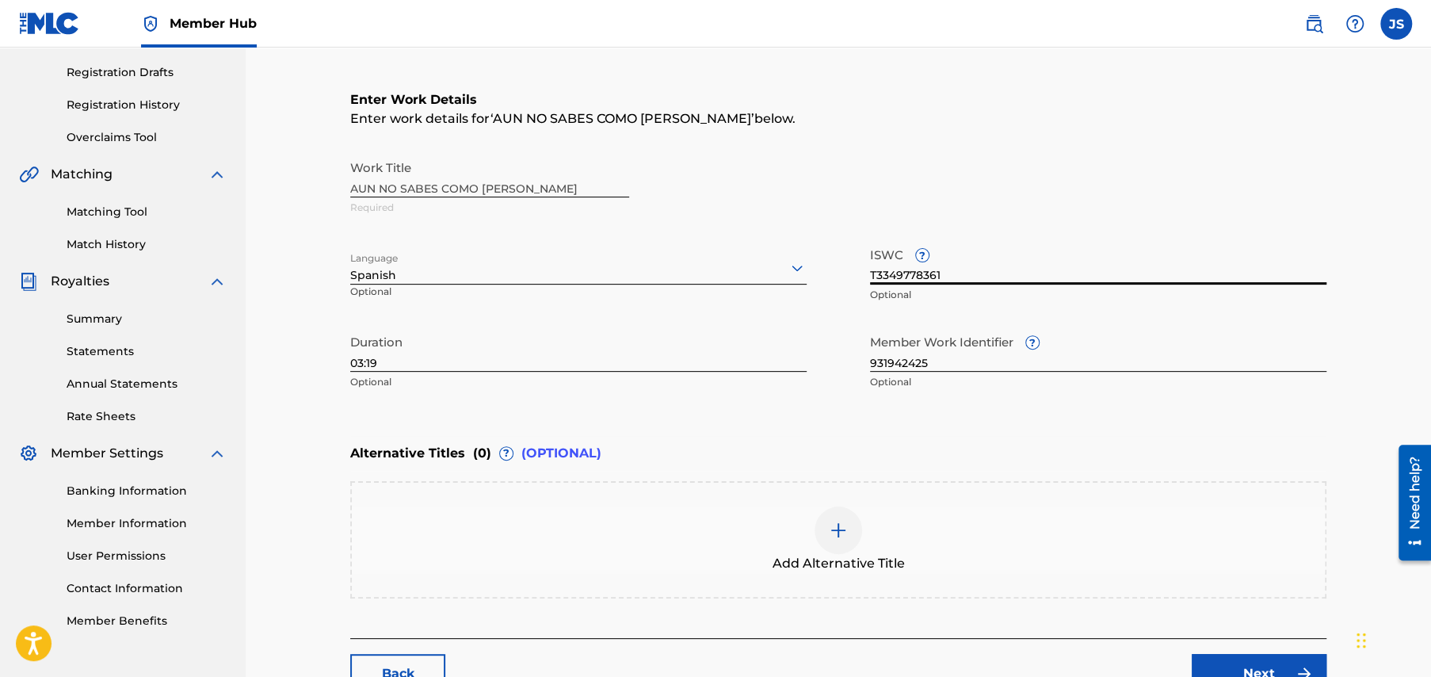
scroll to position [374, 0]
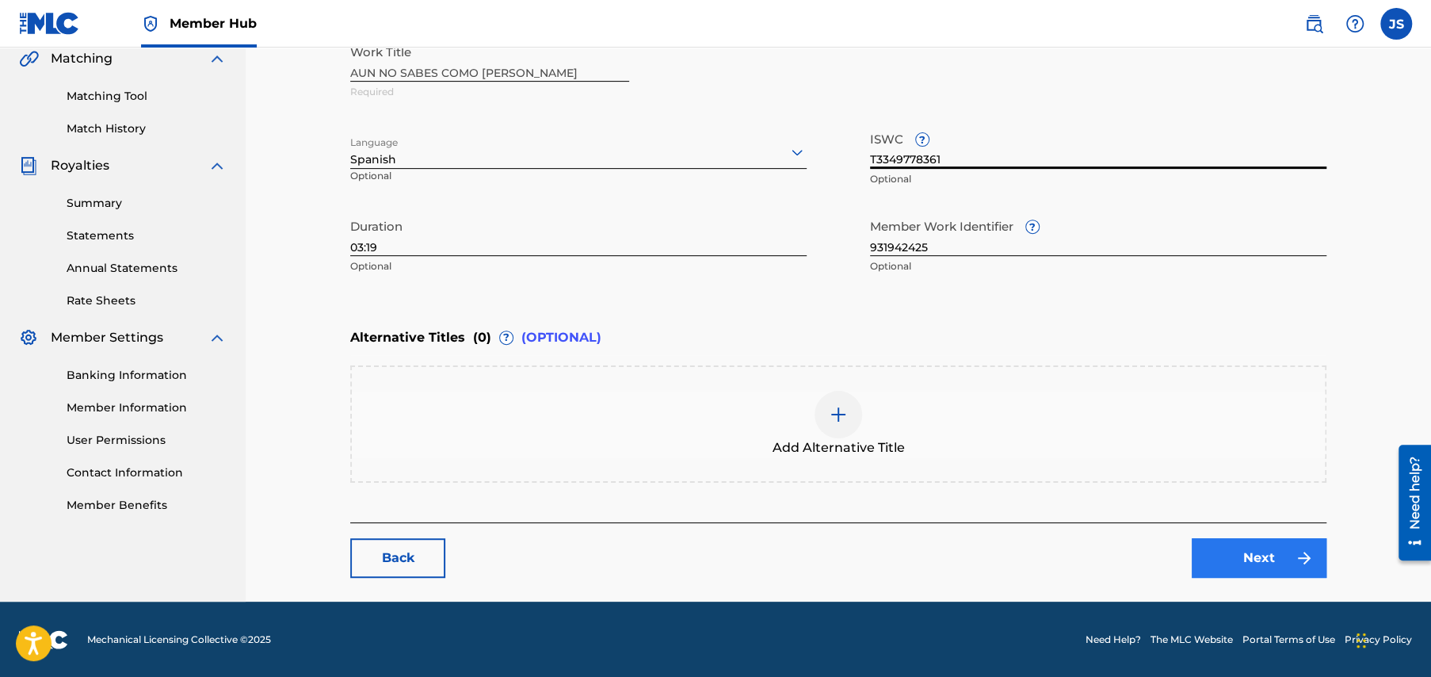
type input "T3349778361"
click at [1281, 552] on link "Next" at bounding box center [1259, 558] width 135 height 40
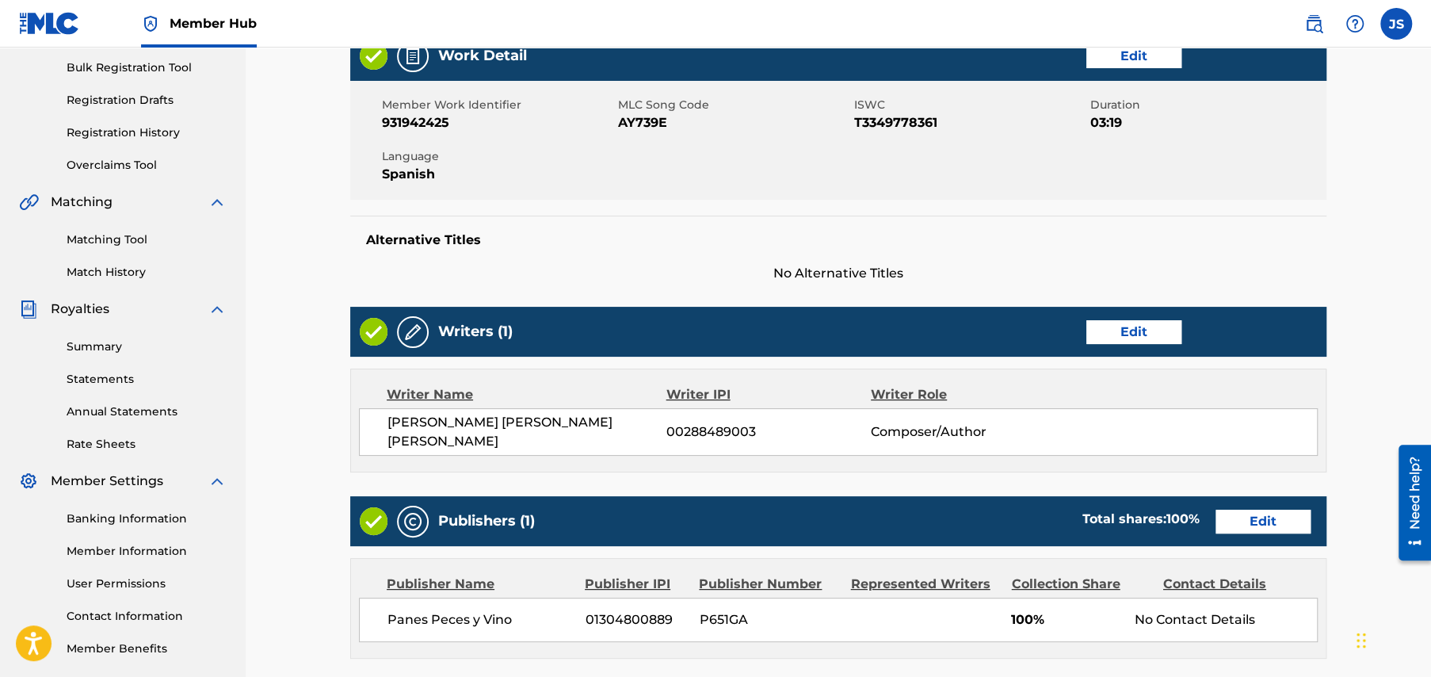
scroll to position [472, 0]
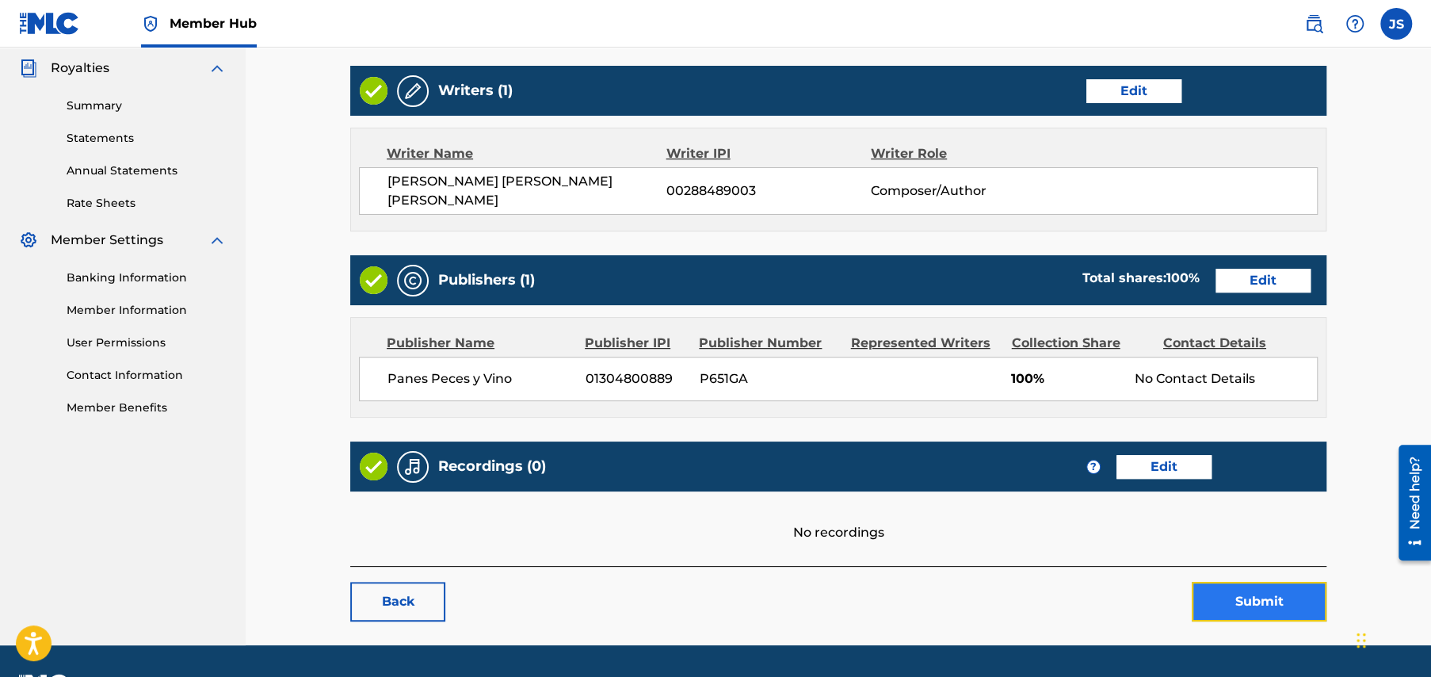
click at [1268, 582] on button "Submit" at bounding box center [1259, 602] width 135 height 40
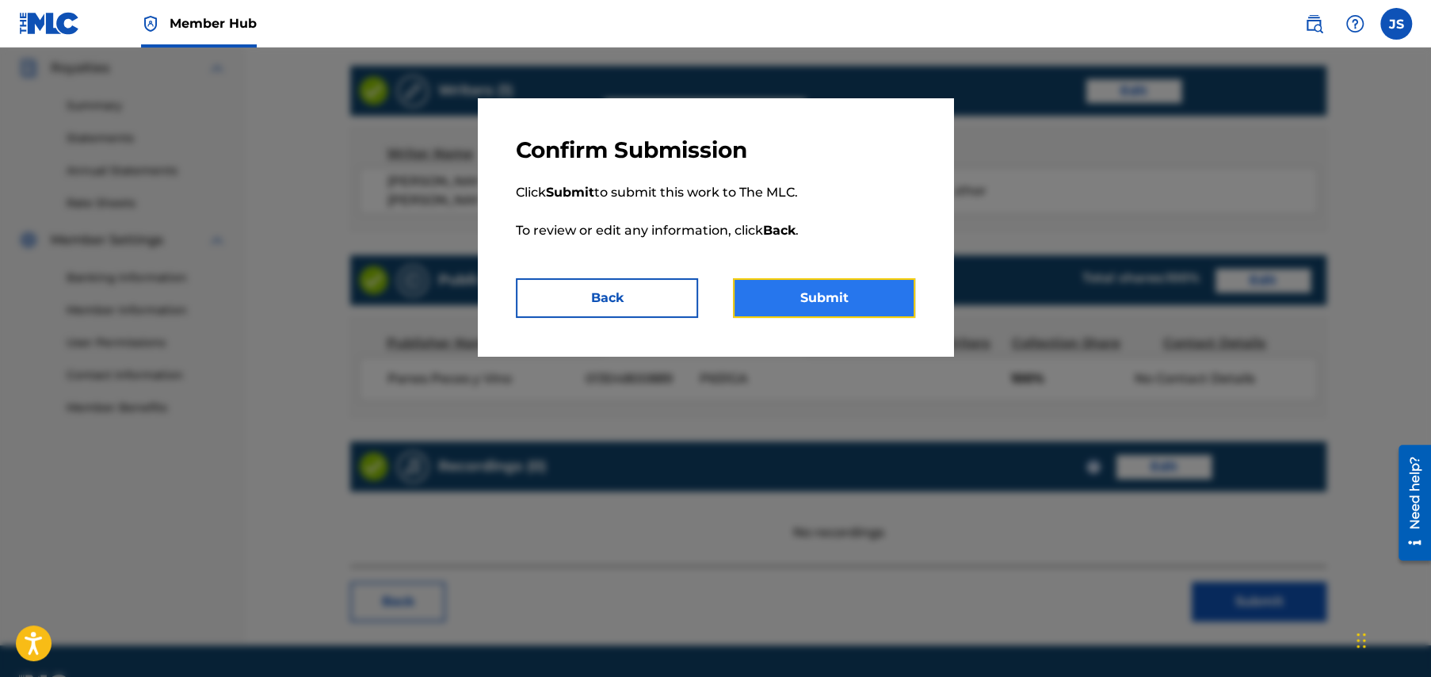
click at [836, 295] on button "Submit" at bounding box center [824, 298] width 182 height 40
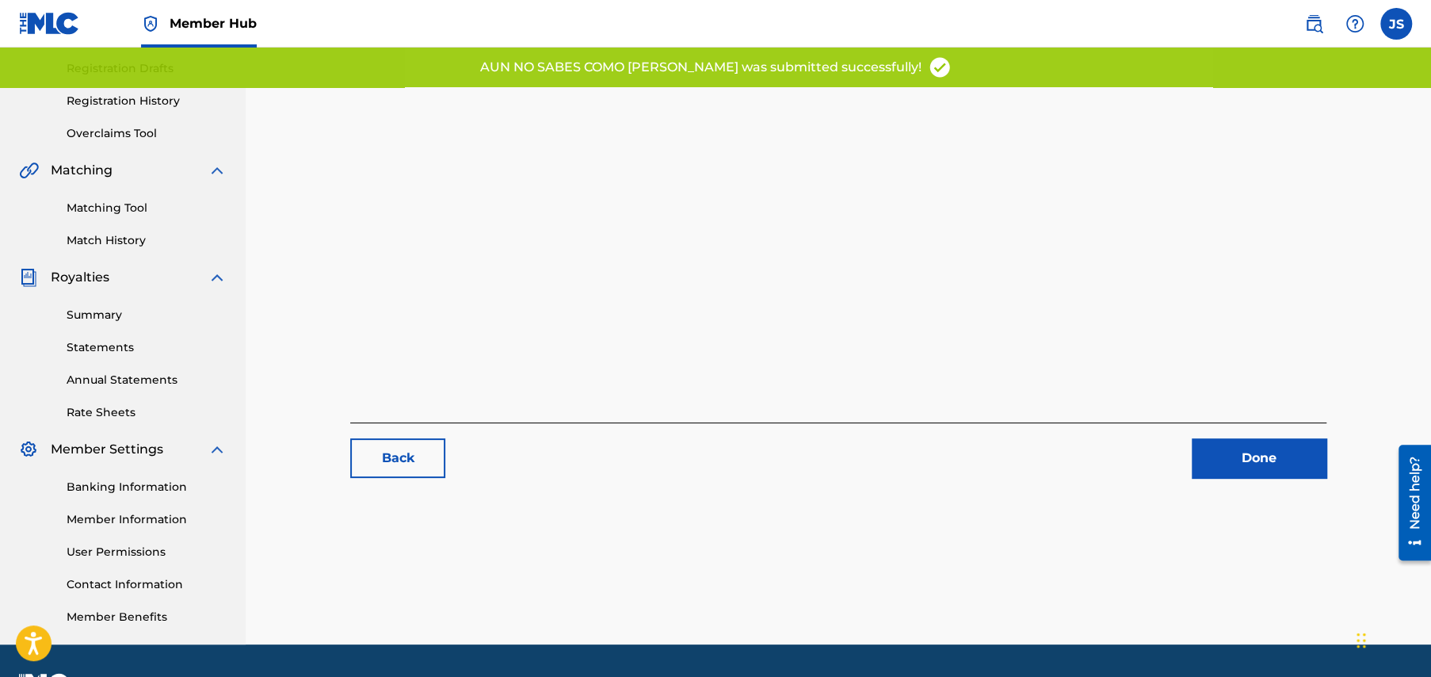
scroll to position [305, 0]
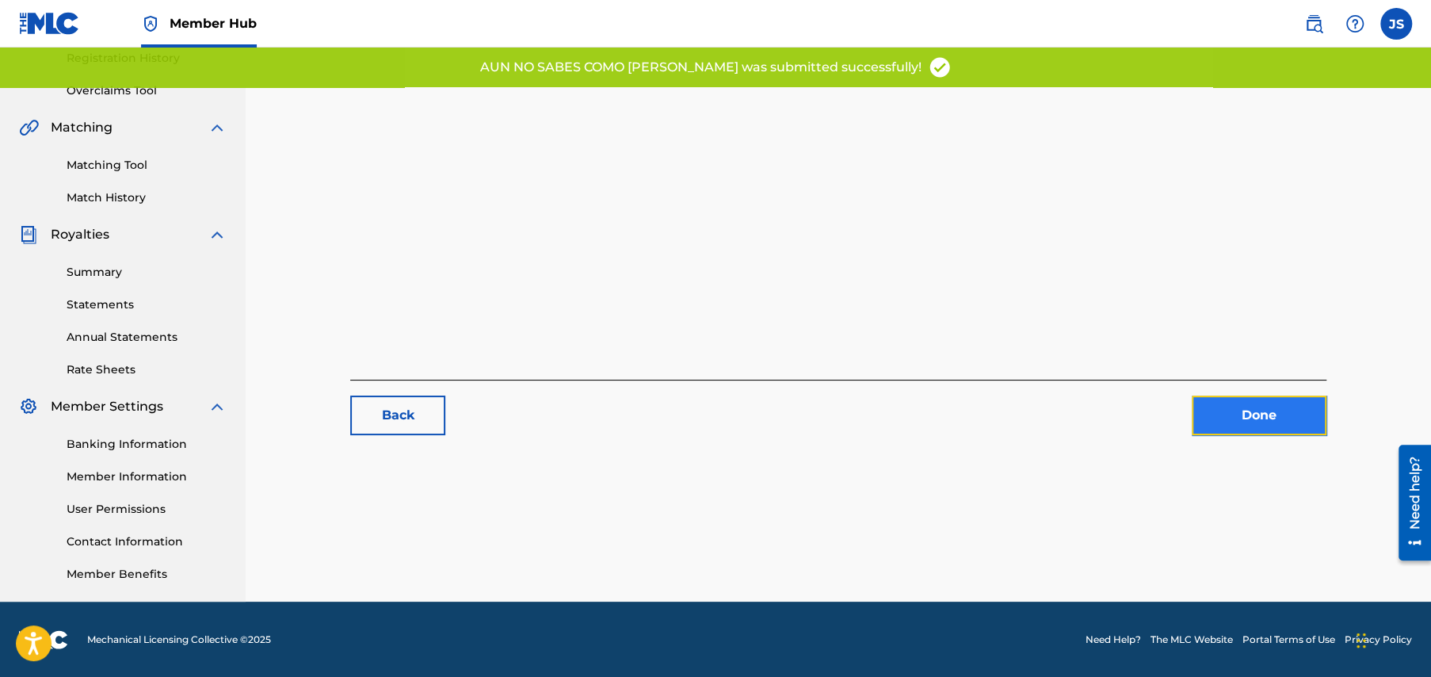
click at [1259, 411] on link "Done" at bounding box center [1259, 415] width 135 height 40
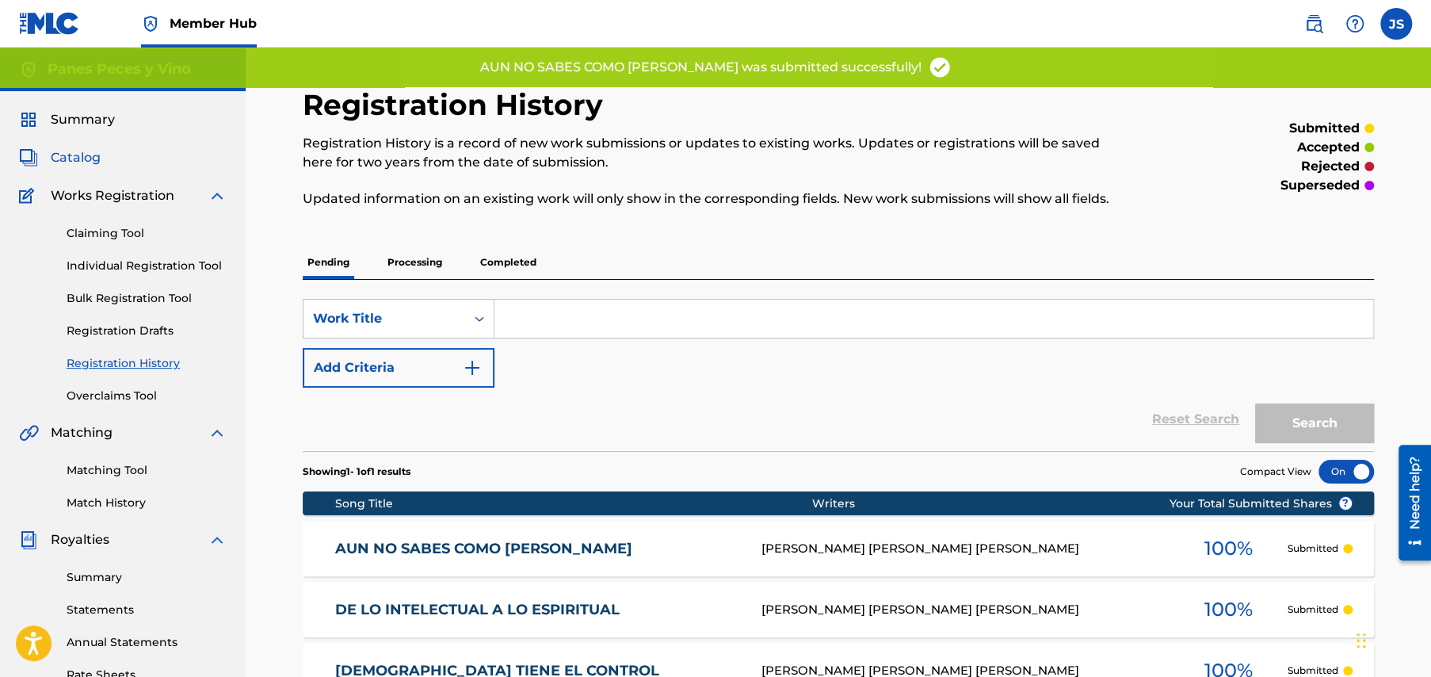
click at [75, 156] on span "Catalog" at bounding box center [76, 157] width 50 height 19
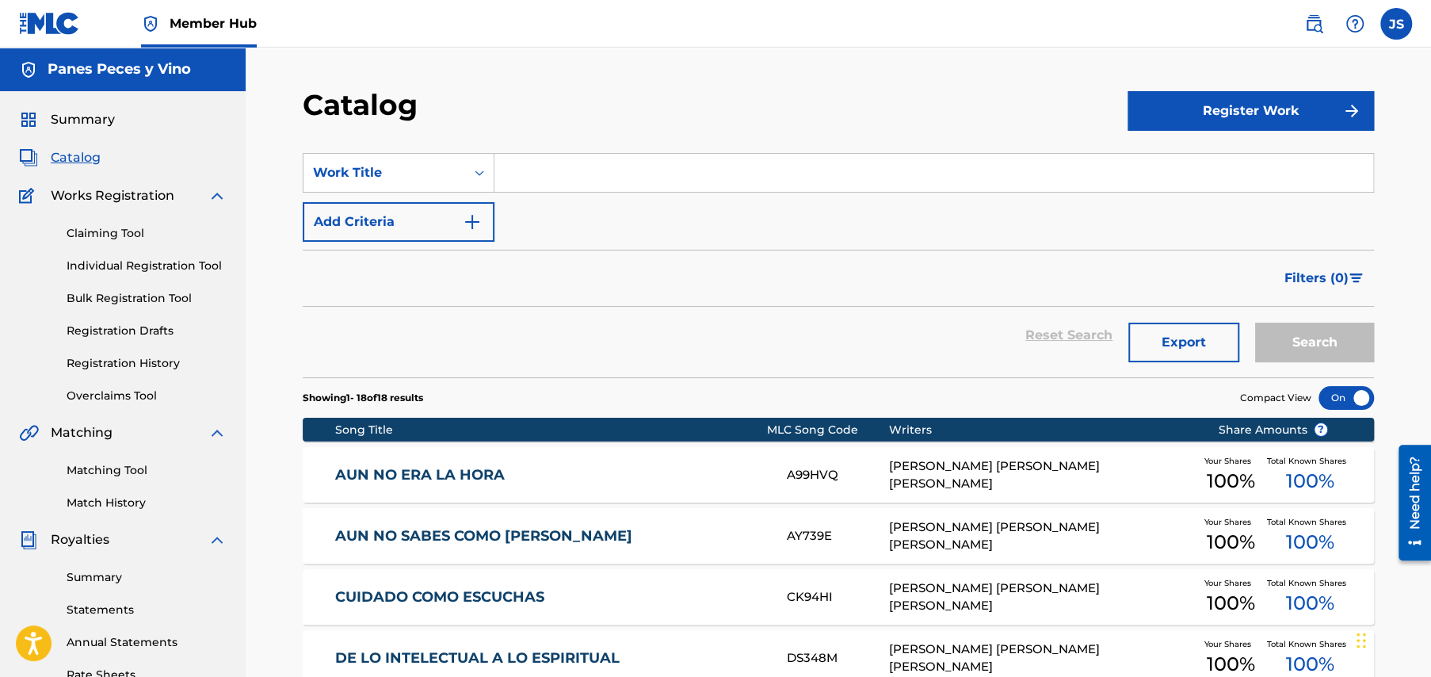
click at [426, 472] on link "AUN NO ERA LA HORA" at bounding box center [550, 475] width 431 height 18
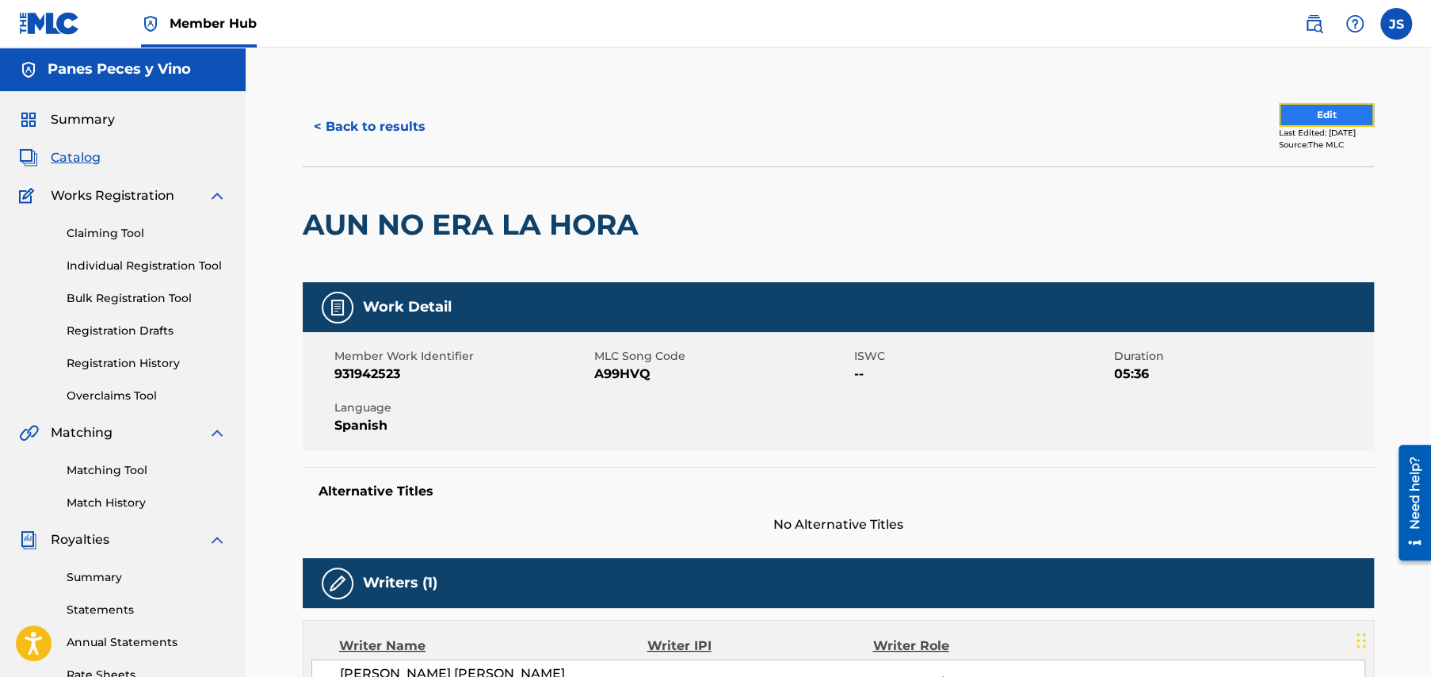
click at [1290, 117] on button "Edit" at bounding box center [1326, 115] width 95 height 24
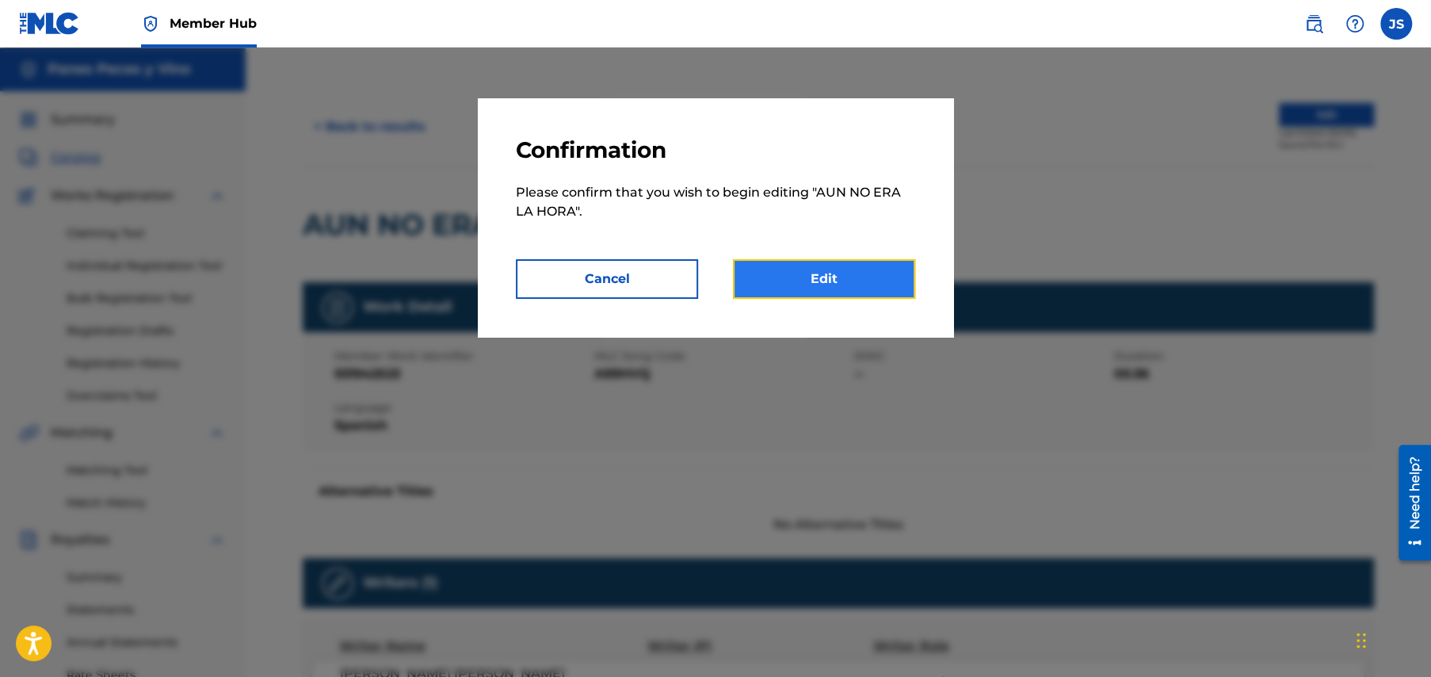
click at [832, 283] on link "Edit" at bounding box center [824, 279] width 182 height 40
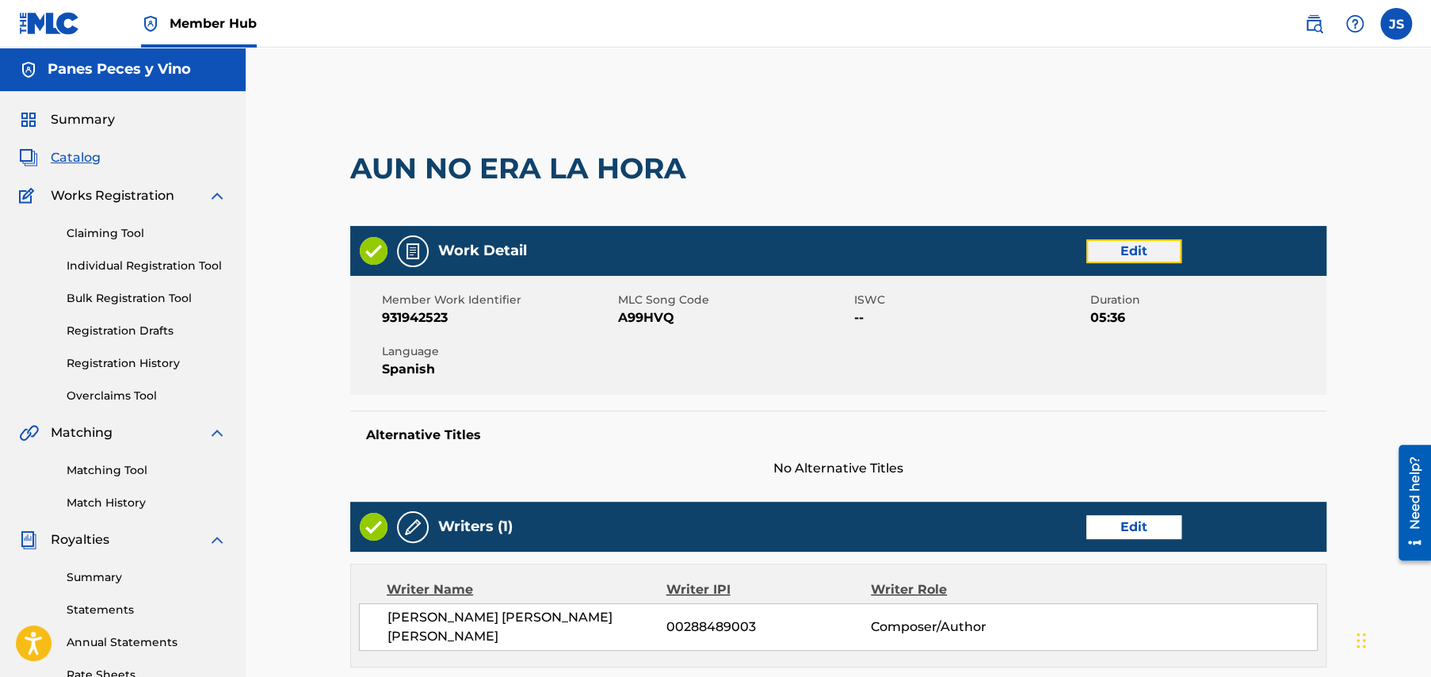
click at [1138, 246] on link "Edit" at bounding box center [1134, 251] width 95 height 24
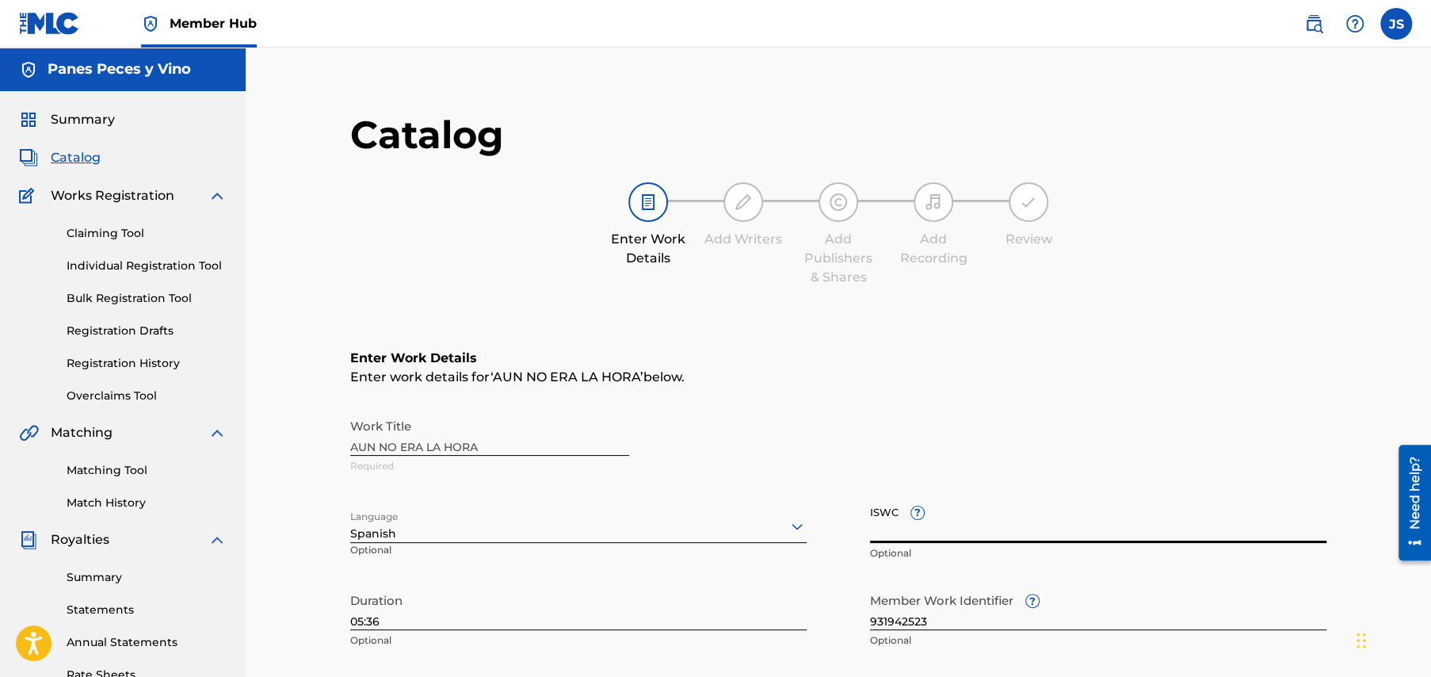
paste input "T3349777915"
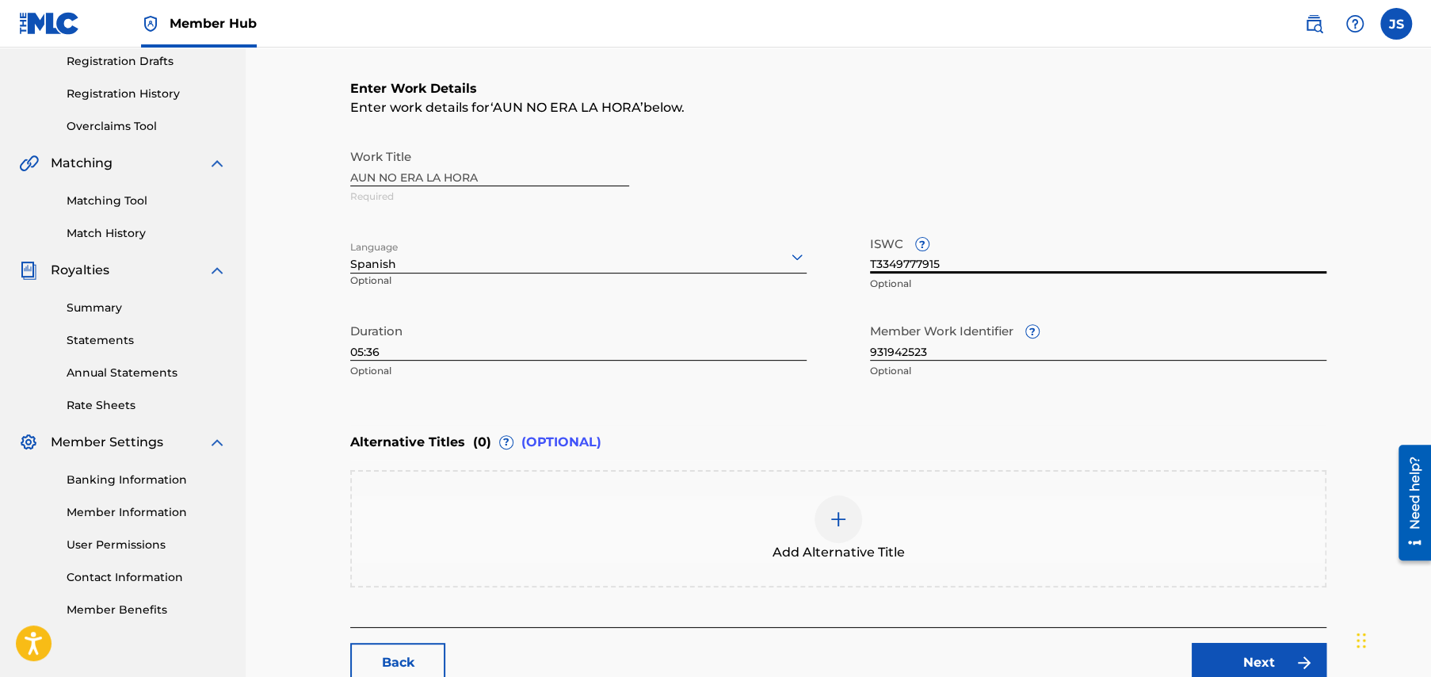
scroll to position [374, 0]
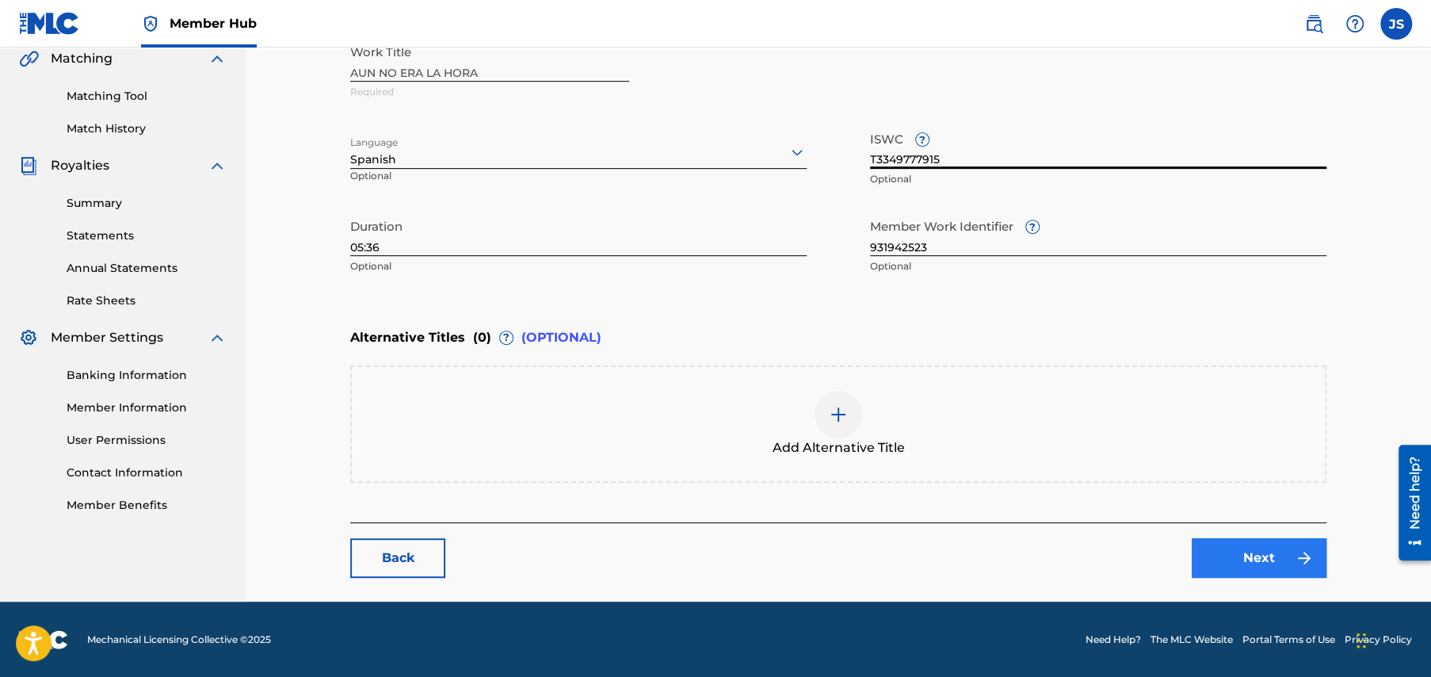
type input "T3349777915"
click at [1263, 554] on link "Next" at bounding box center [1259, 558] width 135 height 40
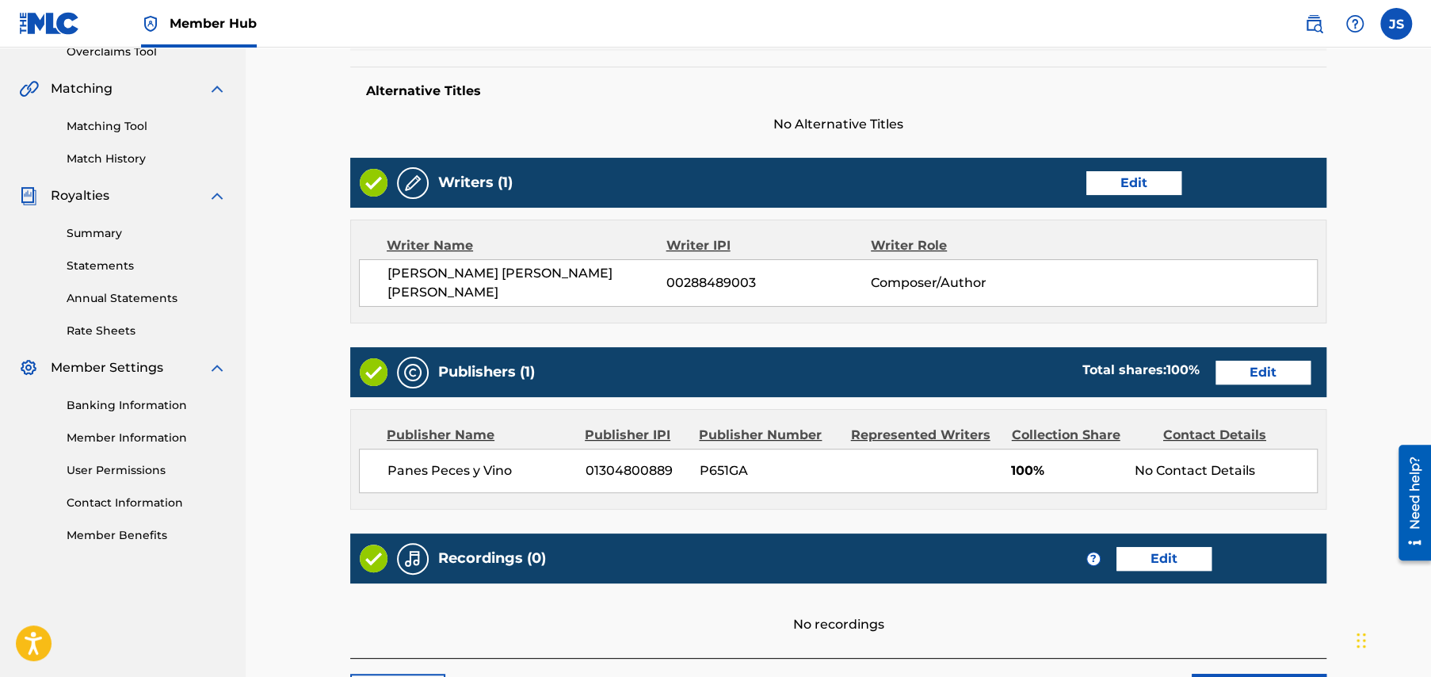
scroll to position [472, 0]
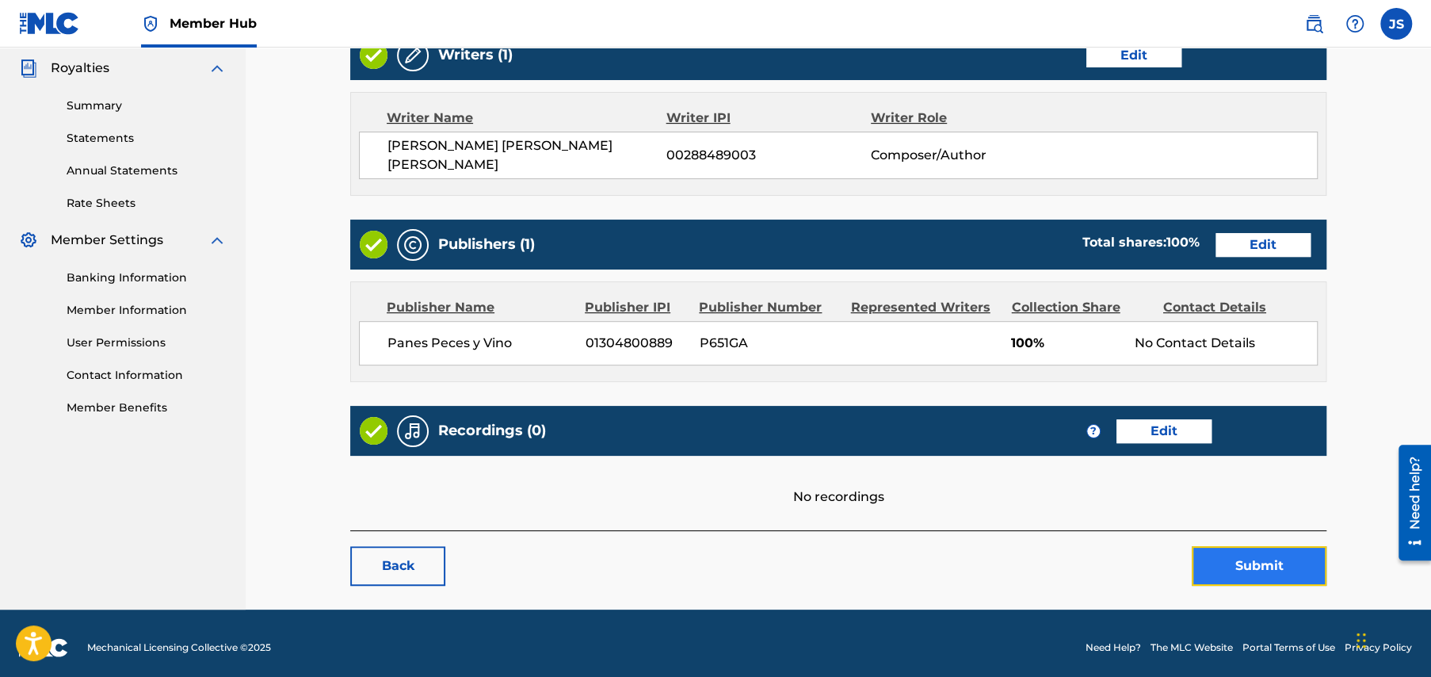
click at [1281, 561] on button "Submit" at bounding box center [1259, 566] width 135 height 40
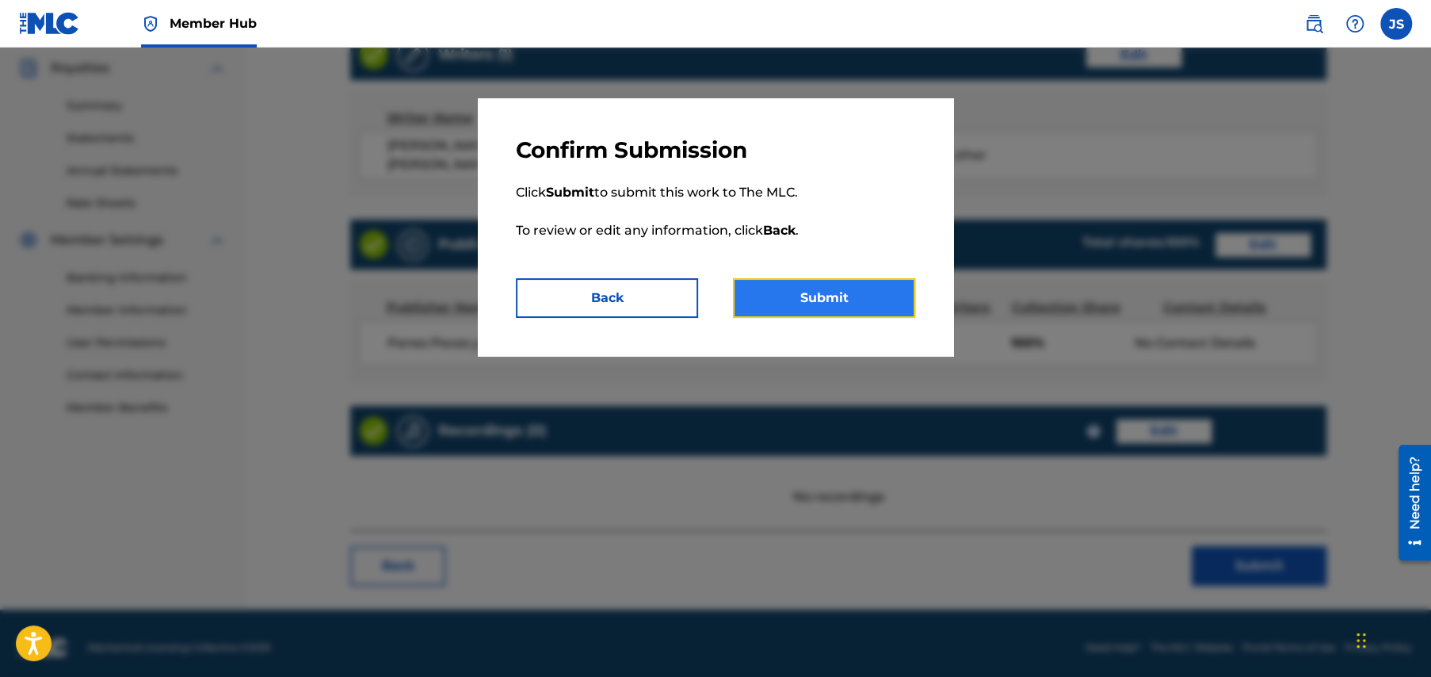
click at [859, 299] on button "Submit" at bounding box center [824, 298] width 182 height 40
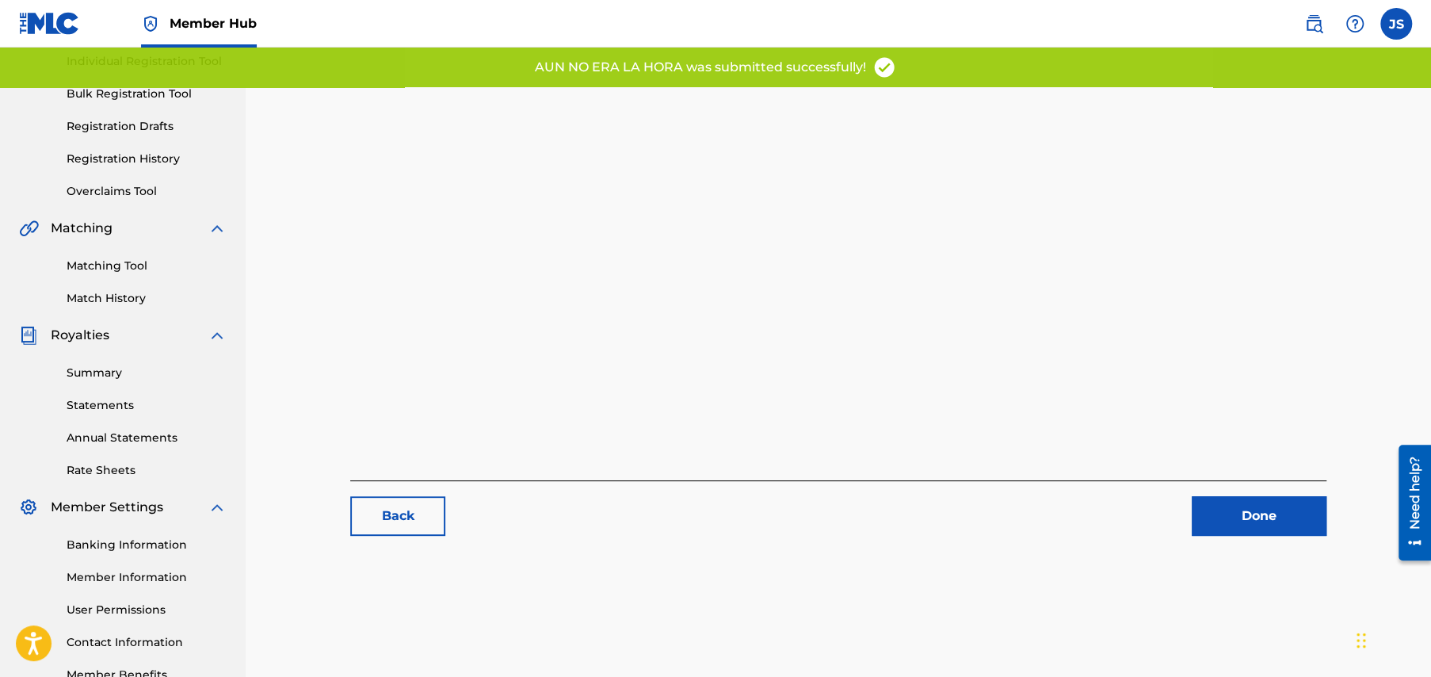
scroll to position [305, 0]
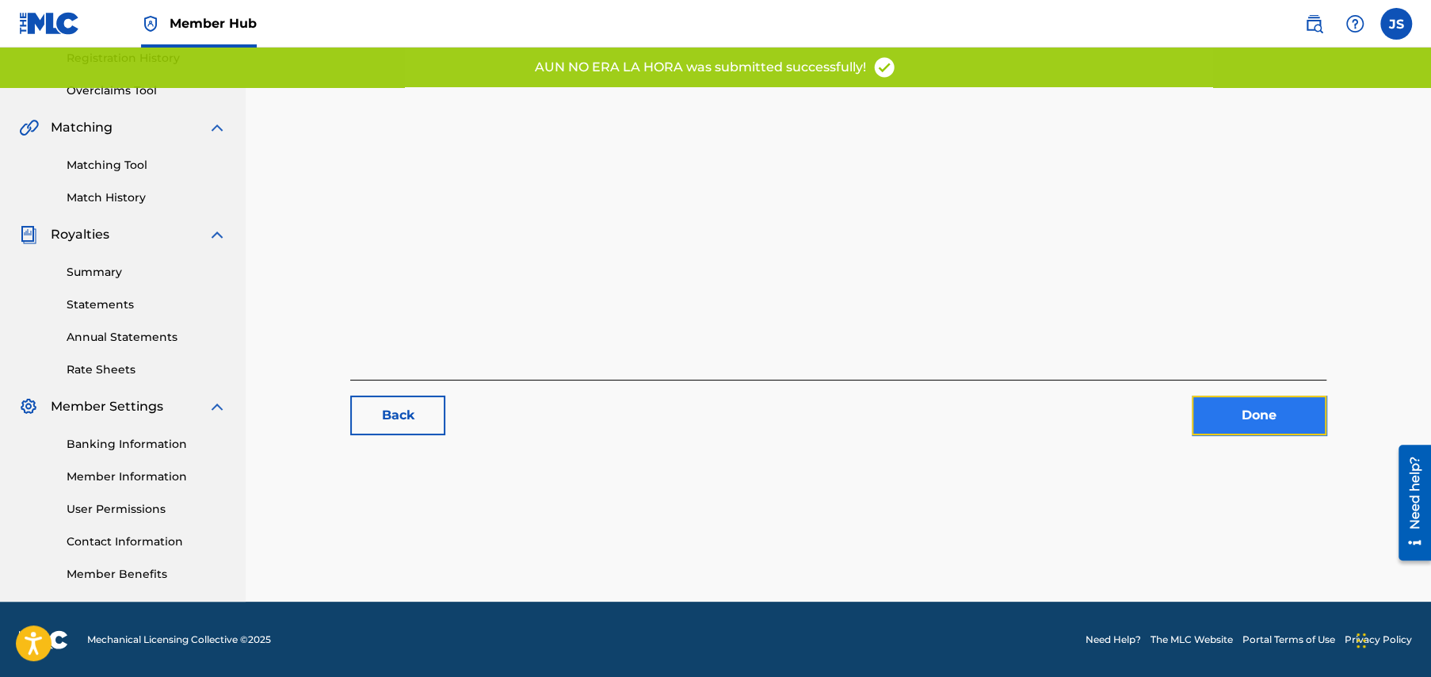
click at [1255, 413] on link "Done" at bounding box center [1259, 415] width 135 height 40
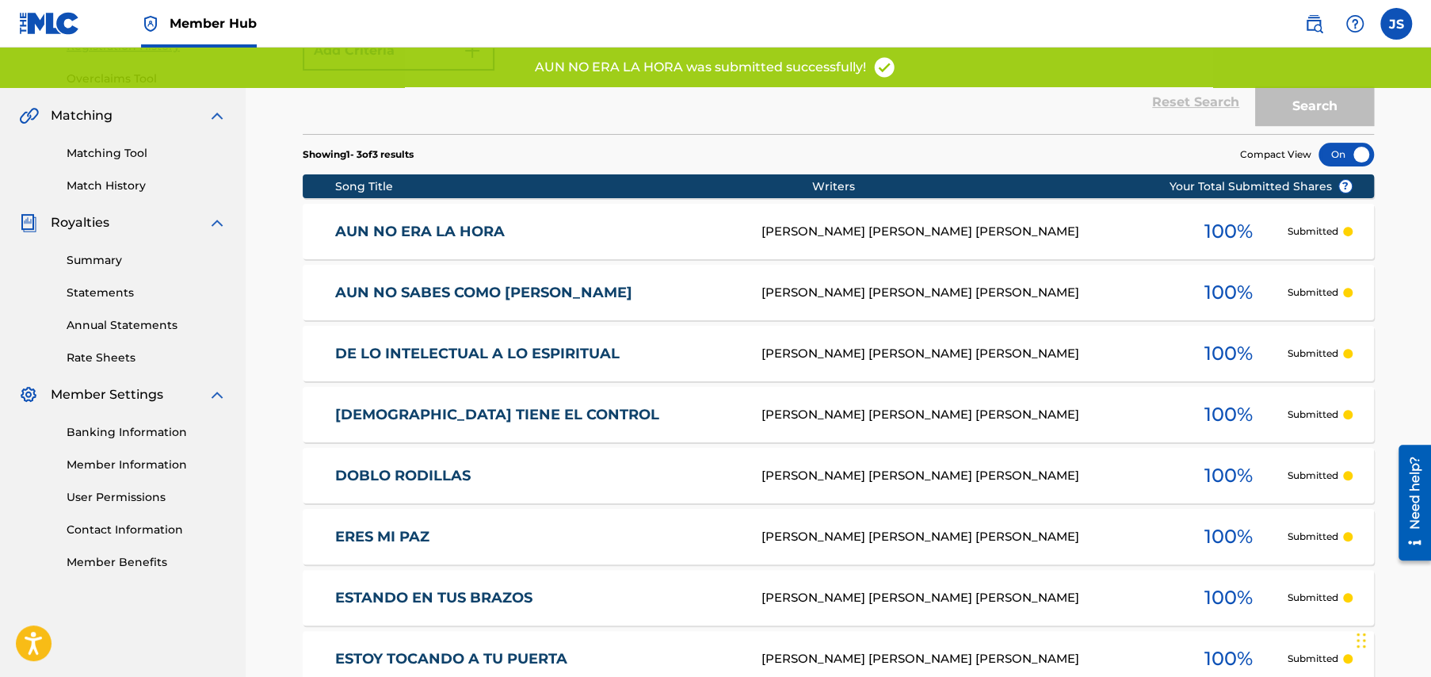
scroll to position [624, 0]
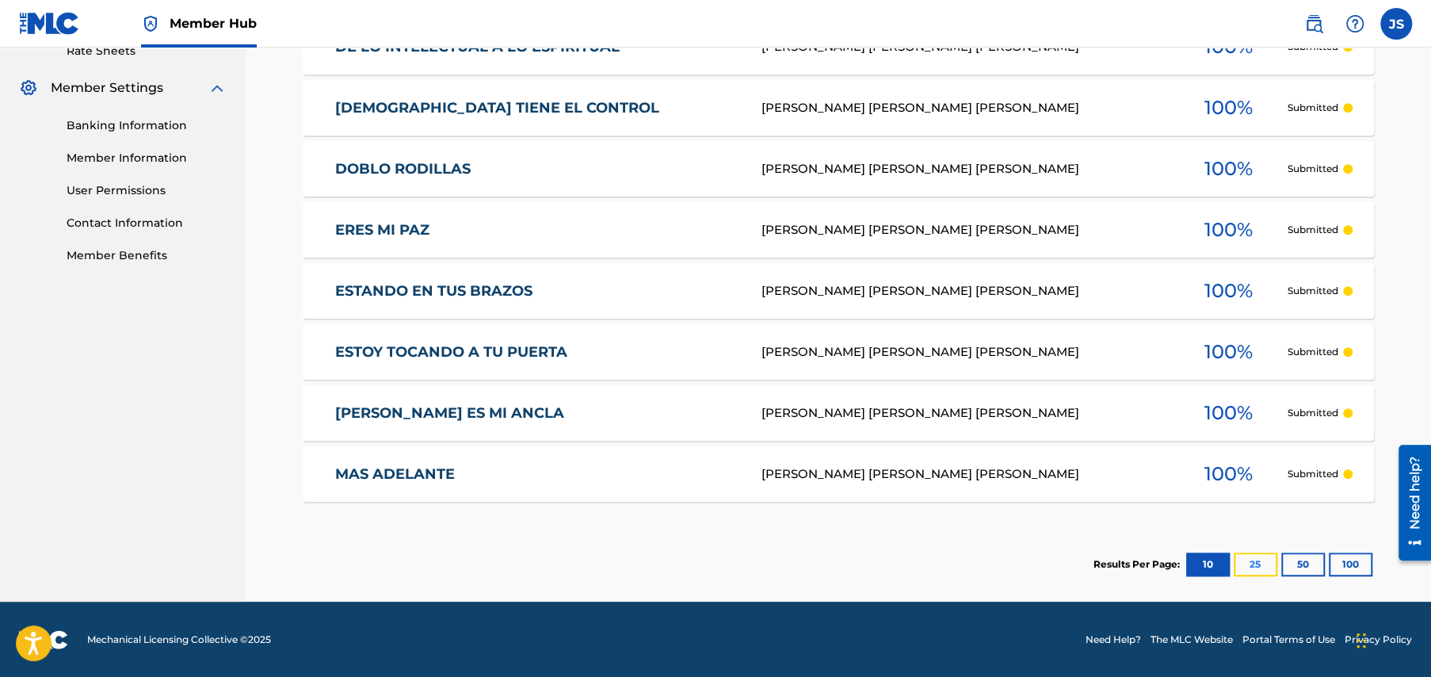
click at [1255, 560] on button "25" at bounding box center [1256, 564] width 44 height 24
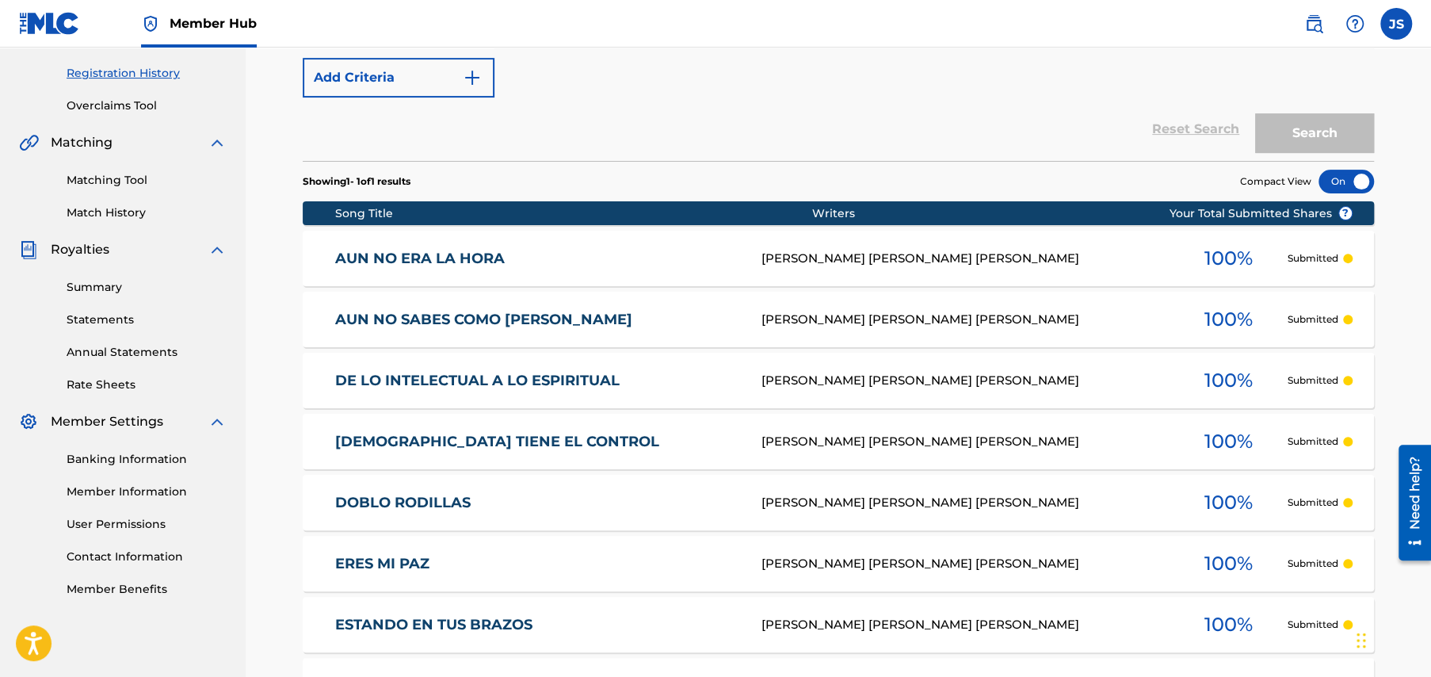
scroll to position [319, 0]
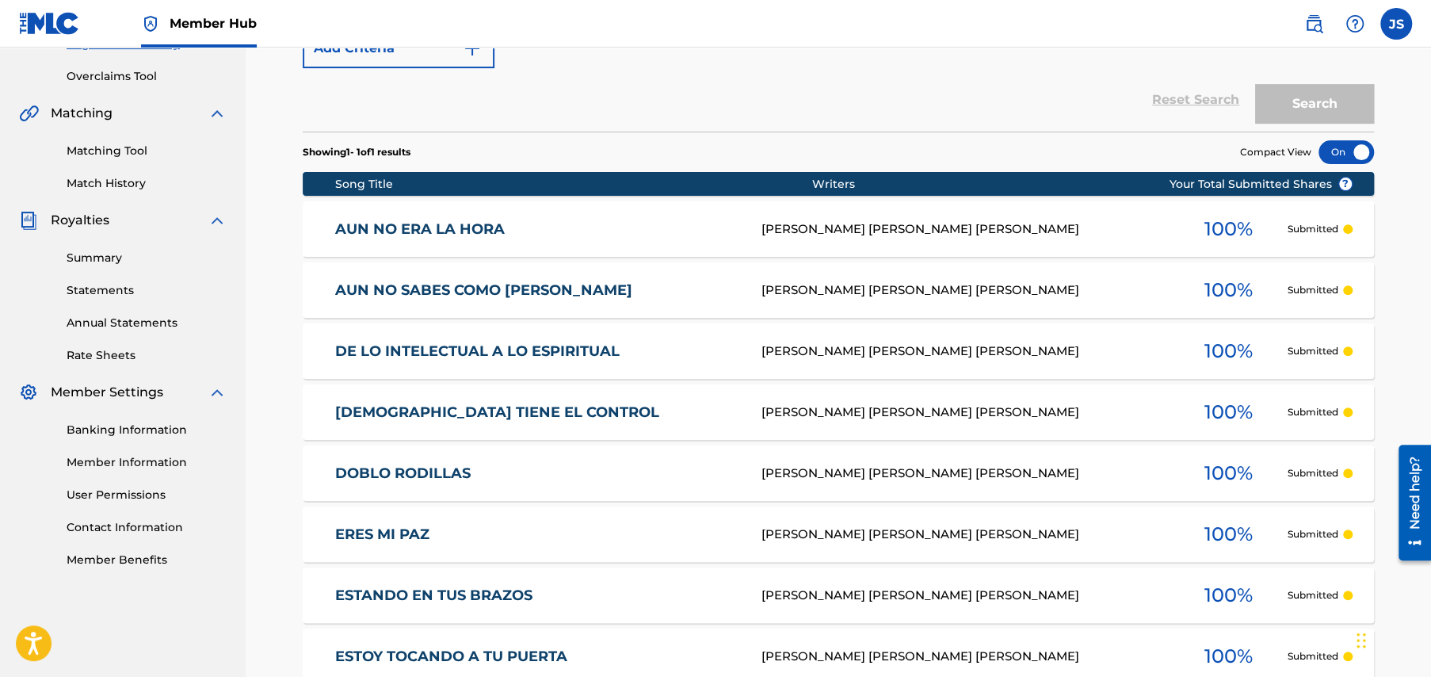
click at [422, 228] on link "AUN NO ERA LA HORA" at bounding box center [538, 229] width 406 height 18
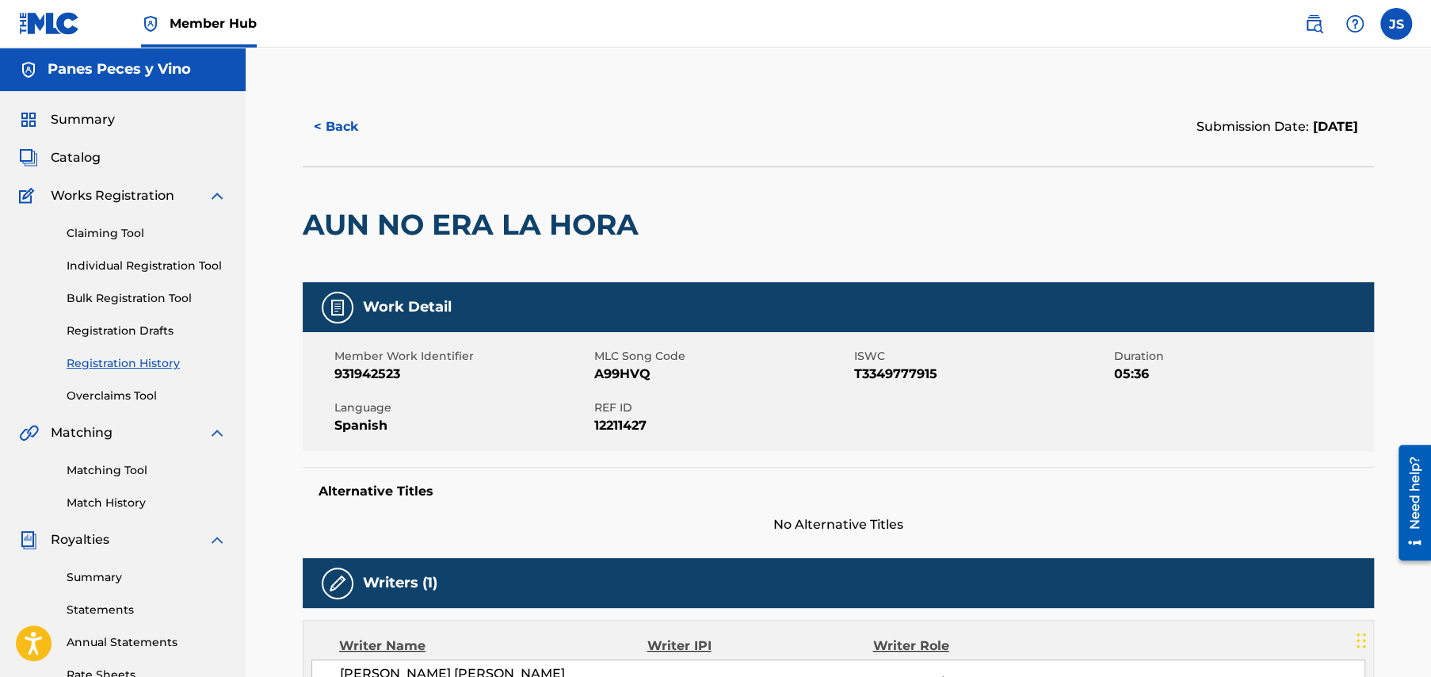
scroll to position [319, 0]
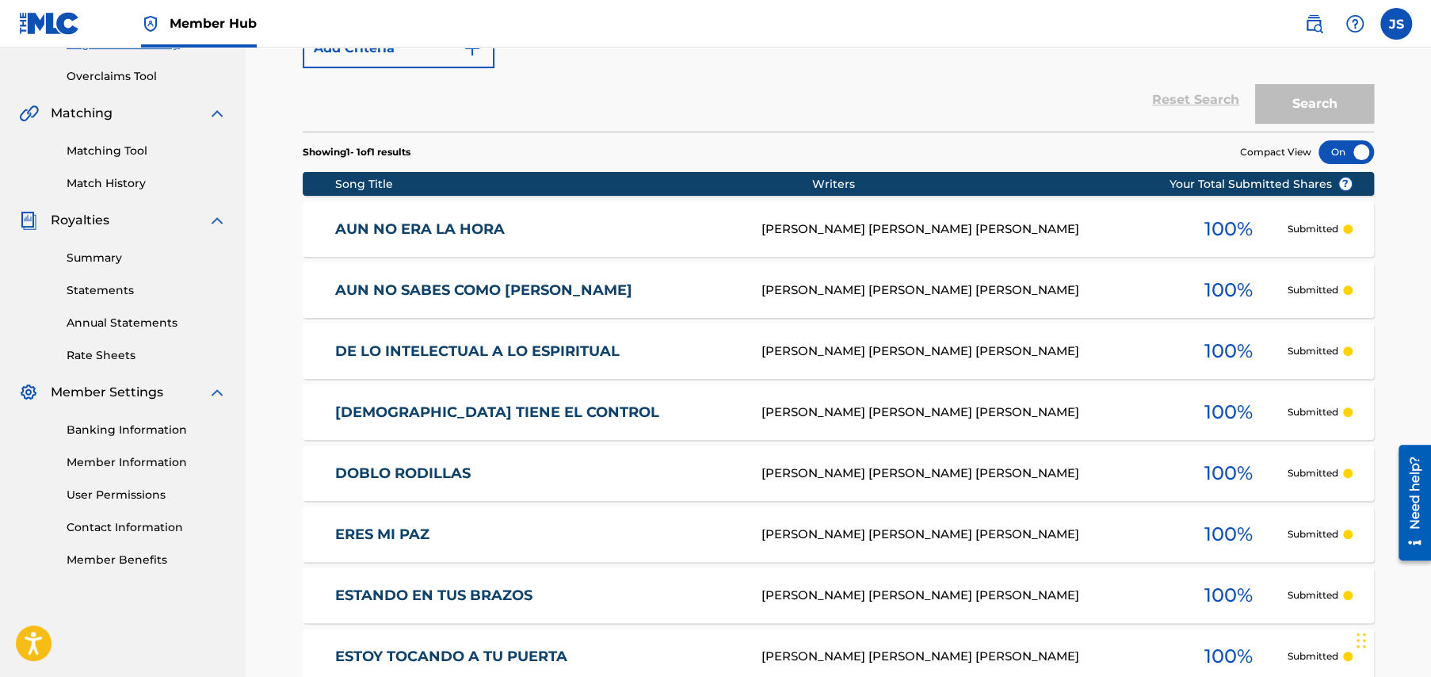
click at [418, 288] on link "AUN NO SABES COMO [PERSON_NAME]" at bounding box center [538, 290] width 406 height 18
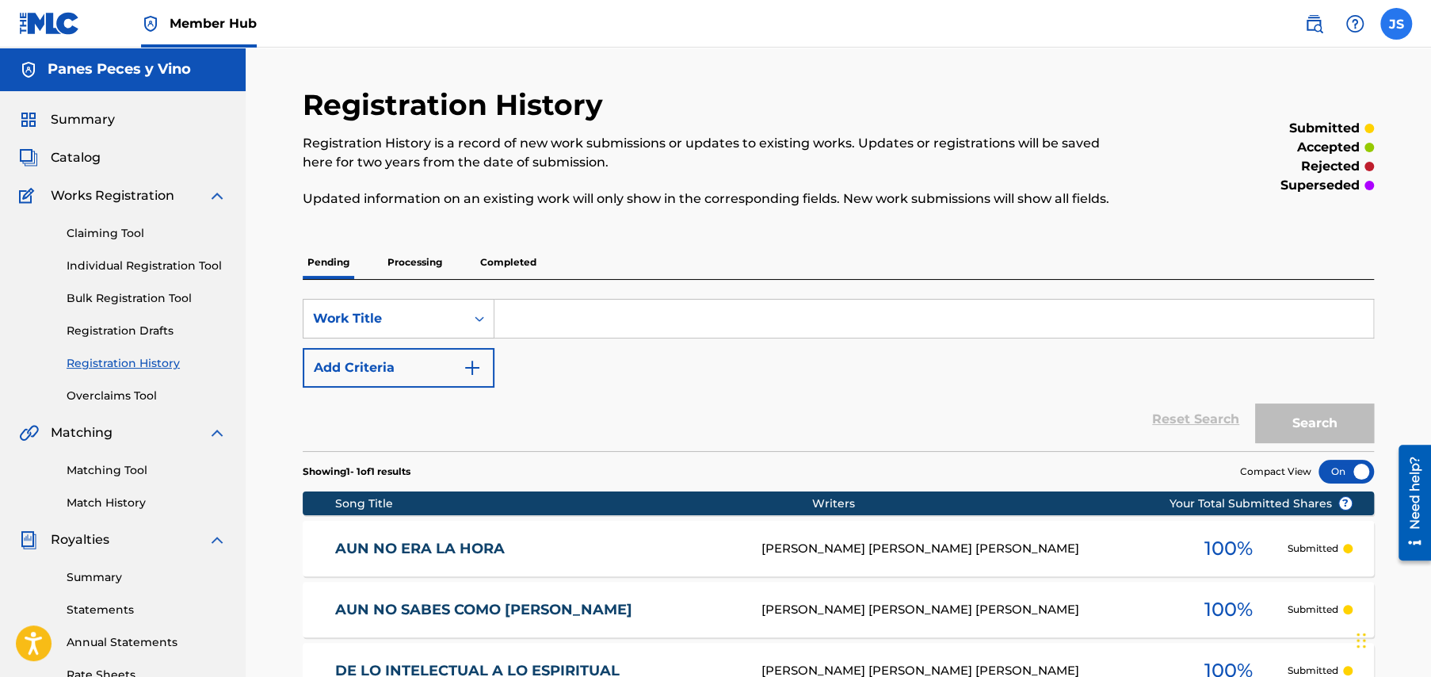
click at [1393, 31] on label at bounding box center [1397, 24] width 32 height 32
click at [1397, 24] on input "JS [PERSON_NAME] [PERSON_NAME] Rios [EMAIL_ADDRESS][DOMAIN_NAME] Notification P…" at bounding box center [1397, 24] width 0 height 0
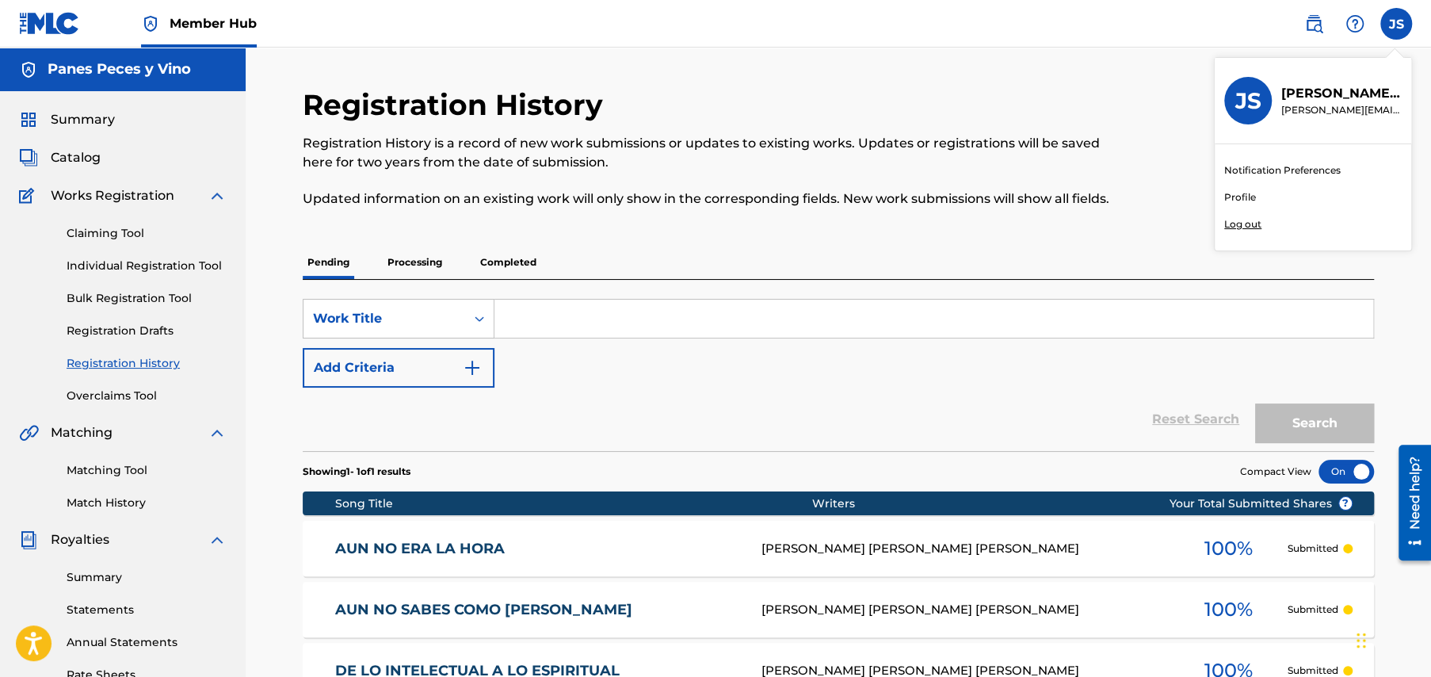
click at [1252, 218] on p "Log out" at bounding box center [1243, 224] width 37 height 14
click at [1397, 24] on input "JS [PERSON_NAME] [PERSON_NAME] Rios [EMAIL_ADDRESS][DOMAIN_NAME] Notification P…" at bounding box center [1397, 24] width 0 height 0
